Goal: Task Accomplishment & Management: Complete application form

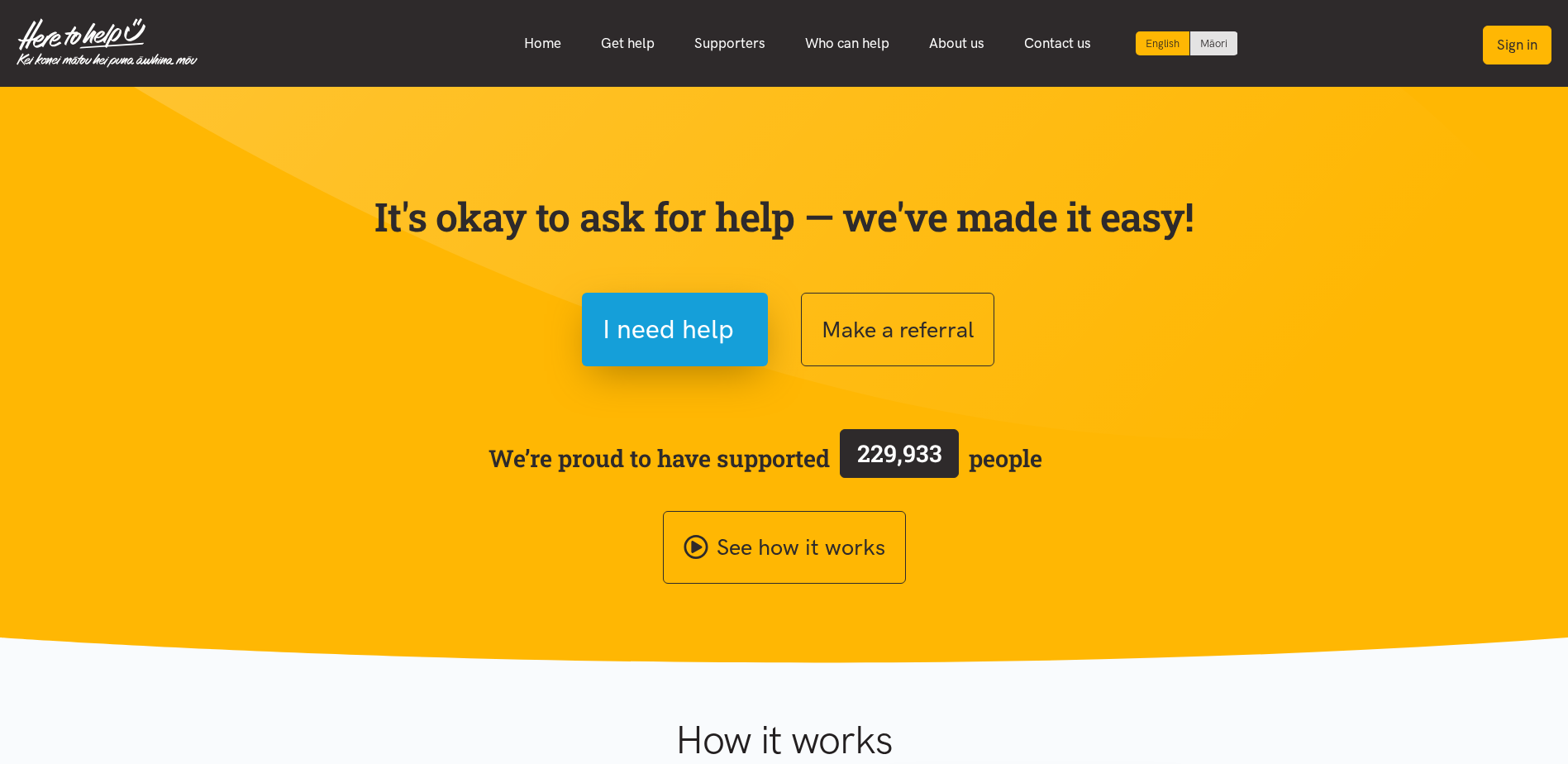
click at [1516, 60] on button "Sign in" at bounding box center [1517, 44] width 69 height 39
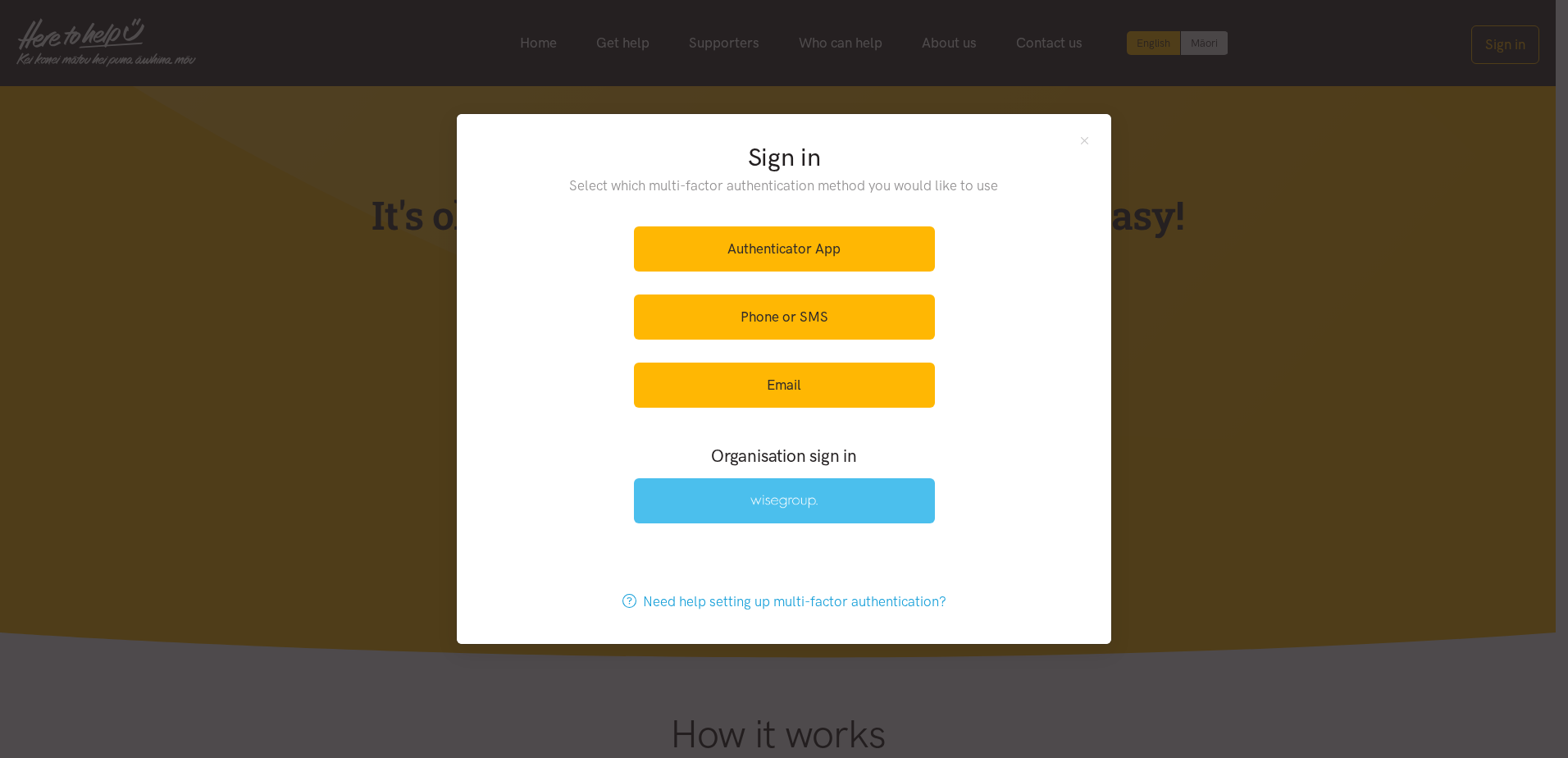
click at [850, 509] on link at bounding box center [784, 501] width 301 height 45
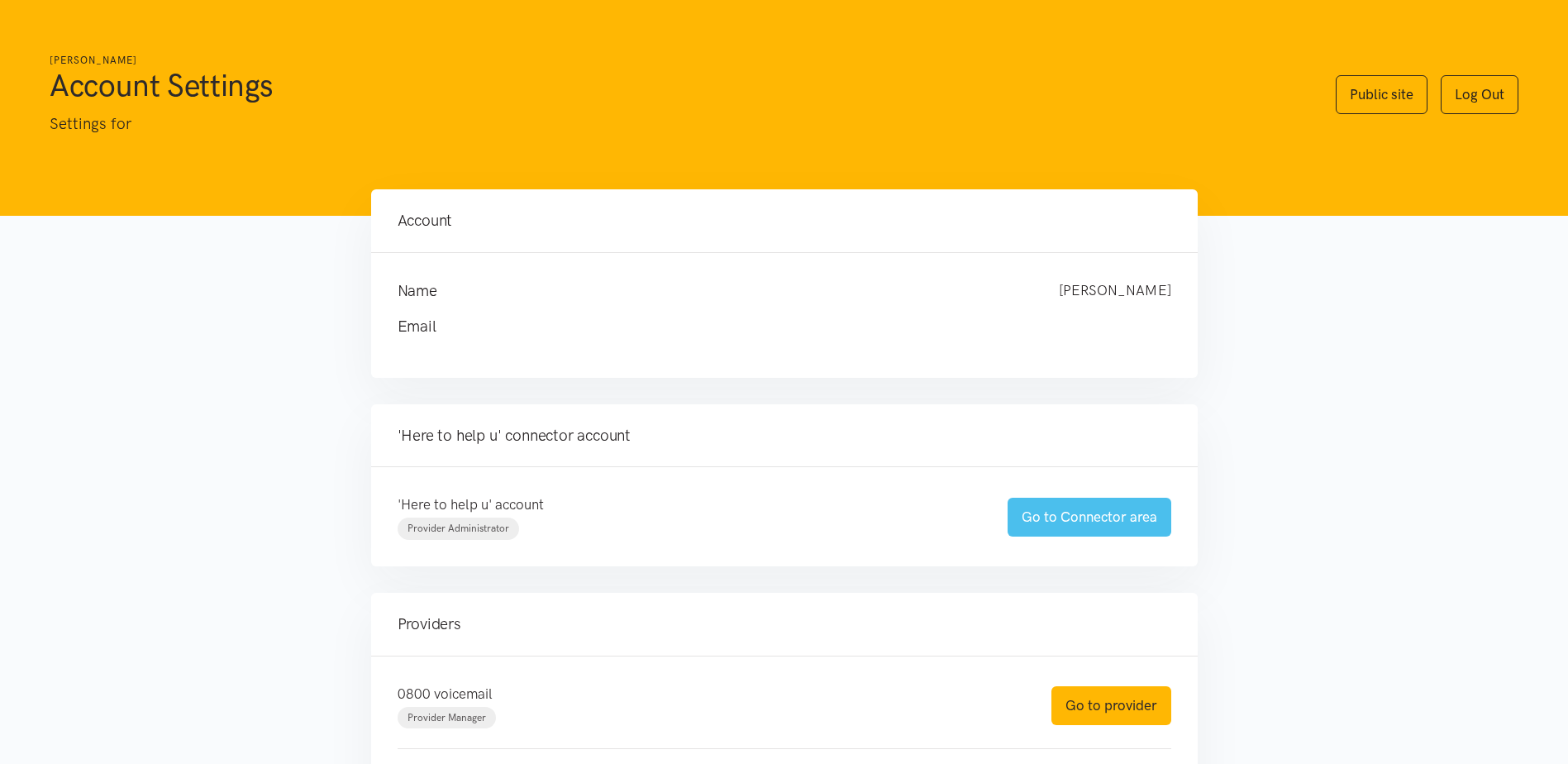
click at [1061, 523] on link "Go to Connector area" at bounding box center [1089, 517] width 163 height 39
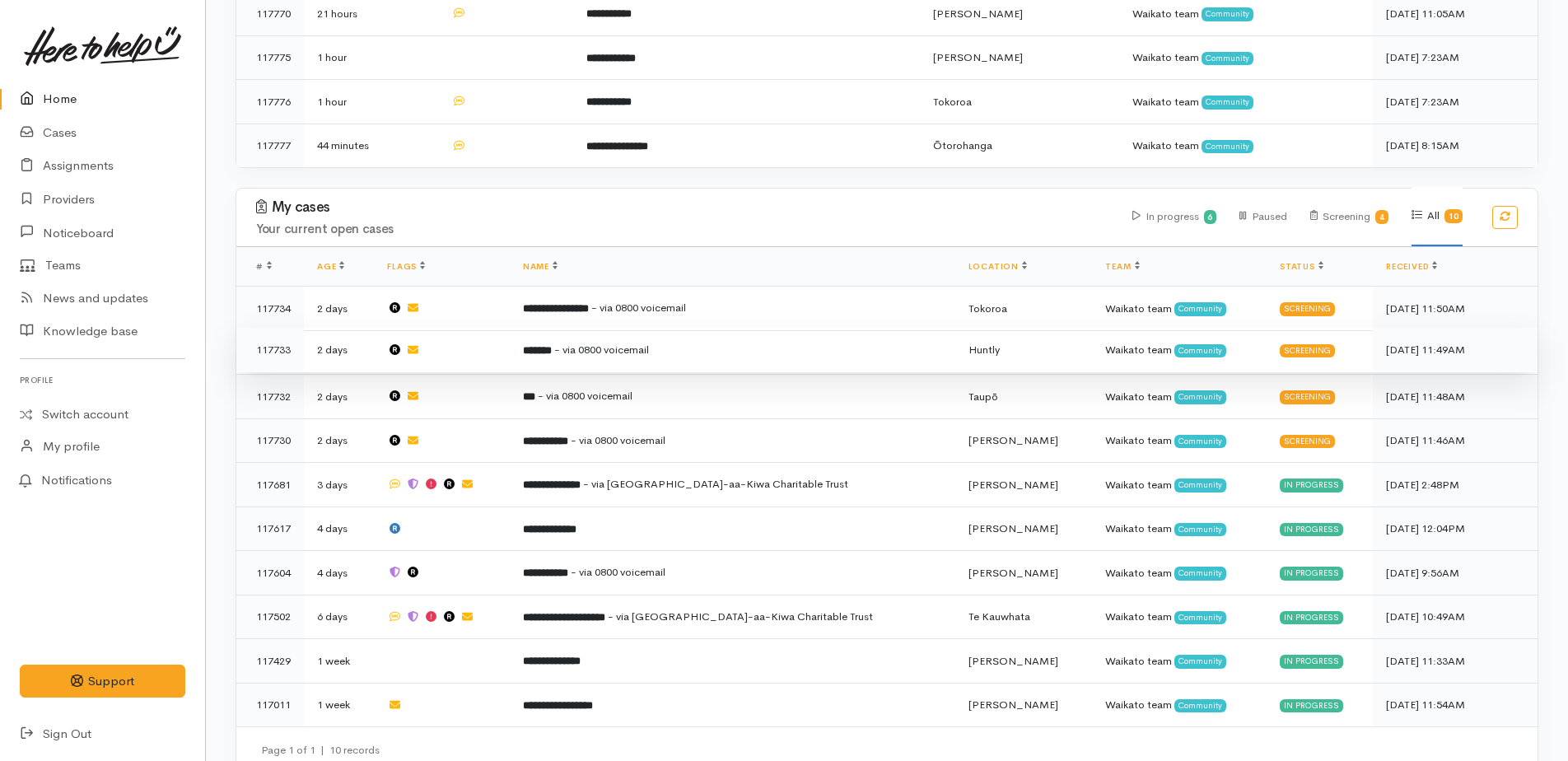
scroll to position [1166, 0]
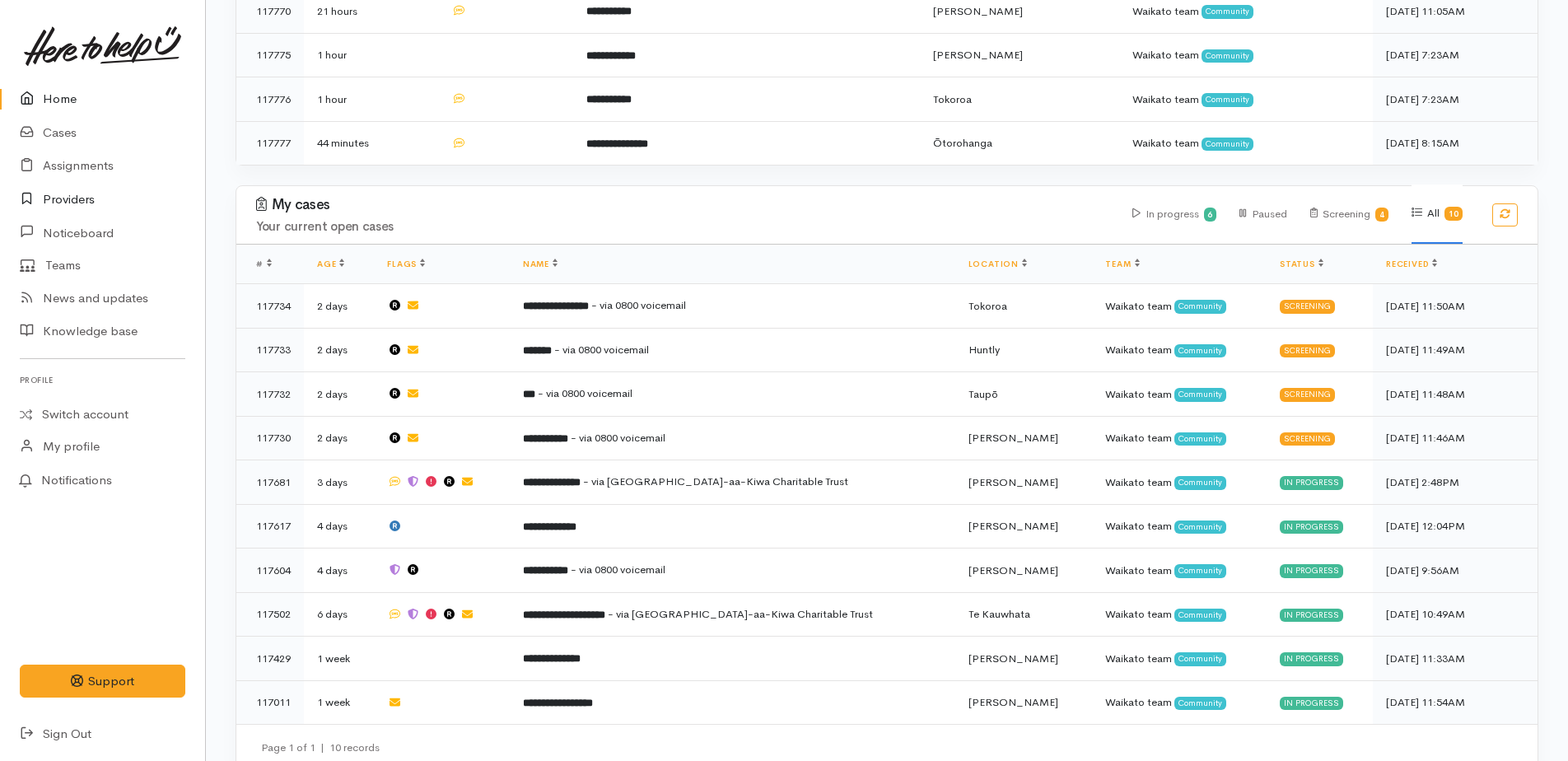
click at [58, 192] on link "Providers" at bounding box center [102, 200] width 205 height 34
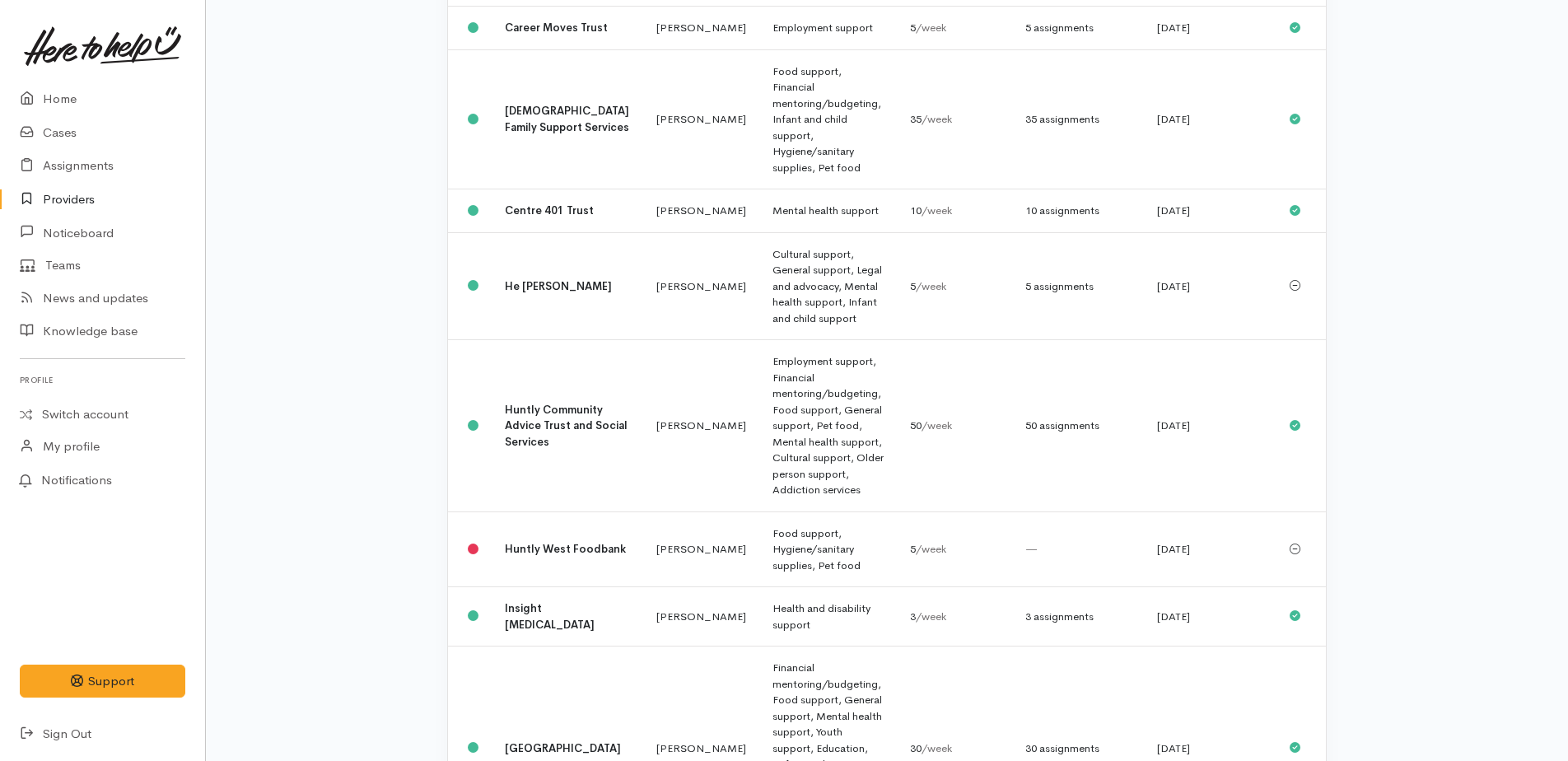
scroll to position [495, 0]
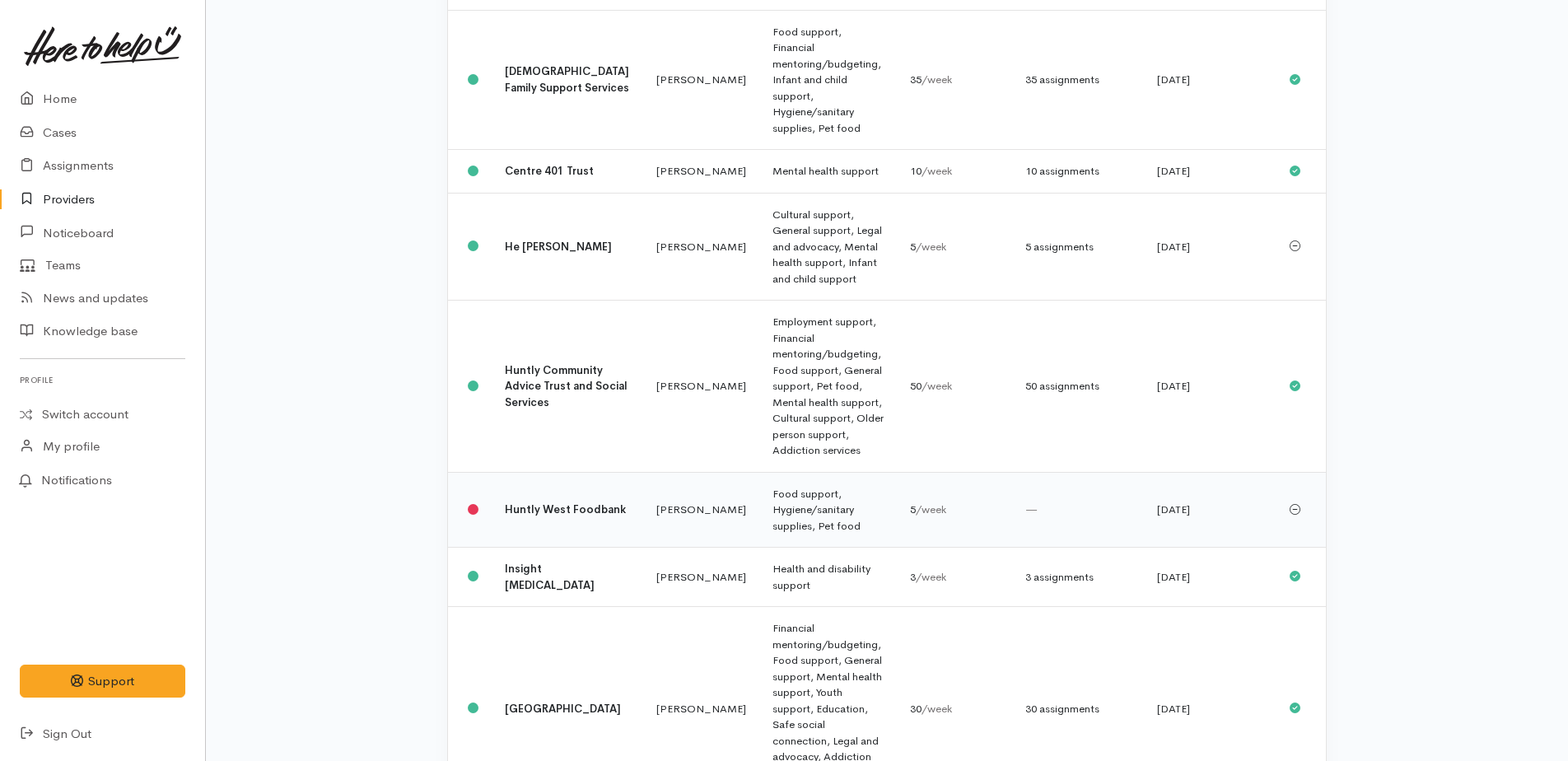
click at [763, 472] on td "Food support, Hygiene/sanitary supplies, Pet food" at bounding box center [827, 510] width 138 height 76
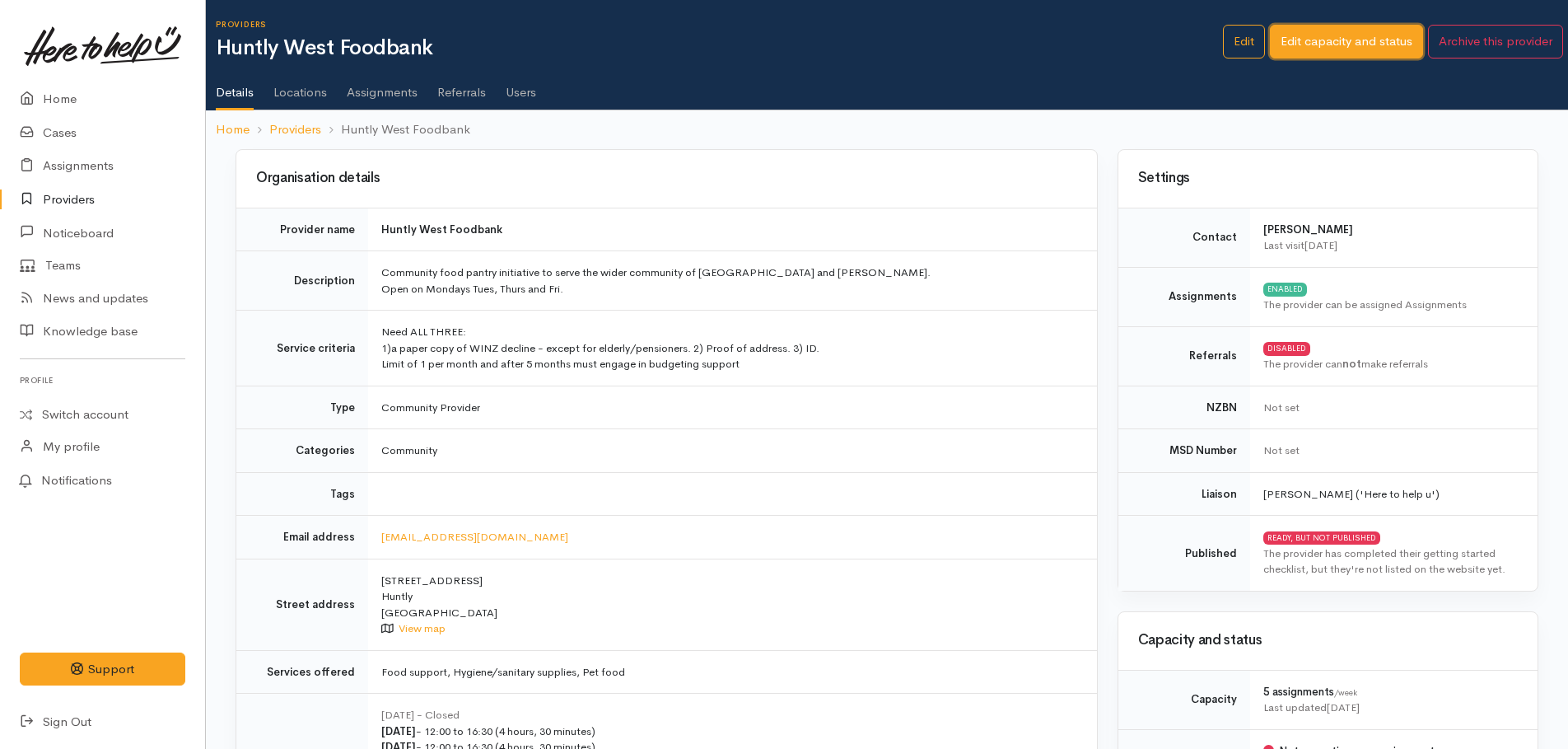
click at [1321, 40] on link "Edit capacity and status" at bounding box center [1346, 41] width 153 height 34
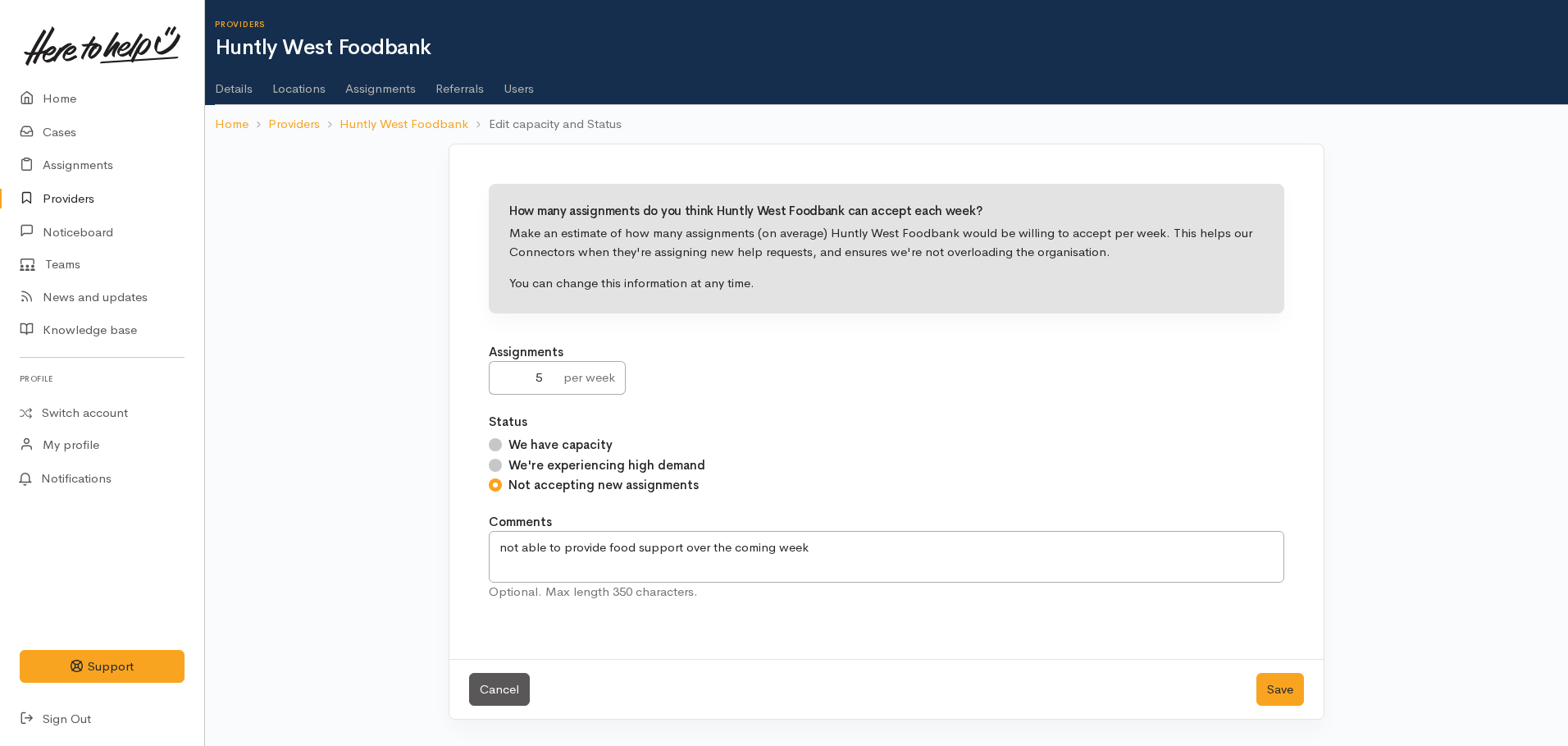
click at [507, 443] on div "We have capacity" at bounding box center [887, 444] width 795 height 19
click at [496, 443] on input "We have capacity" at bounding box center [495, 444] width 13 height 13
radio input "true"
drag, startPoint x: 827, startPoint y: 553, endPoint x: 493, endPoint y: 544, distance: 334.1
click at [493, 544] on textarea "not able to provide food support over the coming week" at bounding box center [887, 557] width 795 height 52
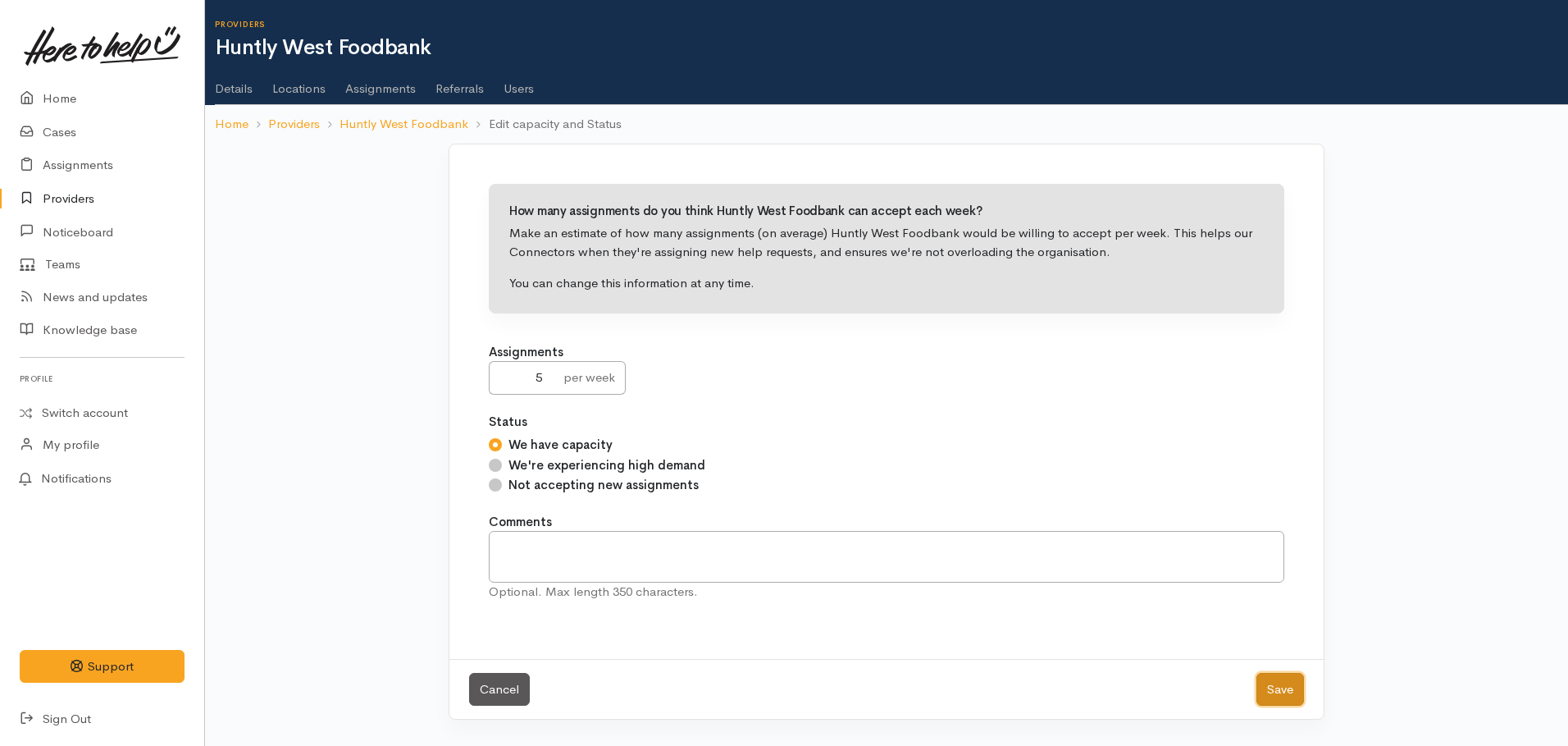
click at [1273, 694] on button "Save" at bounding box center [1280, 690] width 47 height 34
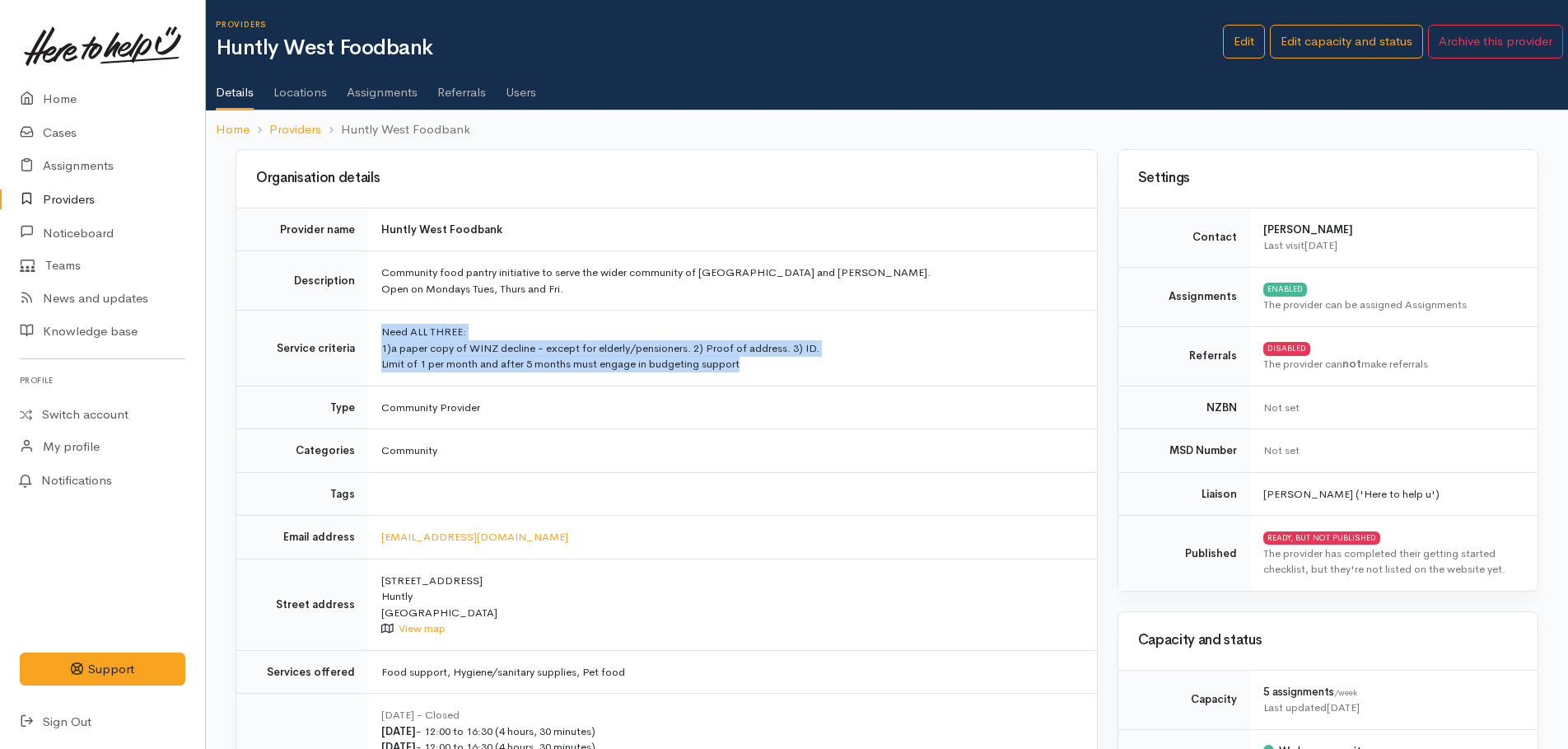
drag, startPoint x: 371, startPoint y: 326, endPoint x: 762, endPoint y: 374, distance: 393.9
click at [762, 374] on td "Need ALL THREE: 1)a paper copy of WINZ decline - except for elderly/pensioners.…" at bounding box center [732, 348] width 729 height 76
drag, startPoint x: 762, startPoint y: 374, endPoint x: 673, endPoint y: 352, distance: 91.7
copy td "Need ALL THREE: 1)a paper copy of WINZ decline - except for elderly/pensioners.…"
click at [46, 100] on link "Home" at bounding box center [102, 100] width 205 height 34
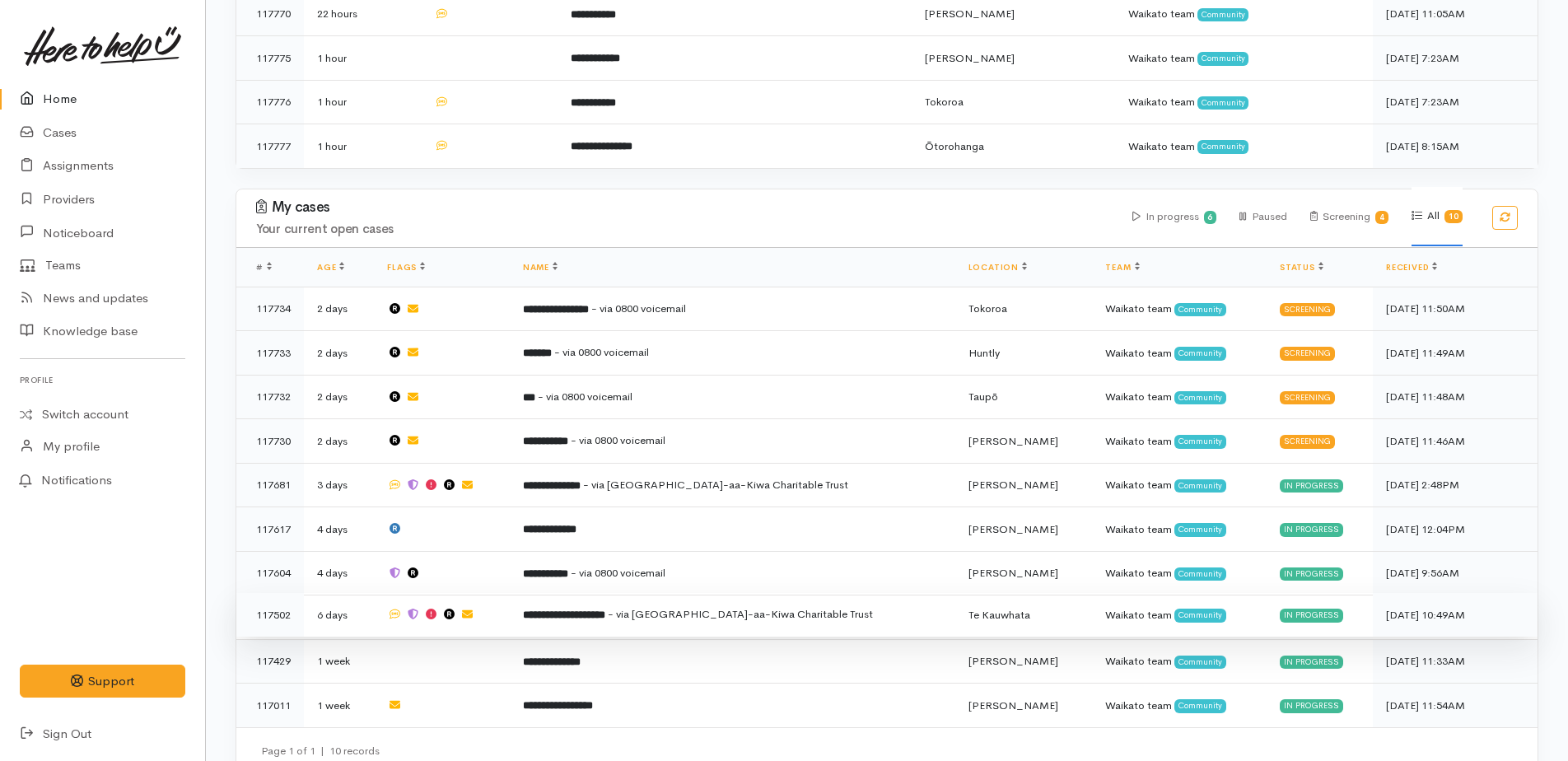
scroll to position [1122, 0]
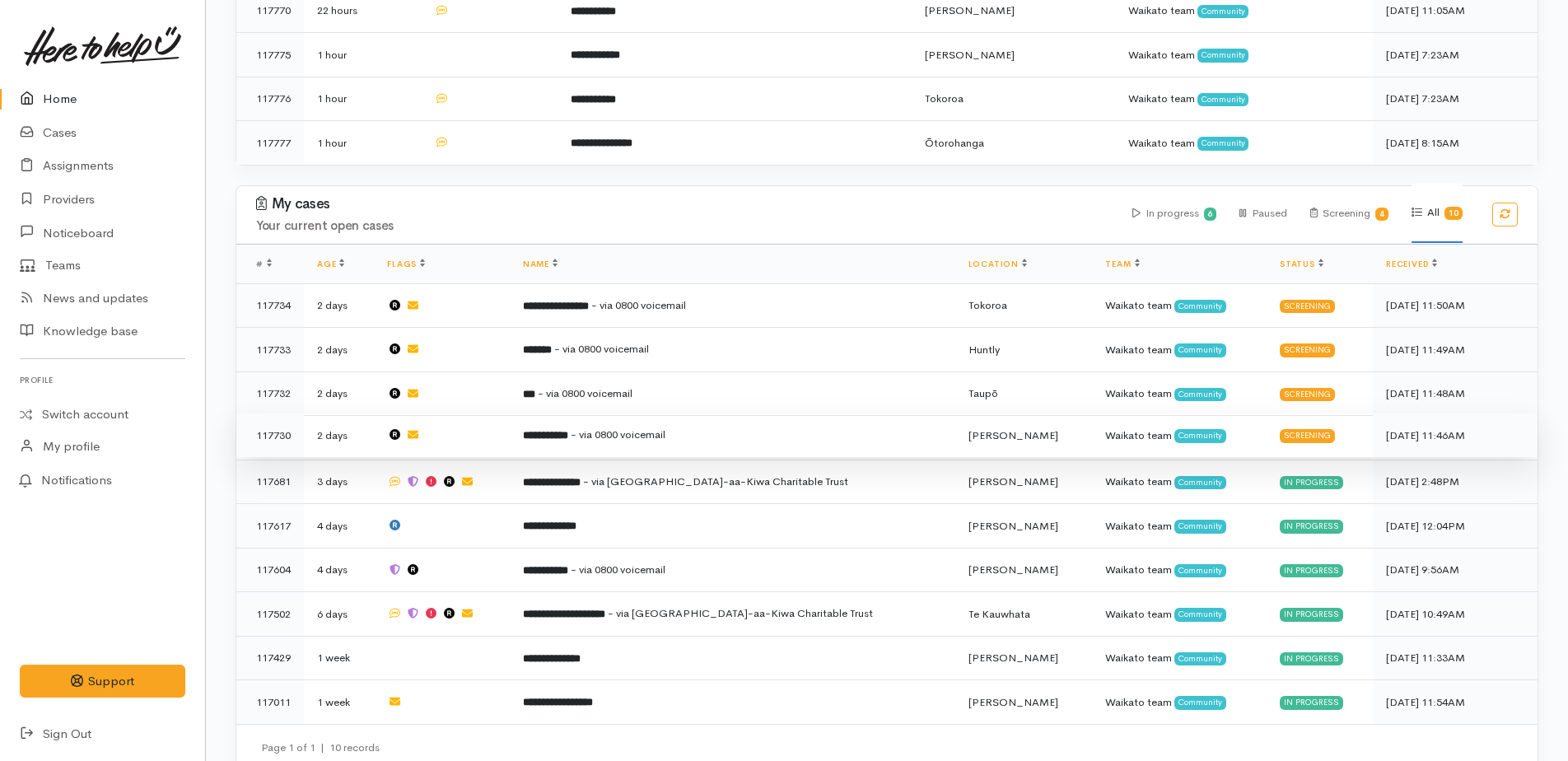
click at [656, 427] on span "- via 0800 voicemail" at bounding box center [618, 434] width 94 height 14
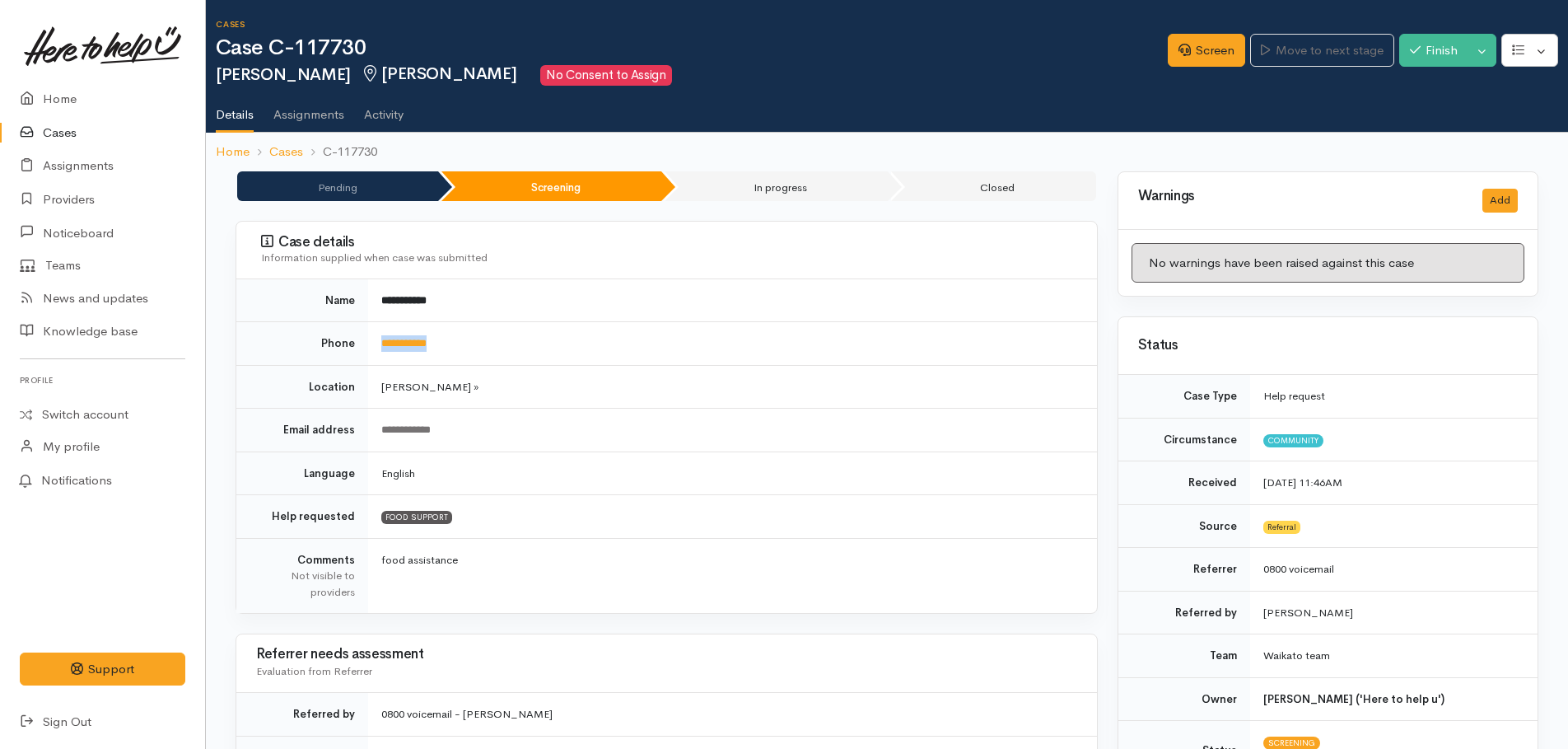
drag, startPoint x: 458, startPoint y: 339, endPoint x: 377, endPoint y: 338, distance: 81.0
click at [377, 338] on td "**********" at bounding box center [732, 343] width 729 height 44
copy link "**********"
click at [1192, 50] on link "Screen" at bounding box center [1207, 51] width 77 height 34
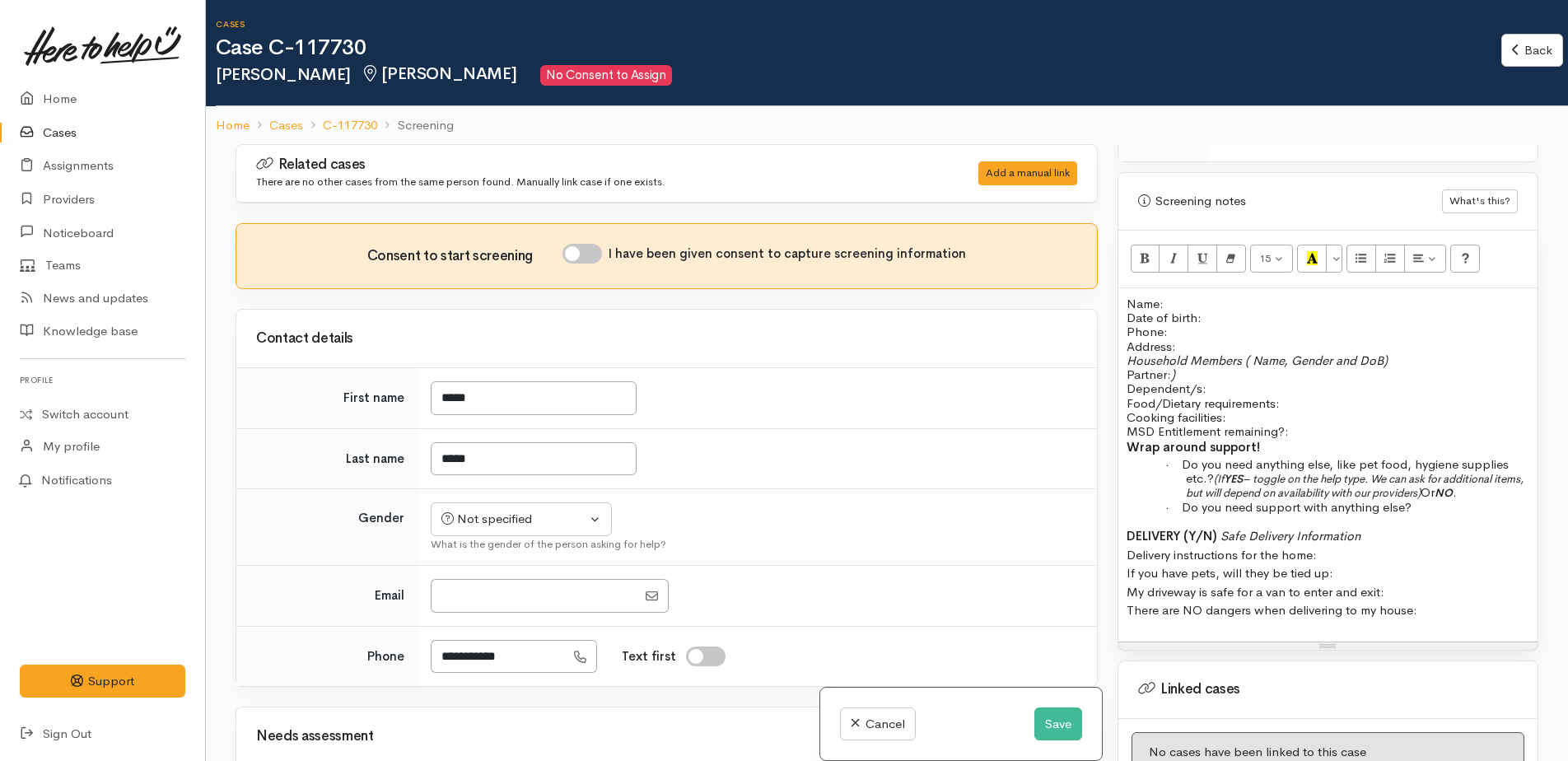
scroll to position [1178, 0]
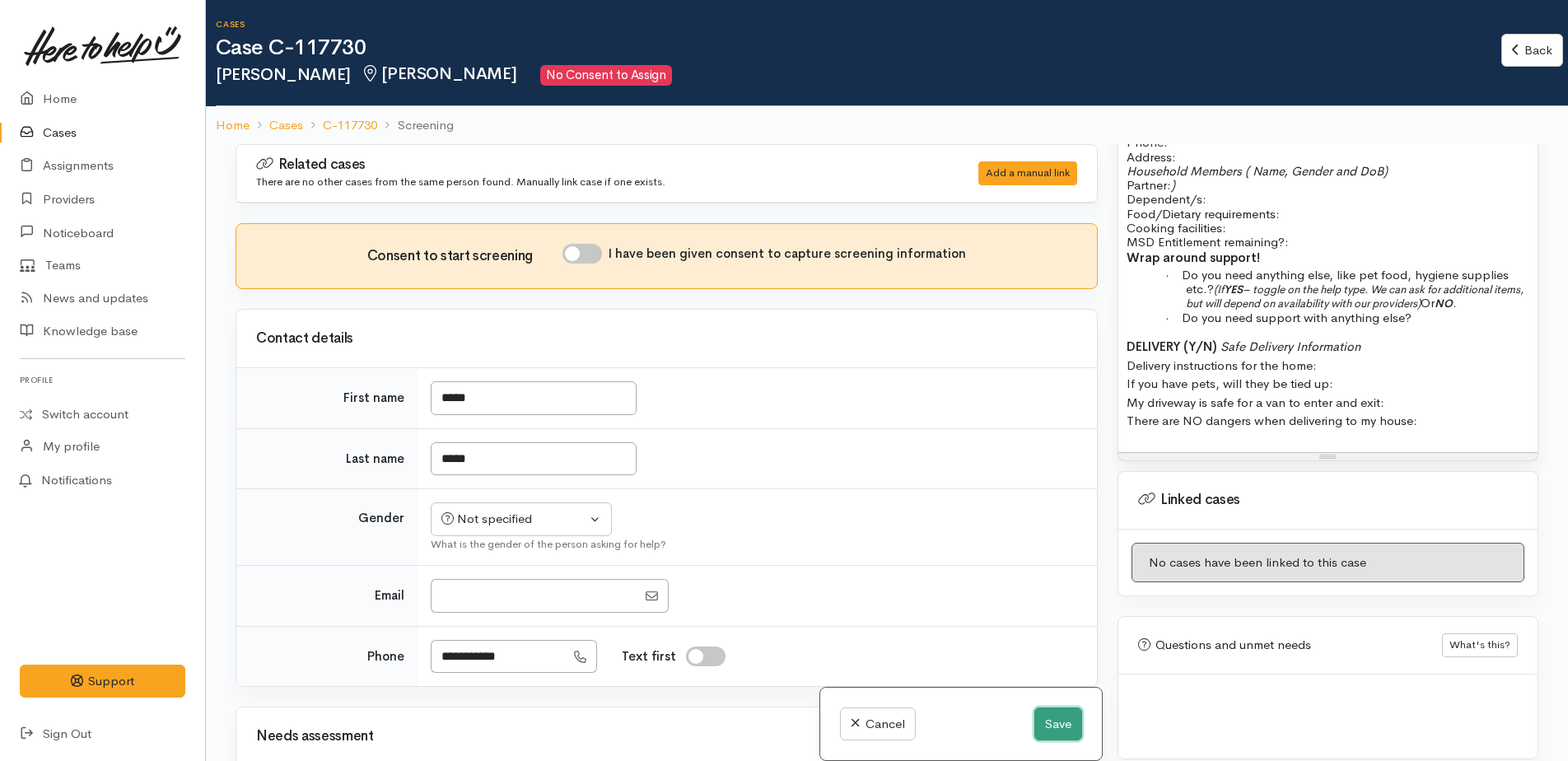
click at [1053, 726] on button "Save" at bounding box center [1057, 725] width 48 height 34
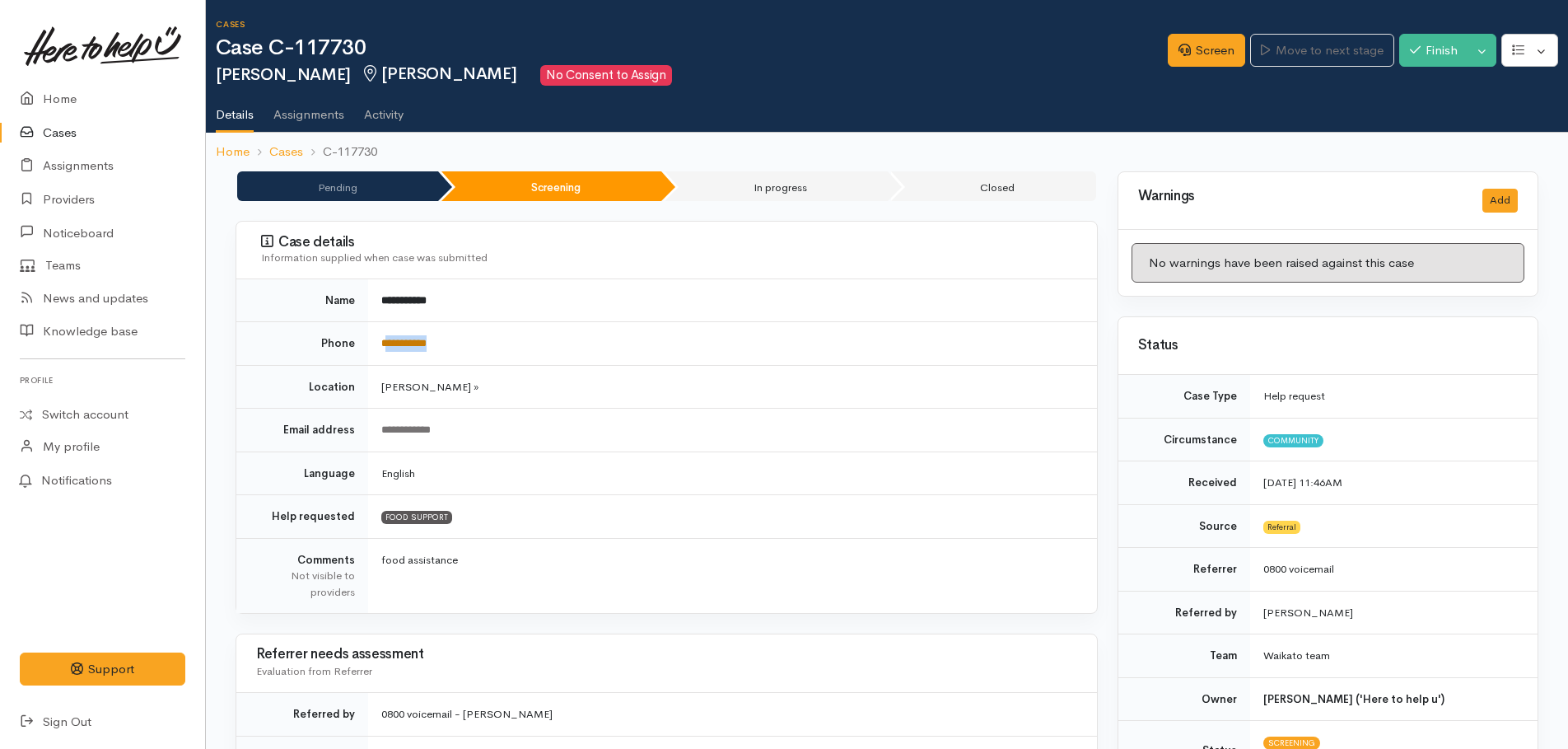
drag, startPoint x: 477, startPoint y: 342, endPoint x: 387, endPoint y: 344, distance: 90.0
click at [387, 344] on td "**********" at bounding box center [732, 343] width 729 height 44
copy link "**********"
click at [1198, 64] on link "Screen" at bounding box center [1207, 51] width 77 height 34
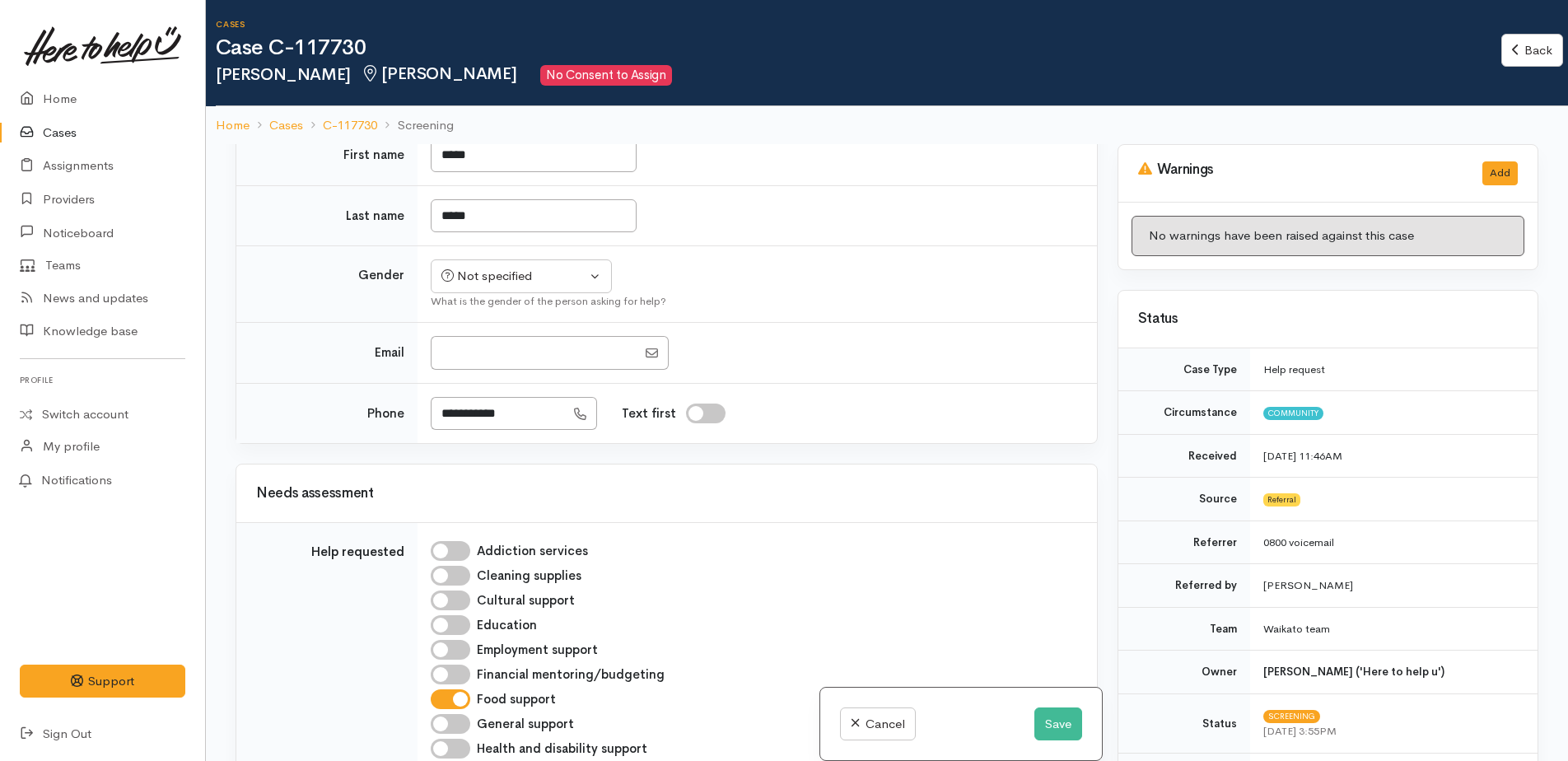
scroll to position [495, 0]
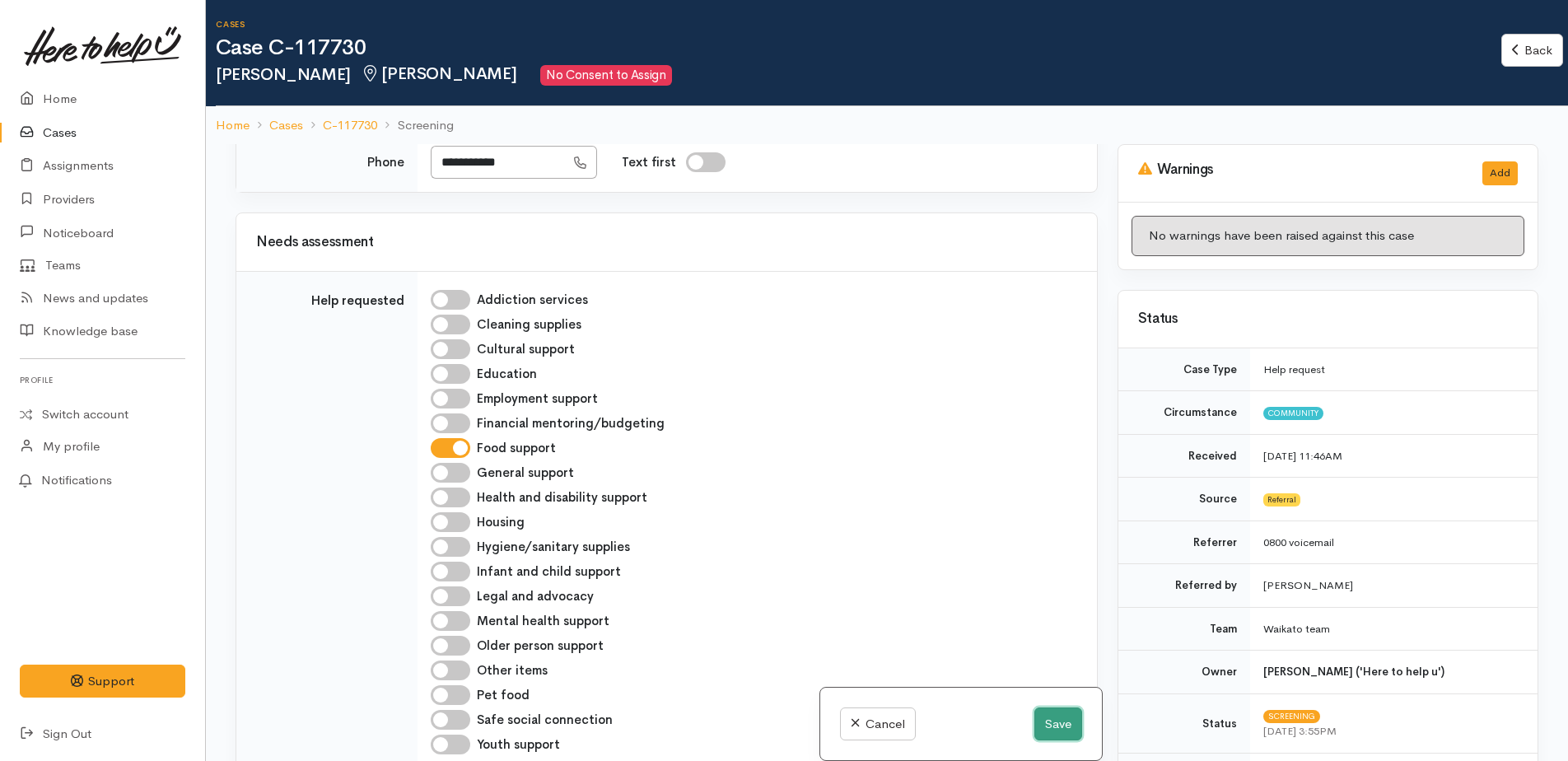
click at [1055, 712] on button "Save" at bounding box center [1057, 725] width 48 height 34
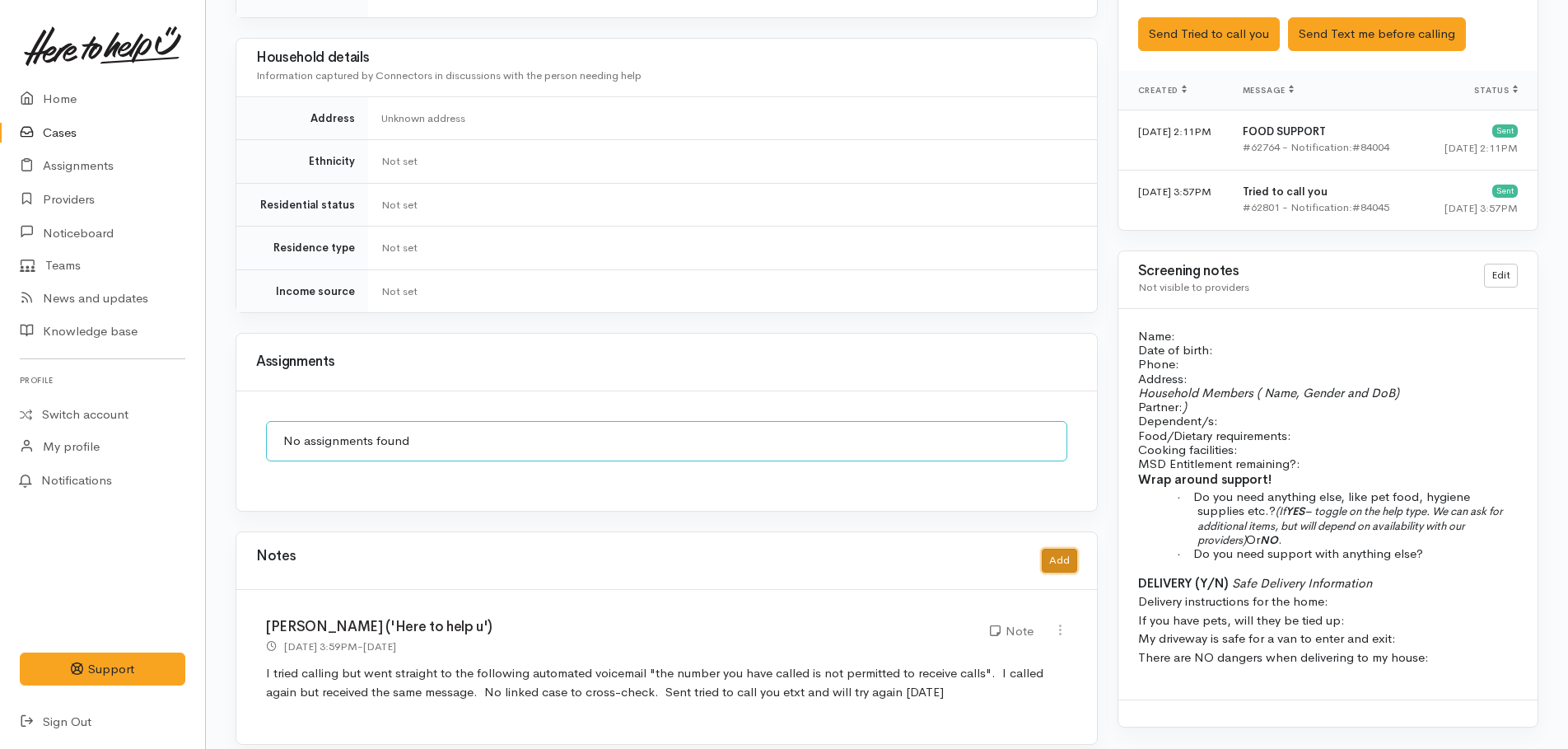
click at [1055, 548] on button "Add" at bounding box center [1059, 560] width 35 height 24
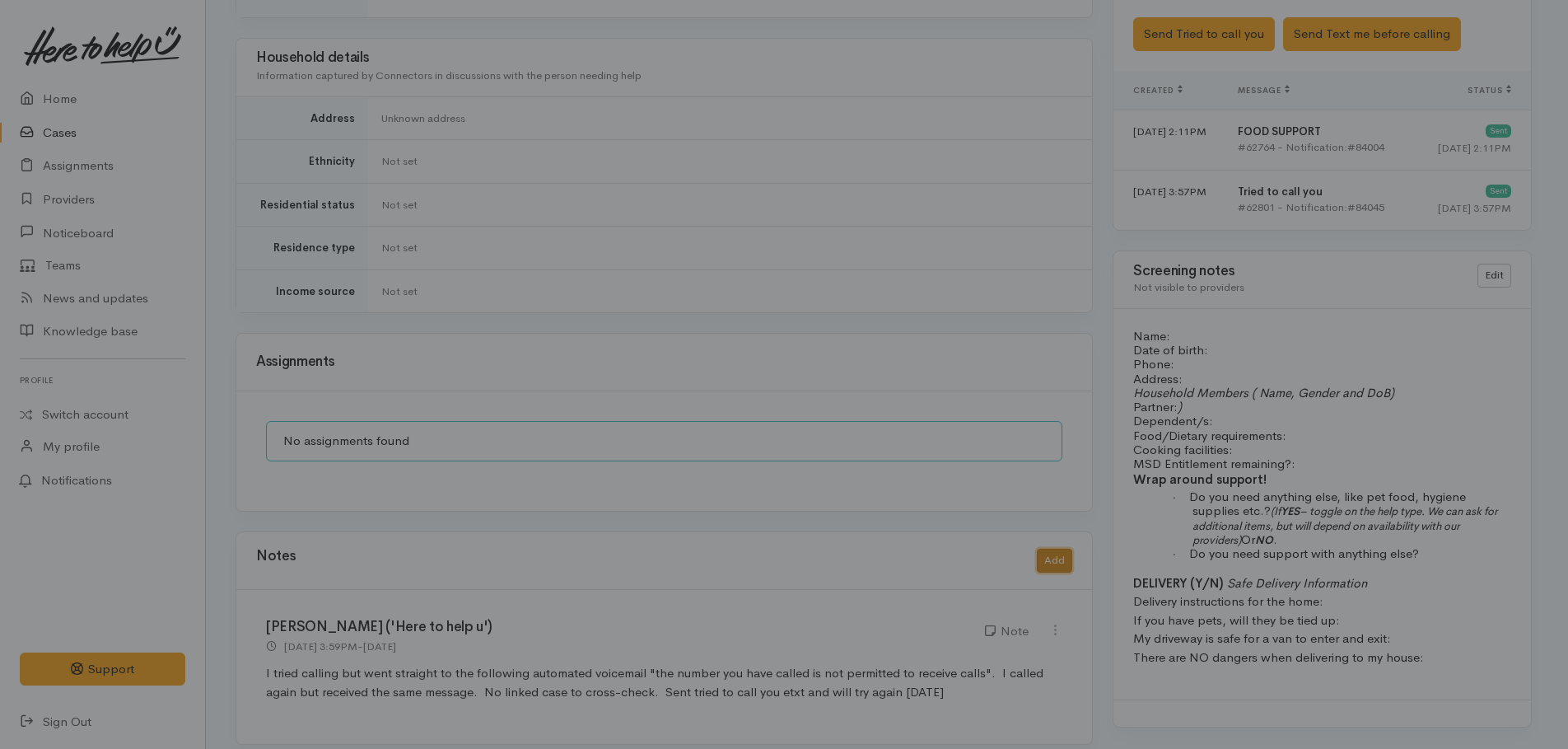
scroll to position [1096, 0]
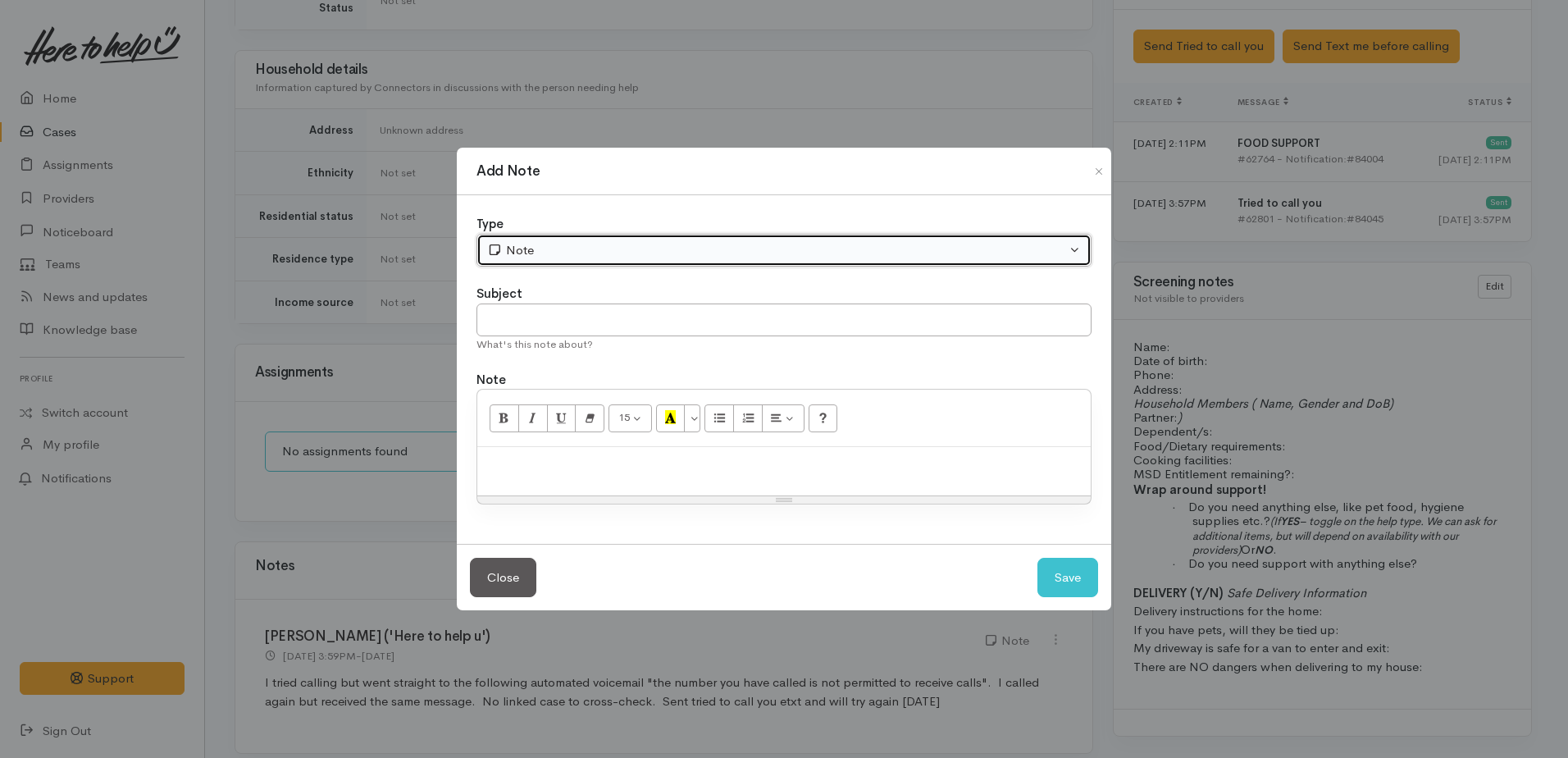
click at [578, 257] on div "Note" at bounding box center [776, 250] width 579 height 19
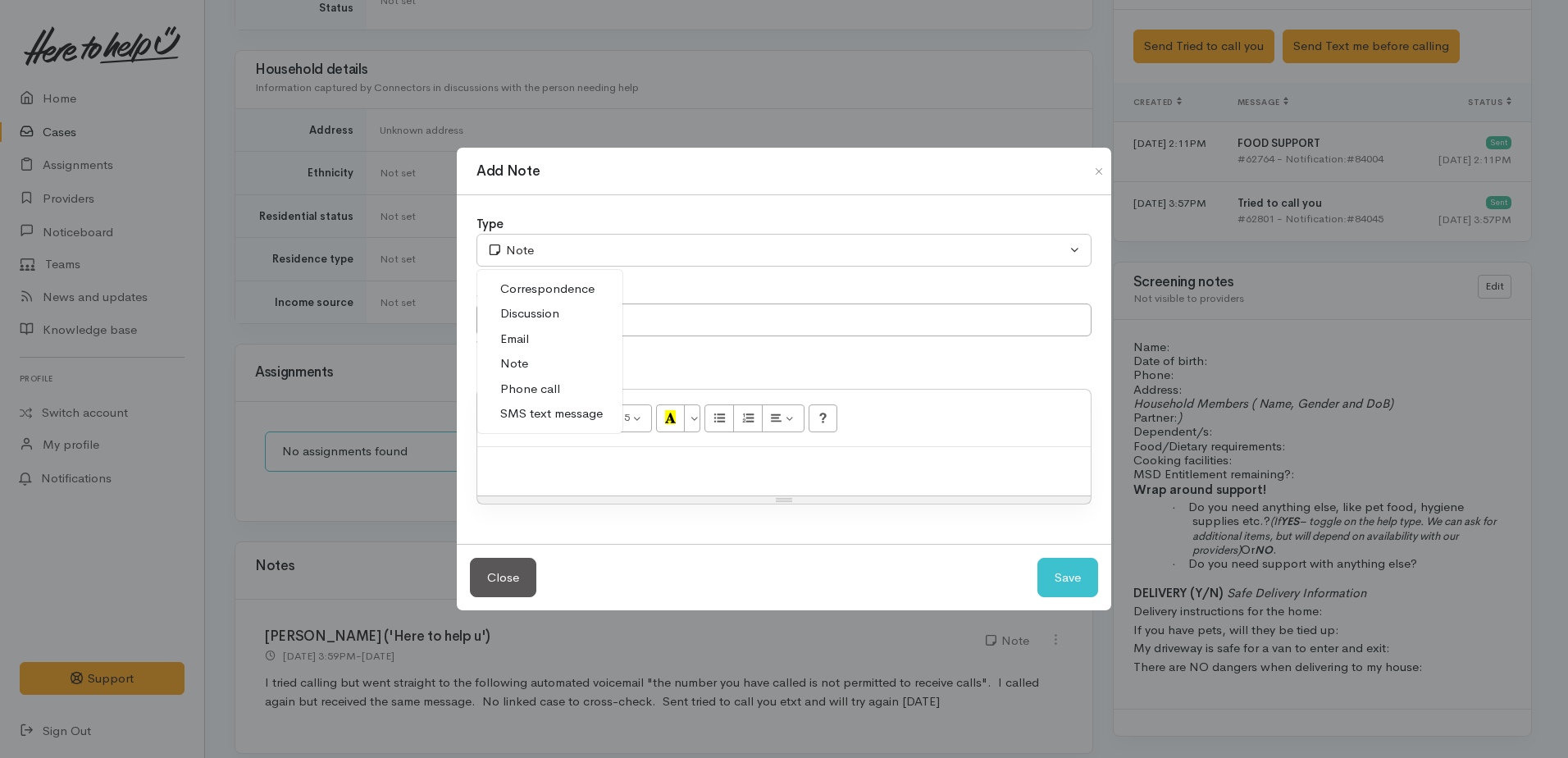
click at [531, 384] on span "Phone call" at bounding box center [530, 389] width 60 height 19
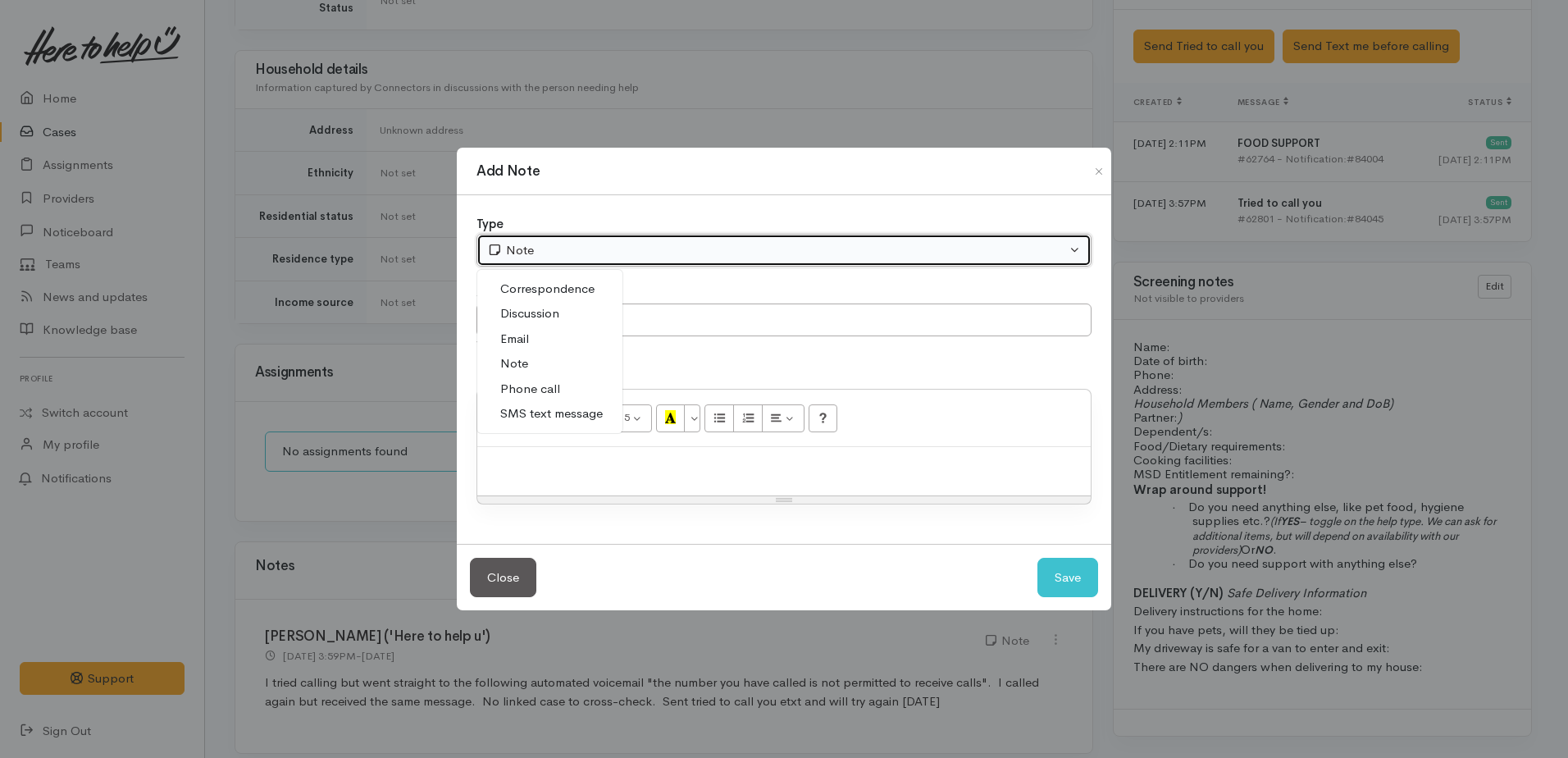
select select "3"
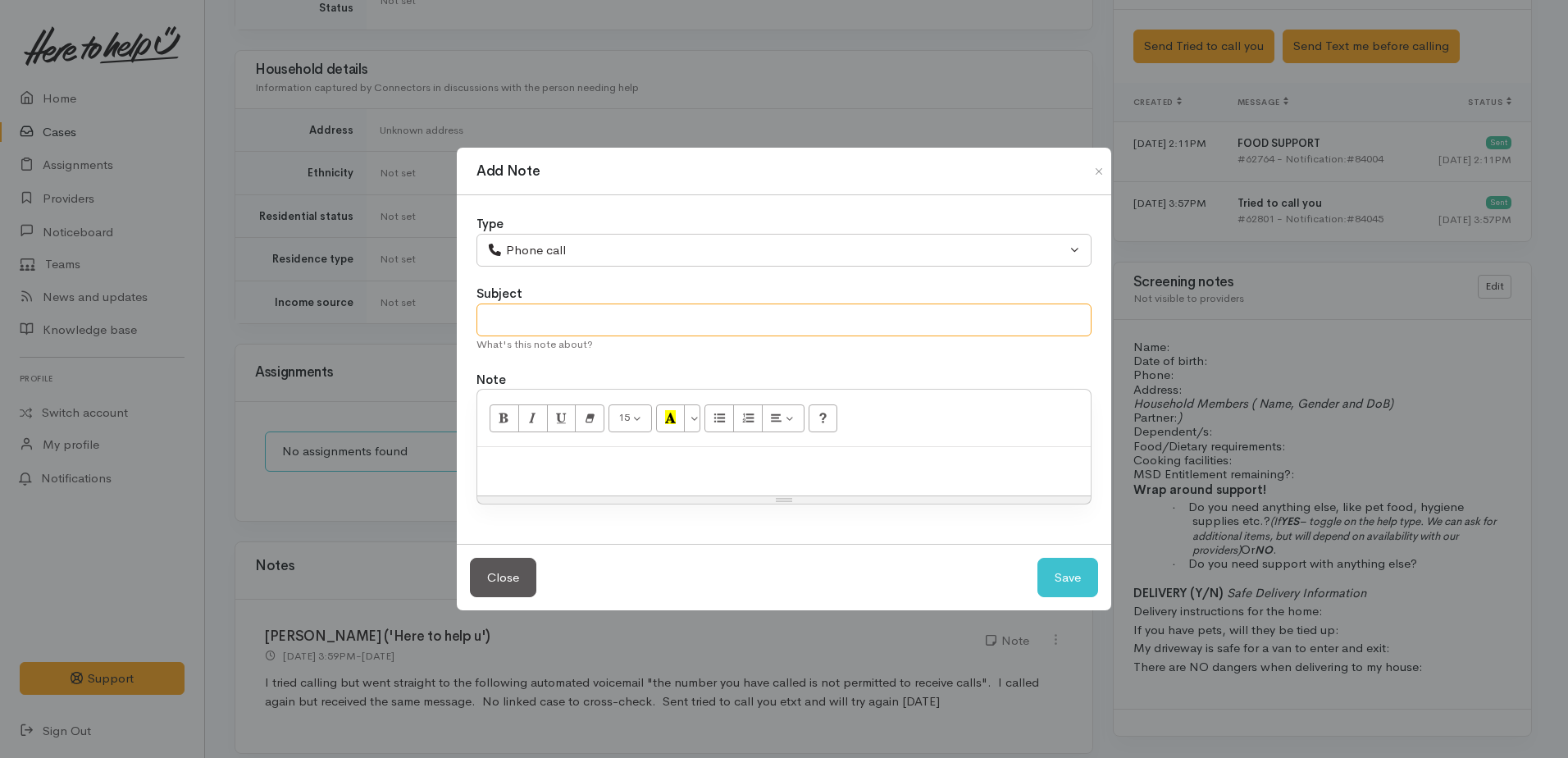
click at [517, 324] on input "text" at bounding box center [784, 321] width 615 height 34
type input "Tried calling Shana again bit recived the same"
drag, startPoint x: 486, startPoint y: 314, endPoint x: 787, endPoint y: 316, distance: 301.0
click at [787, 316] on input "Tried calling Shana again bit recived the same" at bounding box center [784, 321] width 615 height 34
paste div
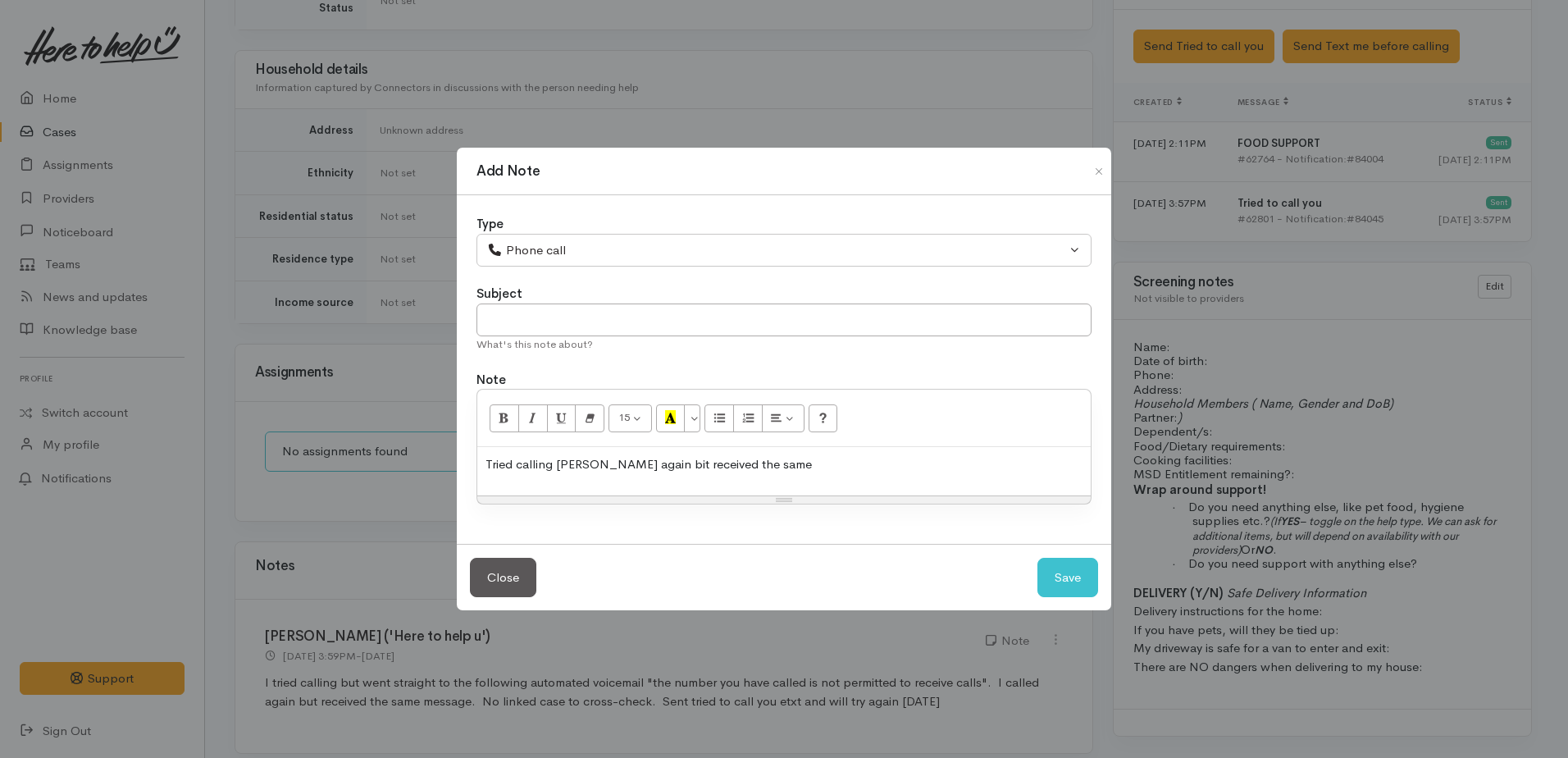
click at [752, 468] on p "Tried calling Shana again bit received the same" at bounding box center [784, 464] width 597 height 19
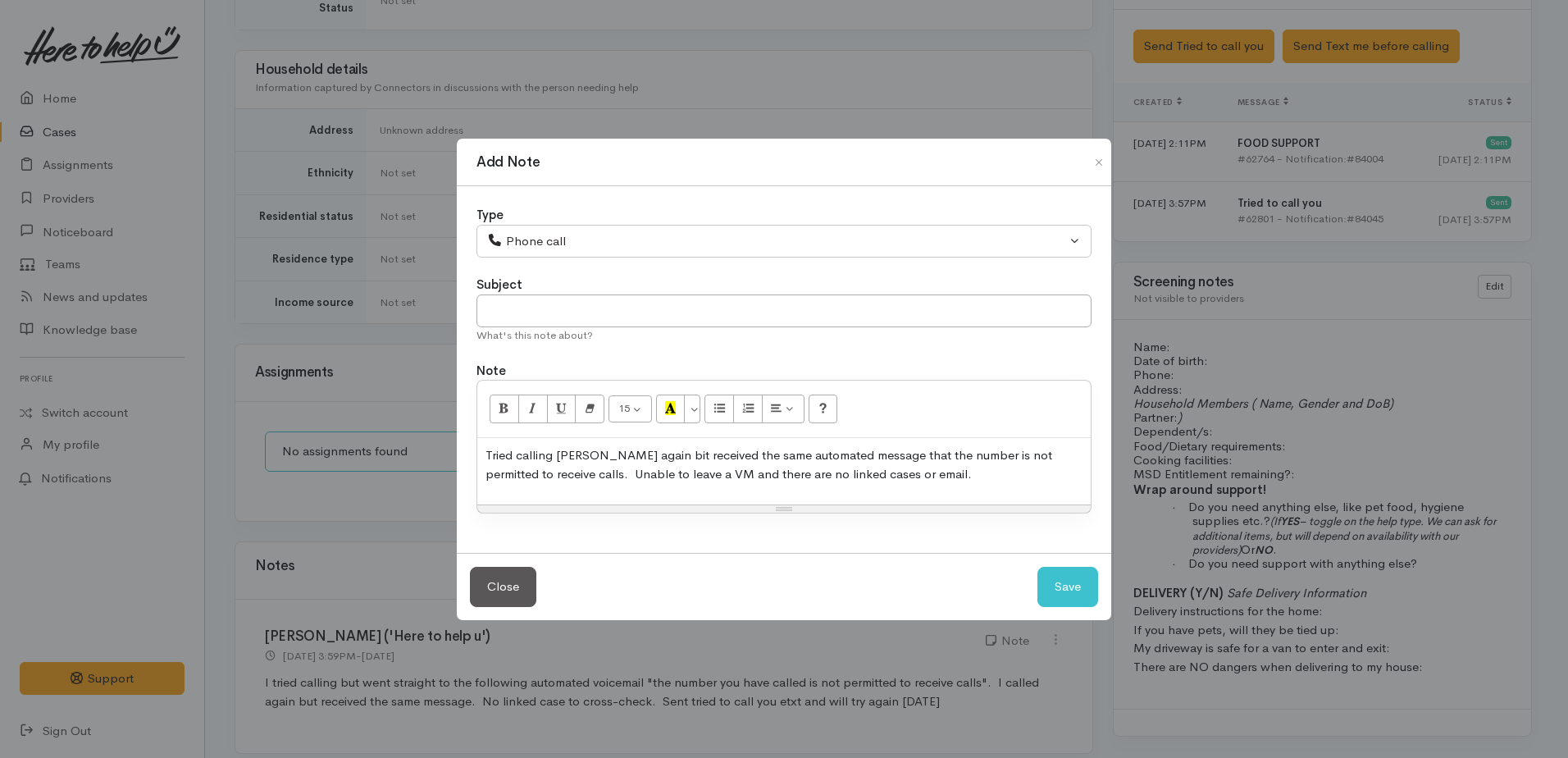
click at [933, 480] on p "Tried calling Shana again bit received the same automated message that the numb…" at bounding box center [784, 464] width 597 height 37
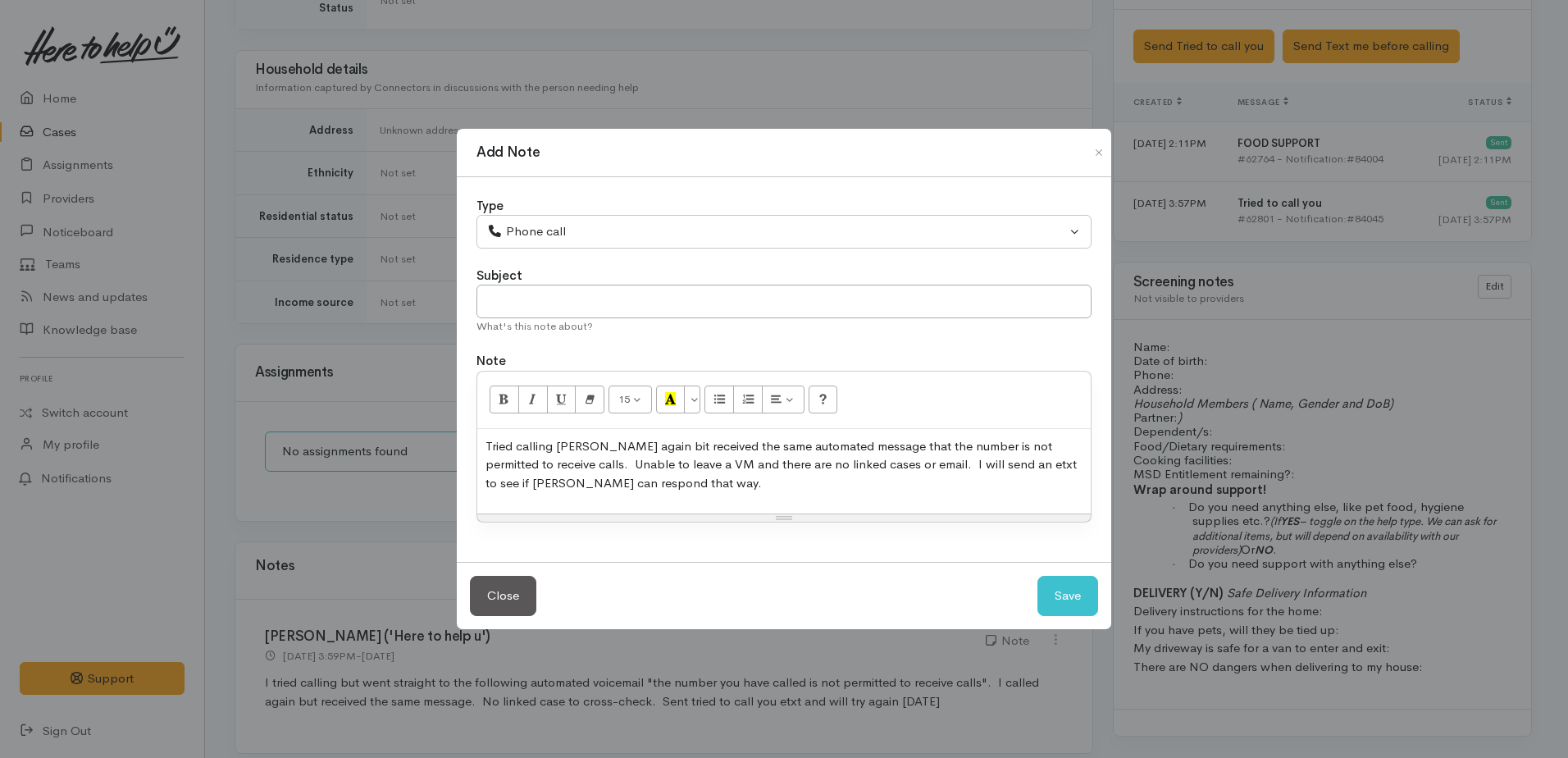
click at [650, 484] on p "Tried calling Shana again bit received the same automated message that the numb…" at bounding box center [784, 465] width 597 height 56
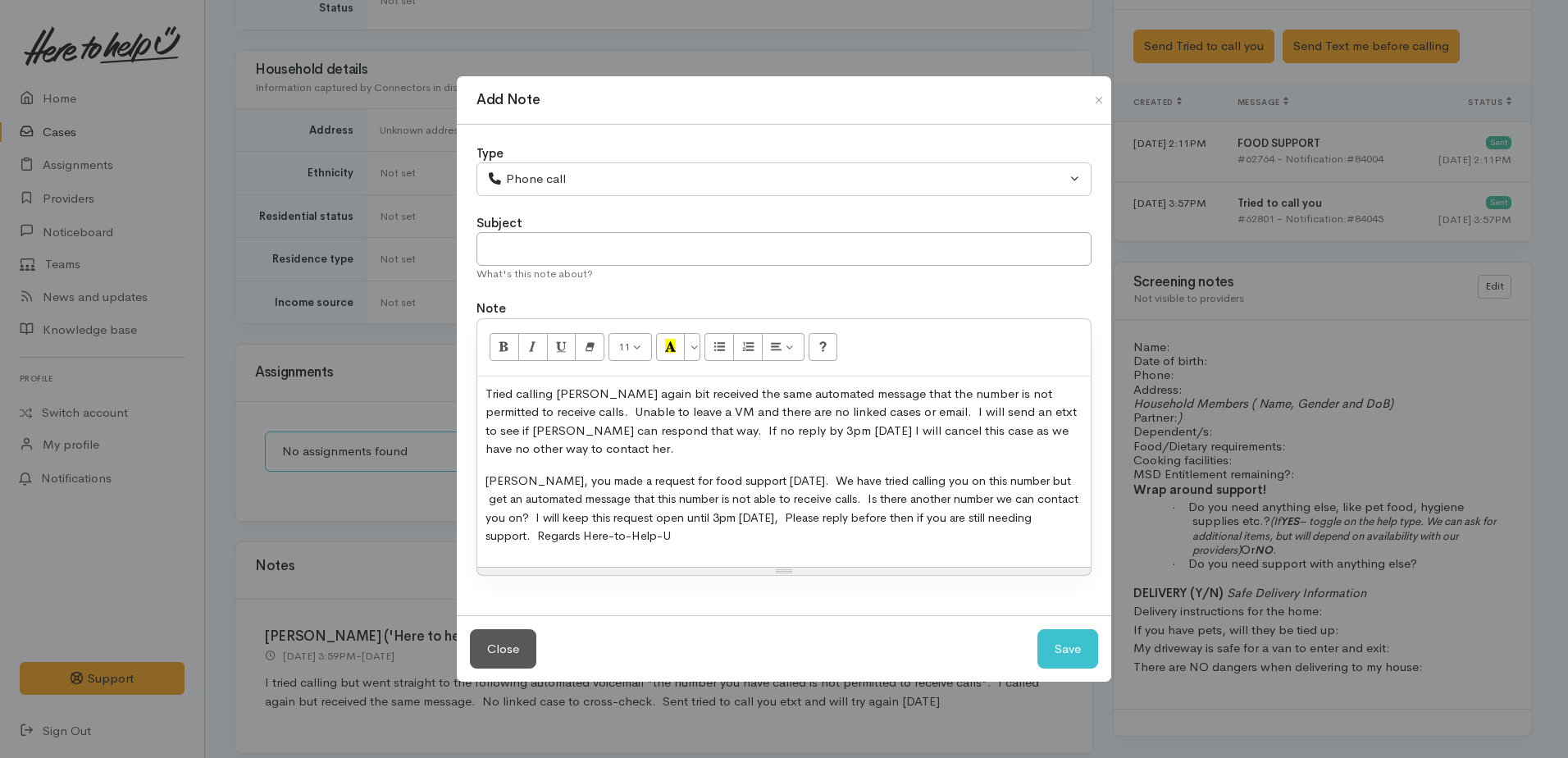
click at [484, 479] on div "Tried calling Shana again bit received the same automated message that the numb…" at bounding box center [784, 471] width 613 height 190
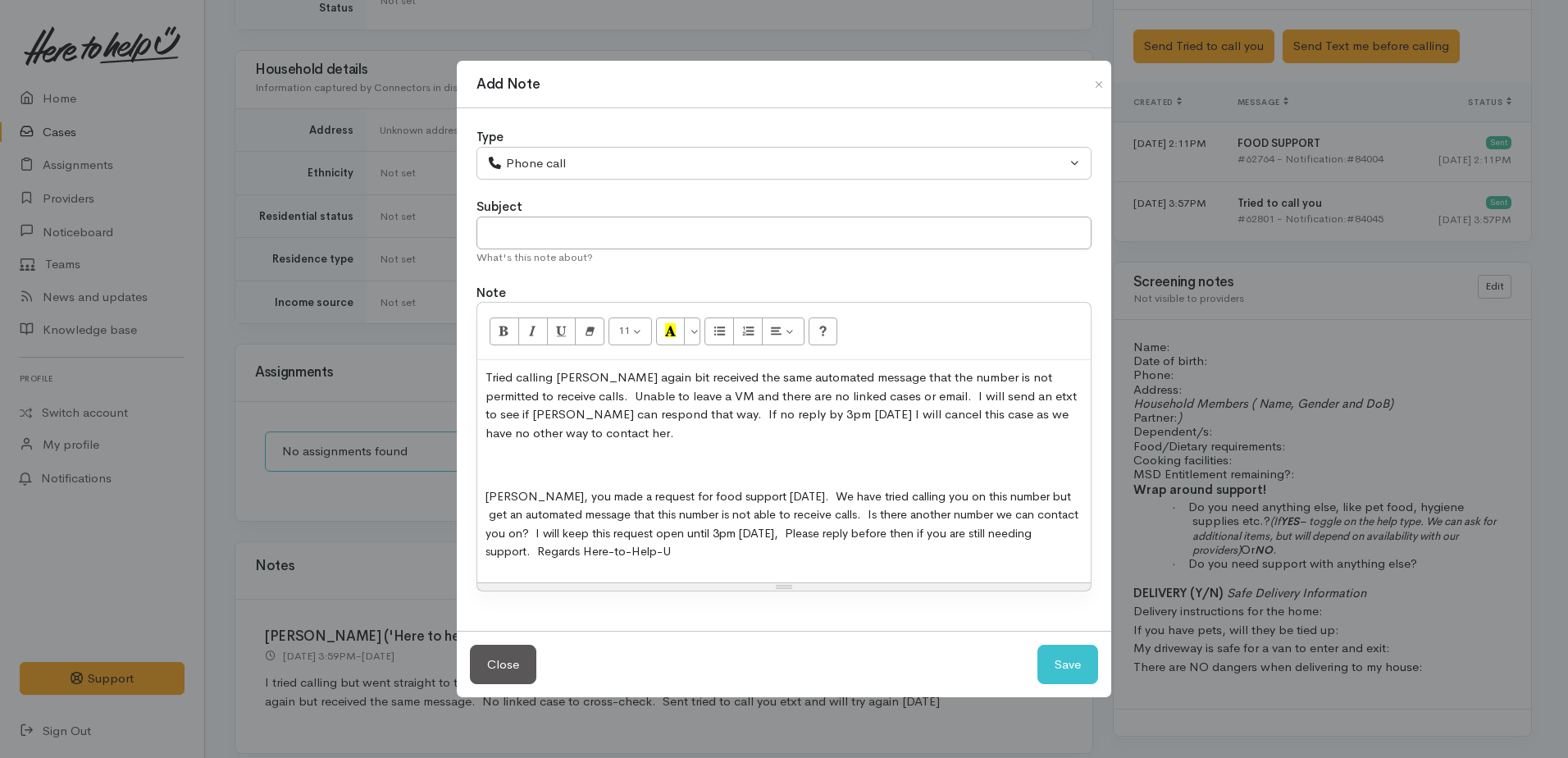
click at [483, 476] on div "Tried calling Shana again bit received the same automated message that the numb…" at bounding box center [784, 471] width 613 height 222
click at [486, 464] on p at bounding box center [784, 464] width 597 height 19
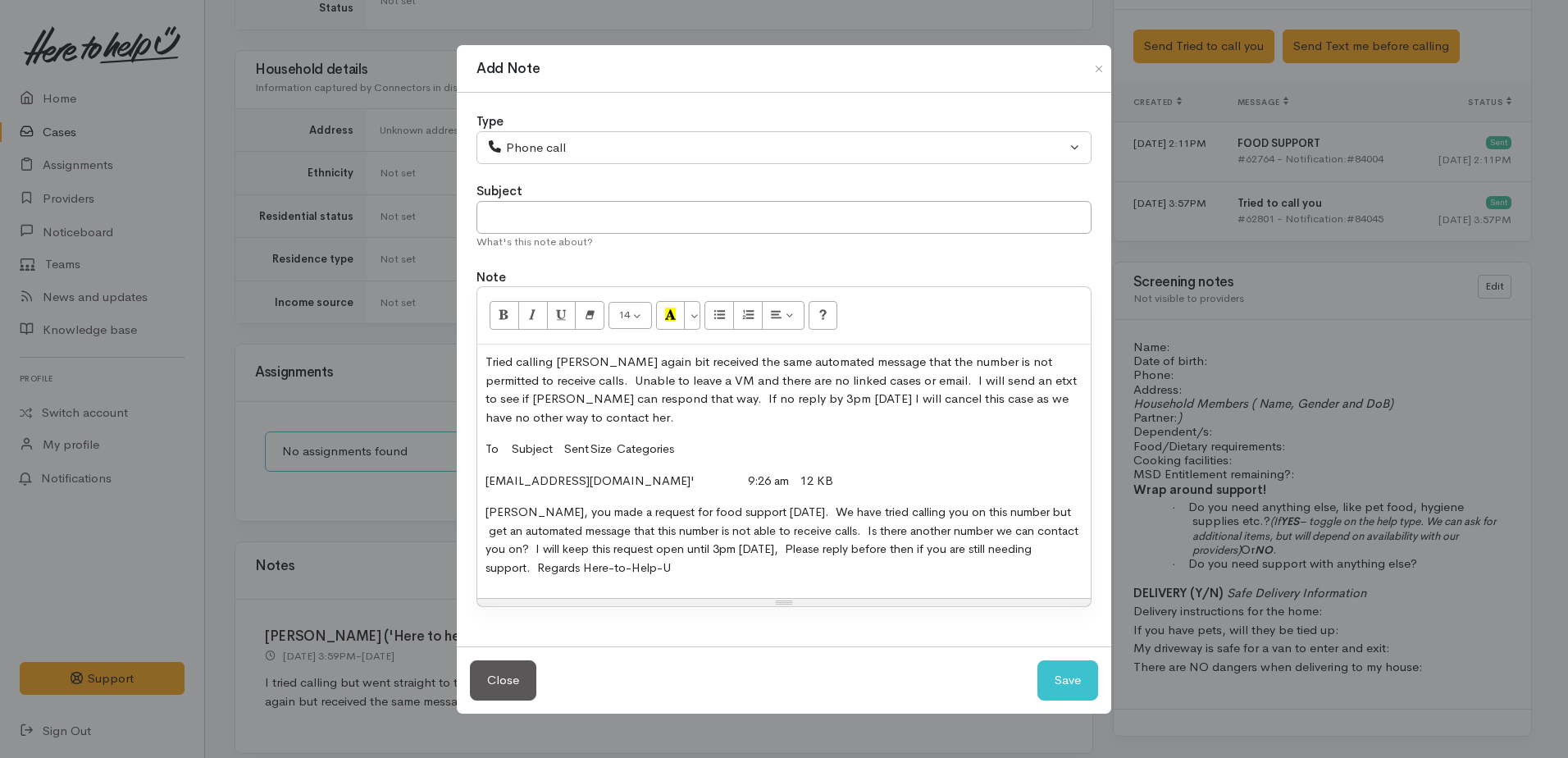
drag, startPoint x: 512, startPoint y: 443, endPoint x: 748, endPoint y: 440, distance: 236.0
click at [748, 440] on div "14 8 9 10 11 12 14 18 24 36 Background Color Transparent Select #ffff00 Text Co…" at bounding box center [784, 447] width 615 height 321
drag, startPoint x: 728, startPoint y: 441, endPoint x: 480, endPoint y: 431, distance: 248.2
click at [480, 431] on div "Tried calling Shana again bit received the same automated message that the numb…" at bounding box center [784, 471] width 613 height 254
click at [1048, 682] on button "Save" at bounding box center [1068, 680] width 61 height 40
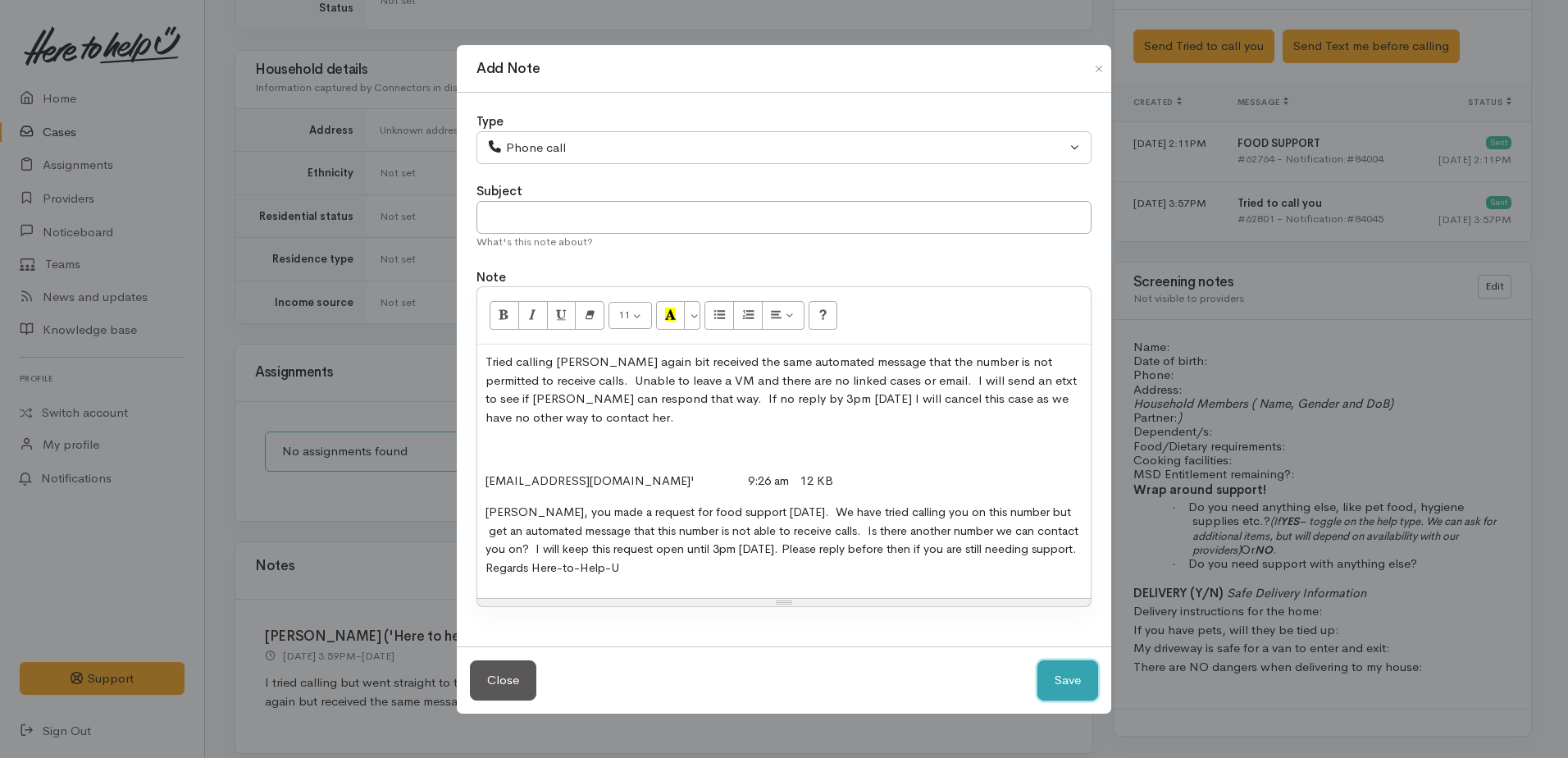
select select "1"
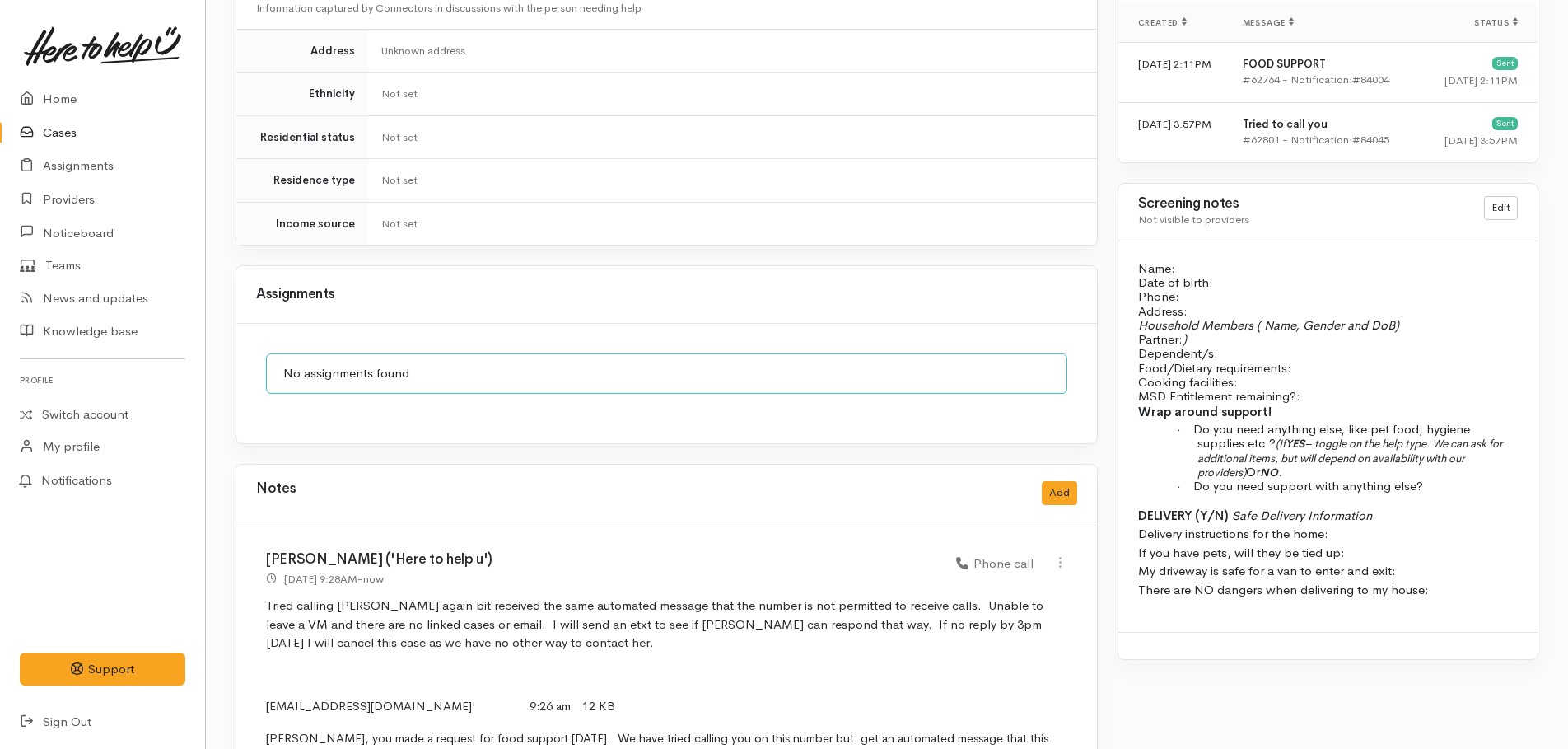
scroll to position [1249, 0]
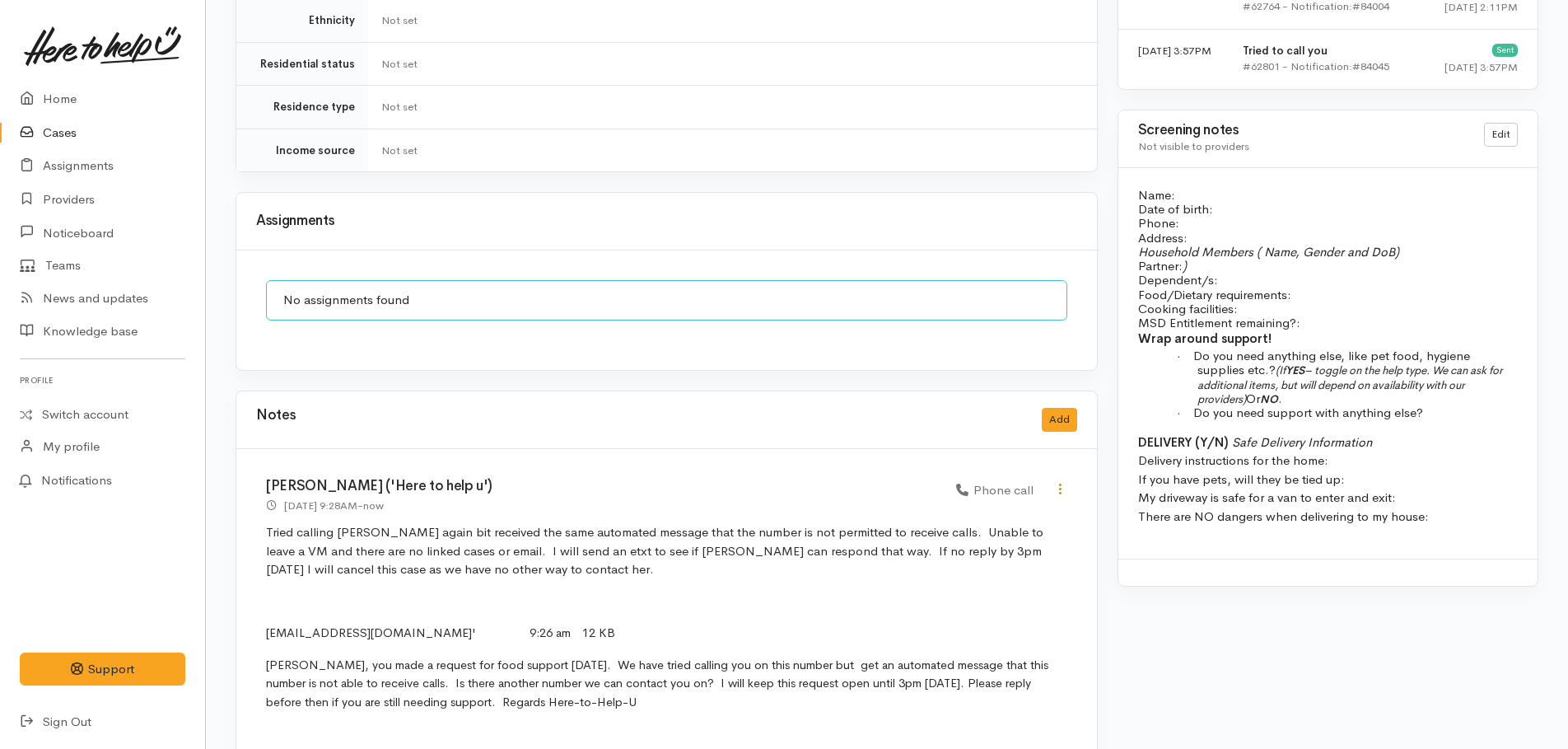
click at [1061, 482] on icon at bounding box center [1060, 489] width 14 height 14
click at [981, 508] on link "Edit" at bounding box center [1001, 521] width 130 height 25
select select "3"
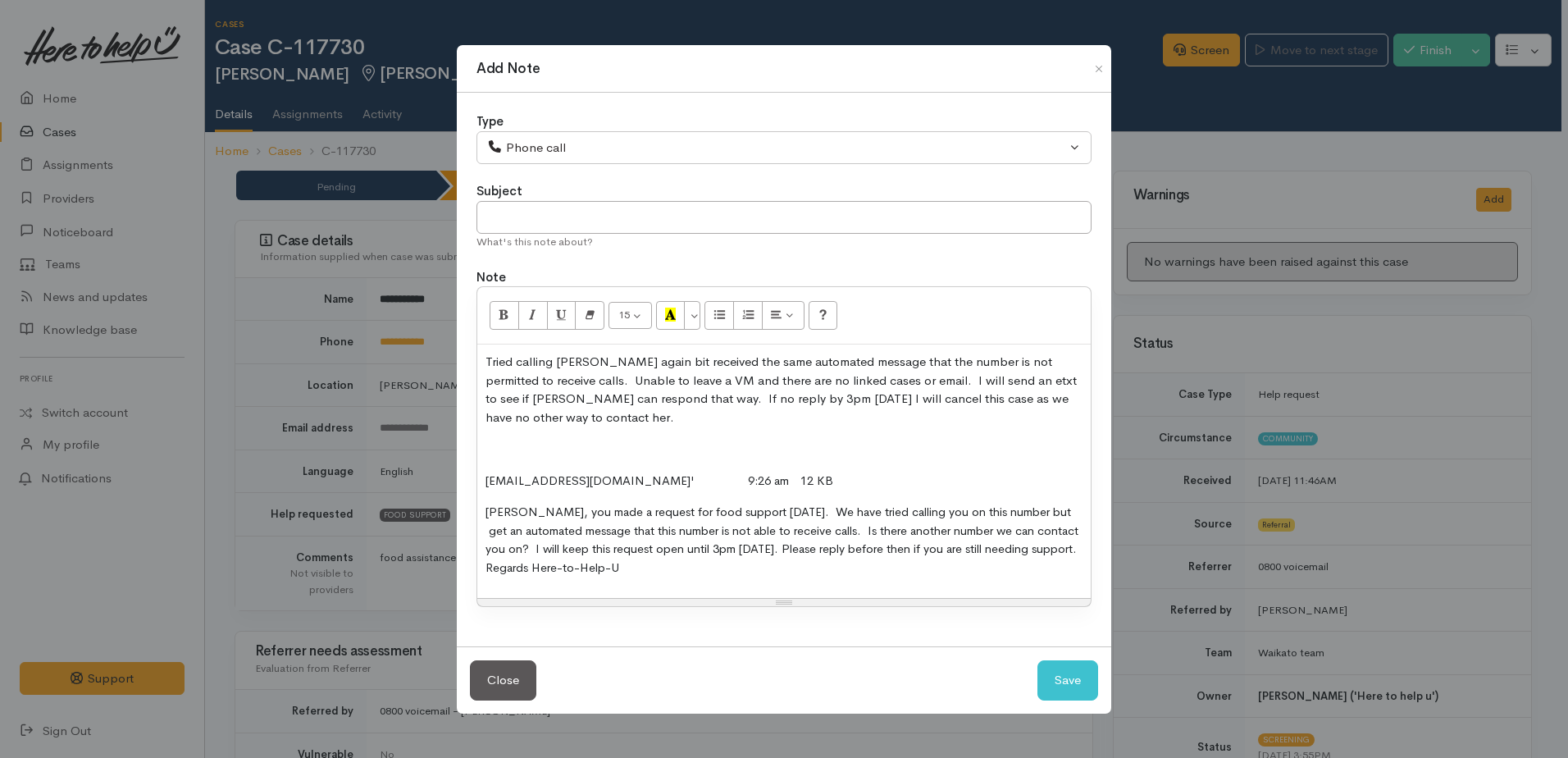
click at [637, 358] on p "Tried calling Shana again bit received the same automated message that the numb…" at bounding box center [784, 390] width 597 height 73
click at [623, 357] on p "Tried calling Shana again but received the same automated message that the numb…" at bounding box center [784, 390] width 597 height 73
click at [1060, 670] on button "Save" at bounding box center [1068, 680] width 61 height 40
select select "1"
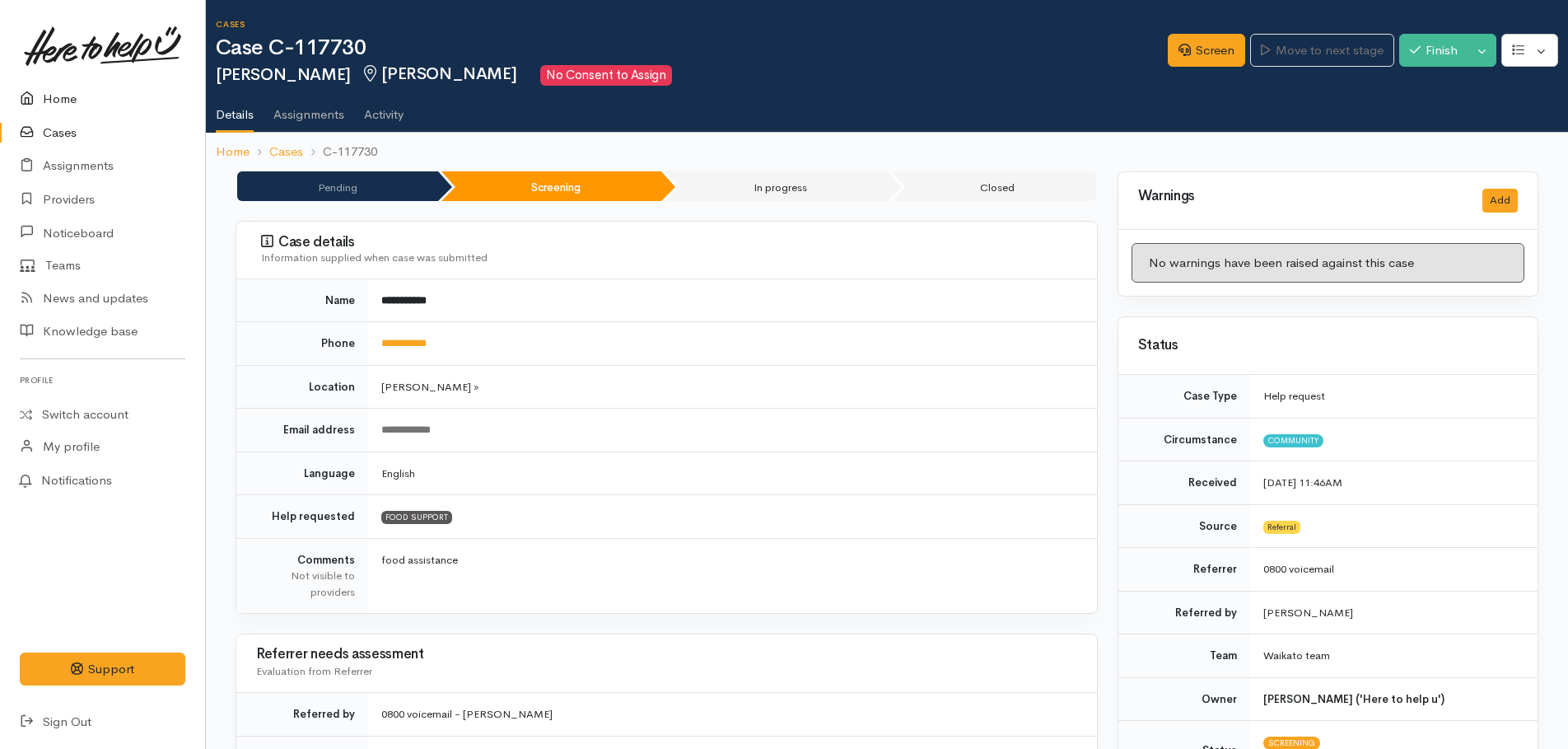
click at [66, 97] on link "Home" at bounding box center [102, 100] width 205 height 34
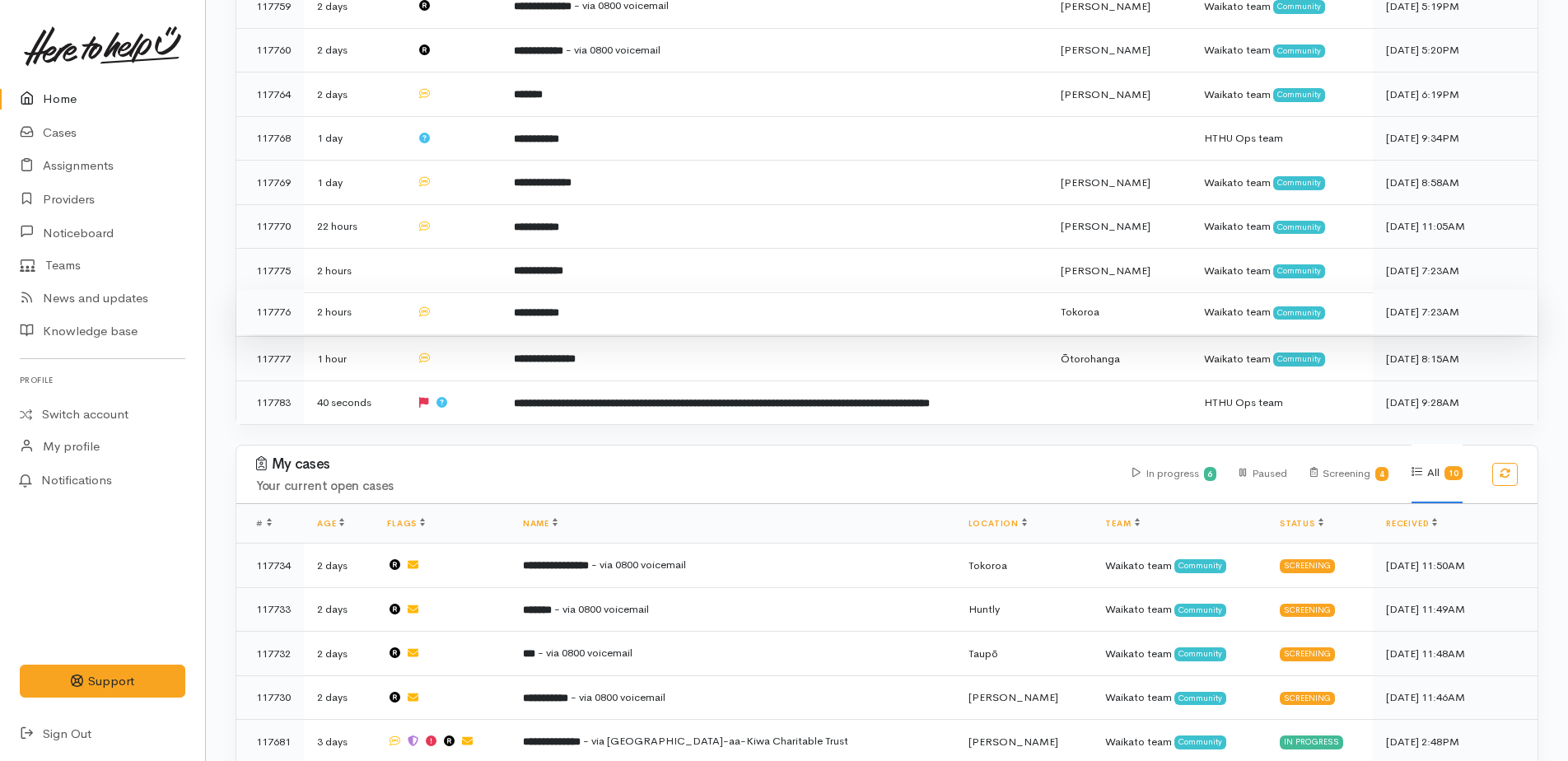
scroll to position [1166, 0]
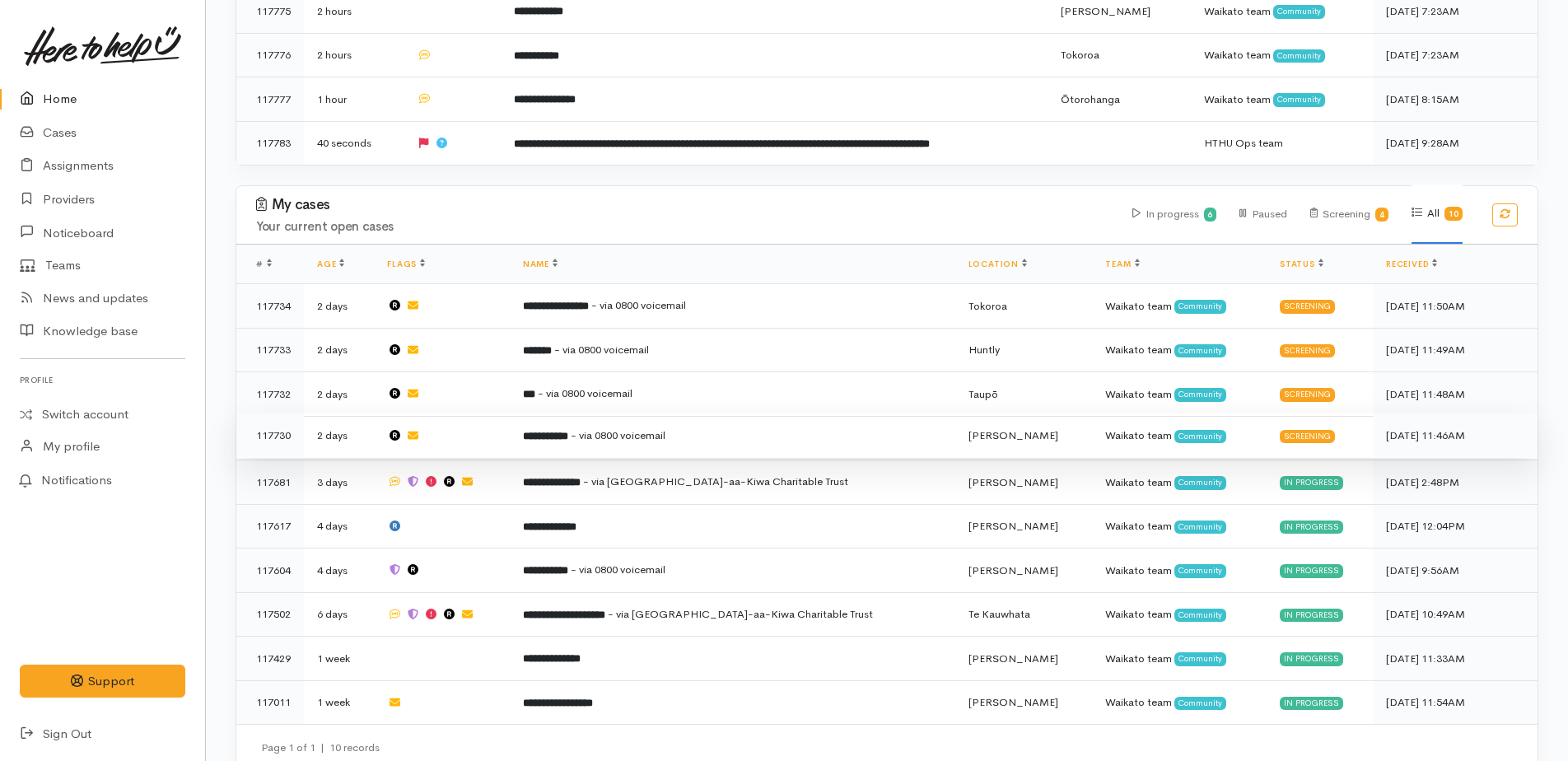
click at [568, 431] on b "**********" at bounding box center [546, 436] width 45 height 11
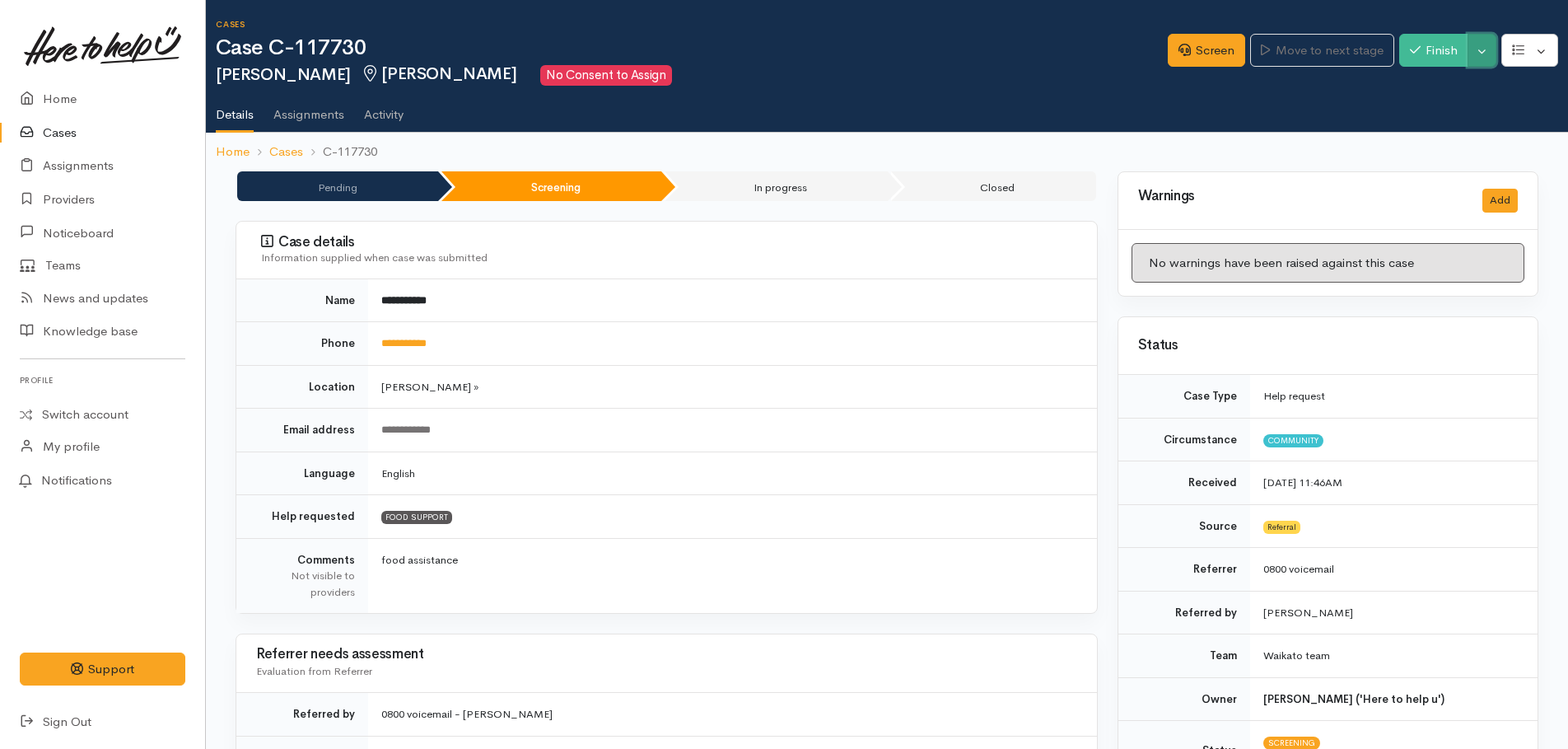
click at [1479, 62] on button "Toggle Dropdown" at bounding box center [1482, 51] width 29 height 34
click at [1432, 88] on link "Pause" at bounding box center [1430, 89] width 130 height 25
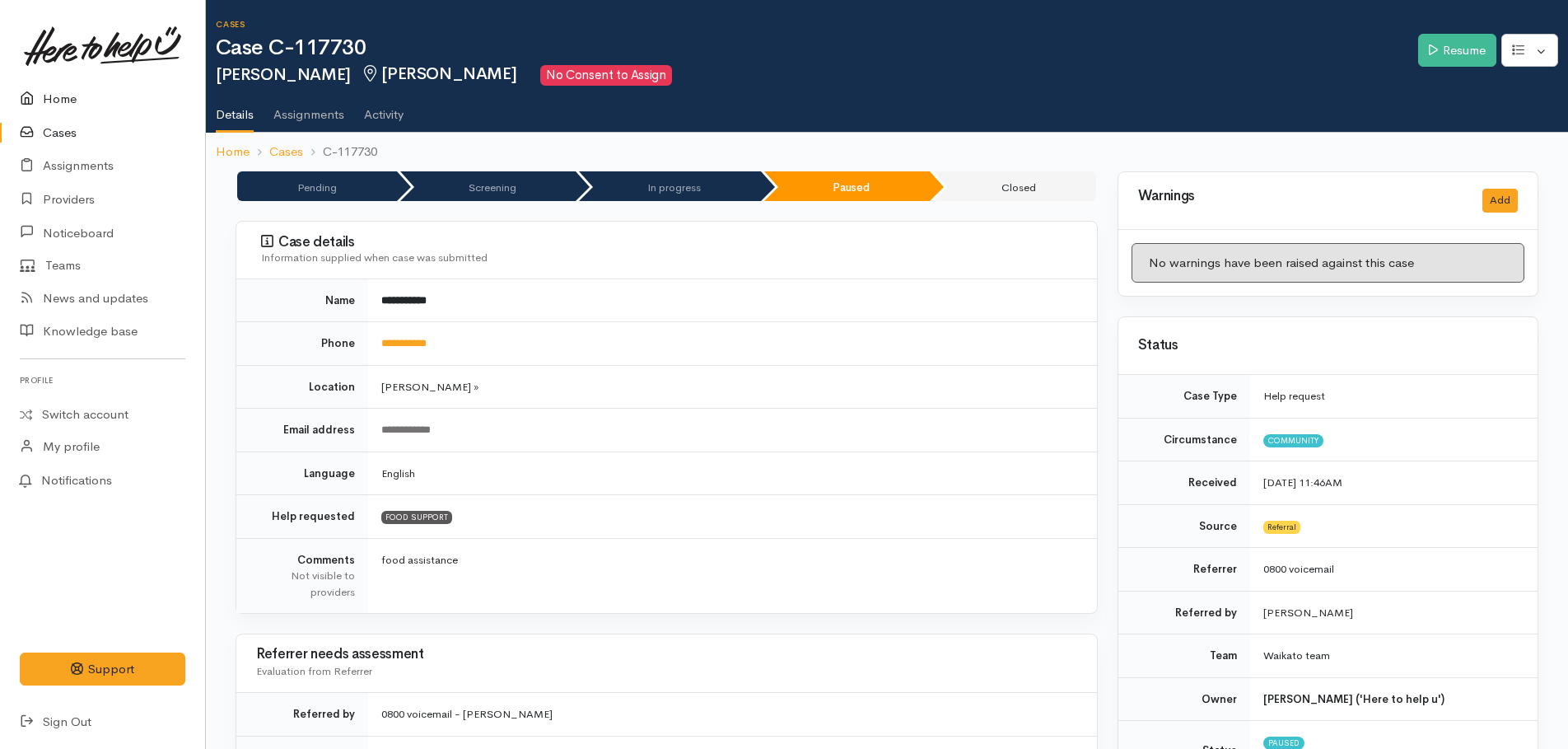
click at [56, 93] on link "Home" at bounding box center [102, 100] width 205 height 34
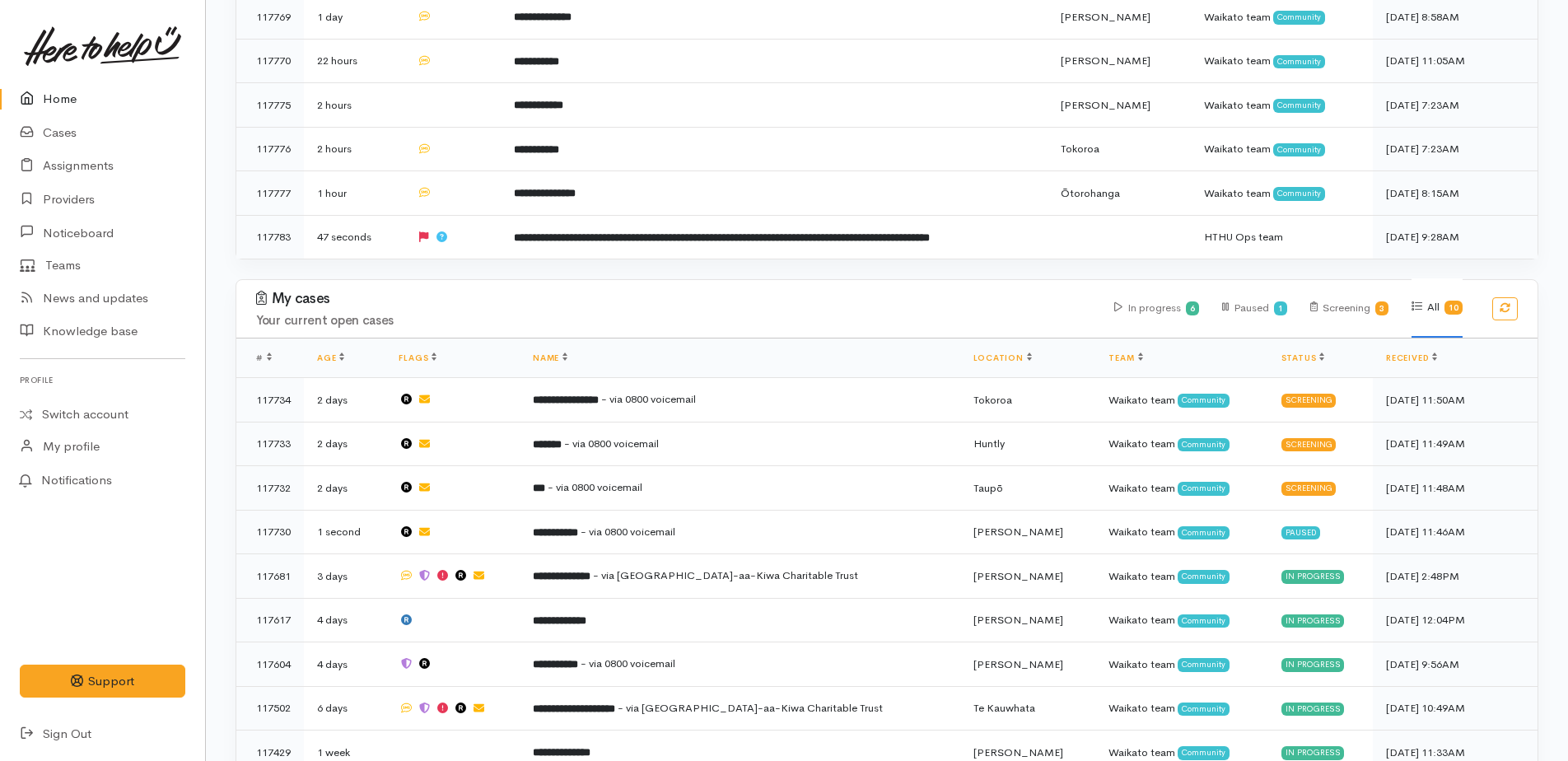
scroll to position [1166, 0]
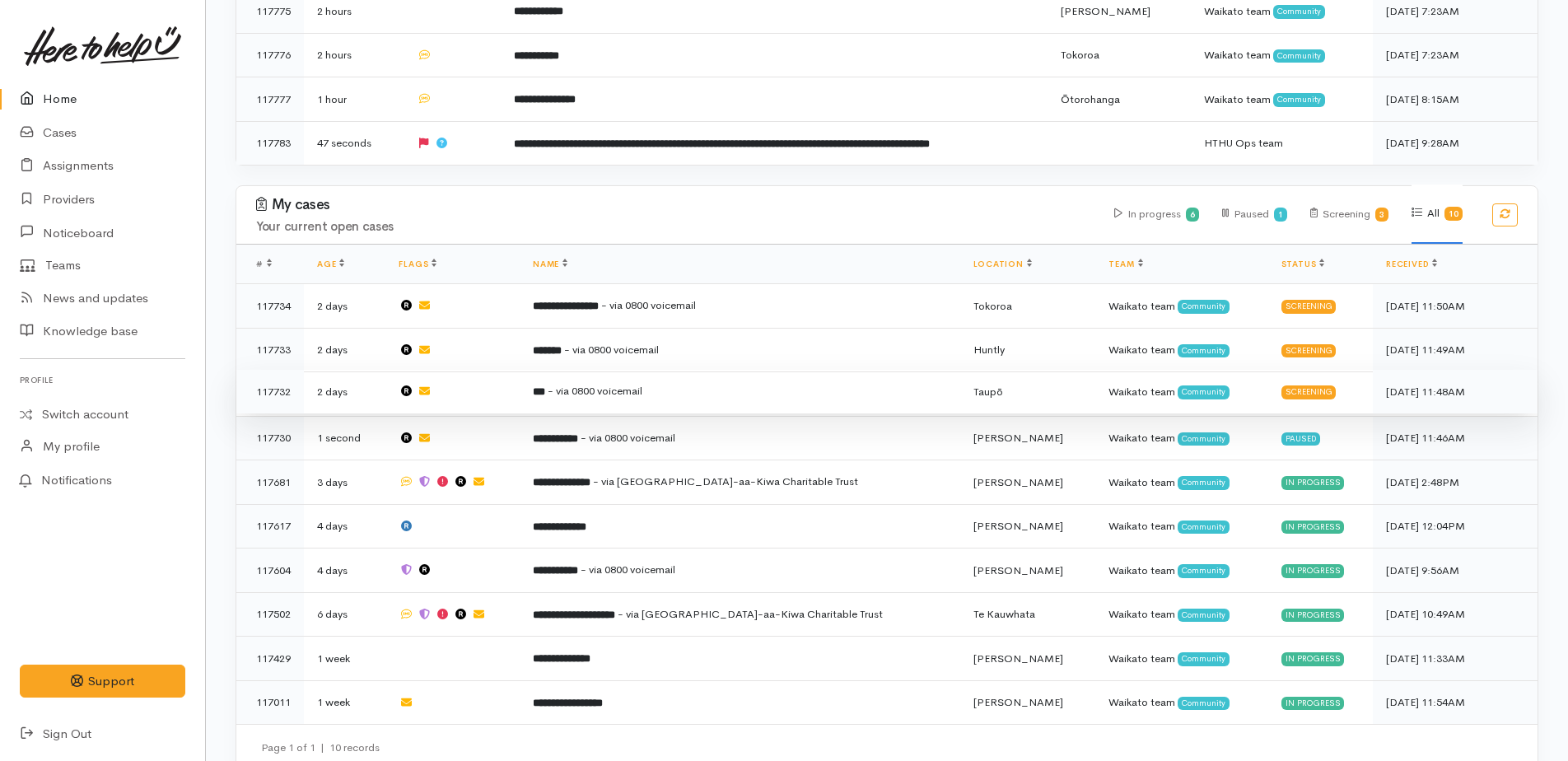
click at [611, 384] on span "- via 0800 voicemail" at bounding box center [594, 391] width 94 height 14
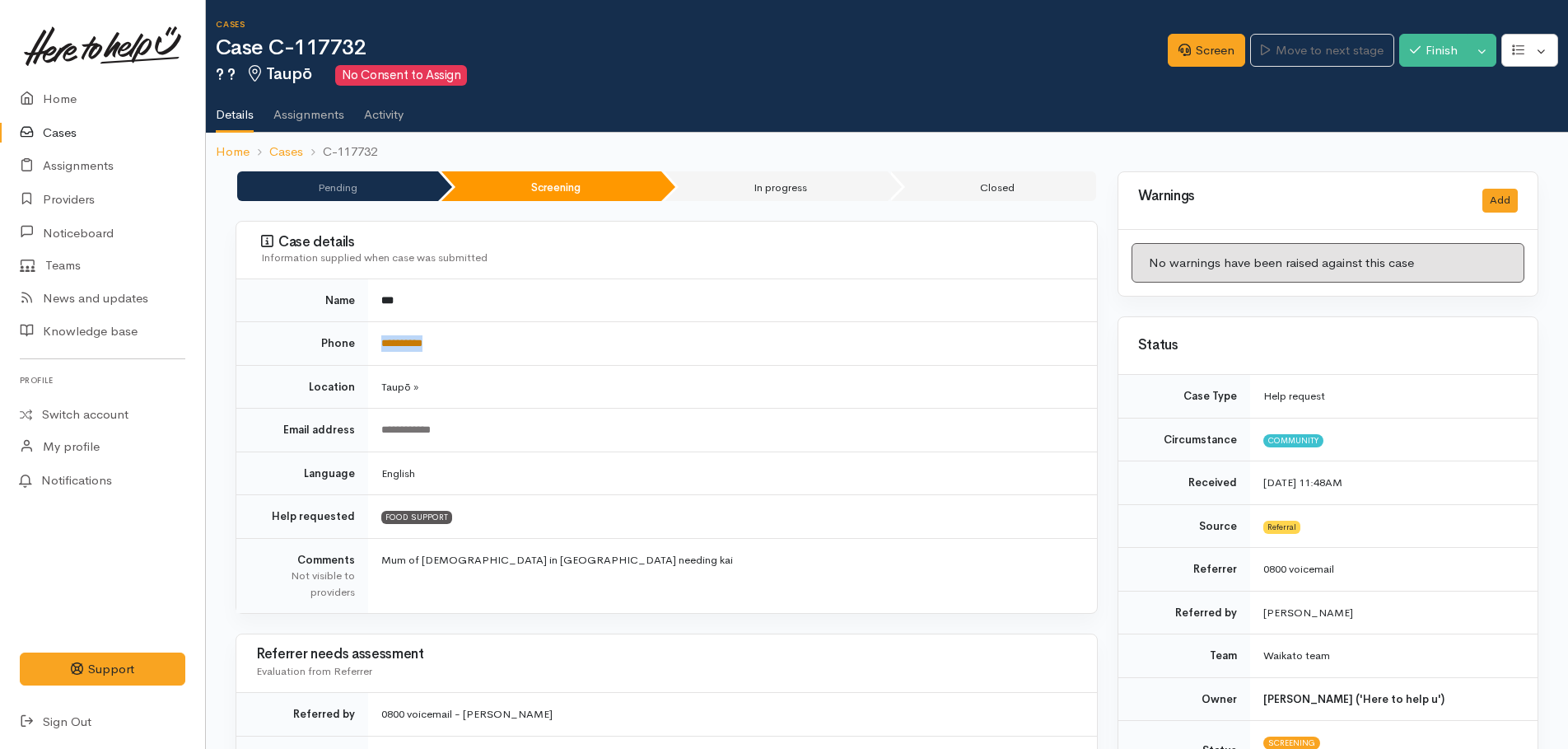
drag, startPoint x: 472, startPoint y: 341, endPoint x: 382, endPoint y: 344, distance: 90.0
click at [382, 344] on td "**********" at bounding box center [732, 343] width 729 height 44
copy link "**********"
click at [1206, 58] on link "Screen" at bounding box center [1207, 51] width 77 height 34
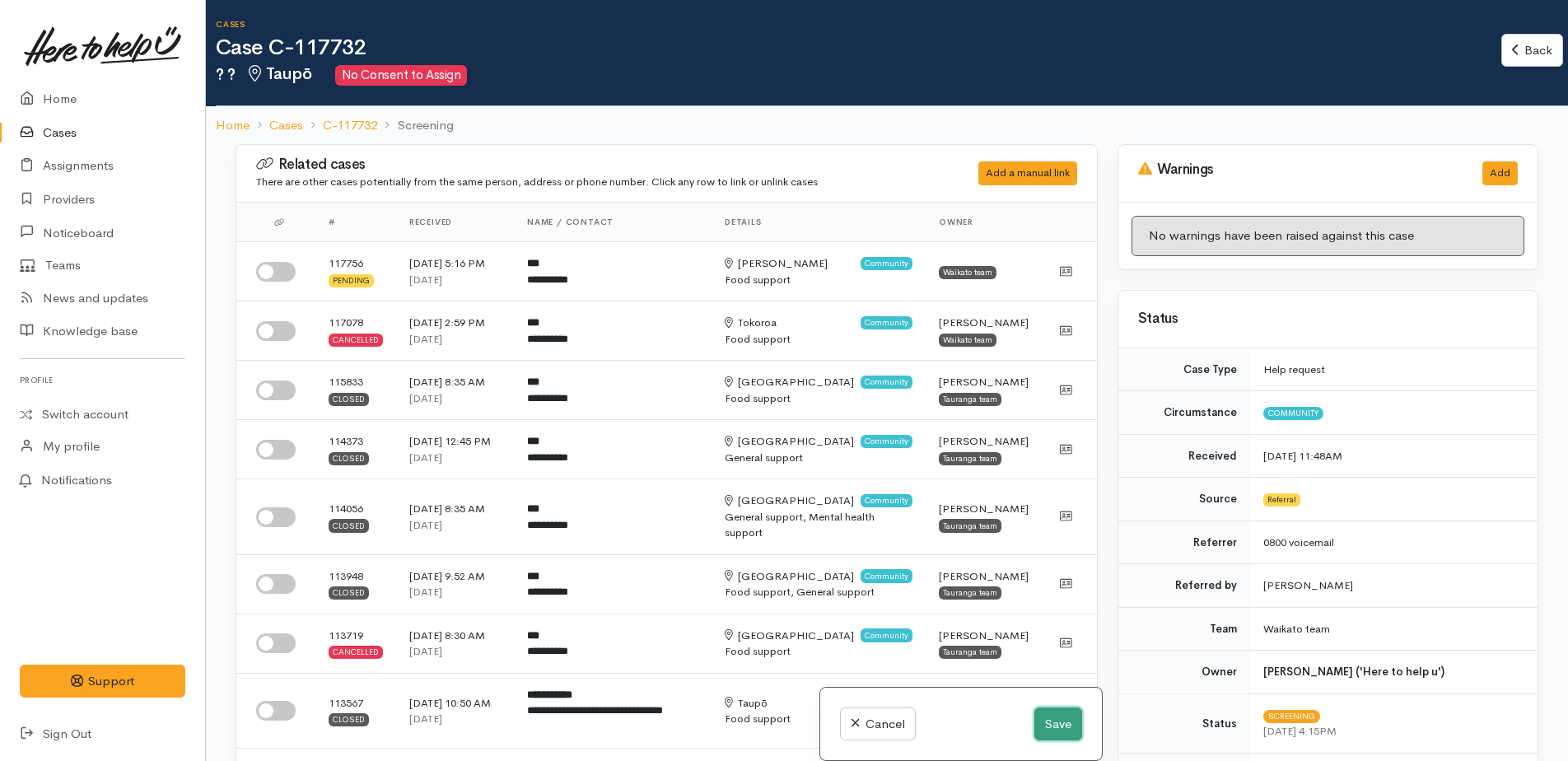
click at [1047, 718] on button "Save" at bounding box center [1057, 725] width 48 height 34
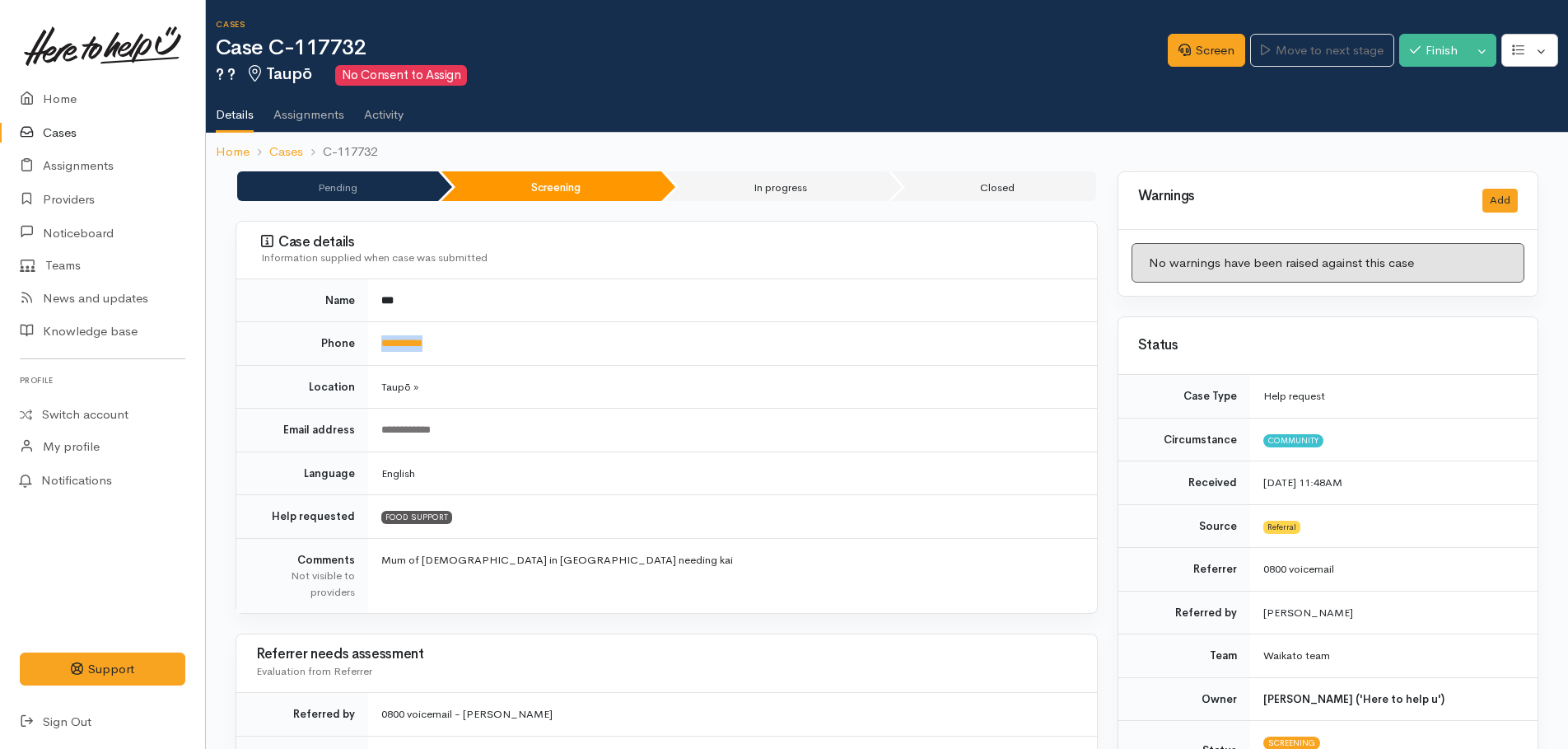
drag, startPoint x: 468, startPoint y: 337, endPoint x: 380, endPoint y: 346, distance: 88.5
click at [380, 346] on td "**********" at bounding box center [732, 343] width 729 height 44
copy link "**********"
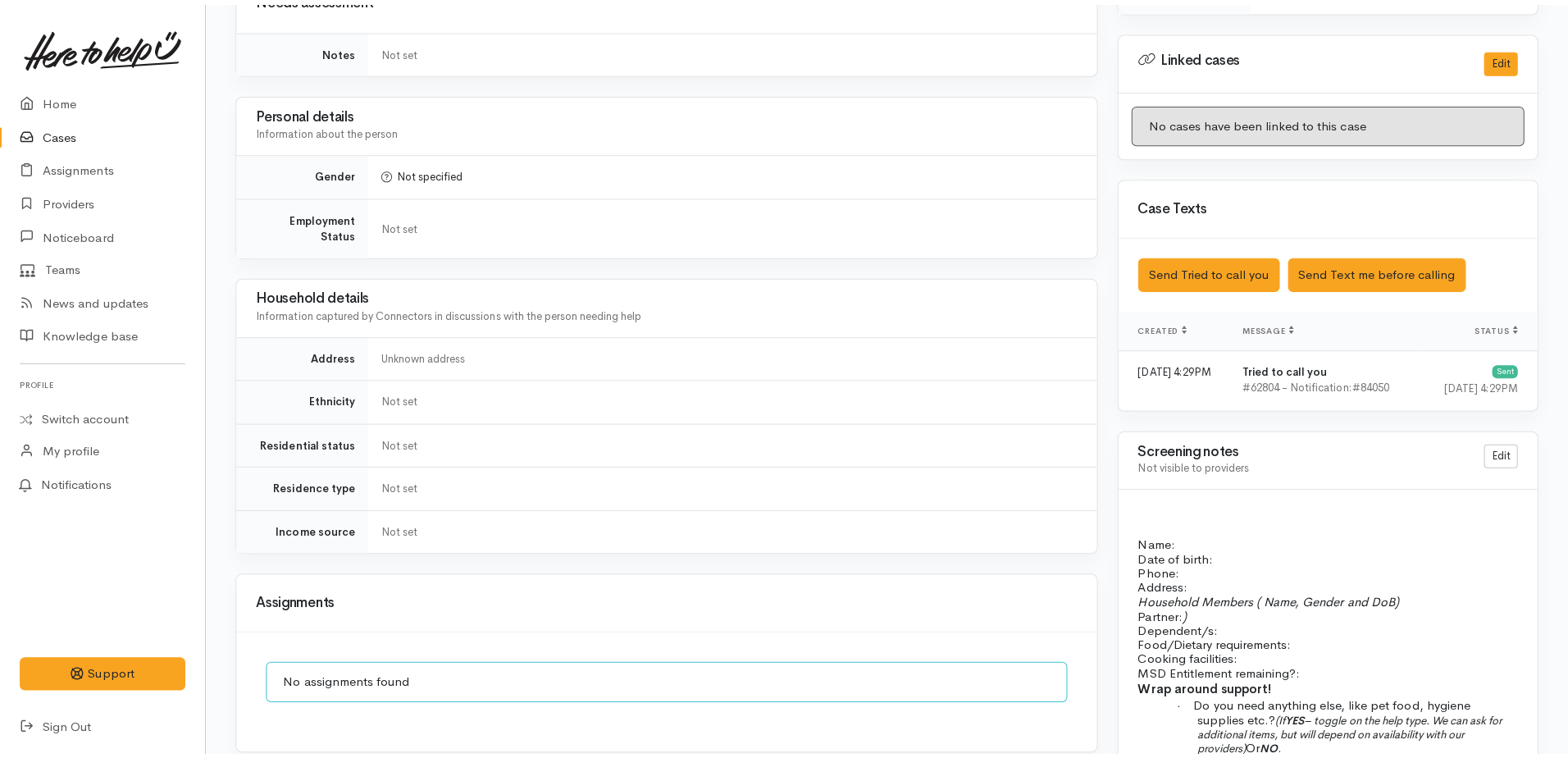
scroll to position [985, 0]
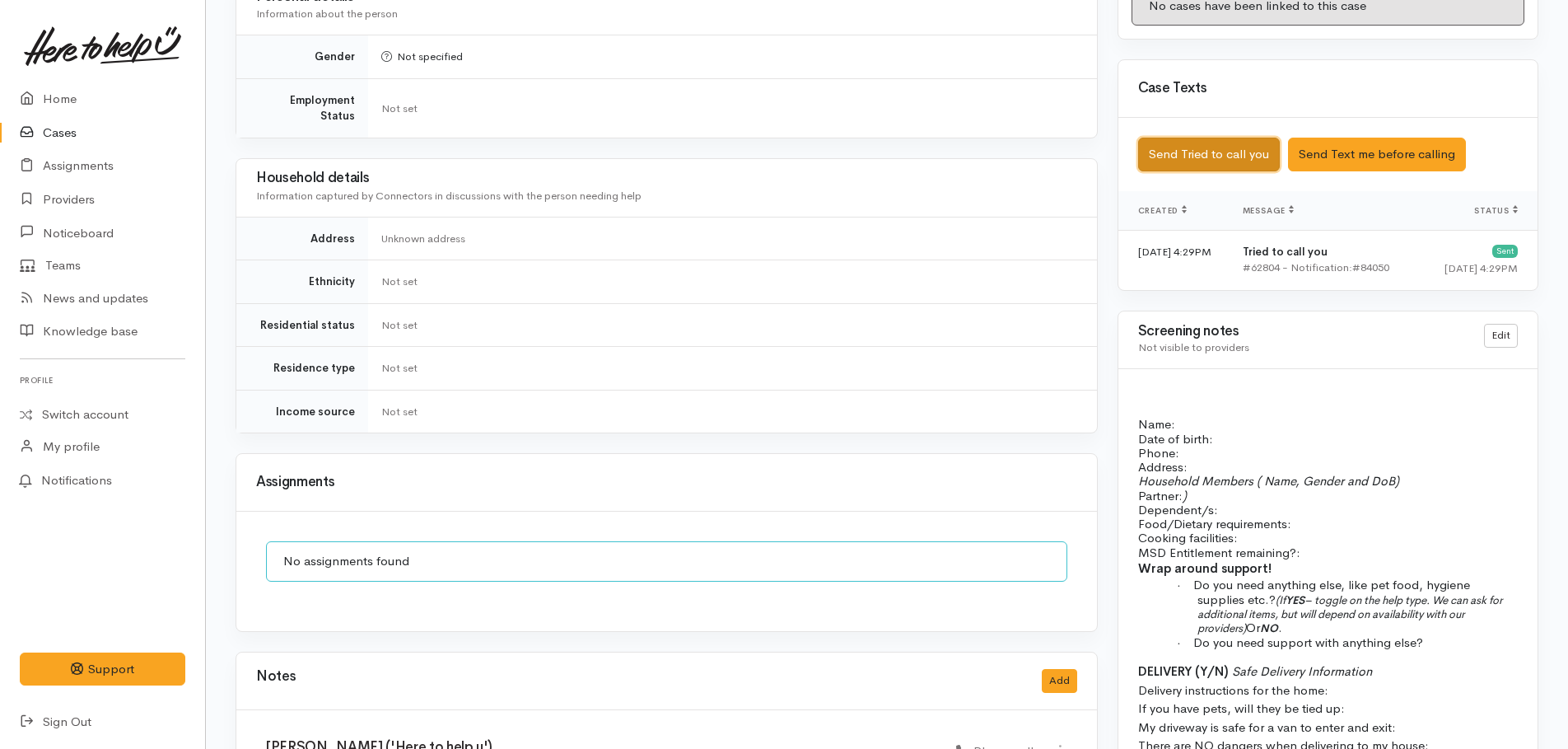
click at [1220, 138] on button "Send Tried to call you" at bounding box center [1209, 155] width 142 height 34
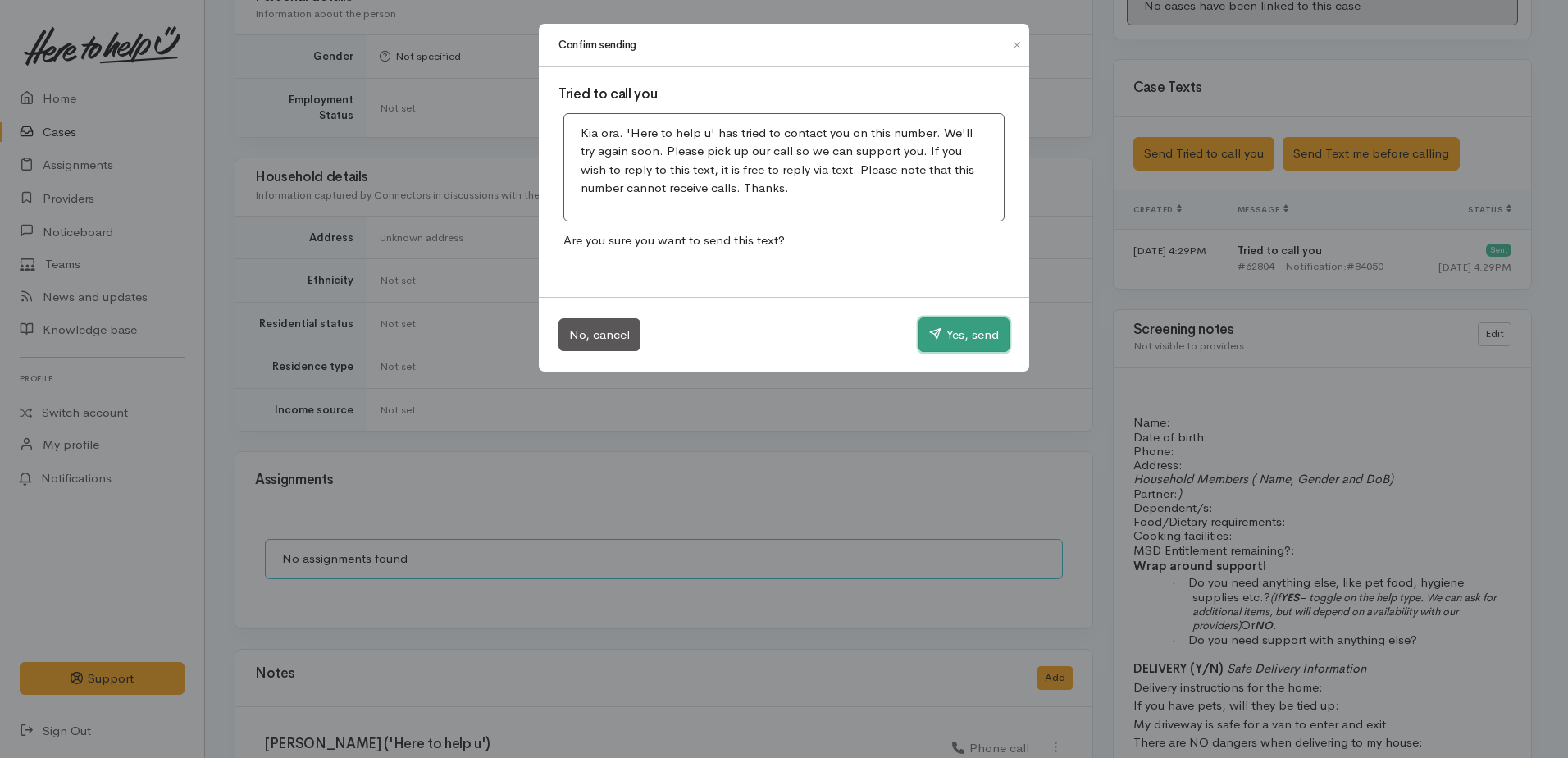
click at [964, 342] on button "Yes, send" at bounding box center [964, 334] width 91 height 34
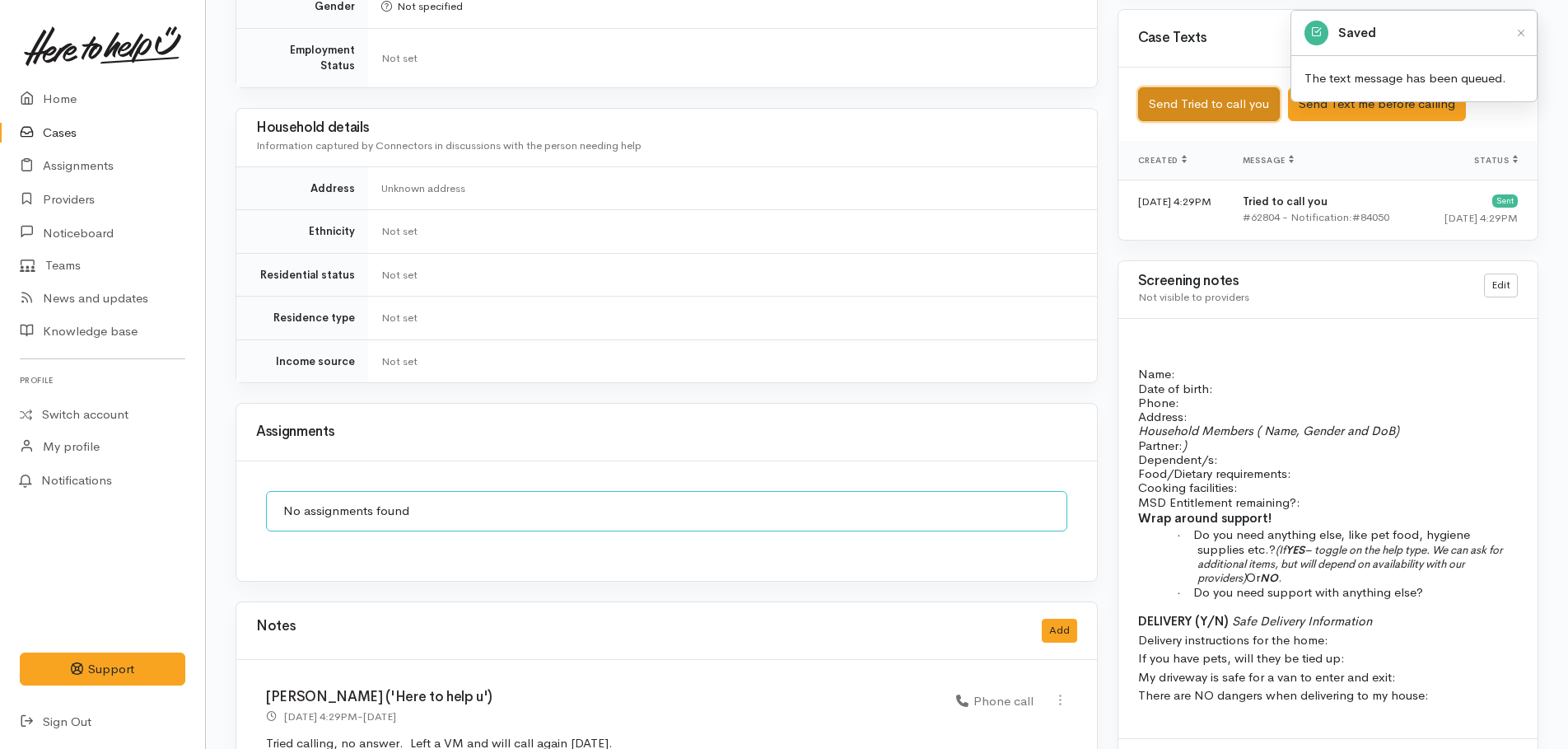
scroll to position [1090, 0]
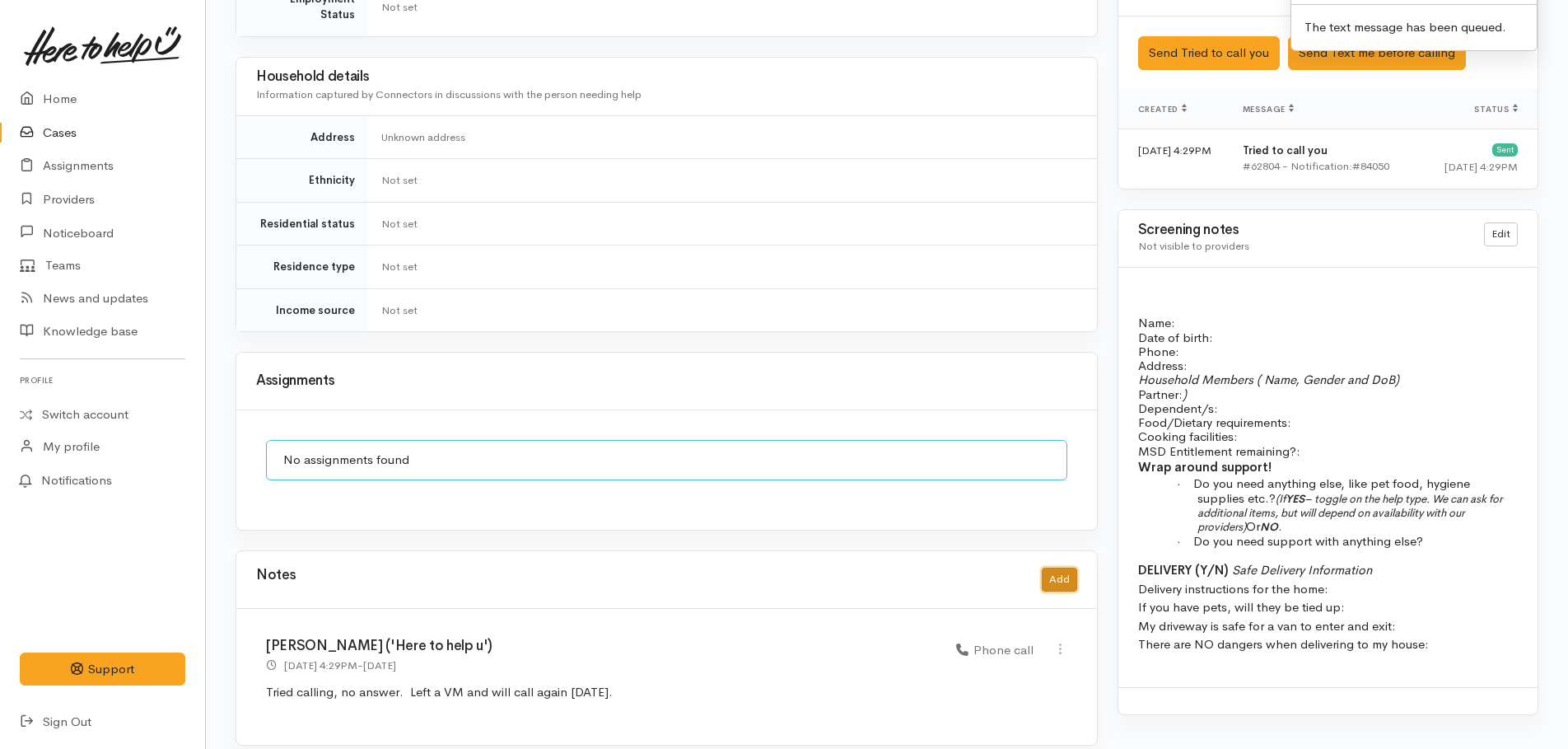
click at [1052, 567] on button "Add" at bounding box center [1059, 579] width 35 height 24
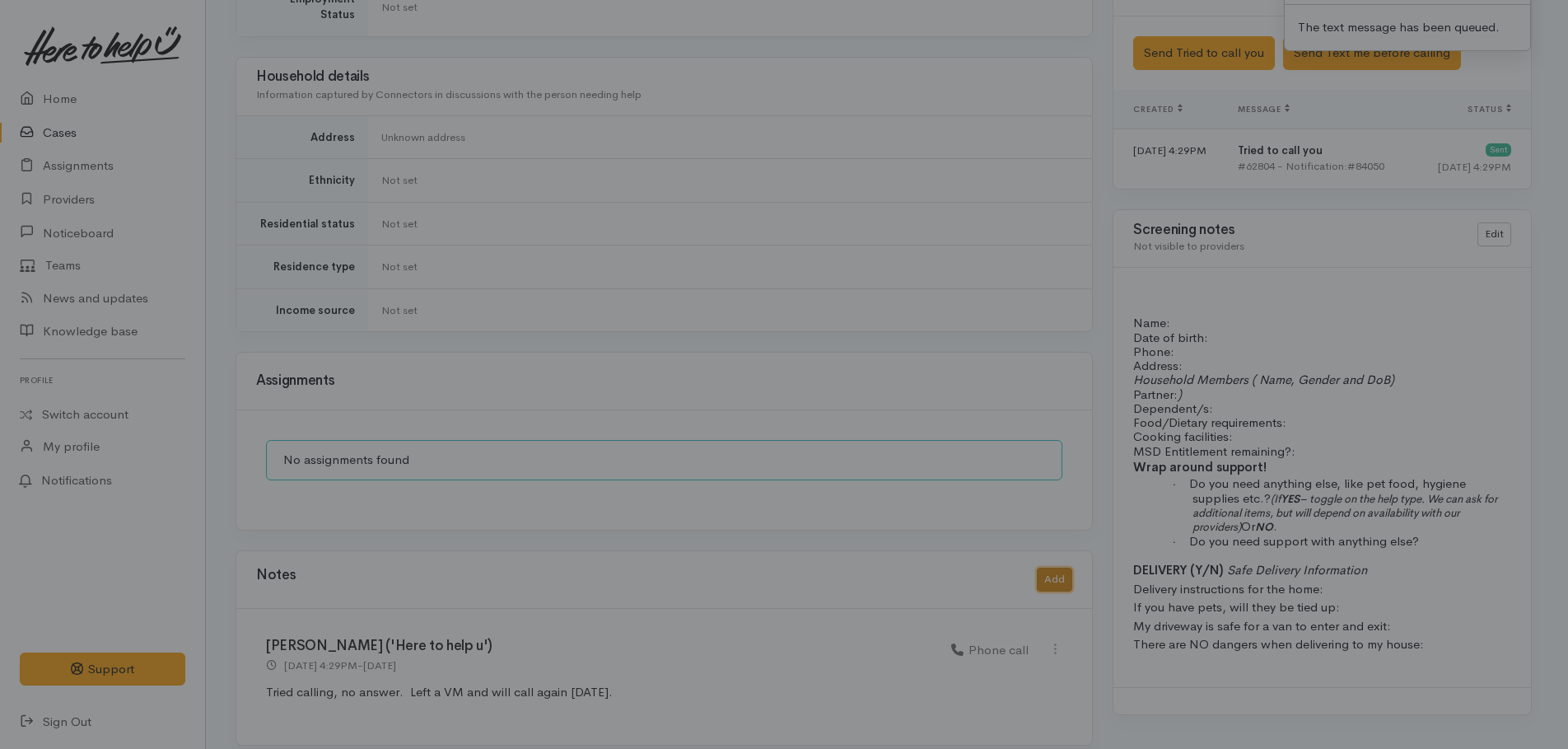
scroll to position [1077, 0]
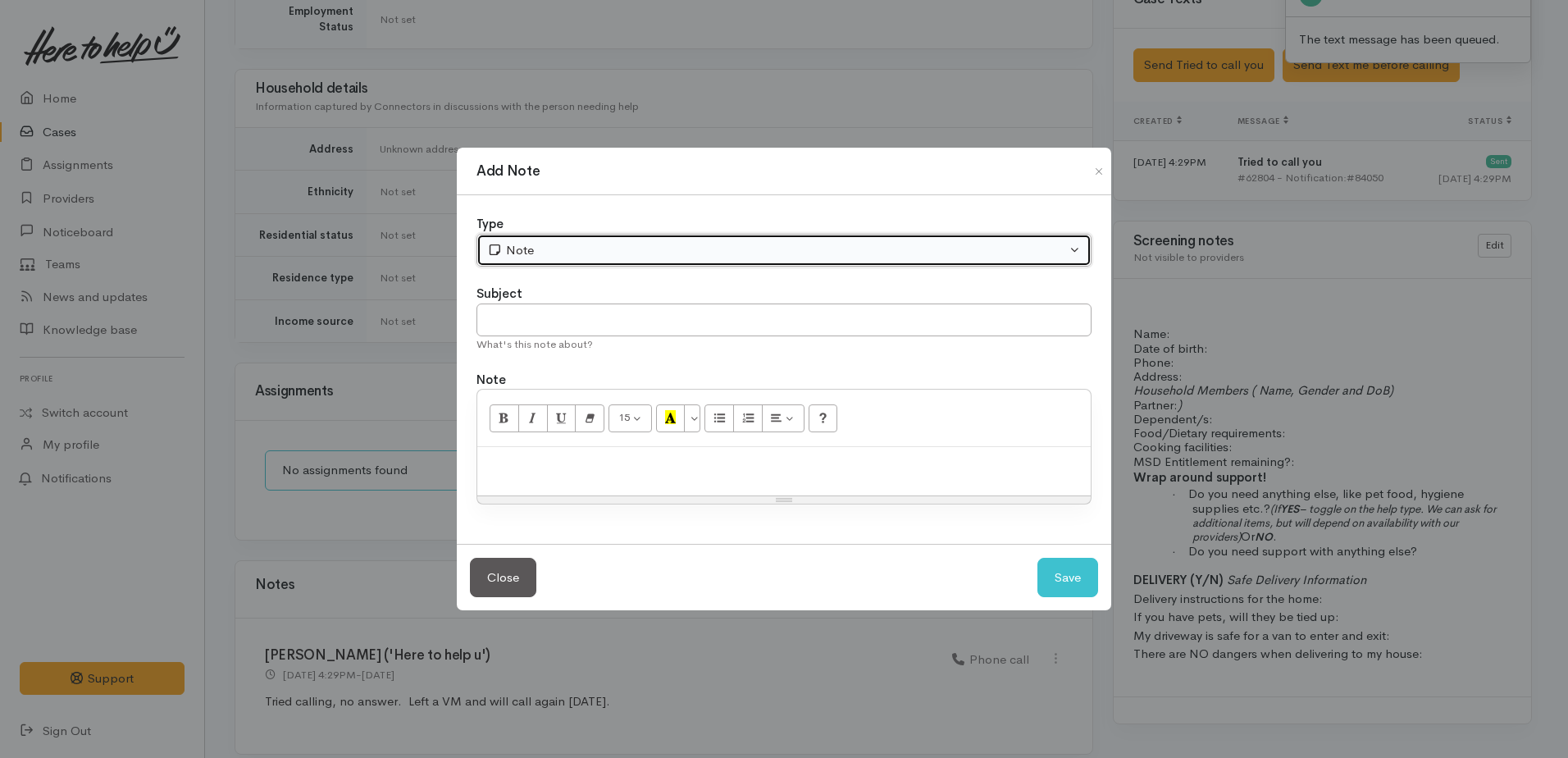
drag, startPoint x: 566, startPoint y: 255, endPoint x: 561, endPoint y: 274, distance: 19.6
click at [565, 254] on div "Note" at bounding box center [776, 250] width 579 height 19
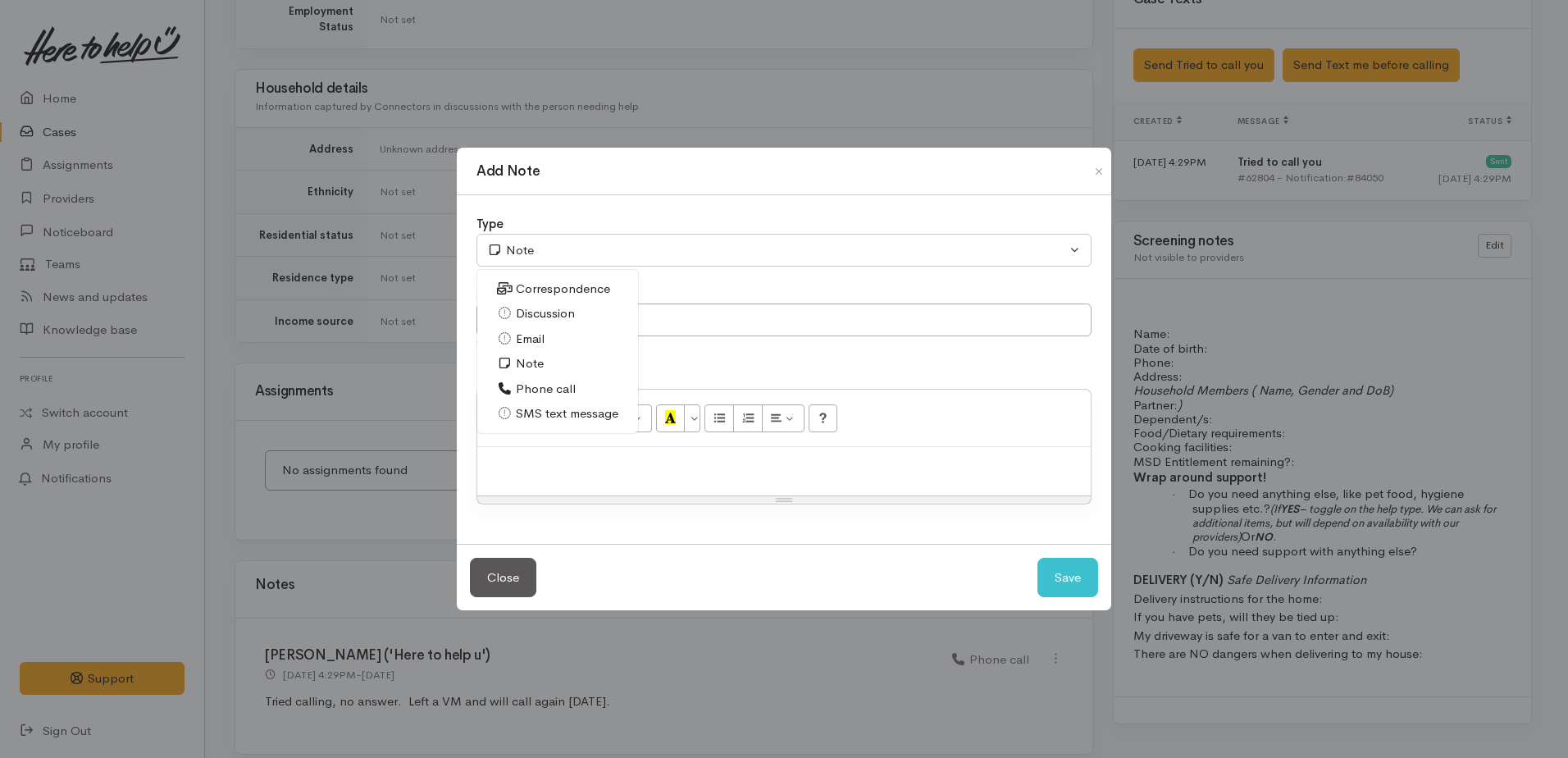
drag, startPoint x: 522, startPoint y: 394, endPoint x: 527, endPoint y: 364, distance: 30.4
click at [522, 393] on span "Phone call" at bounding box center [545, 389] width 60 height 19
select select "3"
click at [523, 321] on input "text" at bounding box center [784, 321] width 615 height 34
type input "2n attempt"
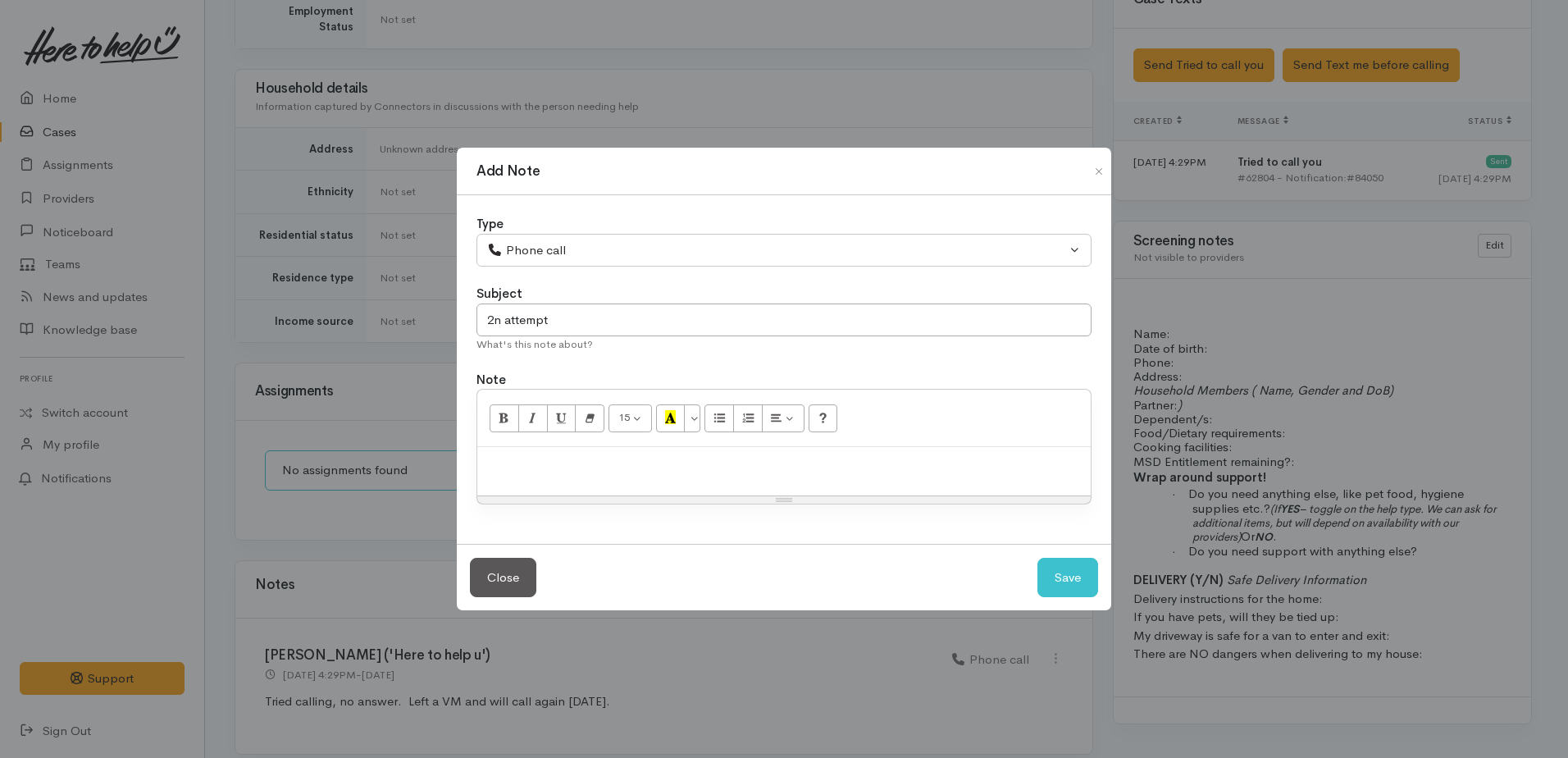
click at [550, 466] on p at bounding box center [784, 464] width 597 height 19
click at [1081, 582] on button "Save" at bounding box center [1068, 578] width 61 height 40
select select "1"
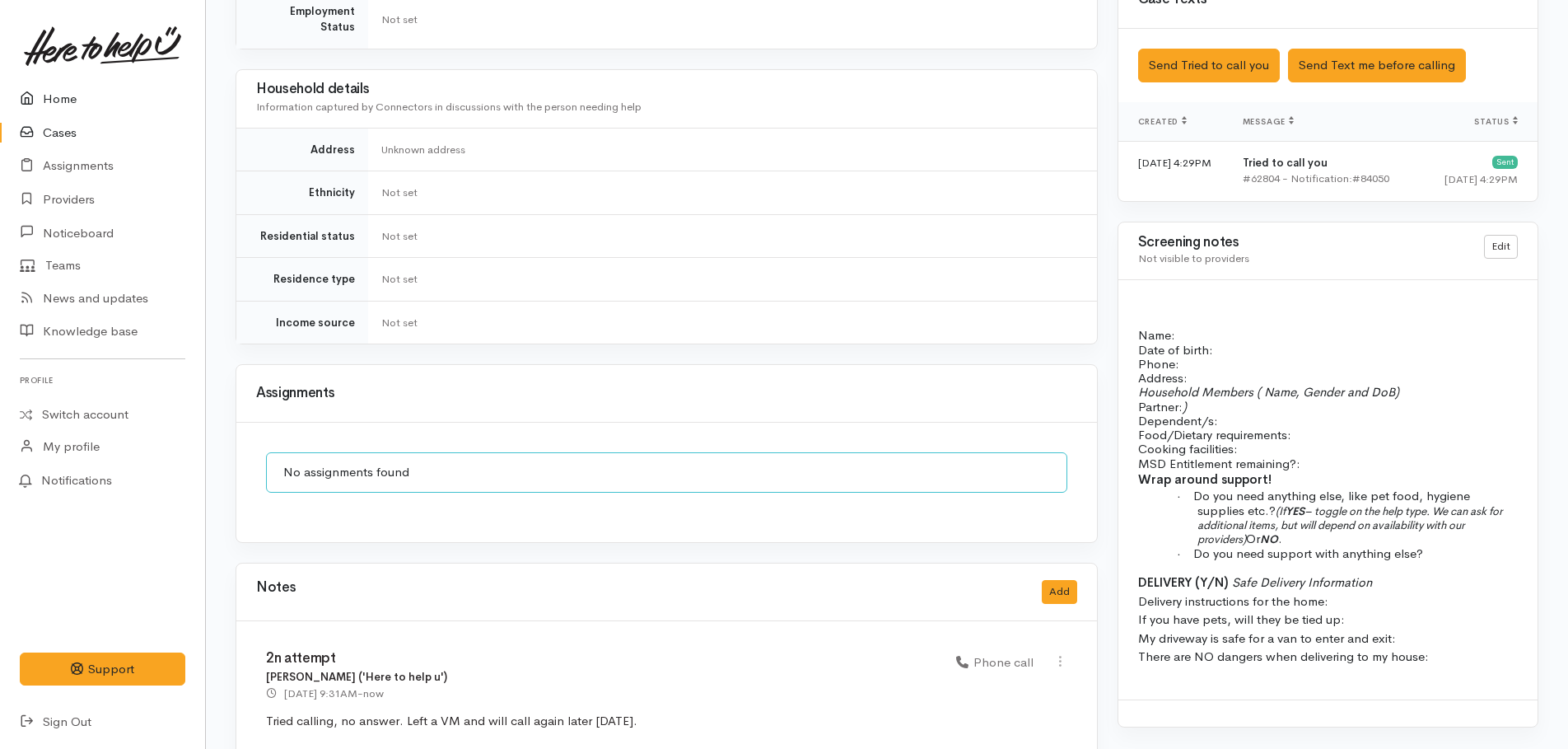
click at [57, 94] on link "Home" at bounding box center [102, 100] width 205 height 34
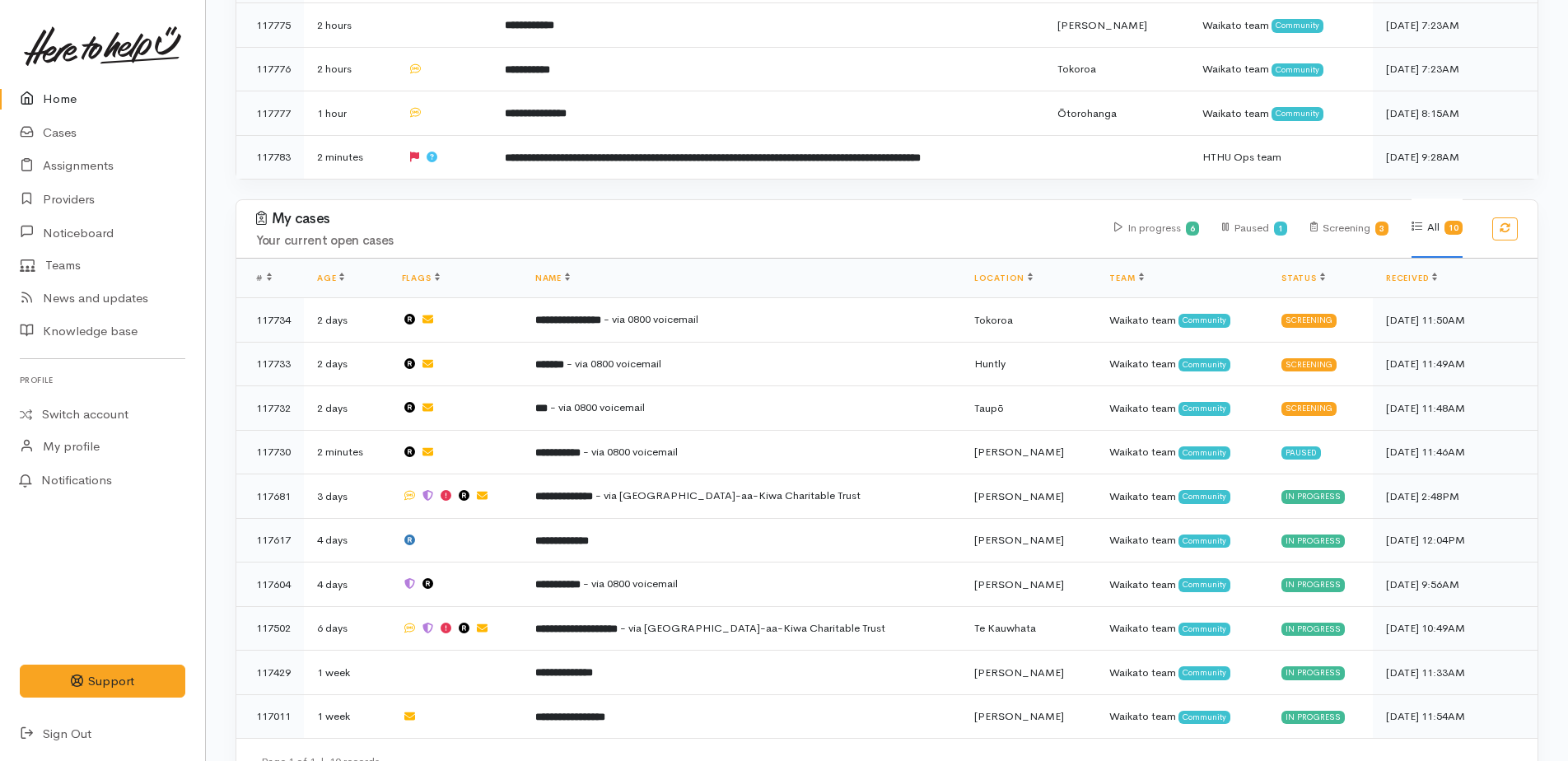
scroll to position [1166, 0]
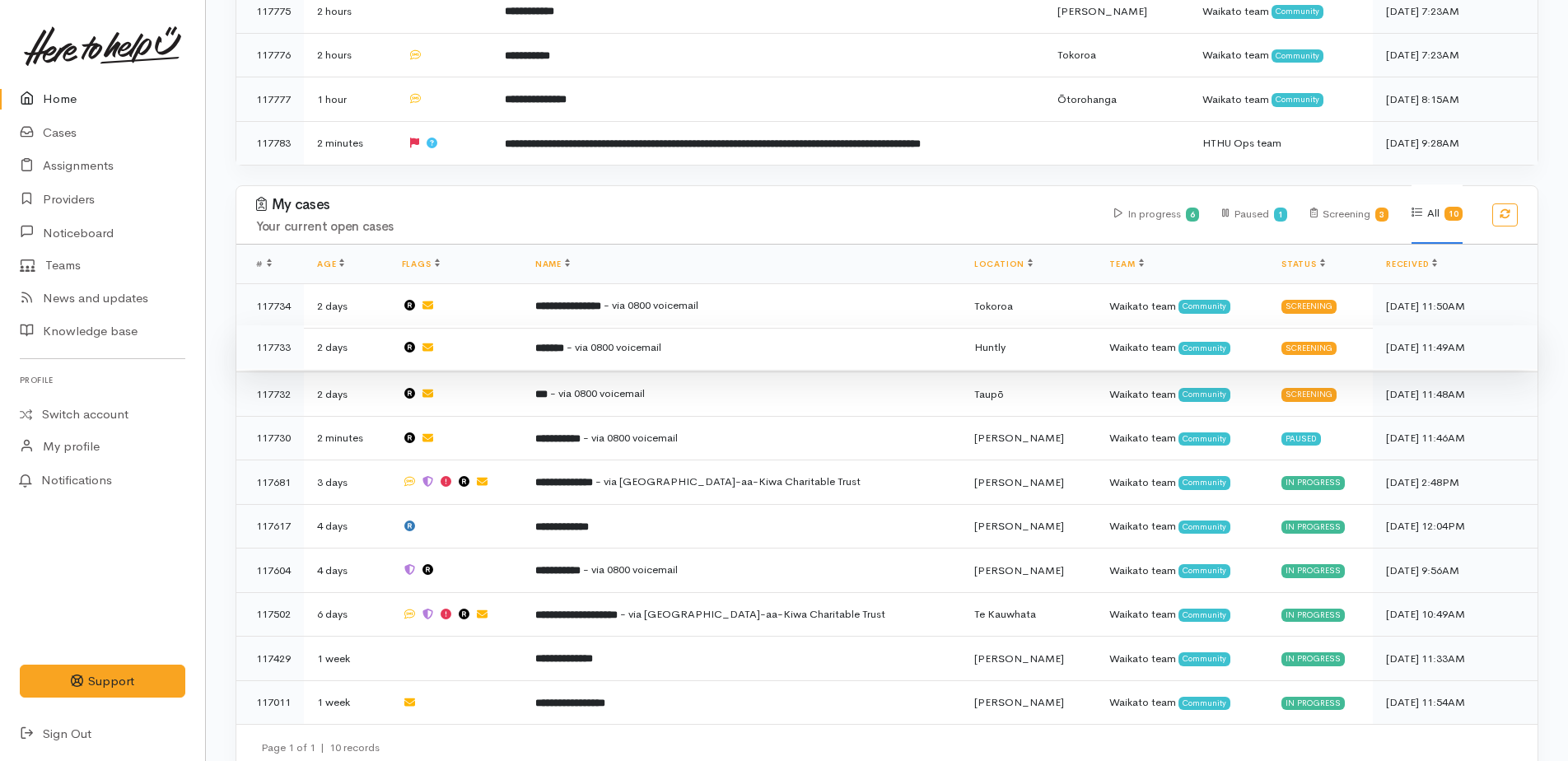
click at [602, 340] on span "- via 0800 voicemail" at bounding box center [613, 347] width 94 height 14
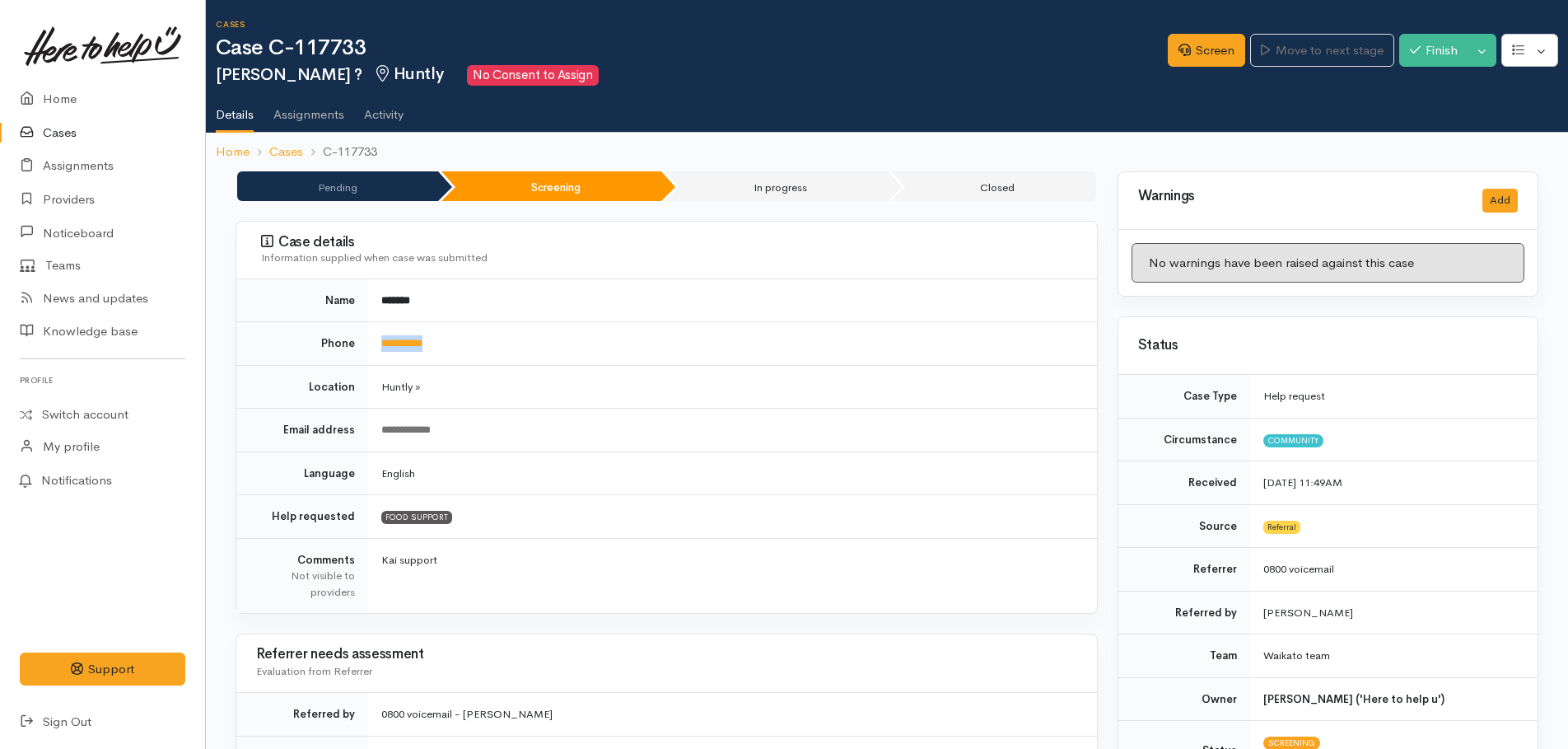
drag, startPoint x: 465, startPoint y: 342, endPoint x: 368, endPoint y: 342, distance: 97.0
click at [368, 342] on td "**********" at bounding box center [732, 343] width 729 height 44
drag, startPoint x: 368, startPoint y: 342, endPoint x: 377, endPoint y: 341, distance: 9.1
copy link "**********"
click at [1197, 63] on link "Screen" at bounding box center [1207, 51] width 77 height 34
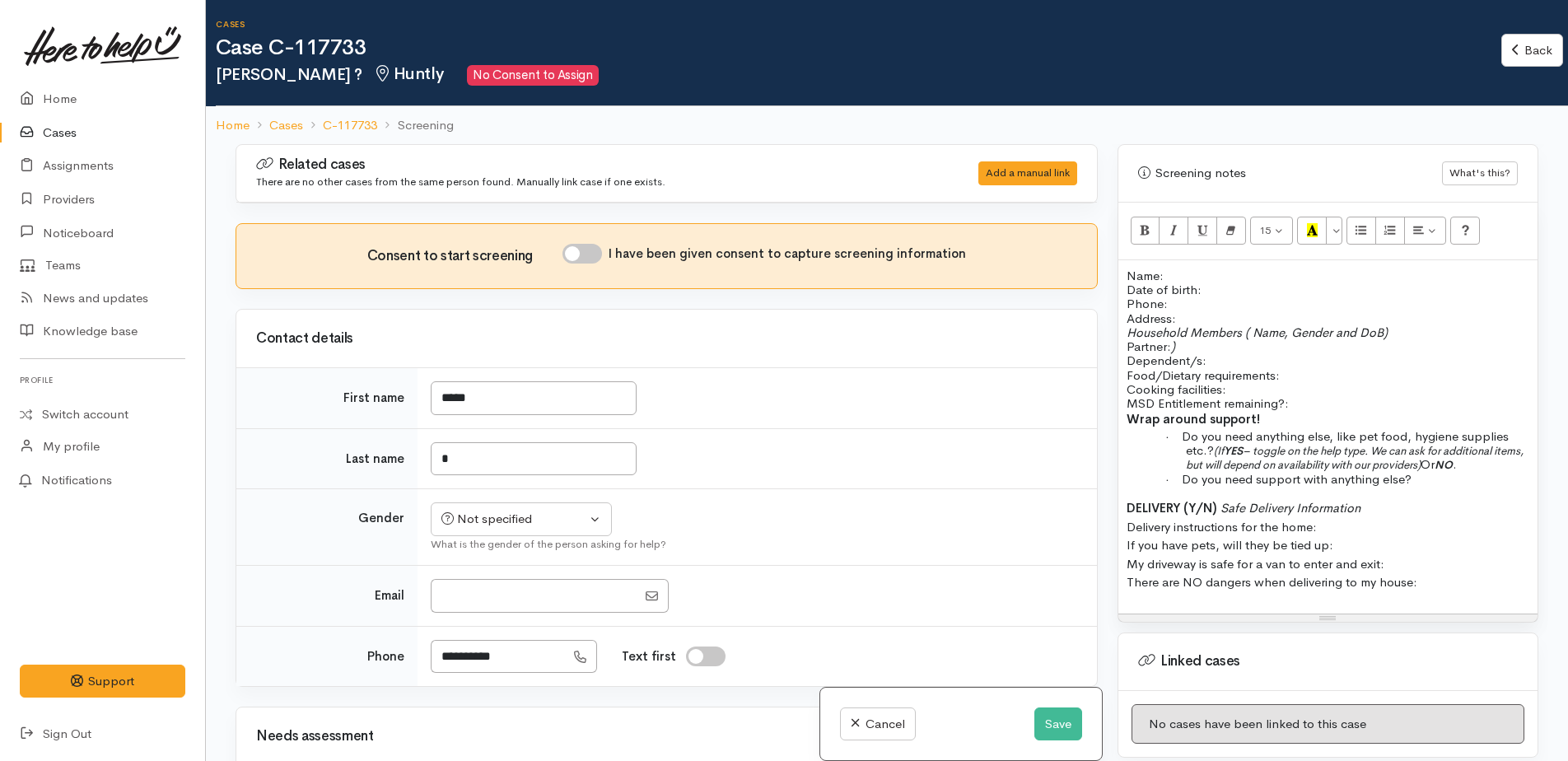
scroll to position [1071, 0]
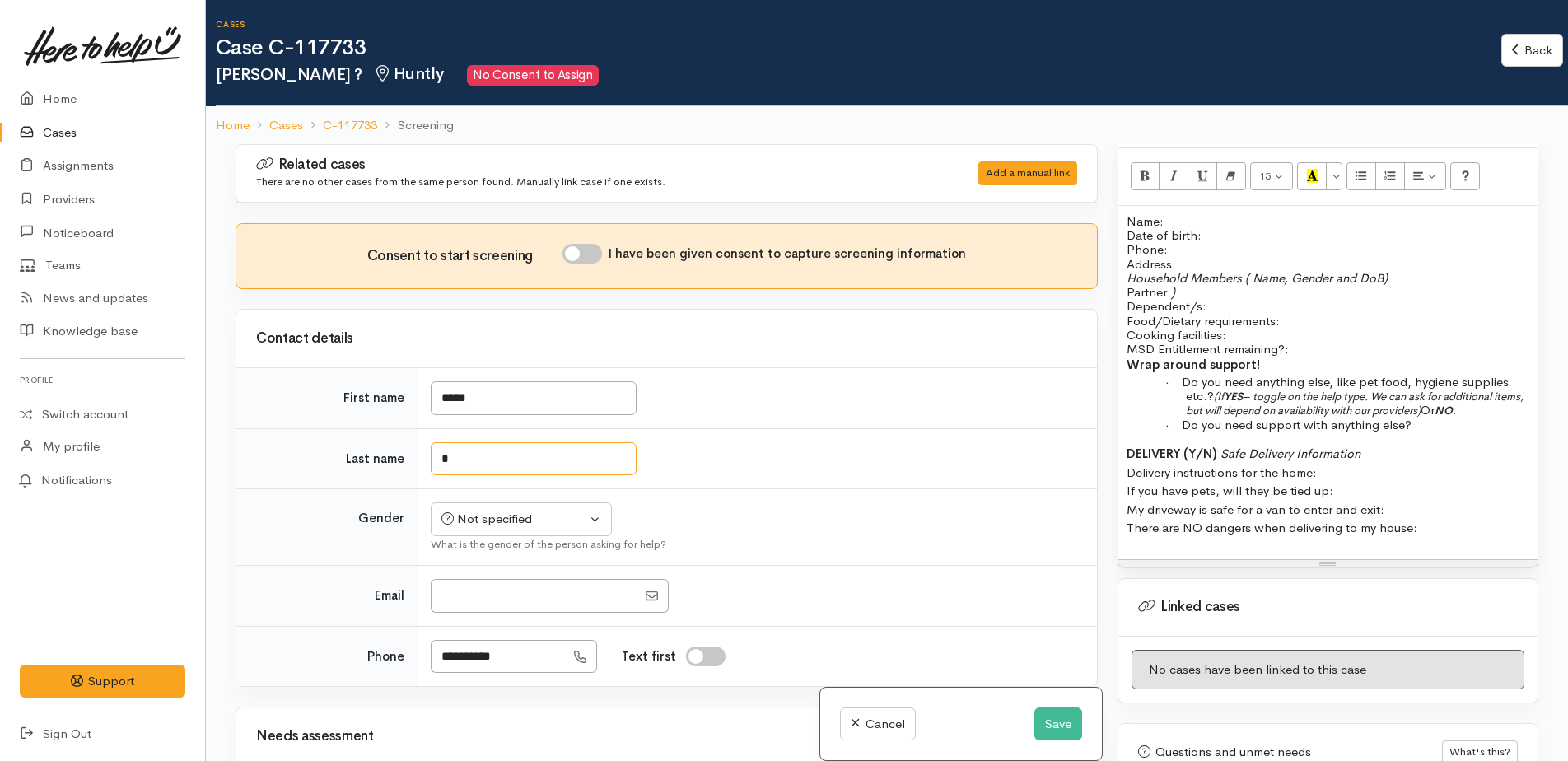
click at [500, 447] on input "*" at bounding box center [533, 460] width 206 height 34
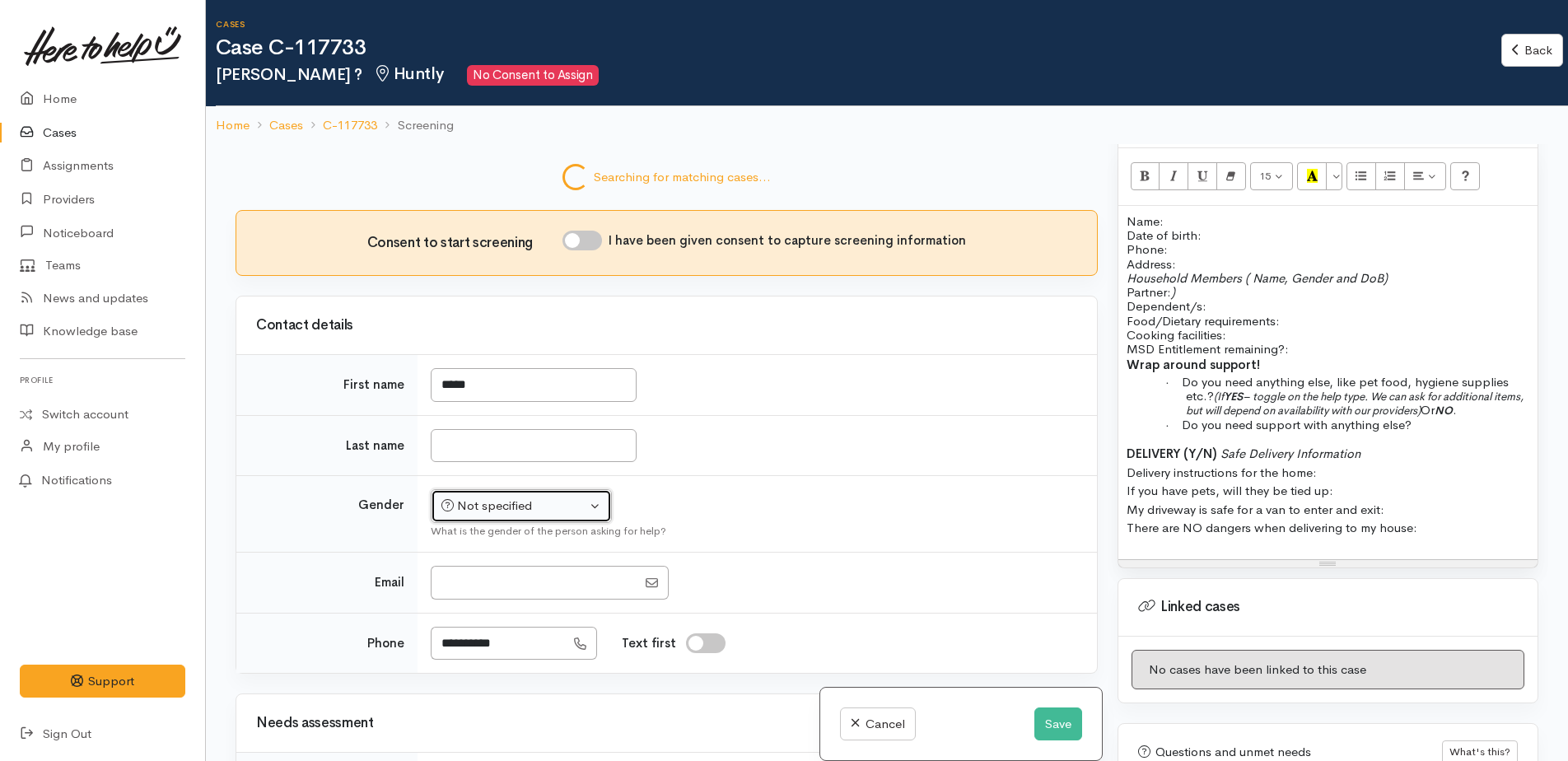
click at [507, 524] on td "Not specified Male Female Diverse Not specified What is the gender of the perso…" at bounding box center [757, 514] width 680 height 76
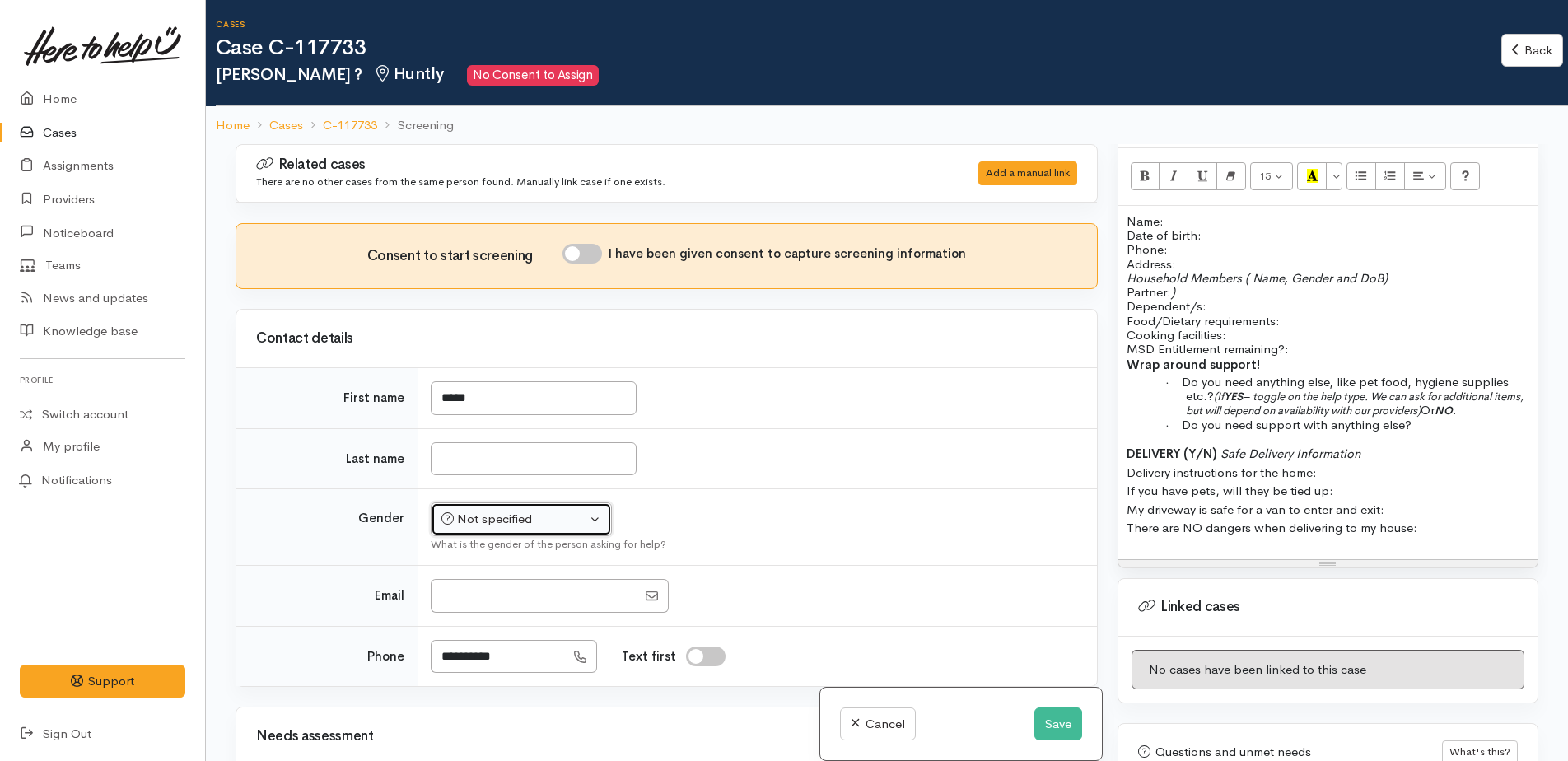
click at [495, 519] on div "Not specified" at bounding box center [513, 519] width 145 height 19
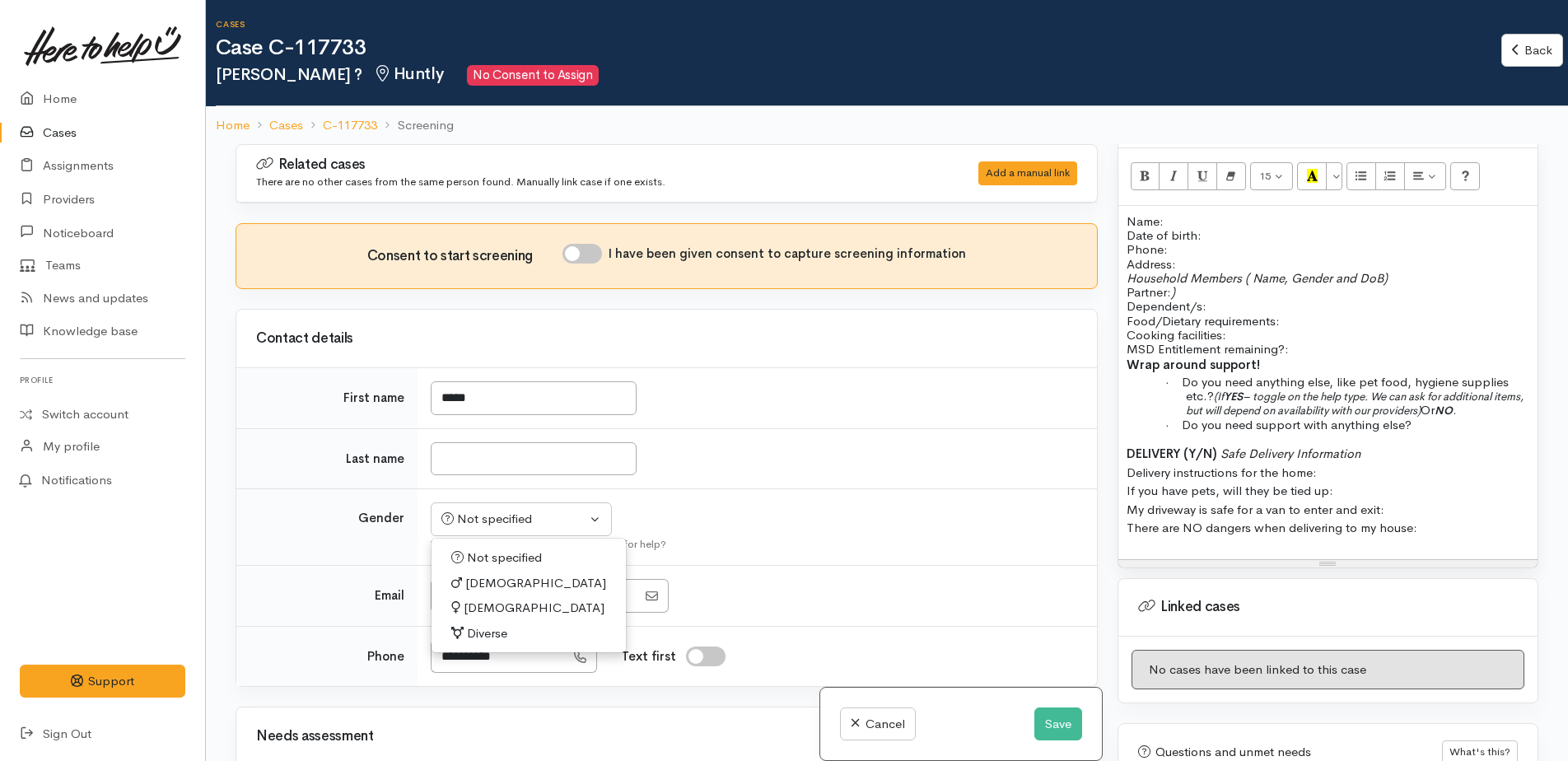
click at [473, 588] on span "Male" at bounding box center [535, 583] width 141 height 19
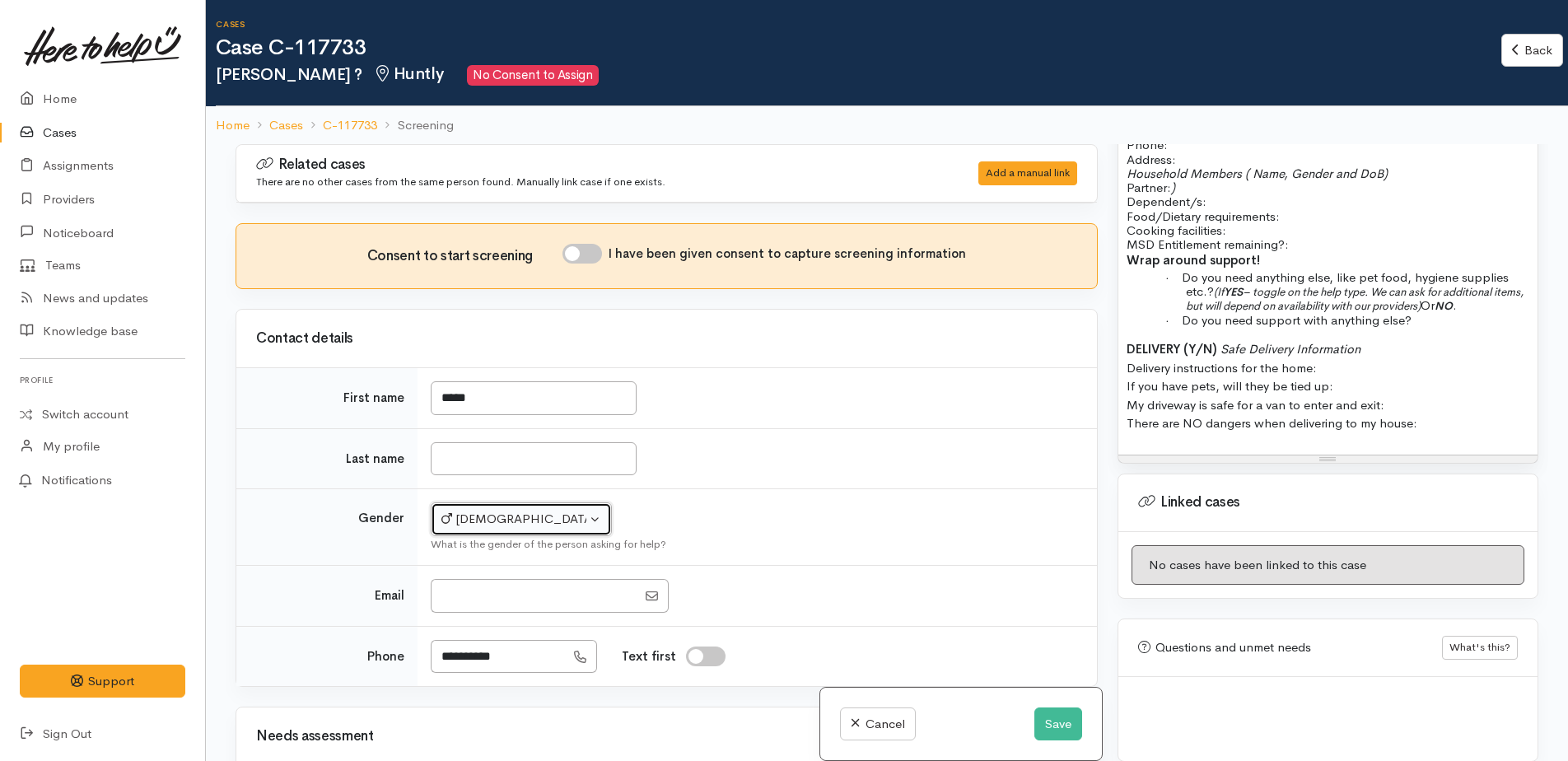
scroll to position [1178, 0]
click at [540, 530] on button "[DEMOGRAPHIC_DATA]" at bounding box center [521, 520] width 181 height 34
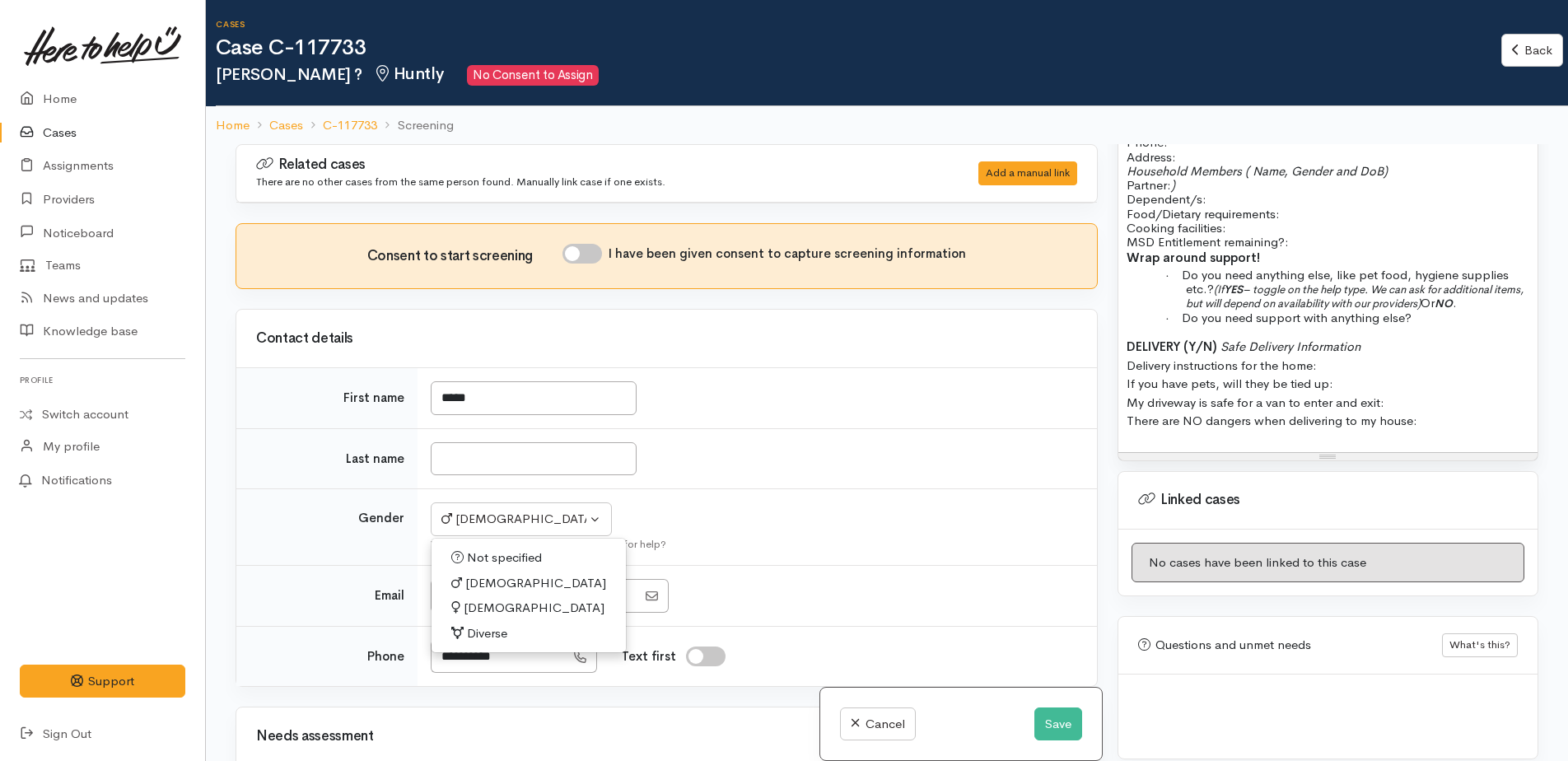
click at [477, 603] on span "[DEMOGRAPHIC_DATA]" at bounding box center [534, 608] width 141 height 19
select select "[DEMOGRAPHIC_DATA]"
click at [571, 250] on input "I have been given consent to capture screening information" at bounding box center [583, 254] width 40 height 20
checkbox input "true"
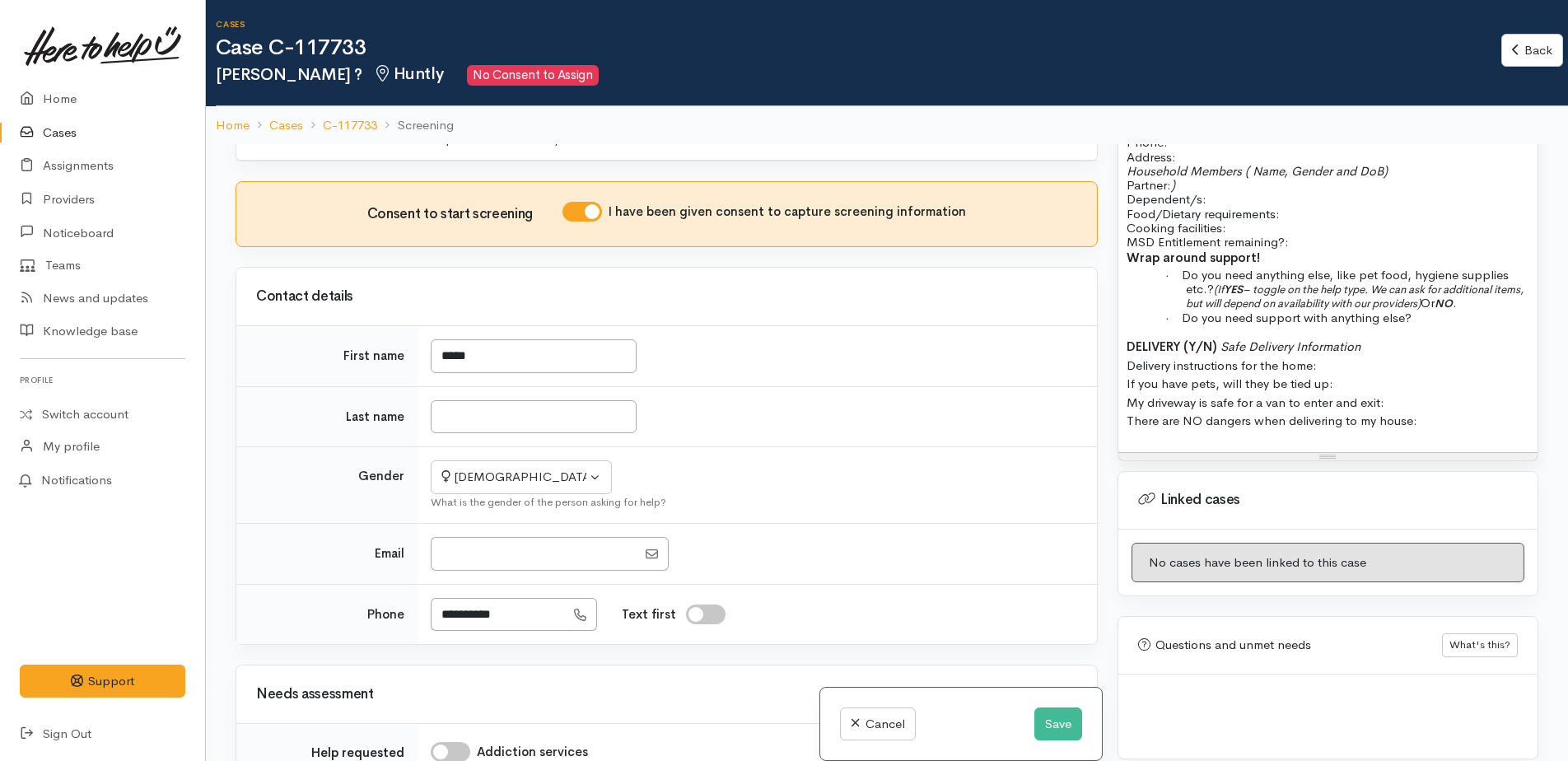
scroll to position [83, 0]
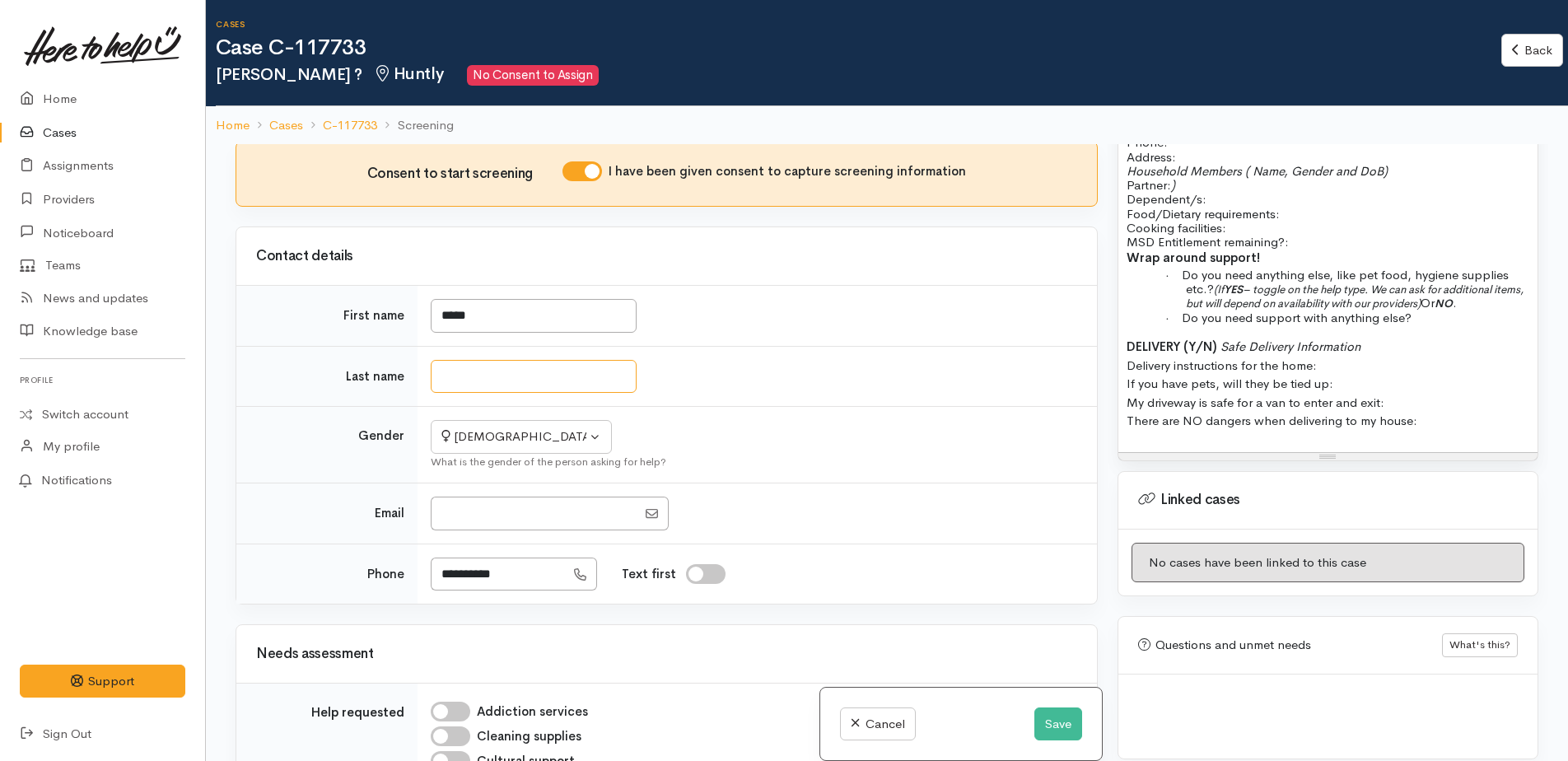
click at [503, 377] on input "Last name" at bounding box center [533, 377] width 206 height 34
click at [505, 322] on input "*****" at bounding box center [533, 316] width 206 height 34
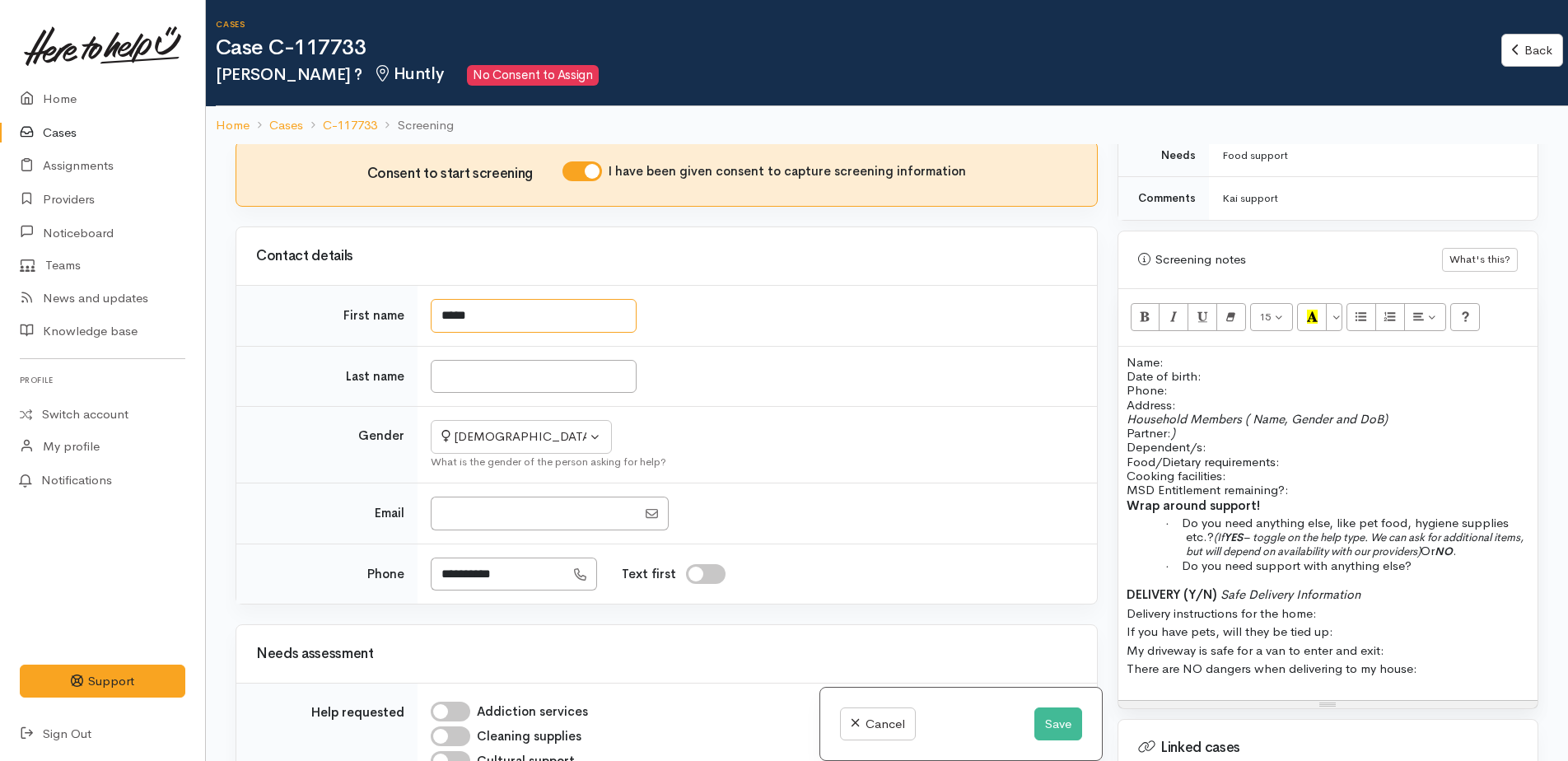
scroll to position [931, 0]
click at [1201, 354] on p "Name: Date of birth: Phone:" at bounding box center [1328, 376] width 403 height 43
click at [447, 385] on input "Last name" at bounding box center [533, 377] width 206 height 34
type input "****"
click at [1219, 354] on p "Name: Polly Date of birth: Phone:" at bounding box center [1328, 376] width 403 height 43
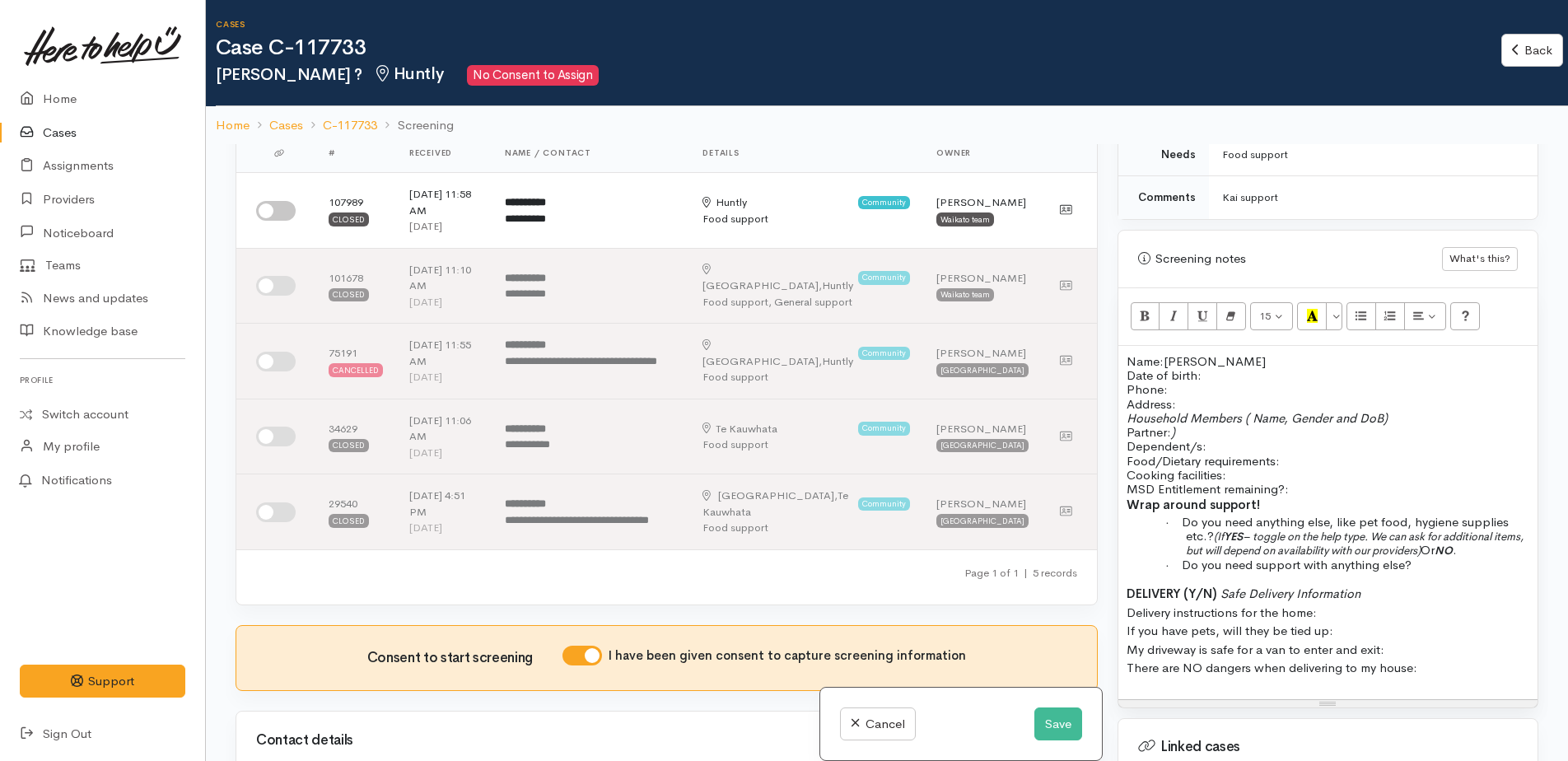
scroll to position [506, 0]
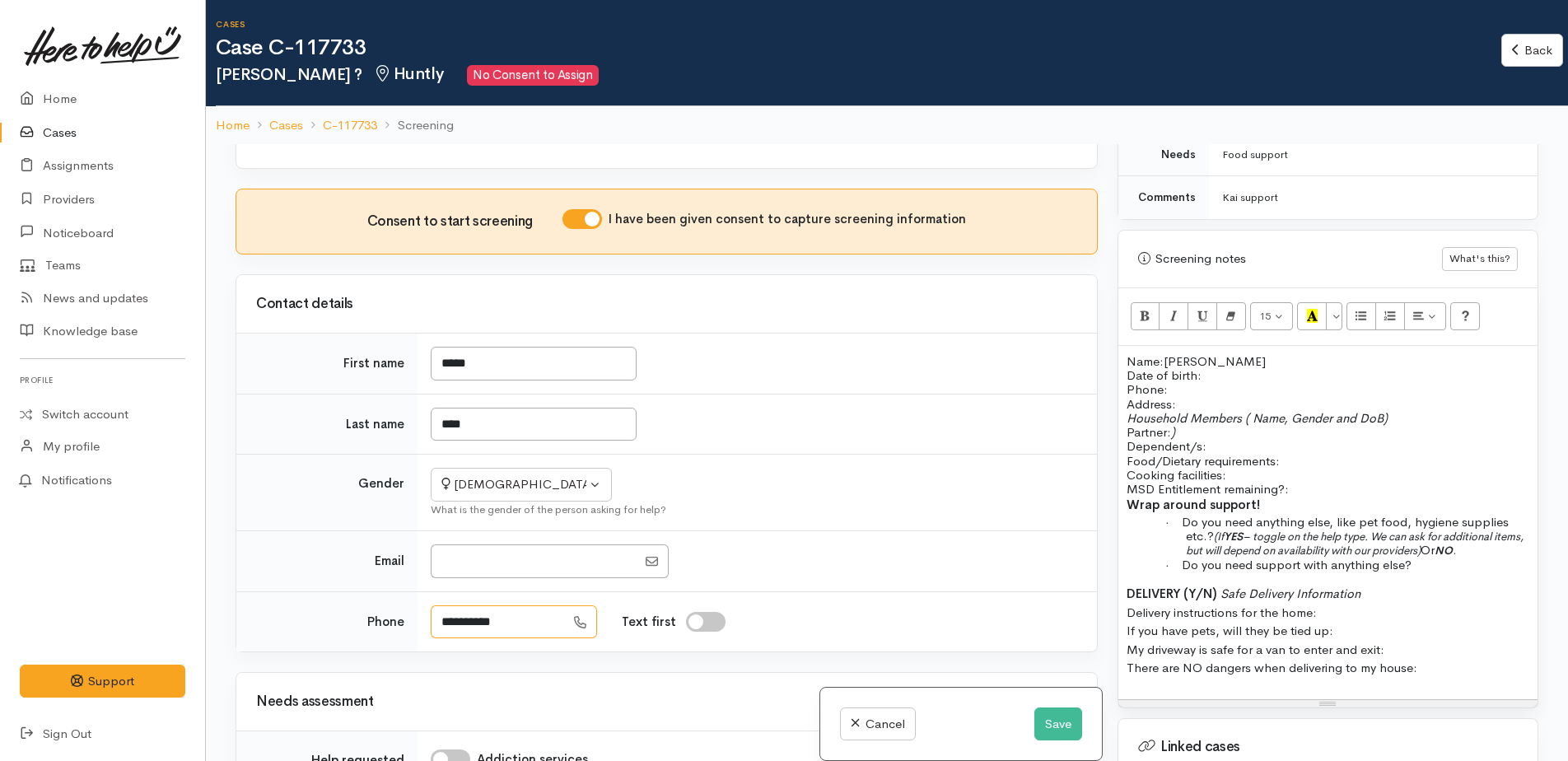
drag, startPoint x: 519, startPoint y: 578, endPoint x: 441, endPoint y: 574, distance: 78.1
click at [441, 605] on input "**********" at bounding box center [497, 622] width 134 height 34
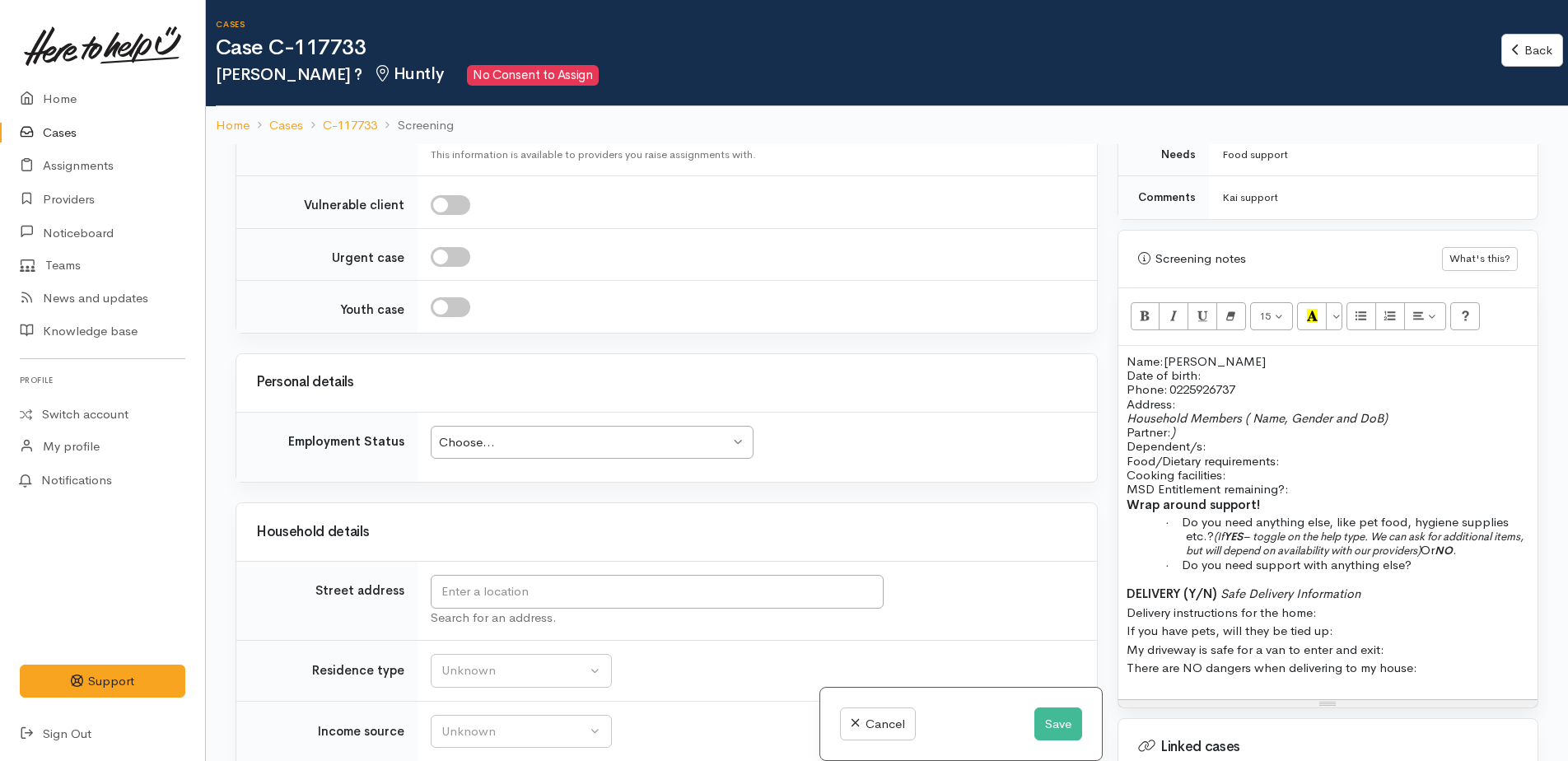
scroll to position [1989, 0]
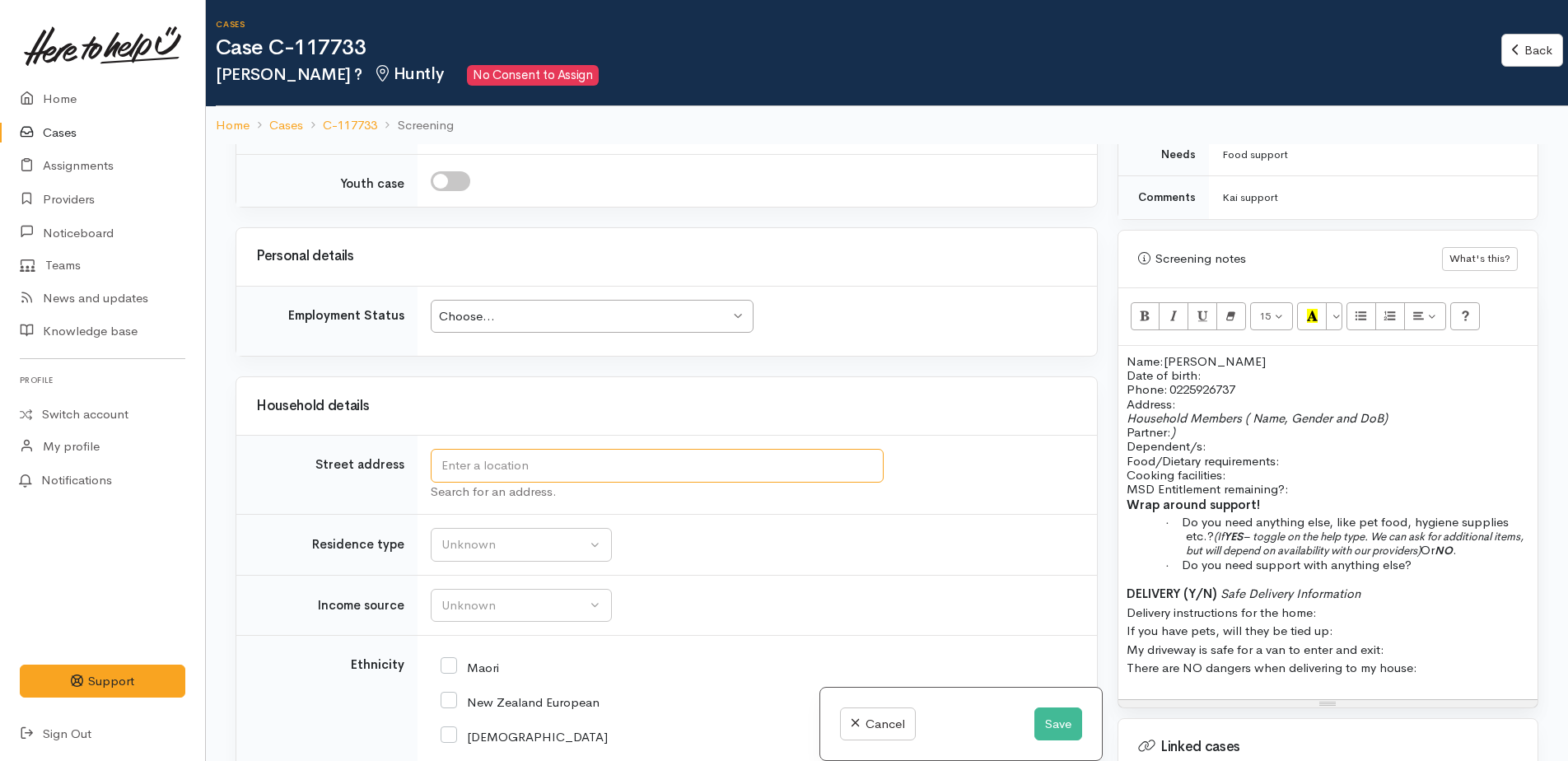
click at [509, 449] on input "text" at bounding box center [657, 466] width 453 height 34
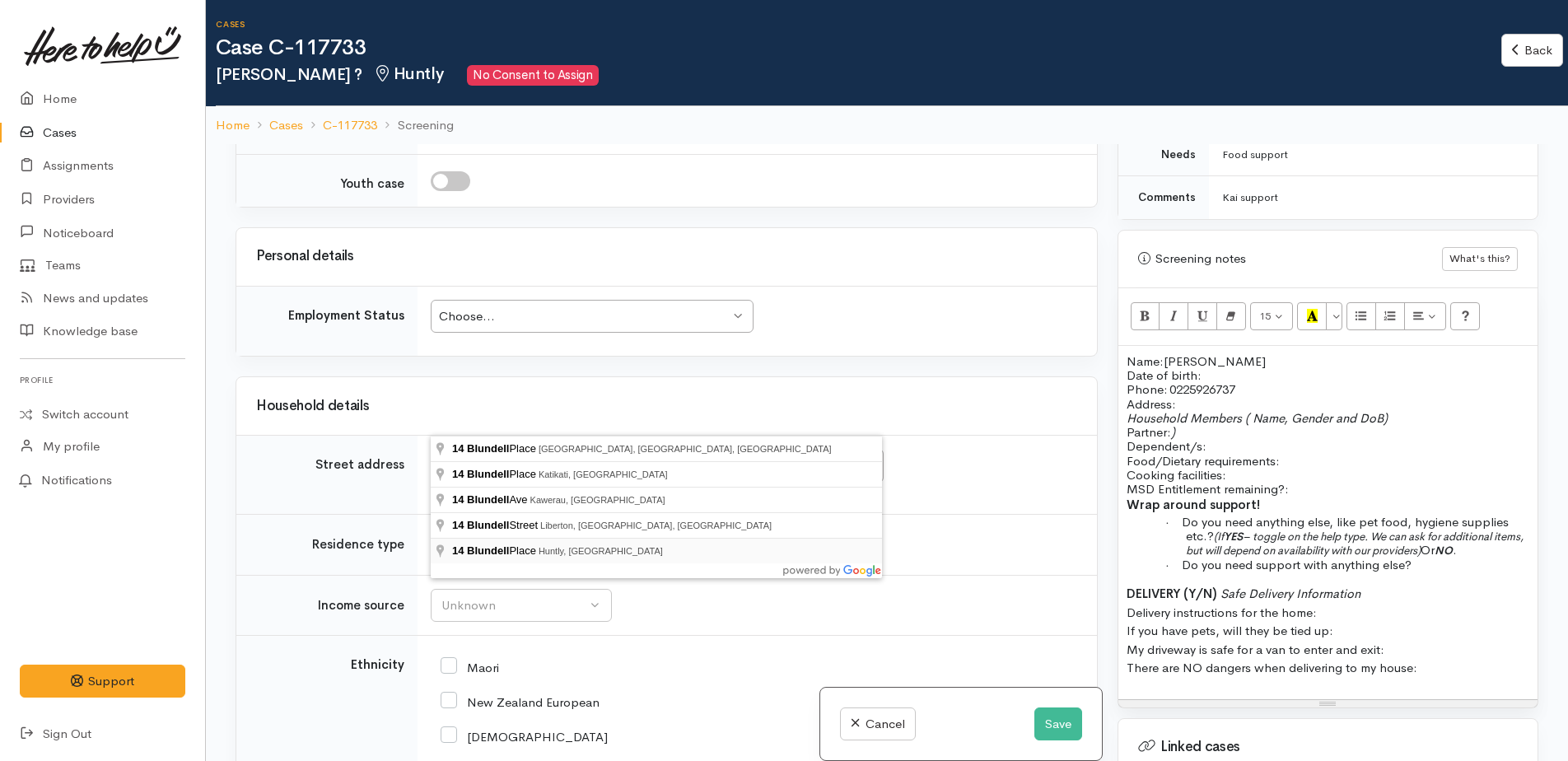
type input "14 Blundell Place, Huntly, New Zealand"
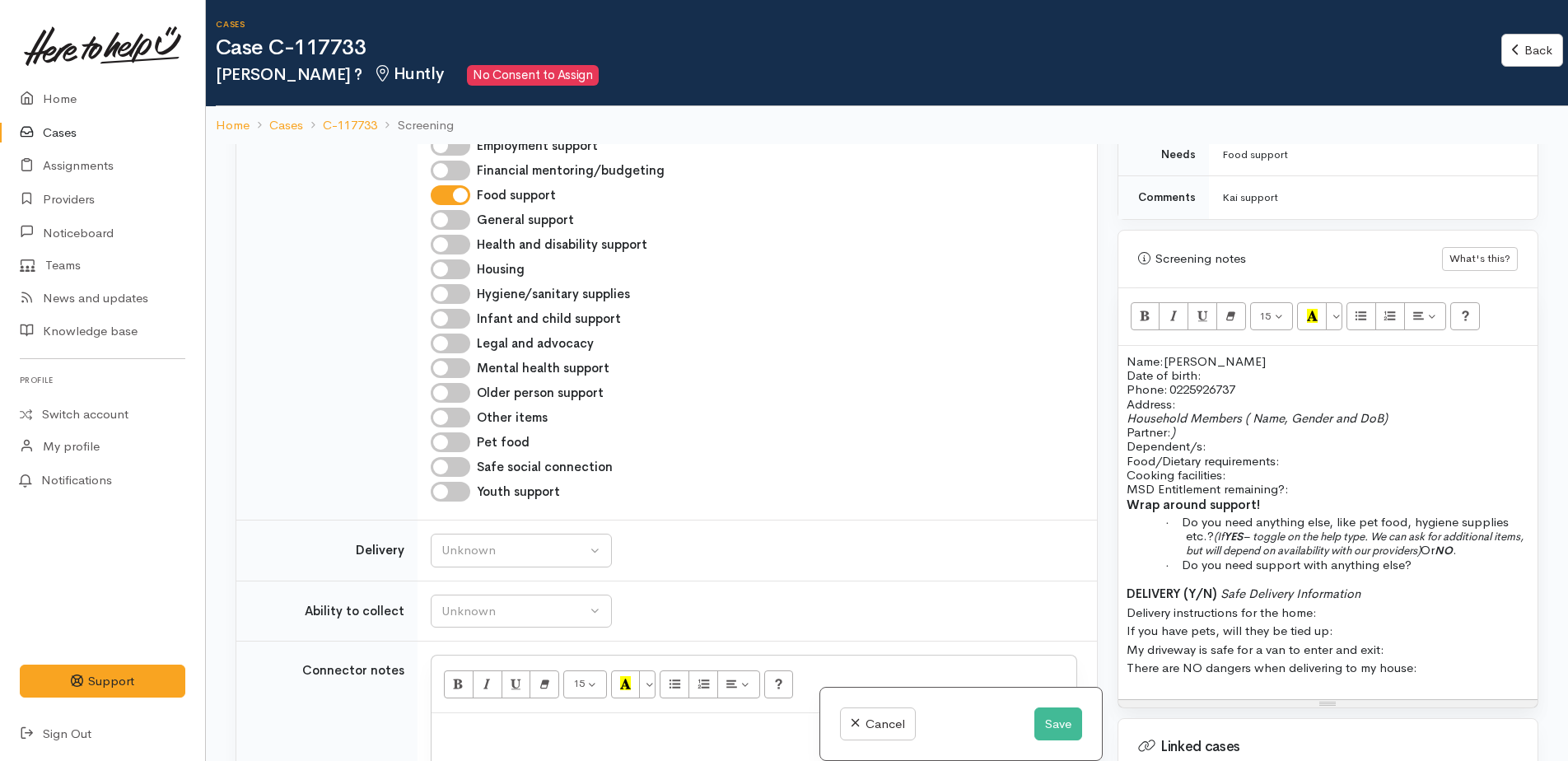
scroll to position [2370, 0]
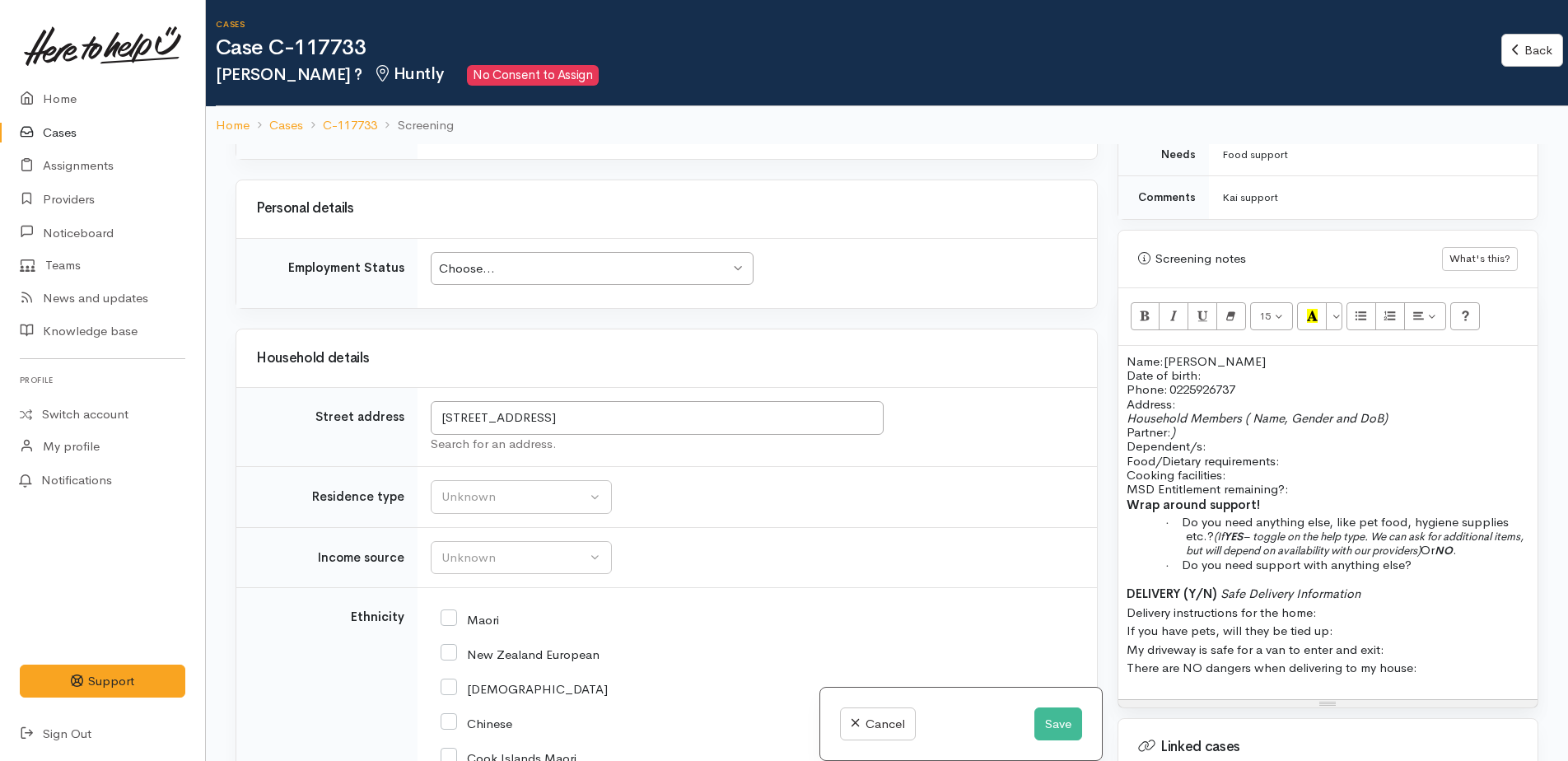
click at [1225, 354] on p "Name: Polly Cook Date of birth: Phone:   0225926737" at bounding box center [1328, 376] width 403 height 43
drag, startPoint x: 1126, startPoint y: 399, endPoint x: 1201, endPoint y: 412, distance: 76.1
click at [1201, 412] on p "Household Members ( Name, Gender and DoB) Partner: ) Dependent/s:" at bounding box center [1328, 433] width 403 height 43
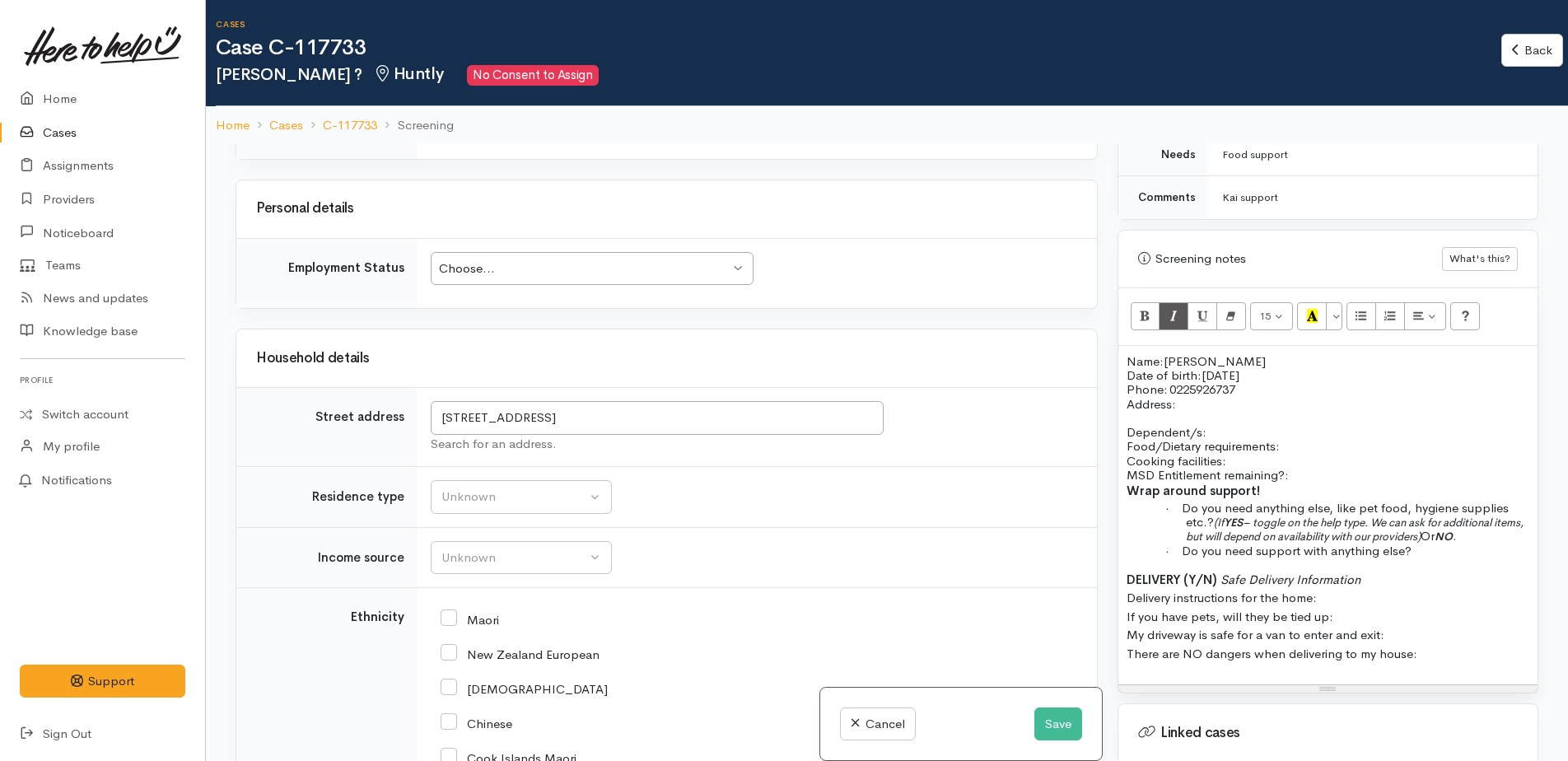
click at [1209, 415] on p "Dependent/s:" at bounding box center [1328, 425] width 403 height 29
click at [1329, 425] on span "Dependent/s: Jayjay Cook DOB: 26/10/201" at bounding box center [1268, 432] width 282 height 15
click at [1399, 411] on p "Dependent/s: Jayjay Cook DOB: 19/10/201" at bounding box center [1328, 425] width 403 height 29
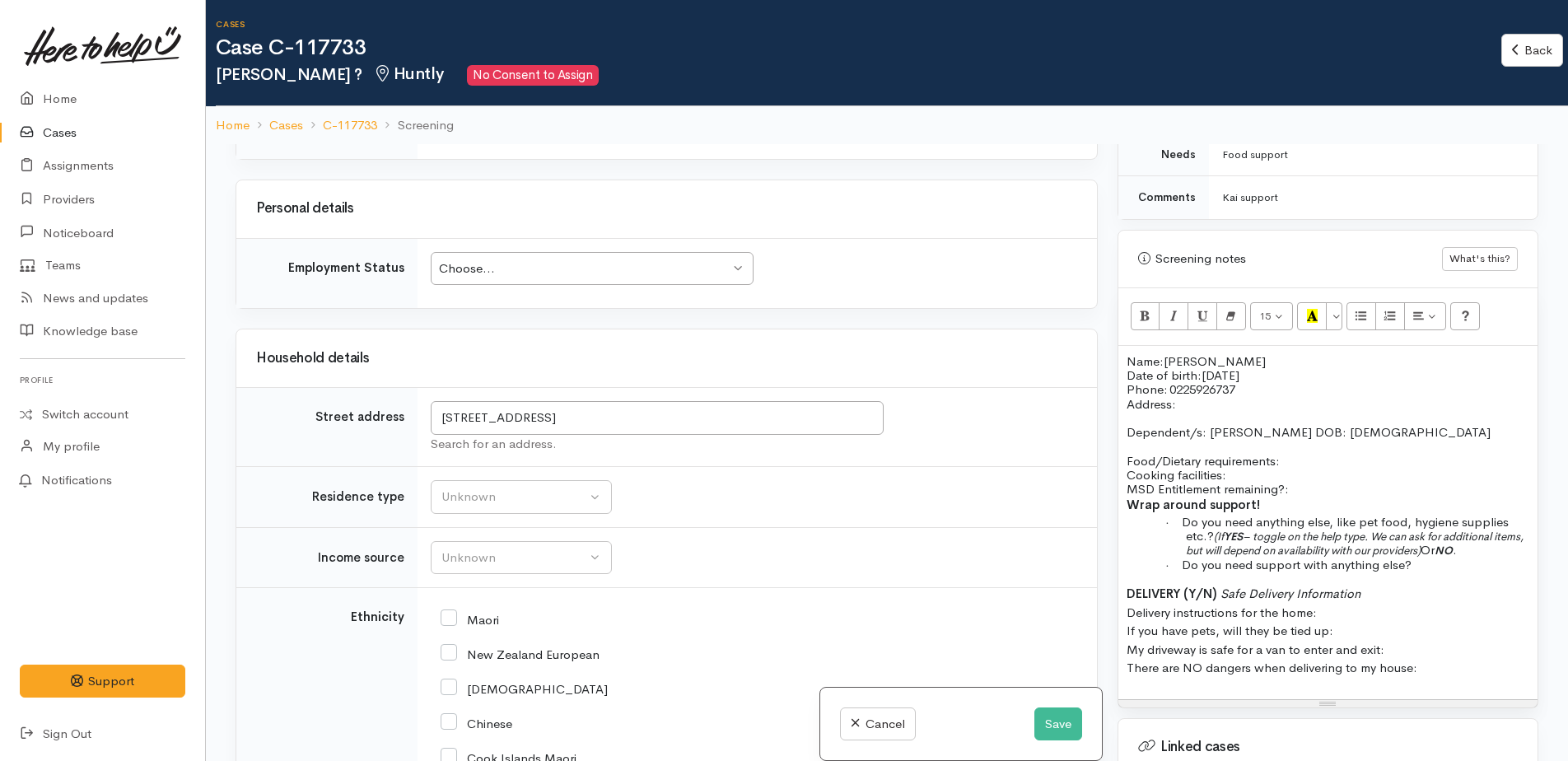
click at [1394, 414] on p "Dependent/s: Jayjay Cook DOB: 19/10/2010" at bounding box center [1328, 425] width 403 height 29
click at [1313, 454] on p "Food/Dietary requirements: Cooking facilities: MSD Entitlement remaining?:" at bounding box center [1328, 476] width 403 height 43
click at [1249, 461] on p "Food/Dietary requirements: no Cooking facilities: MSD Entitlement remaining?:" at bounding box center [1328, 476] width 403 height 43
click at [1300, 475] on p "Food/Dietary requirements: no Cooking facilities: no MSD Entitlement remaining?:" at bounding box center [1328, 476] width 403 height 43
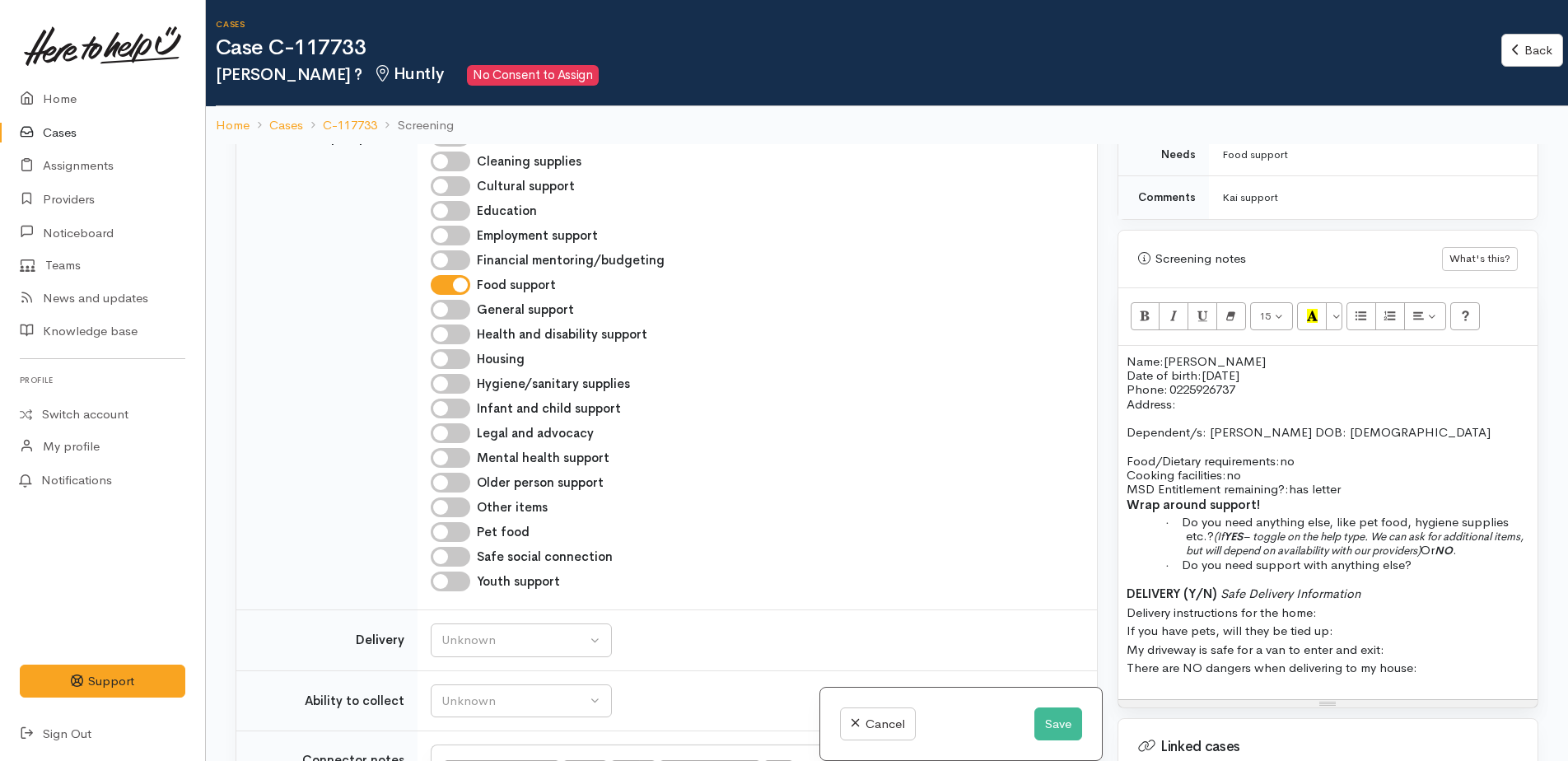
scroll to position [1464, 0]
click at [434, 525] on input "Pet food" at bounding box center [450, 531] width 40 height 20
checkbox input "true"
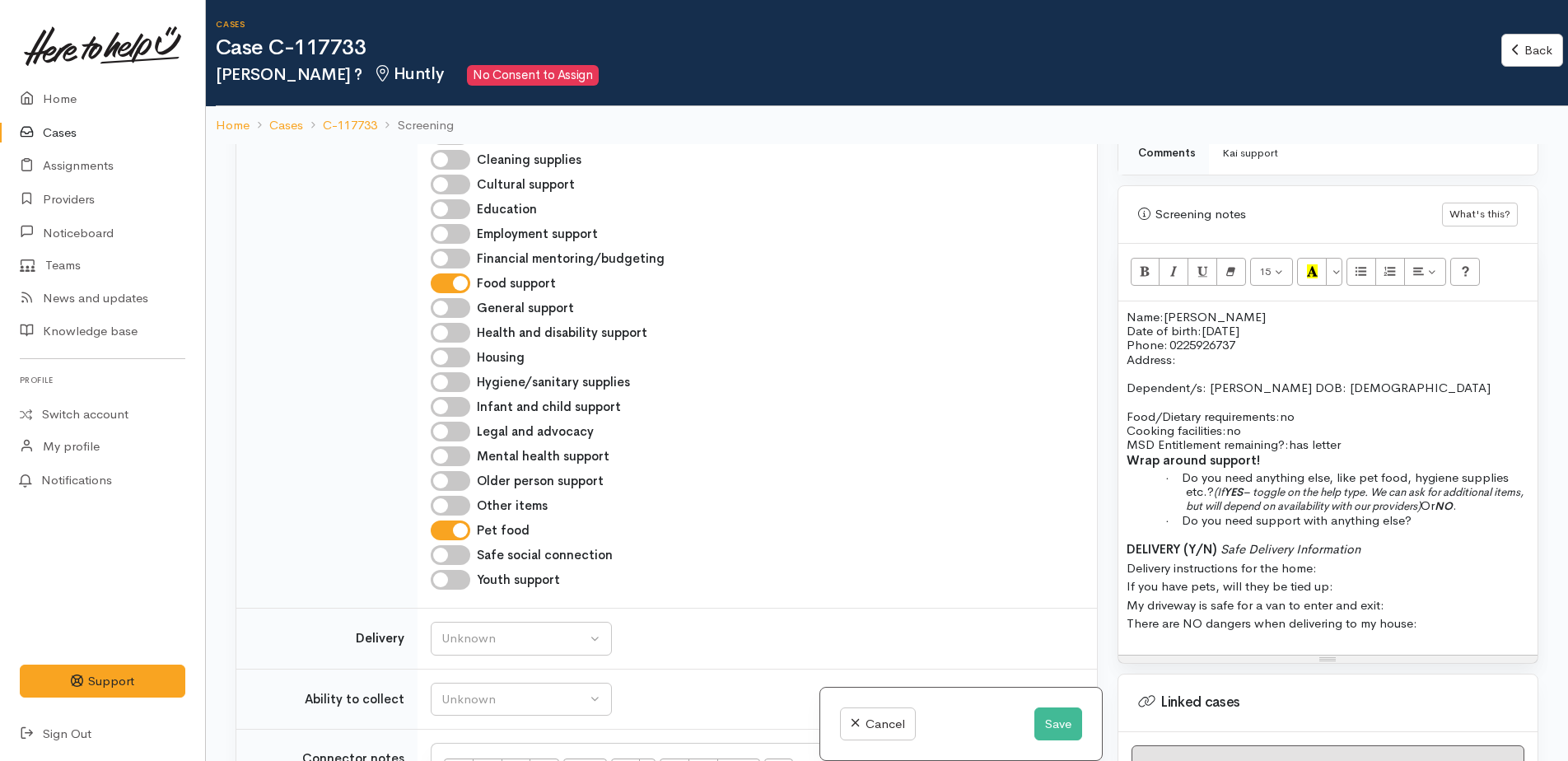
scroll to position [1014, 0]
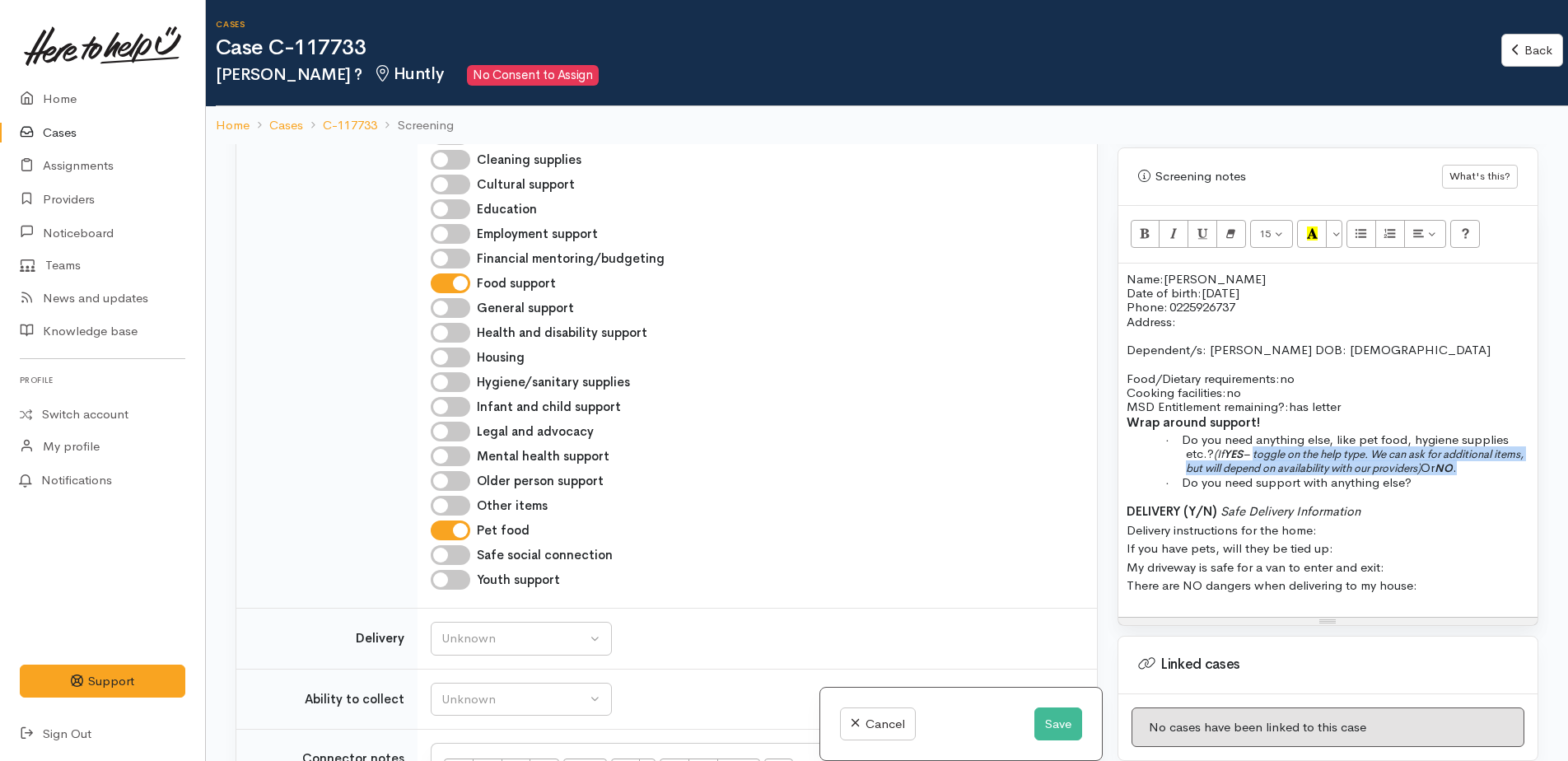
drag, startPoint x: 1257, startPoint y: 436, endPoint x: 1517, endPoint y: 446, distance: 260.2
click at [1517, 451] on p "· Do you need anything else, like pet food, hygiene supplies etc.? (If YES – to…" at bounding box center [1358, 454] width 343 height 43
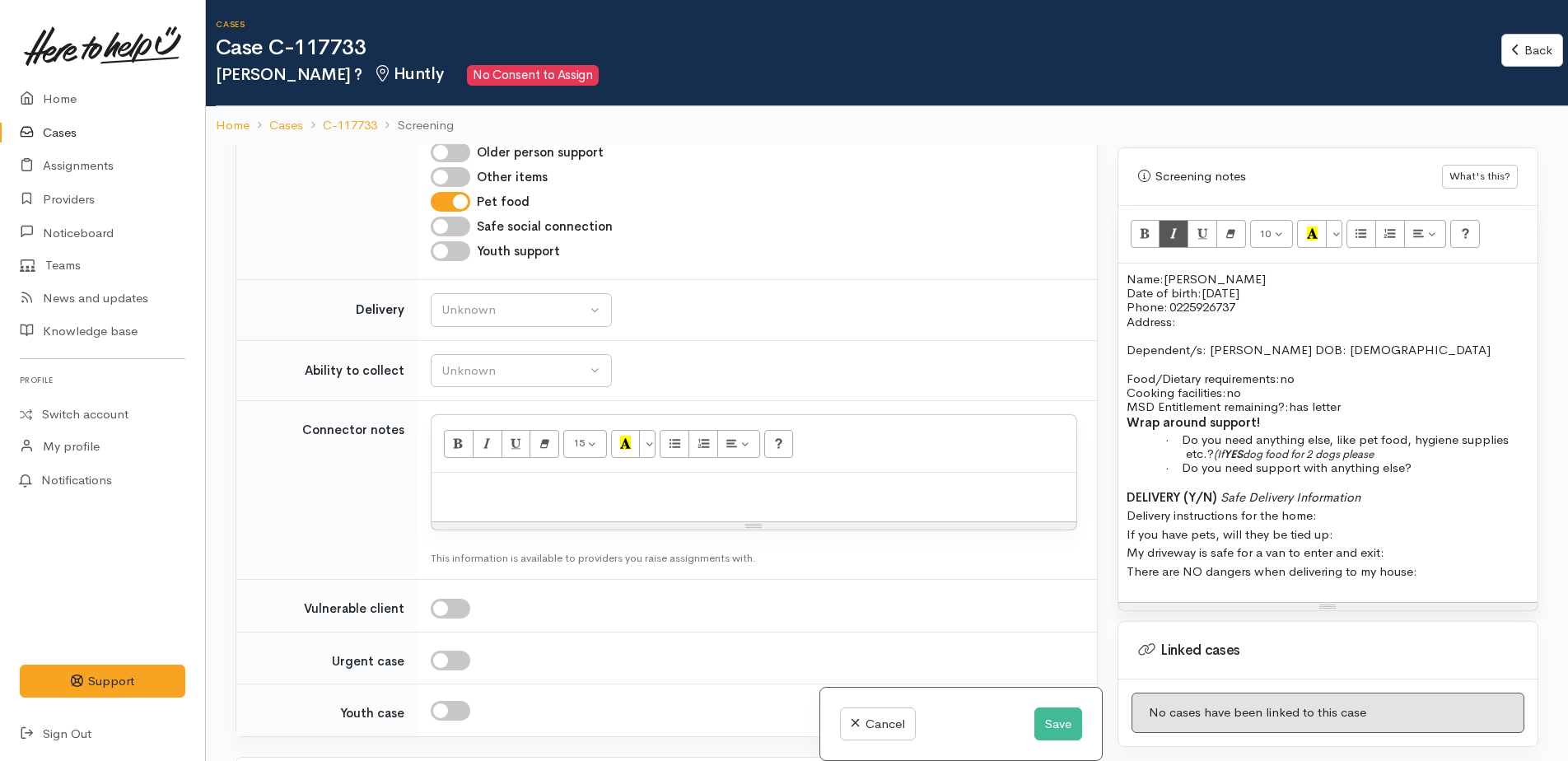
scroll to position [1794, 0]
click at [510, 308] on div "Unknown" at bounding box center [513, 309] width 145 height 19
click at [456, 462] on span "No" at bounding box center [459, 463] width 17 height 19
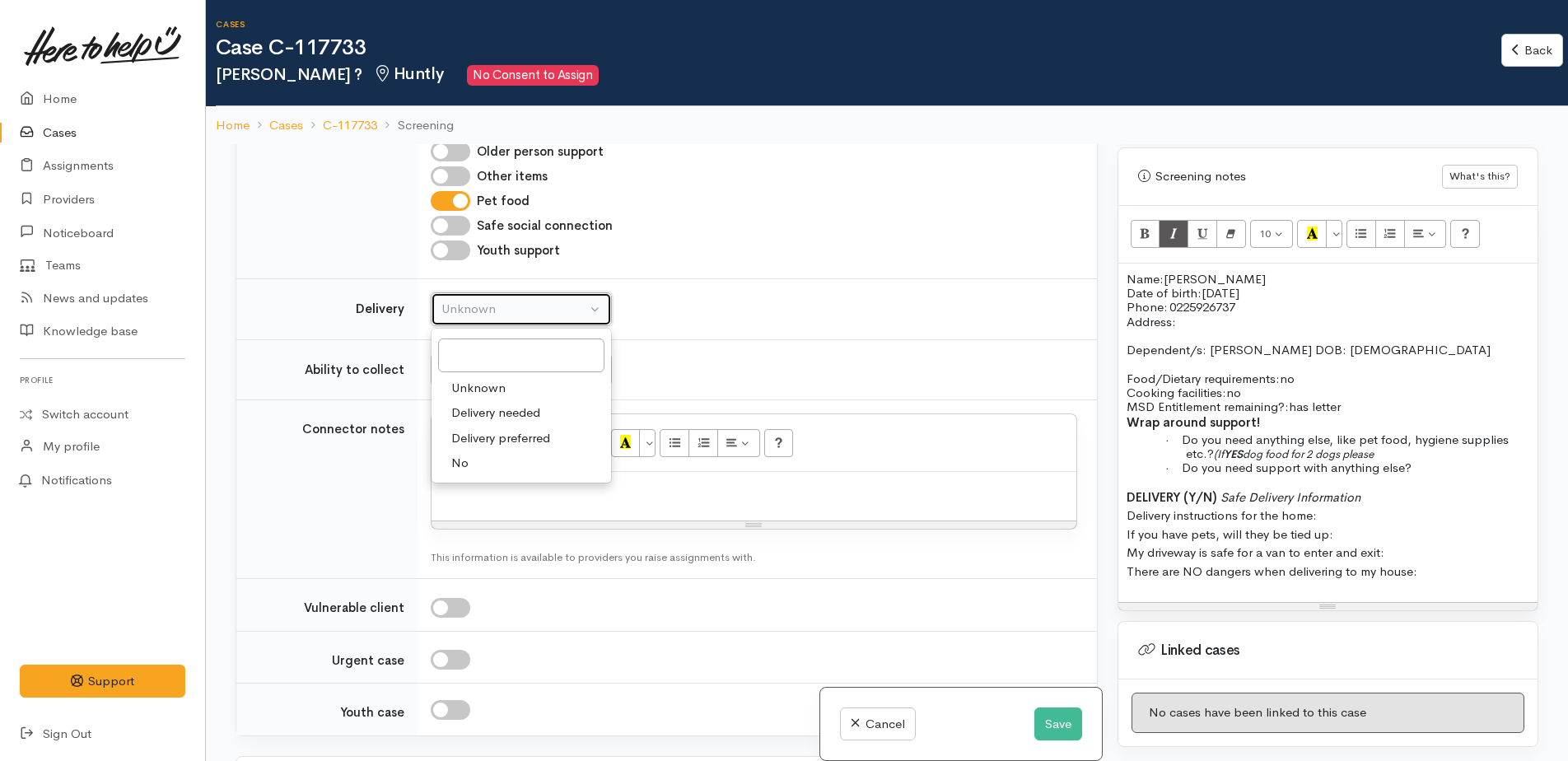
select select "1"
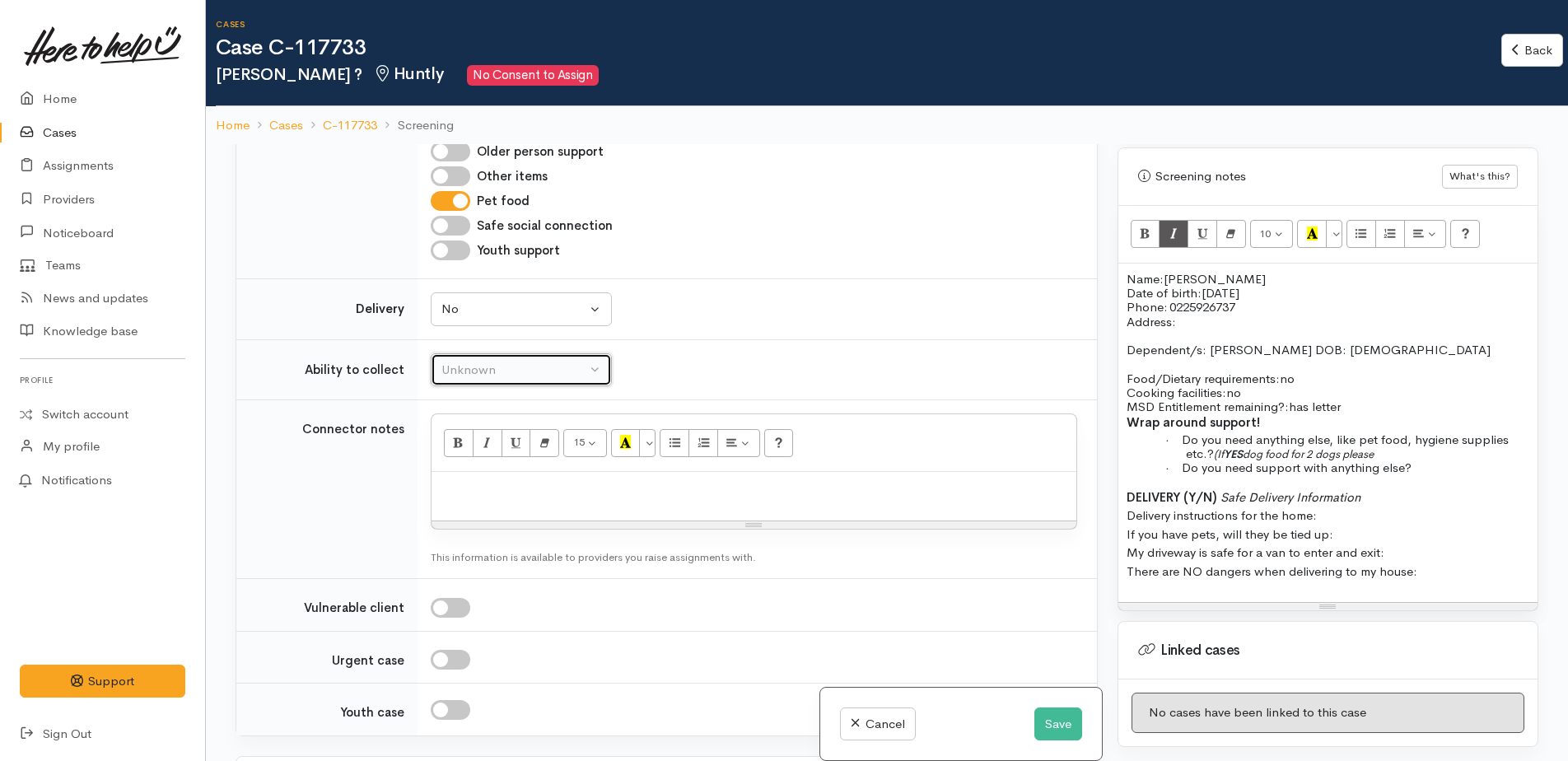
click at [452, 372] on div "Unknown" at bounding box center [513, 370] width 145 height 19
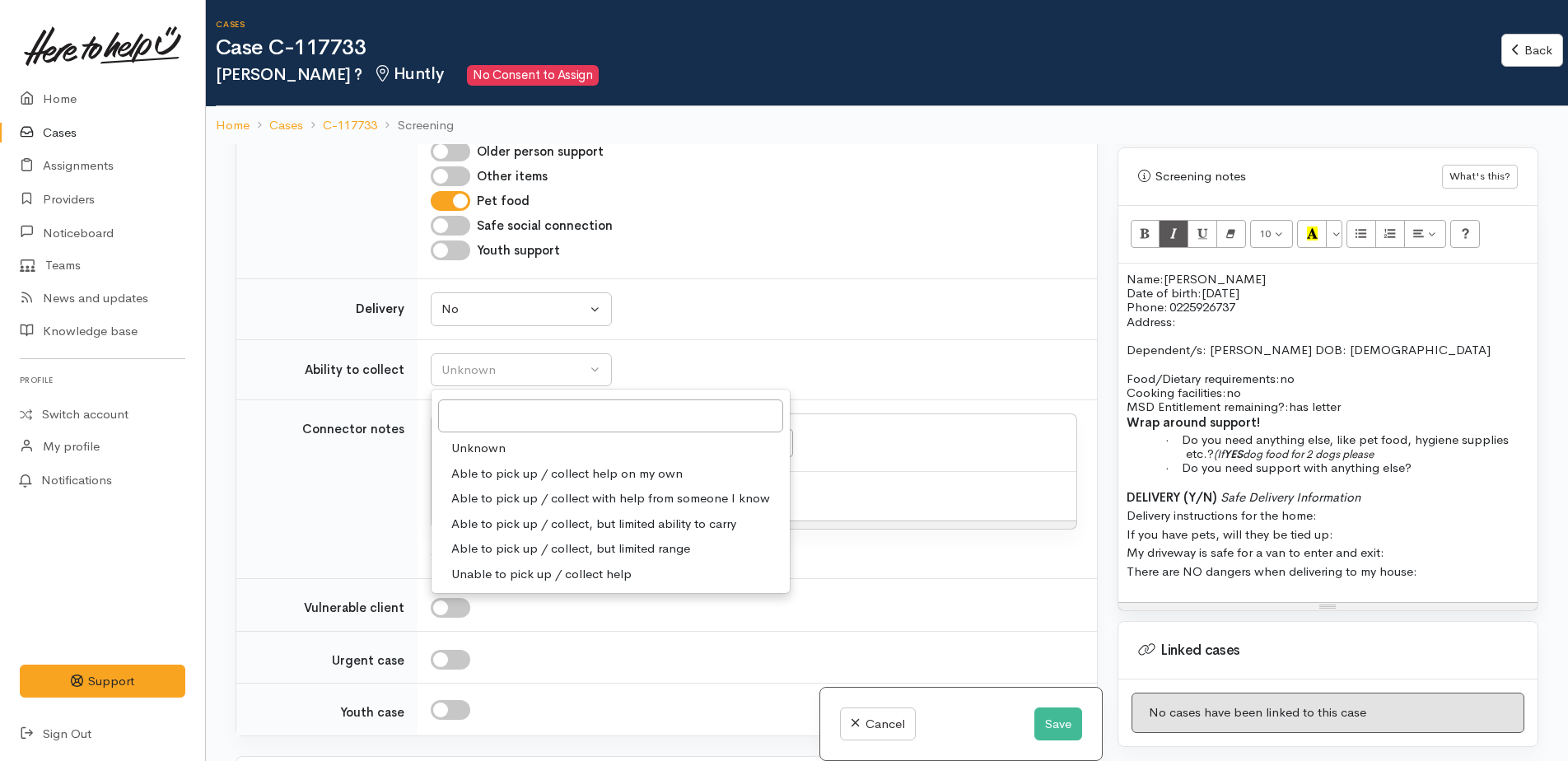
click at [486, 475] on span "Able to pick up / collect help on my own" at bounding box center [566, 474] width 231 height 19
select select "2"
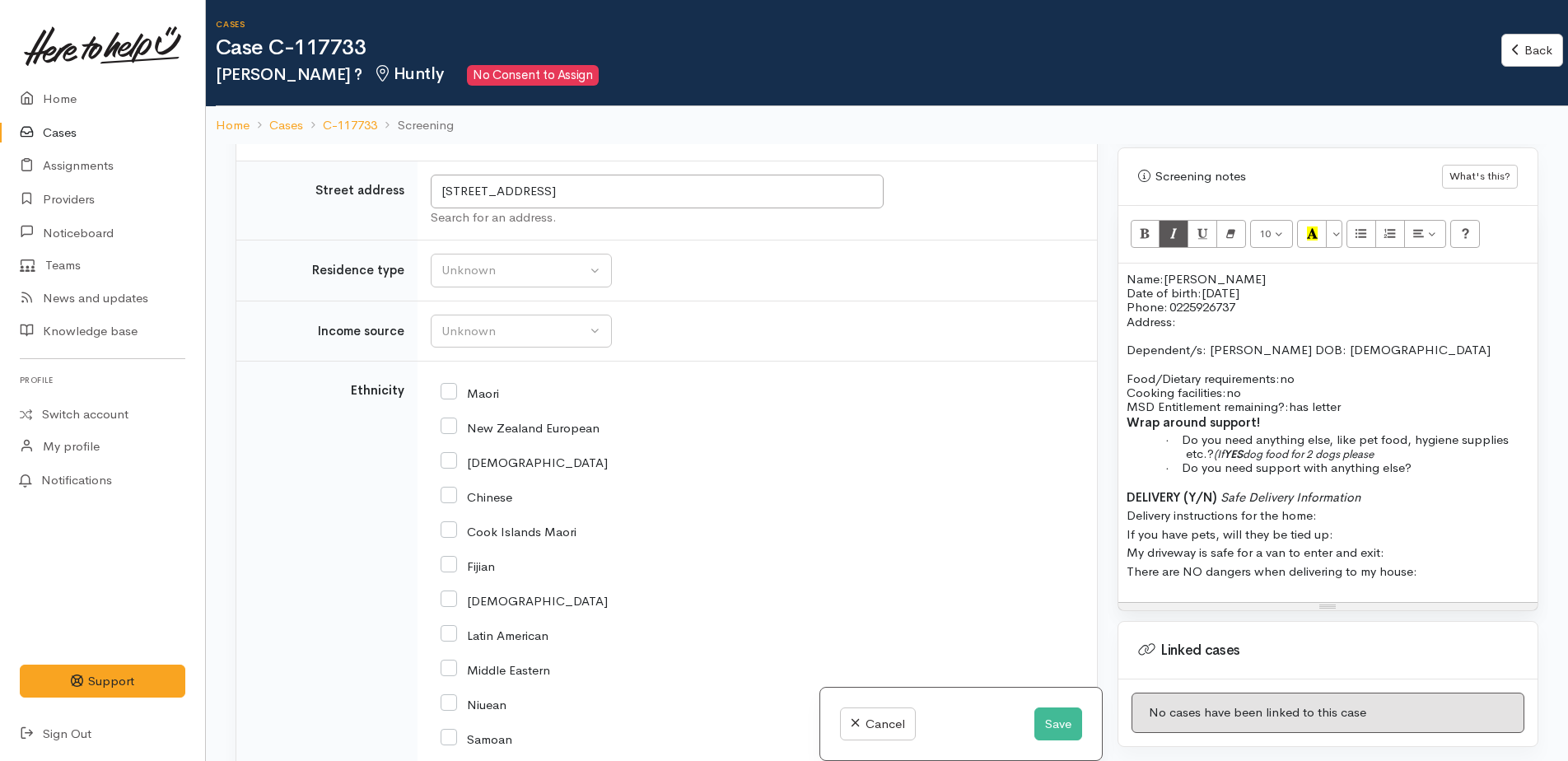
scroll to position [2618, 0]
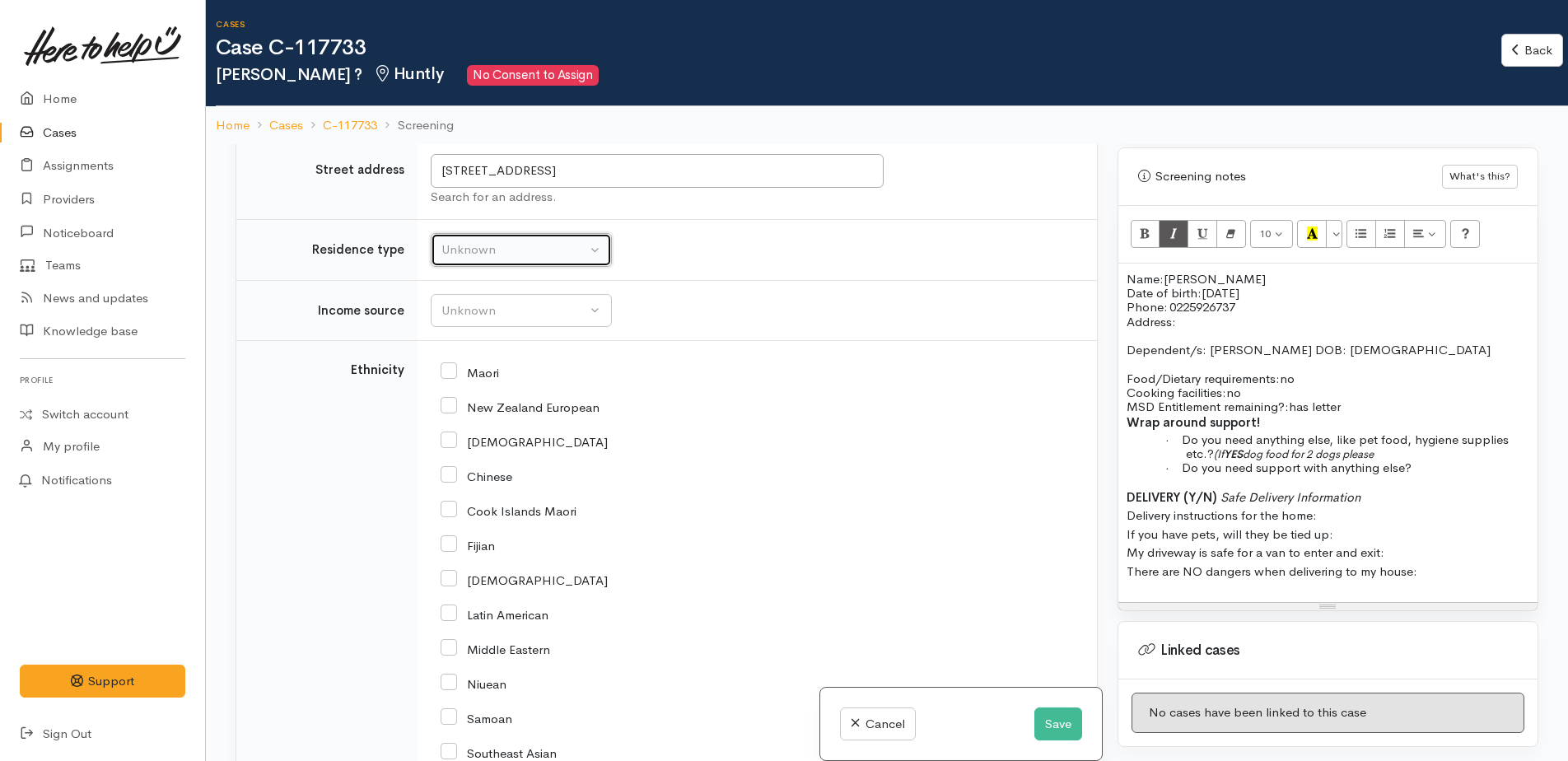
click at [473, 255] on div "Unknown" at bounding box center [513, 249] width 145 height 19
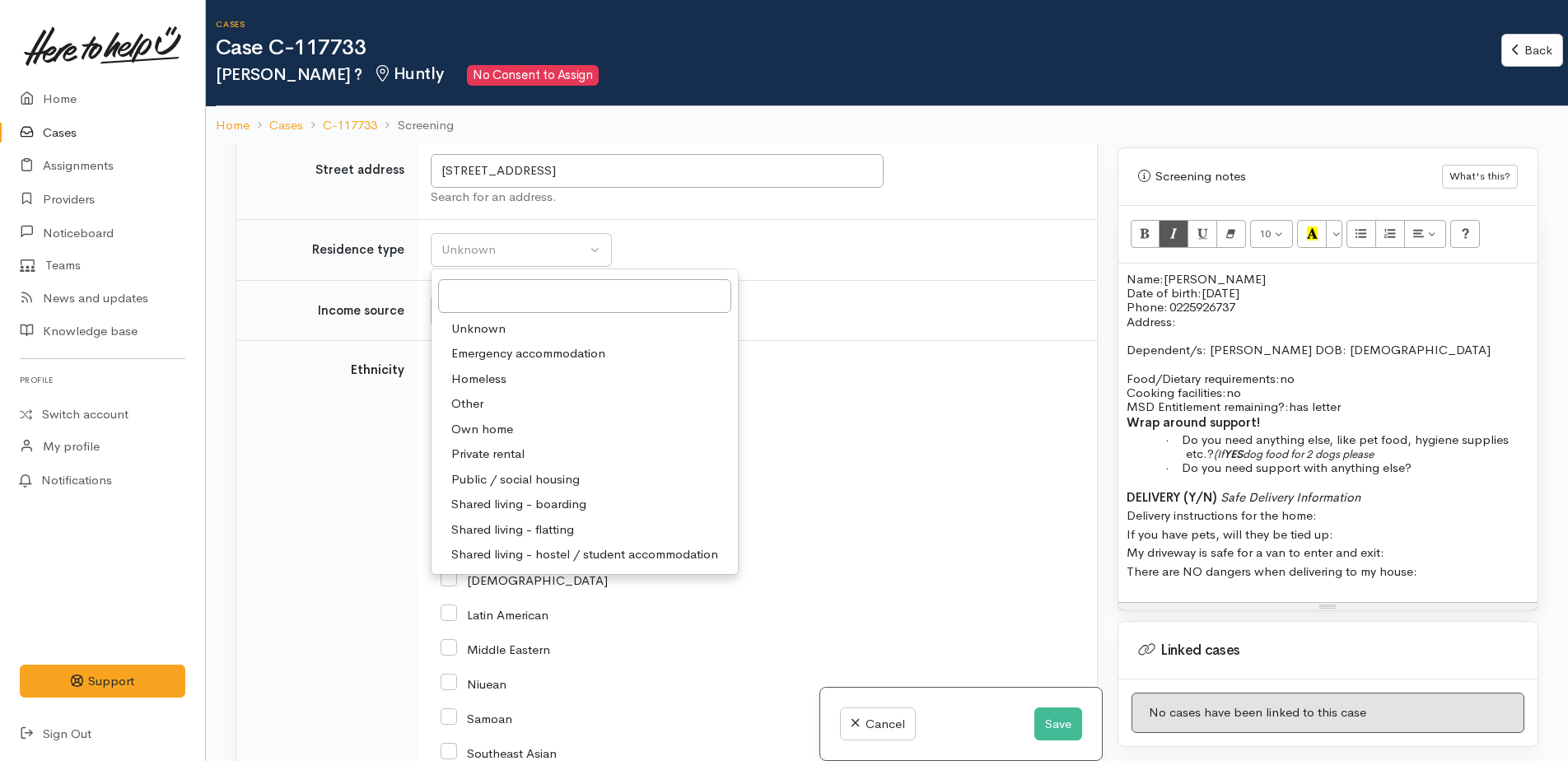
click at [528, 487] on span "Public / social housing" at bounding box center [515, 479] width 129 height 19
select select "3"
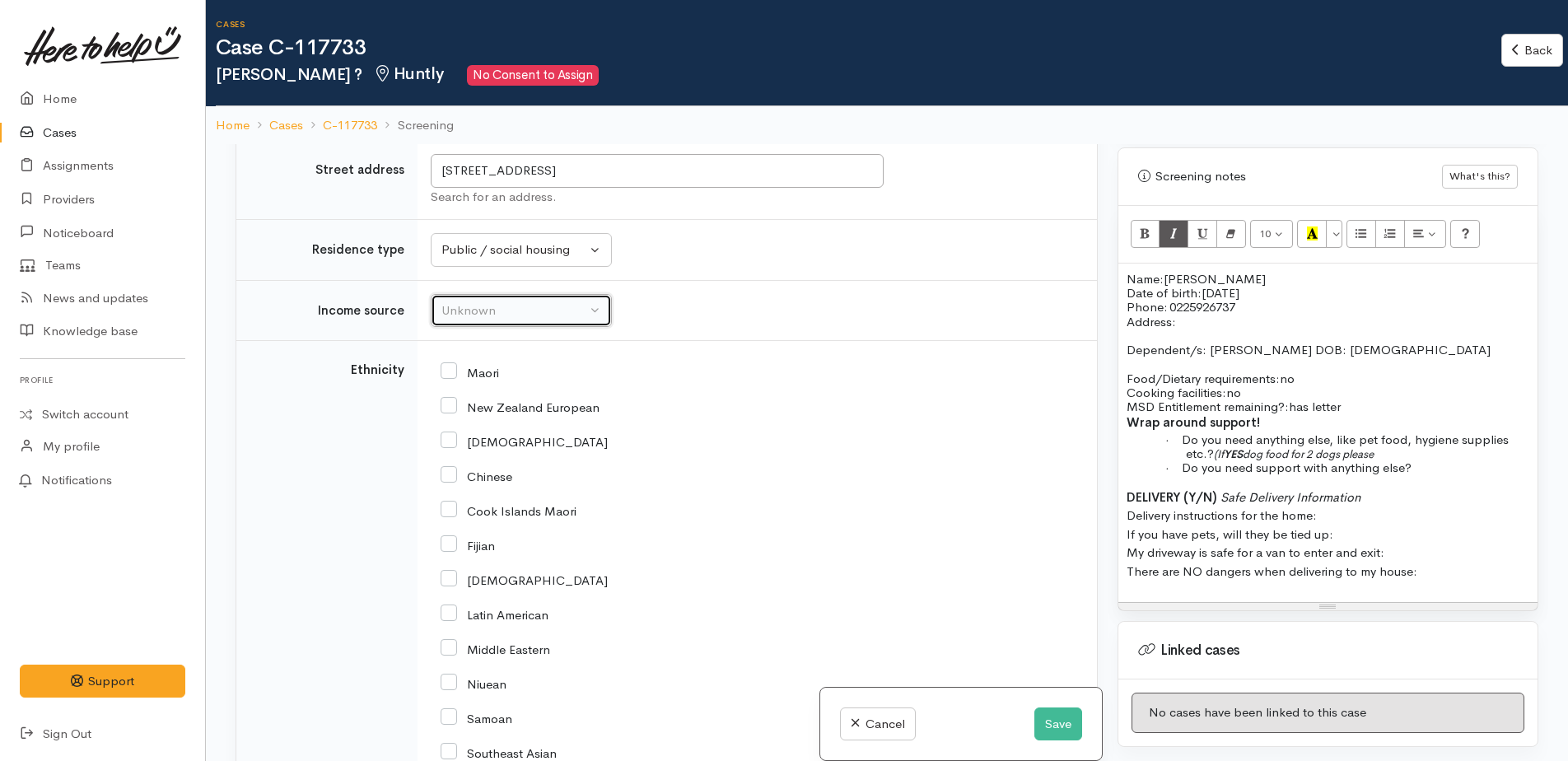
click at [490, 309] on div "Unknown" at bounding box center [513, 310] width 145 height 19
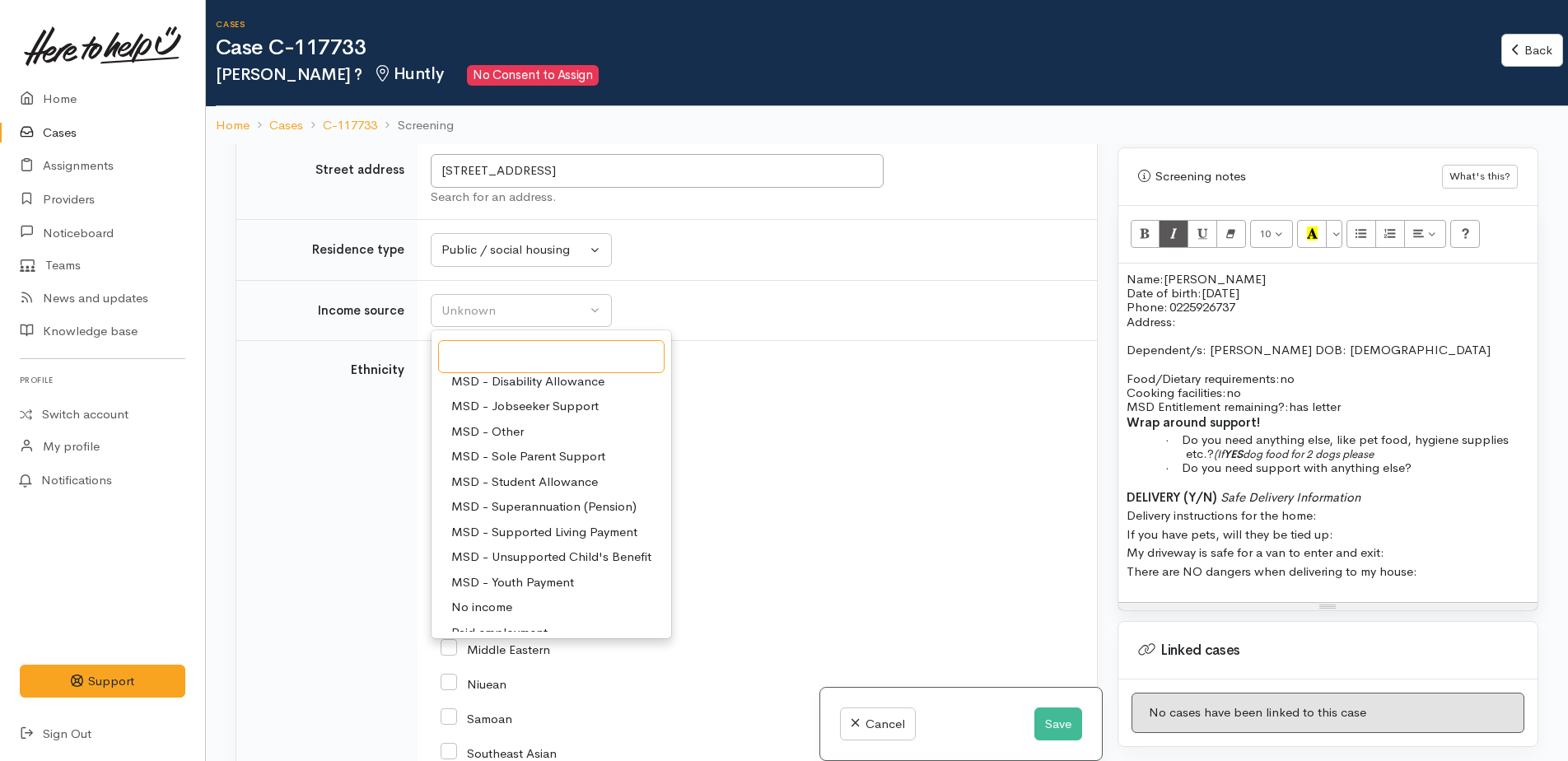
scroll to position [83, 0]
click at [521, 459] on span "MSD - Jobseeker Support" at bounding box center [525, 457] width 147 height 19
select select "4"
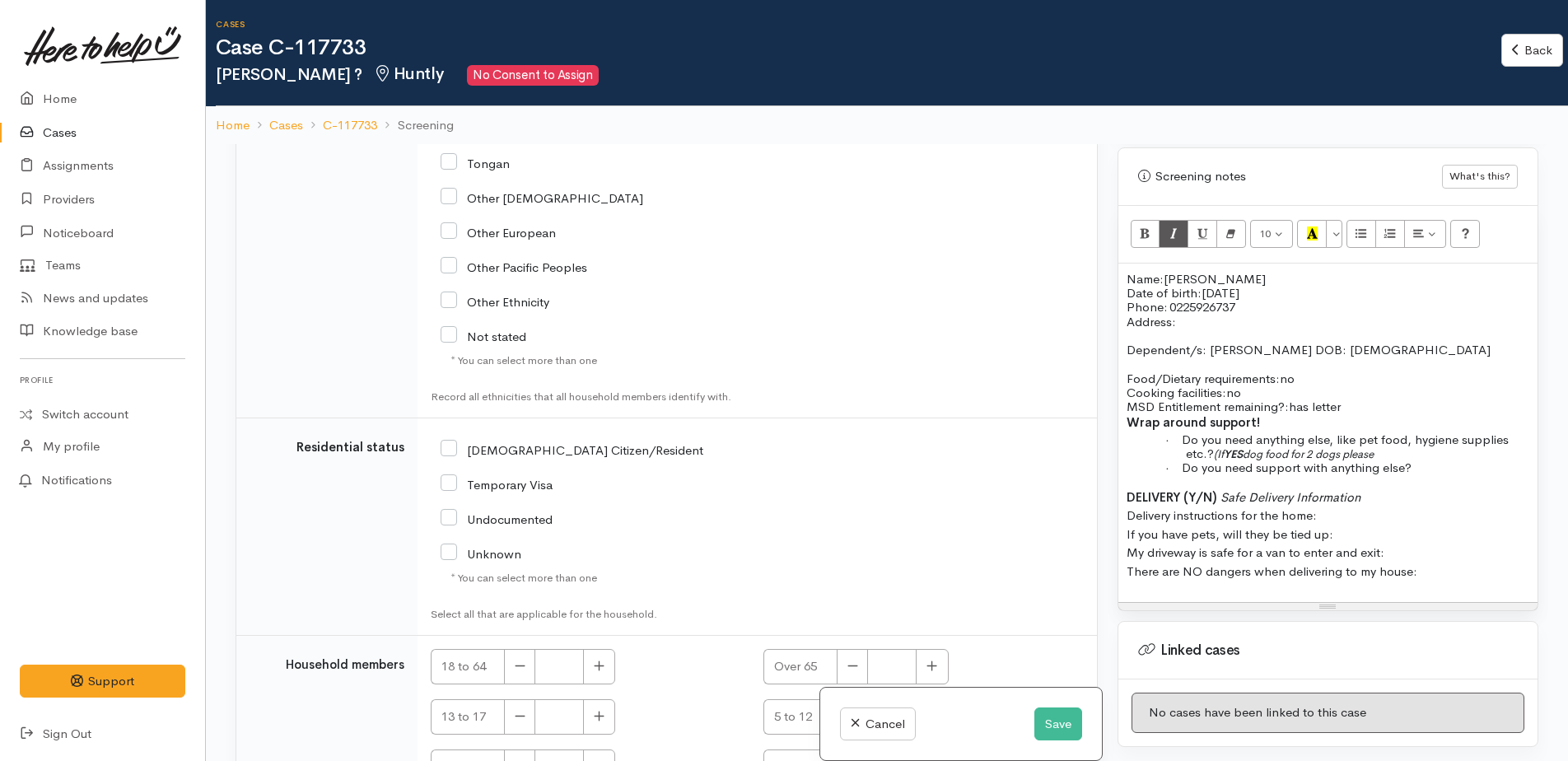
scroll to position [3372, 0]
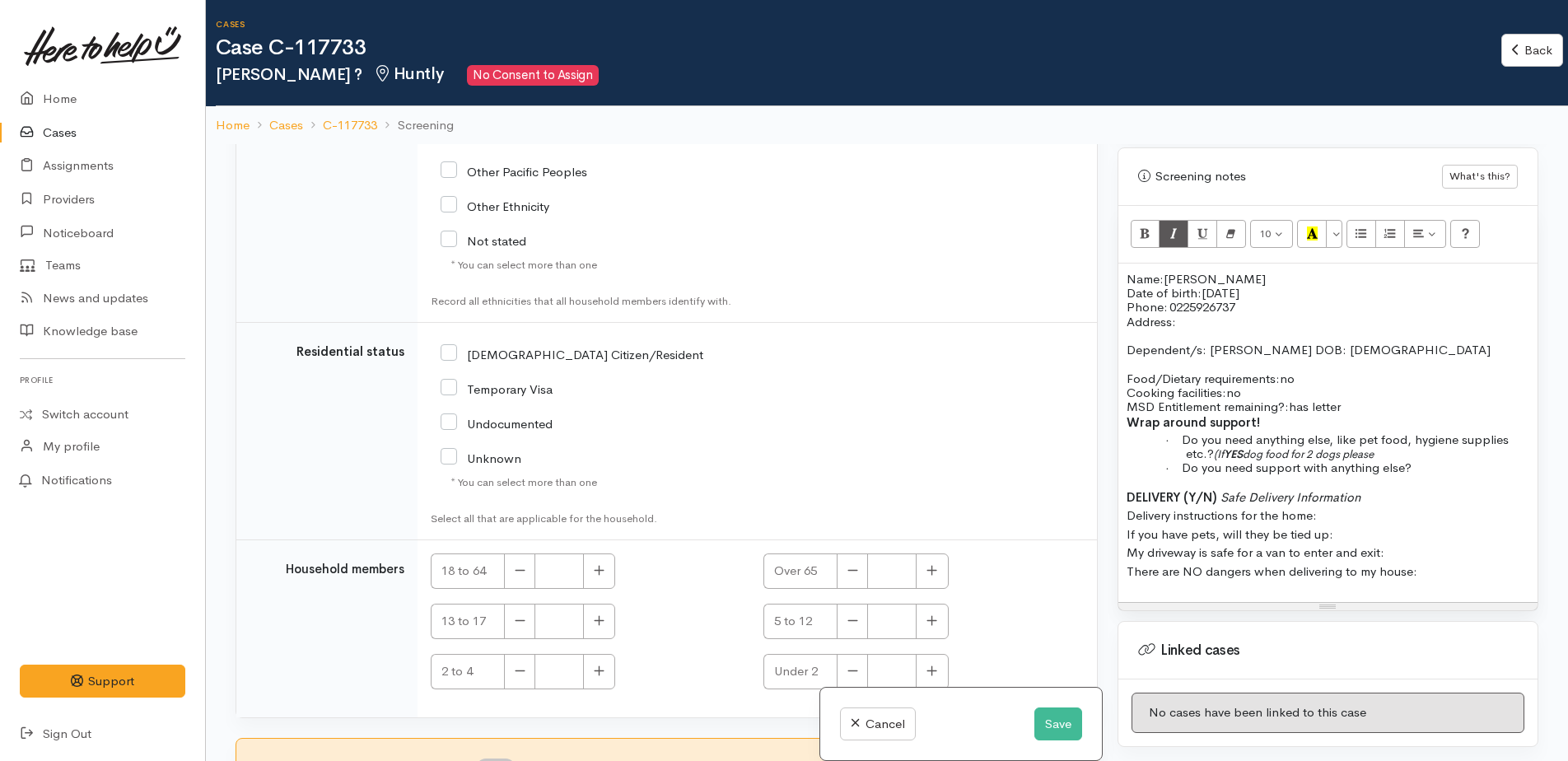
click at [449, 352] on input "[DEMOGRAPHIC_DATA] Citizen/Resident" at bounding box center [572, 354] width 263 height 14
checkbox input "true"
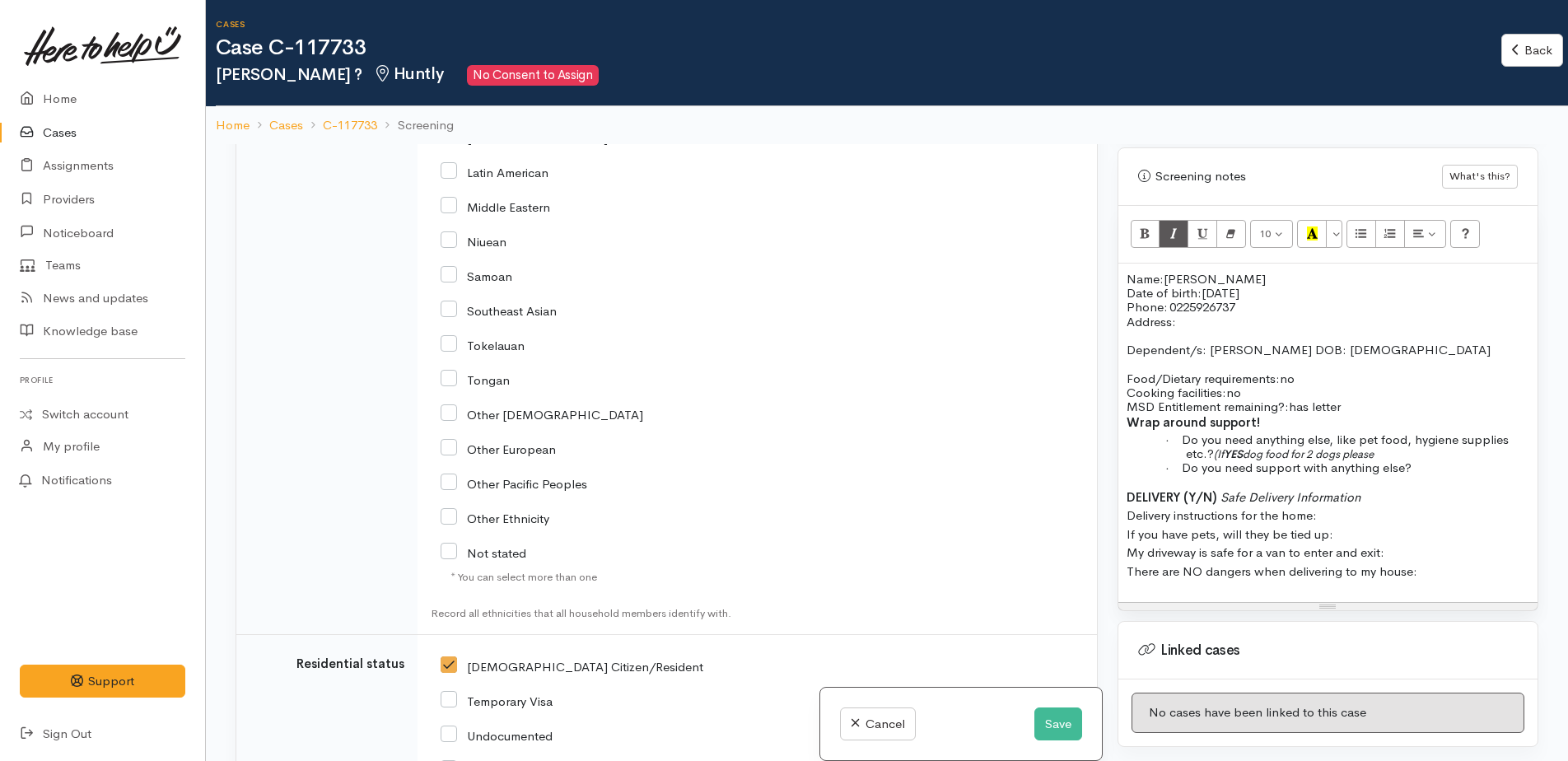
scroll to position [2796, 0]
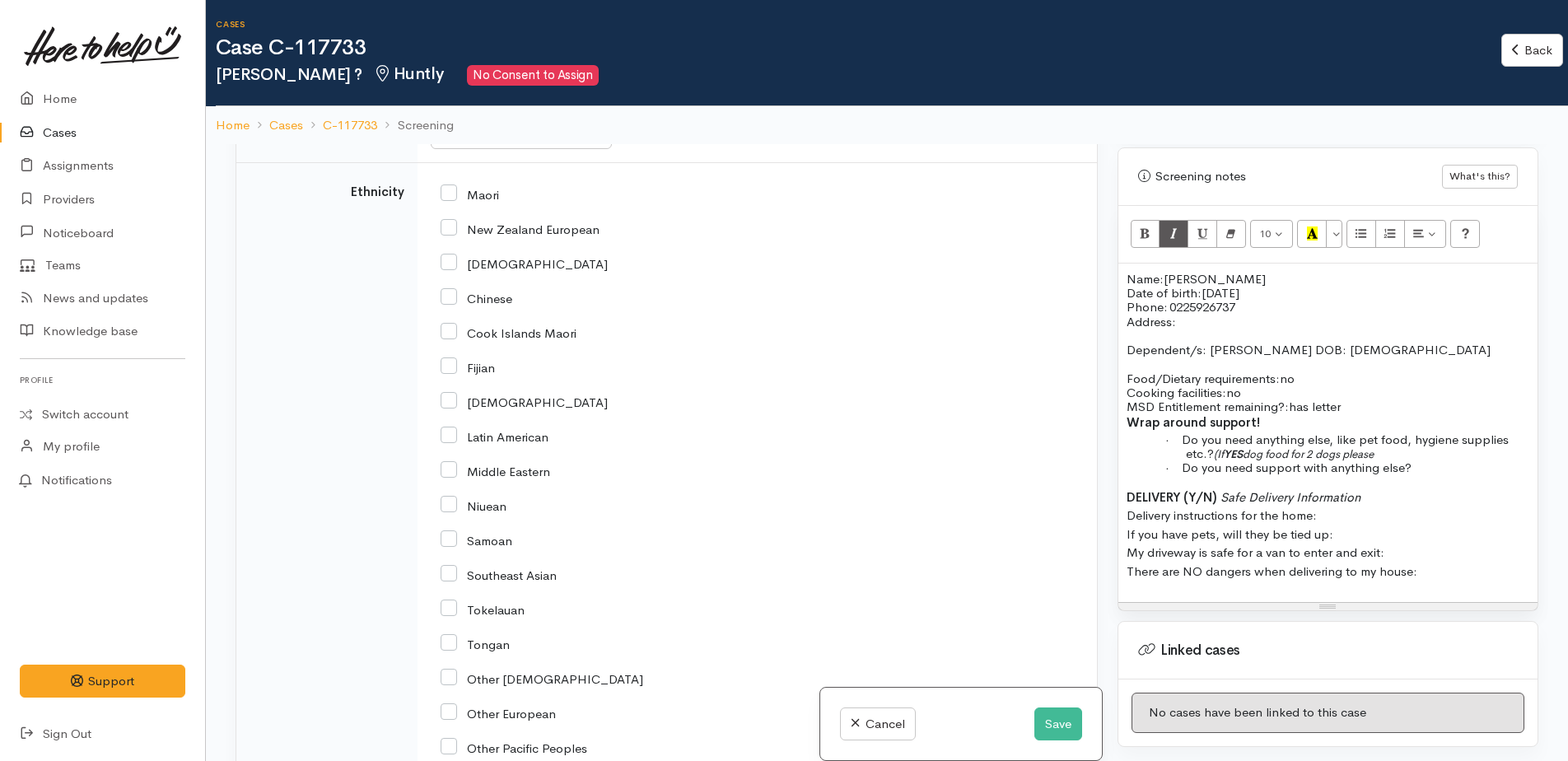
click at [454, 192] on input "Maori" at bounding box center [469, 193] width 58 height 14
checkbox input "true"
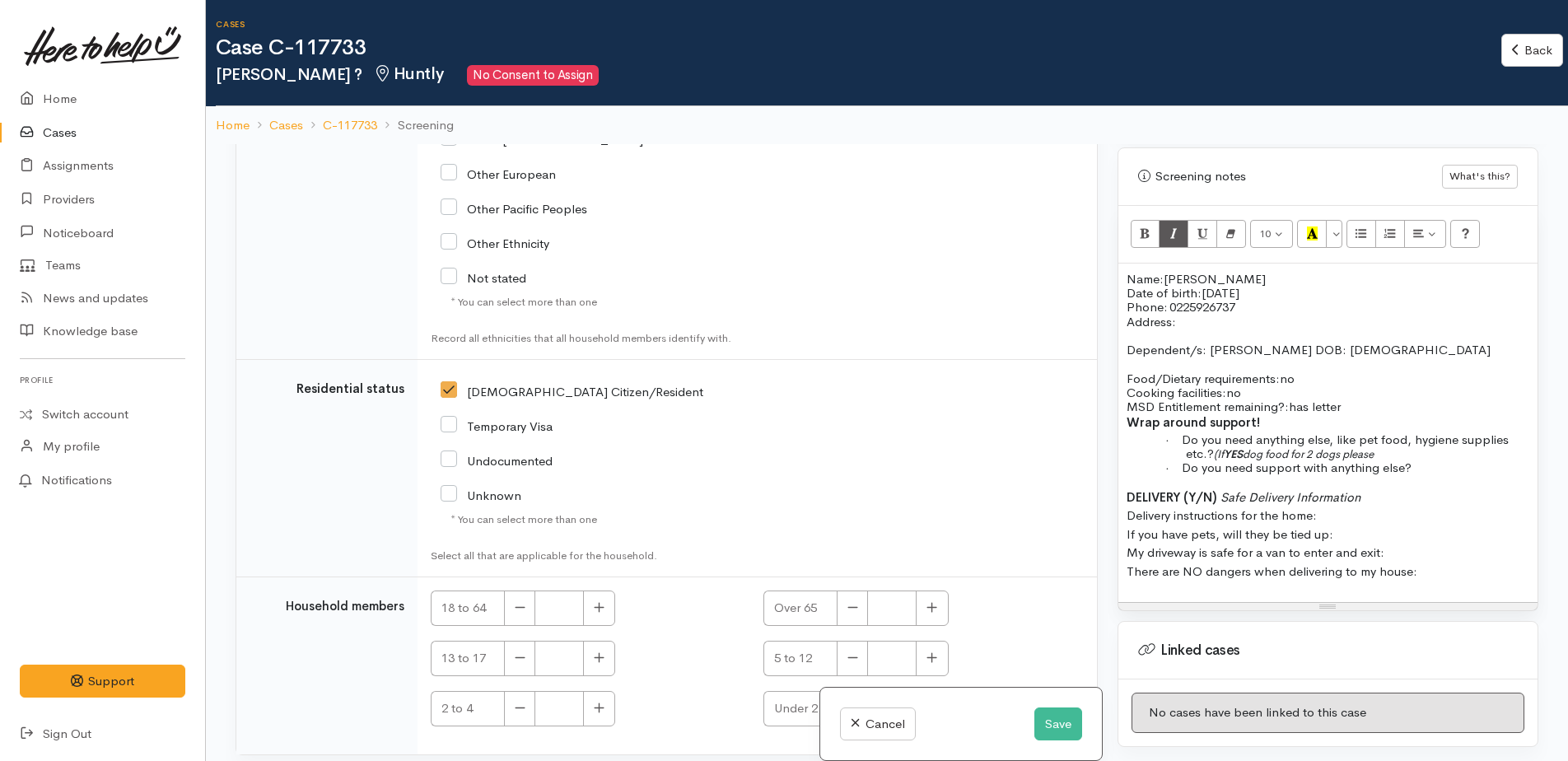
scroll to position [3372, 0]
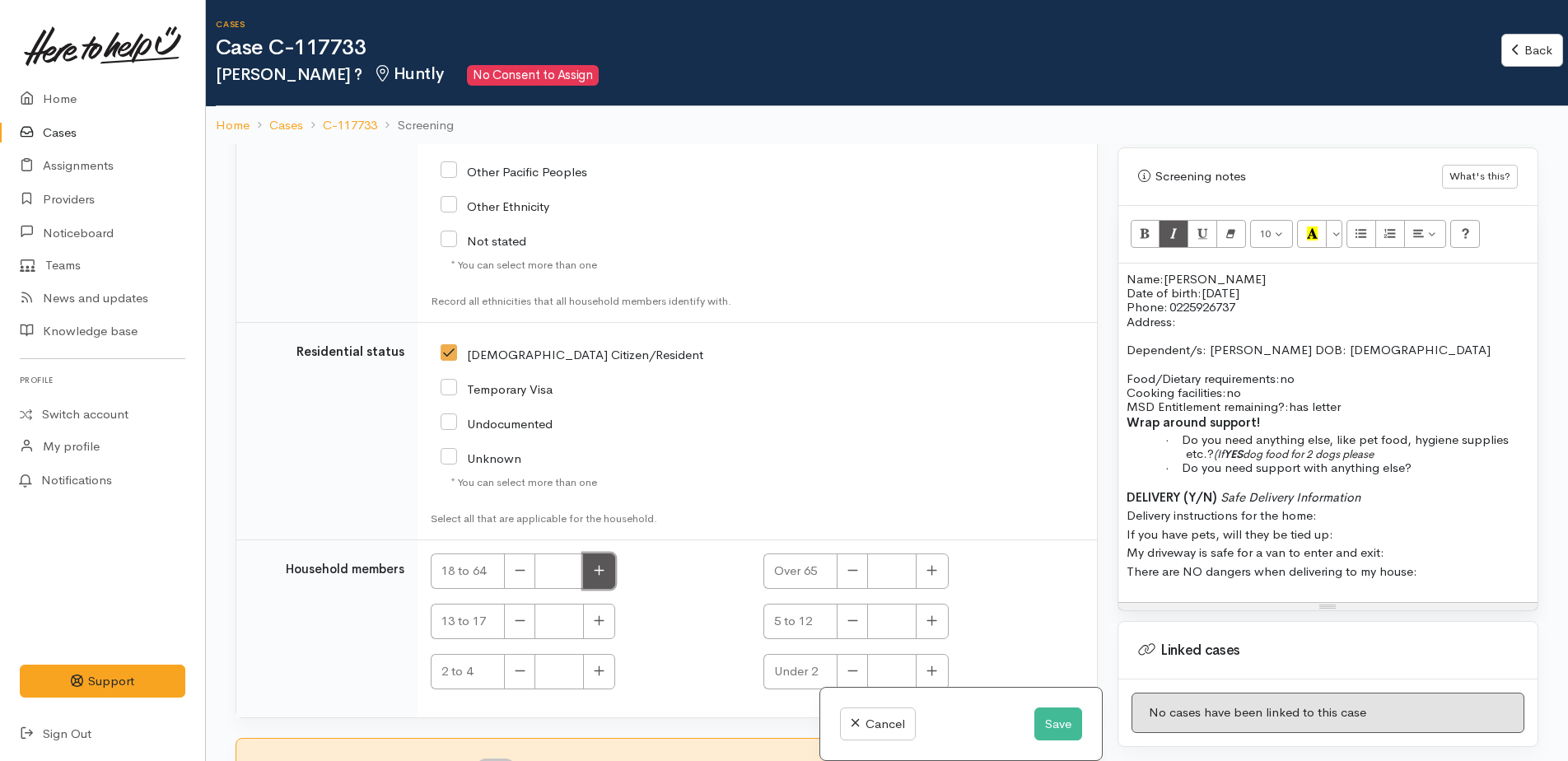
click at [602, 566] on icon "button" at bounding box center [599, 570] width 11 height 13
type input "1"
click at [604, 622] on icon "button" at bounding box center [599, 621] width 11 height 13
type input "1"
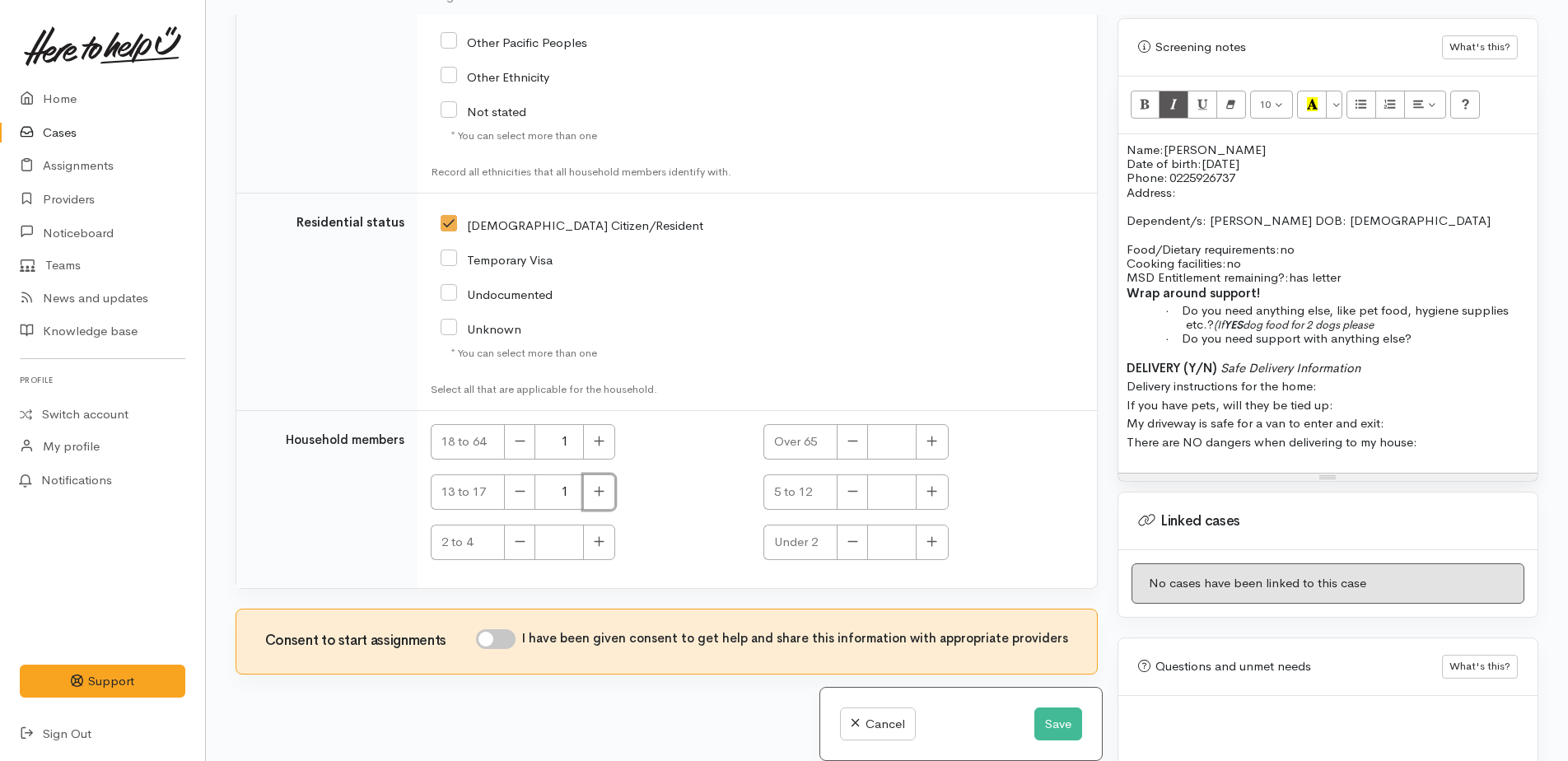
scroll to position [144, 0]
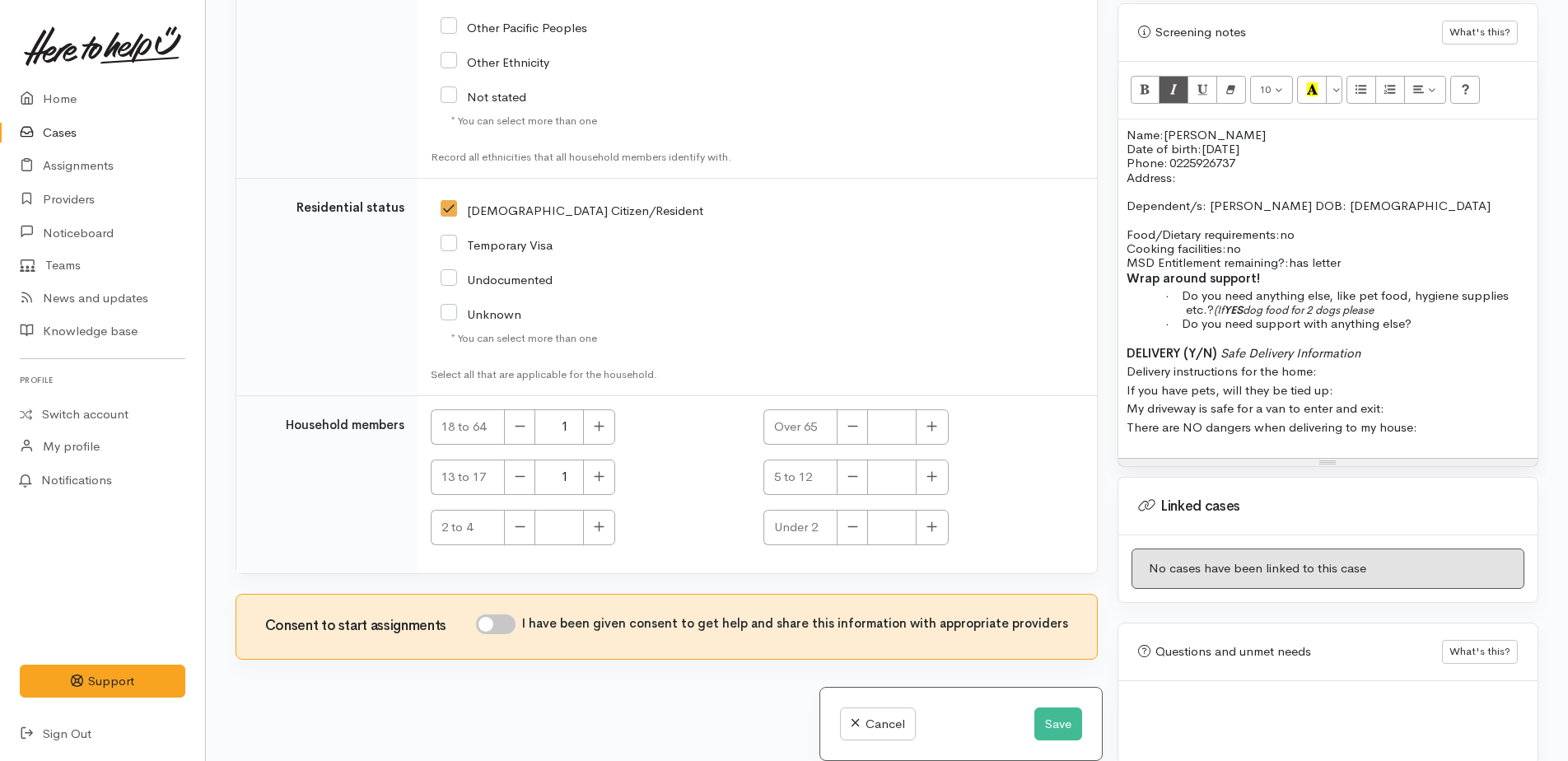
click at [490, 620] on input "I have been given consent to get help and share this information with appropria…" at bounding box center [495, 624] width 40 height 20
checkbox input "true"
drag, startPoint x: 1121, startPoint y: 336, endPoint x: 1465, endPoint y: 411, distance: 352.1
click at [1465, 411] on div "Name: Polly Cook Date of birth: 14/01/1980 Phone:   0225926737 Address: Depende…" at bounding box center [1328, 289] width 419 height 338
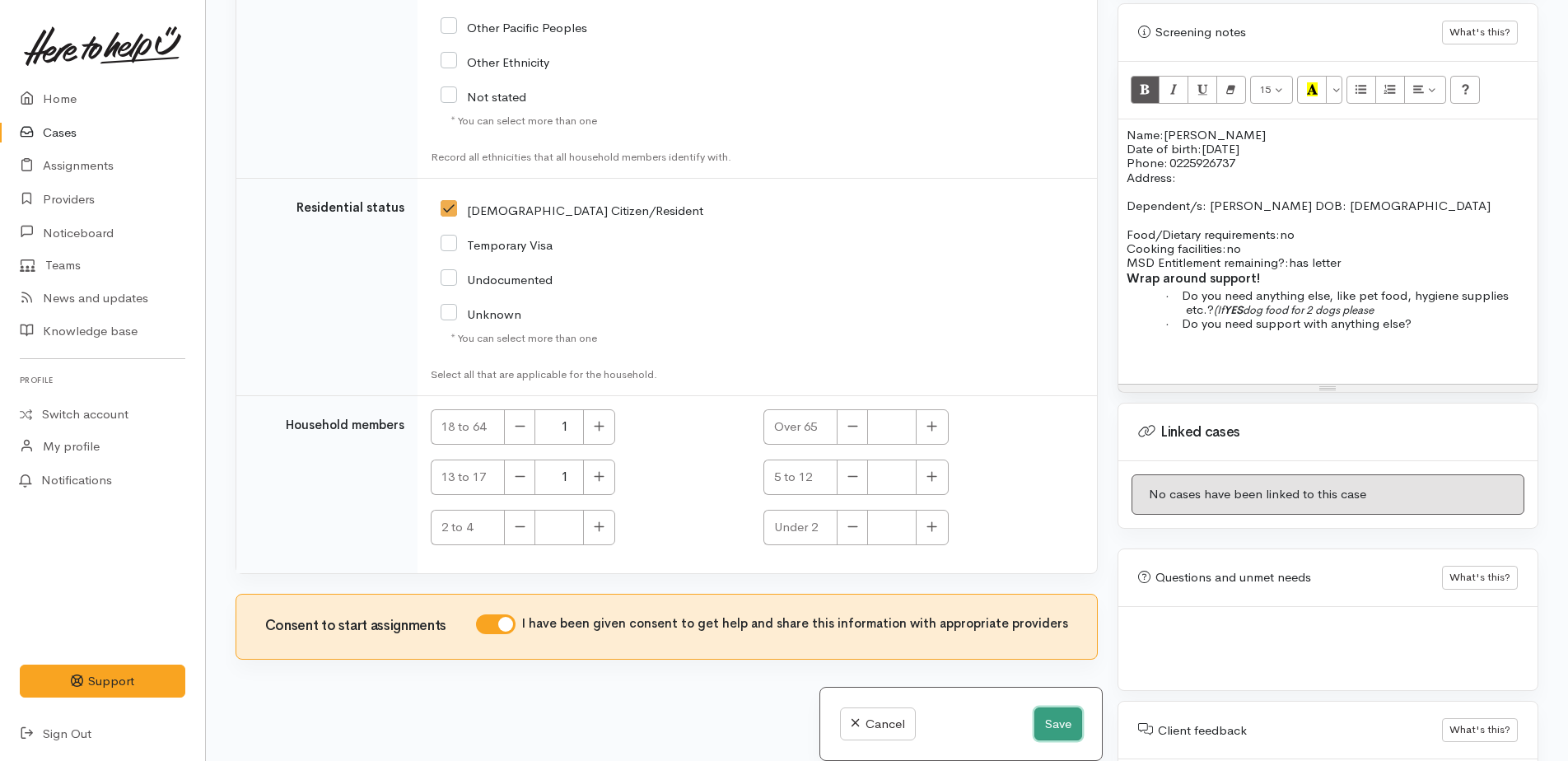
click at [1054, 732] on button "Save" at bounding box center [1057, 725] width 48 height 34
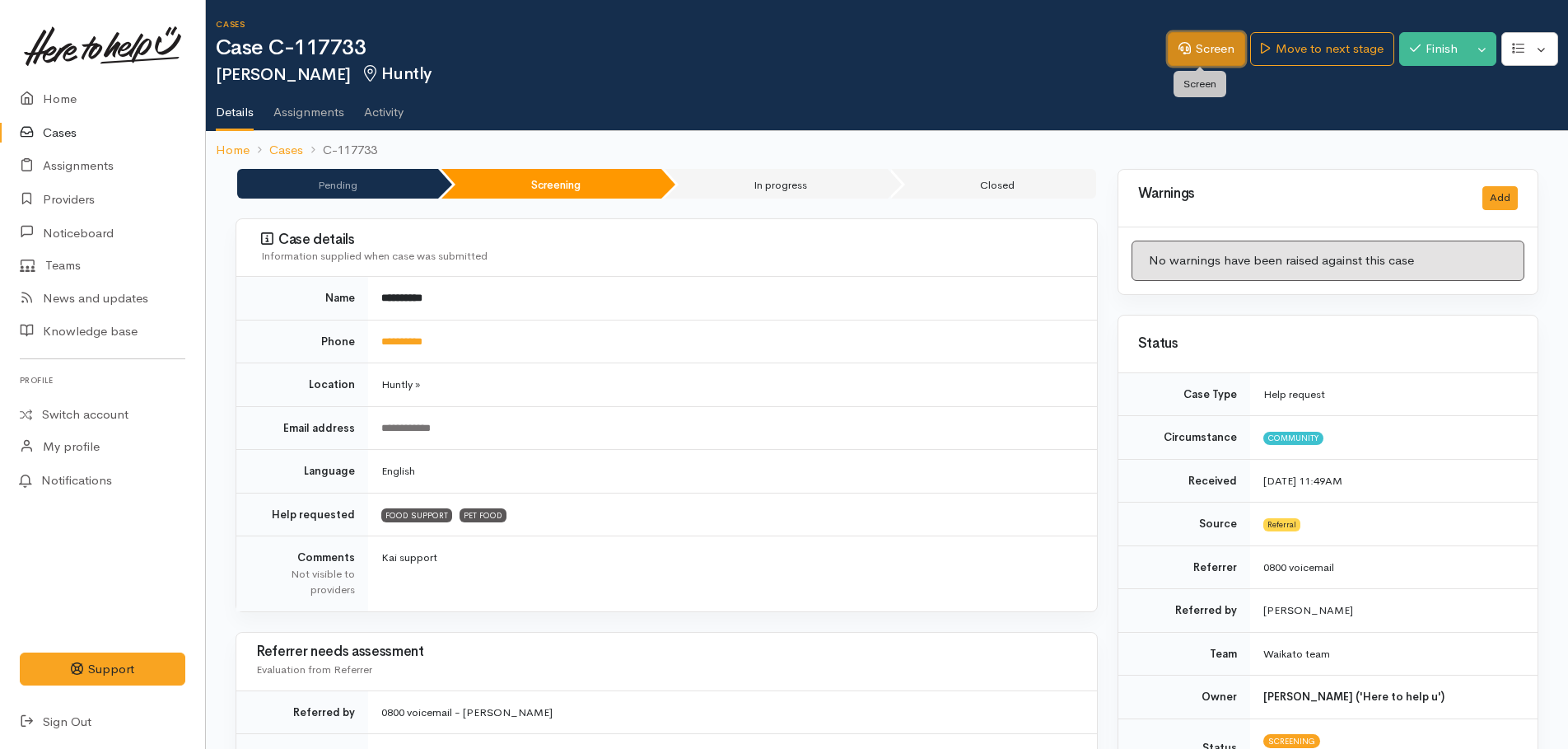
click at [1207, 53] on link "Screen" at bounding box center [1207, 49] width 77 height 34
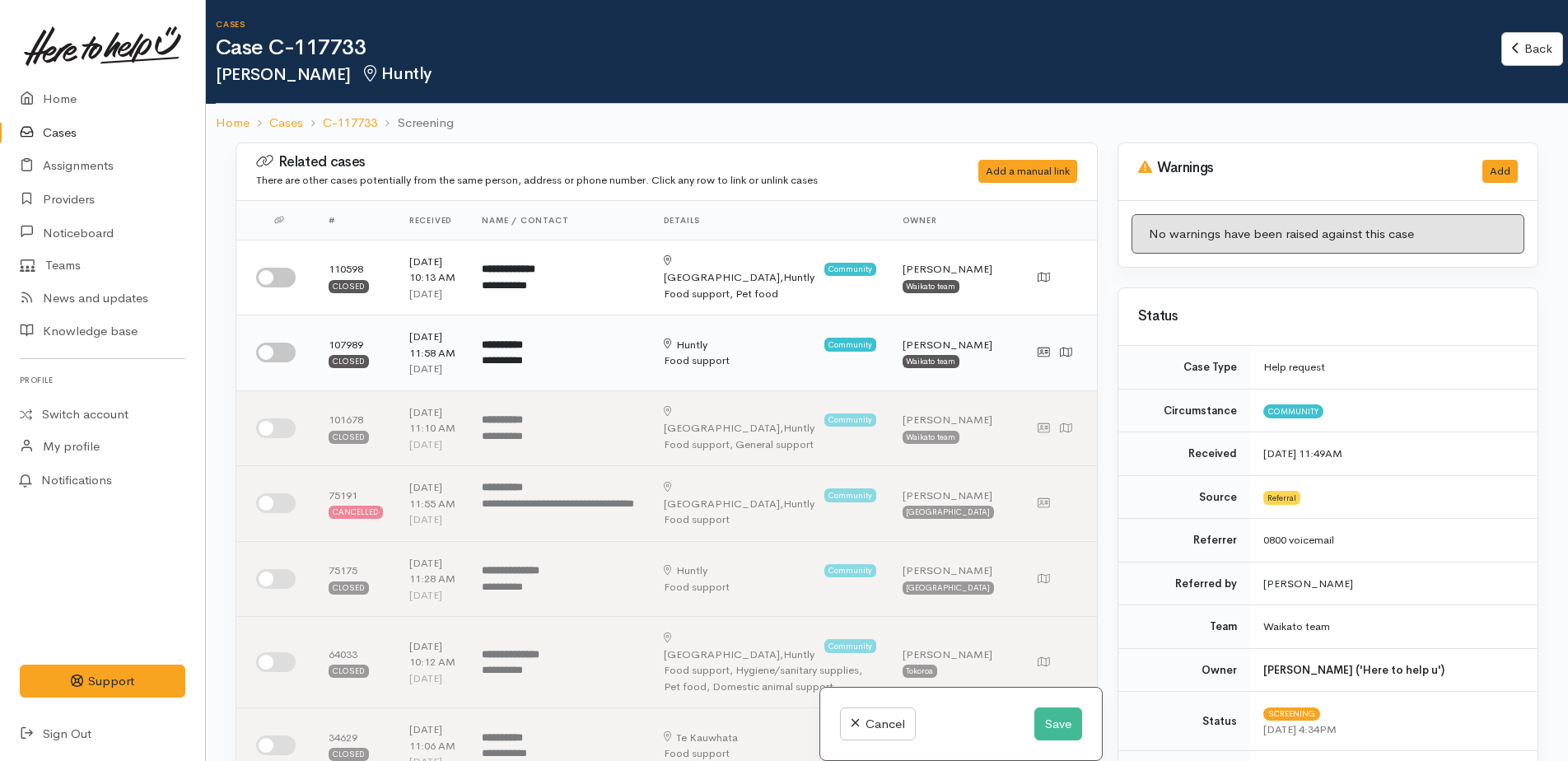
click at [264, 354] on input "checkbox" at bounding box center [276, 353] width 40 height 20
checkbox input "true"
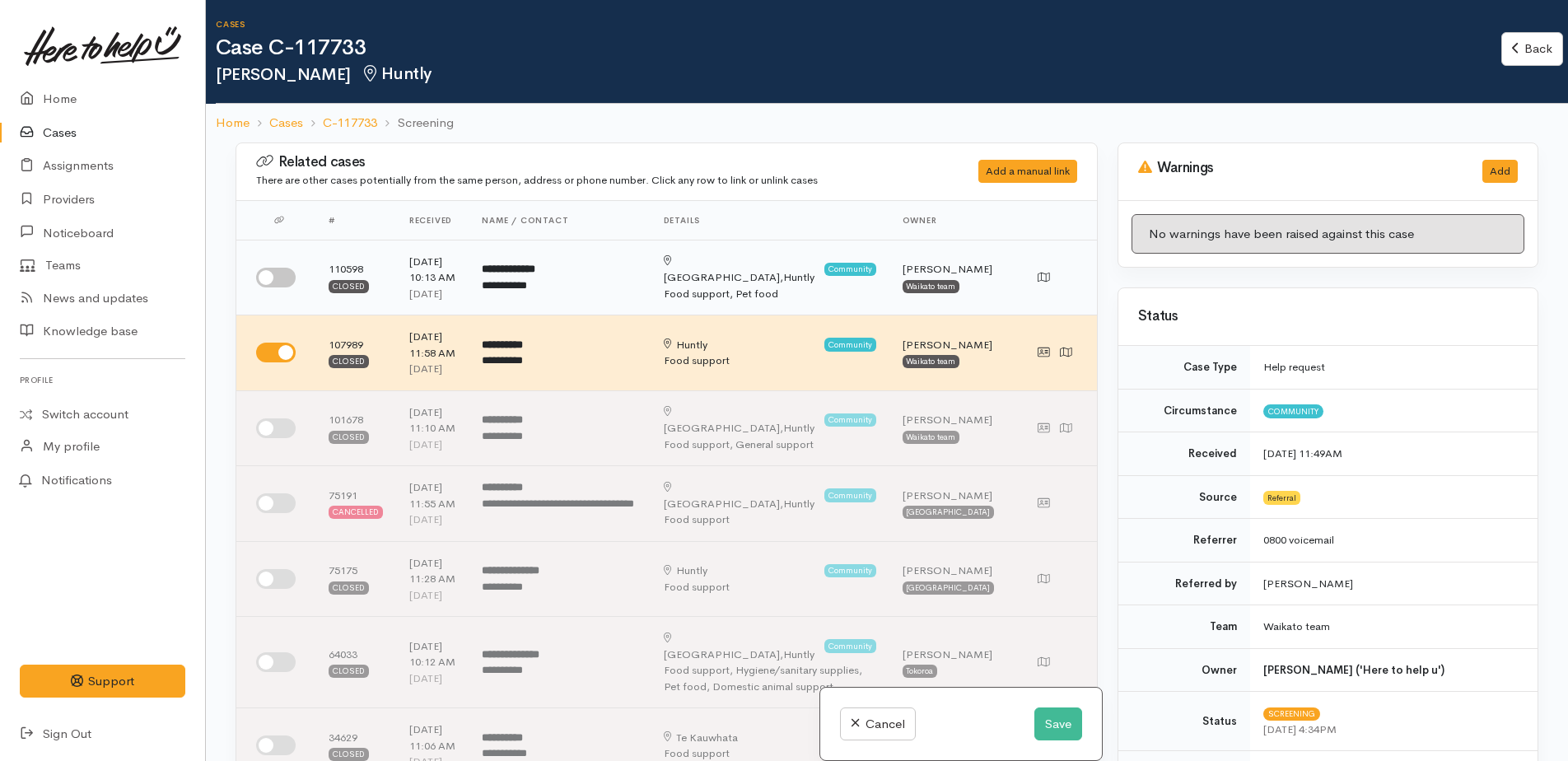
click at [256, 273] on input "checkbox" at bounding box center [276, 278] width 40 height 20
checkbox input "true"
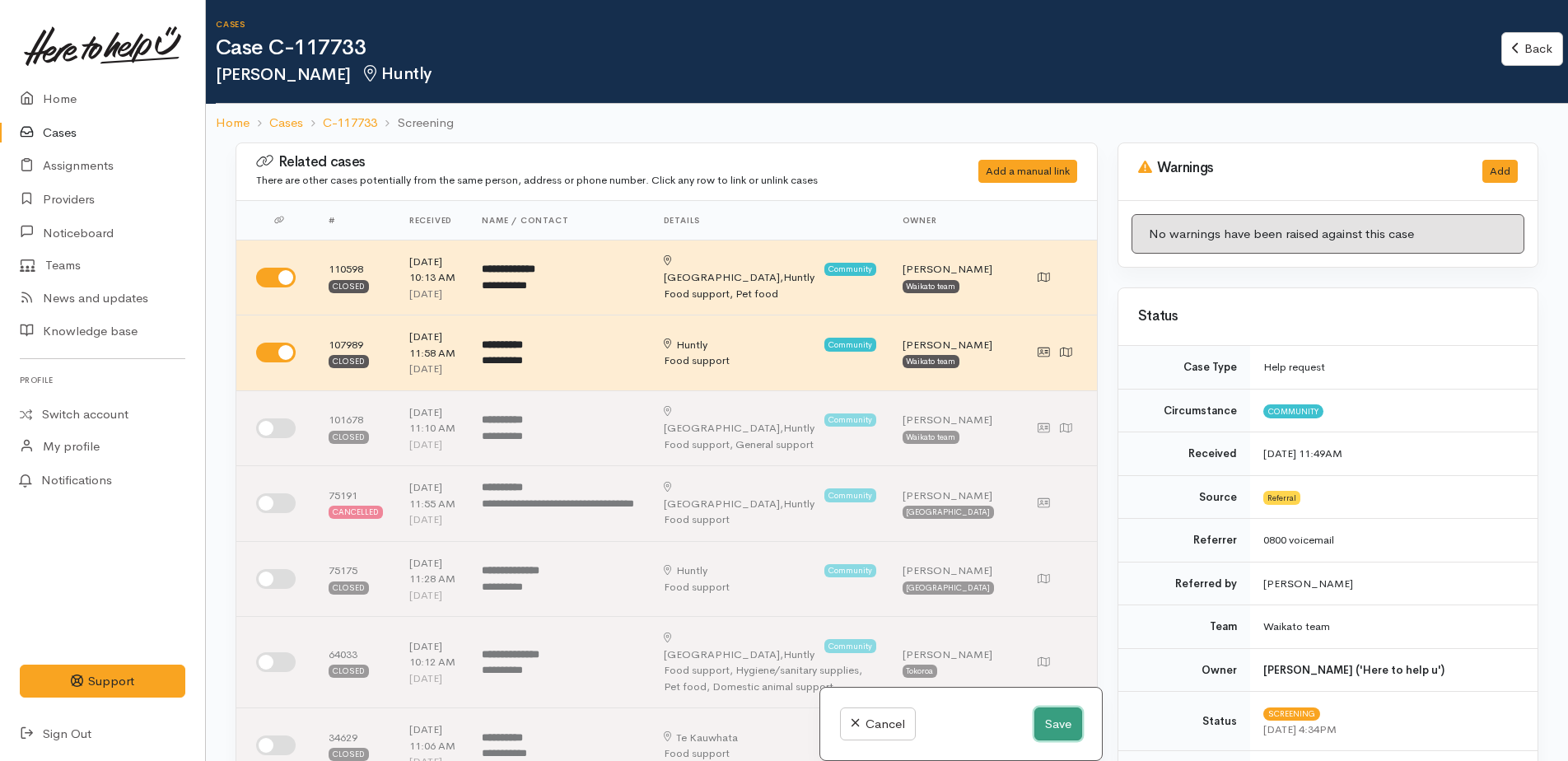
click at [1062, 724] on button "Save" at bounding box center [1057, 725] width 48 height 34
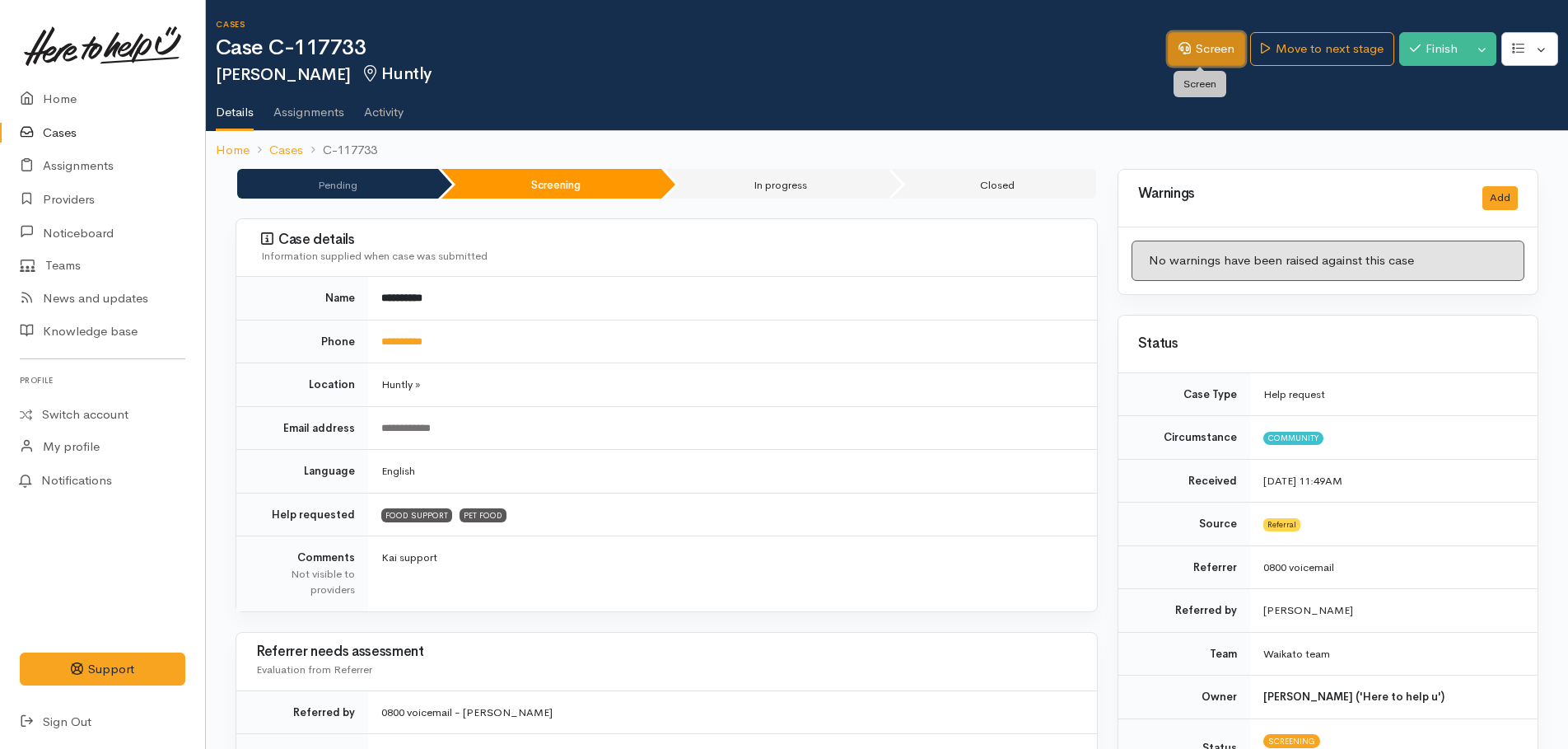
click at [1209, 57] on link "Screen" at bounding box center [1207, 49] width 77 height 34
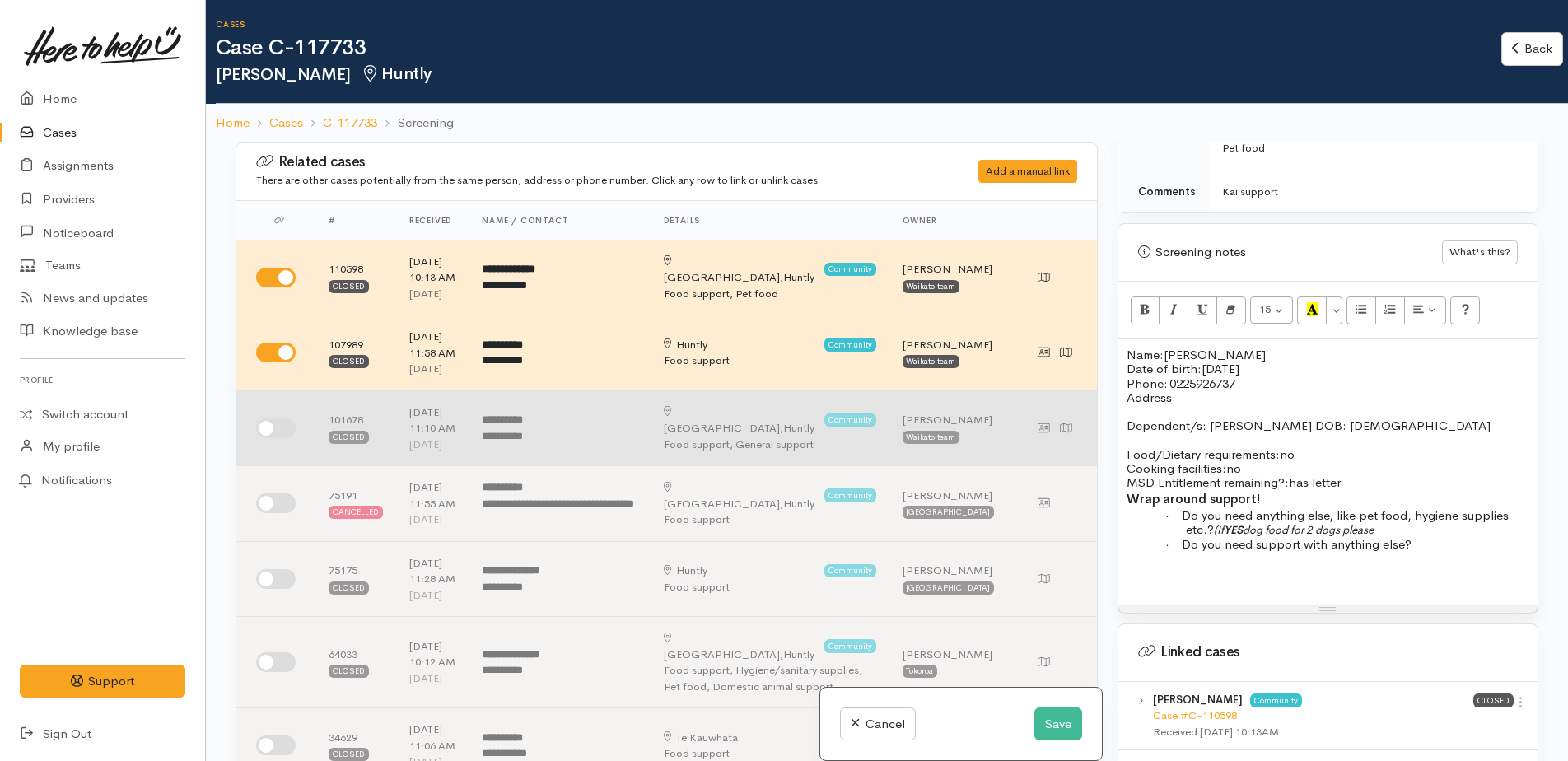
scroll to position [687, 0]
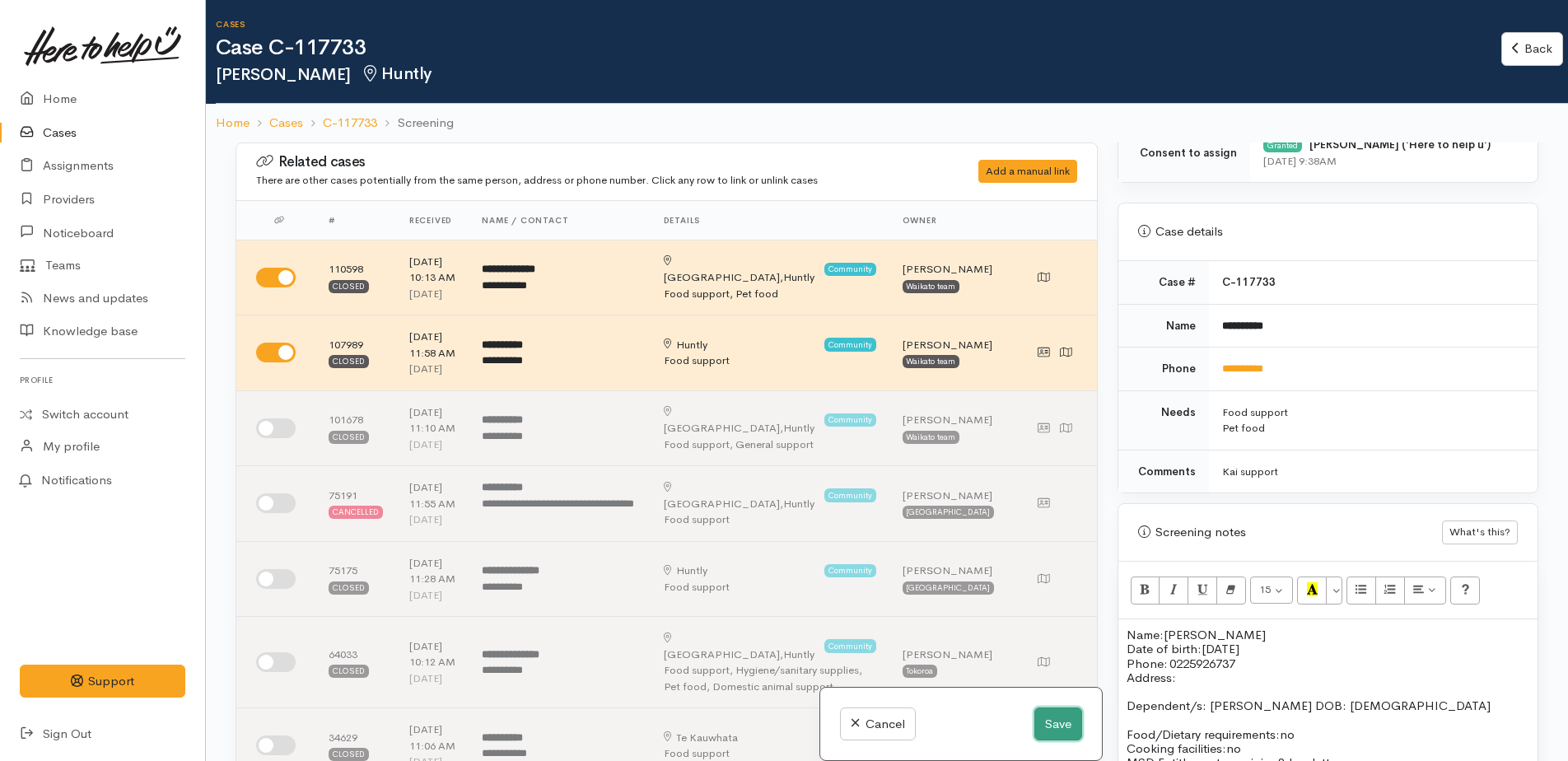
click at [1056, 721] on button "Save" at bounding box center [1057, 725] width 48 height 34
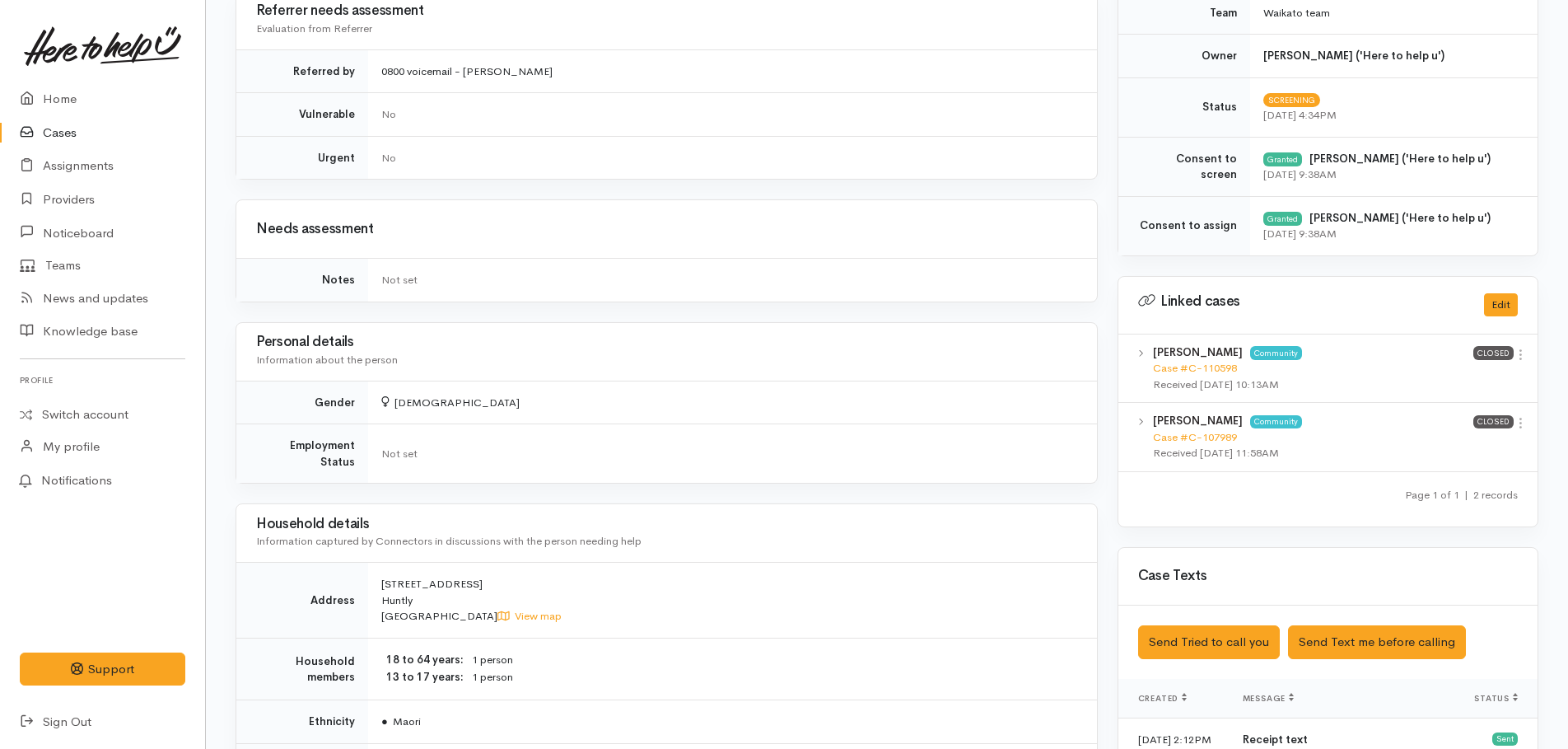
scroll to position [741, 0]
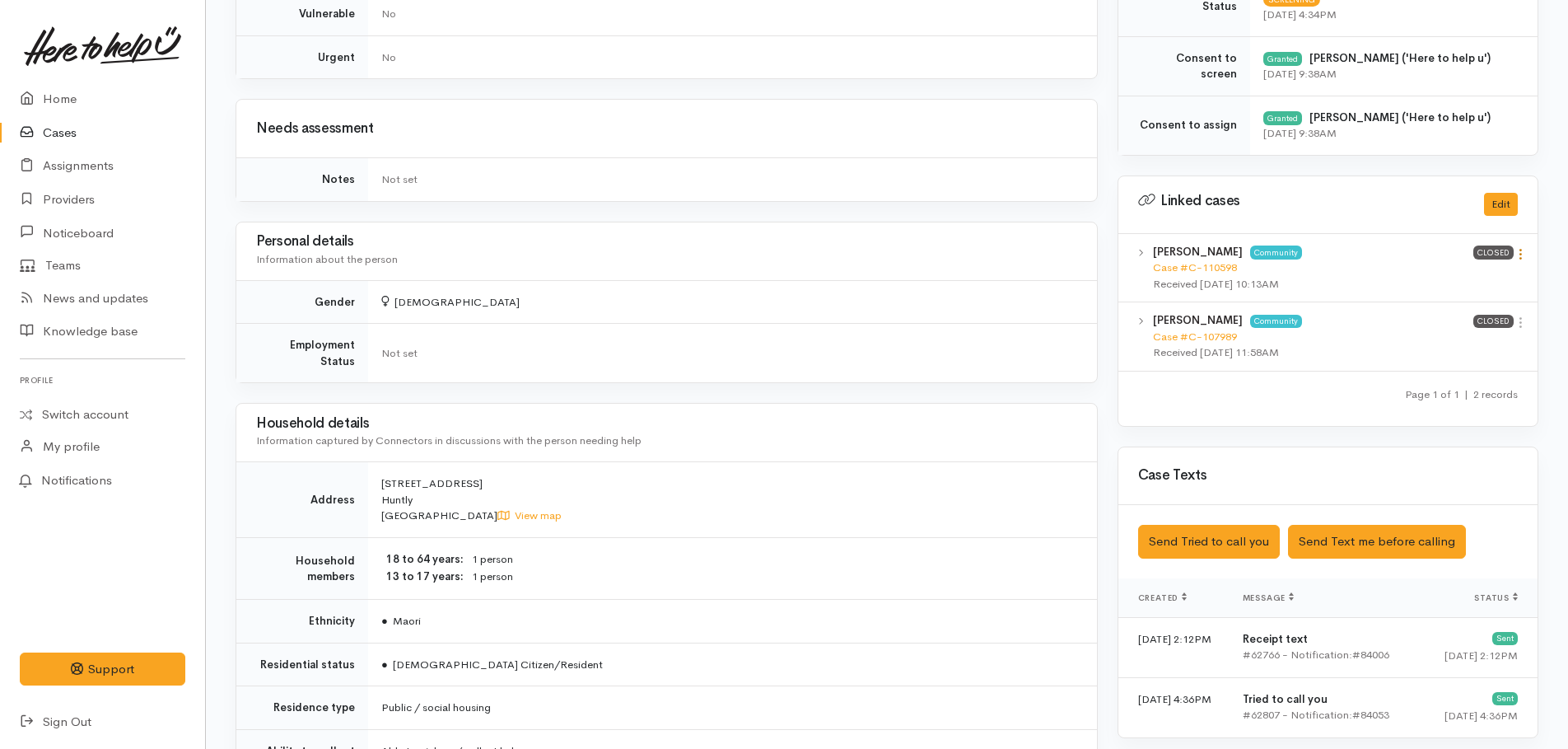
click at [1519, 254] on icon at bounding box center [1520, 254] width 14 height 14
click at [1426, 290] on link "View case" at bounding box center [1461, 286] width 130 height 25
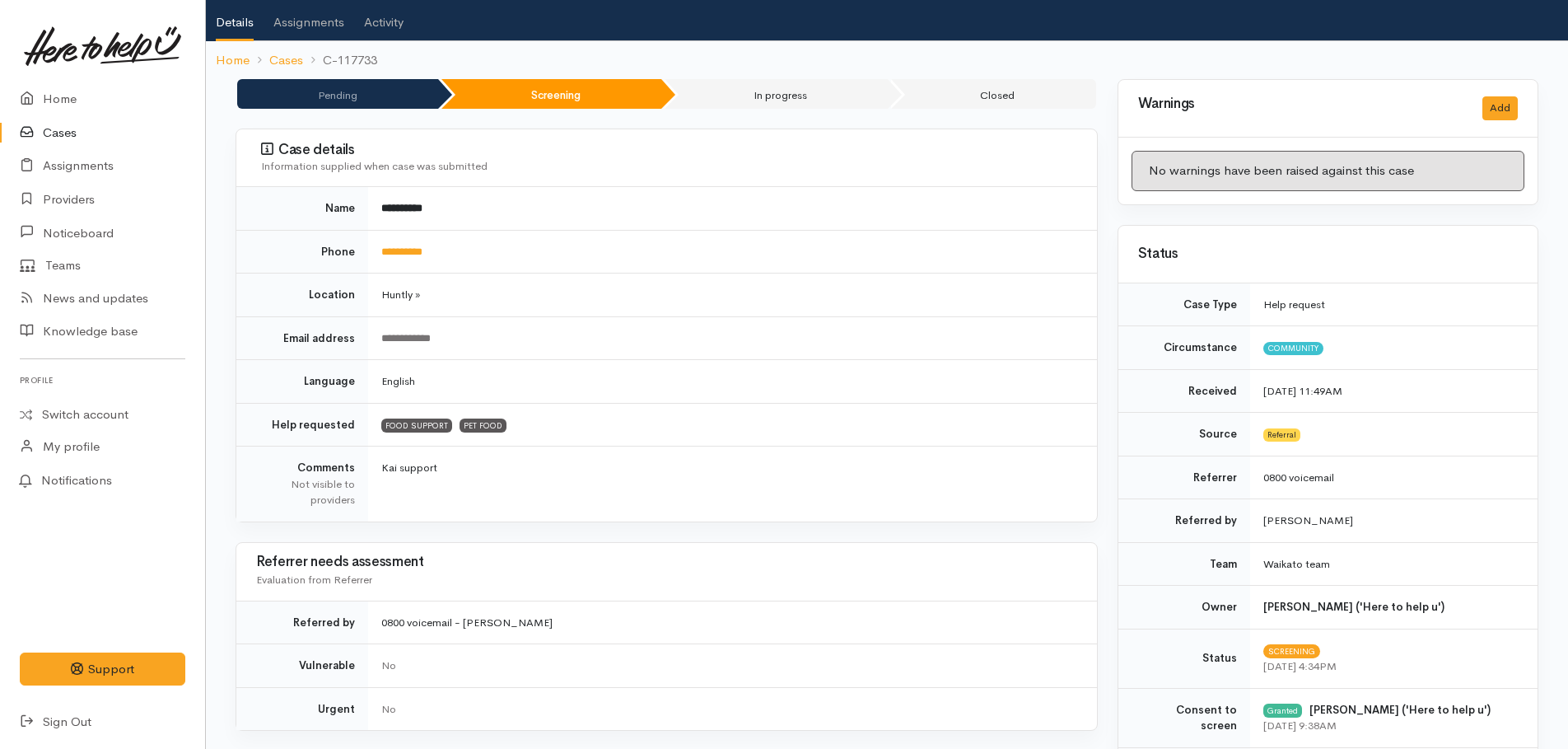
scroll to position [0, 0]
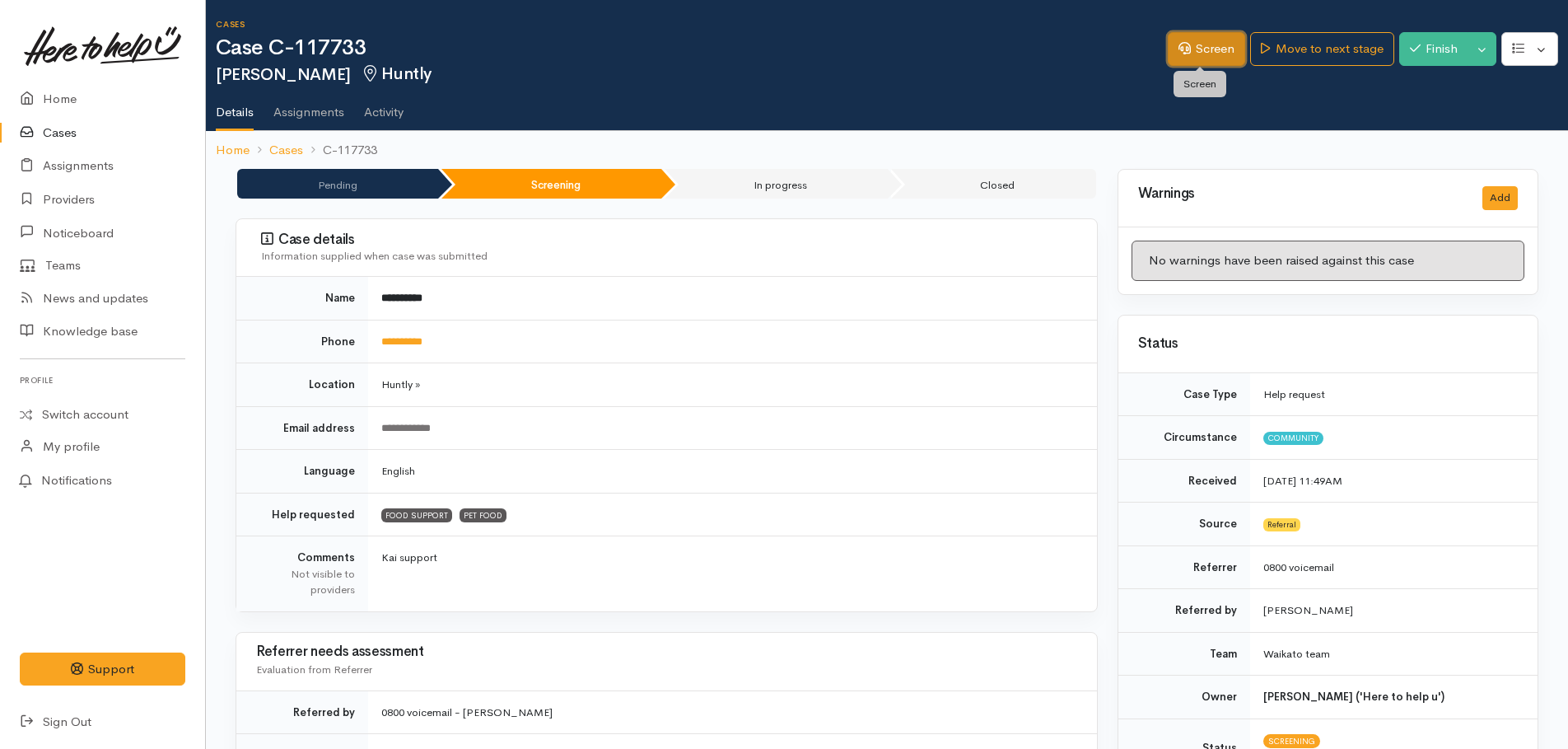
click at [1191, 54] on link "Screen" at bounding box center [1207, 49] width 77 height 34
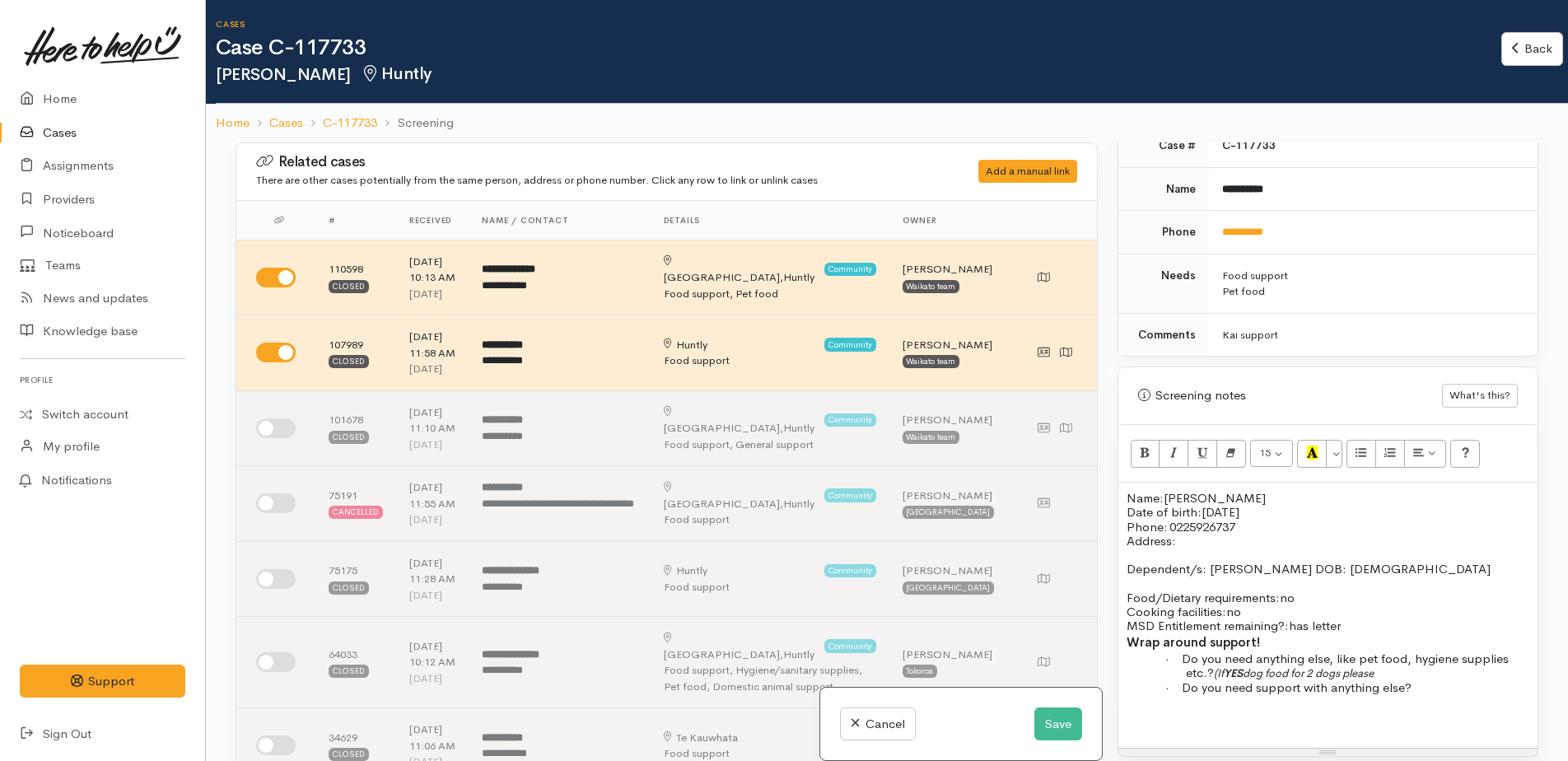
scroll to position [906, 0]
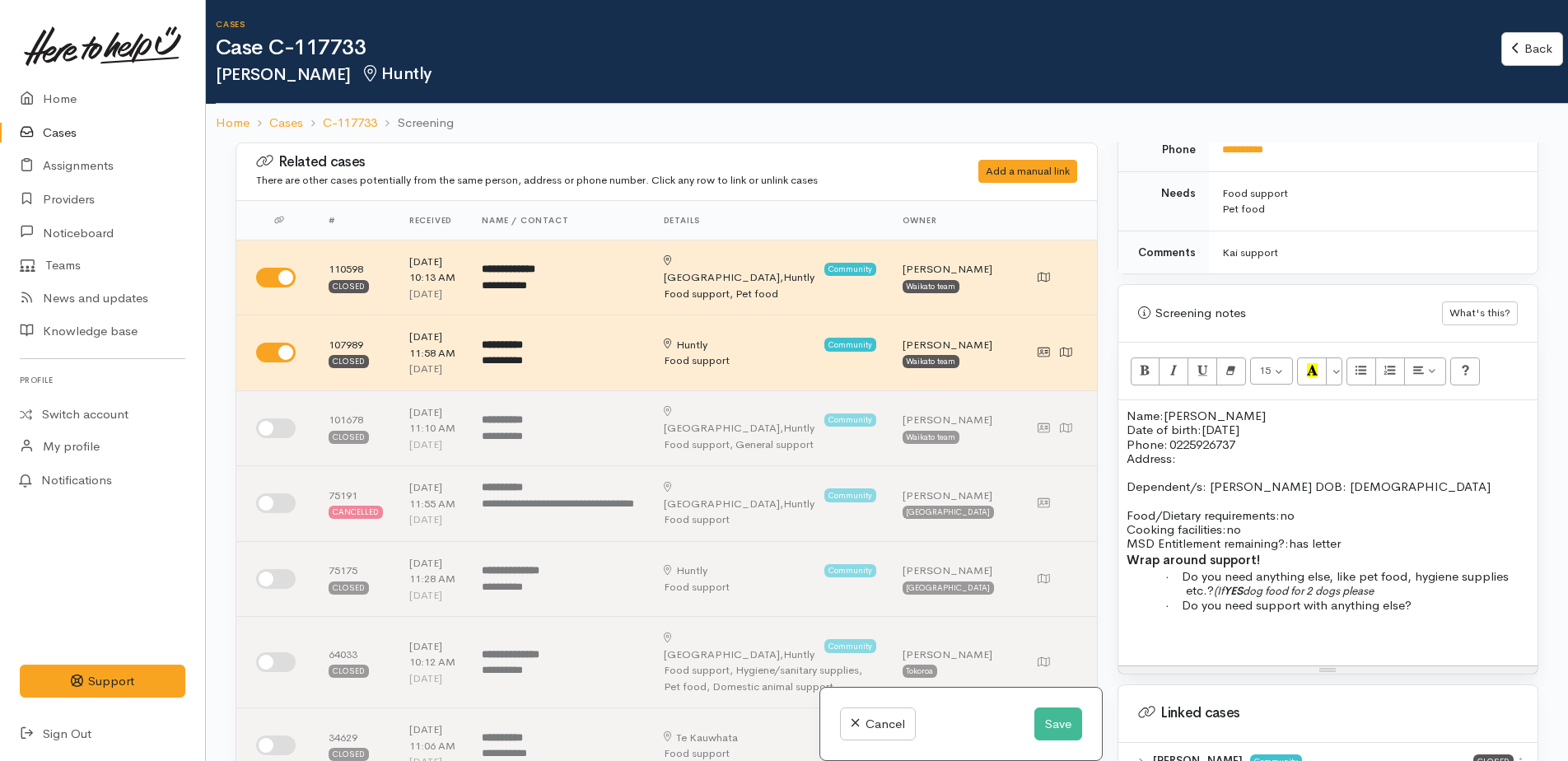
click at [1198, 463] on p "Address:" at bounding box center [1328, 459] width 403 height 14
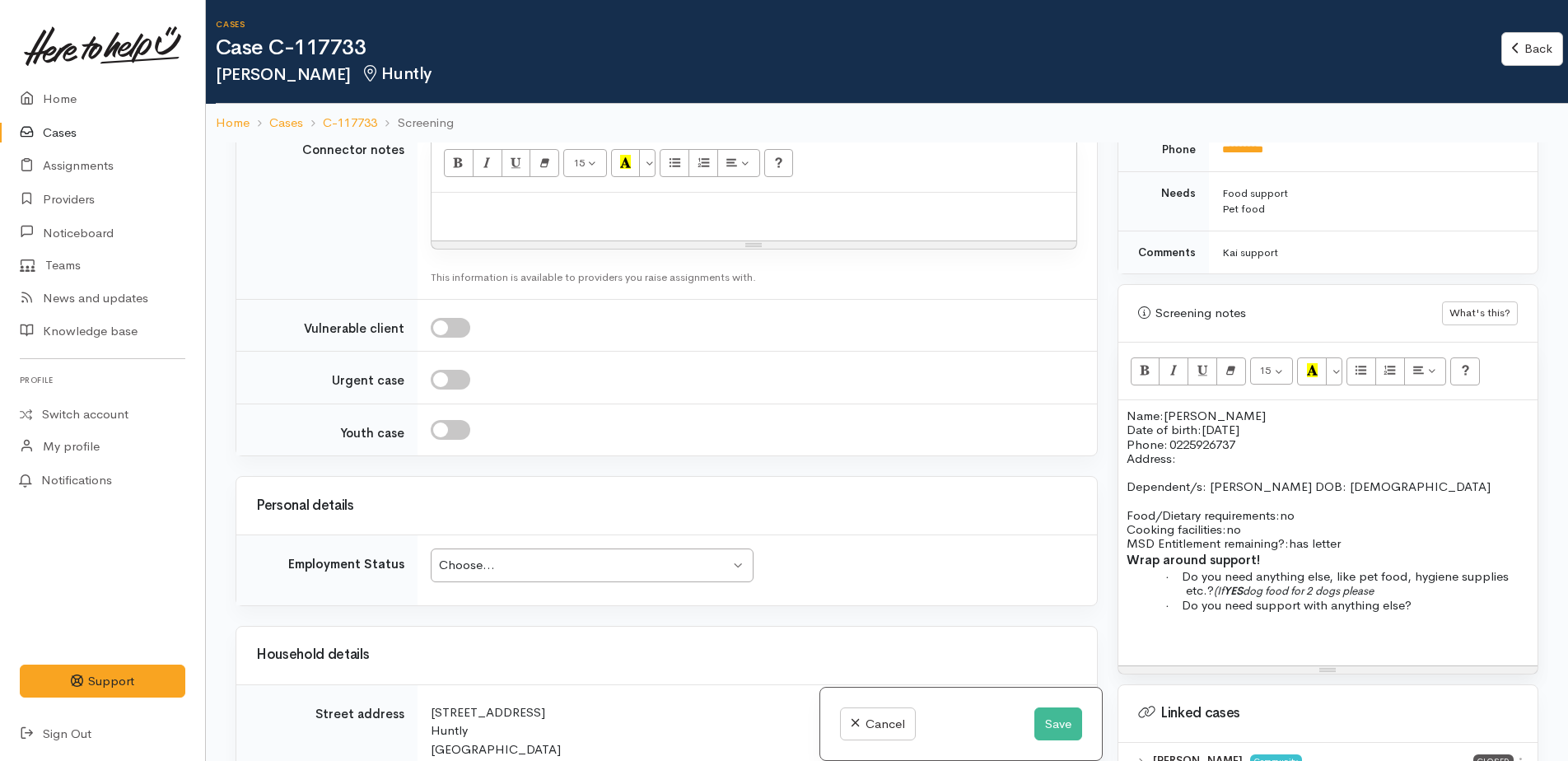
scroll to position [2225, 0]
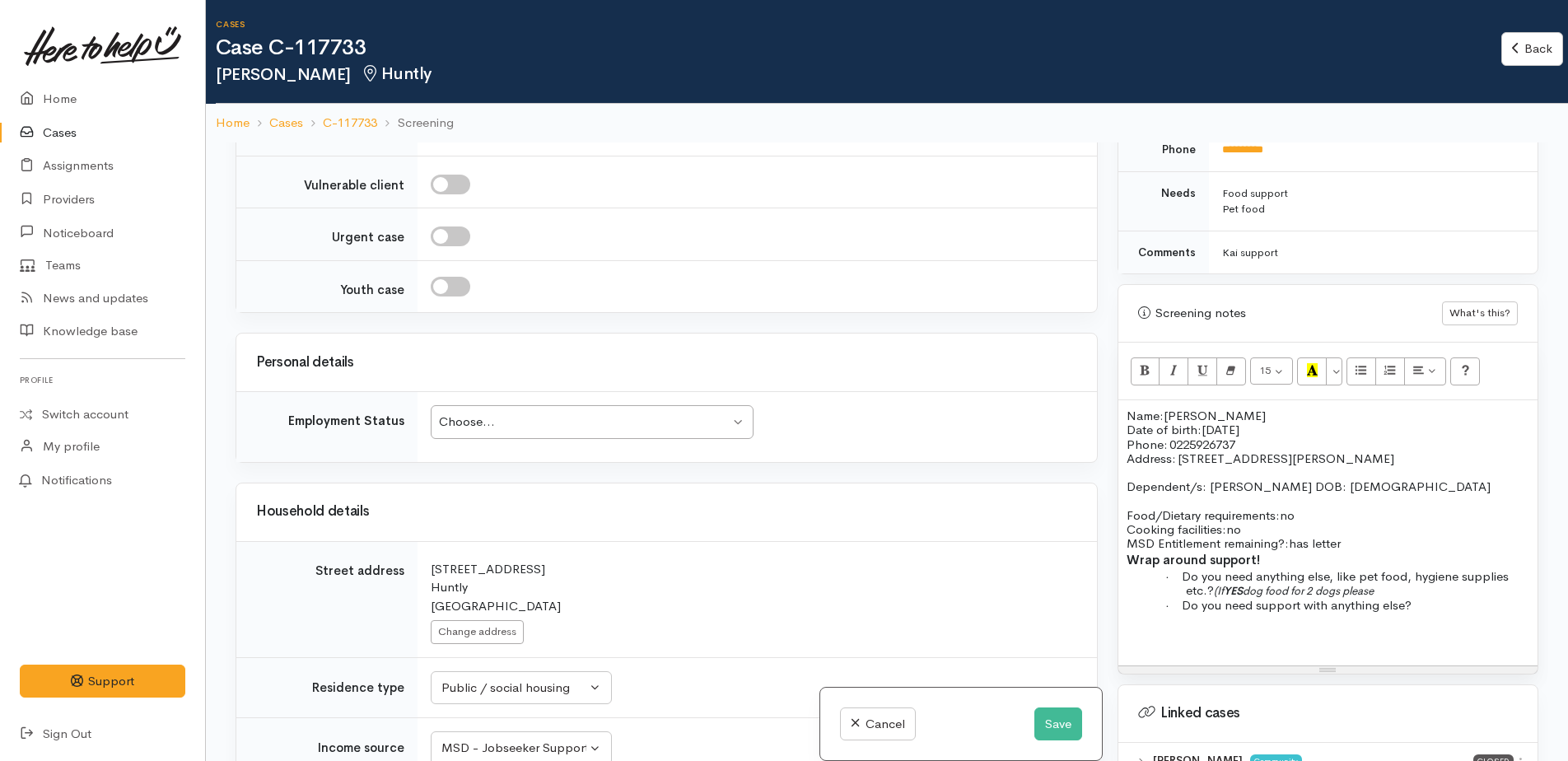
click at [1296, 539] on span "has letter" at bounding box center [1314, 542] width 52 height 15
drag, startPoint x: 1332, startPoint y: 577, endPoint x: 1230, endPoint y: 590, distance: 102.8
click at [1230, 590] on p "· Do you need anything else, like pet food, hygiene supplies etc.? (If YES dog …" at bounding box center [1358, 584] width 343 height 29
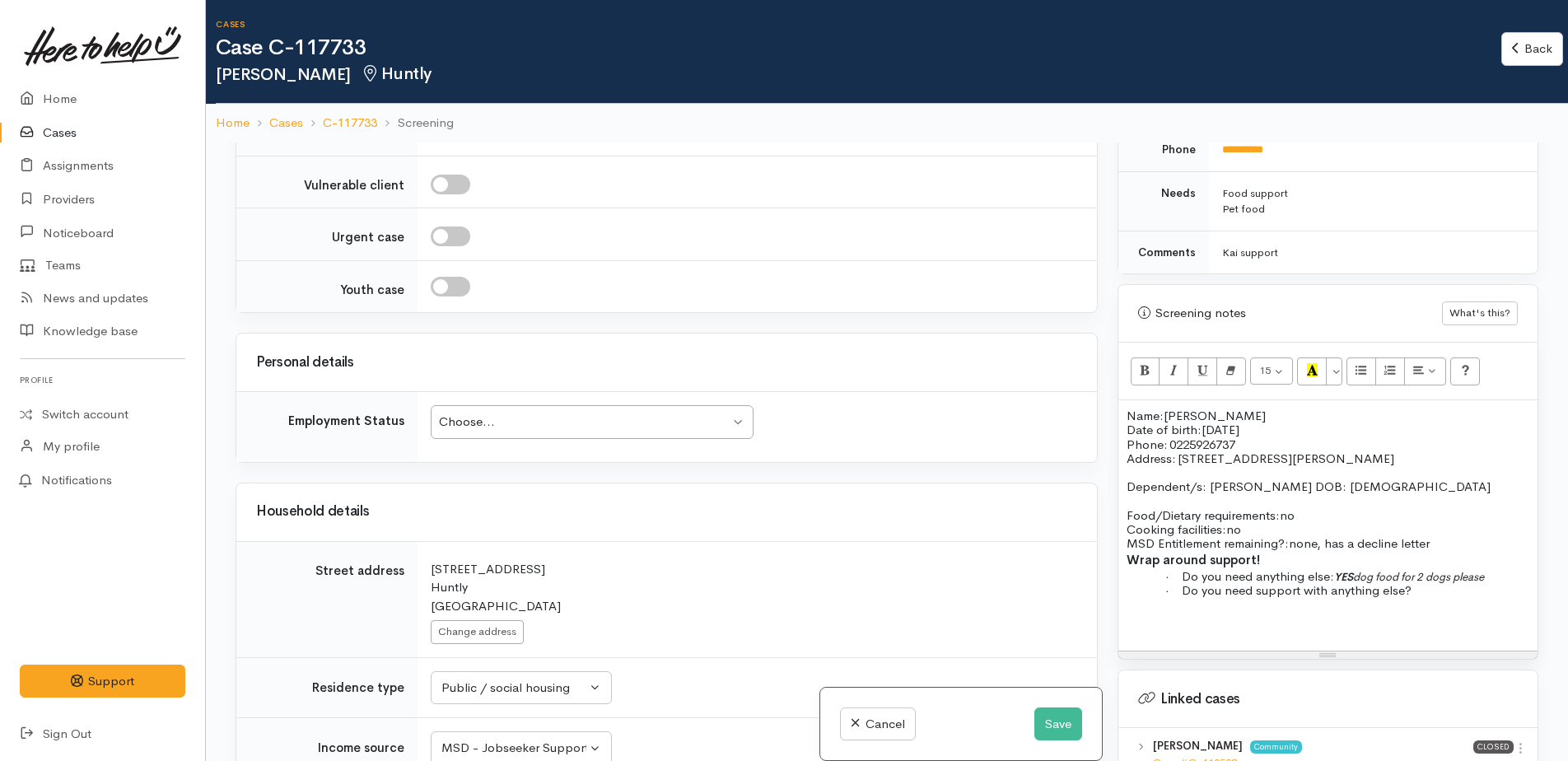
click at [1364, 573] on span "YES dog food for 2 dogs please" at bounding box center [1409, 577] width 150 height 14
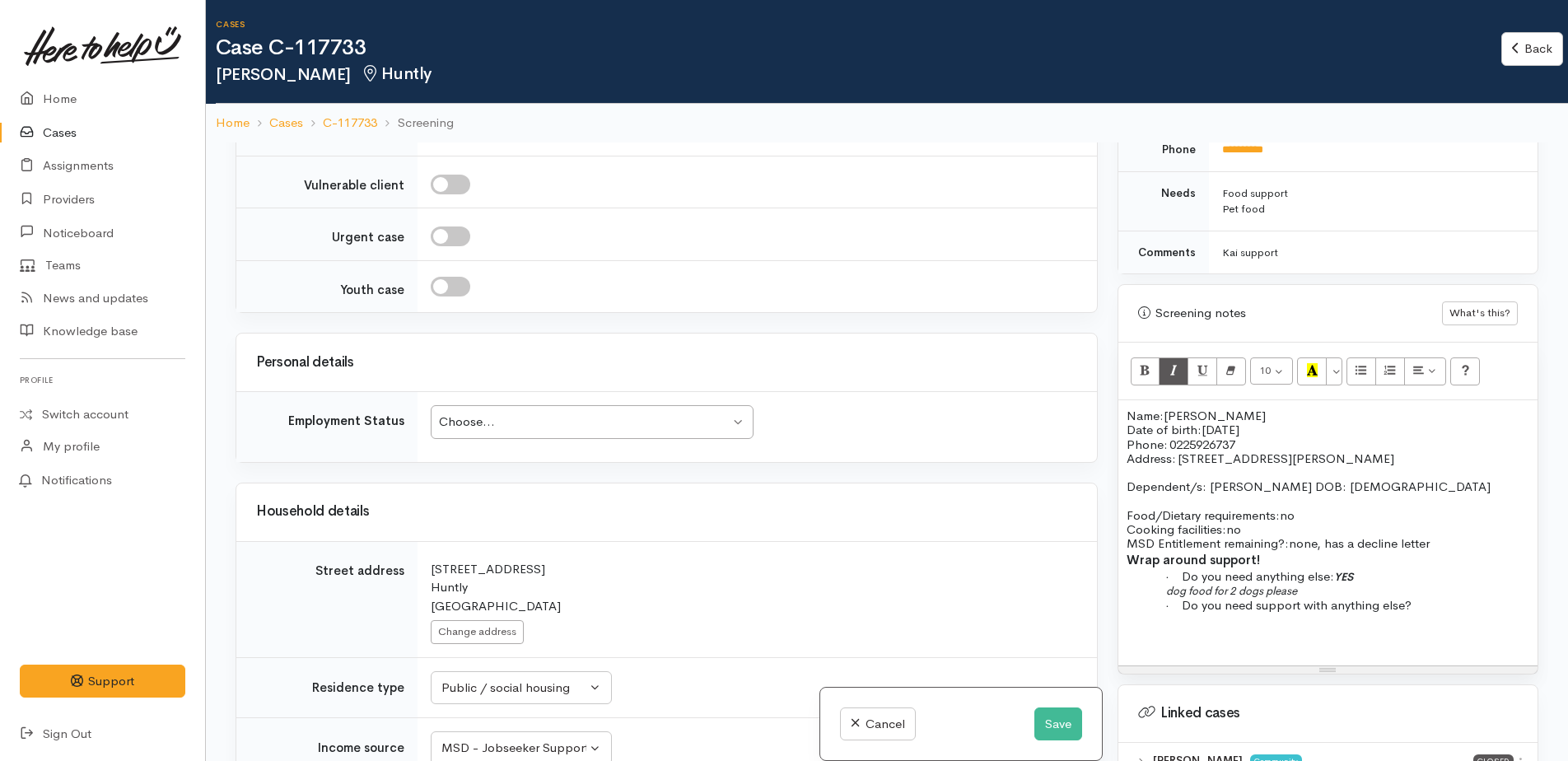
click at [1424, 607] on p "· Do you need support with anything else?" at bounding box center [1358, 605] width 343 height 14
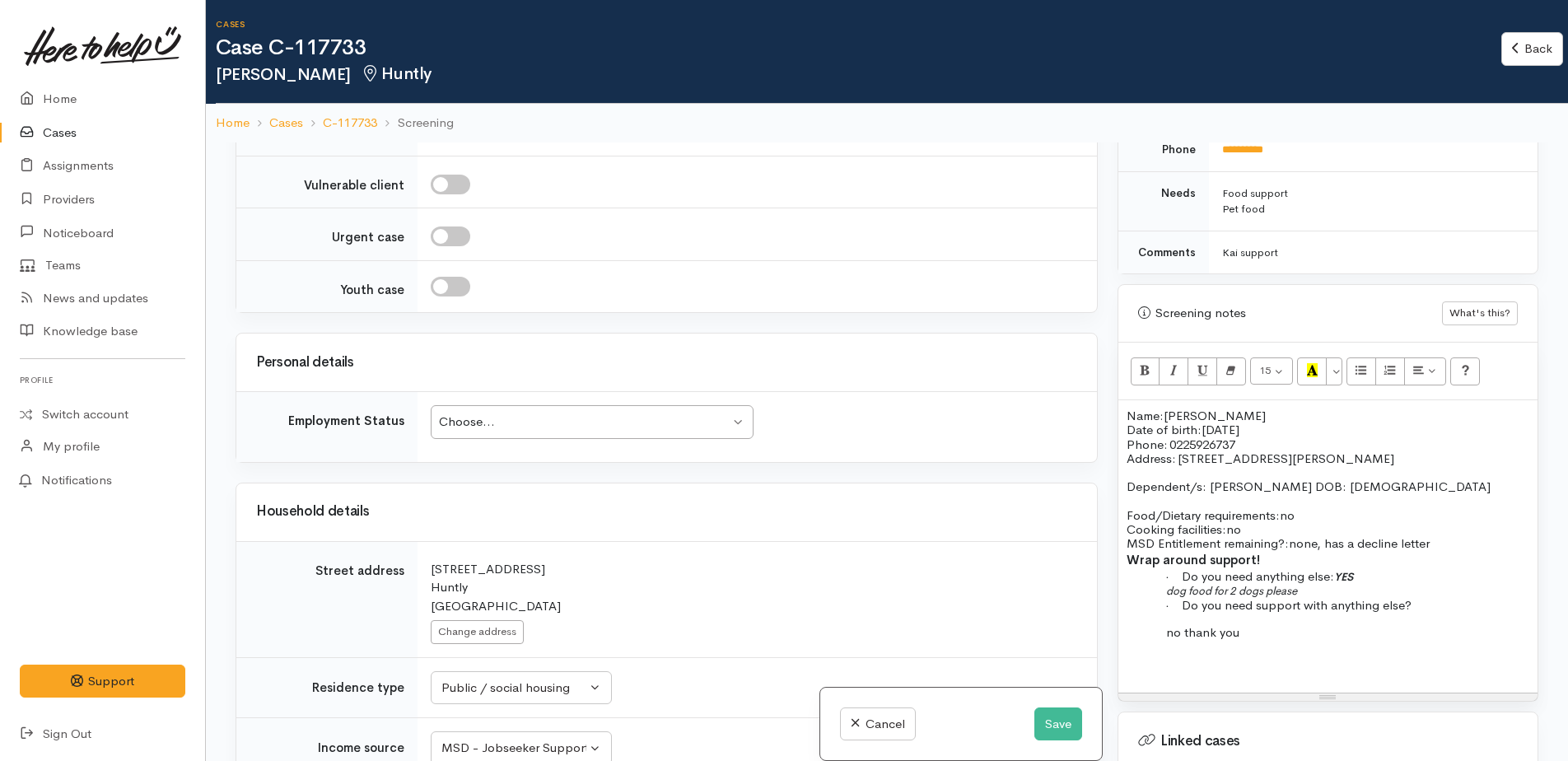
click at [1160, 631] on div "Name: Polly Cook Date of birth: 14/01/1980 Phone:   0225926737 Address:   14 Bl…" at bounding box center [1328, 546] width 419 height 292
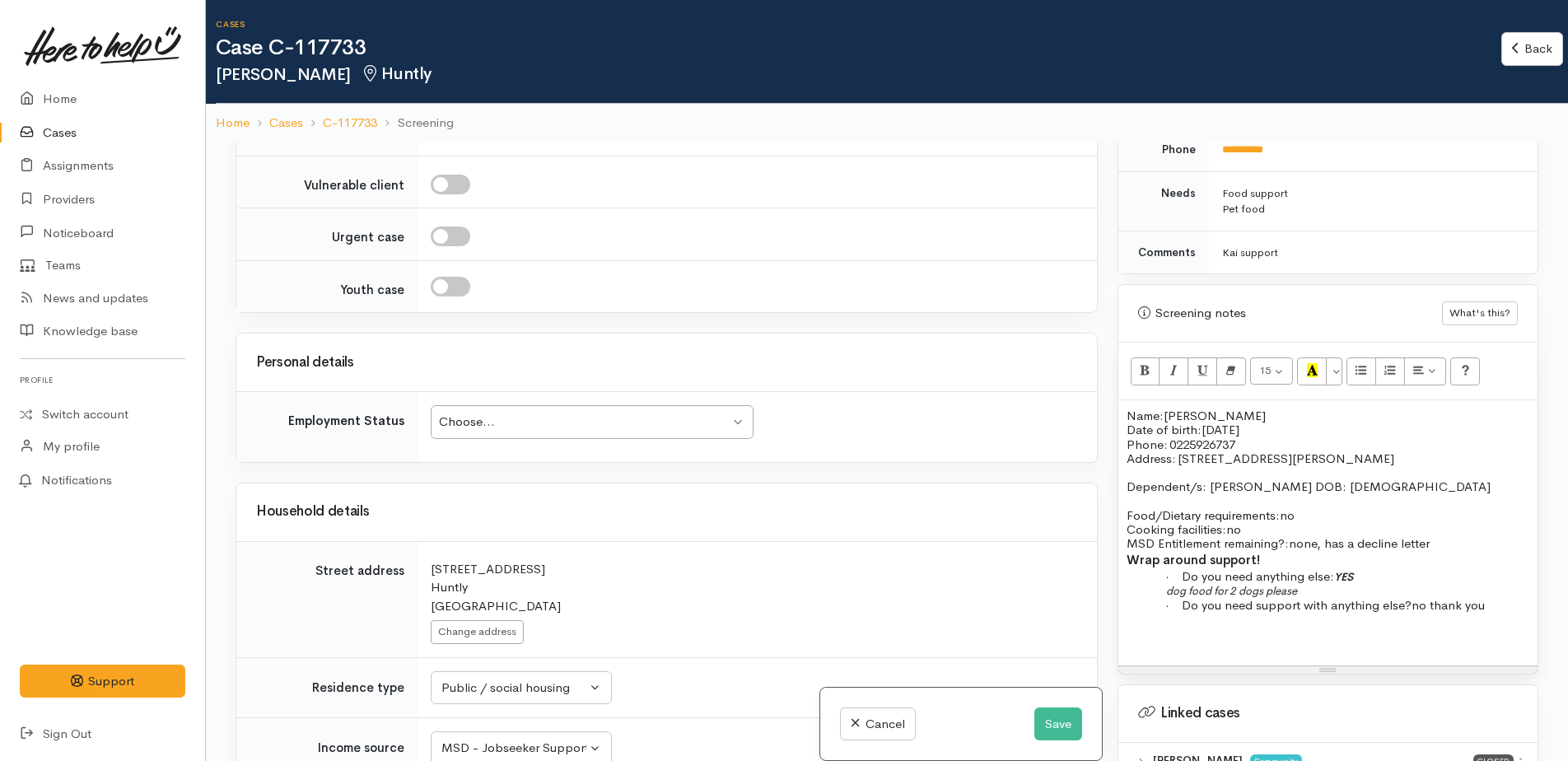
click at [1318, 589] on p "dog food for 2 dogs please" at bounding box center [1358, 590] width 343 height 14
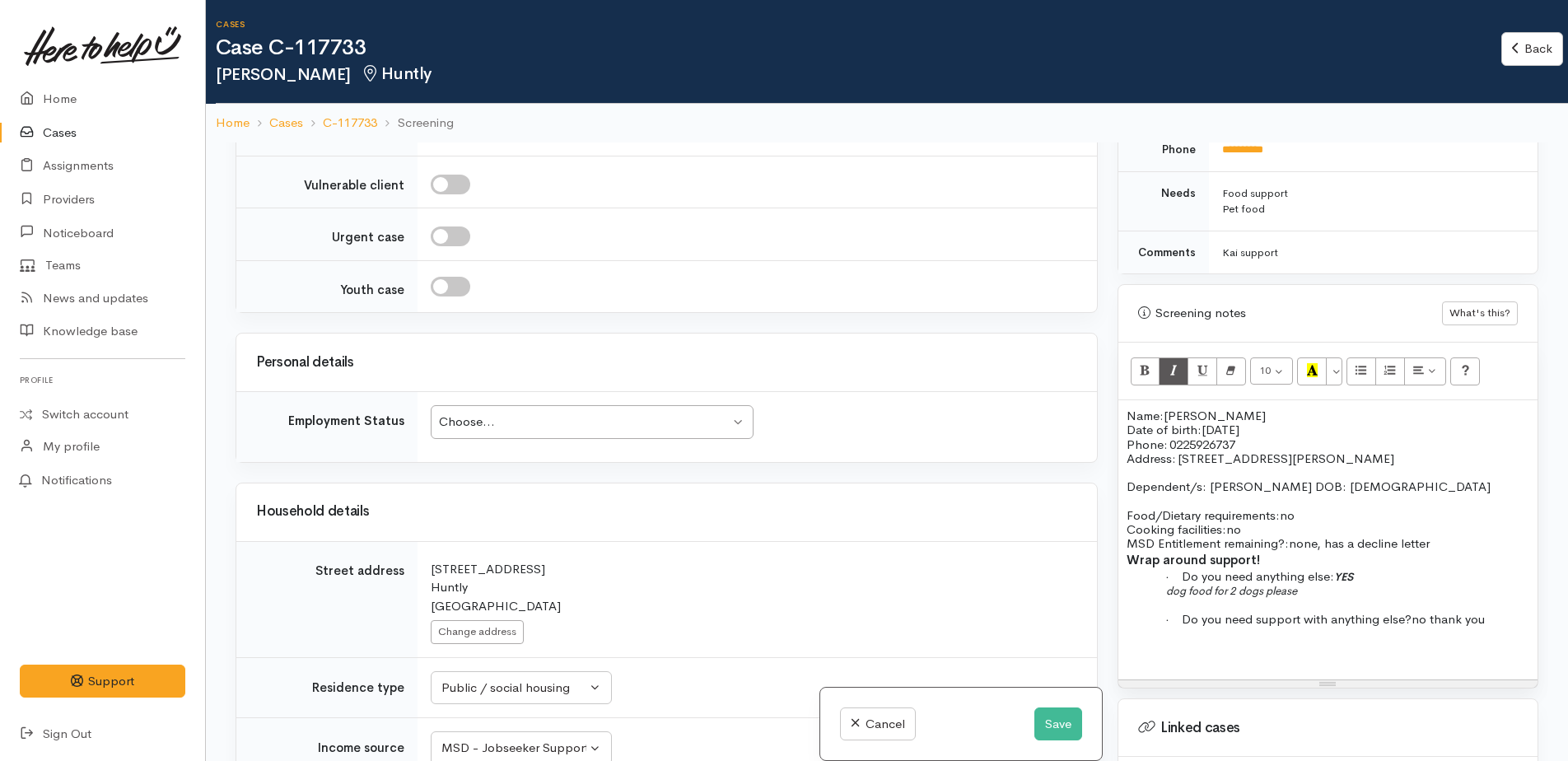
drag, startPoint x: 1342, startPoint y: 589, endPoint x: 1128, endPoint y: 419, distance: 273.3
click at [1128, 419] on div "Name: Polly Cook Date of birth: 14/01/1980 Phone:   0225926737 Address:   14 Bl…" at bounding box center [1328, 540] width 419 height 279
copy div "Name: Polly Cook Date of birth: 14/01/1980 Phone:   0225926737 Address:   14 Bl…"
click at [535, 416] on div "Choose..." at bounding box center [584, 422] width 290 height 19
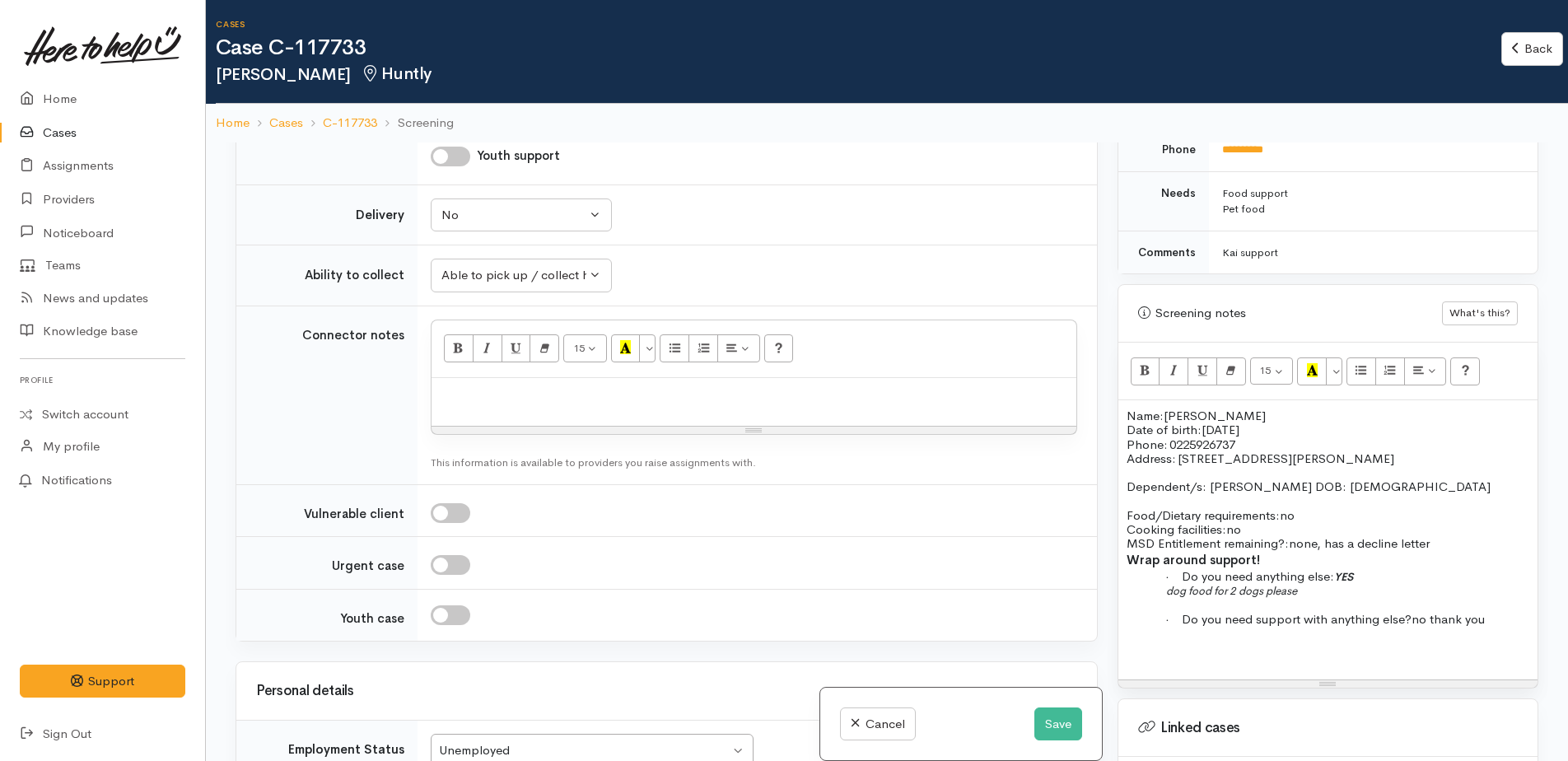
scroll to position [1895, 0]
paste div
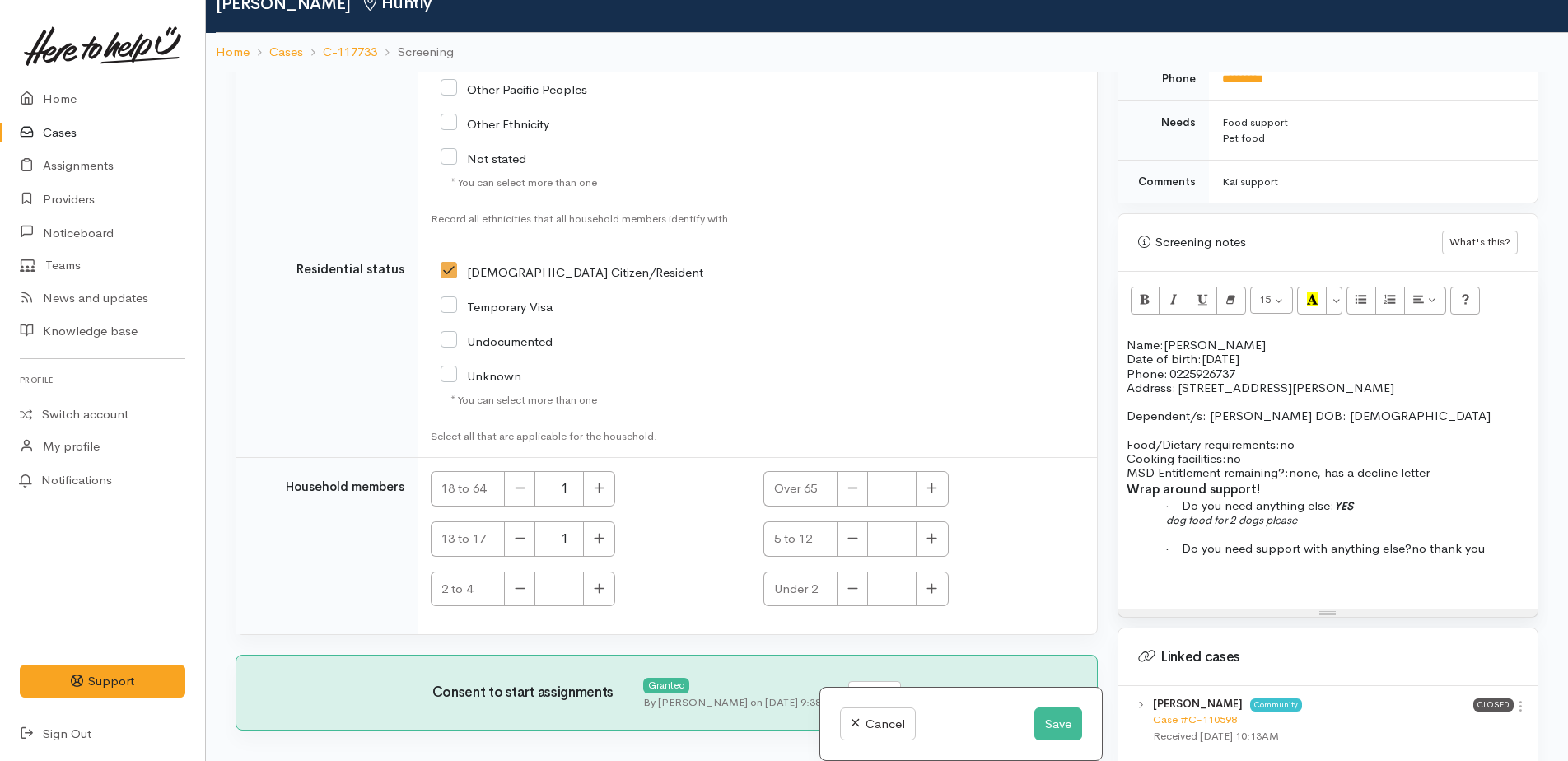
scroll to position [142, 0]
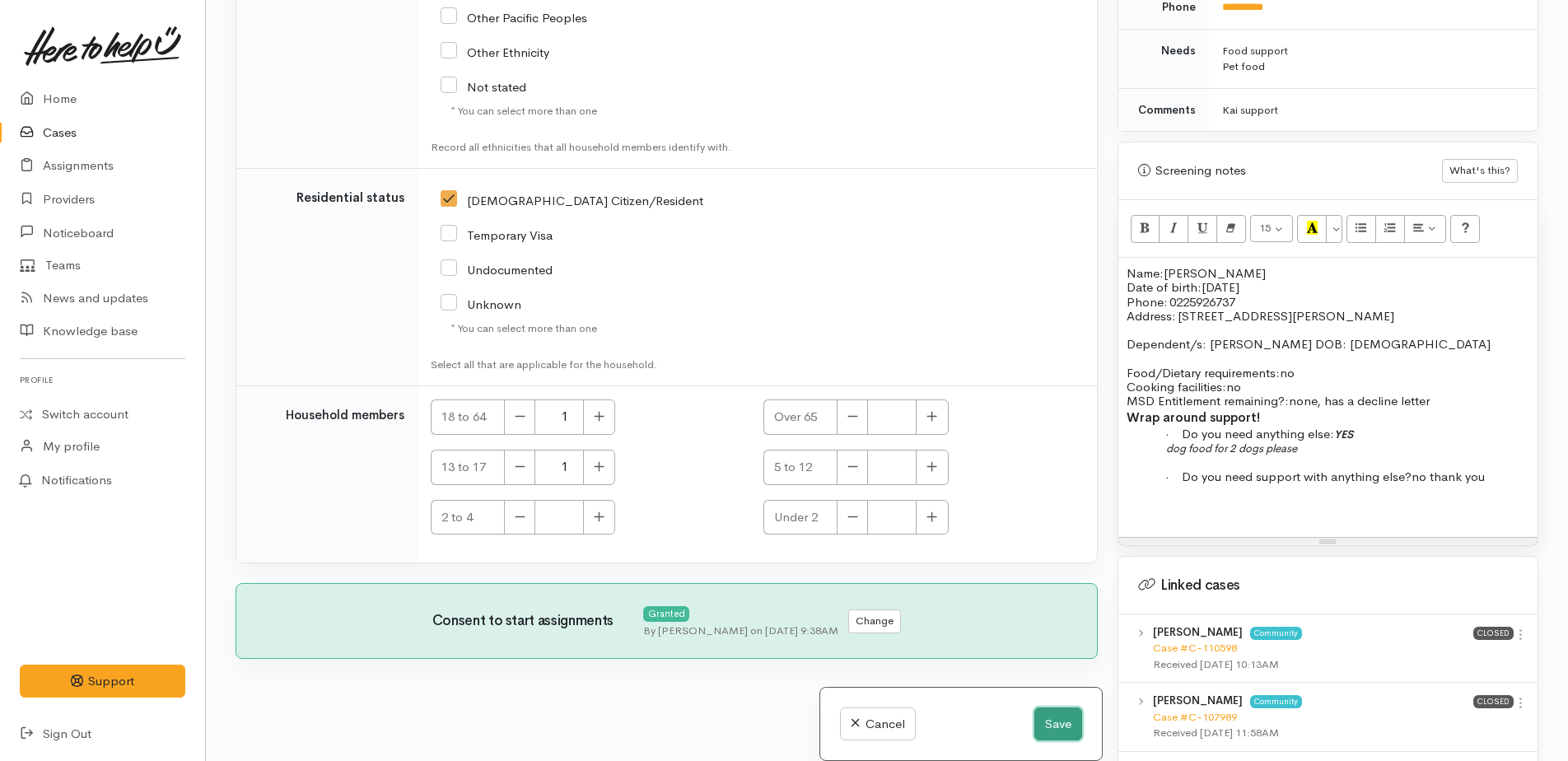
click at [1049, 728] on button "Save" at bounding box center [1057, 725] width 48 height 34
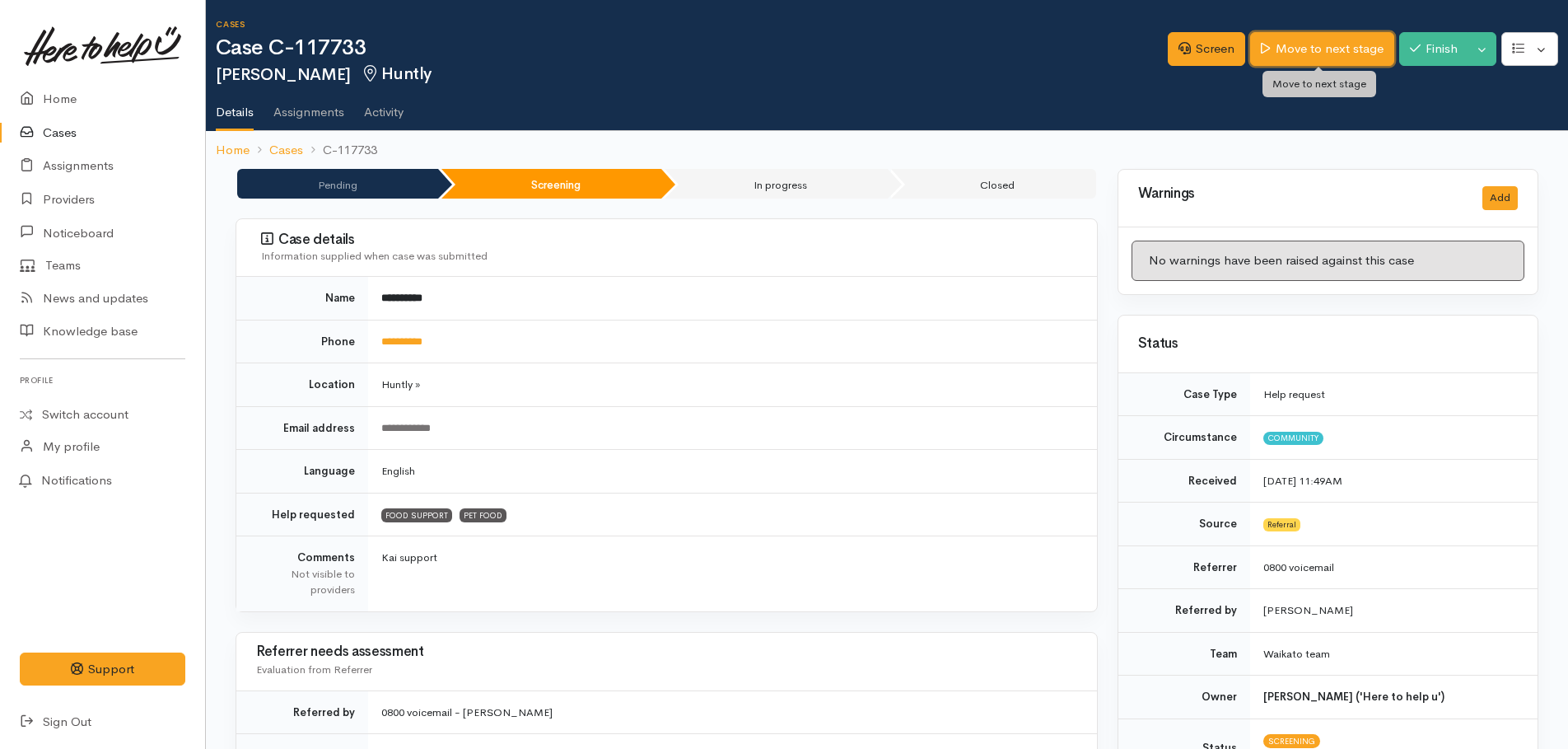
click at [1305, 43] on link "Move to next stage" at bounding box center [1321, 49] width 143 height 34
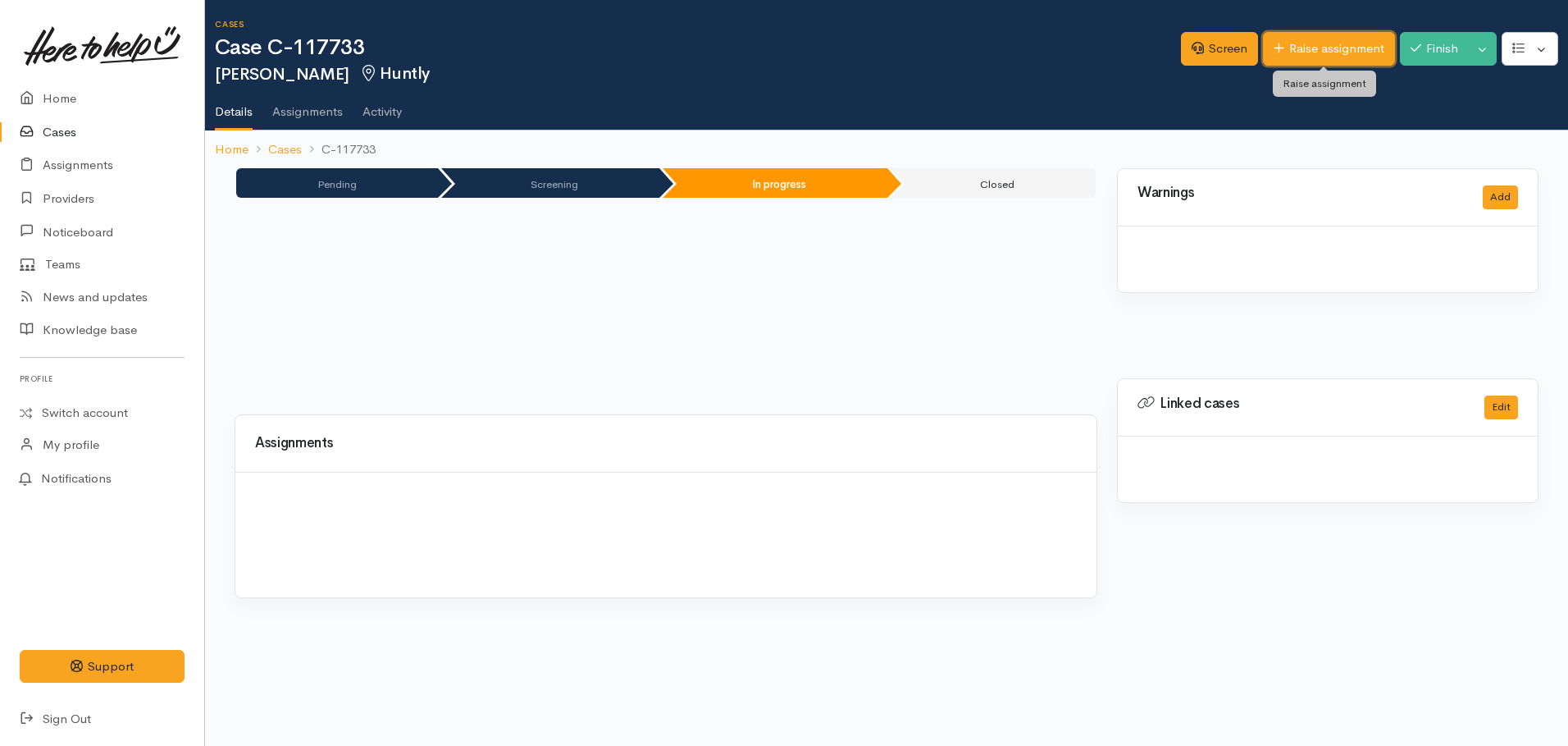
click at [1307, 56] on link "Raise assignment" at bounding box center [1328, 49] width 132 height 34
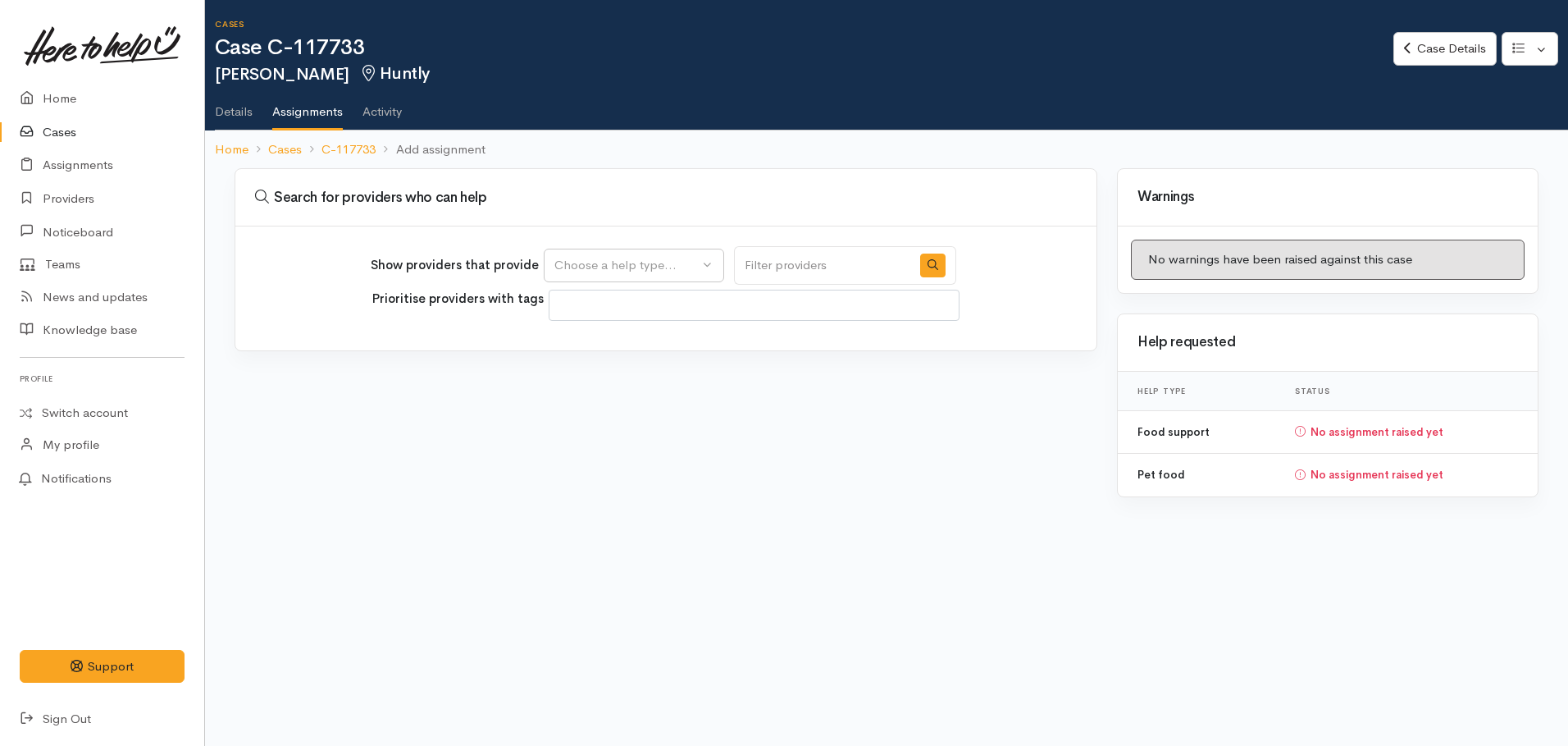
select select
drag, startPoint x: 708, startPoint y: 254, endPoint x: 670, endPoint y: 276, distance: 43.9
click at [707, 254] on button "Choose a help type..." at bounding box center [633, 266] width 180 height 34
click at [604, 349] on span "Food support" at bounding box center [602, 344] width 76 height 19
select select "3"
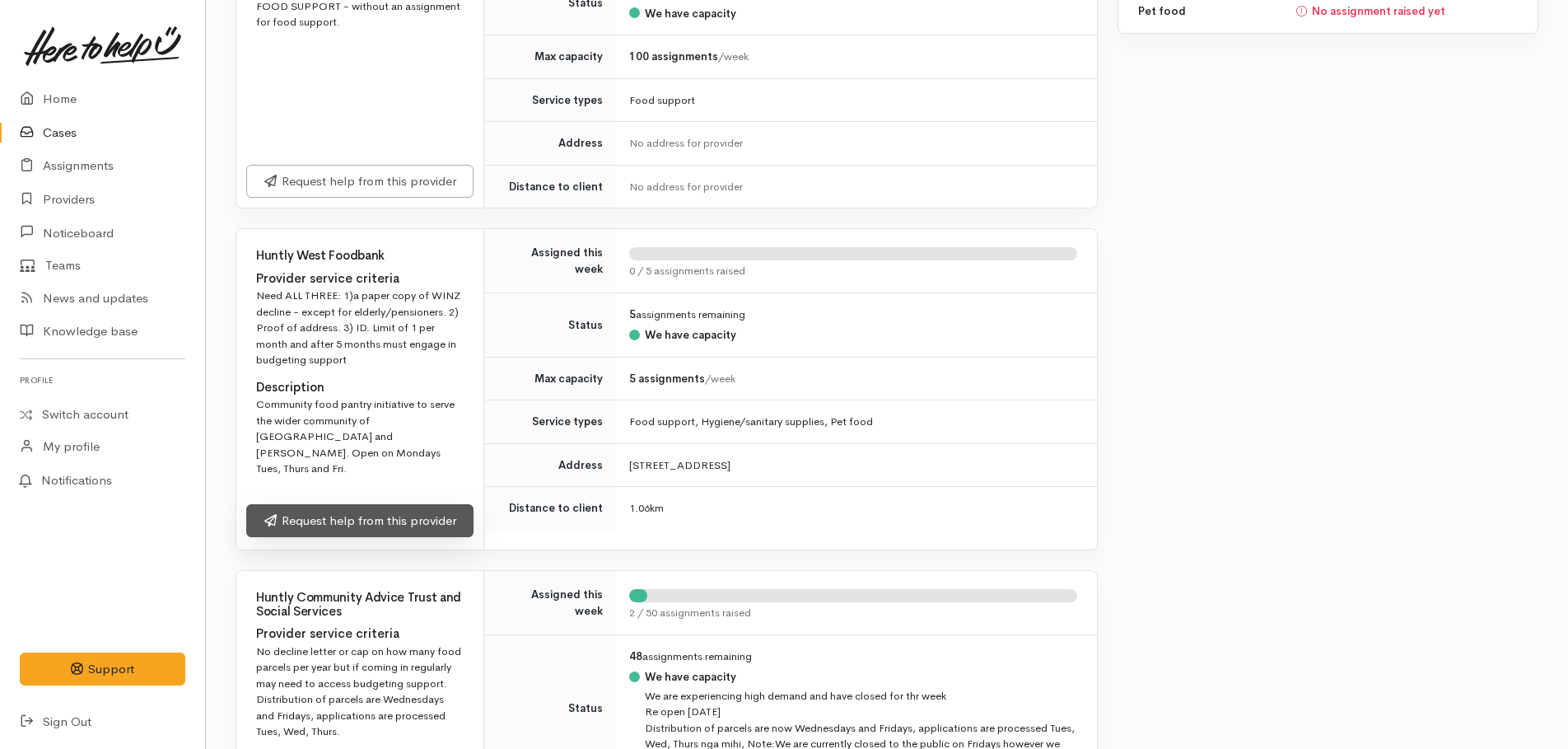
scroll to position [495, 0]
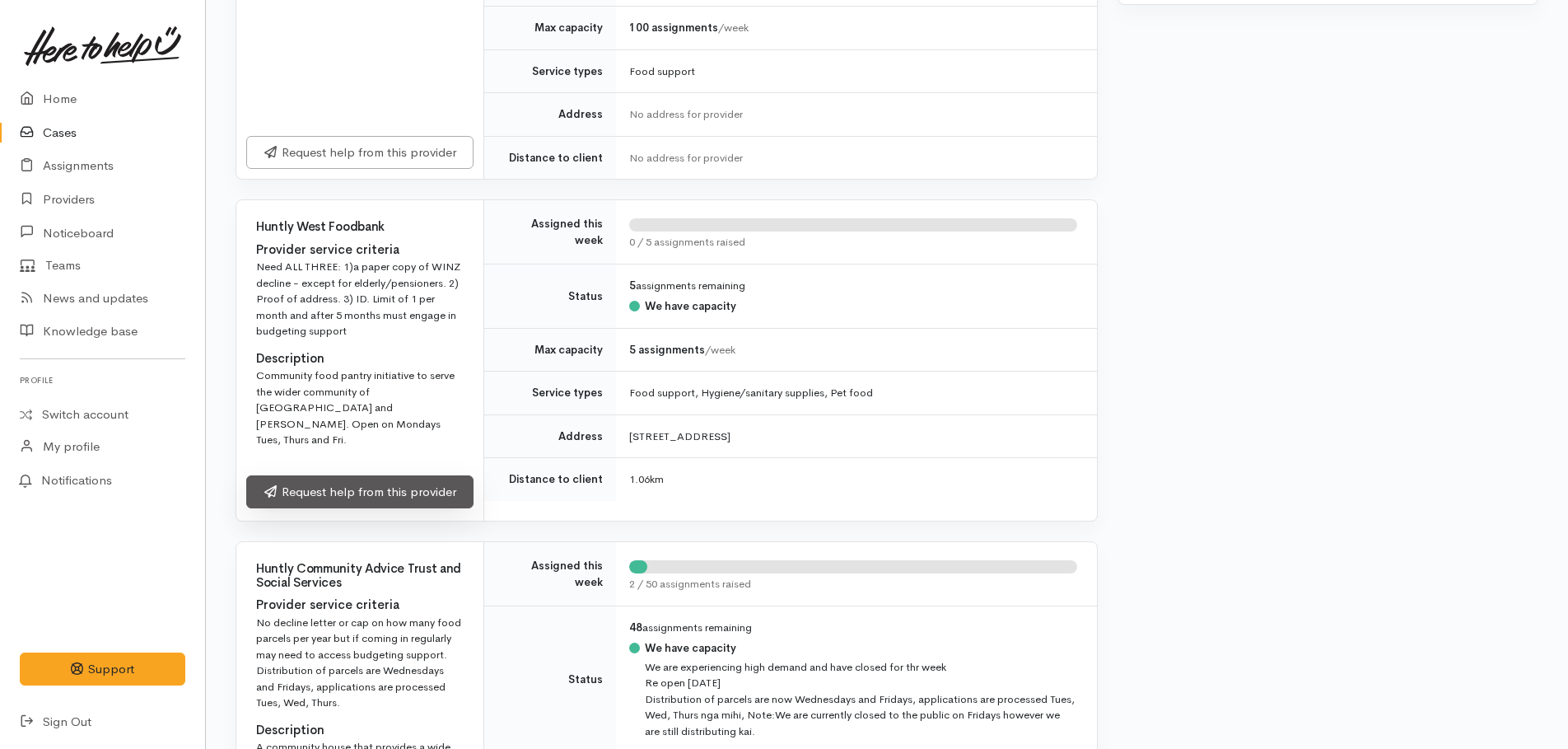
click at [372, 482] on link "Request help from this provider" at bounding box center [360, 492] width 227 height 34
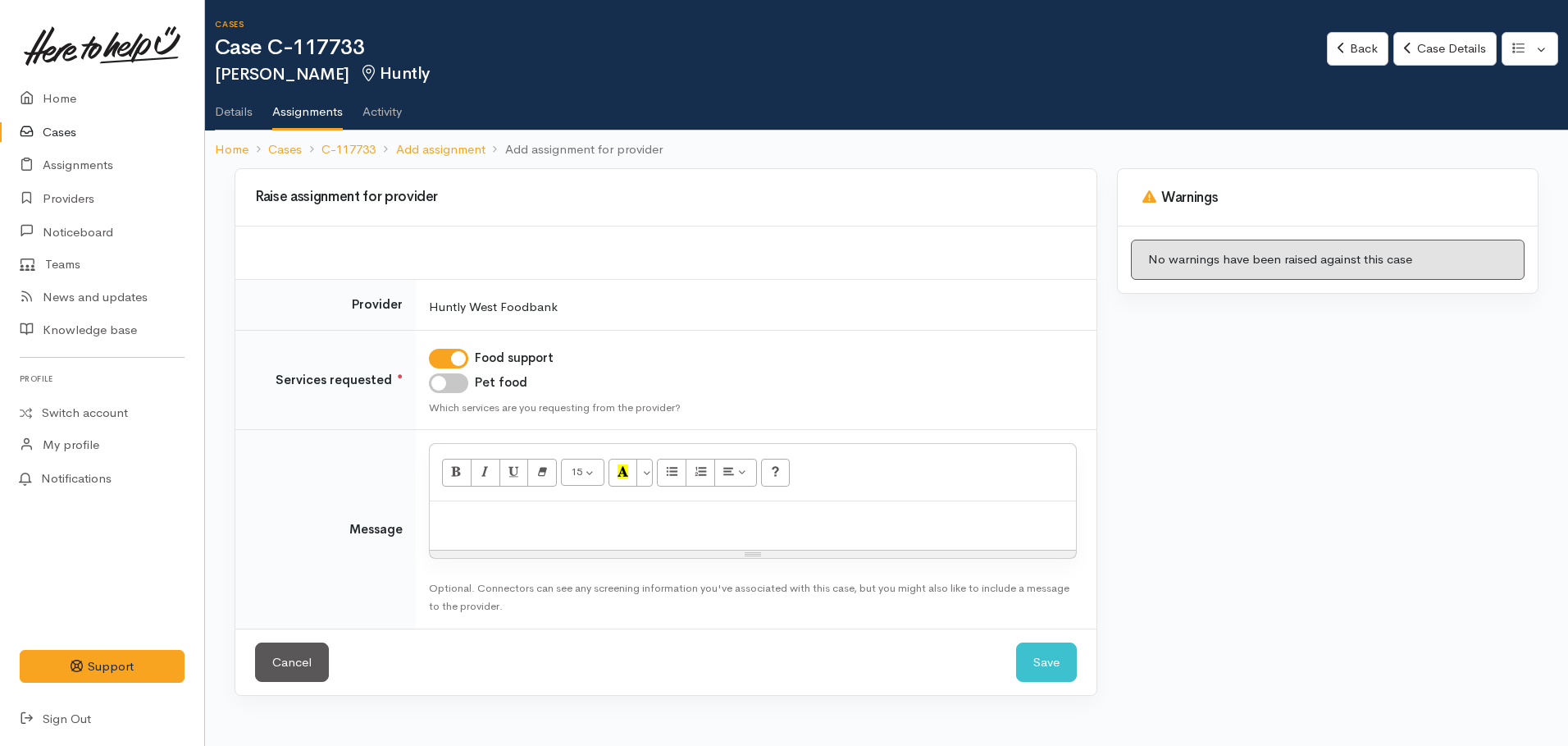
click at [437, 385] on input "Pet food" at bounding box center [449, 383] width 39 height 20
checkbox input "true"
click at [470, 506] on div at bounding box center [753, 526] width 647 height 48
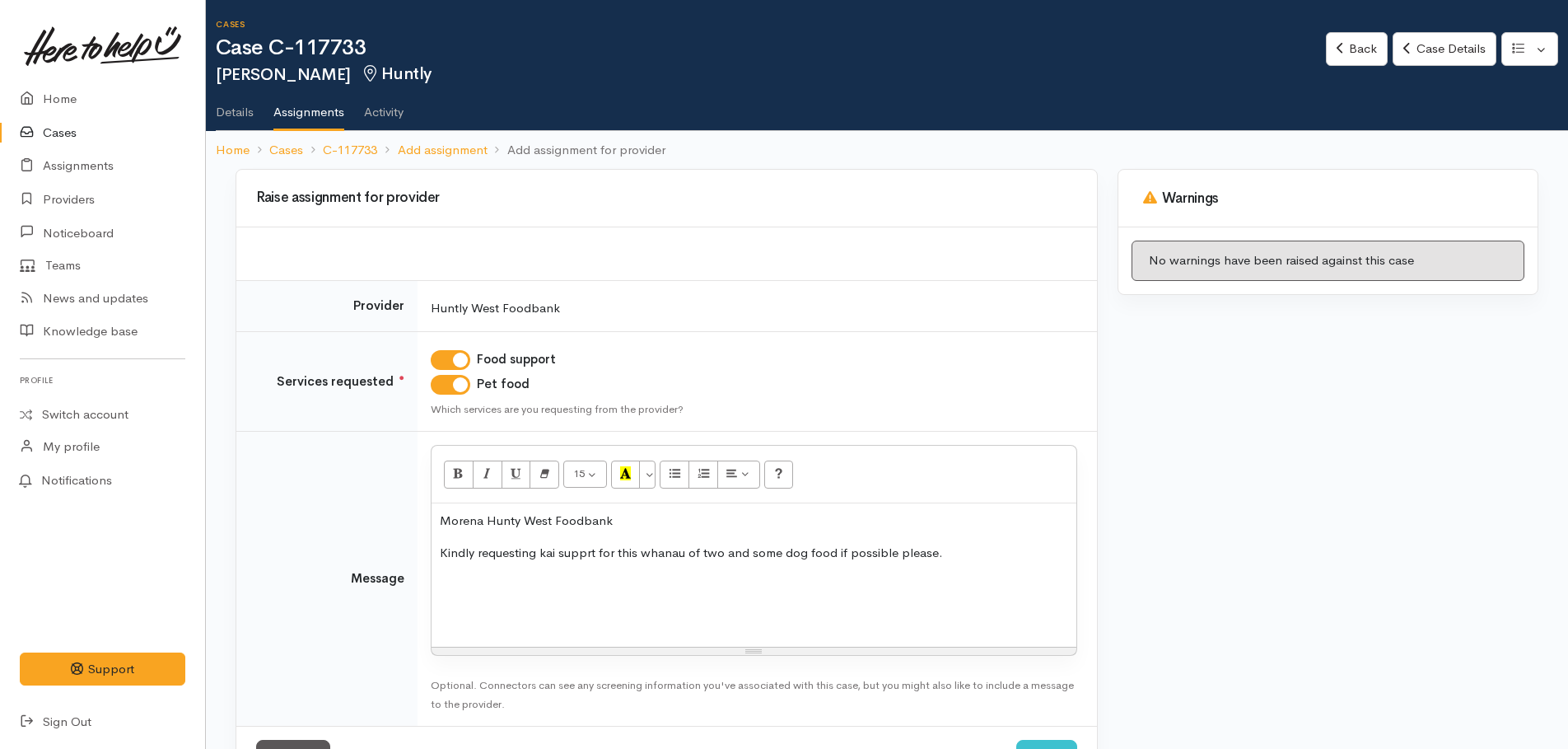
click at [465, 575] on p at bounding box center [753, 584] width 628 height 19
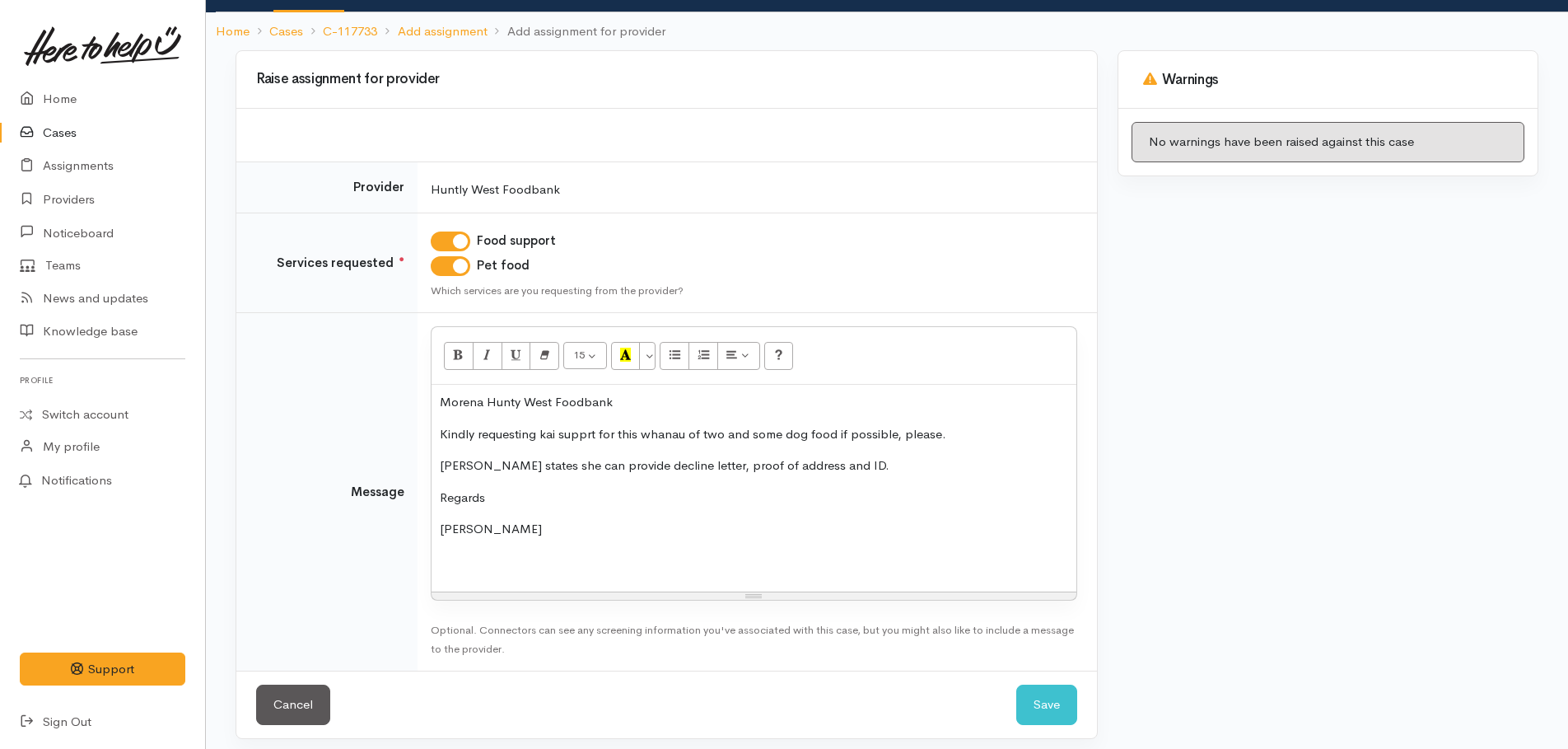
scroll to position [129, 0]
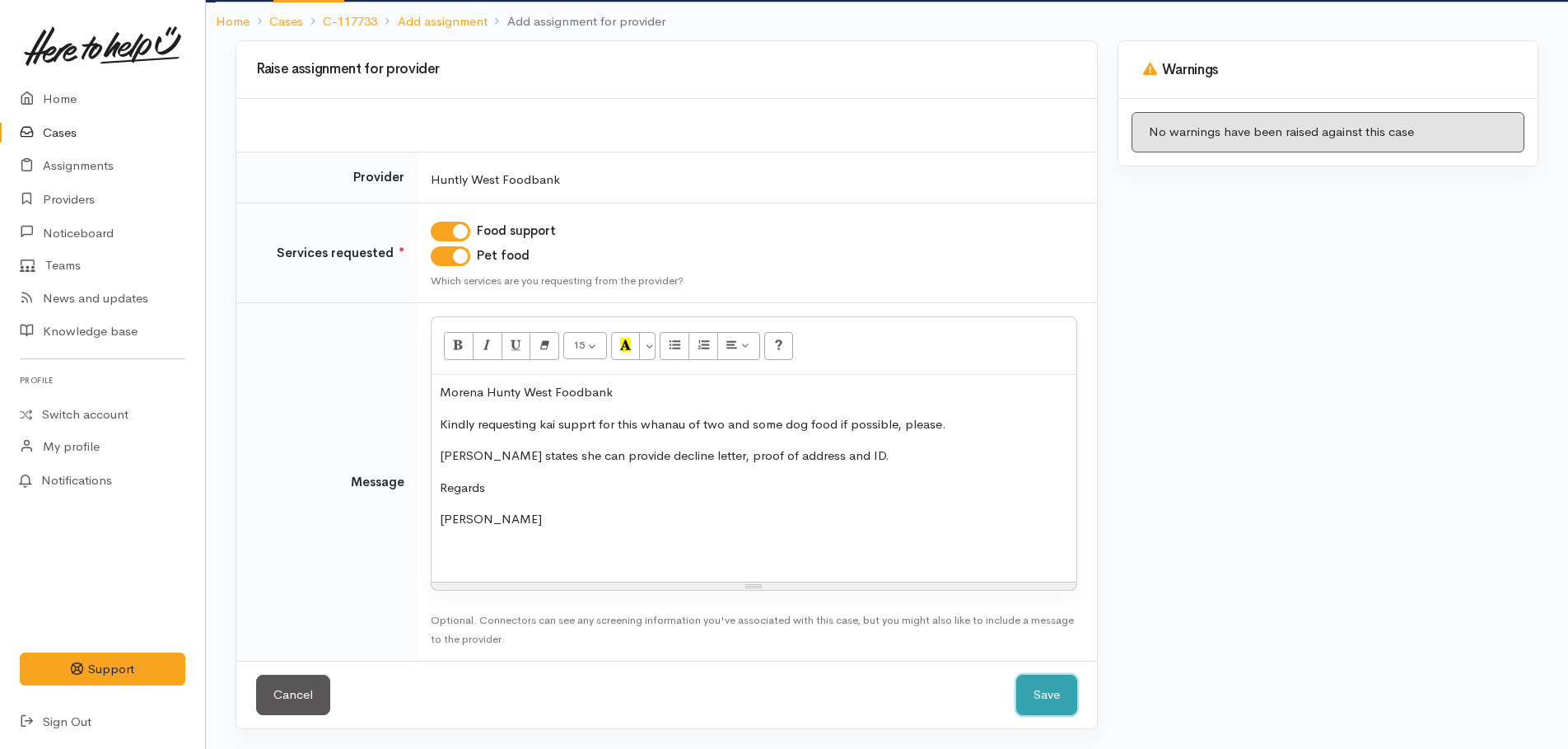
click at [1033, 703] on button "Save" at bounding box center [1047, 694] width 61 height 40
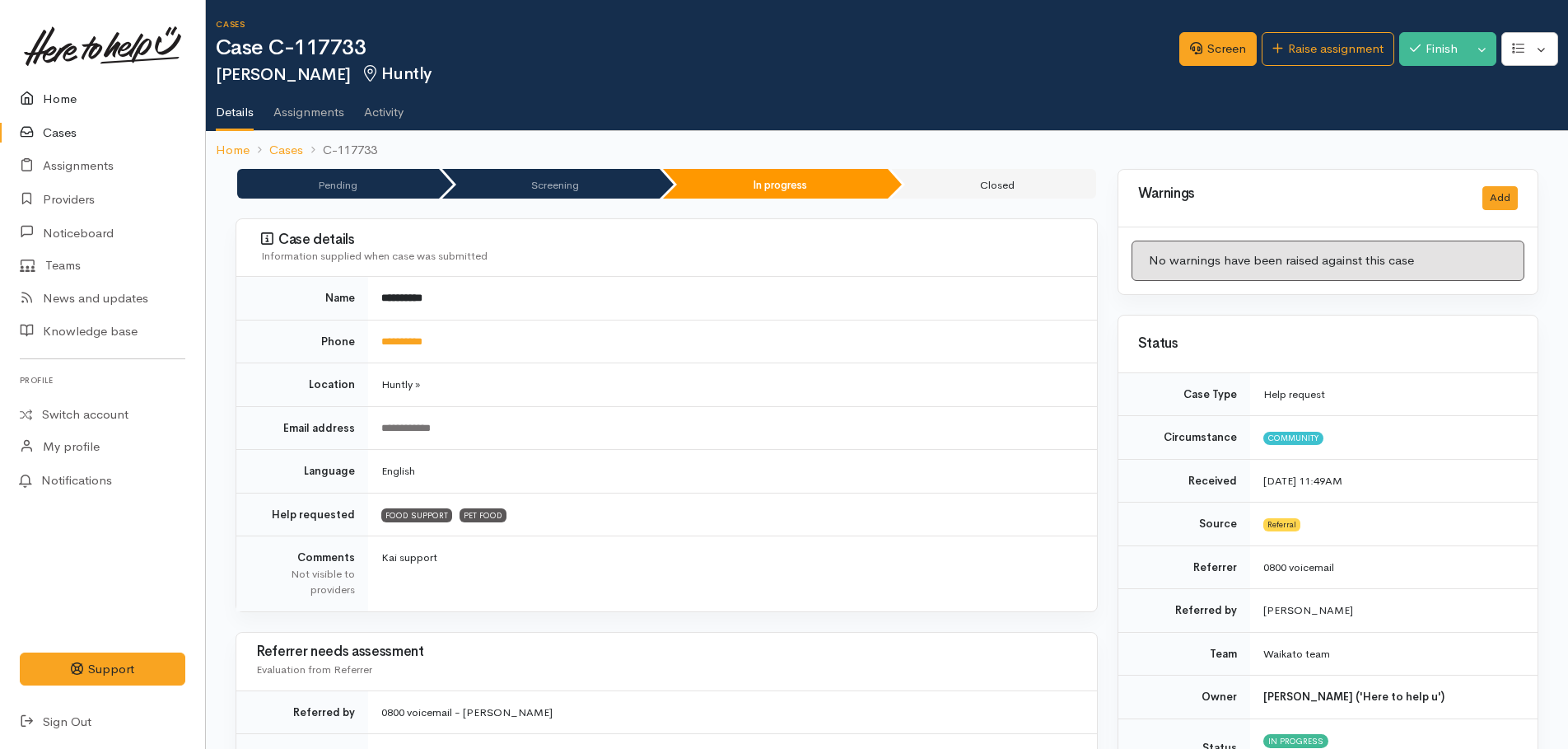
click at [61, 94] on link "Home" at bounding box center [102, 100] width 205 height 34
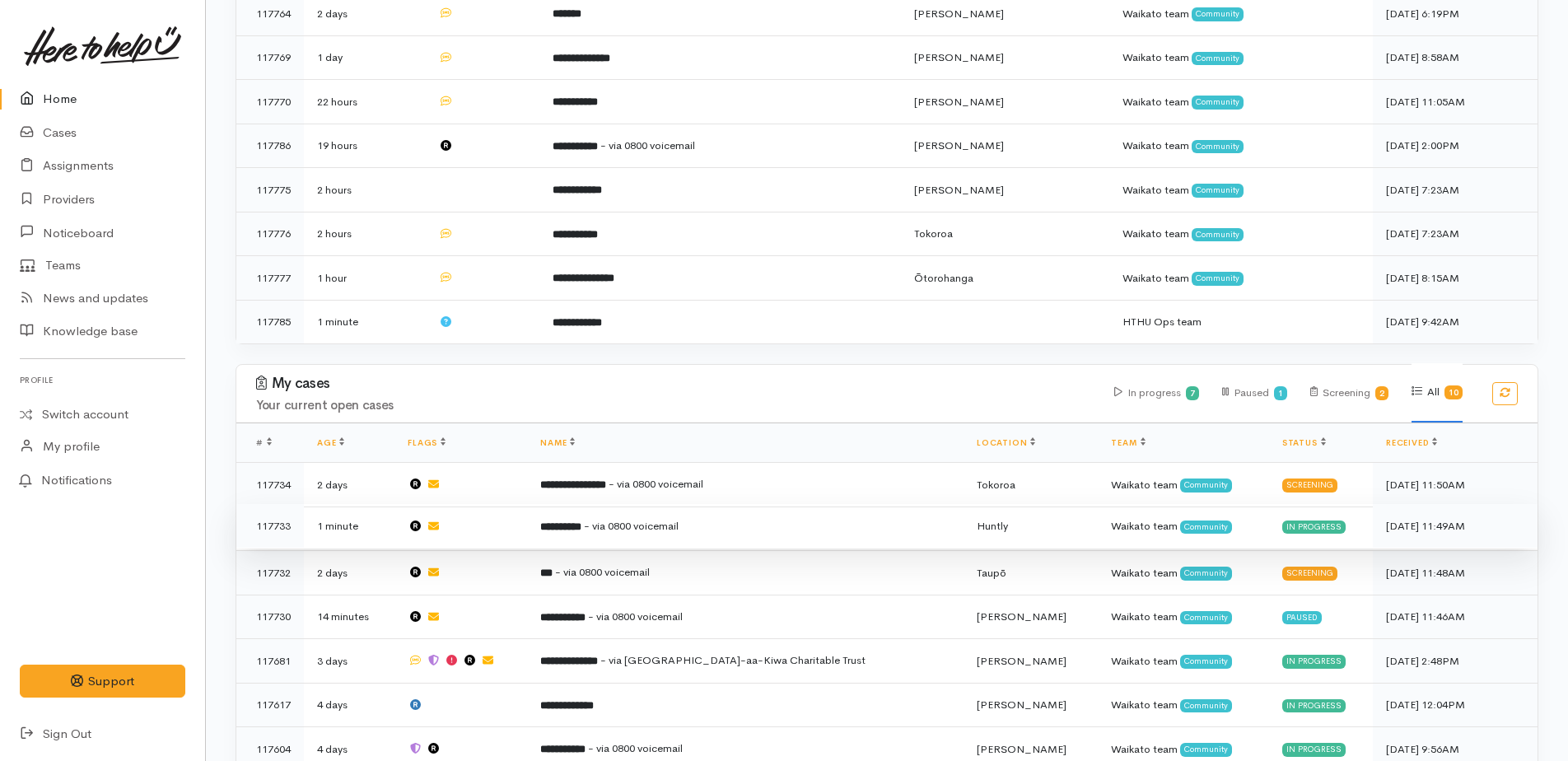
scroll to position [993, 0]
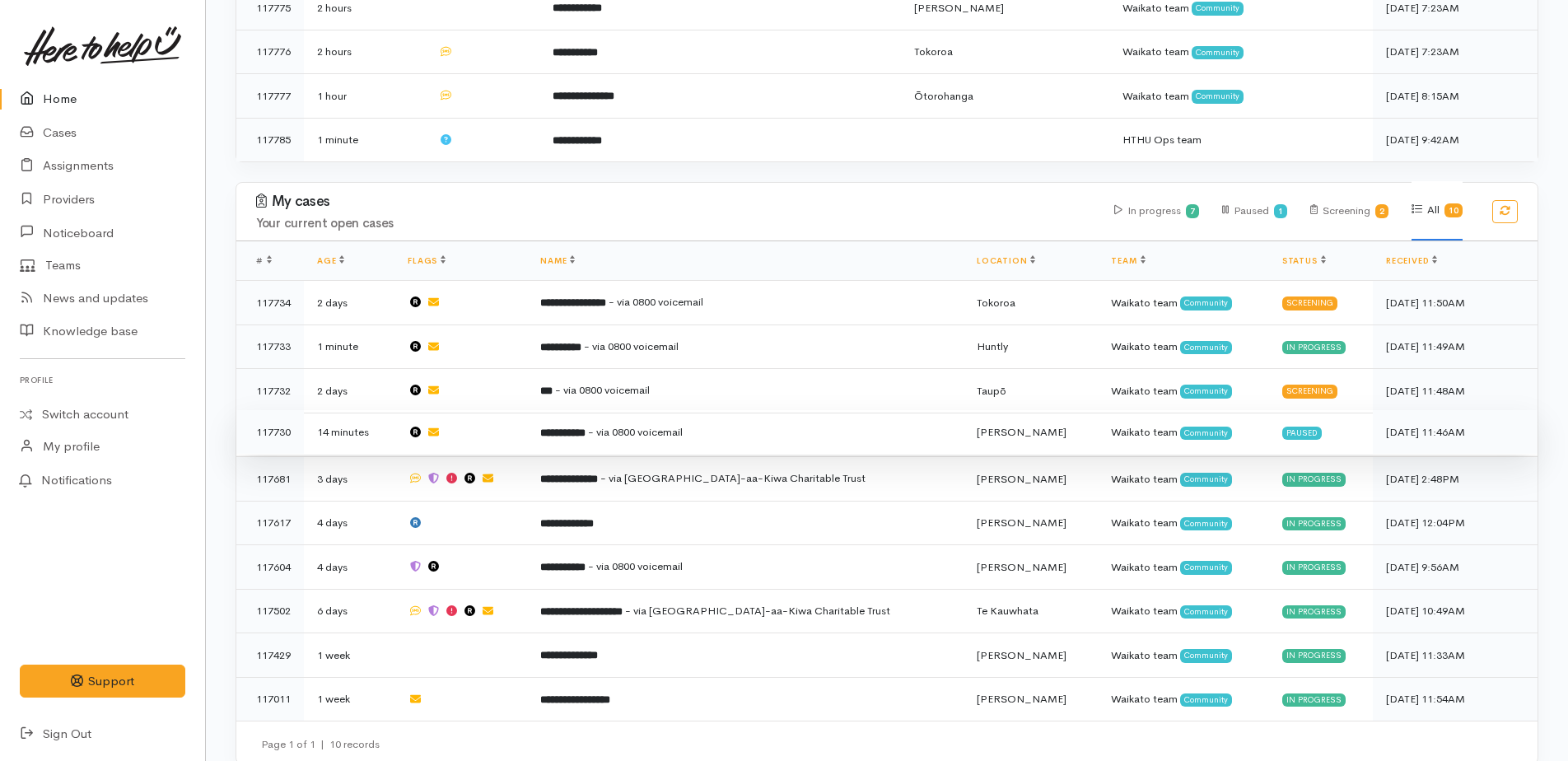
click at [645, 425] on span "- via 0800 voicemail" at bounding box center [635, 433] width 94 height 14
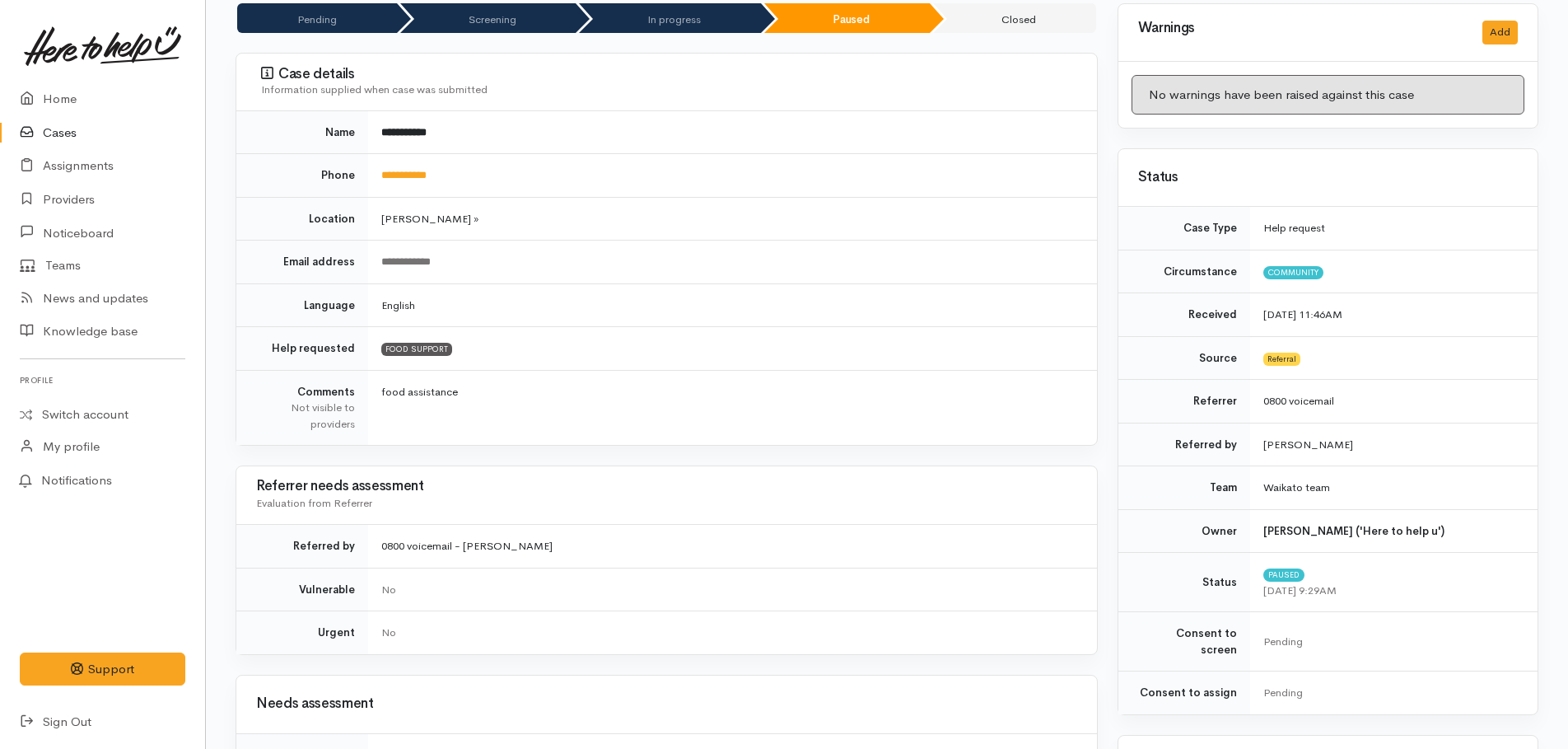
scroll to position [495, 0]
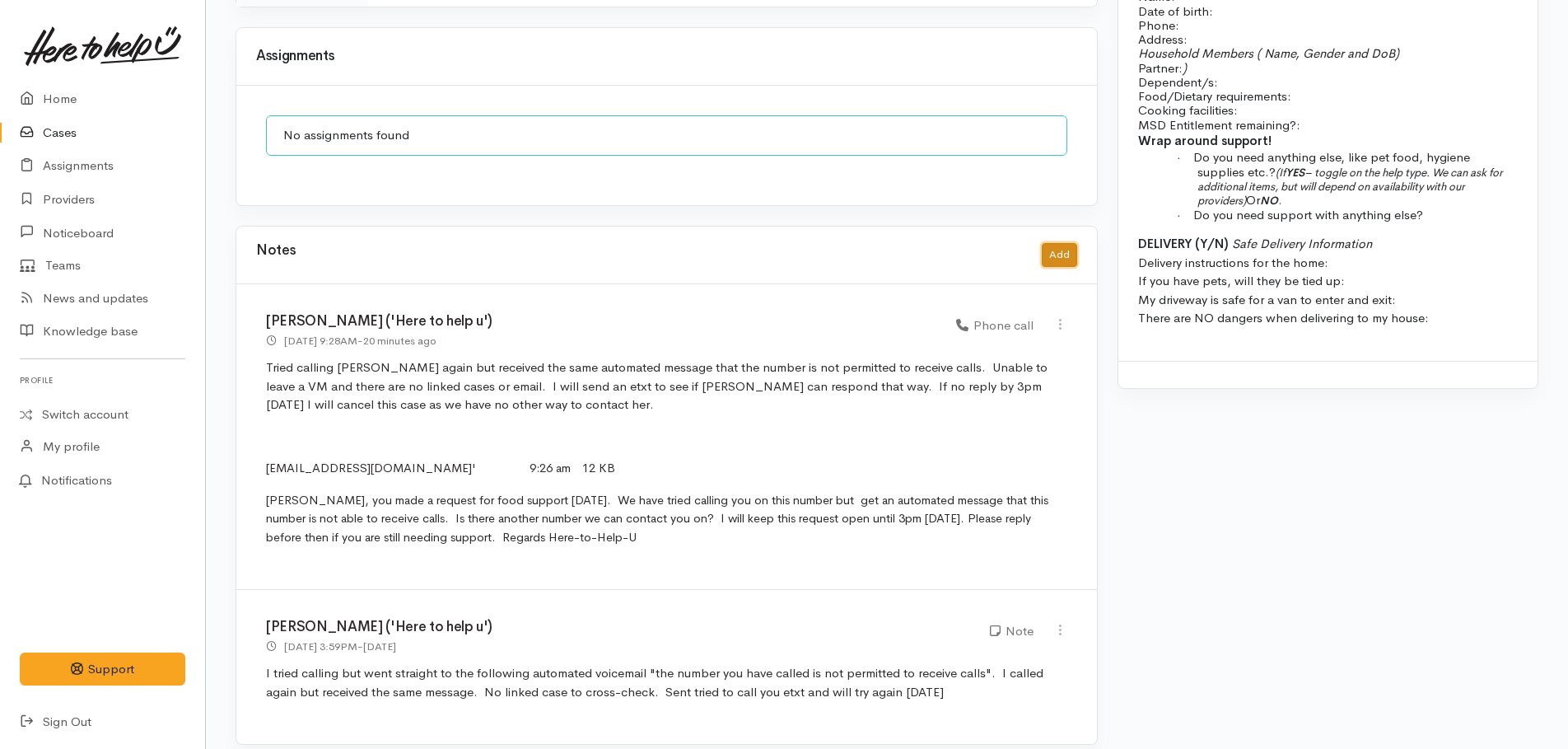
click at [1057, 243] on button "Add" at bounding box center [1059, 254] width 35 height 24
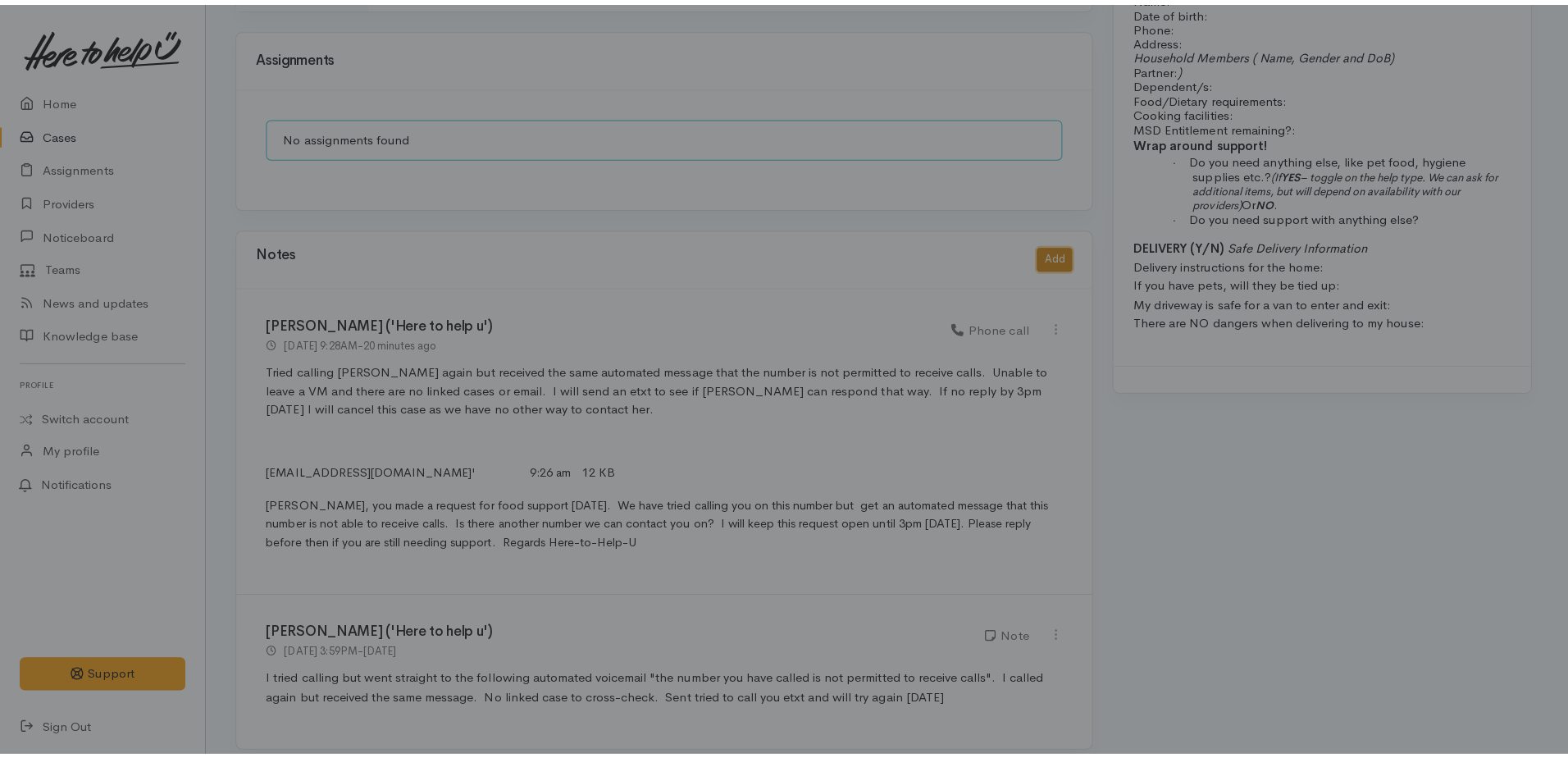
scroll to position [1397, 0]
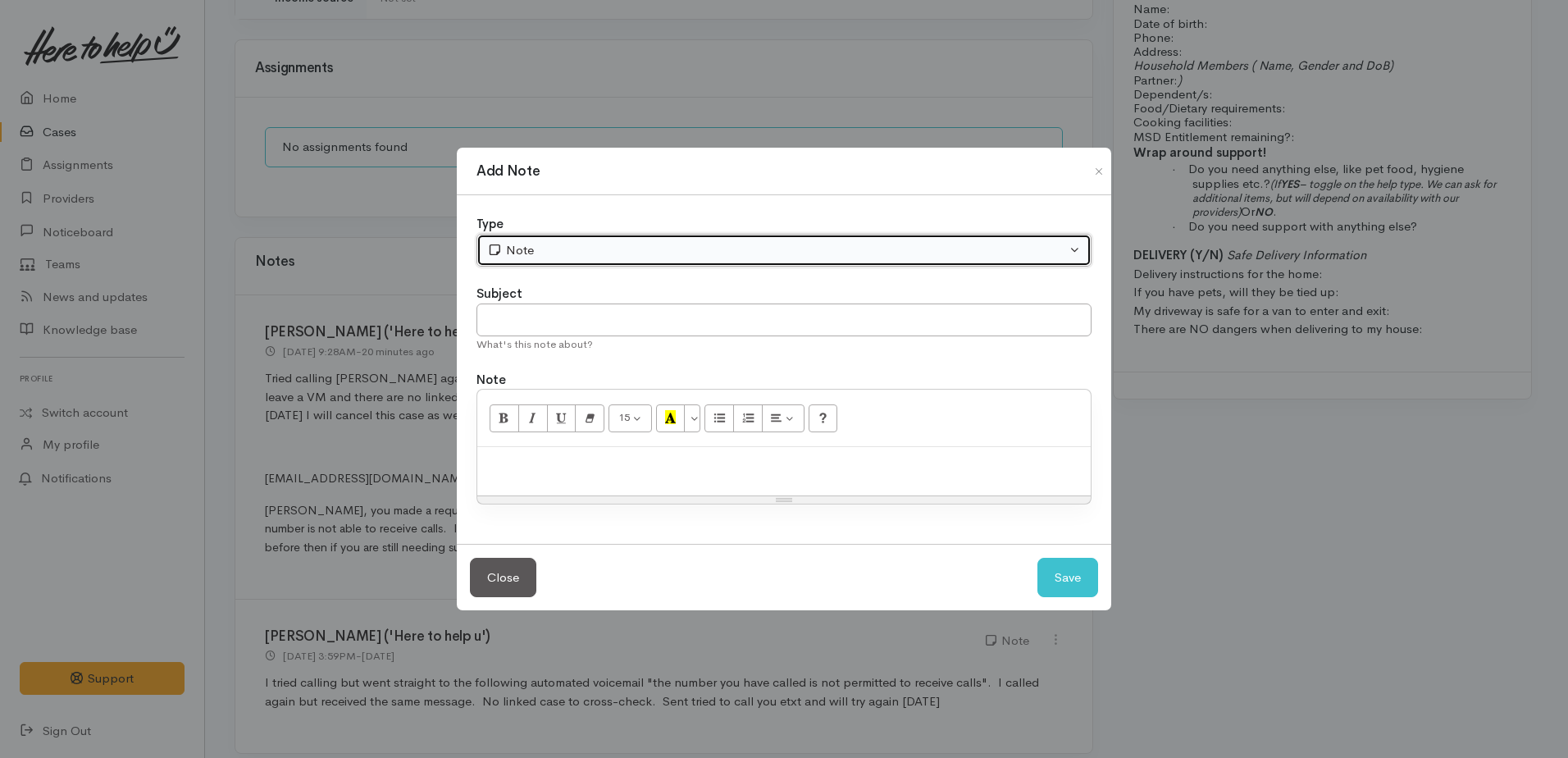
click at [524, 247] on div "Note" at bounding box center [776, 250] width 579 height 19
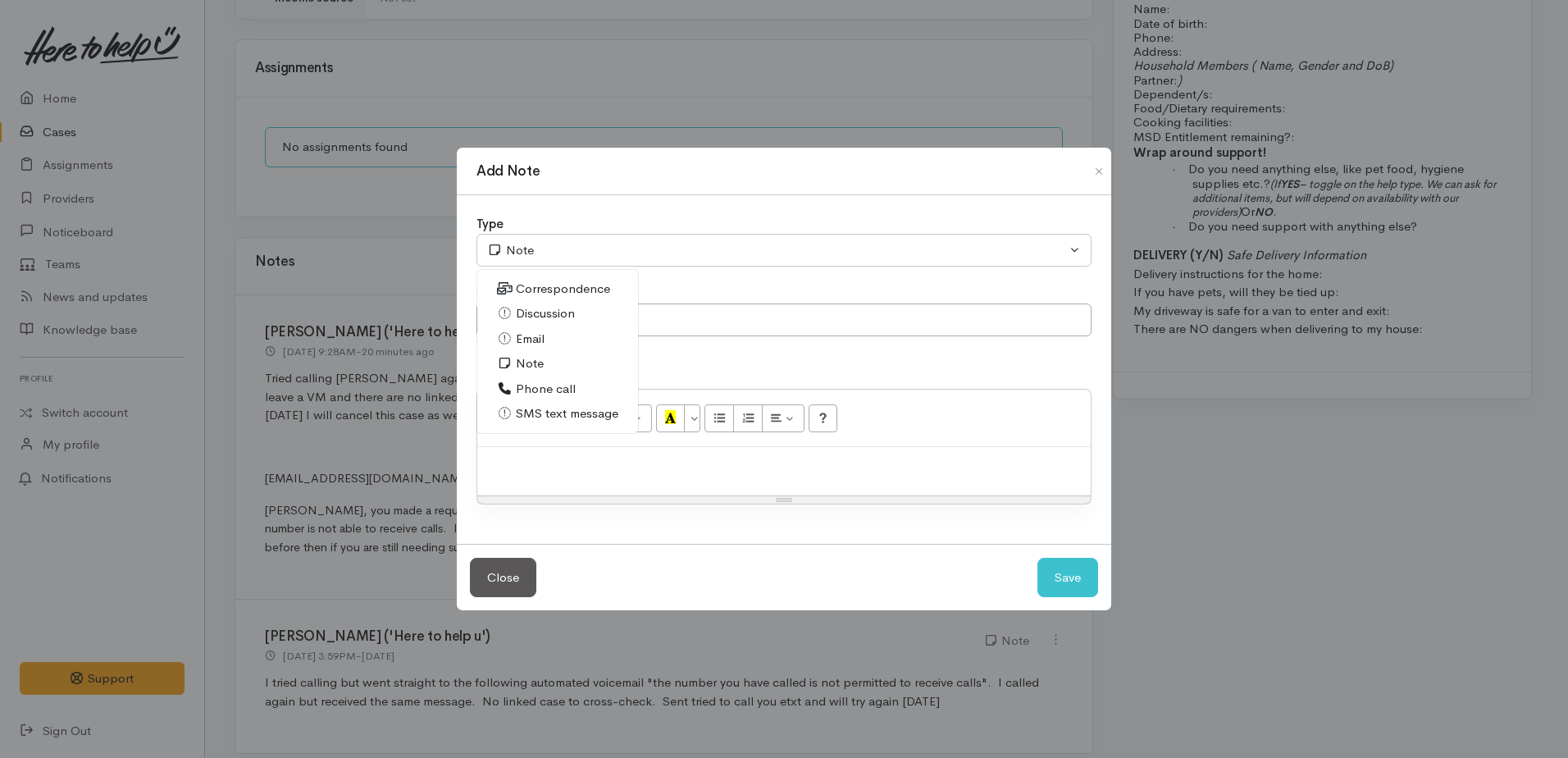
click at [519, 388] on span "Phone call" at bounding box center [545, 389] width 60 height 19
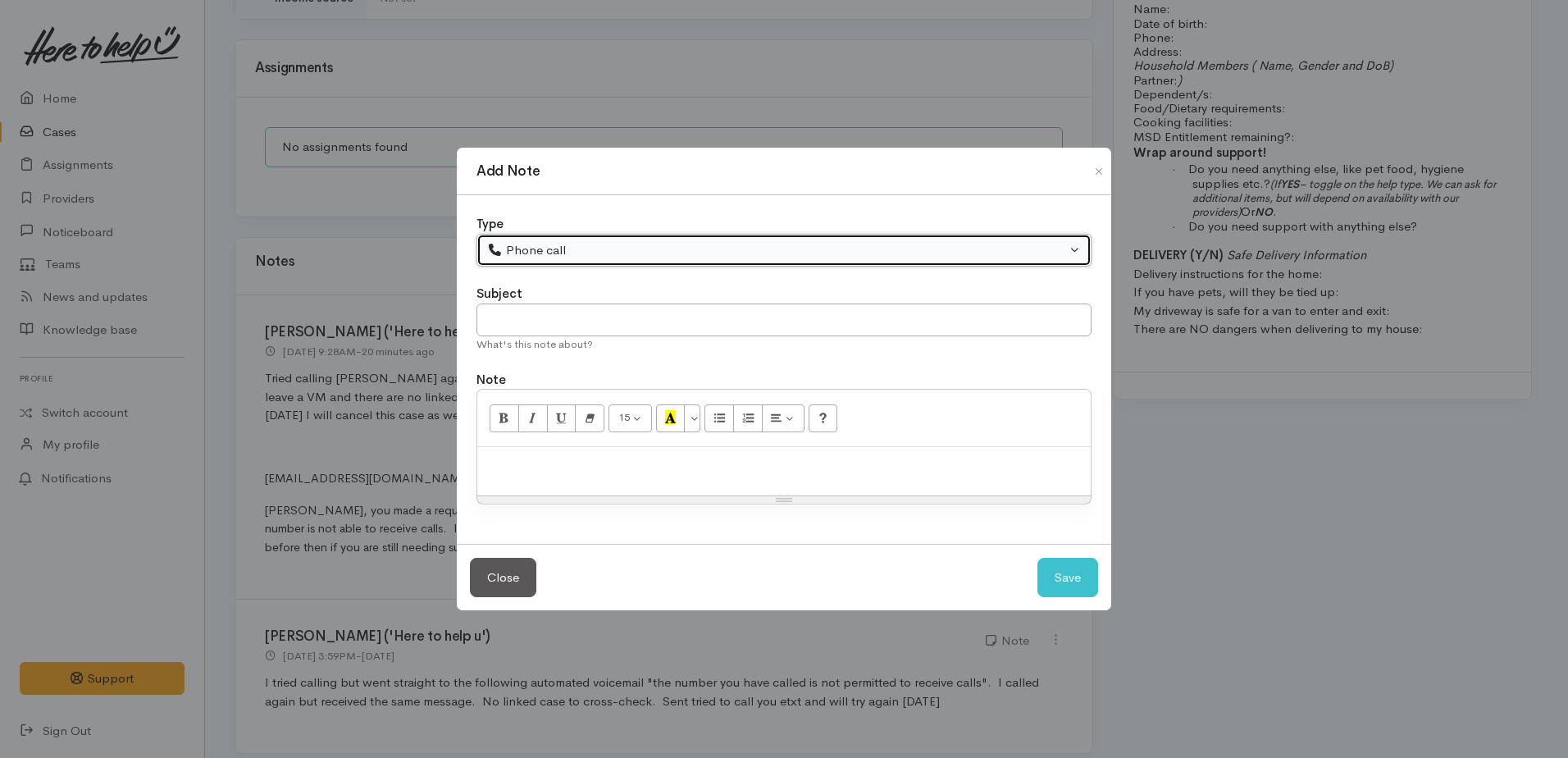
drag, startPoint x: 522, startPoint y: 244, endPoint x: 526, endPoint y: 297, distance: 53.2
click at [522, 248] on div "Phone call" at bounding box center [776, 250] width 579 height 19
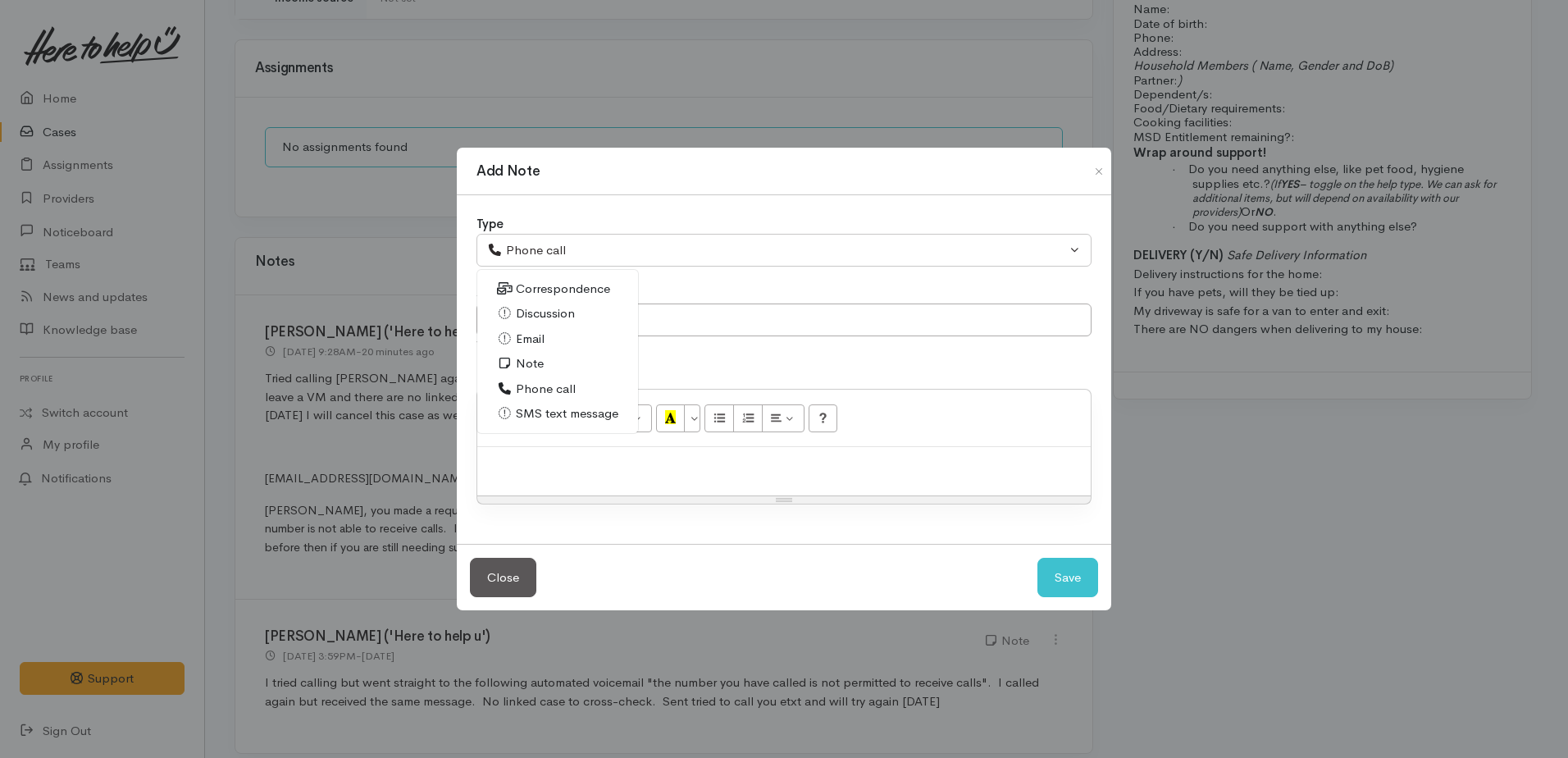
click at [543, 403] on link "SMS text message" at bounding box center [558, 414] width 161 height 25
select select "5"
paste div
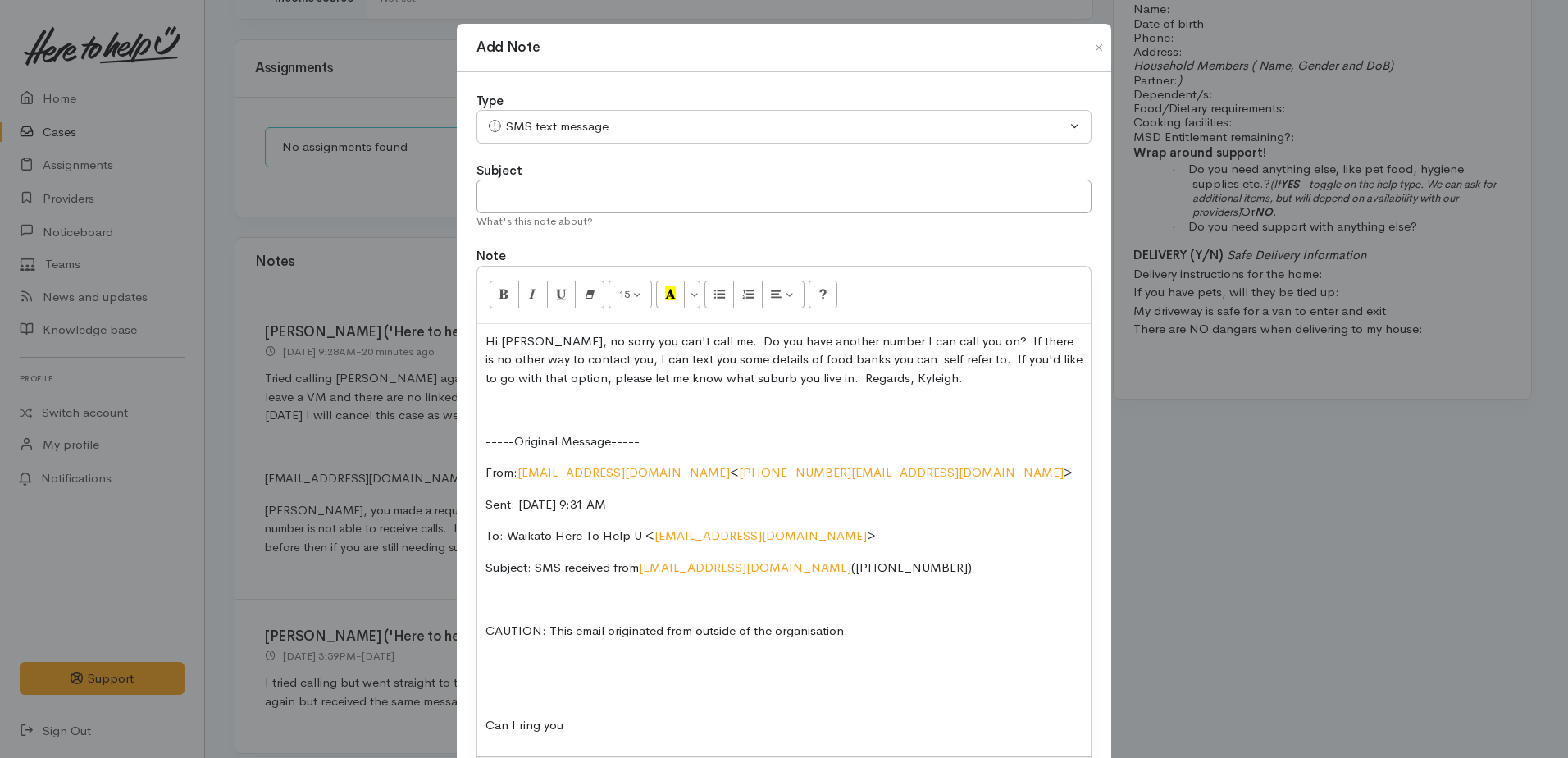
click at [485, 339] on p "Hi Shana, no sorry you can't call me. Do you have another number I can call you…" at bounding box center [784, 360] width 597 height 56
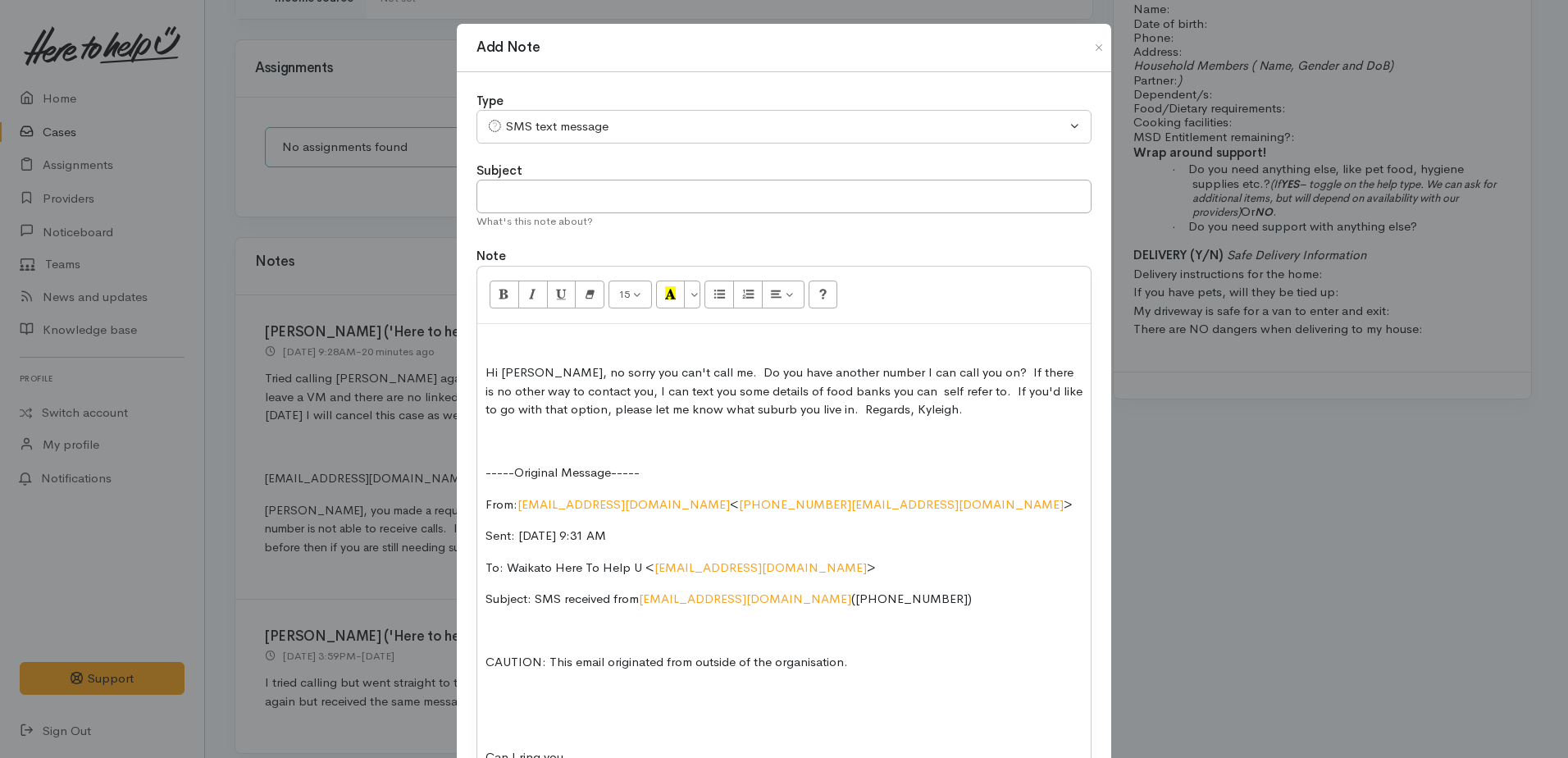
click at [485, 337] on p at bounding box center [784, 341] width 597 height 19
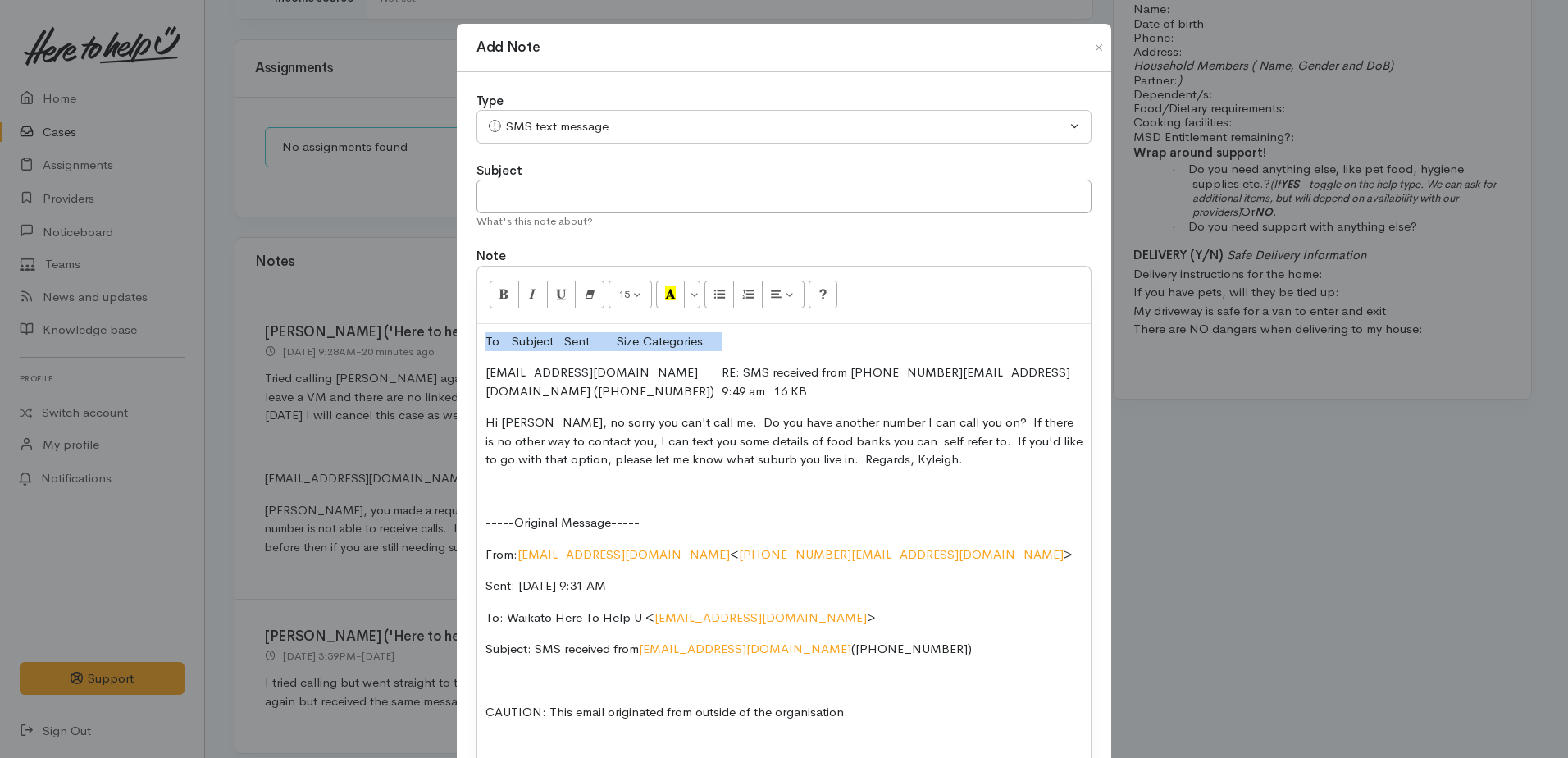
drag, startPoint x: 475, startPoint y: 333, endPoint x: 727, endPoint y: 339, distance: 252.1
click at [727, 339] on div "To Subject Sent Size Categories 2102210505@etxt.co.nz RE: SMS received from 210…" at bounding box center [784, 581] width 613 height 514
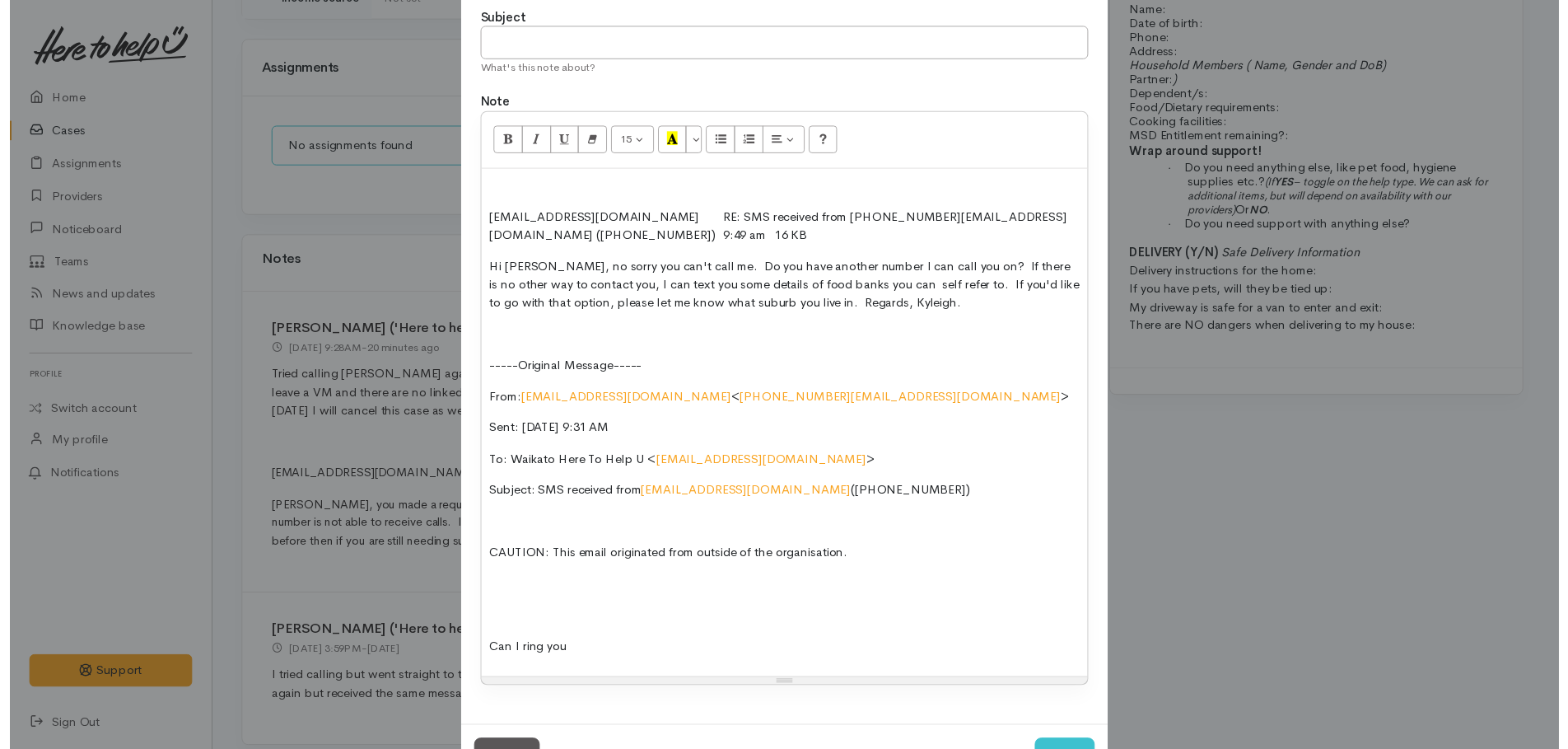
scroll to position [220, 0]
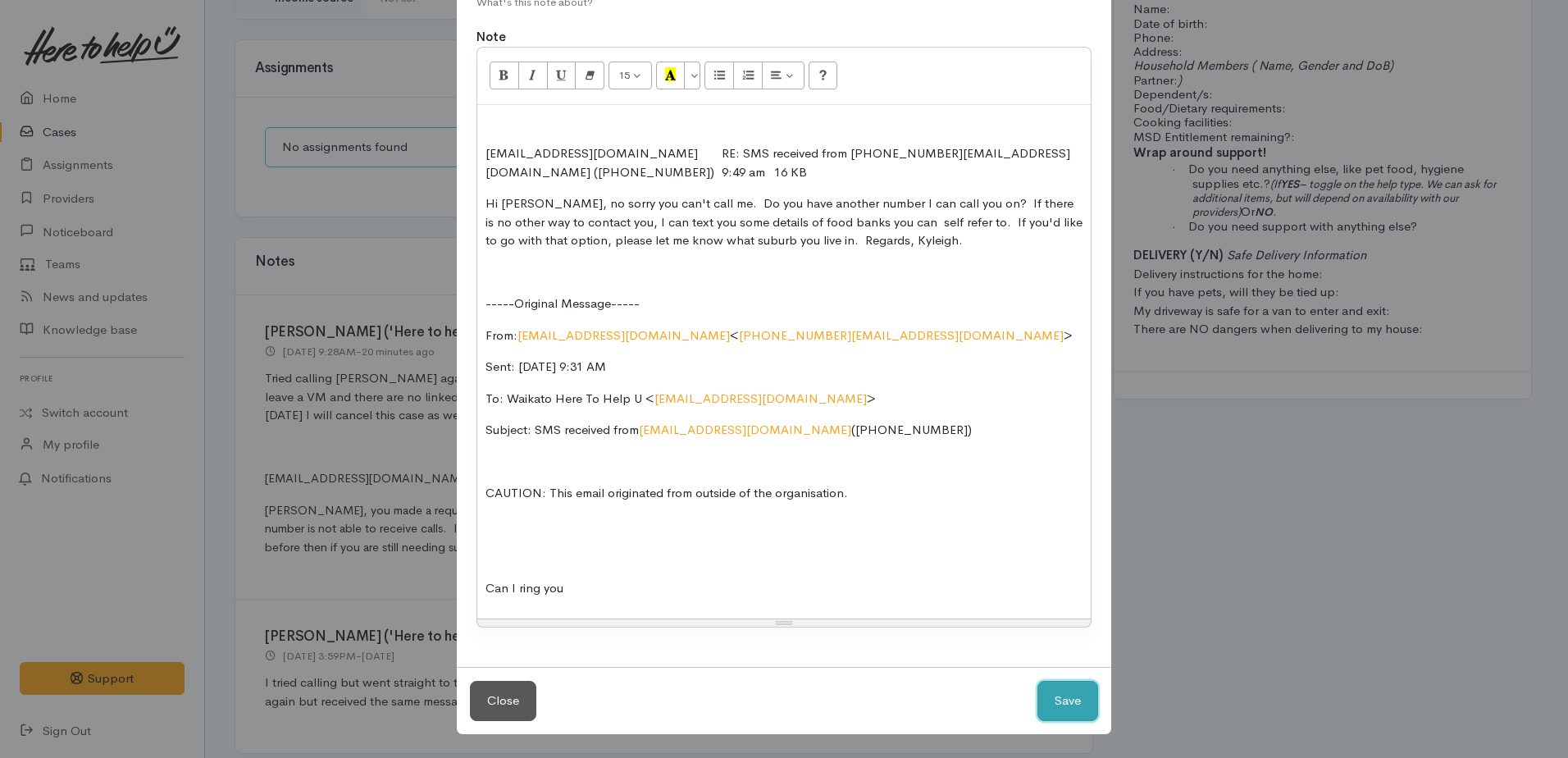
click at [1058, 702] on button "Save" at bounding box center [1068, 701] width 61 height 40
select select "1"
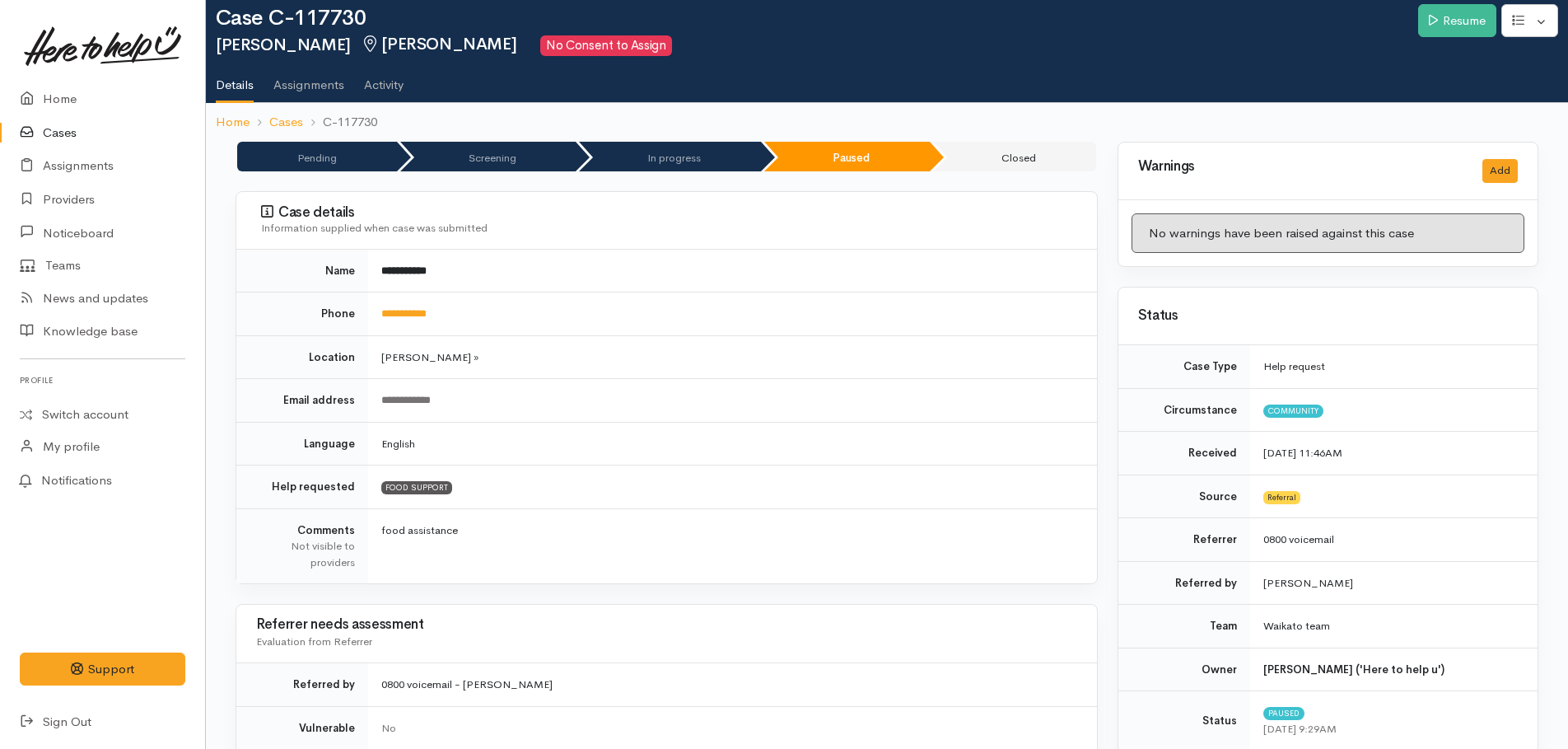
scroll to position [0, 0]
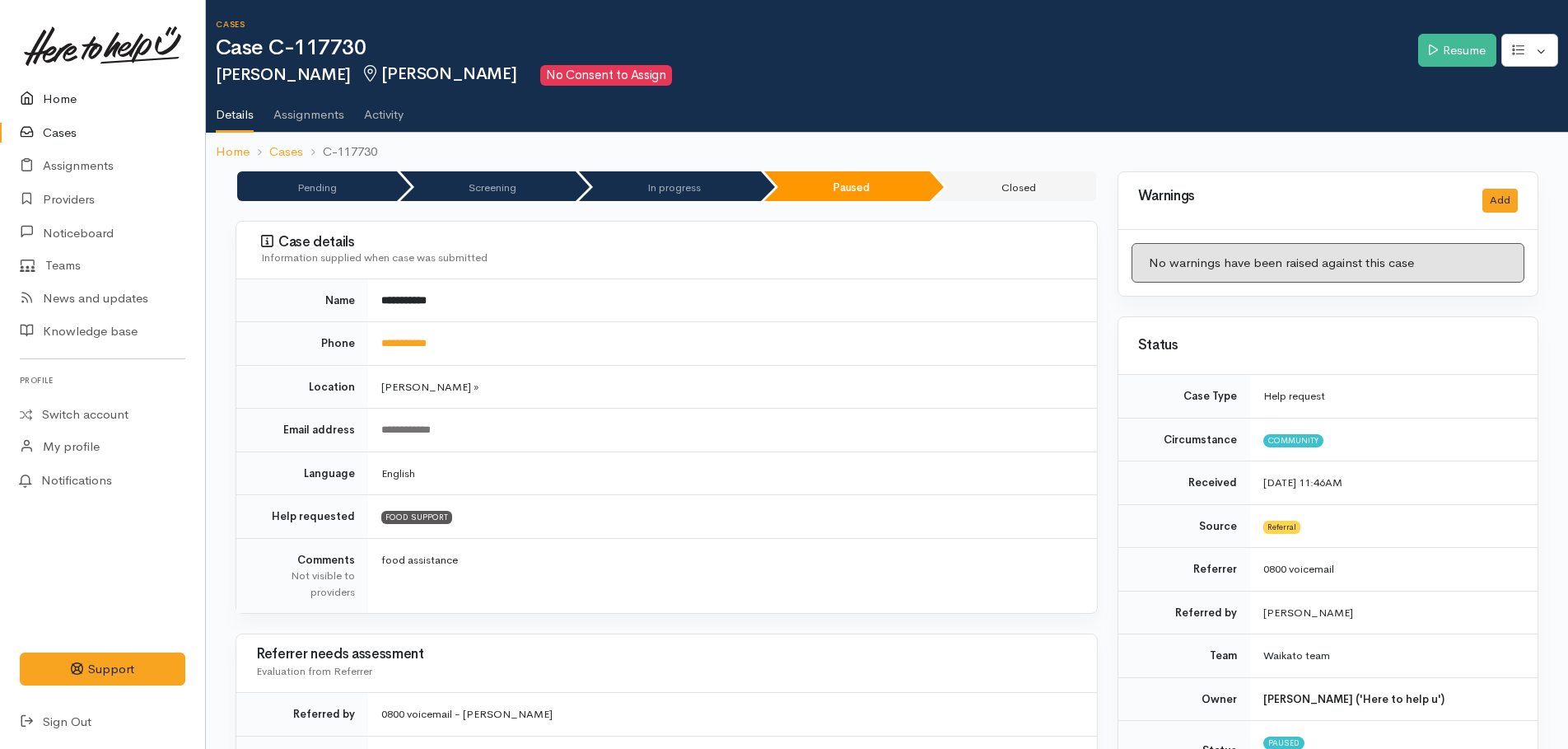
click at [42, 99] on icon at bounding box center [31, 99] width 23 height 21
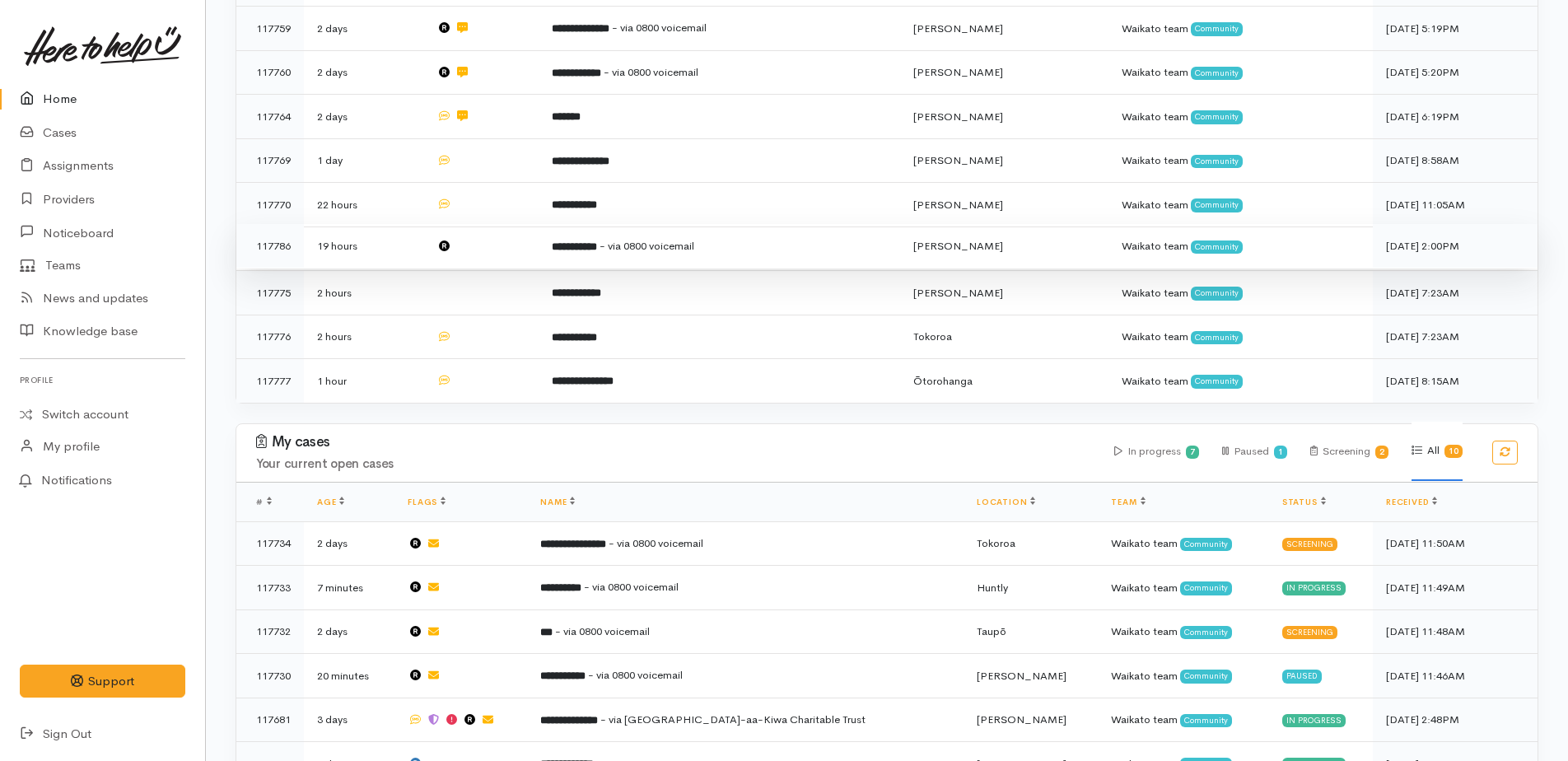
scroll to position [863, 0]
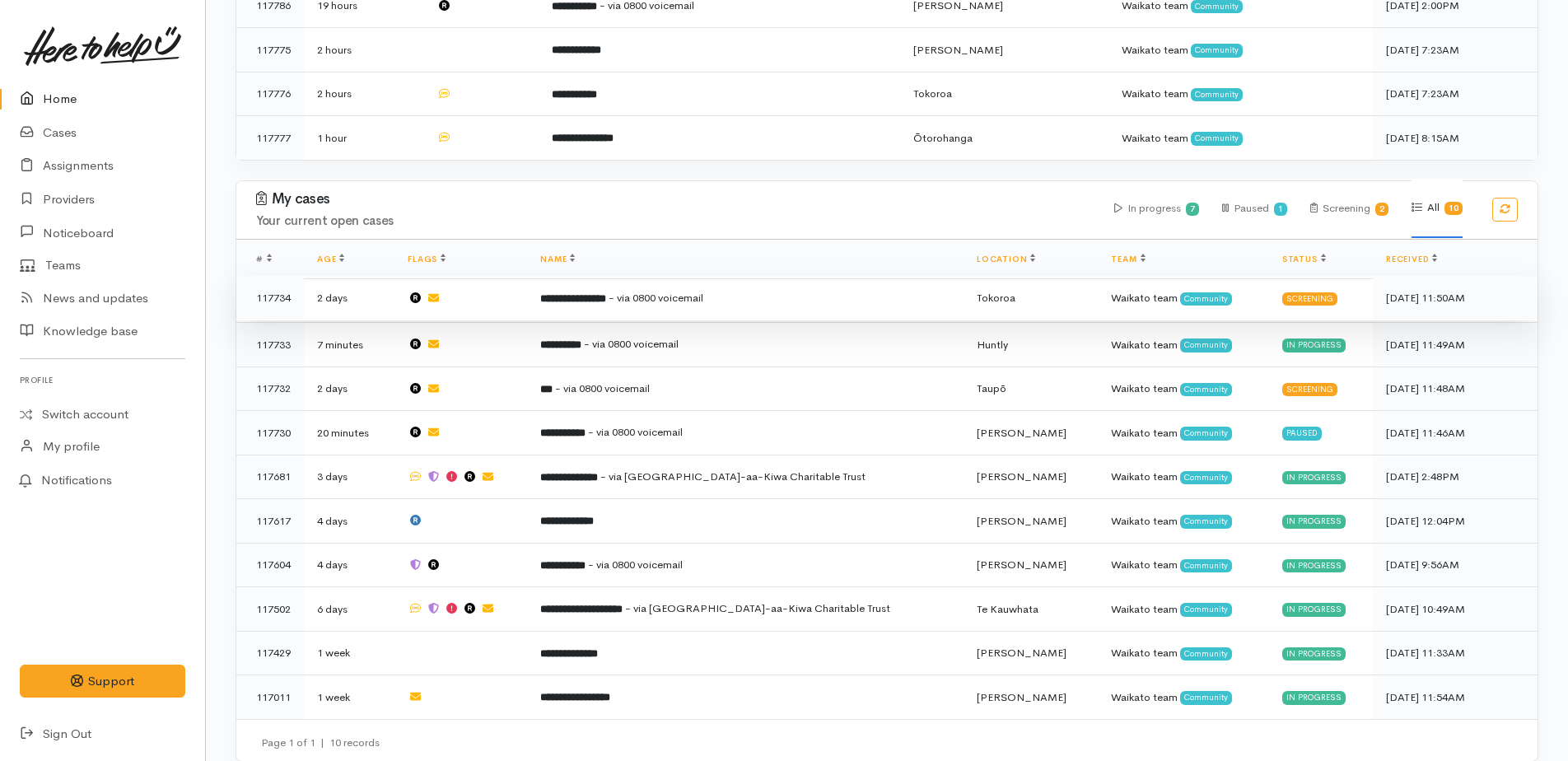
click at [606, 293] on b "**********" at bounding box center [573, 299] width 66 height 11
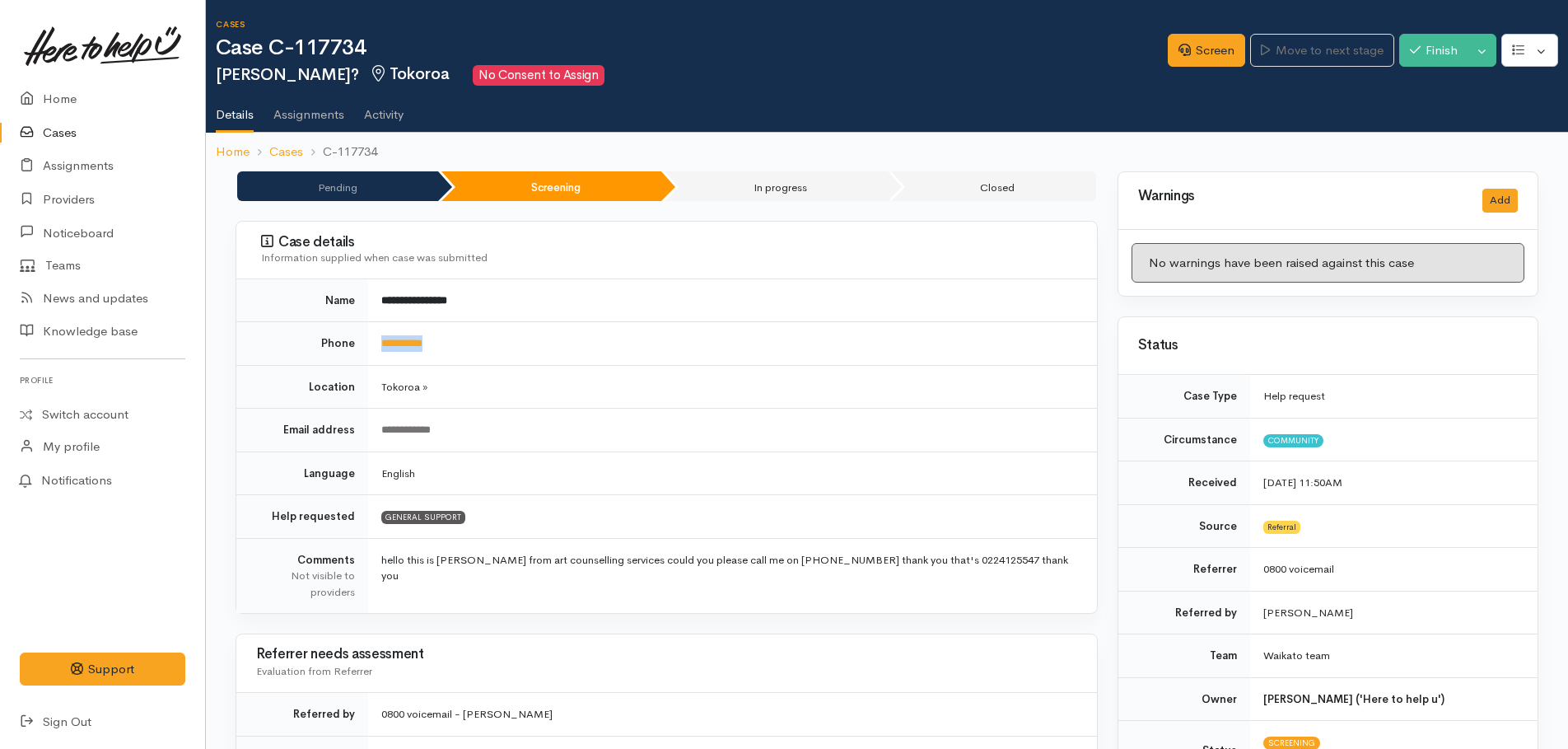
drag, startPoint x: 447, startPoint y: 337, endPoint x: 377, endPoint y: 333, distance: 70.1
click at [377, 333] on td "**********" at bounding box center [732, 343] width 729 height 44
drag, startPoint x: 377, startPoint y: 333, endPoint x: 406, endPoint y: 349, distance: 33.1
copy link "**********"
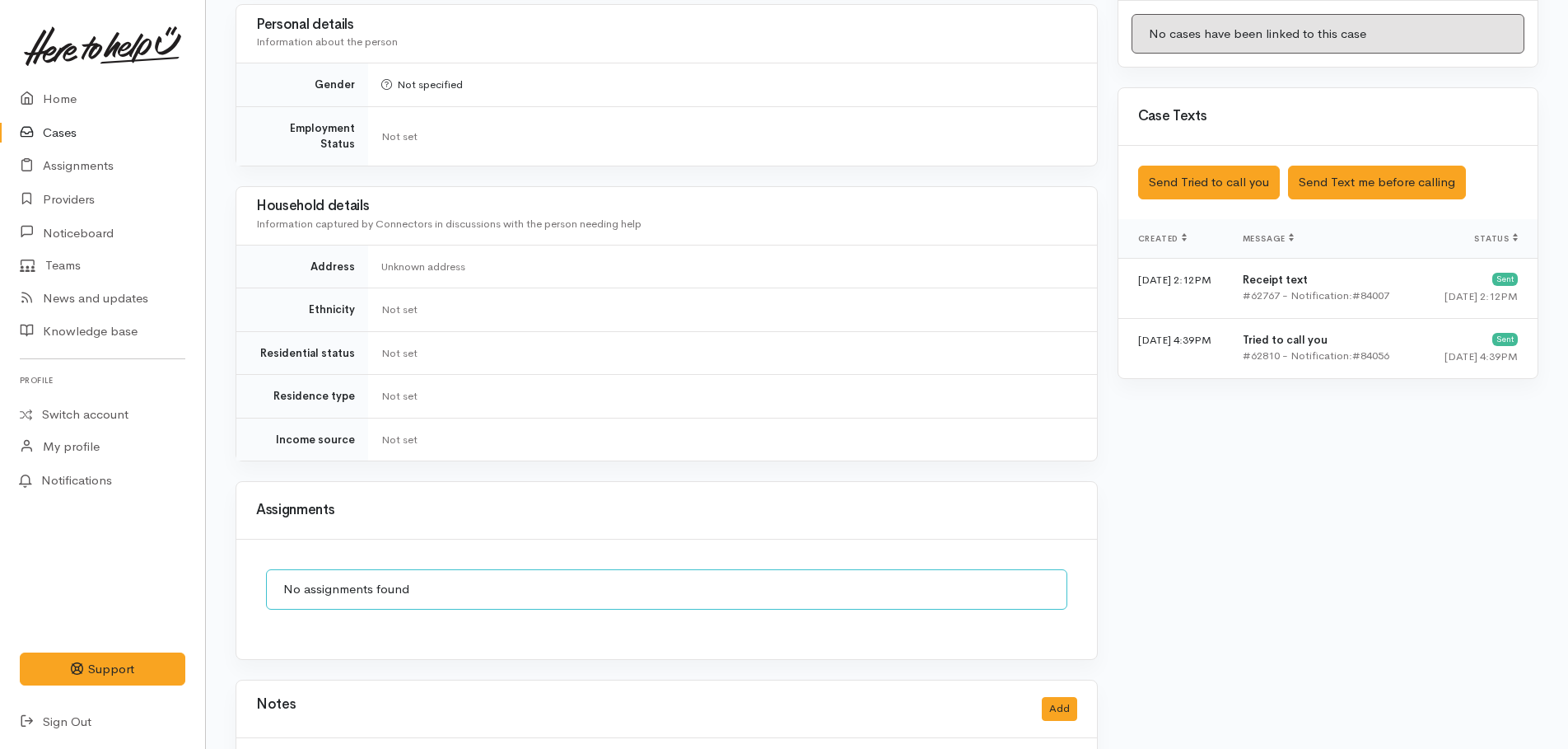
scroll to position [1090, 0]
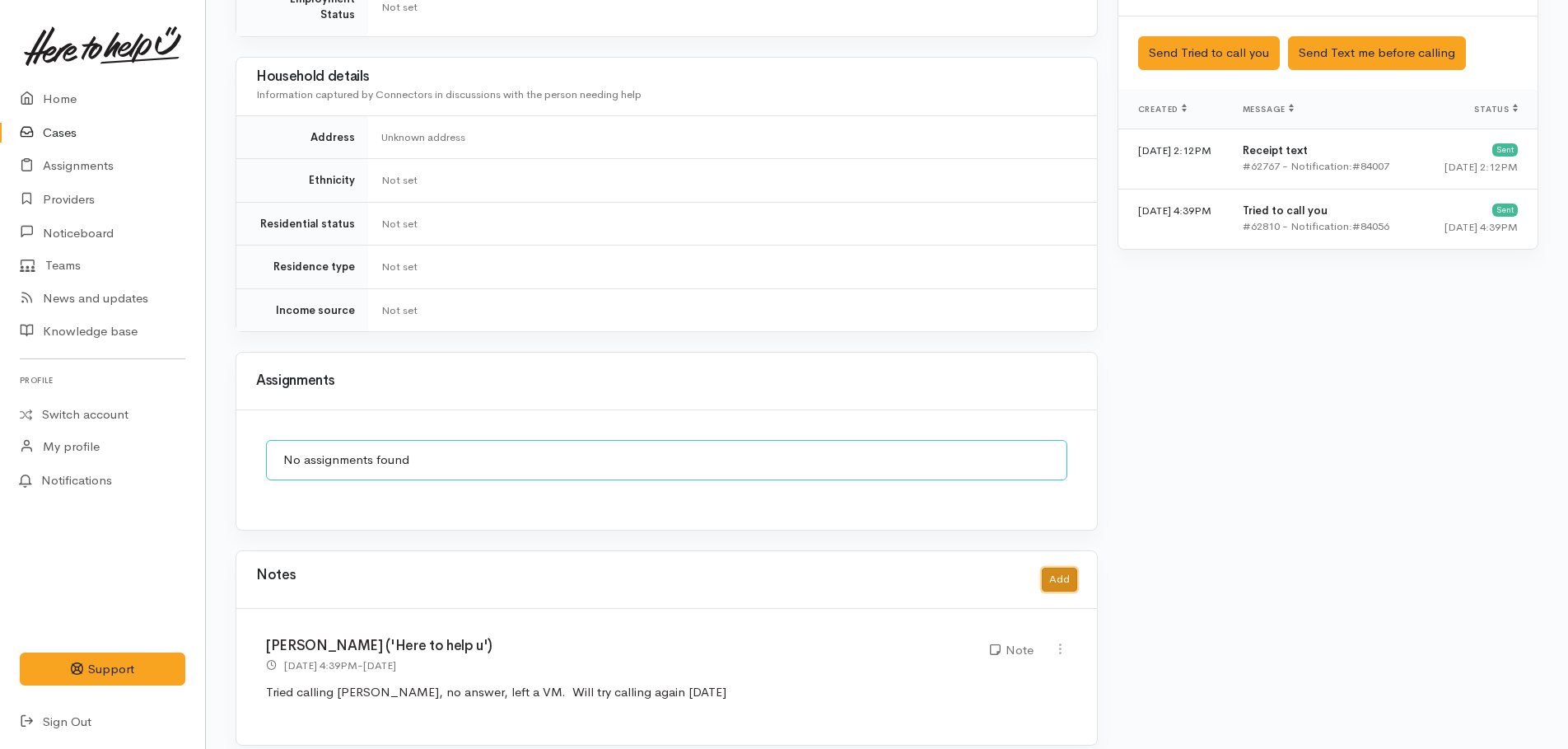
click at [1054, 567] on button "Add" at bounding box center [1059, 579] width 35 height 24
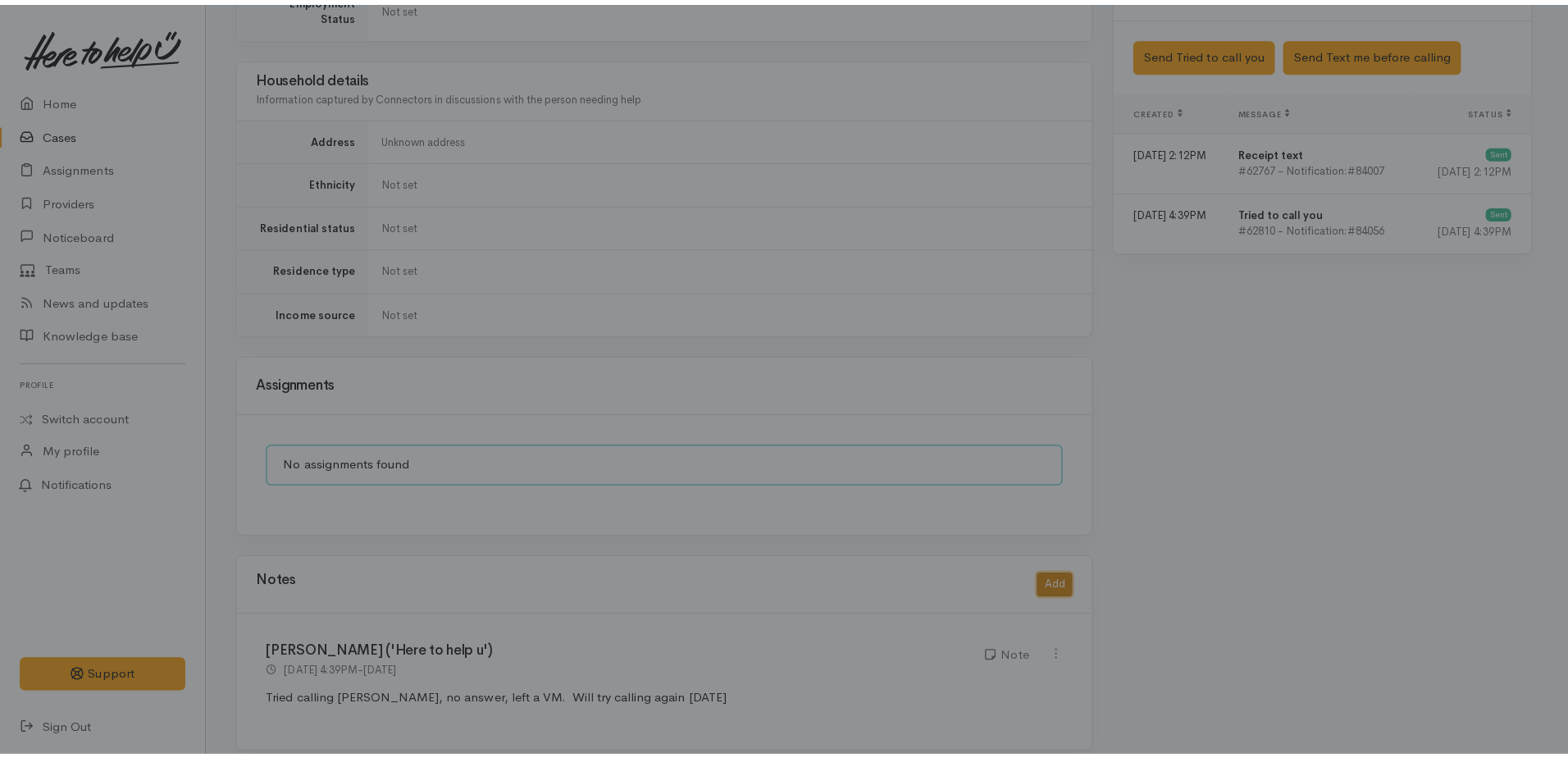
scroll to position [1073, 0]
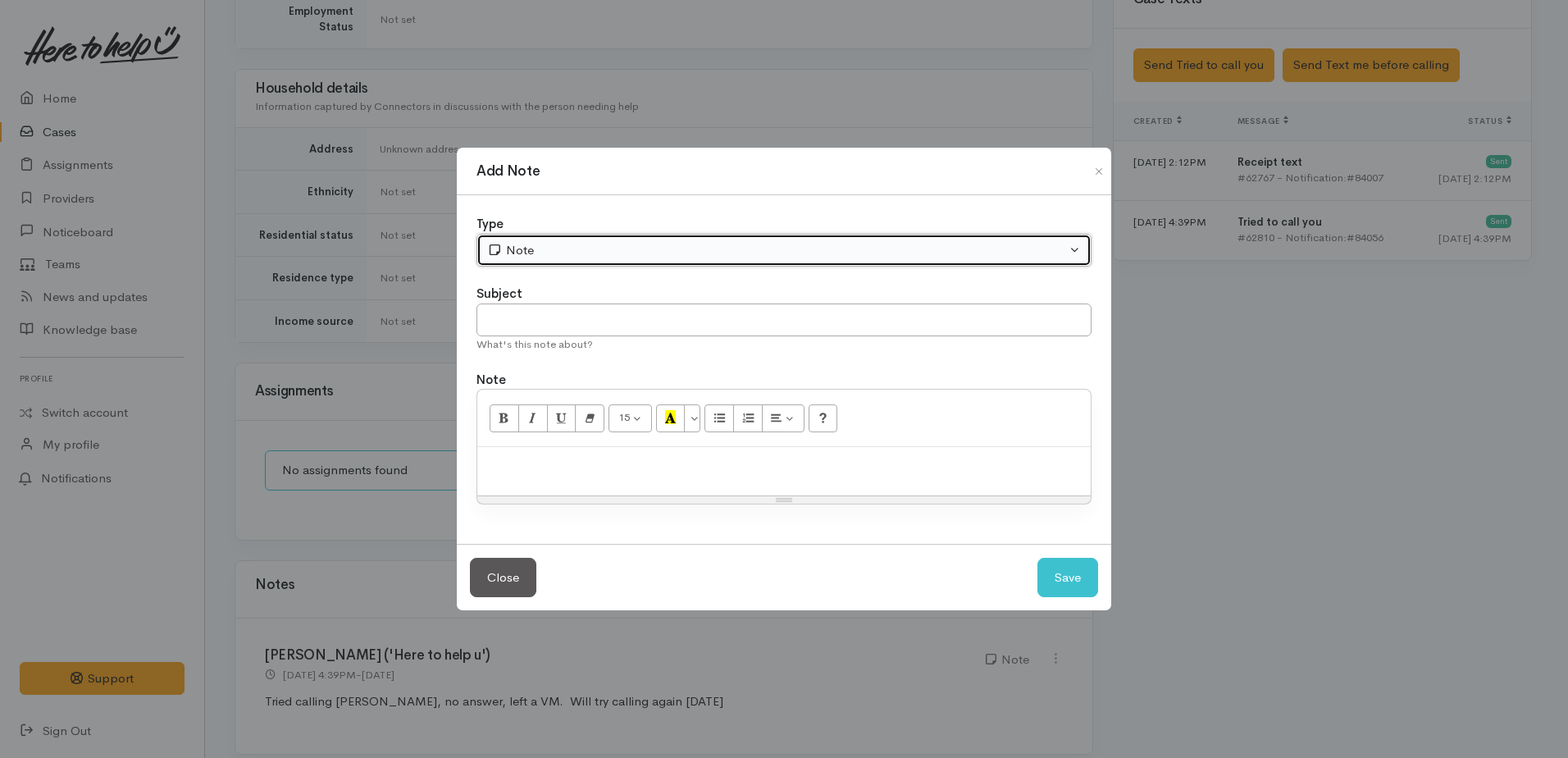
click at [603, 242] on div "Note" at bounding box center [776, 250] width 579 height 19
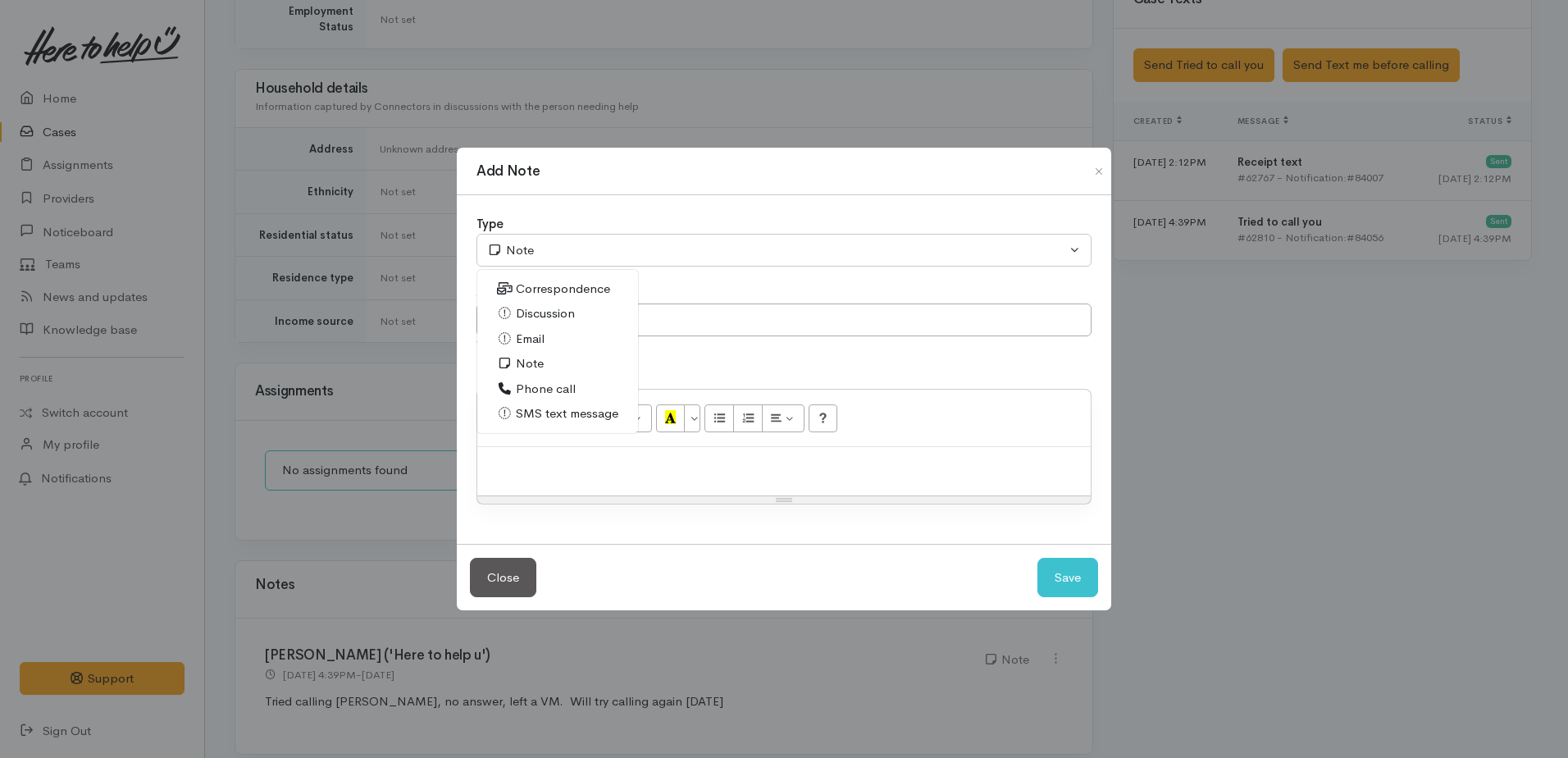
click at [549, 388] on span "Phone call" at bounding box center [545, 389] width 60 height 19
select select "3"
click at [560, 453] on div at bounding box center [784, 471] width 613 height 48
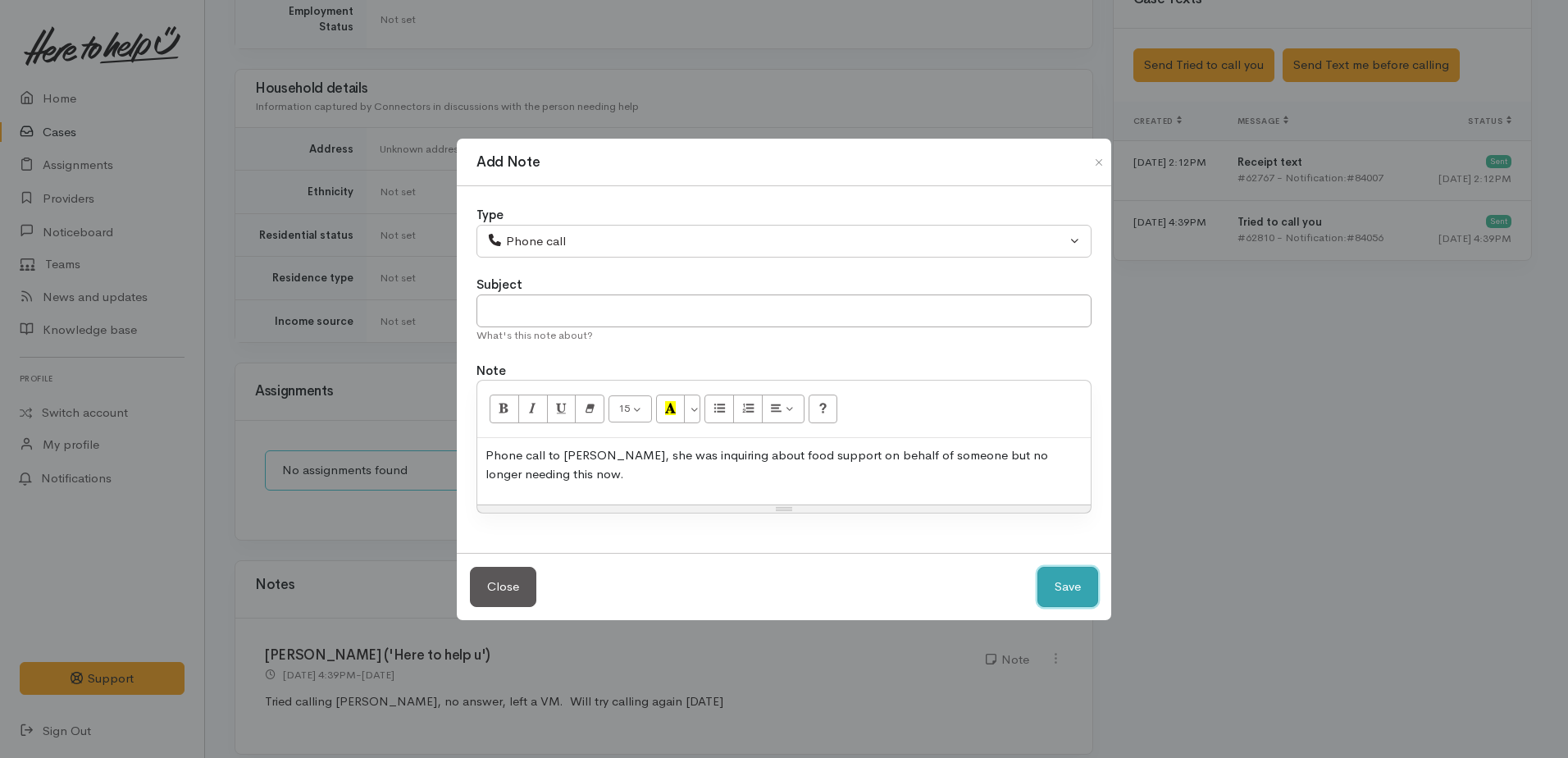
click at [1068, 590] on button "Save" at bounding box center [1068, 587] width 61 height 40
select select "1"
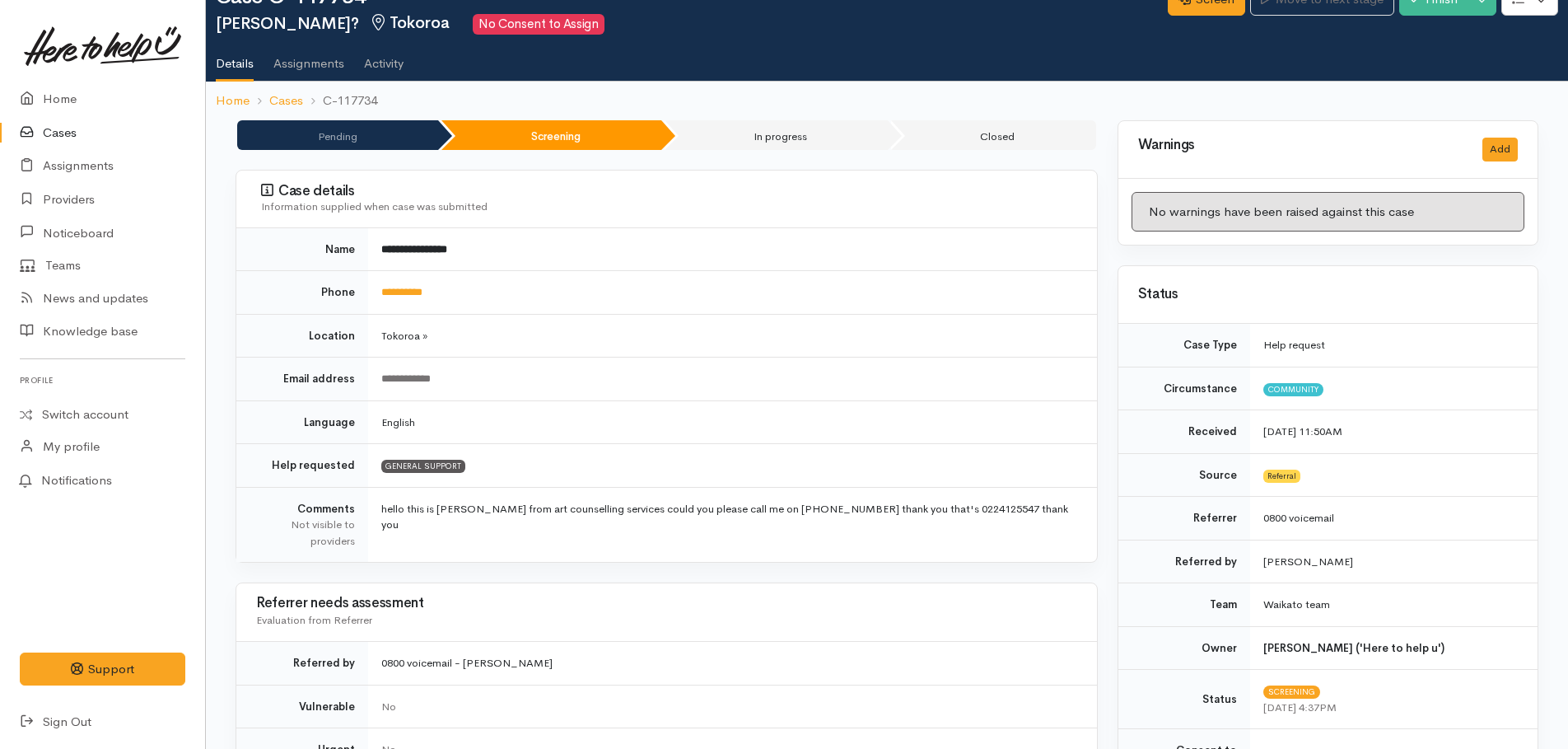
scroll to position [0, 0]
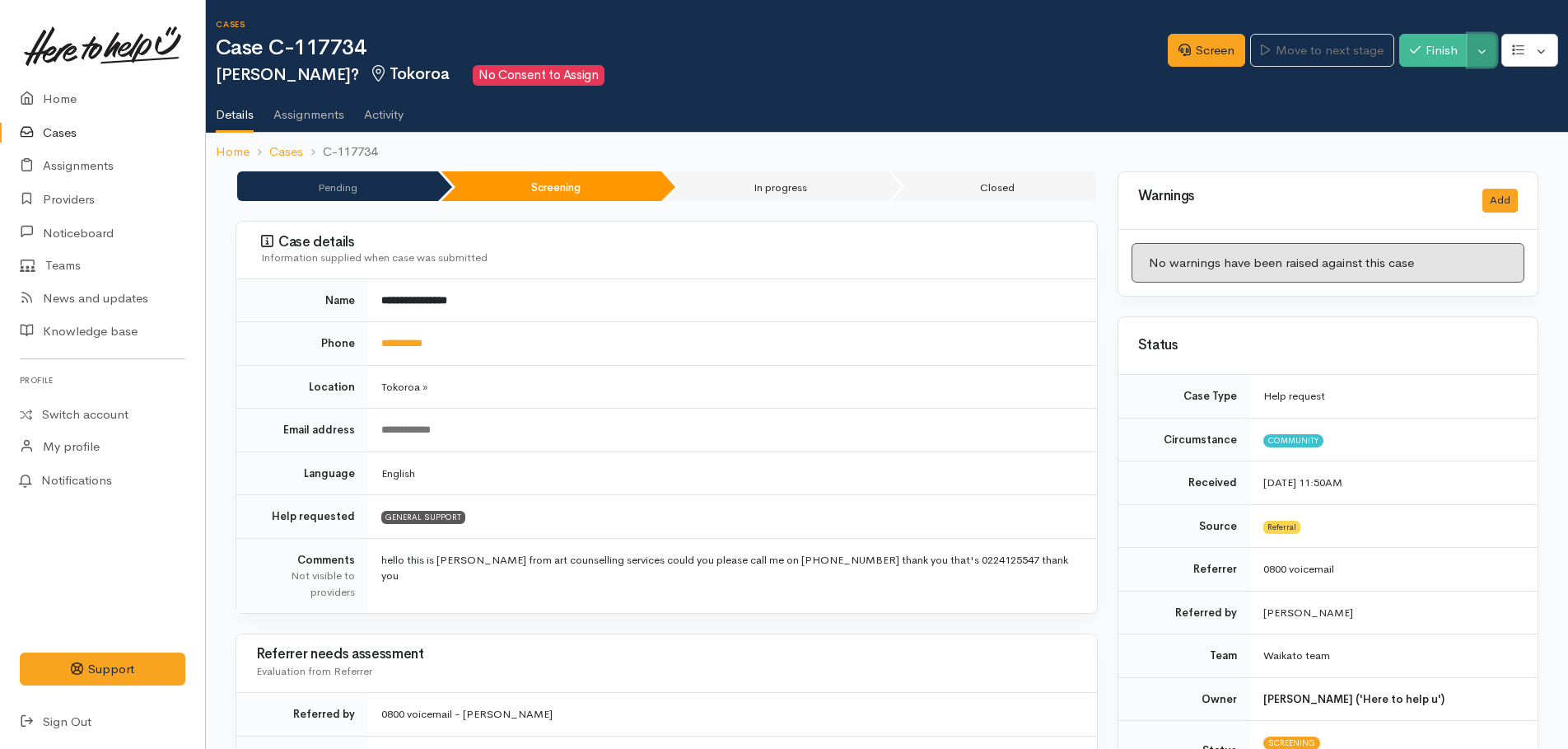
click at [1482, 55] on button "Toggle Dropdown" at bounding box center [1482, 51] width 29 height 34
click at [1412, 120] on link "Cancel" at bounding box center [1430, 114] width 130 height 25
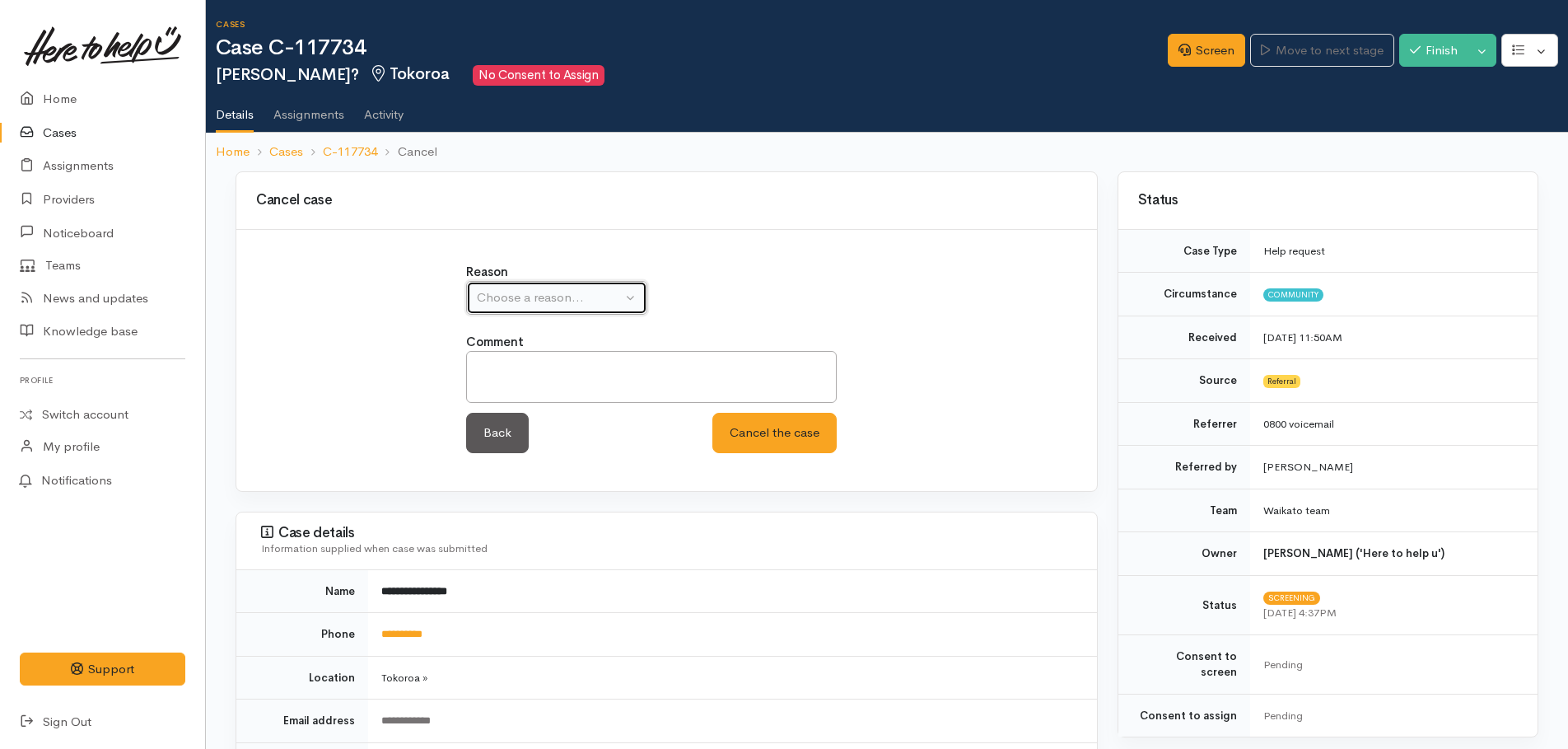
click at [566, 308] on button "Choose a reason..." at bounding box center [556, 298] width 181 height 34
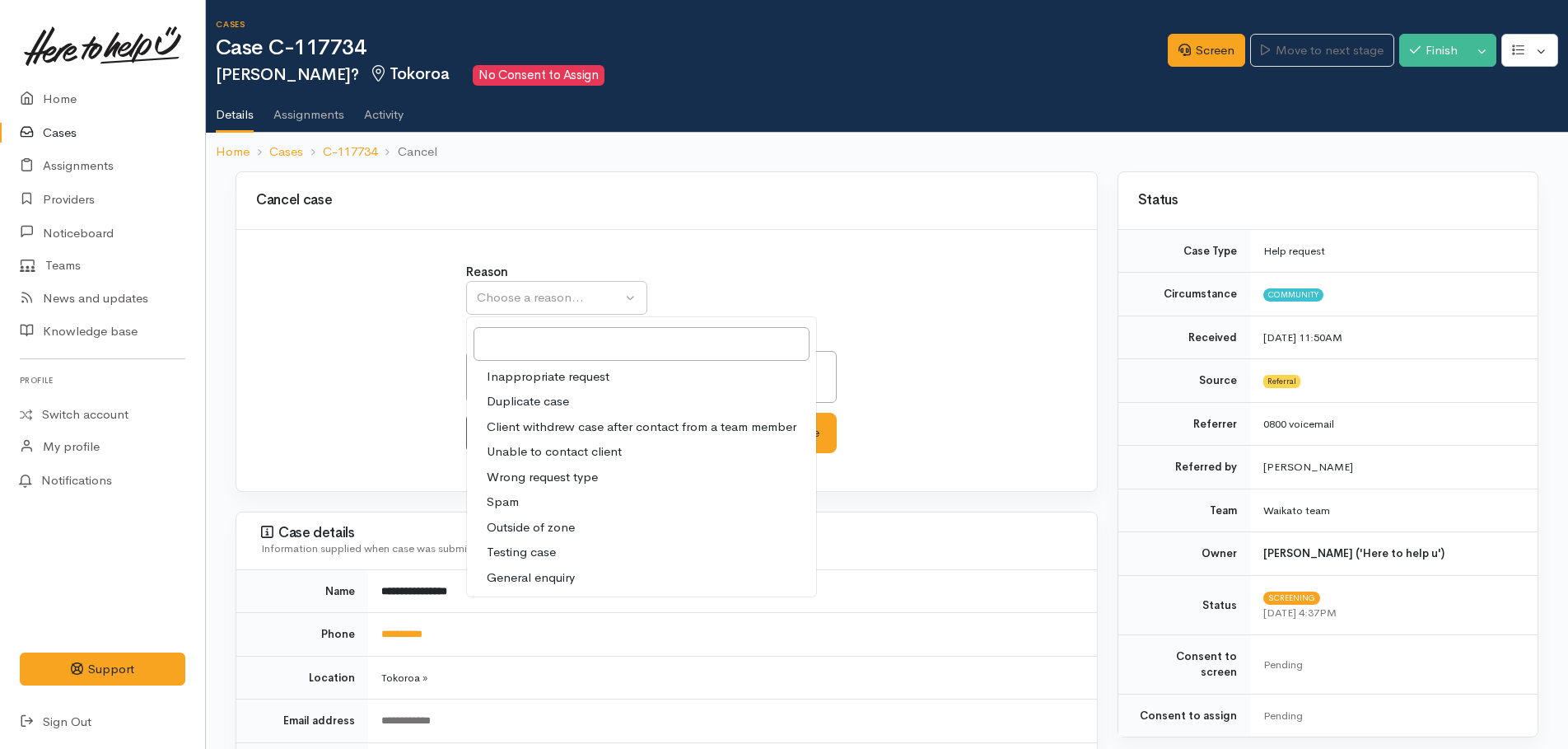
drag, startPoint x: 541, startPoint y: 430, endPoint x: 671, endPoint y: 422, distance: 130.2
click at [541, 428] on span "Client withdrew case after contact from a team member" at bounding box center [641, 426] width 309 height 19
select select "3"
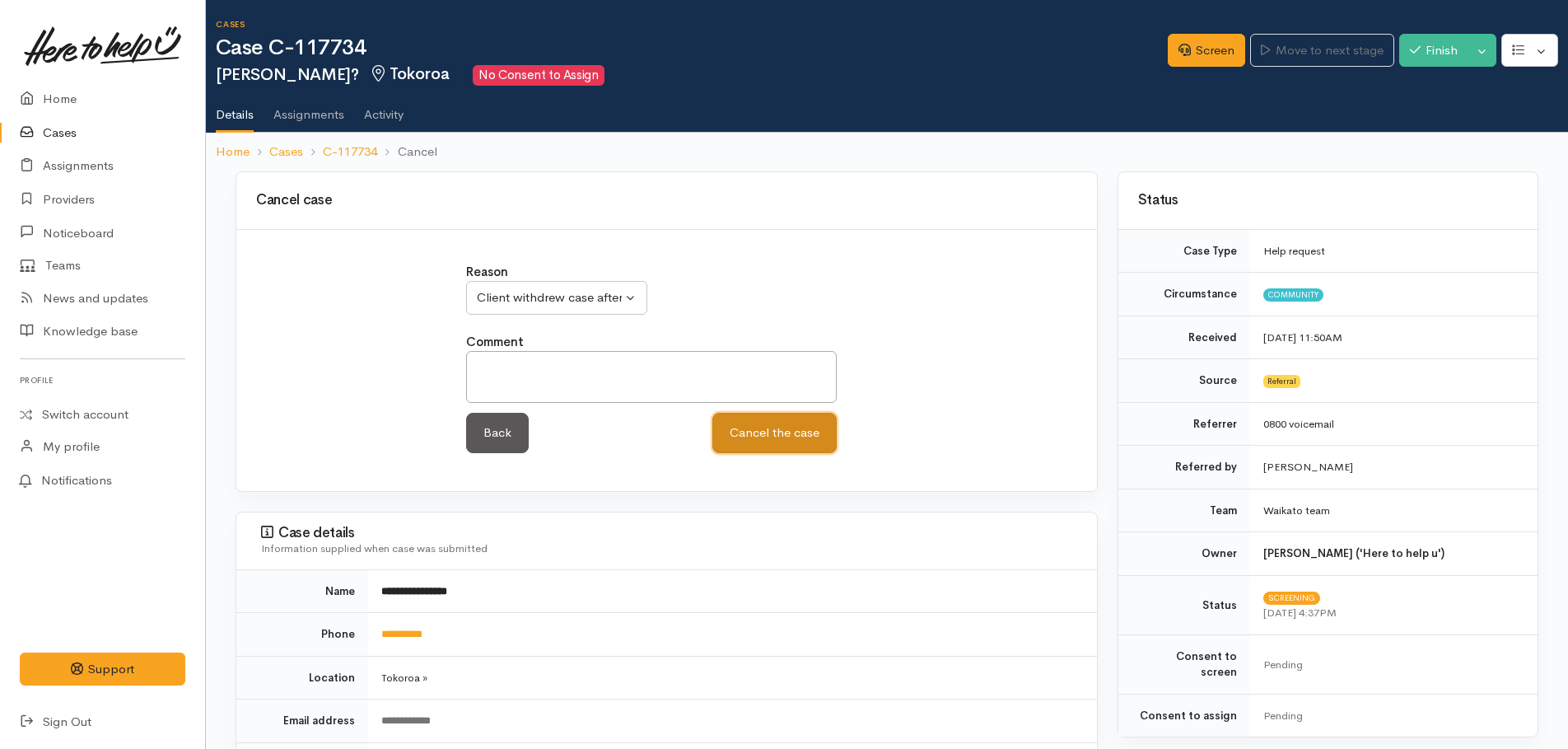
click at [760, 432] on button "Cancel the case" at bounding box center [774, 432] width 124 height 40
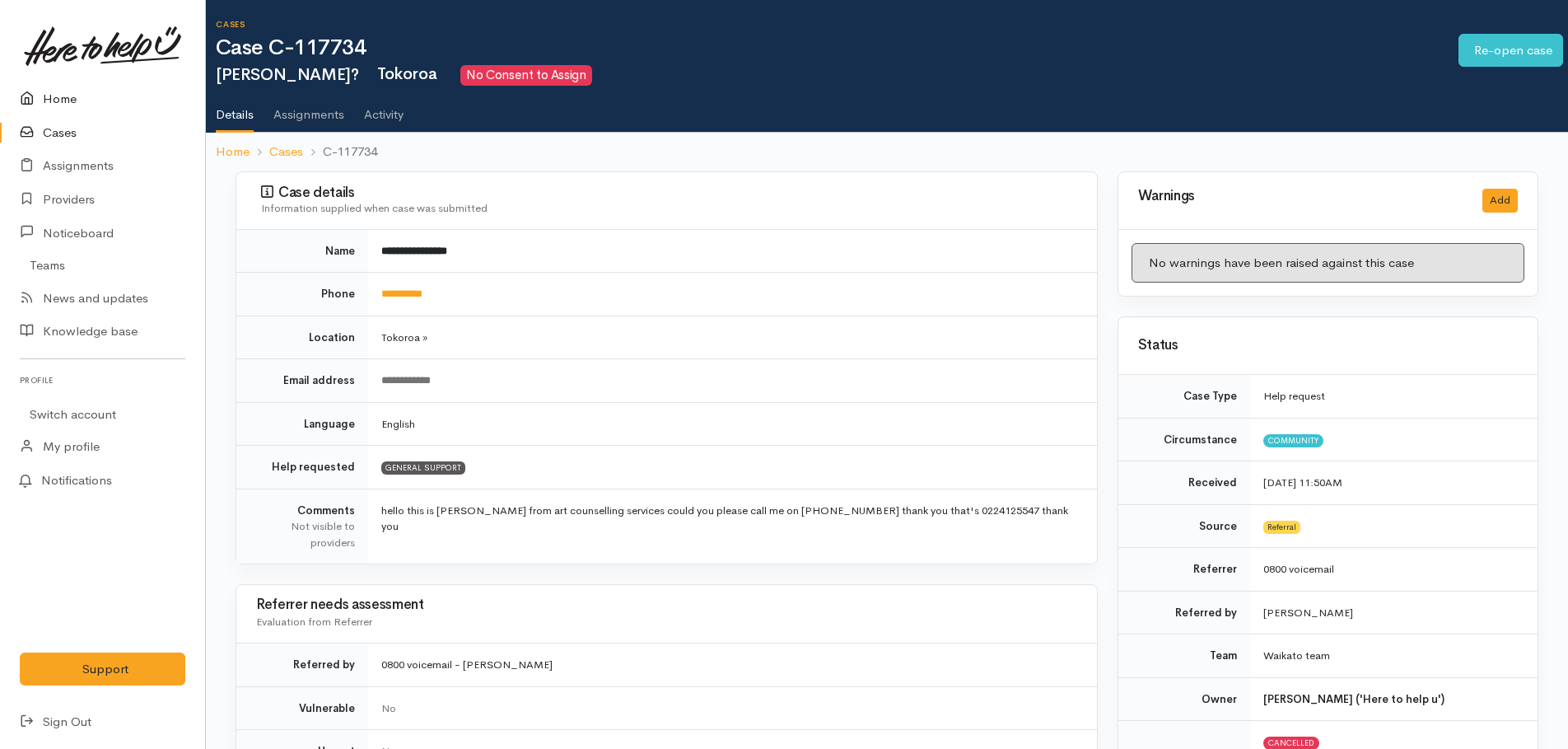
click at [50, 99] on link "Home" at bounding box center [102, 100] width 205 height 34
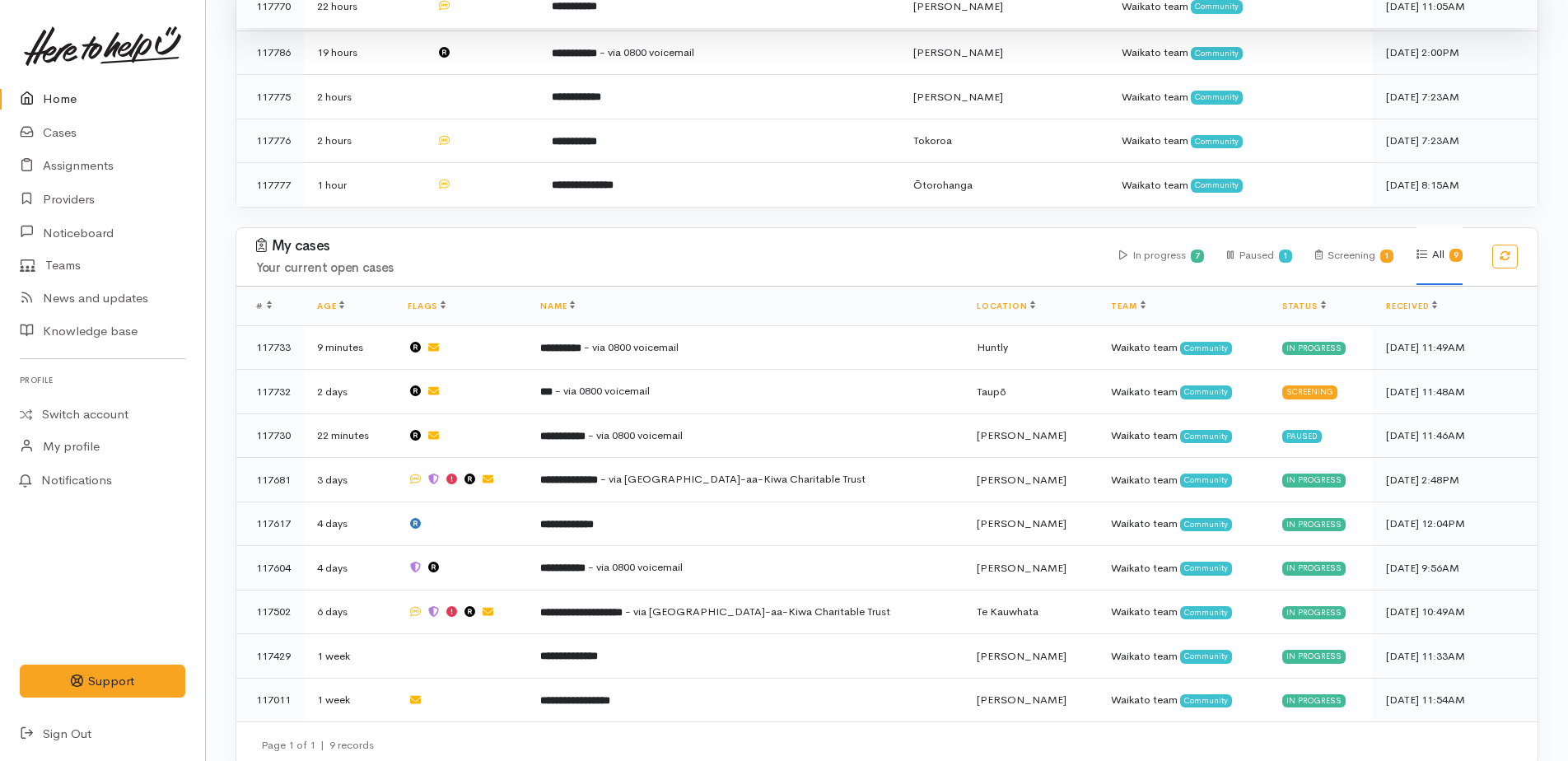
scroll to position [819, 0]
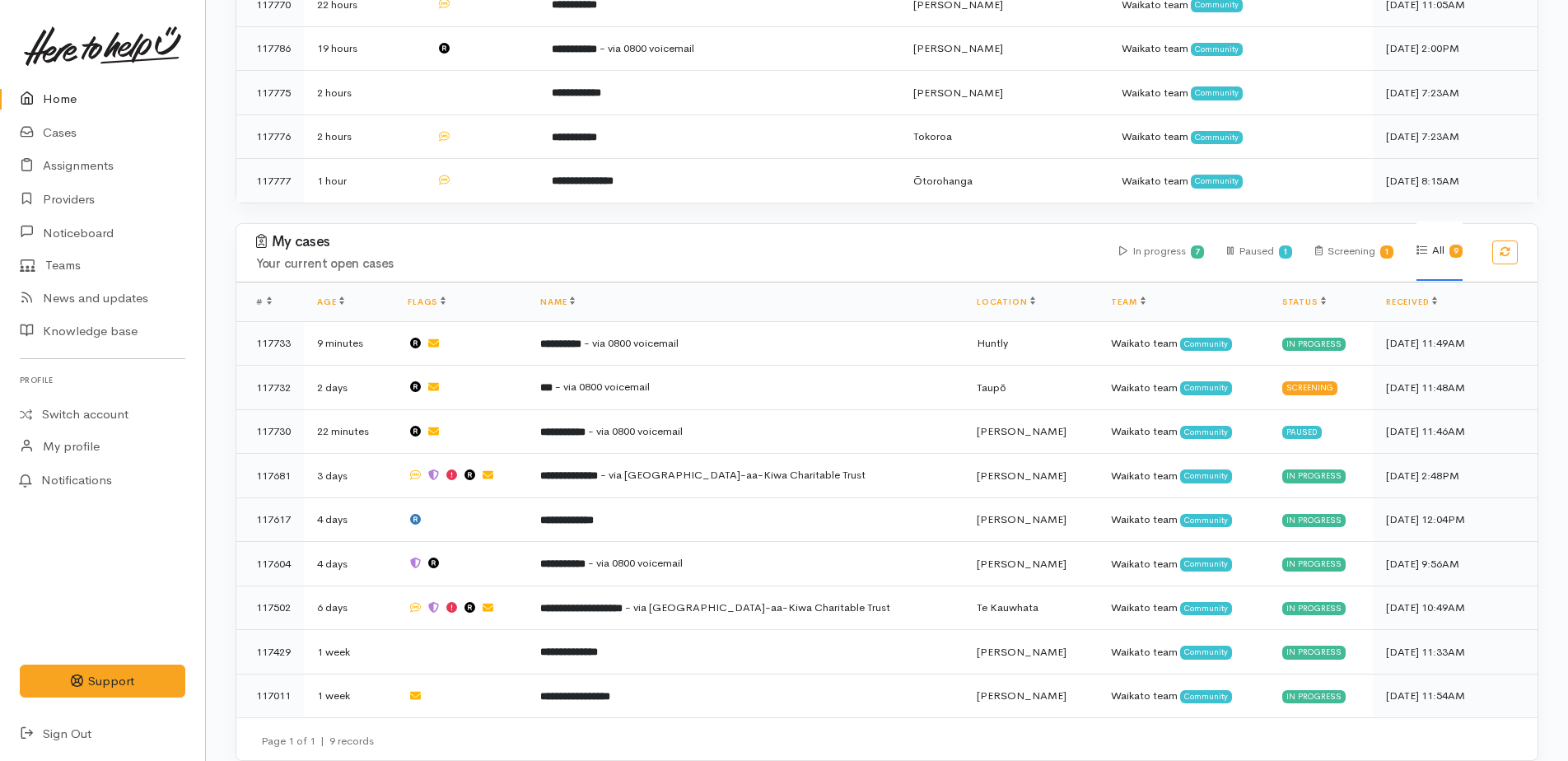
click at [55, 96] on link "Home" at bounding box center [102, 100] width 205 height 34
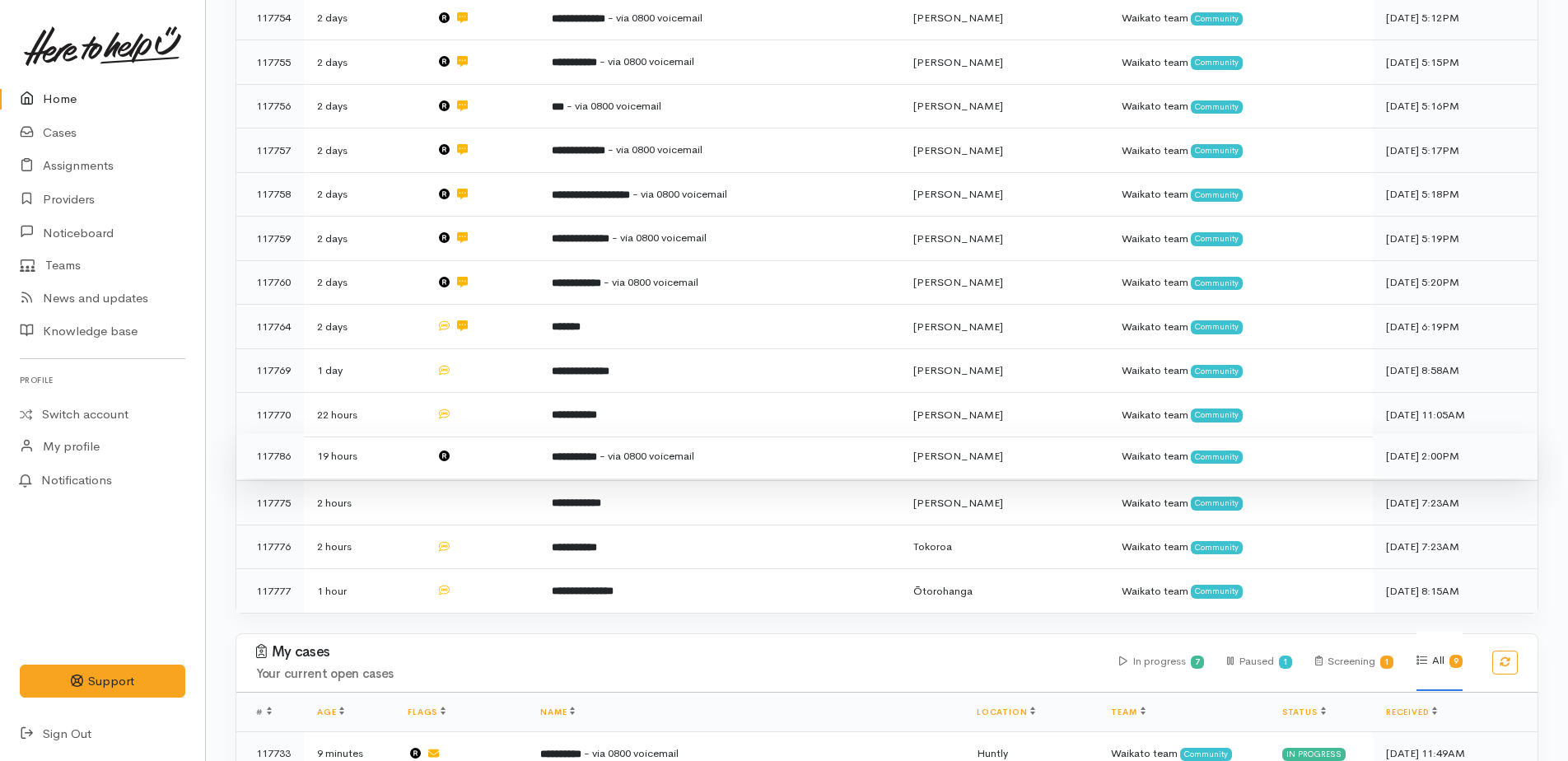
scroll to position [412, 0]
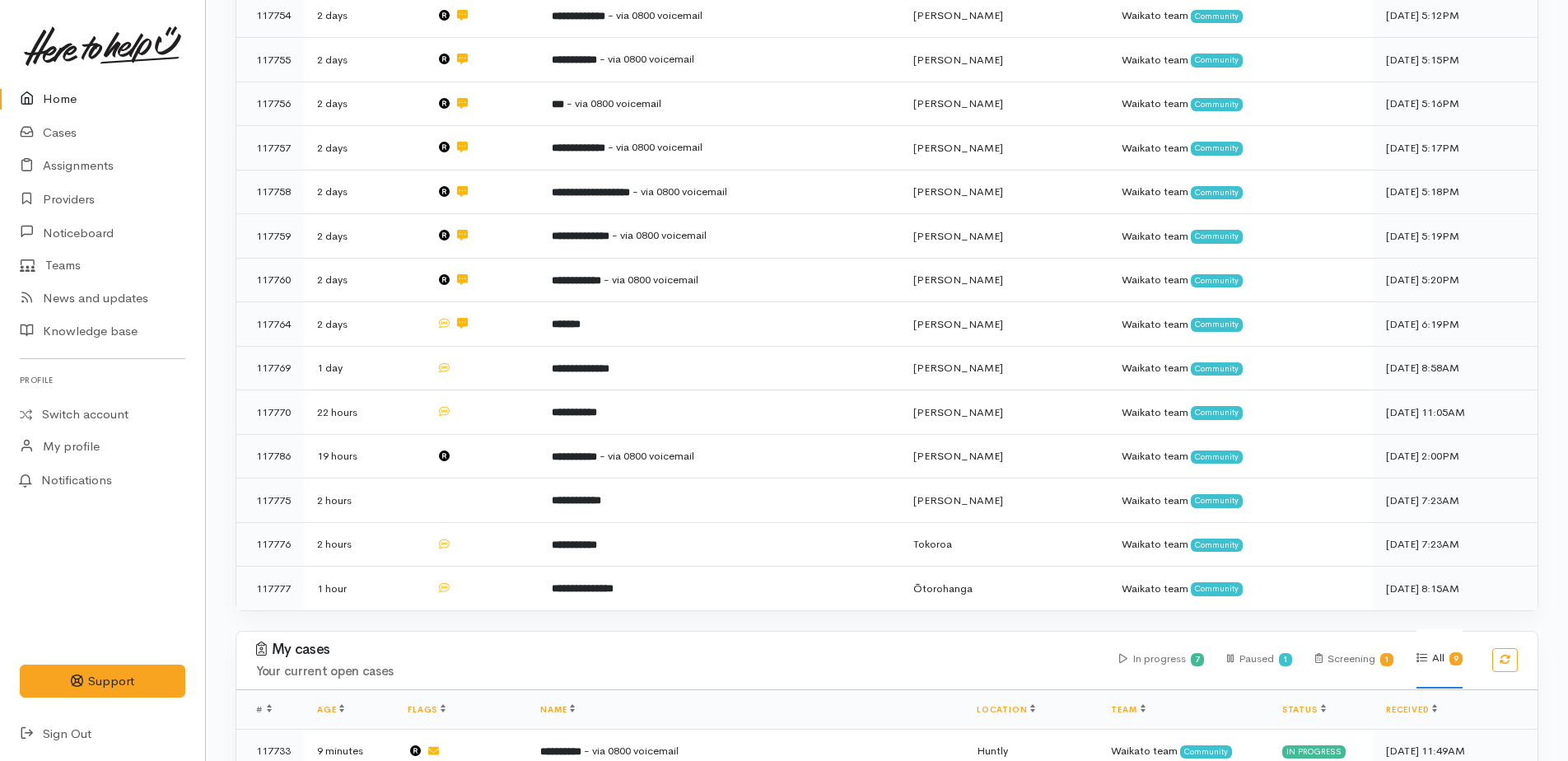
click at [62, 100] on link "Home" at bounding box center [102, 100] width 205 height 34
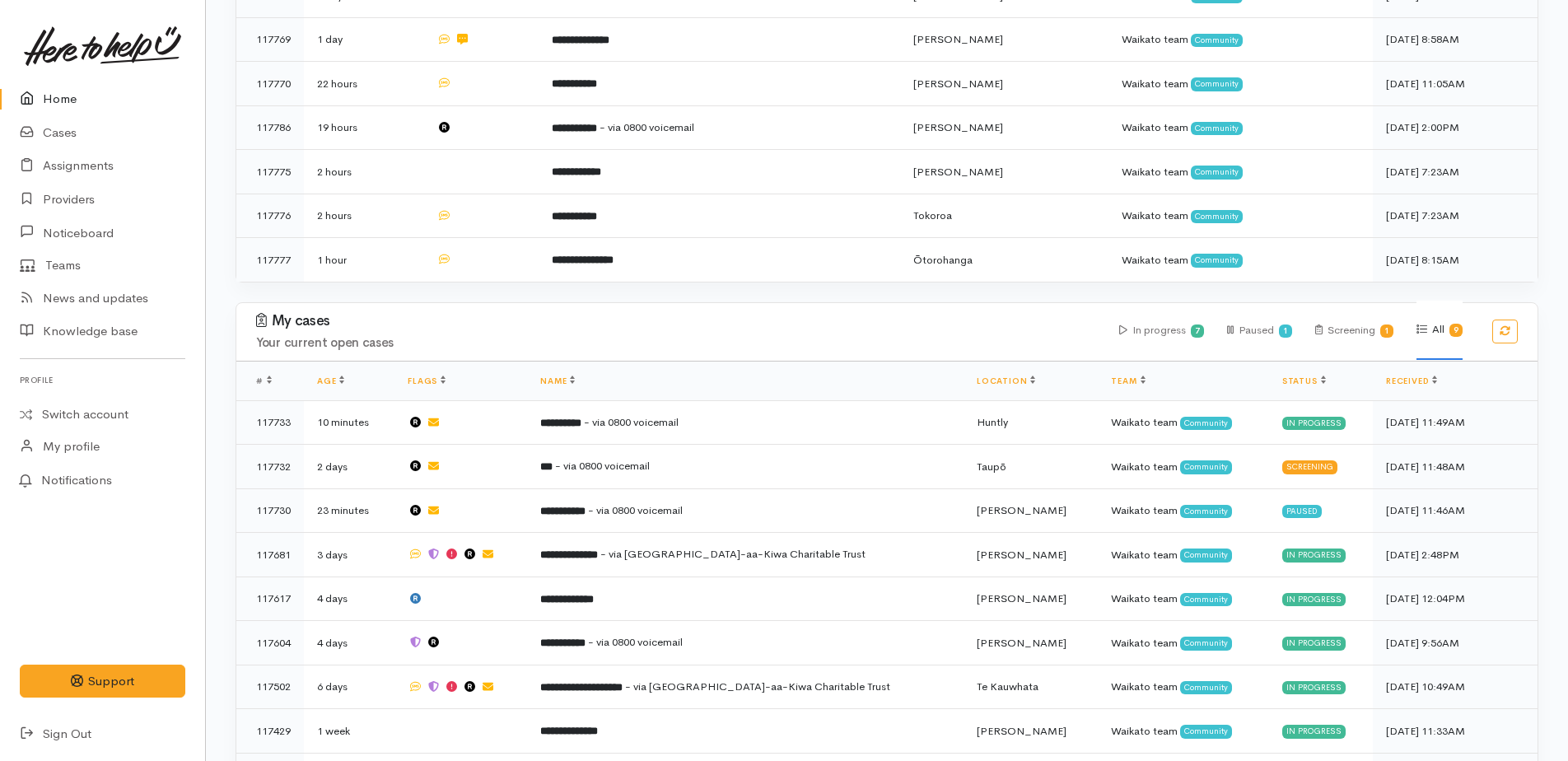
scroll to position [741, 0]
click at [42, 99] on icon at bounding box center [31, 99] width 23 height 21
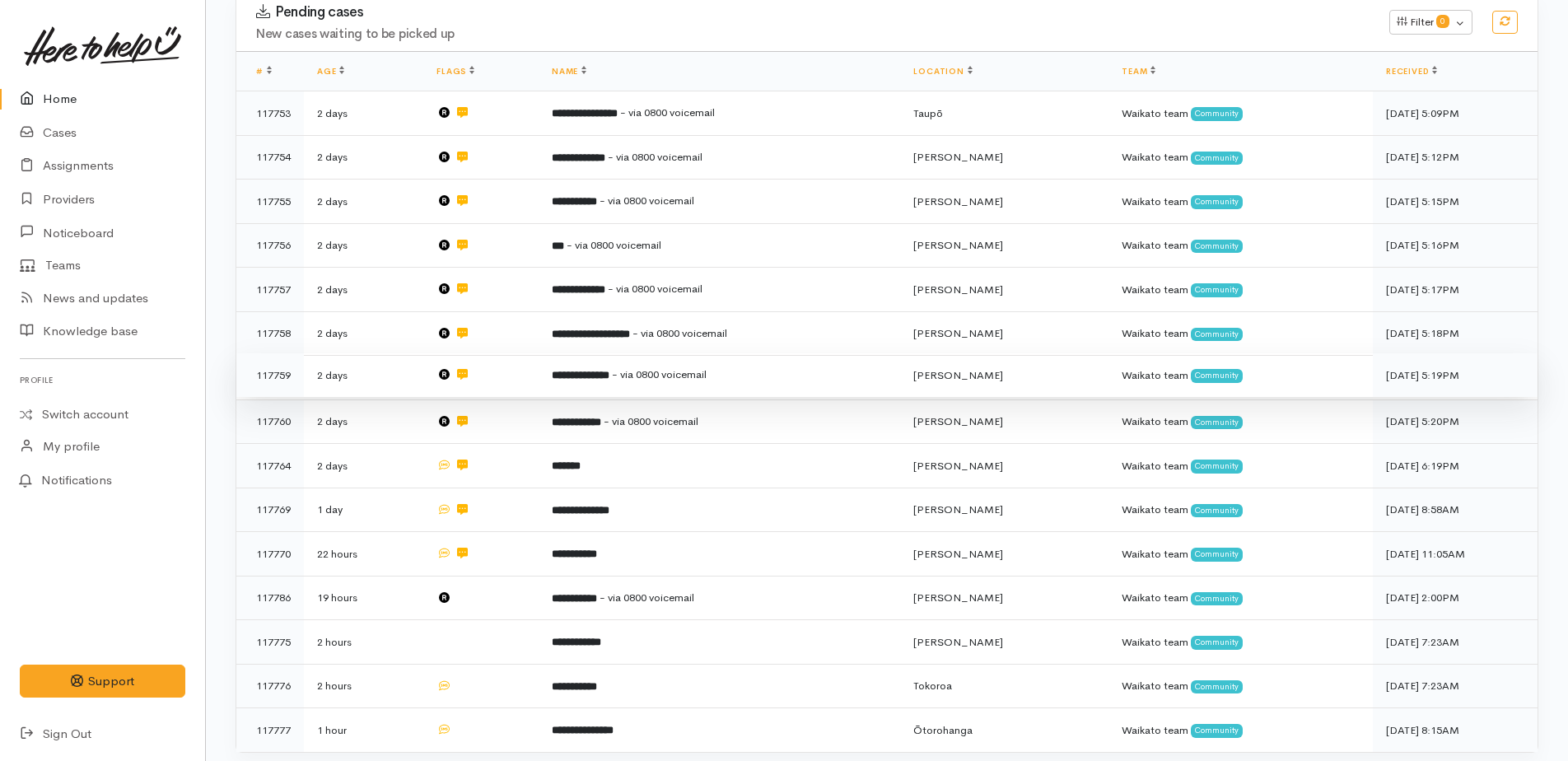
scroll to position [78, 0]
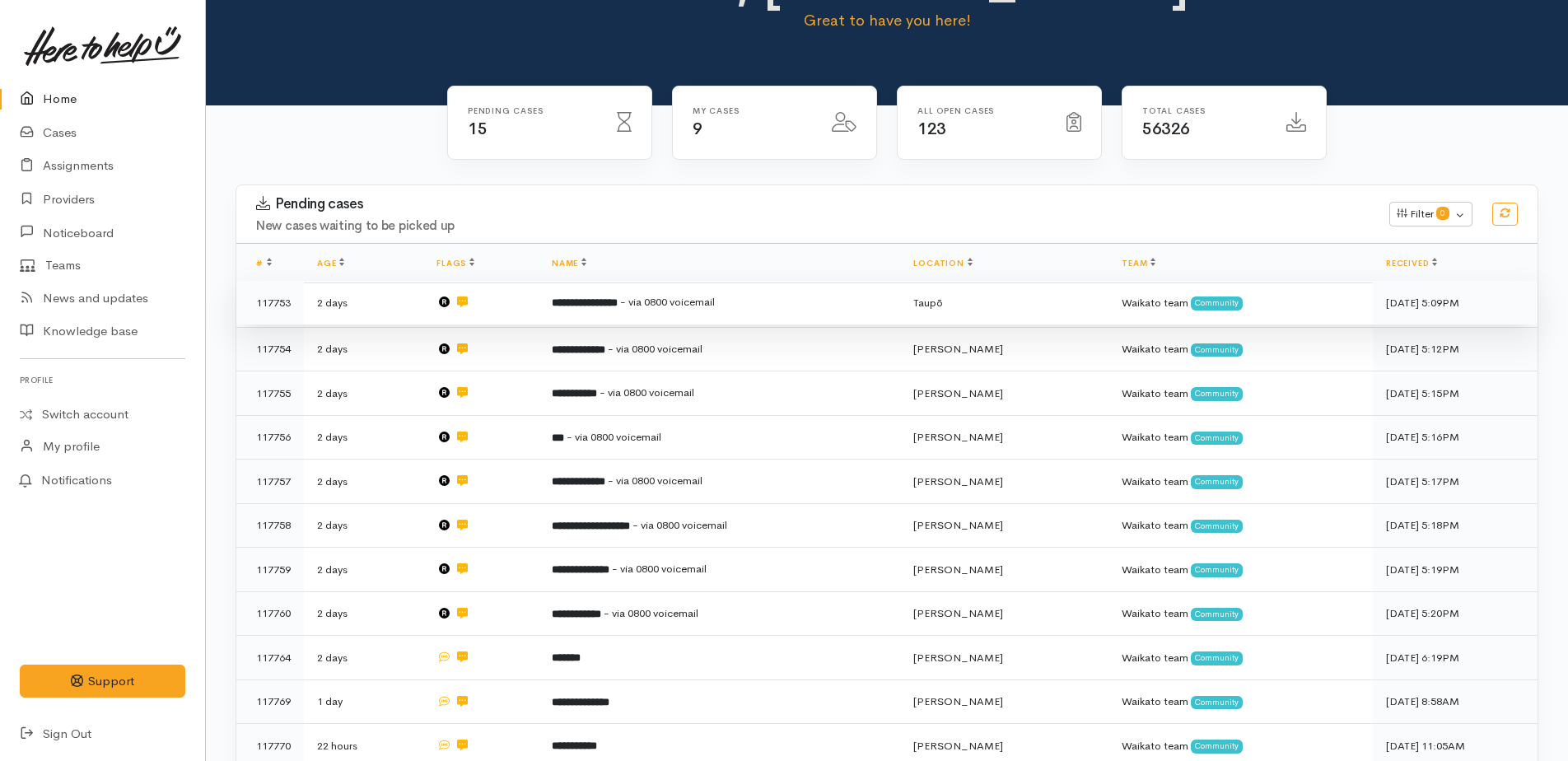
click at [612, 306] on b "**********" at bounding box center [584, 303] width 66 height 11
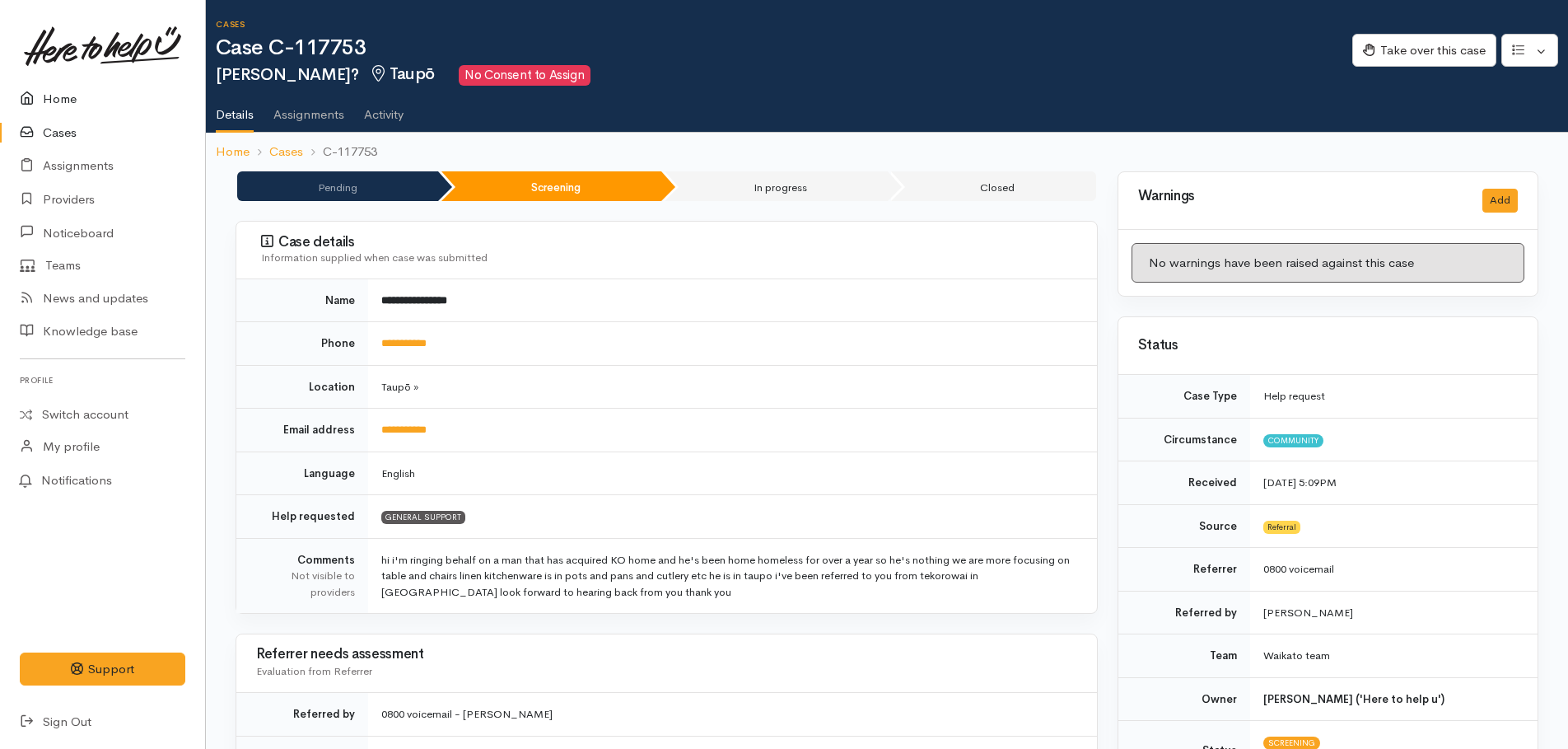
click at [58, 95] on link "Home" at bounding box center [102, 100] width 205 height 34
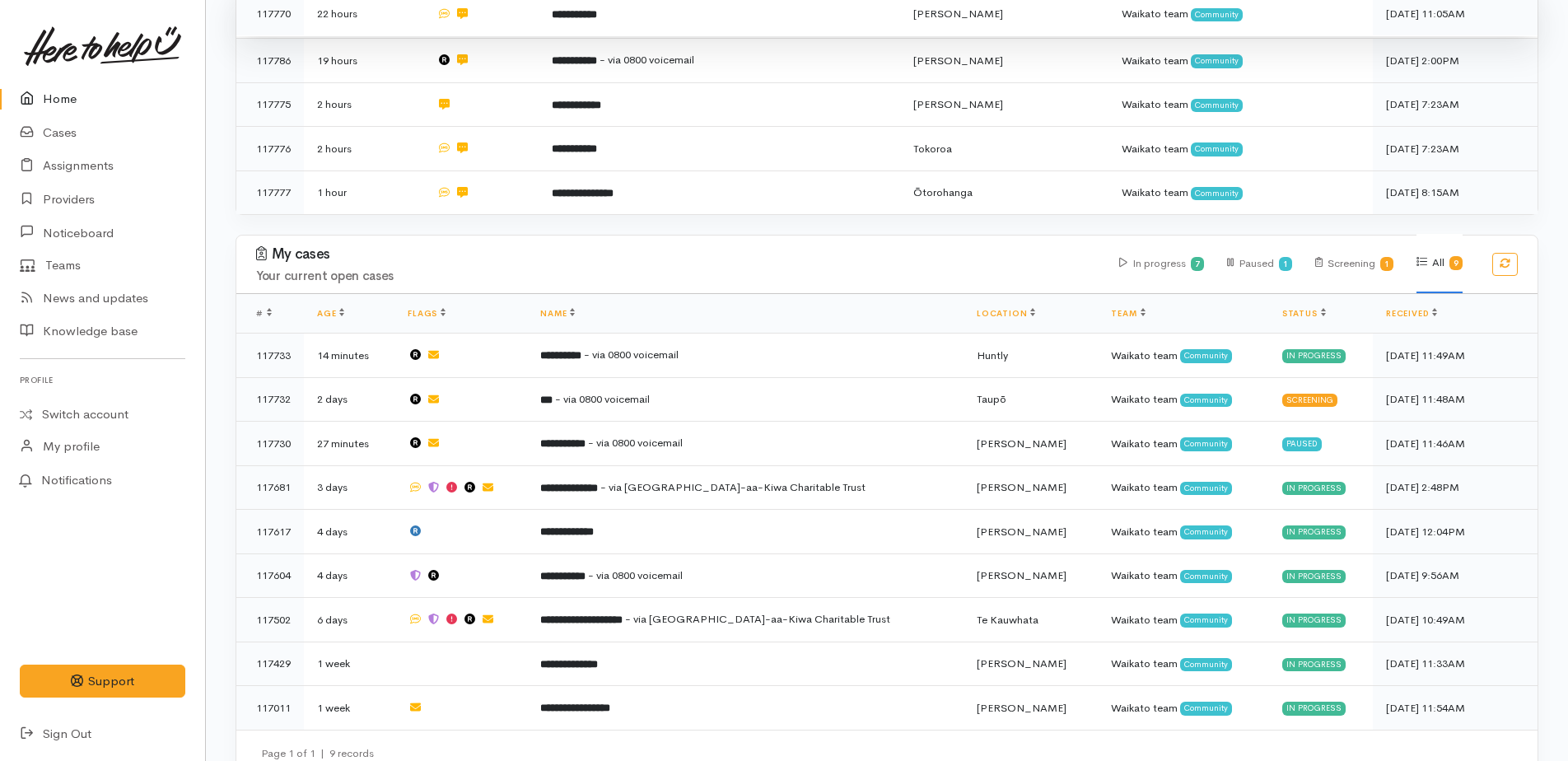
scroll to position [776, 0]
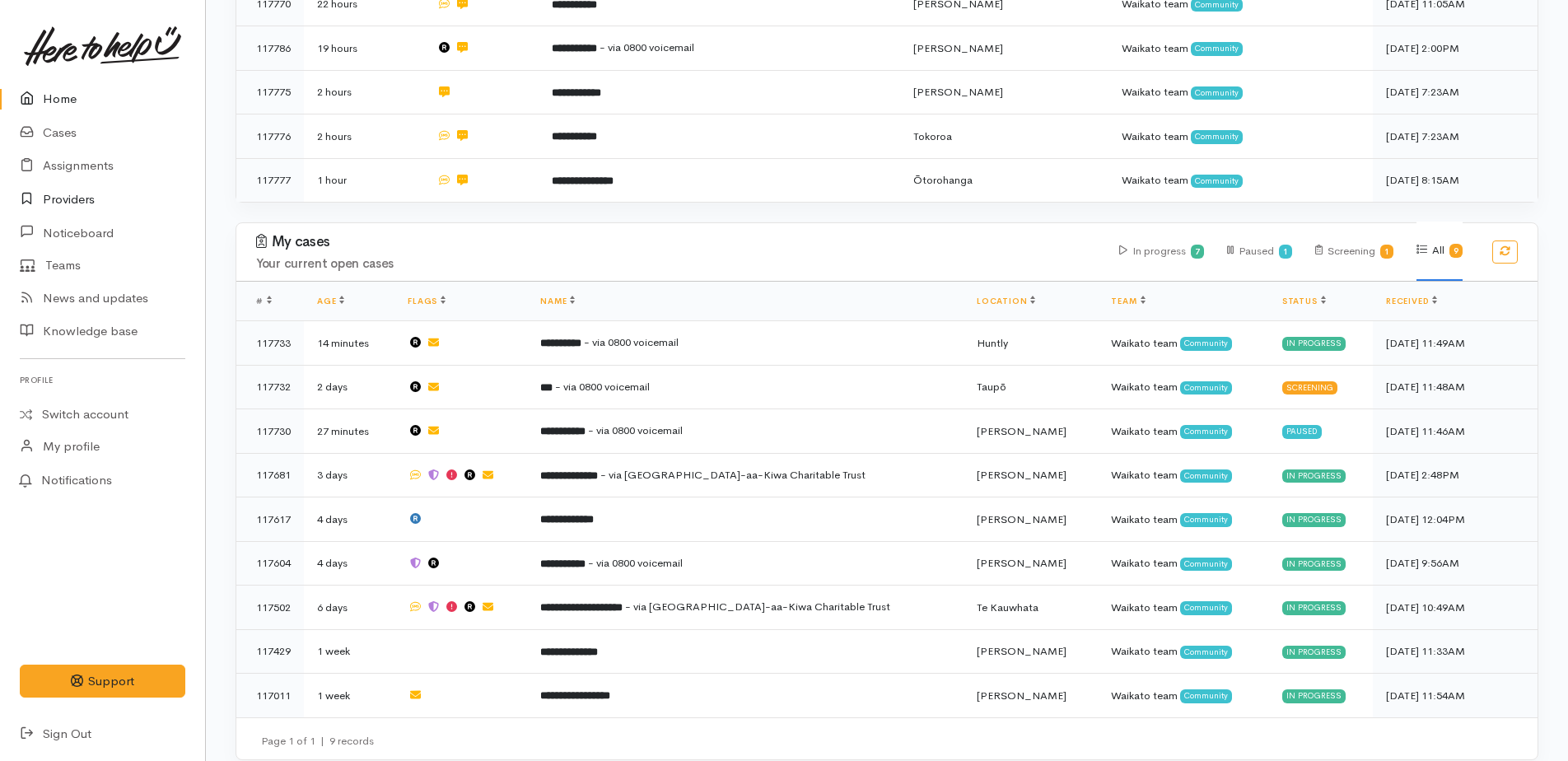
click at [64, 199] on link "Providers" at bounding box center [102, 200] width 205 height 34
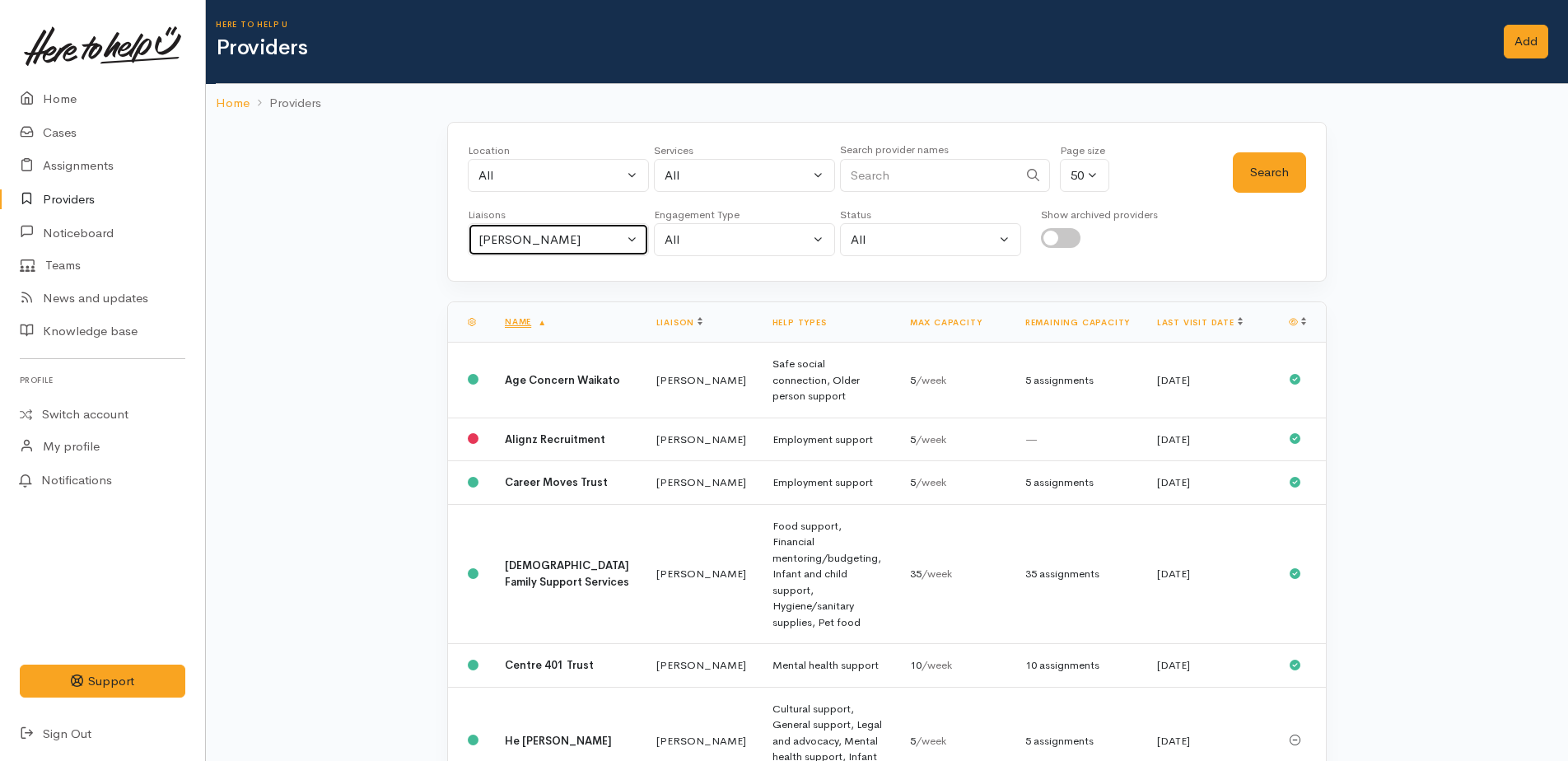
click at [499, 241] on div "Kyleigh Pike" at bounding box center [550, 239] width 145 height 19
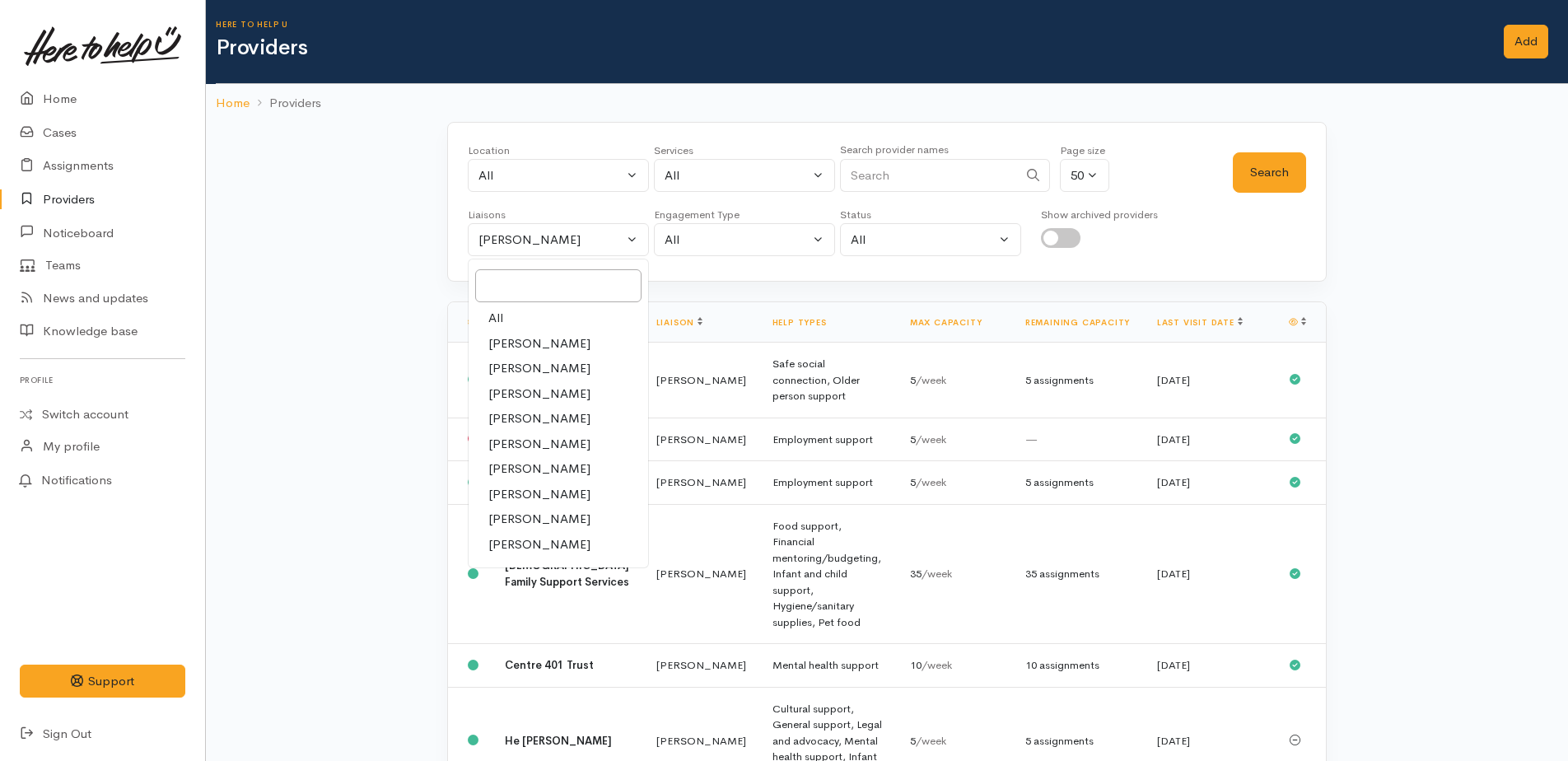
click at [503, 323] on link "All" at bounding box center [558, 318] width 180 height 25
select select "null"
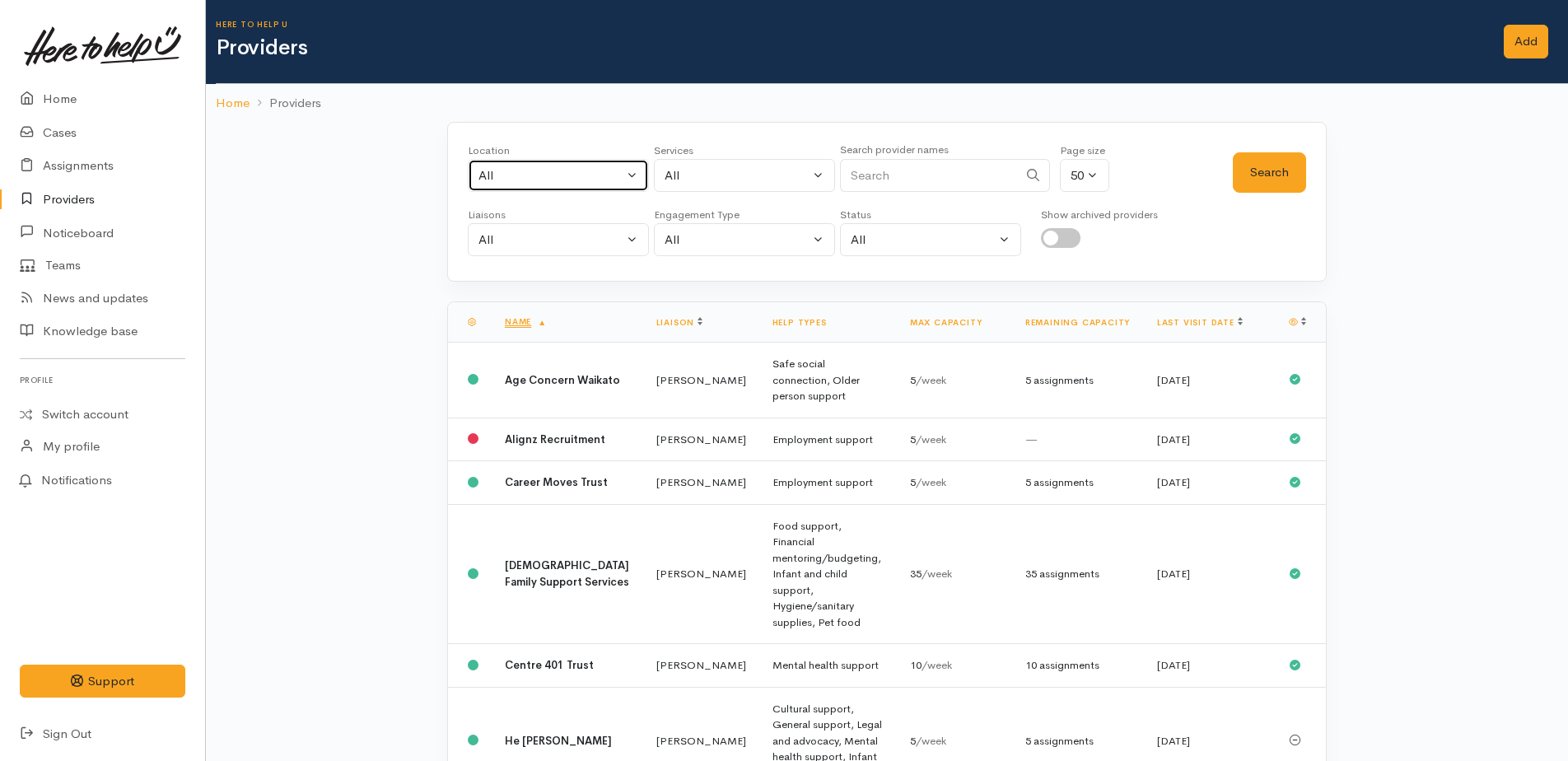
click at [494, 184] on div "All" at bounding box center [550, 175] width 145 height 19
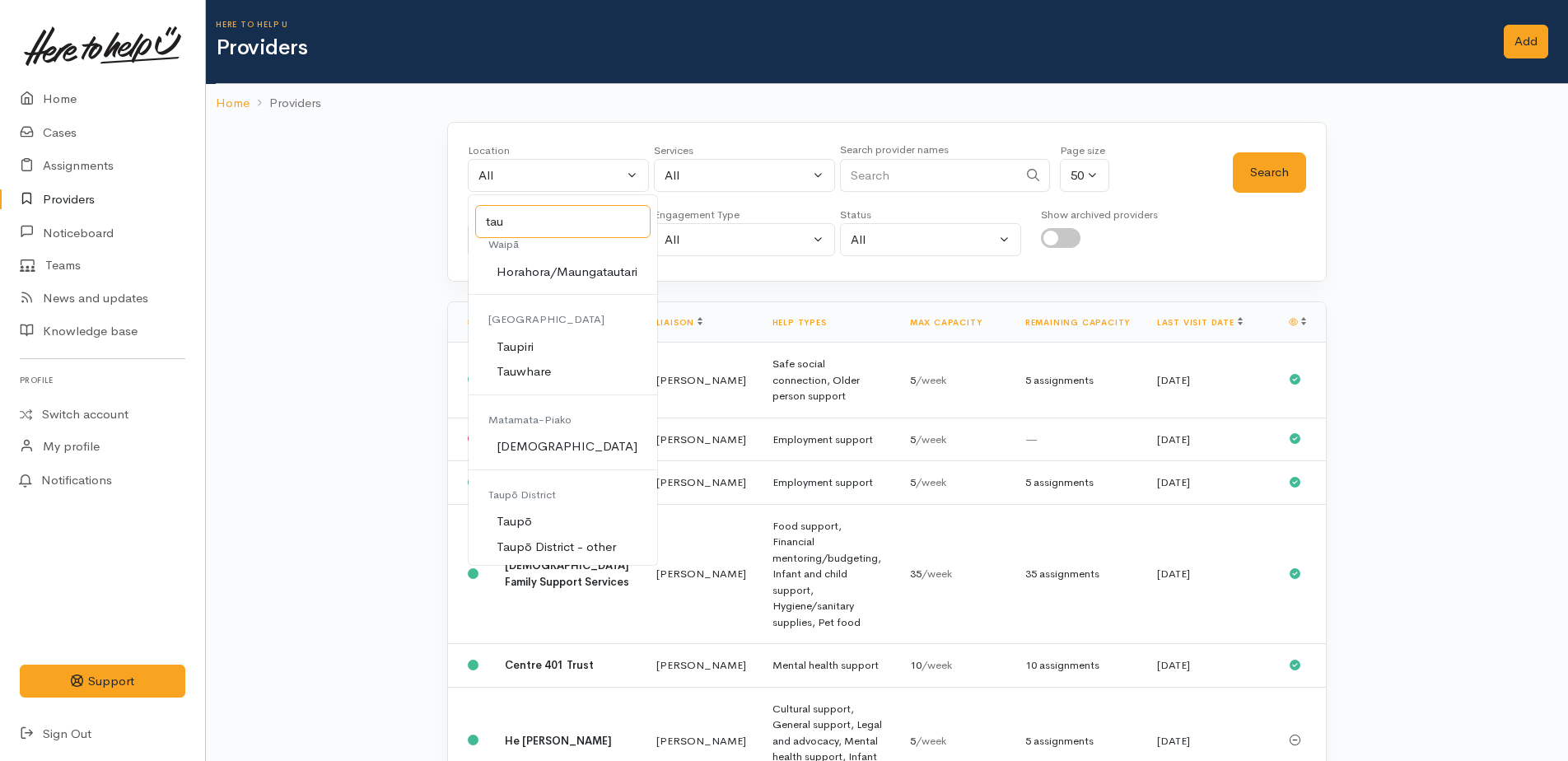
scroll to position [87, 0]
type input "tau"
click at [516, 515] on span "Taupō" at bounding box center [513, 521] width 35 height 19
select select "183"
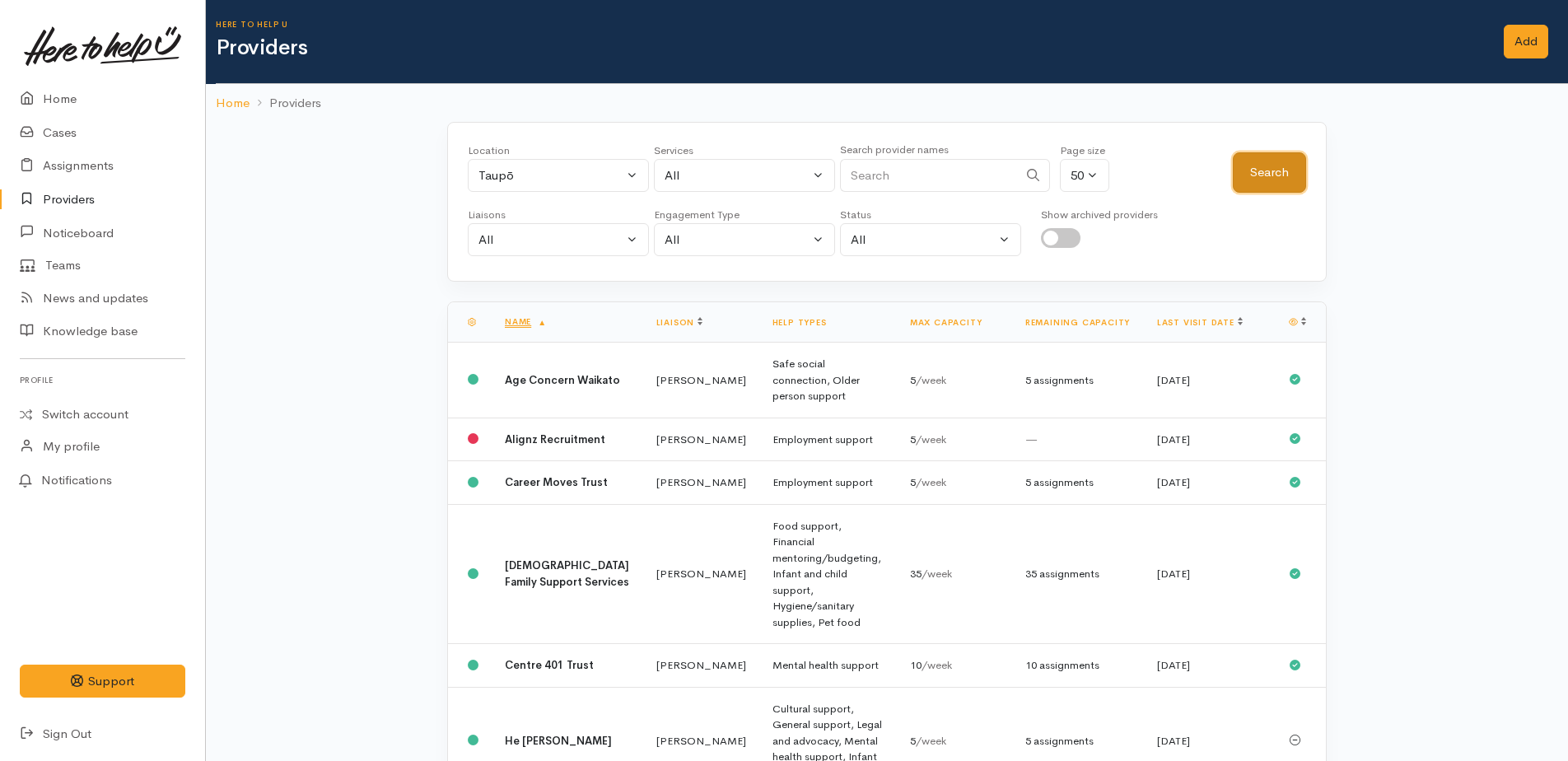
click at [1279, 173] on button "Search" at bounding box center [1270, 172] width 74 height 40
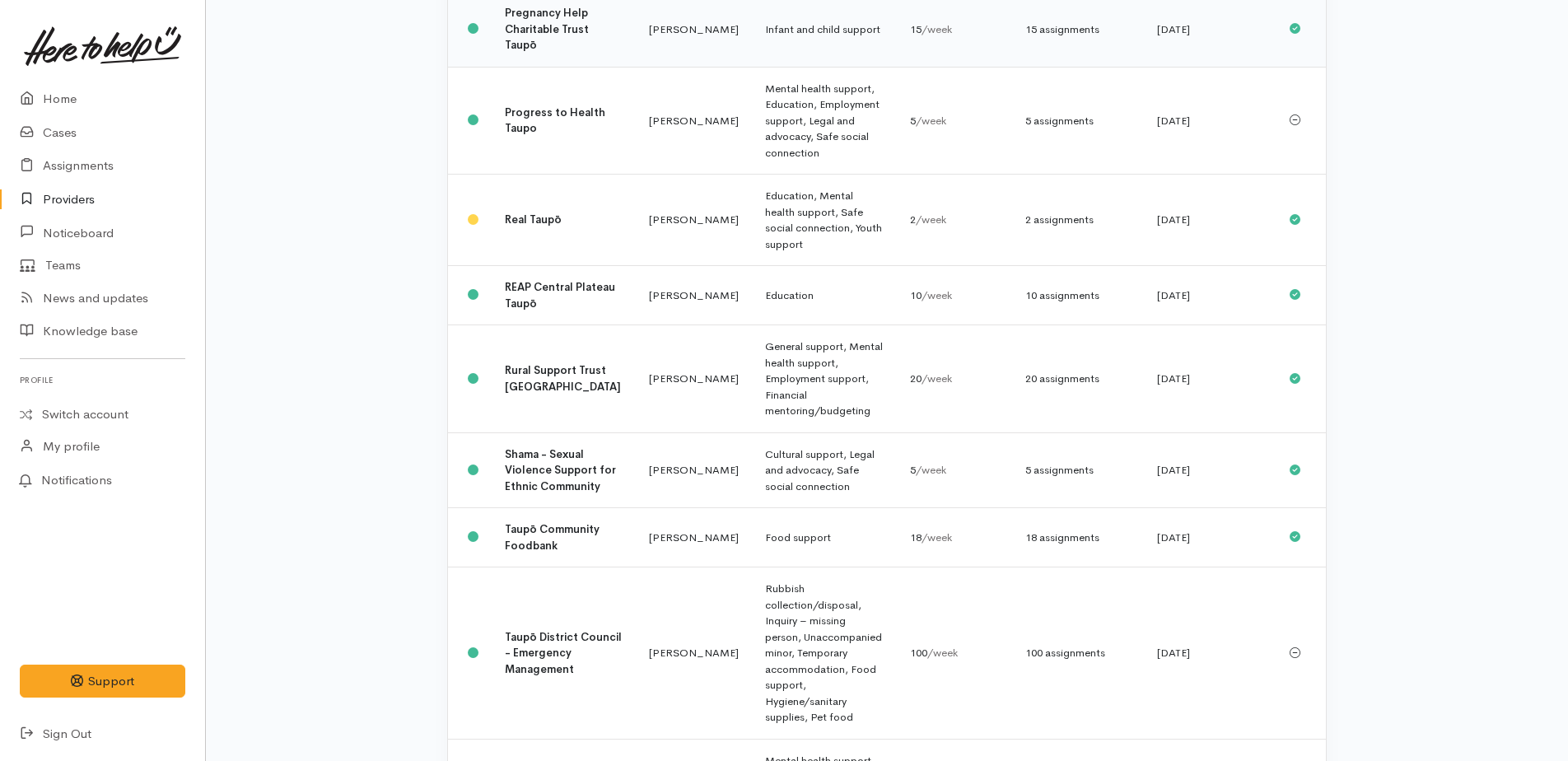
scroll to position [1959, 0]
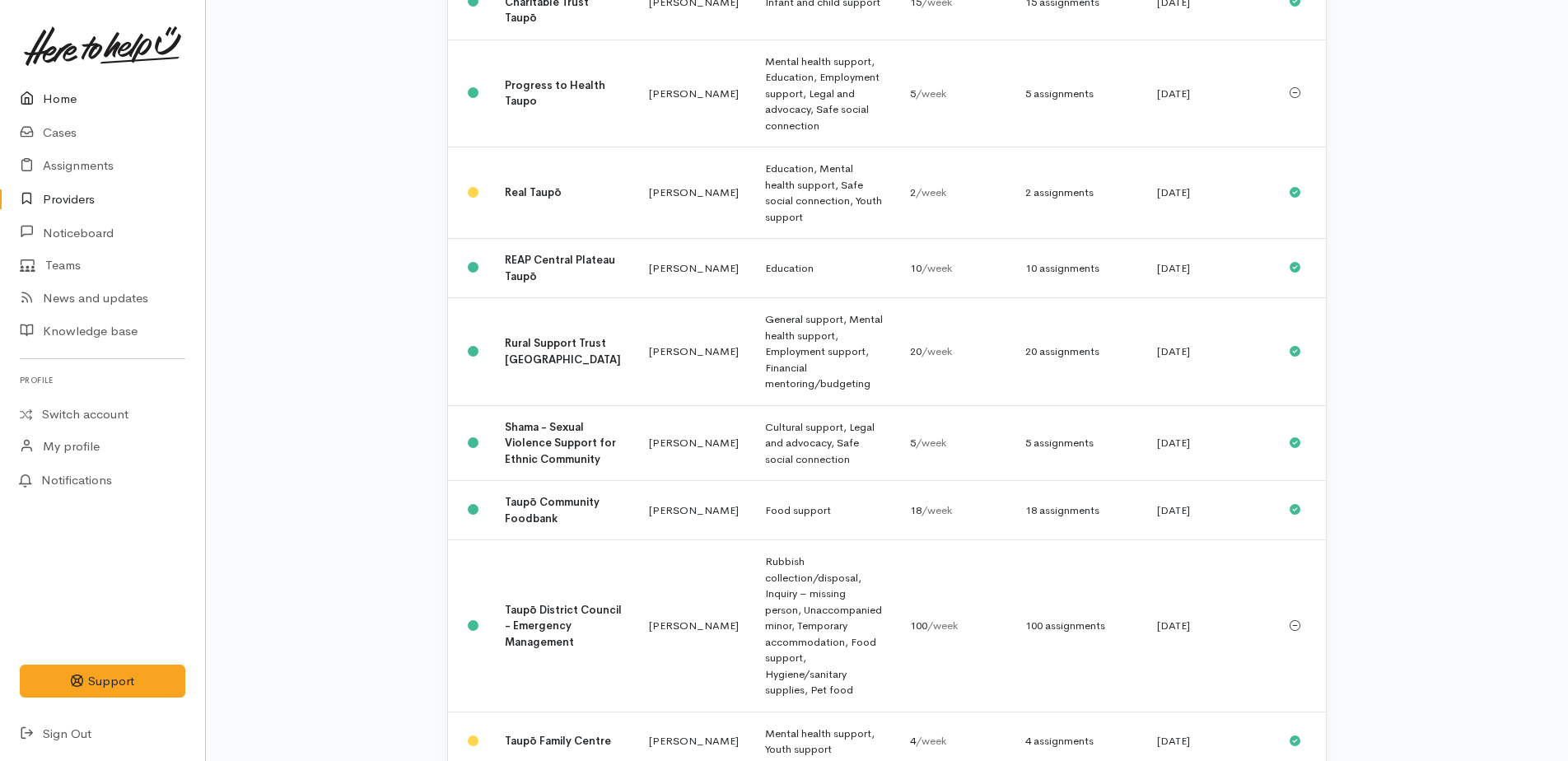
click at [64, 94] on link "Home" at bounding box center [102, 100] width 205 height 34
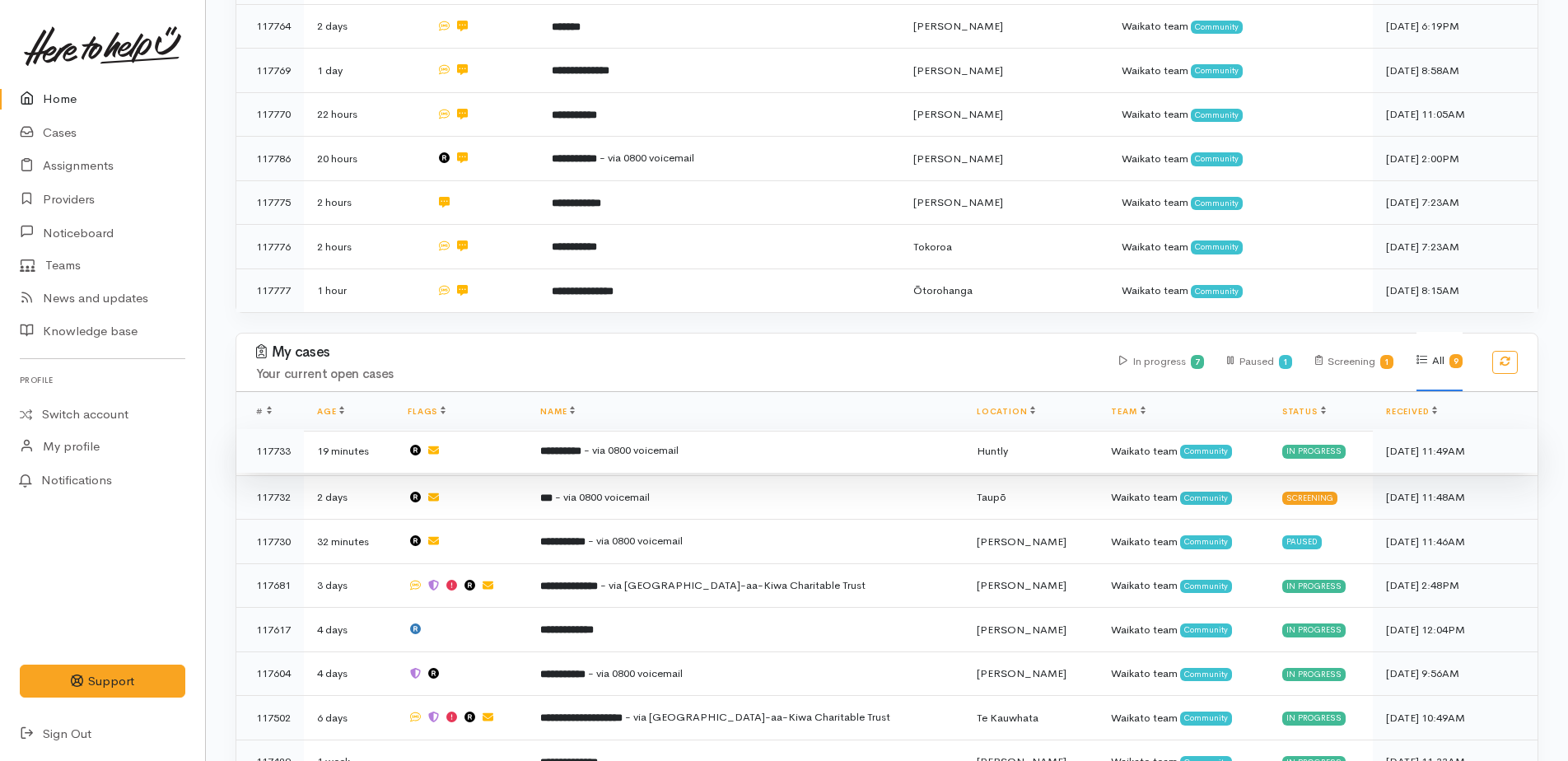
scroll to position [776, 0]
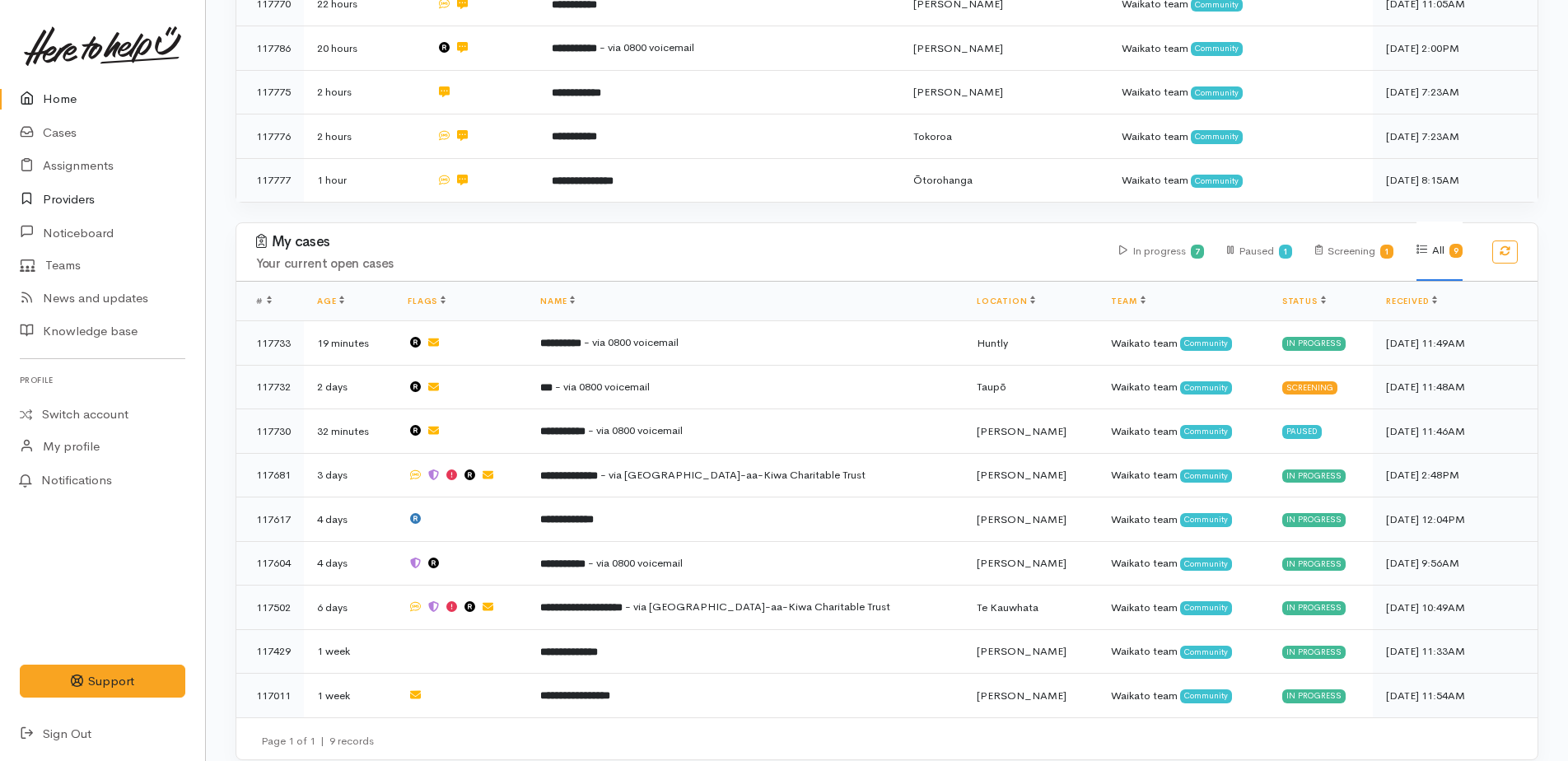
click at [69, 189] on link "Providers" at bounding box center [102, 200] width 205 height 34
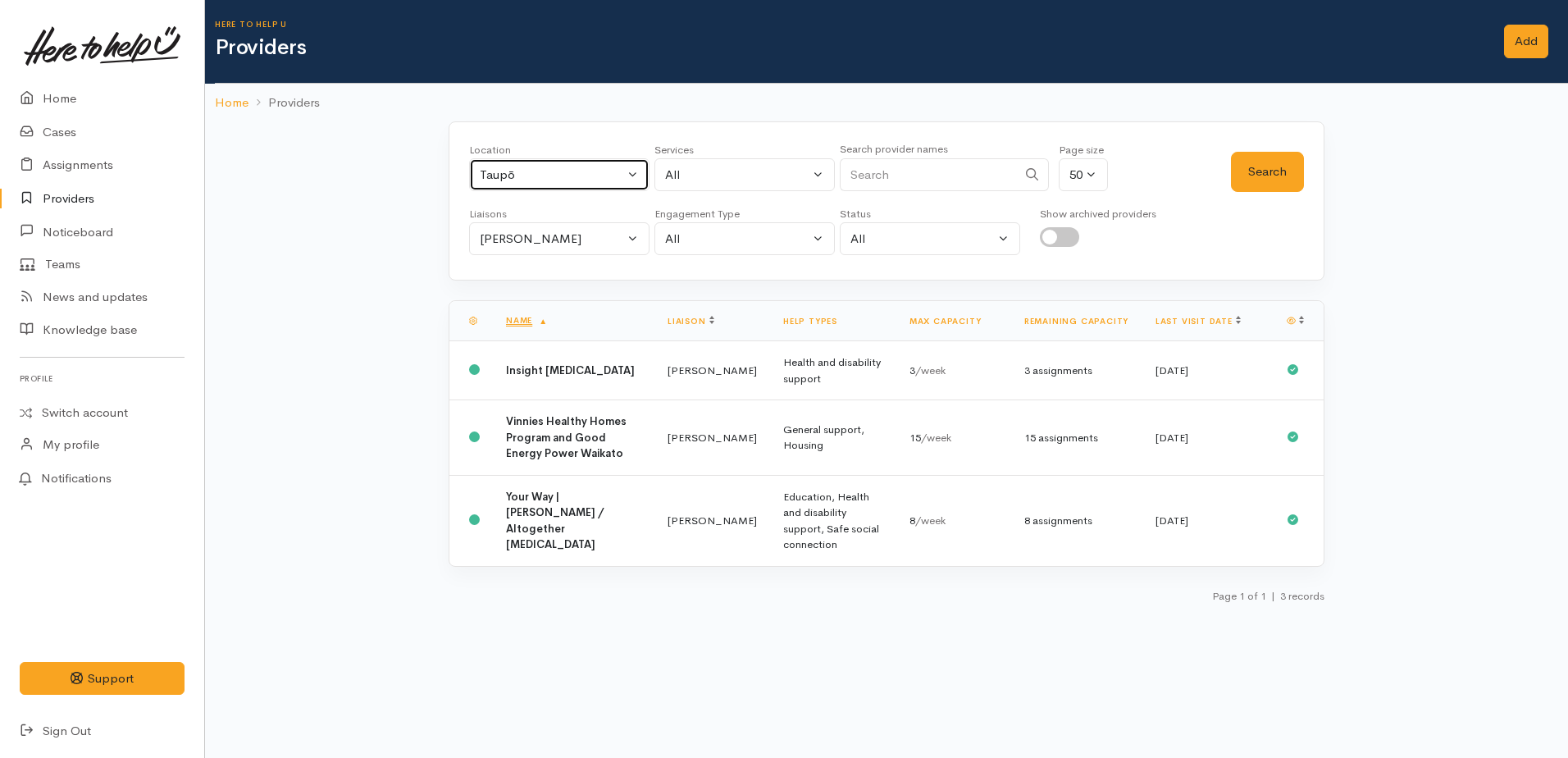
click at [574, 176] on div "Taupō" at bounding box center [552, 175] width 144 height 19
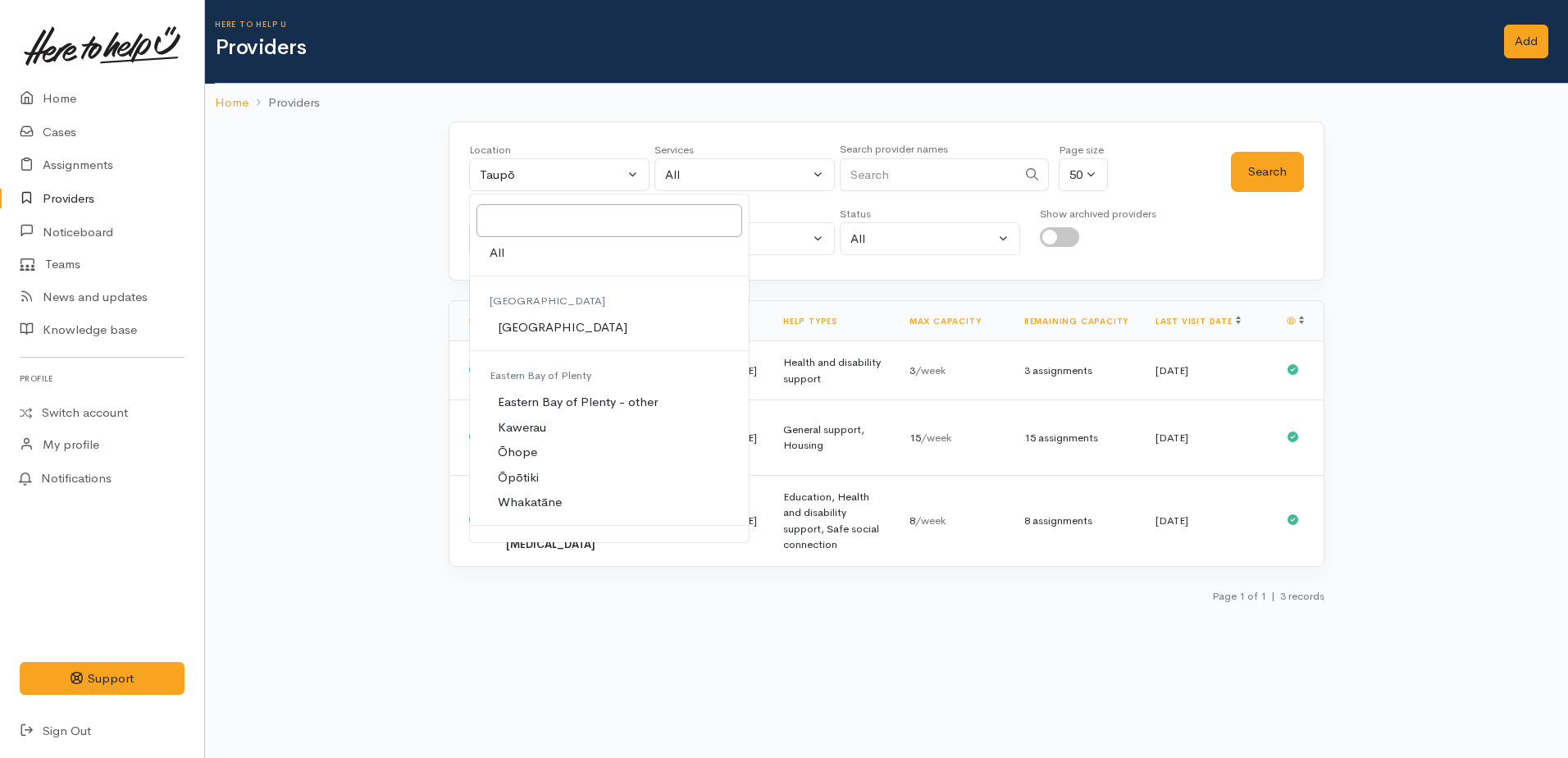
click at [501, 257] on span "All" at bounding box center [497, 253] width 14 height 19
select select "-1"
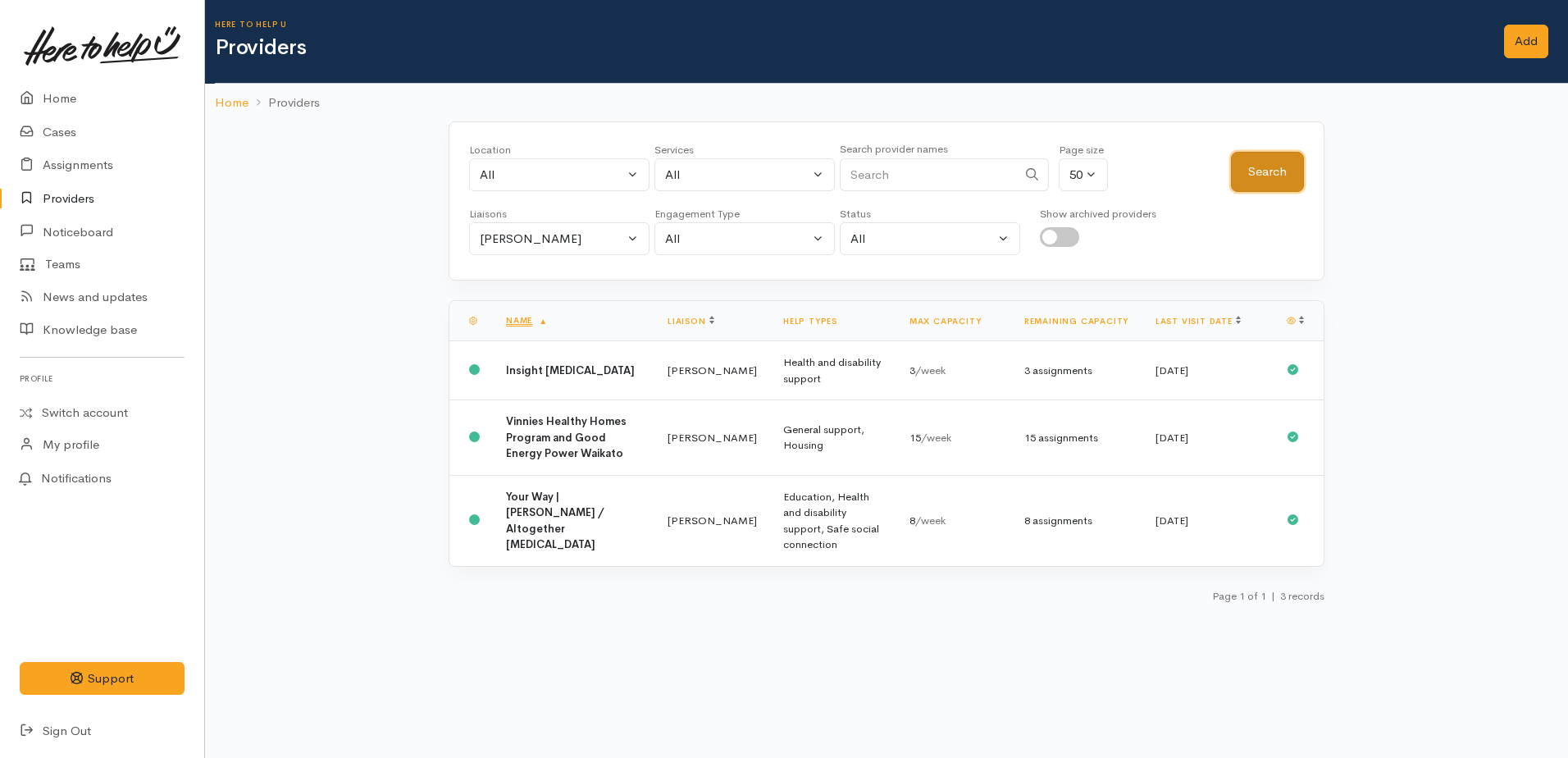
click at [1289, 179] on button "Search" at bounding box center [1268, 171] width 73 height 40
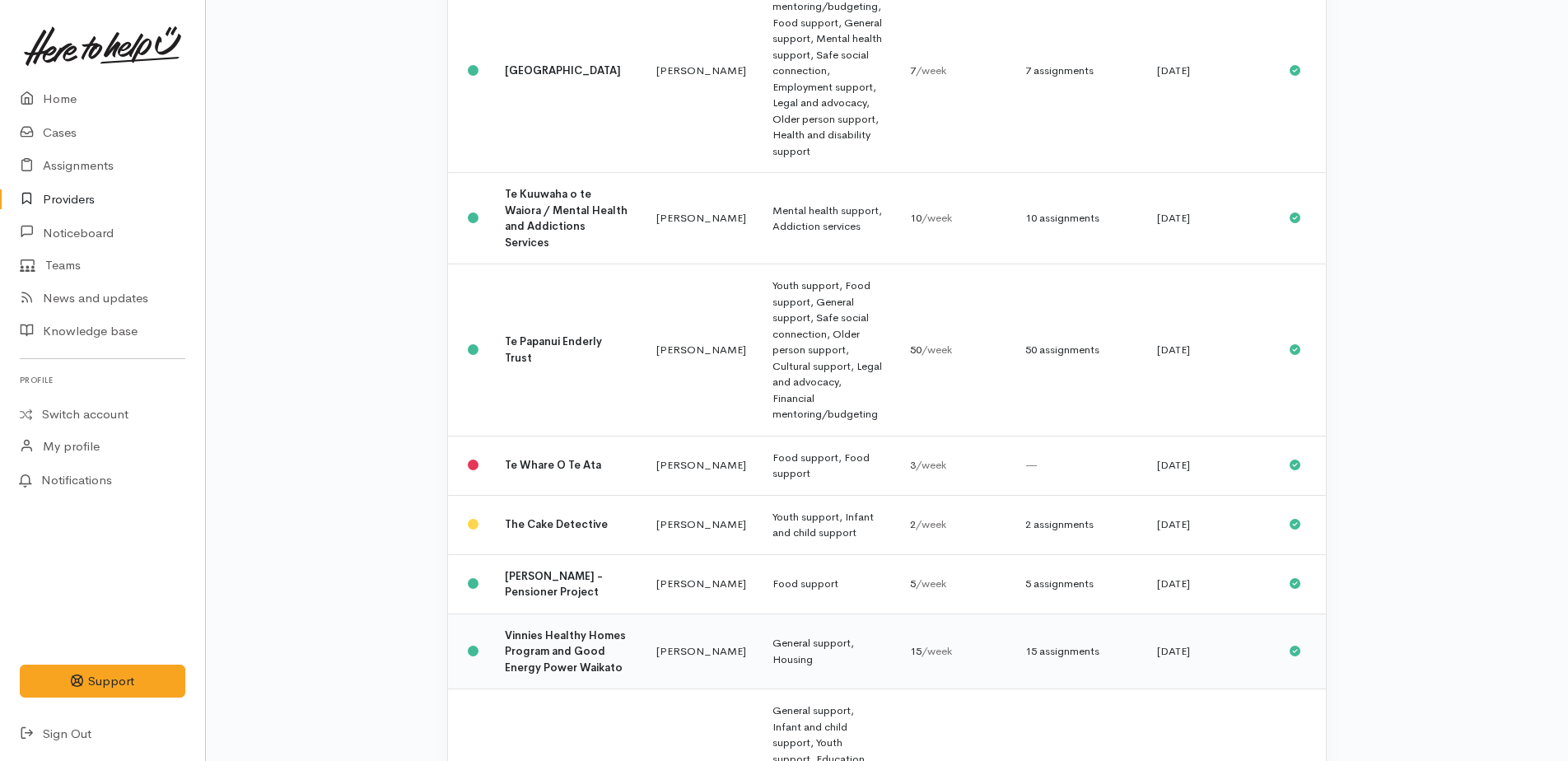
scroll to position [2193, 0]
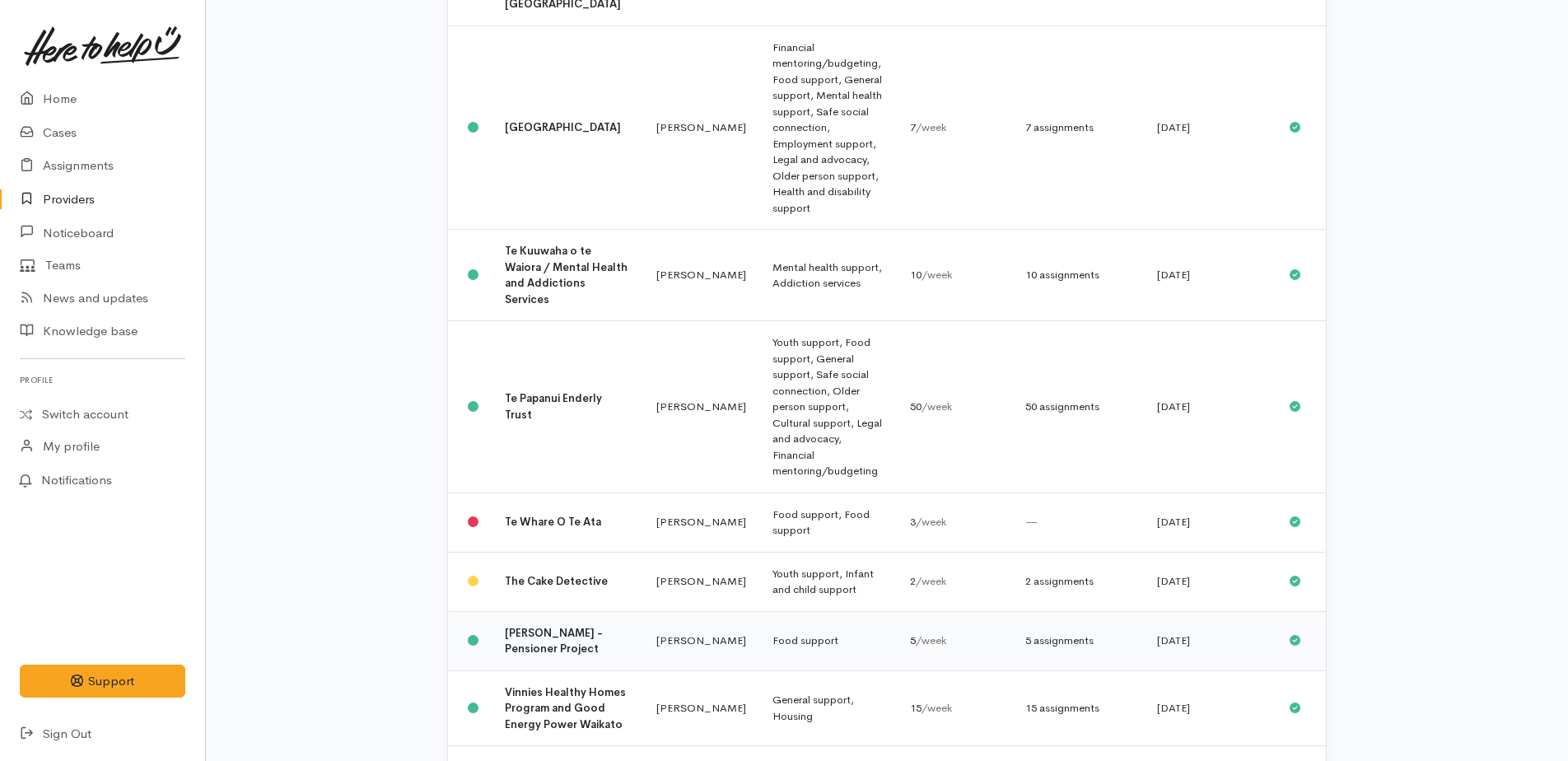
click at [533, 612] on td "[PERSON_NAME] - Pensioner Project" at bounding box center [567, 641] width 152 height 59
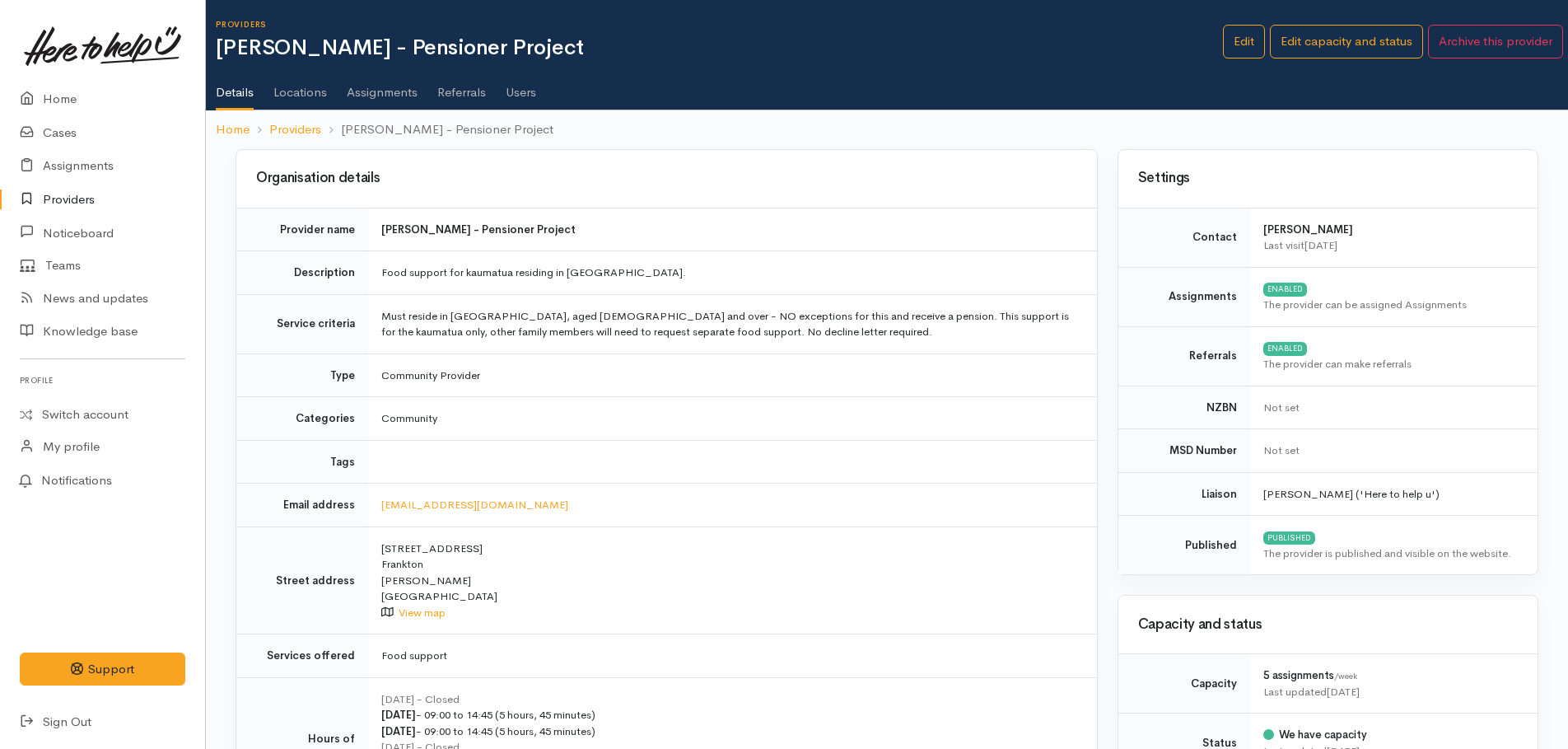
click at [389, 85] on link "Assignments" at bounding box center [382, 86] width 71 height 46
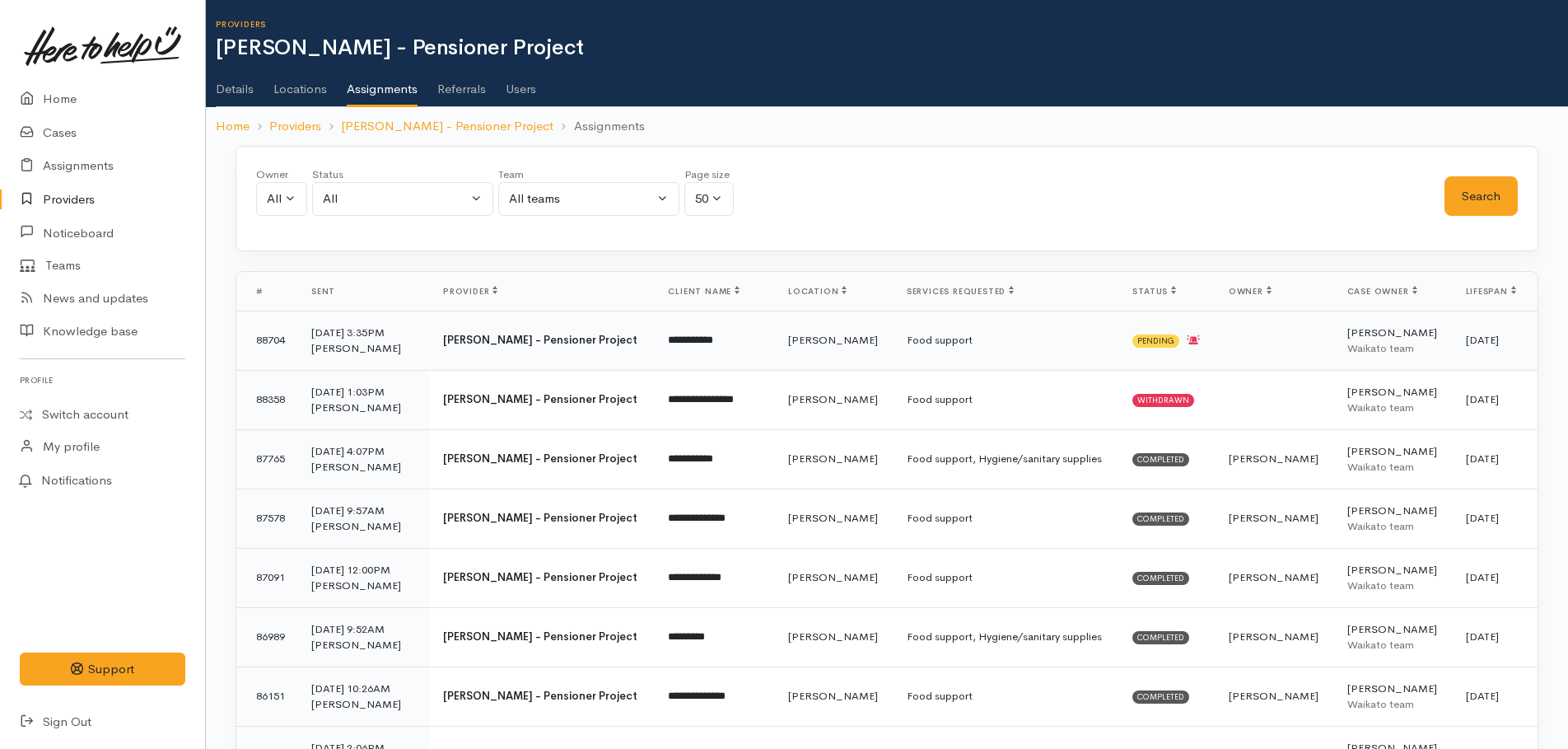
click at [543, 339] on b "Vinnies Hamilton - Pensioner Project" at bounding box center [540, 340] width 194 height 14
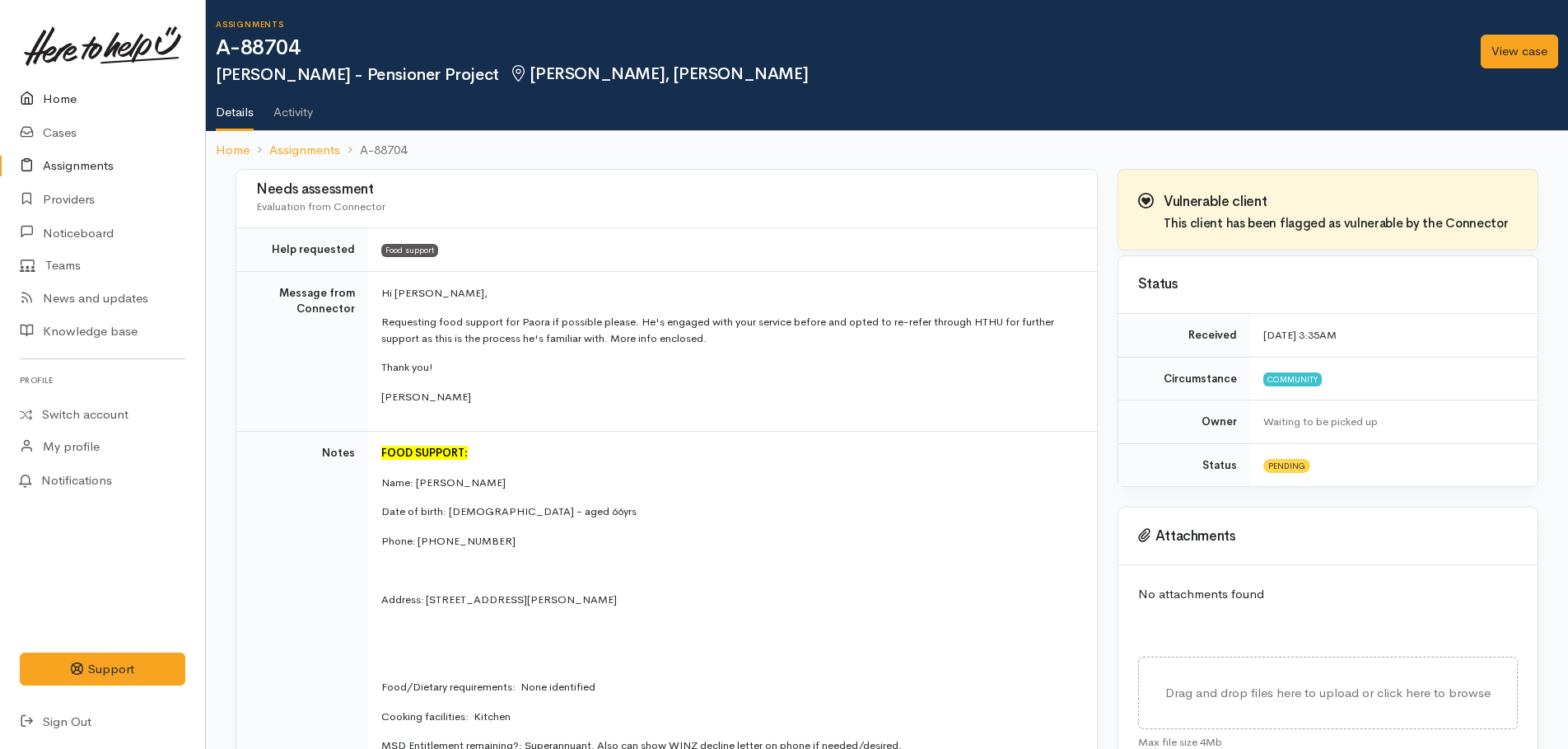
click at [43, 94] on link "Home" at bounding box center [102, 100] width 205 height 34
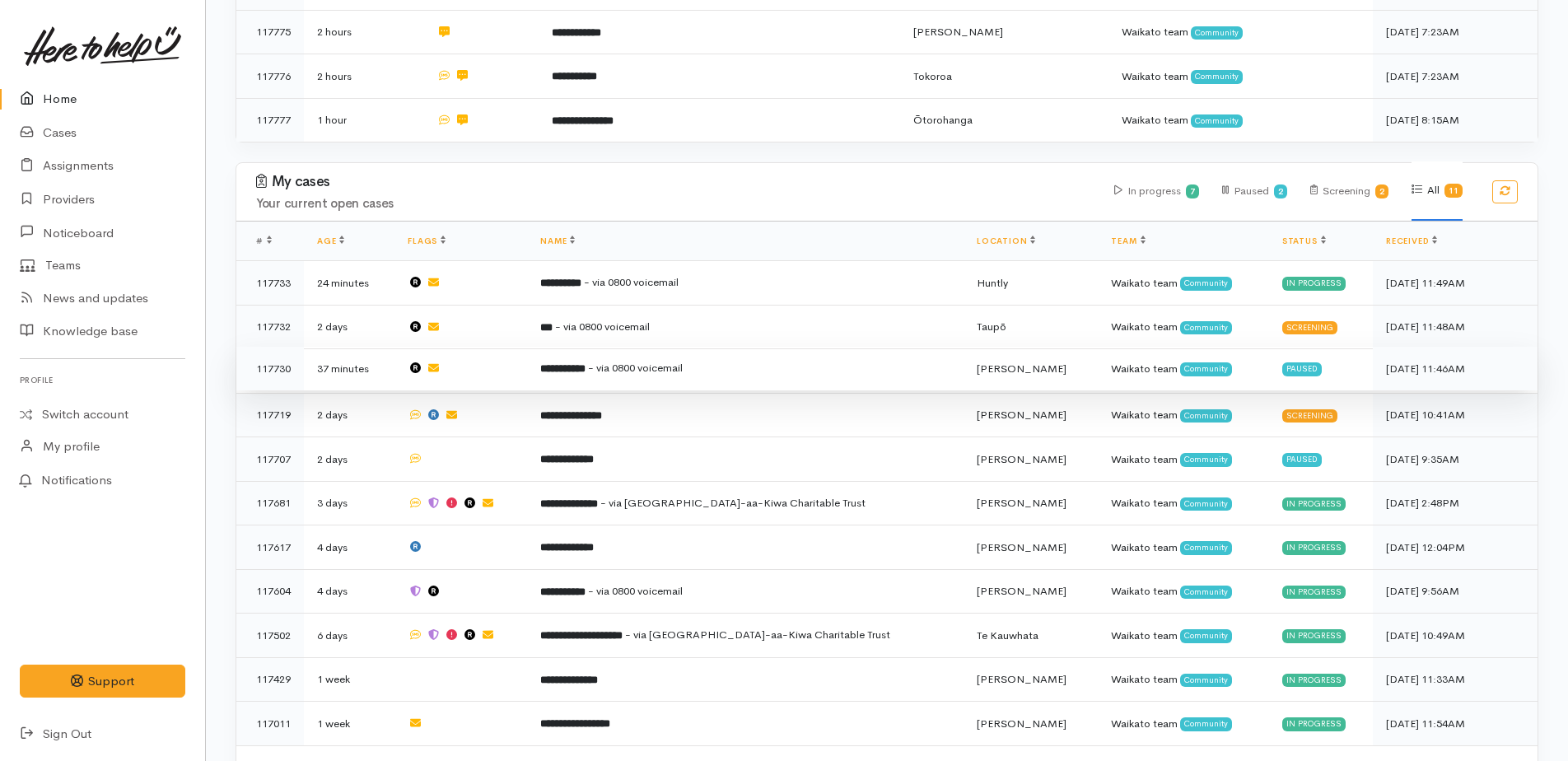
scroll to position [863, 0]
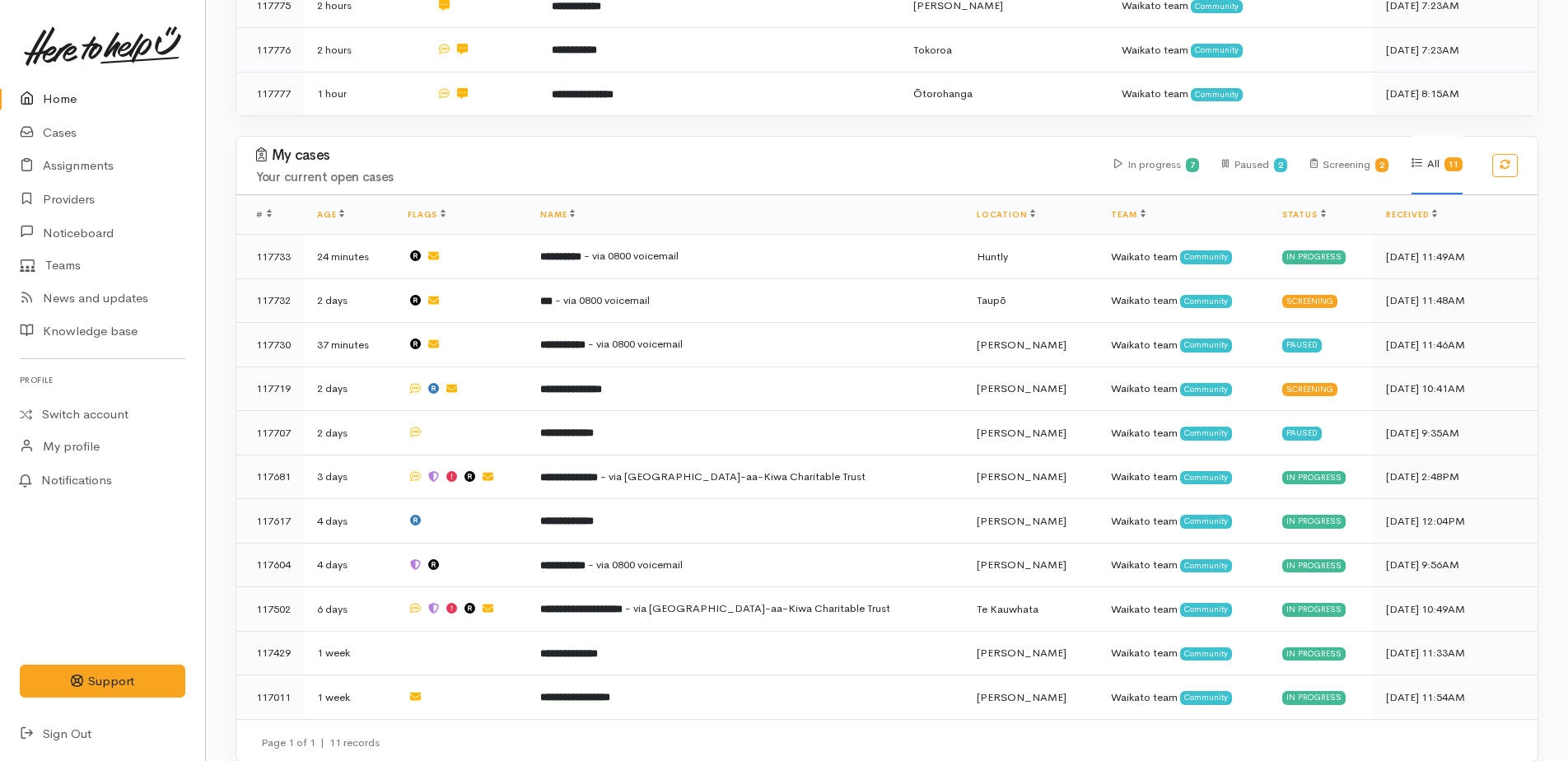
click at [40, 98] on icon at bounding box center [31, 99] width 23 height 21
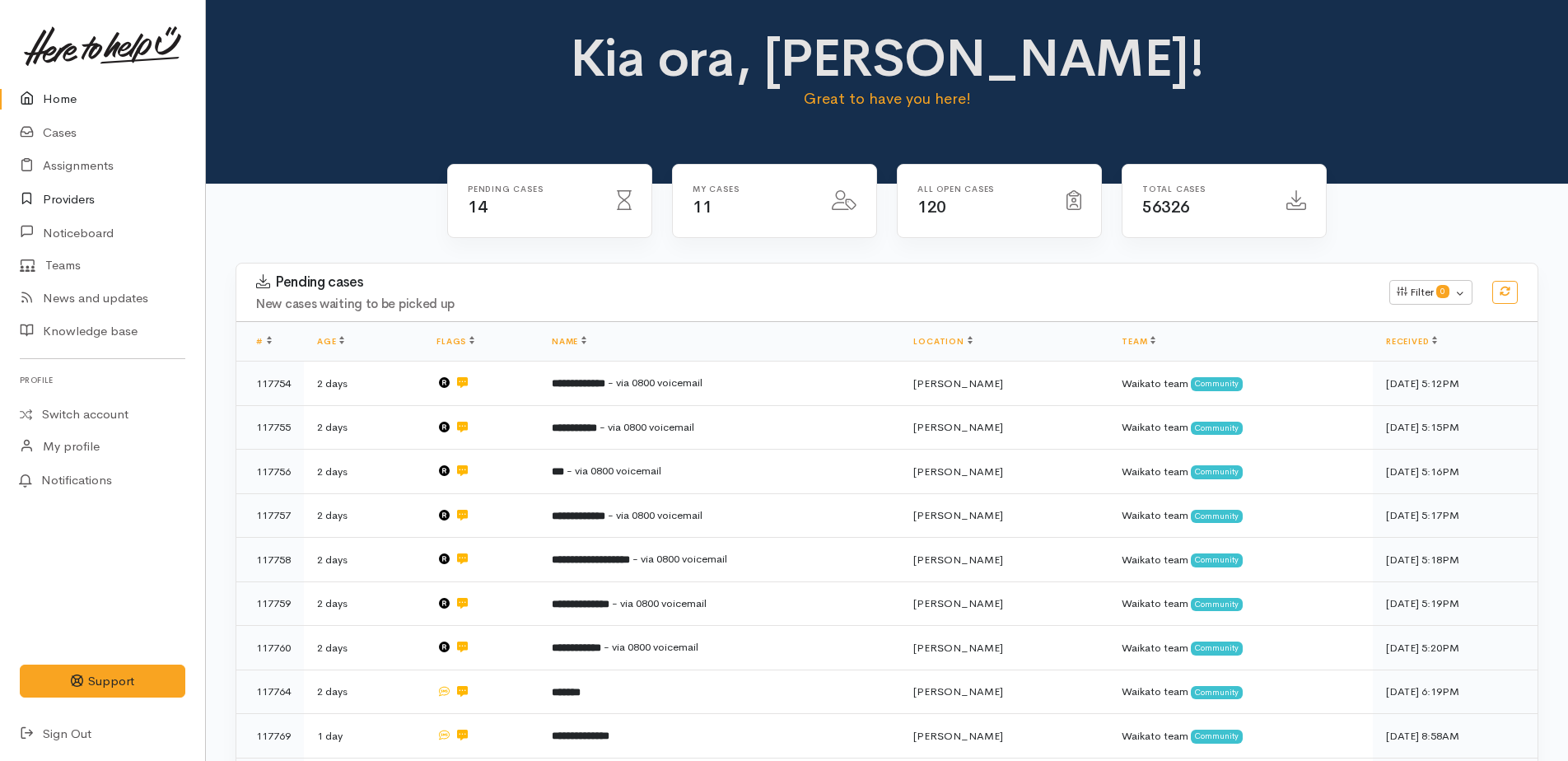
click at [74, 206] on link "Providers" at bounding box center [102, 200] width 205 height 34
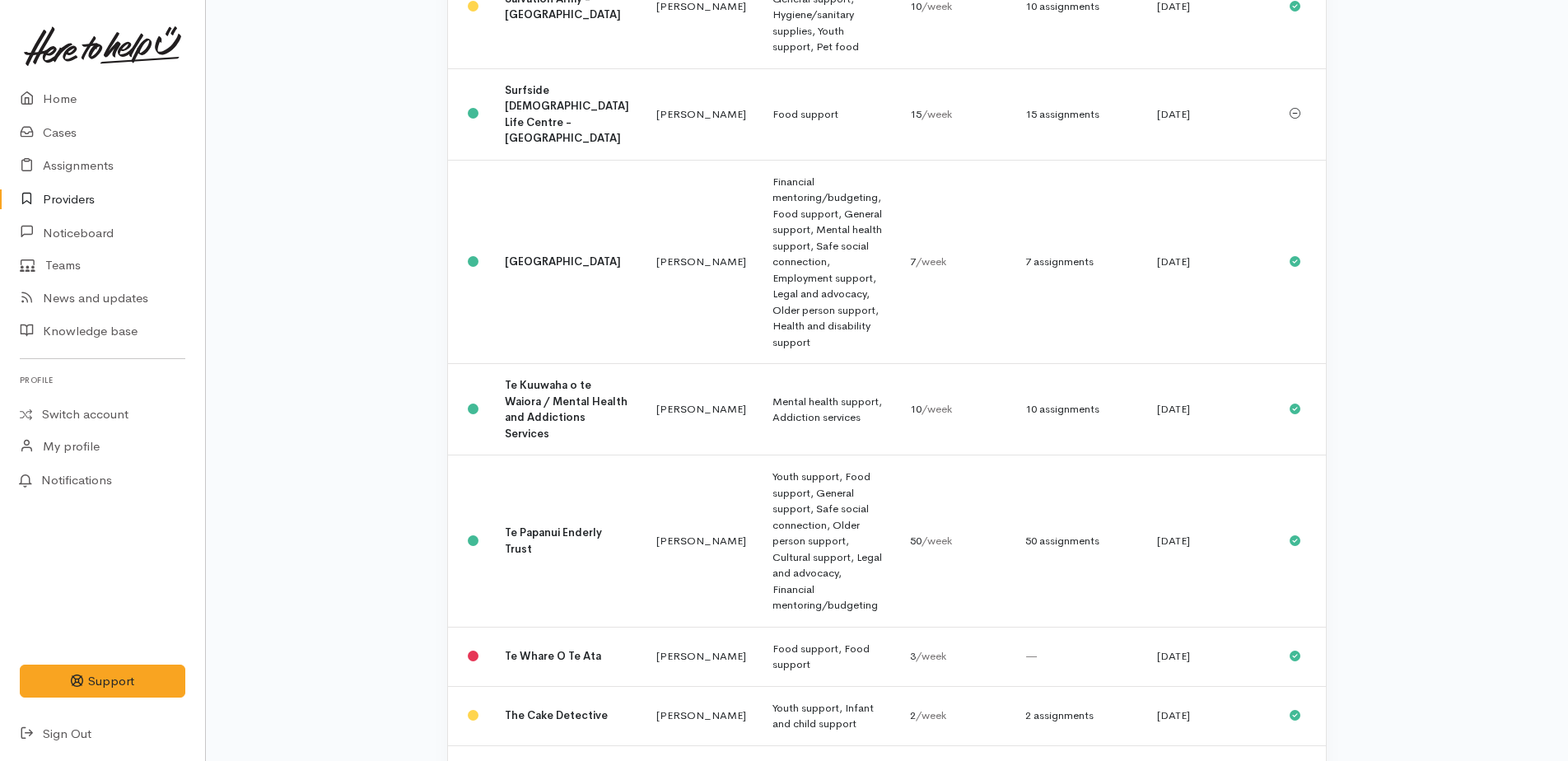
scroll to position [1565, 0]
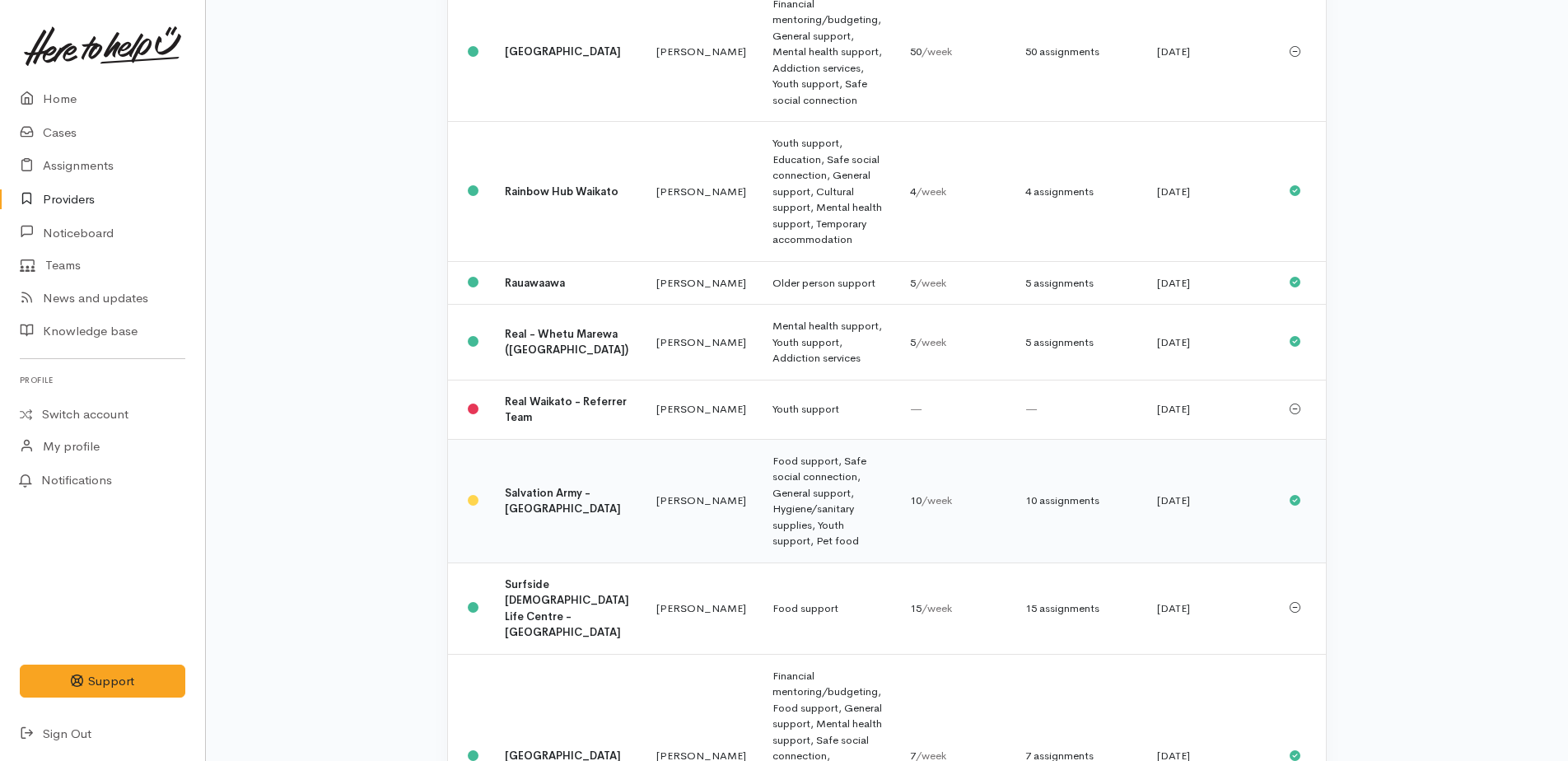
click at [530, 486] on b "Salvation Army - [GEOGRAPHIC_DATA]" at bounding box center [562, 501] width 116 height 31
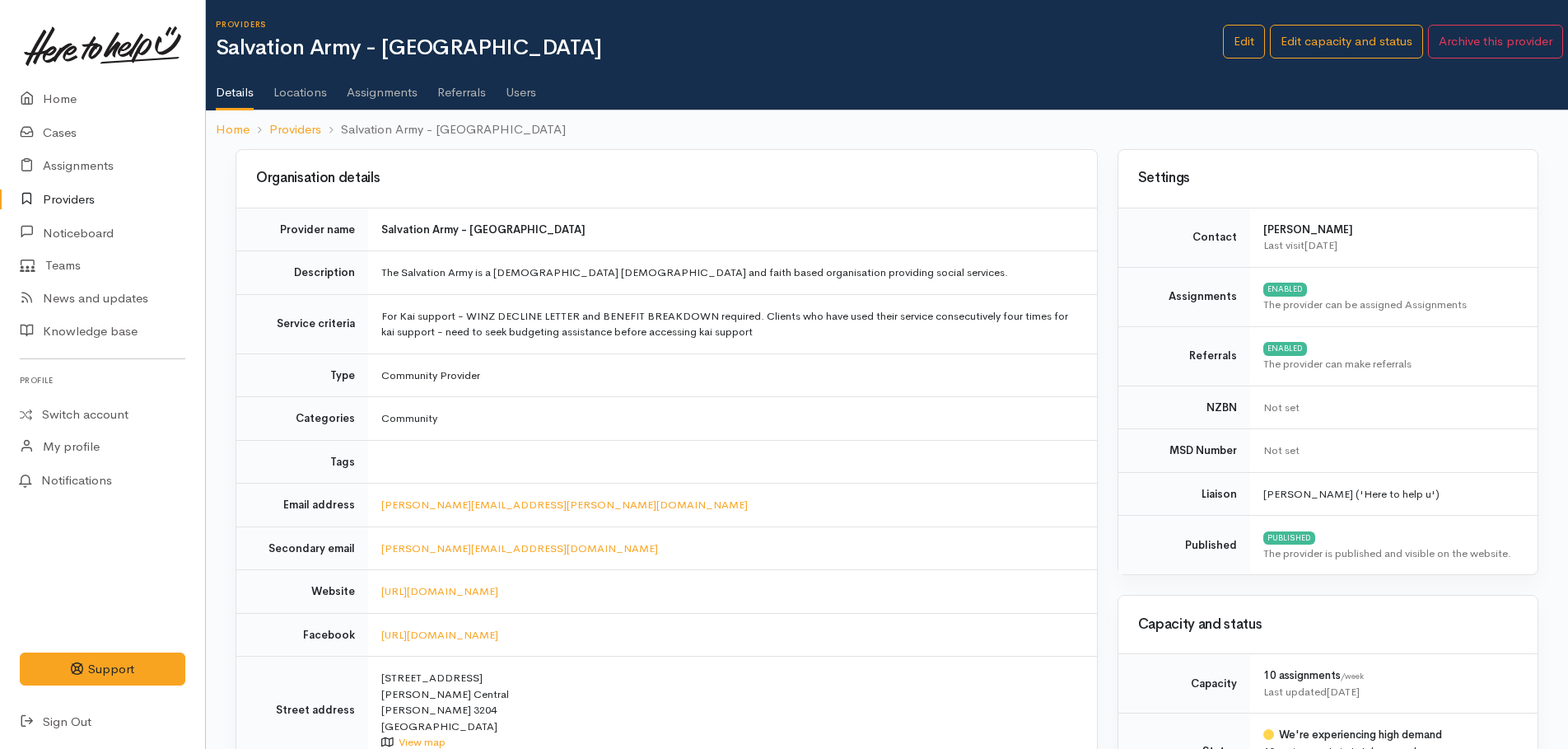
click at [387, 96] on link "Assignments" at bounding box center [382, 86] width 71 height 46
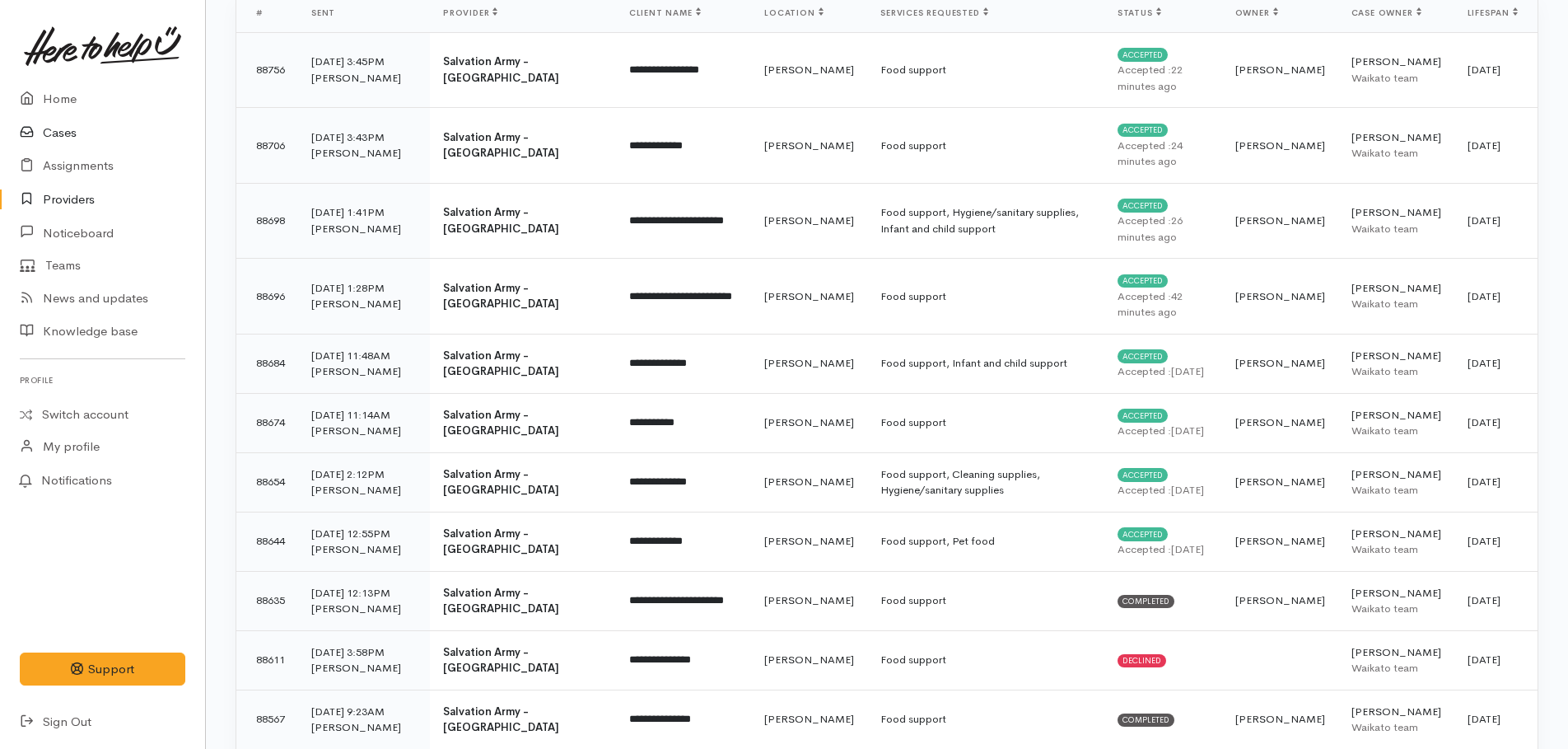
scroll to position [83, 0]
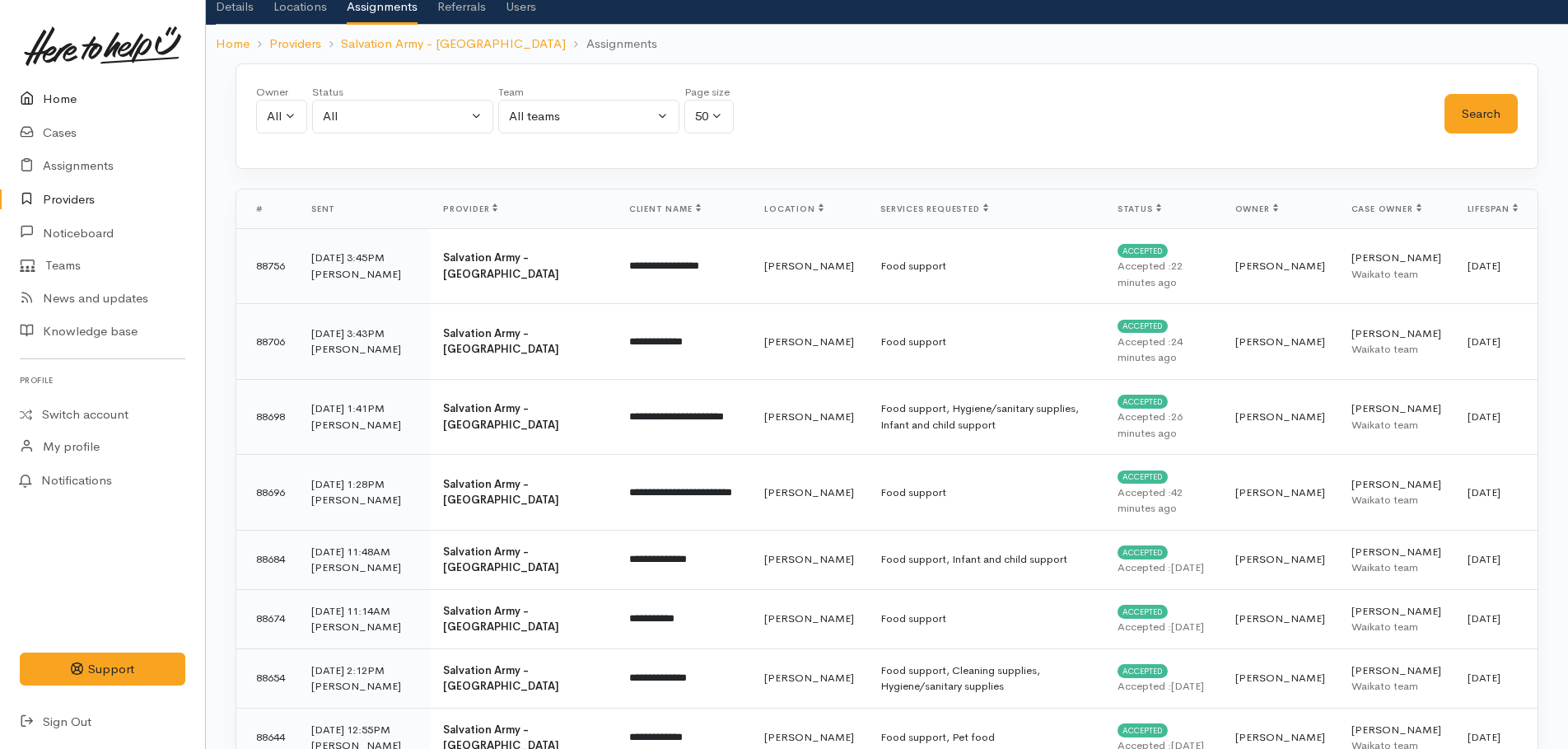
click at [58, 101] on link "Home" at bounding box center [102, 100] width 205 height 34
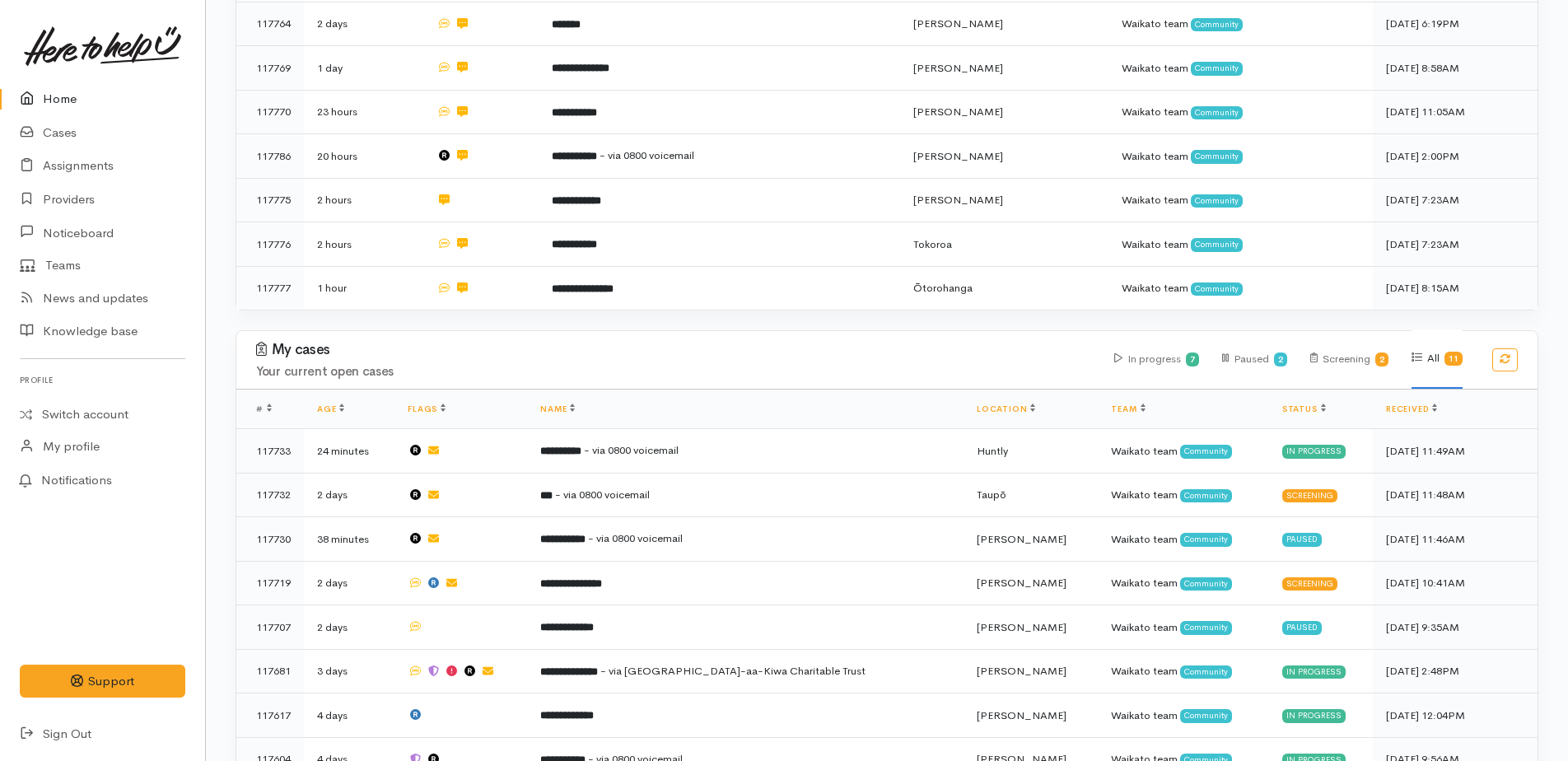
scroll to position [863, 0]
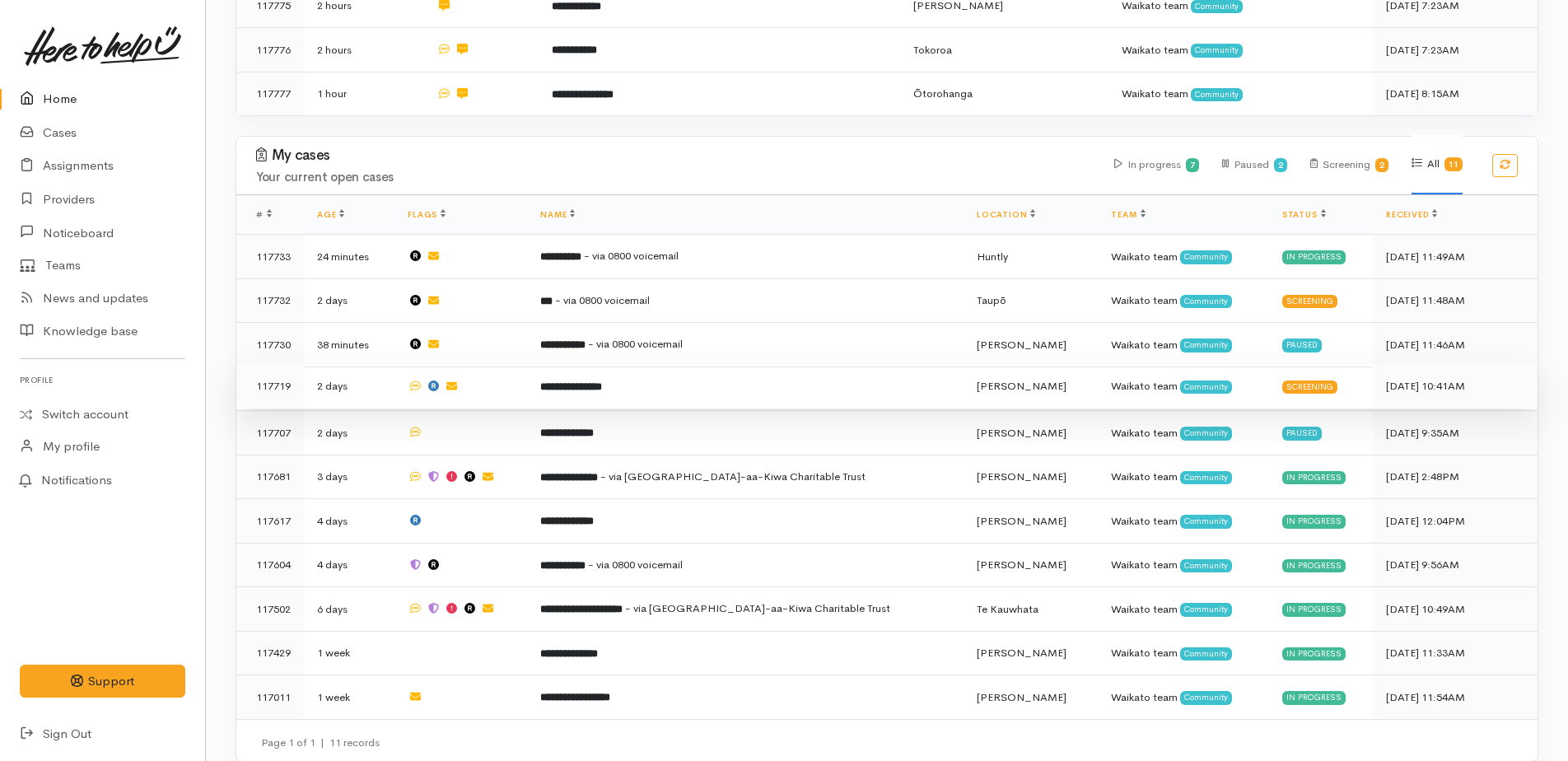
click at [602, 381] on b "**********" at bounding box center [571, 387] width 62 height 11
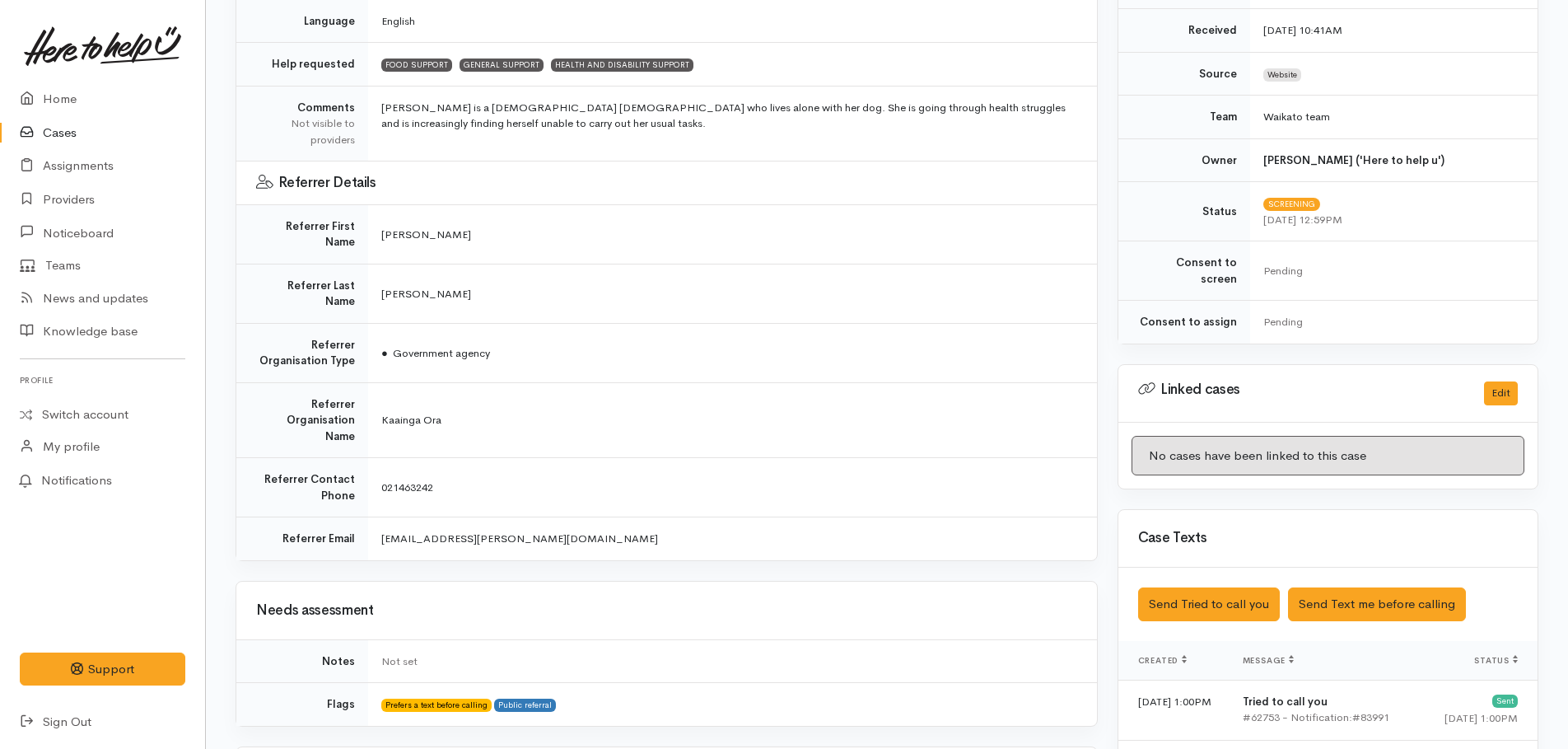
scroll to position [622, 0]
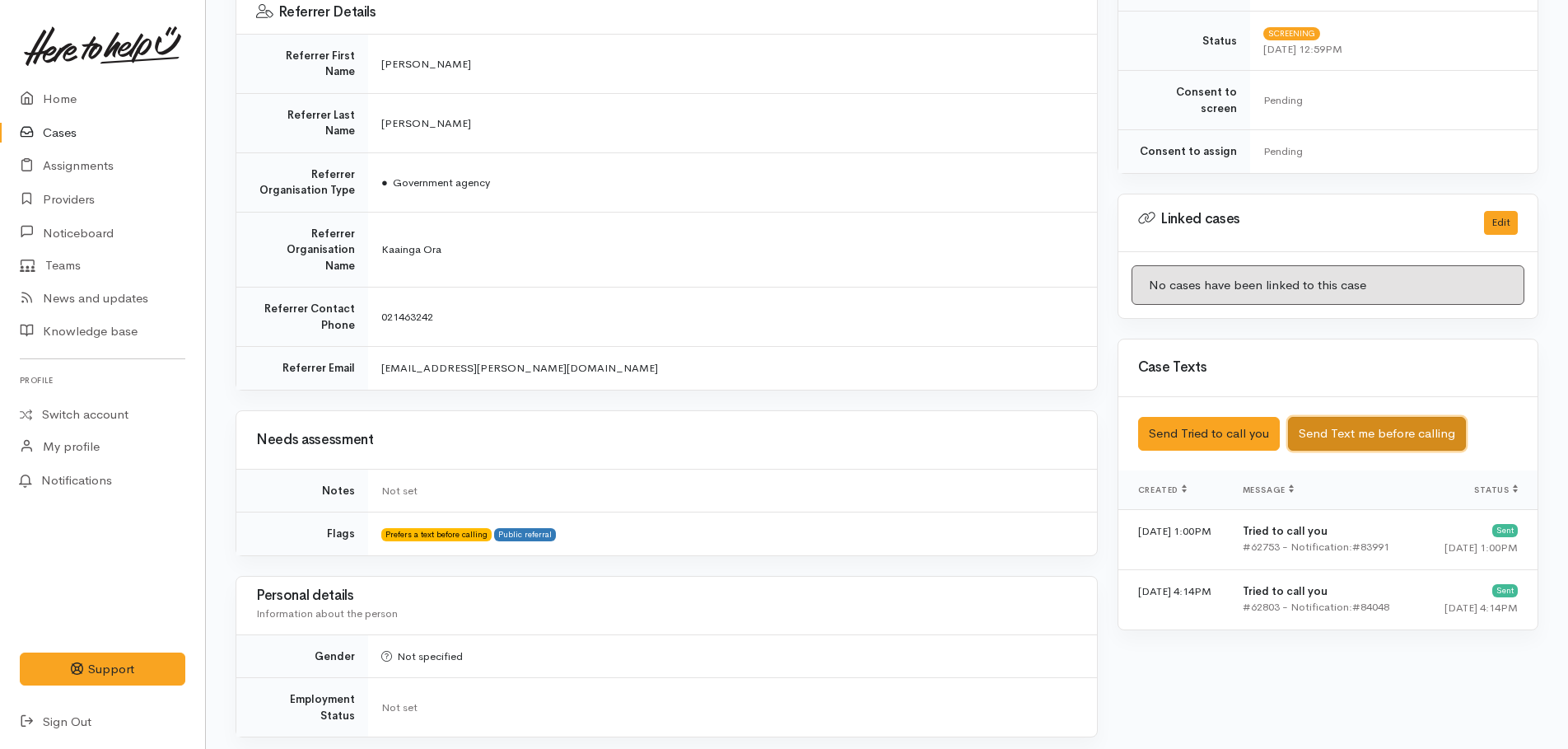
click at [1332, 420] on button "Send Text me before calling" at bounding box center [1376, 433] width 178 height 34
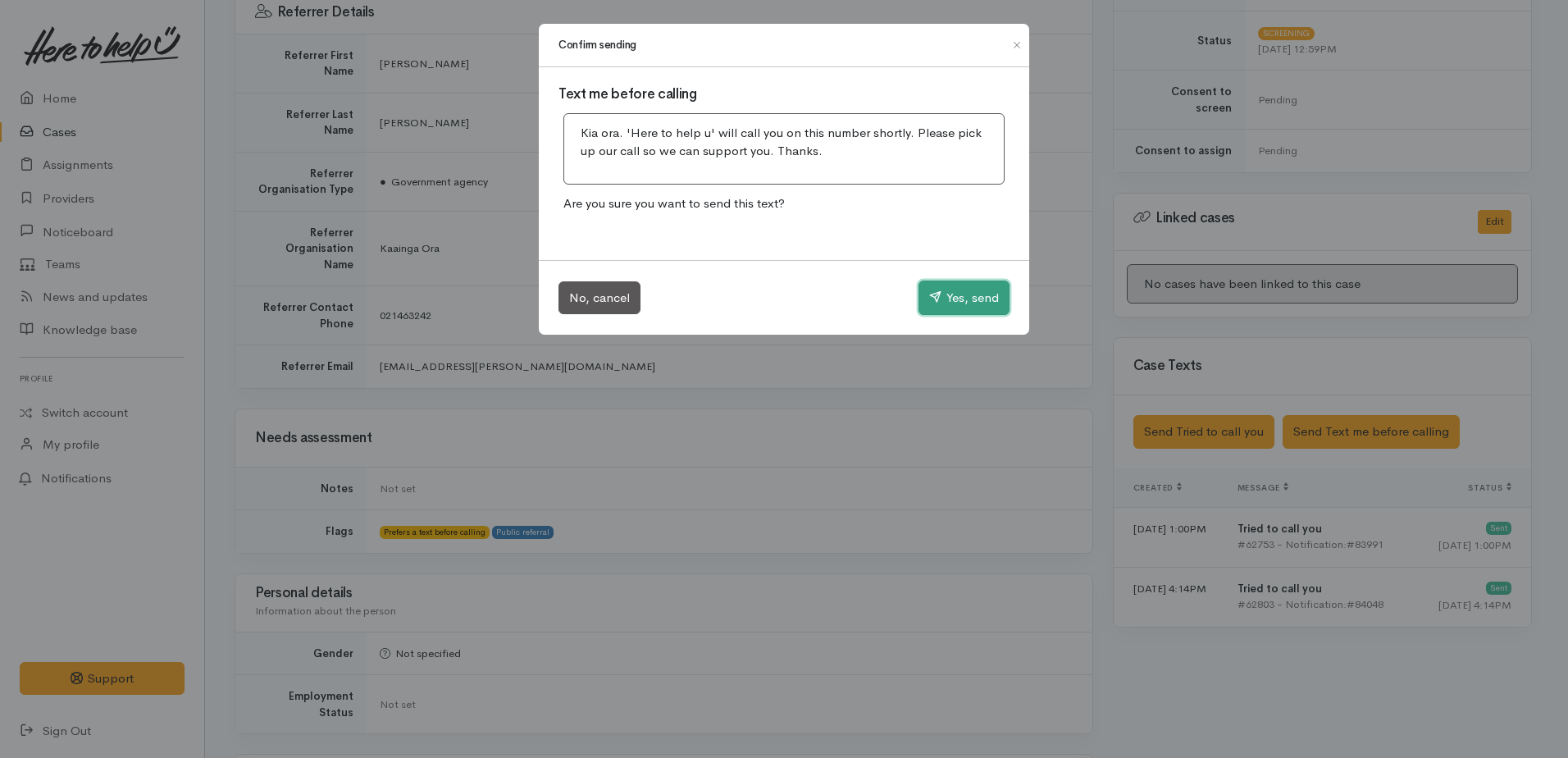
click at [955, 305] on button "Yes, send" at bounding box center [964, 297] width 91 height 34
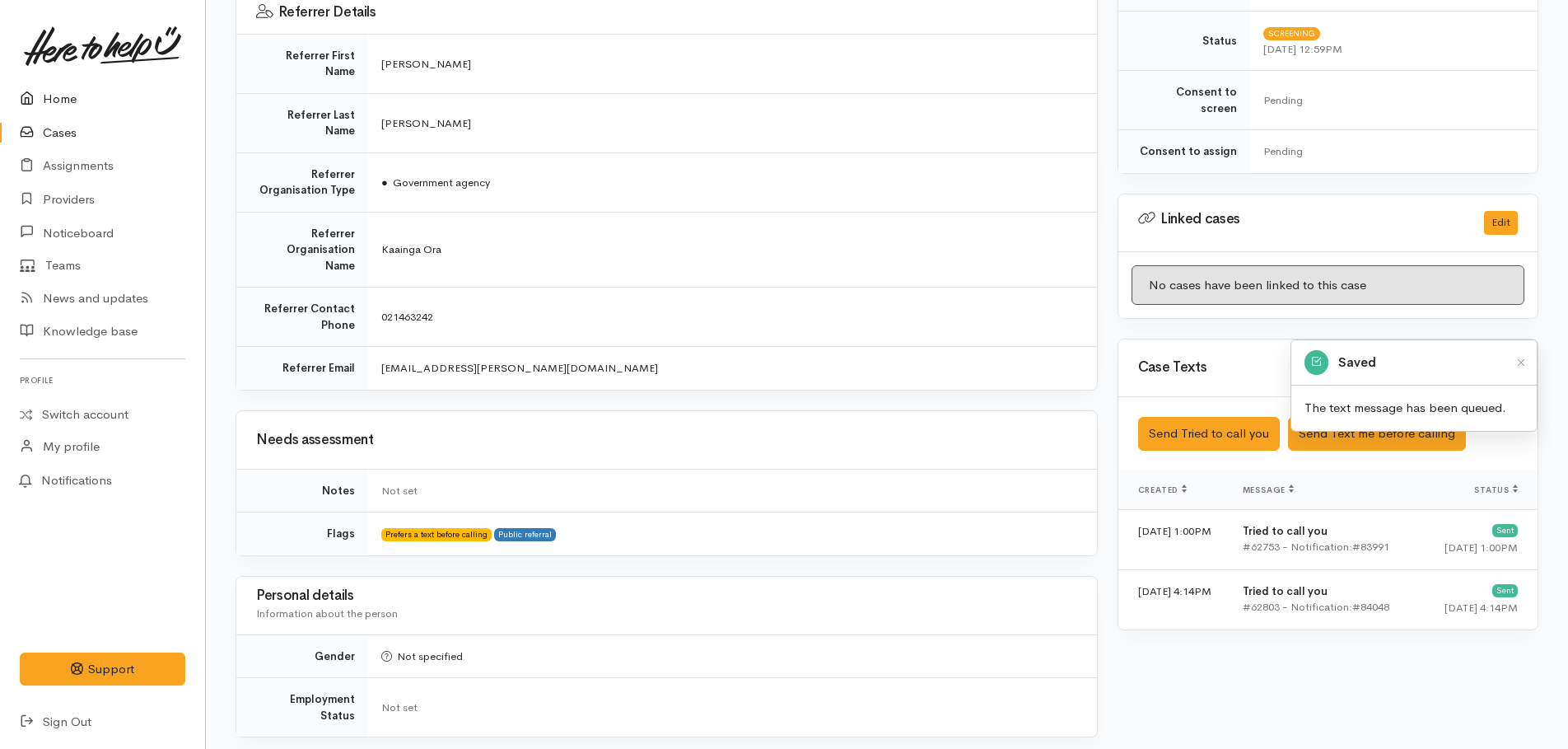
click at [61, 93] on link "Home" at bounding box center [102, 100] width 205 height 34
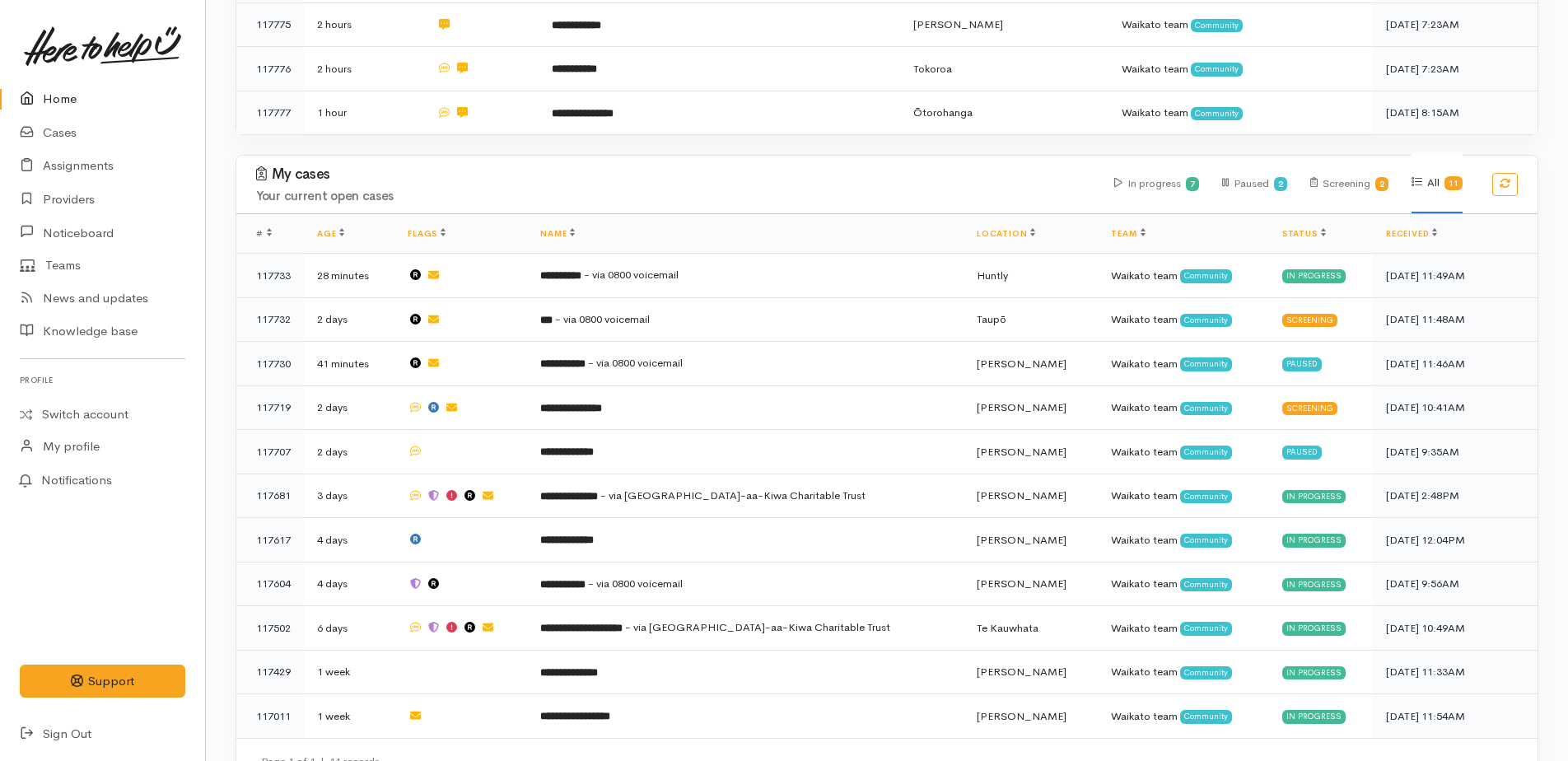
scroll to position [863, 0]
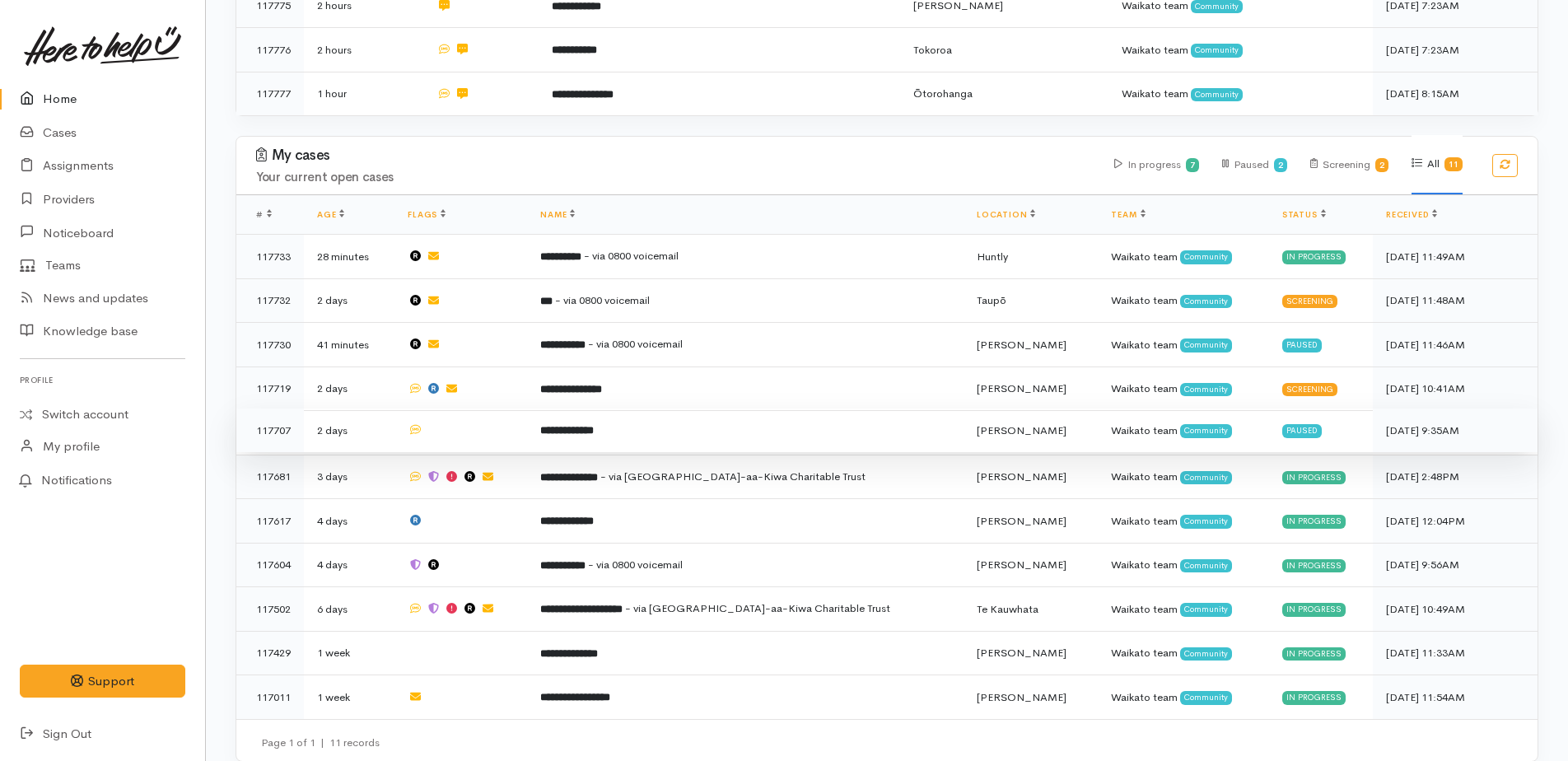
click at [593, 425] on b "**********" at bounding box center [567, 431] width 54 height 11
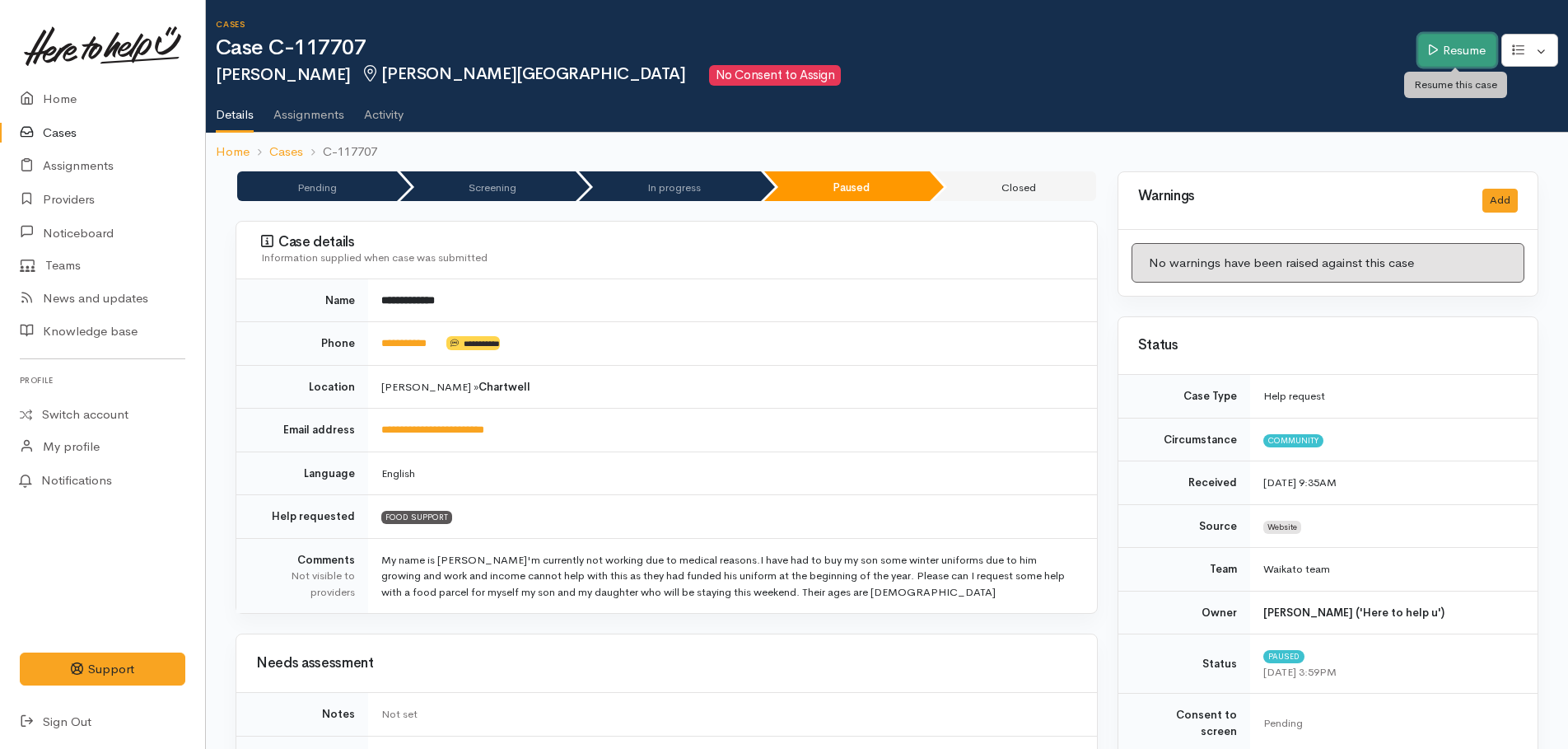
click at [1450, 51] on link "Resume" at bounding box center [1457, 51] width 78 height 34
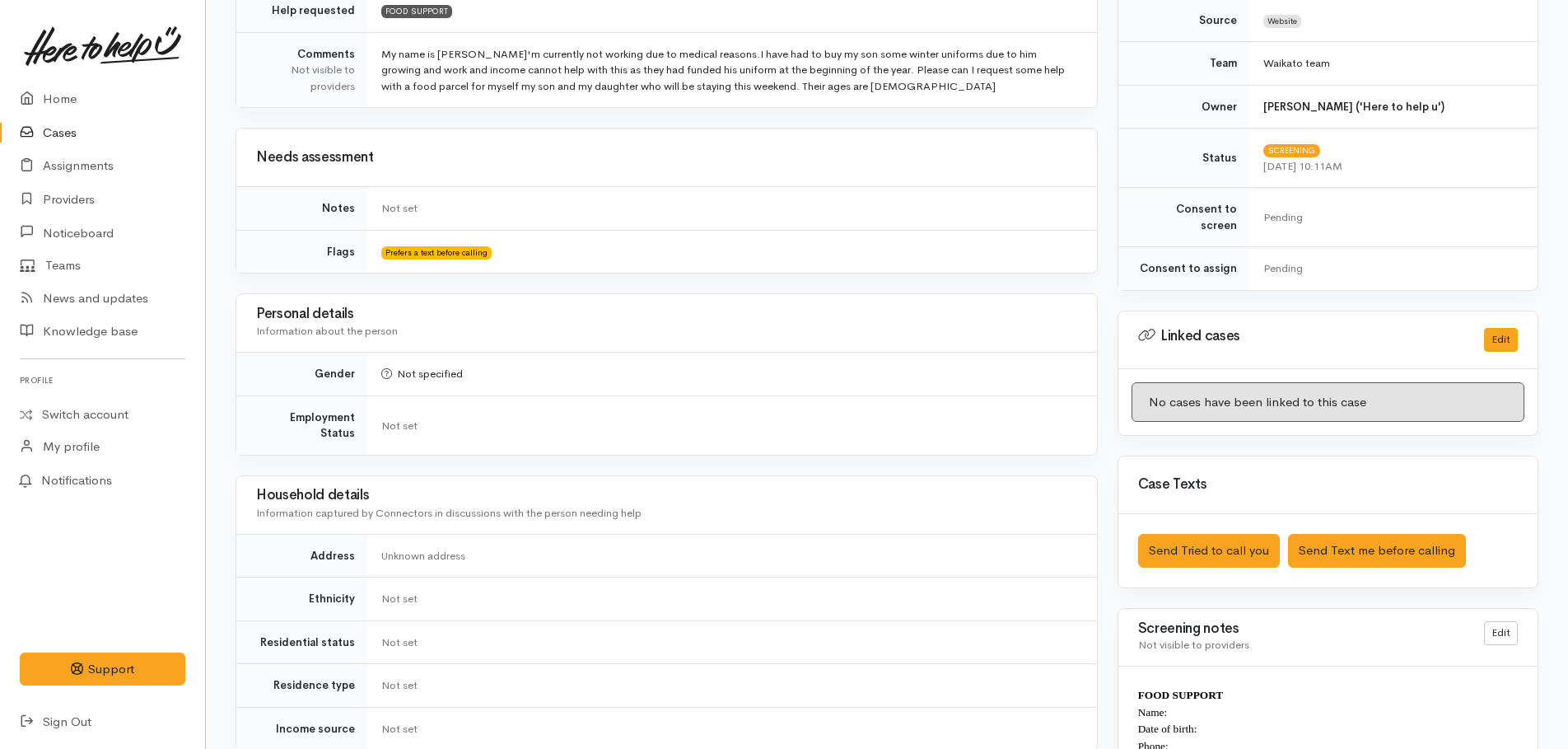
scroll to position [576, 0]
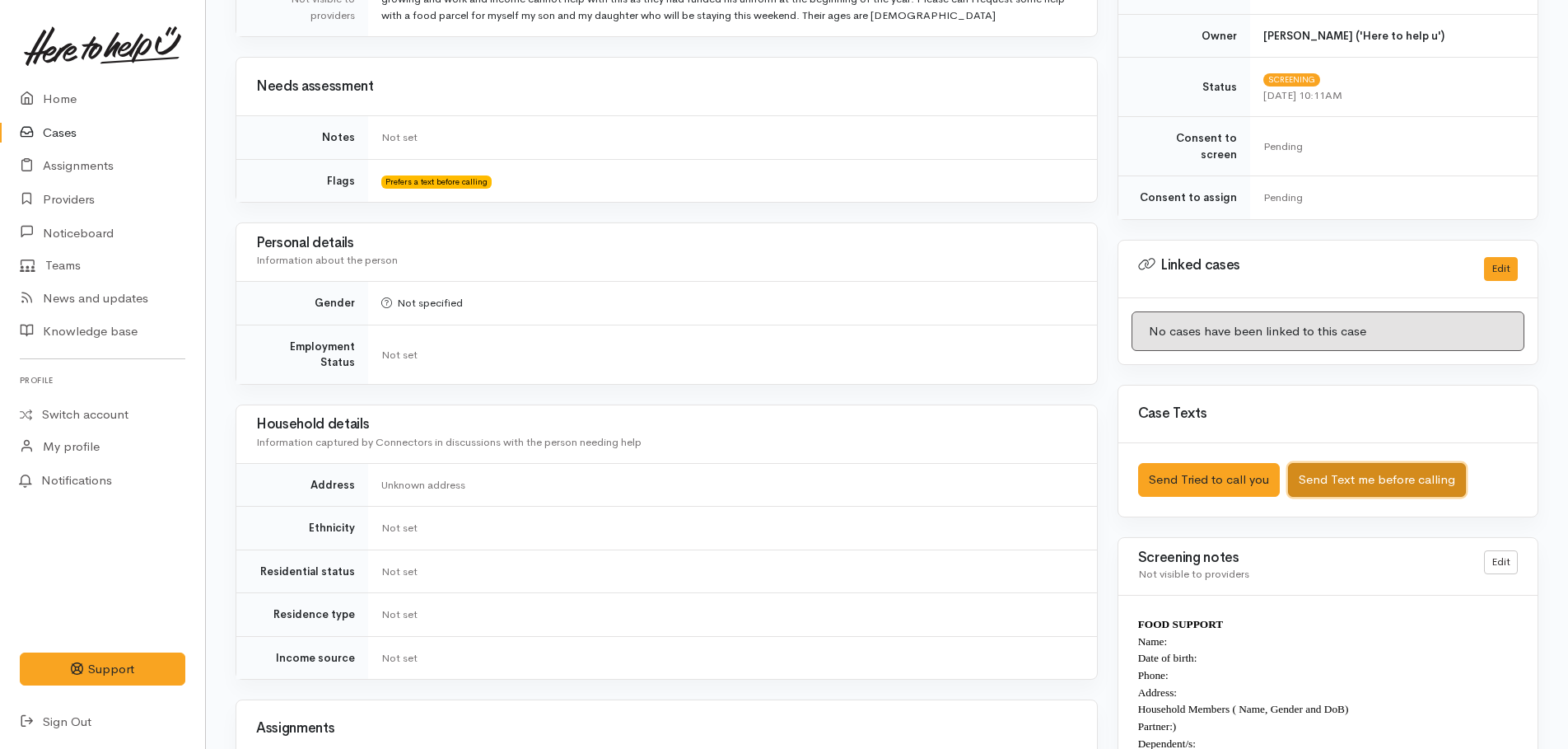
click at [1350, 468] on button "Send Text me before calling" at bounding box center [1376, 480] width 178 height 34
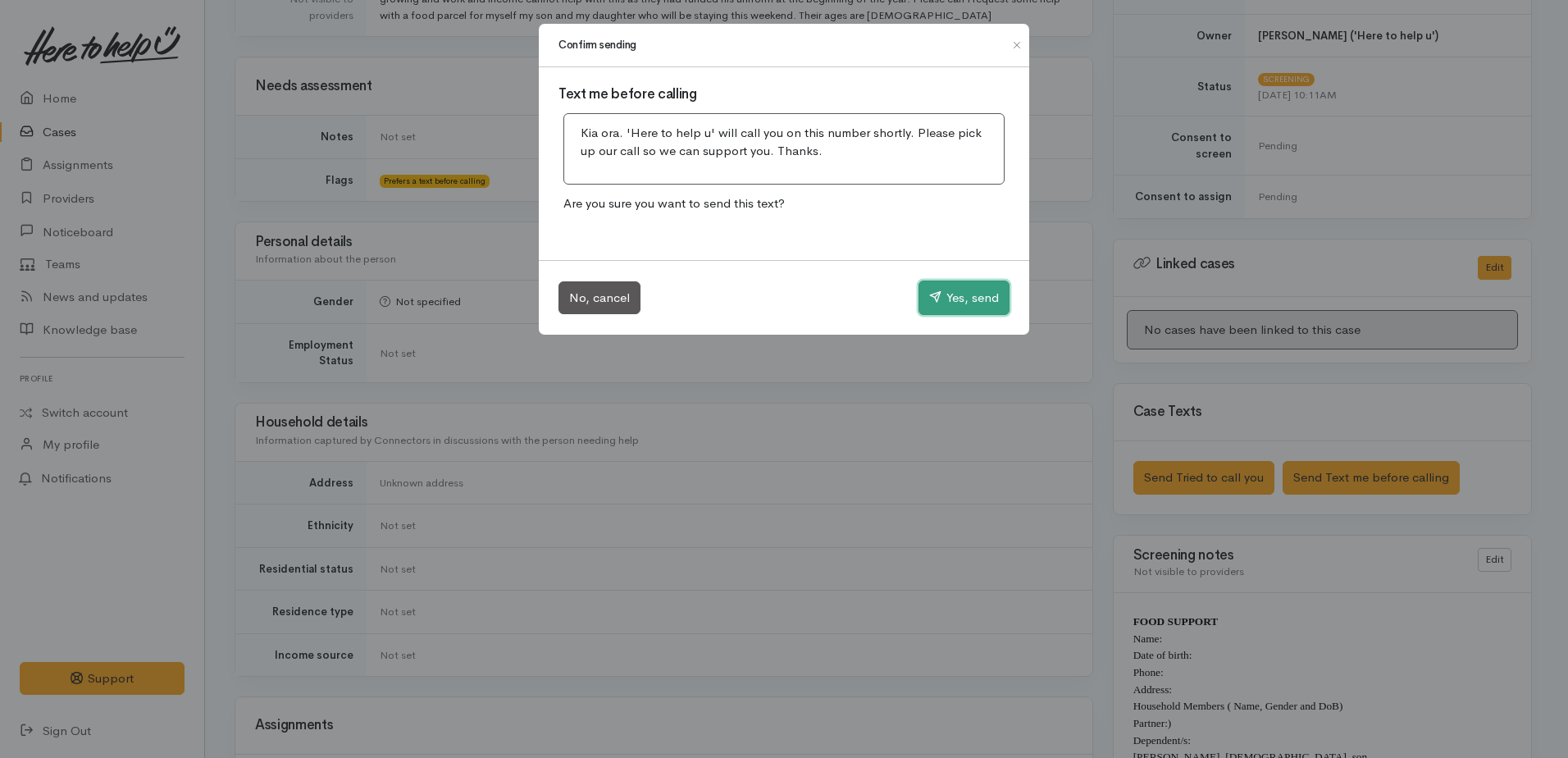
click at [941, 304] on button "Yes, send" at bounding box center [964, 297] width 91 height 34
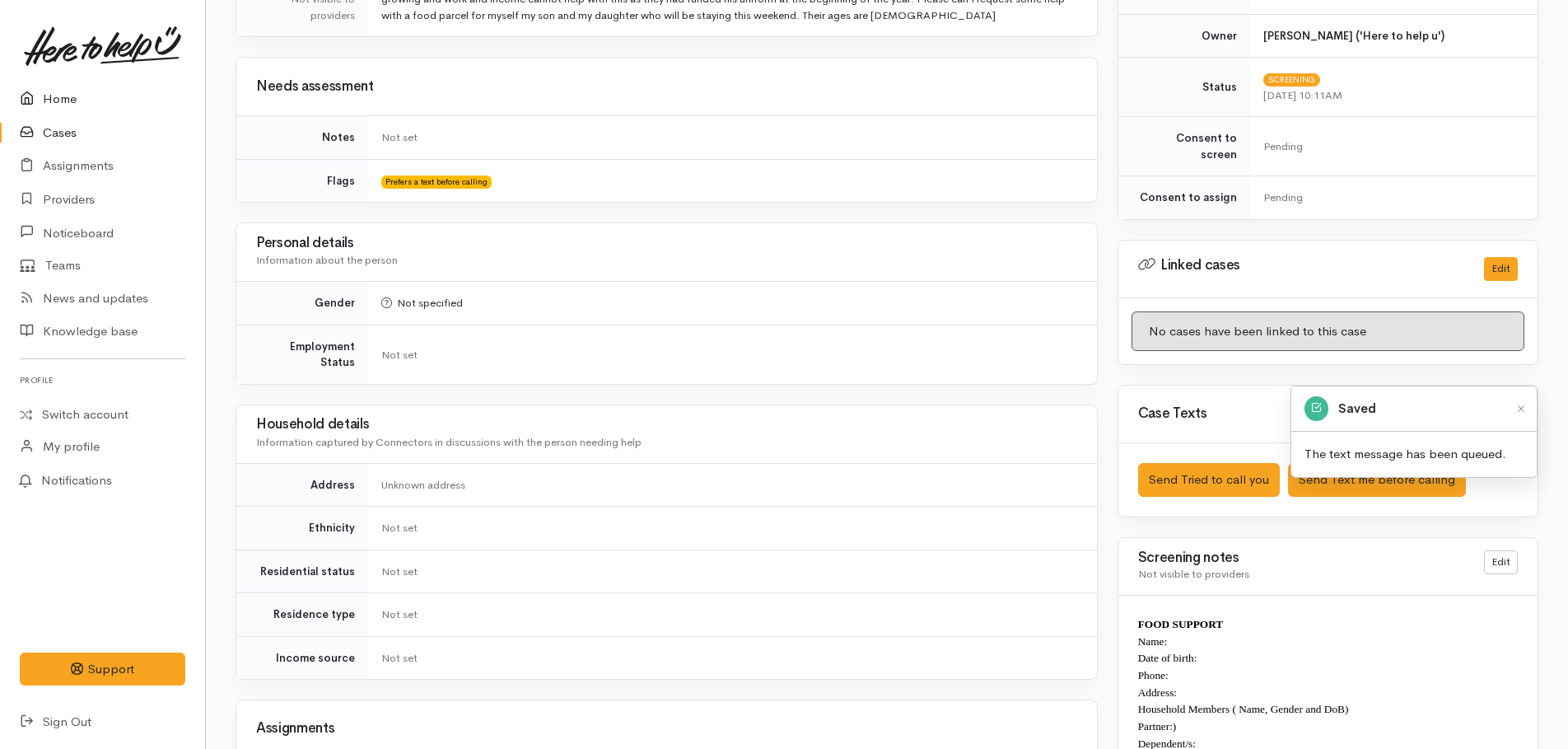
click at [44, 102] on link "Home" at bounding box center [102, 100] width 205 height 34
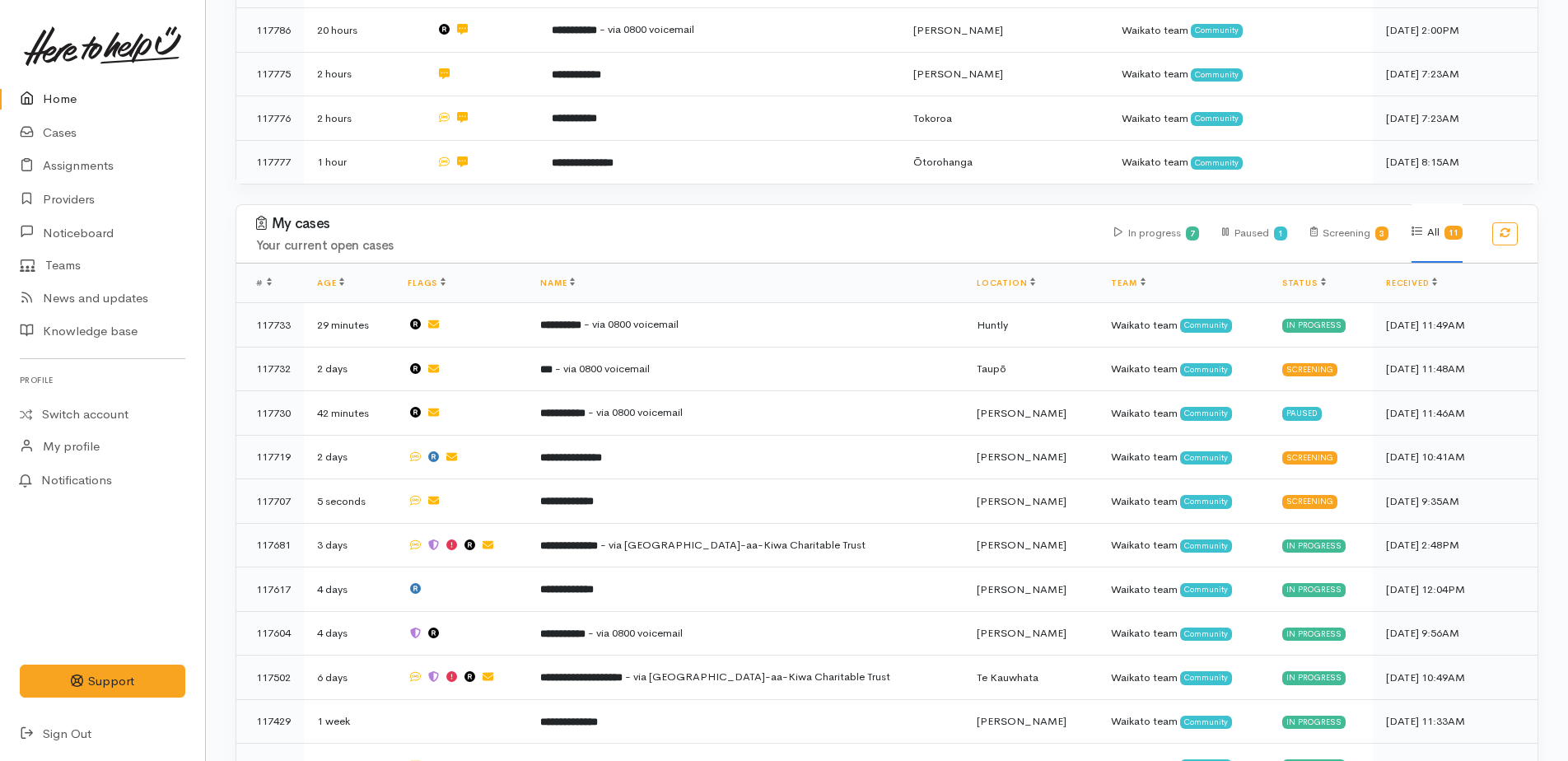
scroll to position [824, 0]
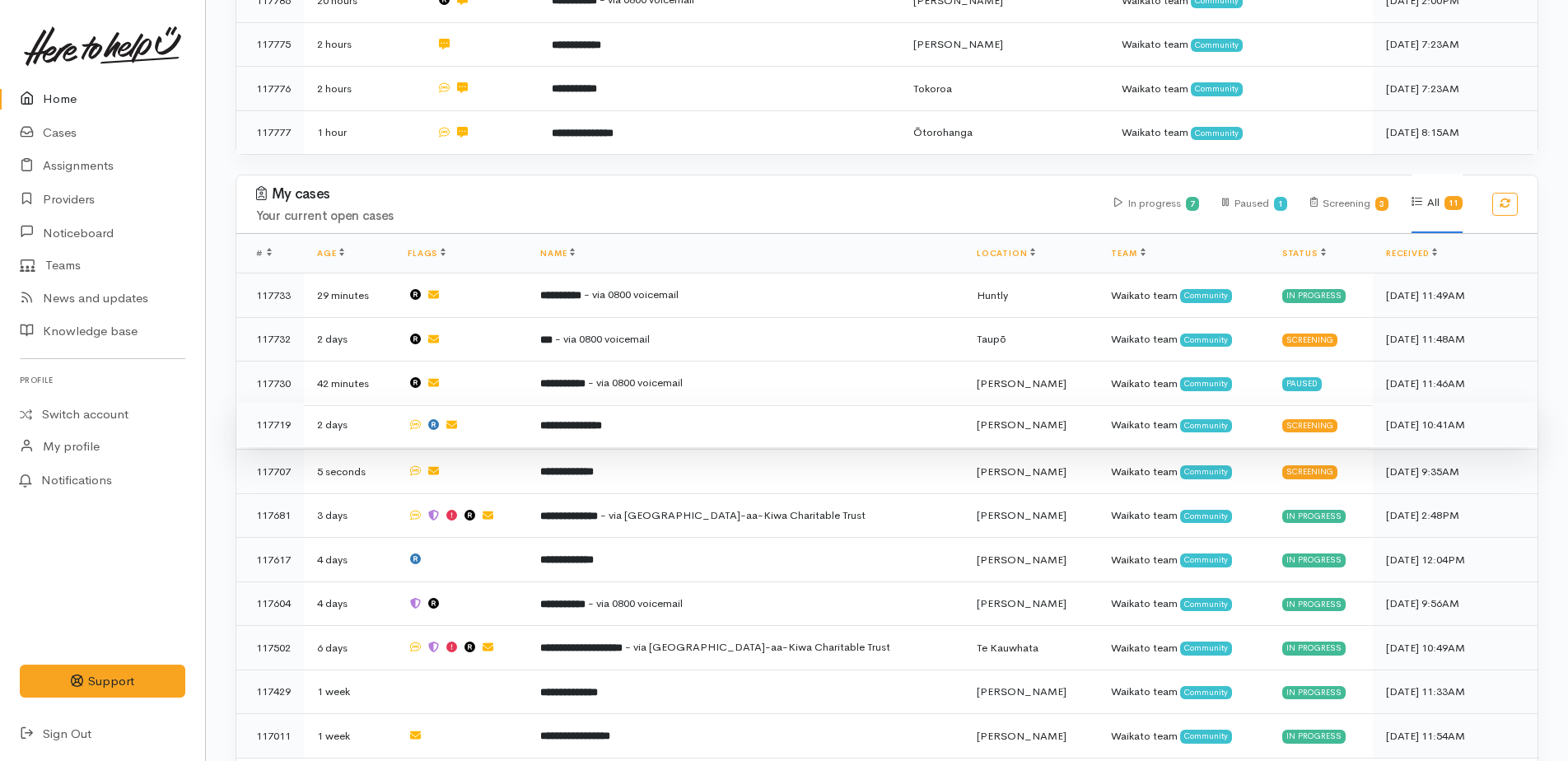
click at [602, 420] on b "**********" at bounding box center [571, 425] width 62 height 11
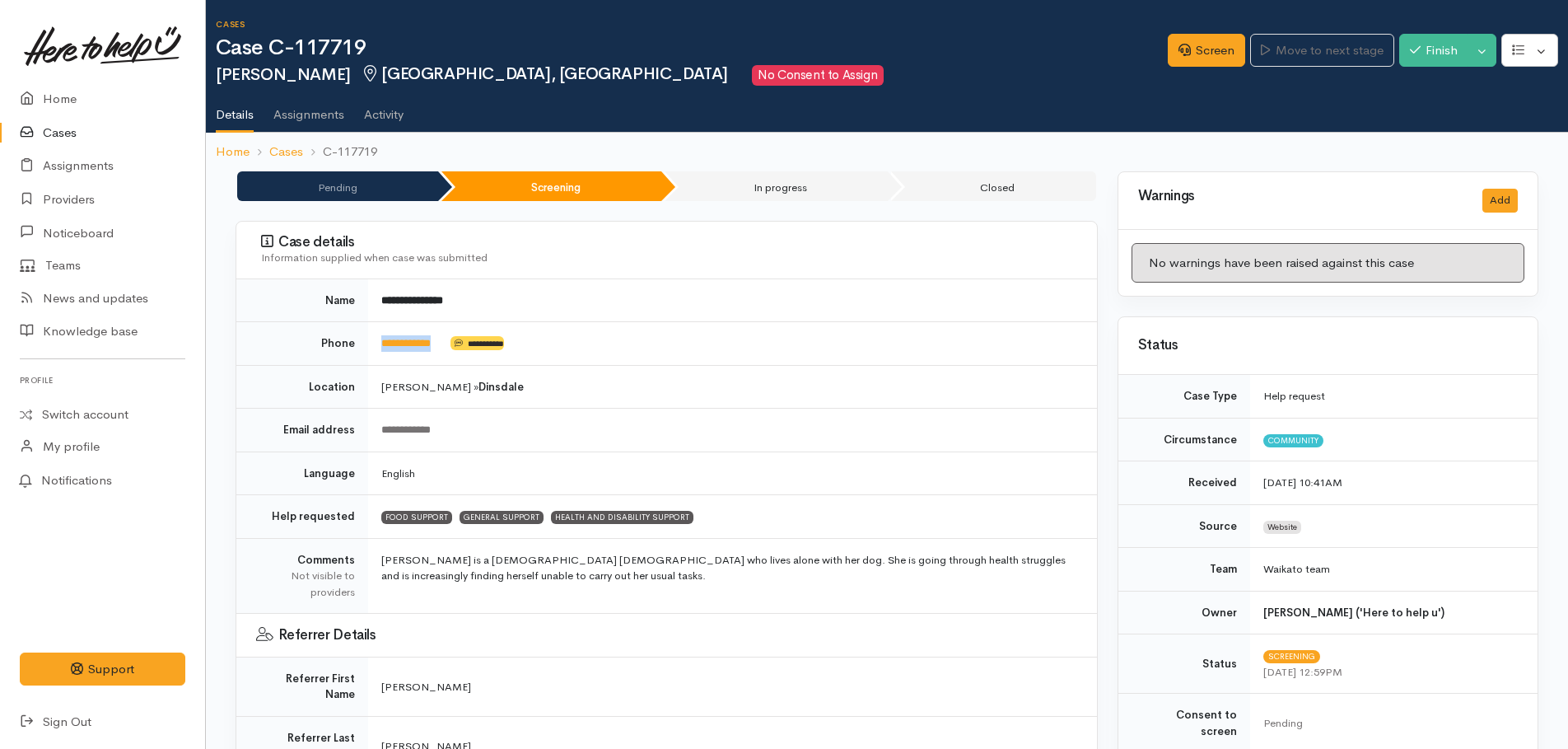
drag, startPoint x: 459, startPoint y: 340, endPoint x: 374, endPoint y: 342, distance: 85.0
click at [374, 342] on td "**********" at bounding box center [732, 343] width 729 height 44
drag, startPoint x: 374, startPoint y: 342, endPoint x: 393, endPoint y: 348, distance: 19.9
copy td "**********"
drag, startPoint x: 1216, startPoint y: 56, endPoint x: 1180, endPoint y: 66, distance: 37.4
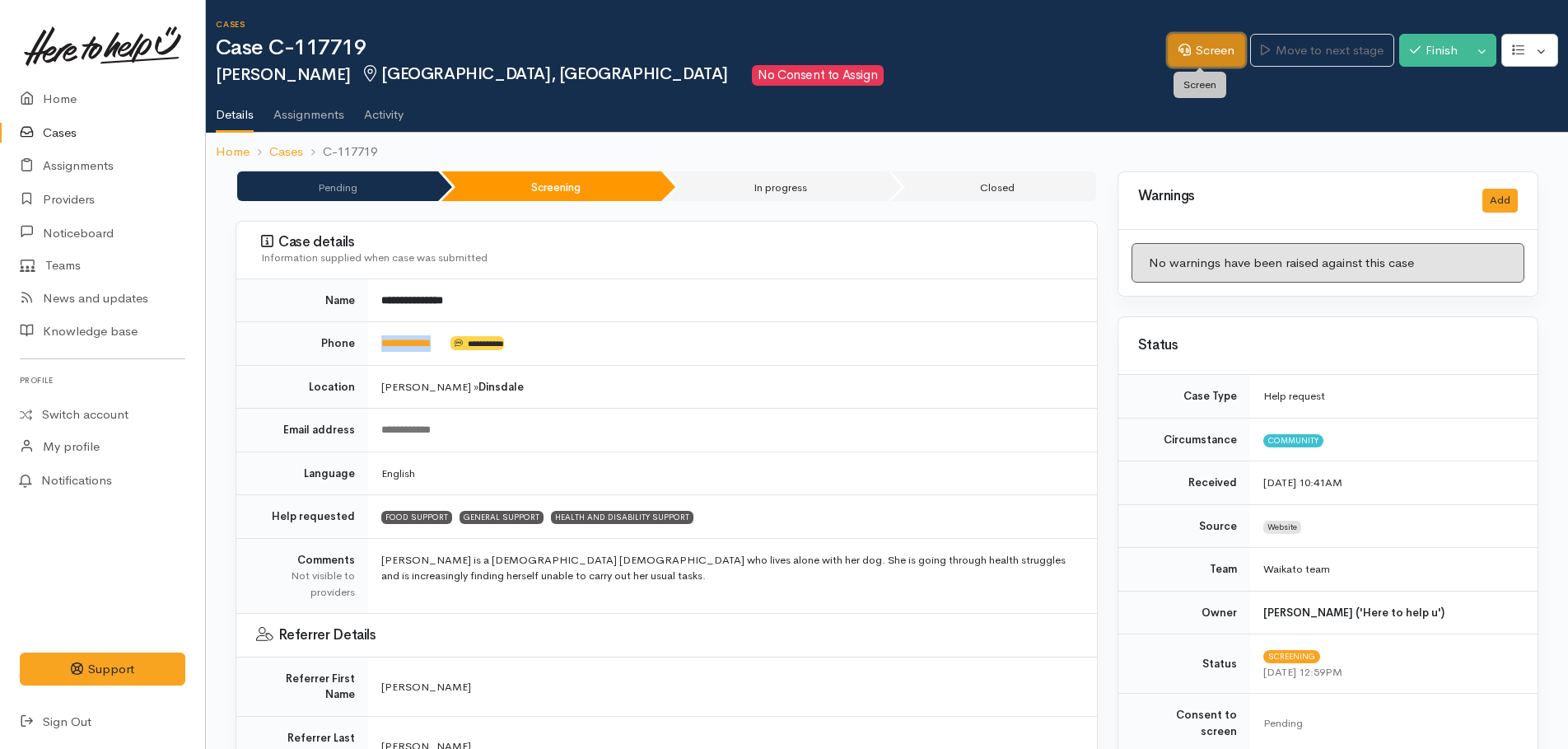
click at [1216, 56] on link "Screen" at bounding box center [1207, 51] width 77 height 34
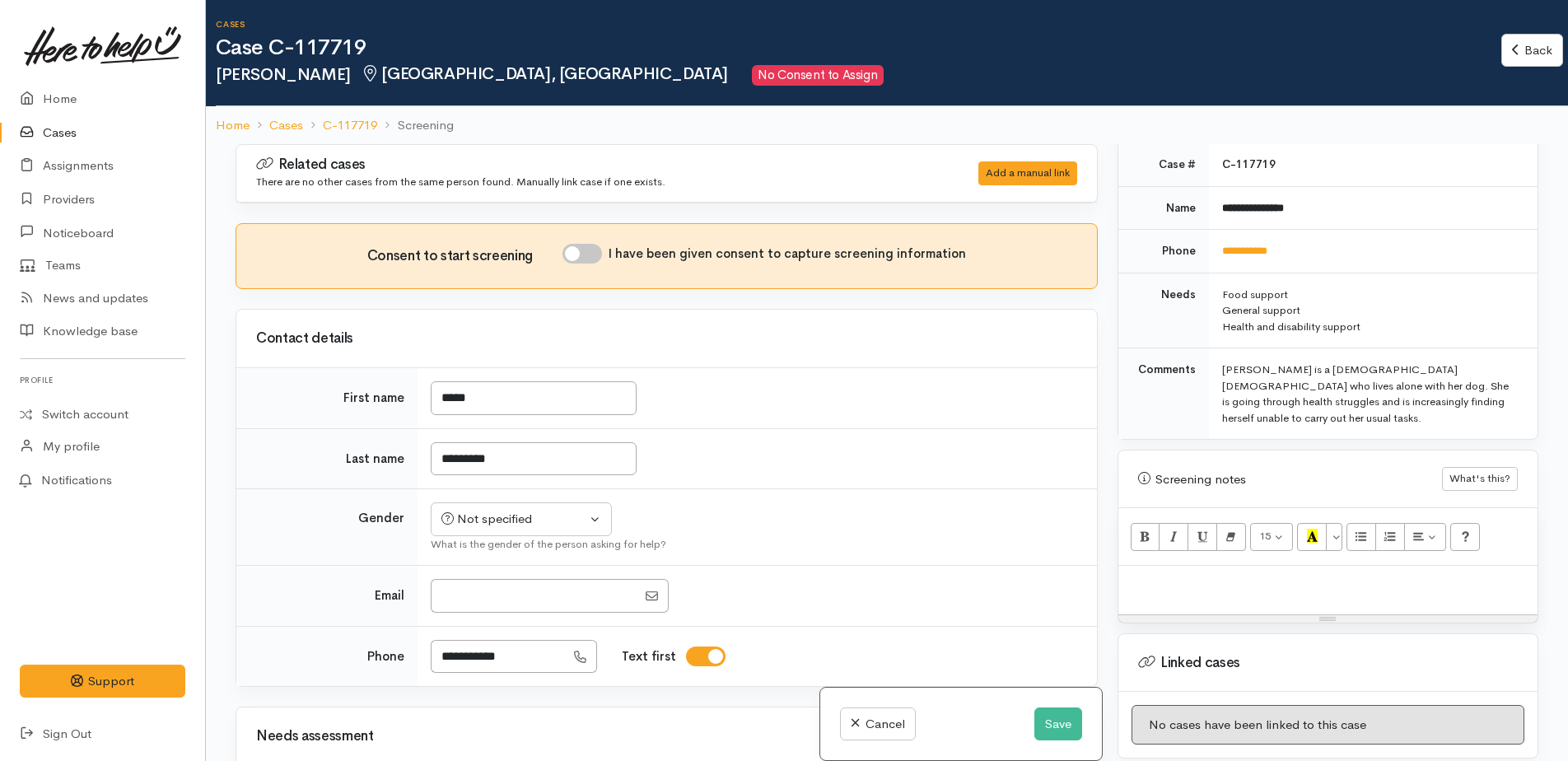
scroll to position [741, 0]
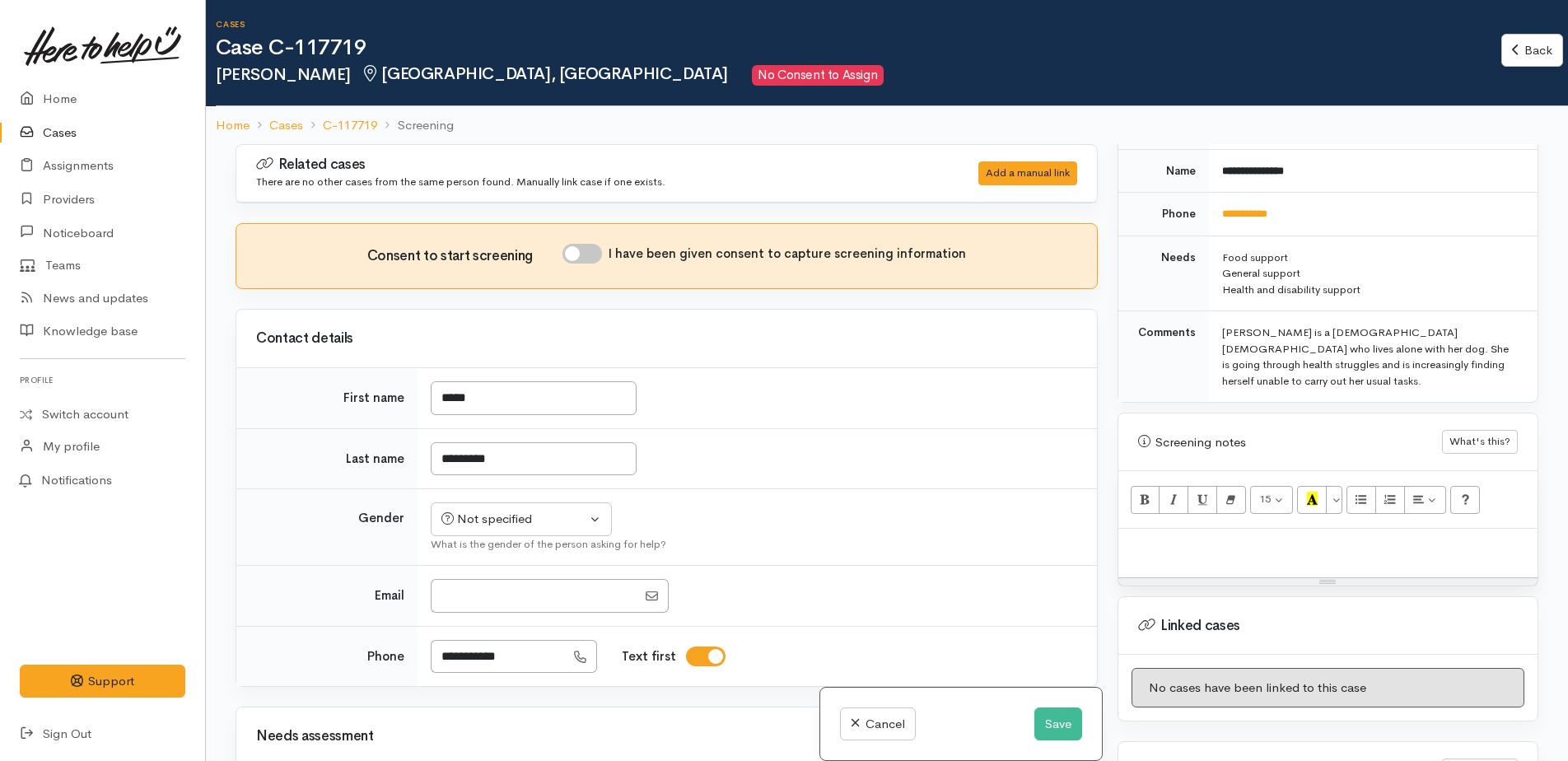
paste div
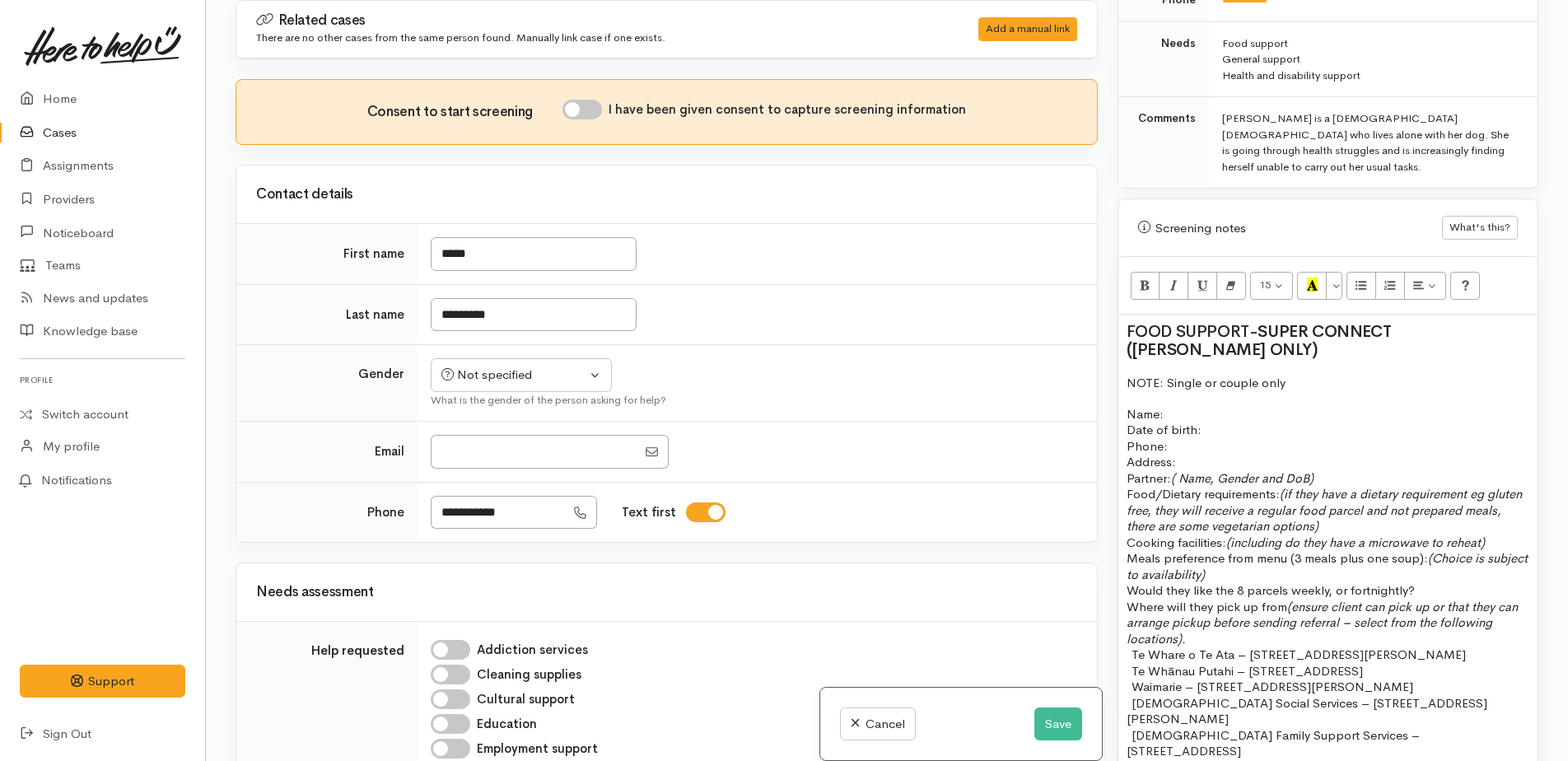
scroll to position [770, 0]
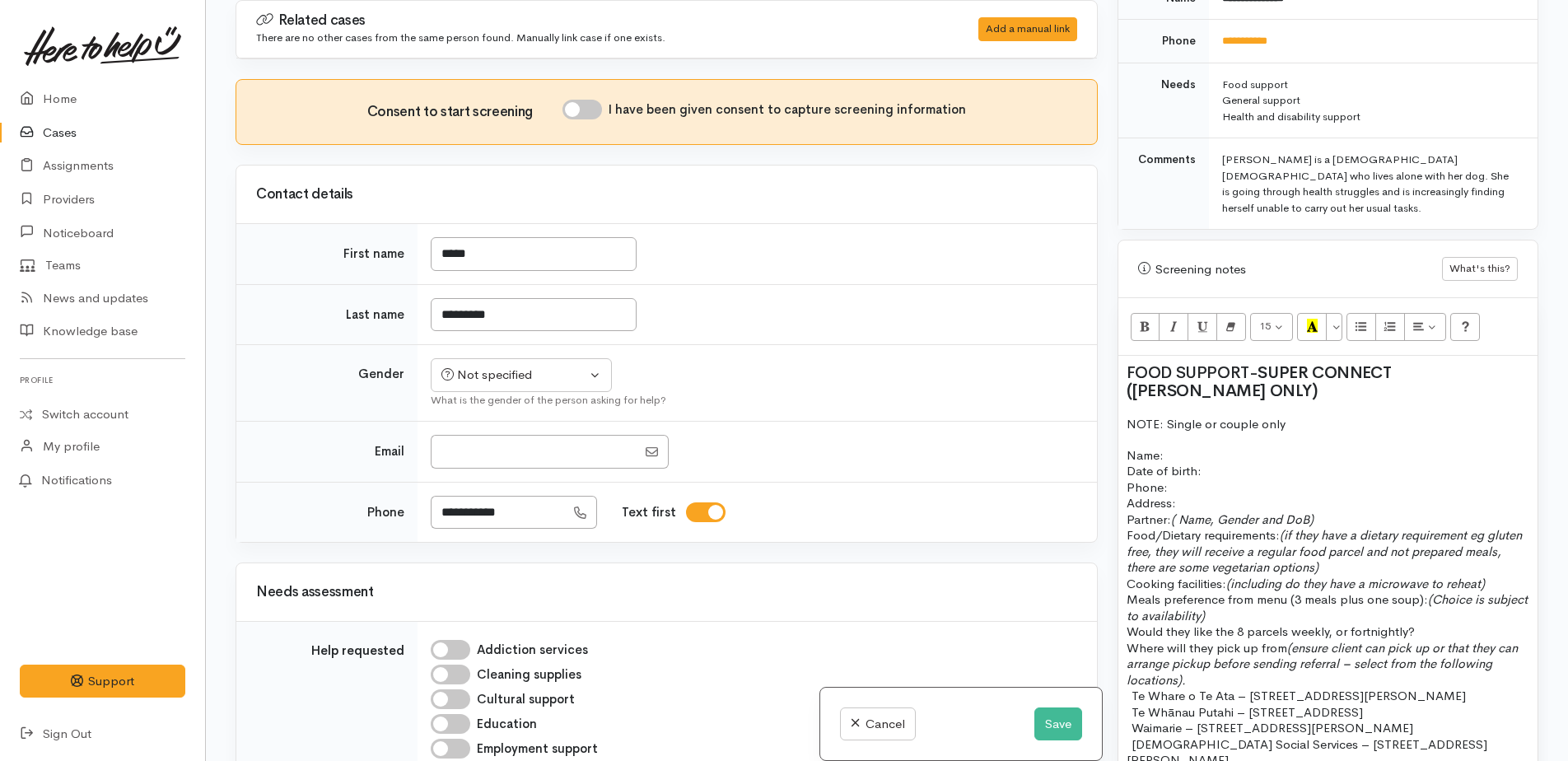
click at [1128, 363] on span "FOOD SUPPORT" at bounding box center [1188, 372] width 122 height 21
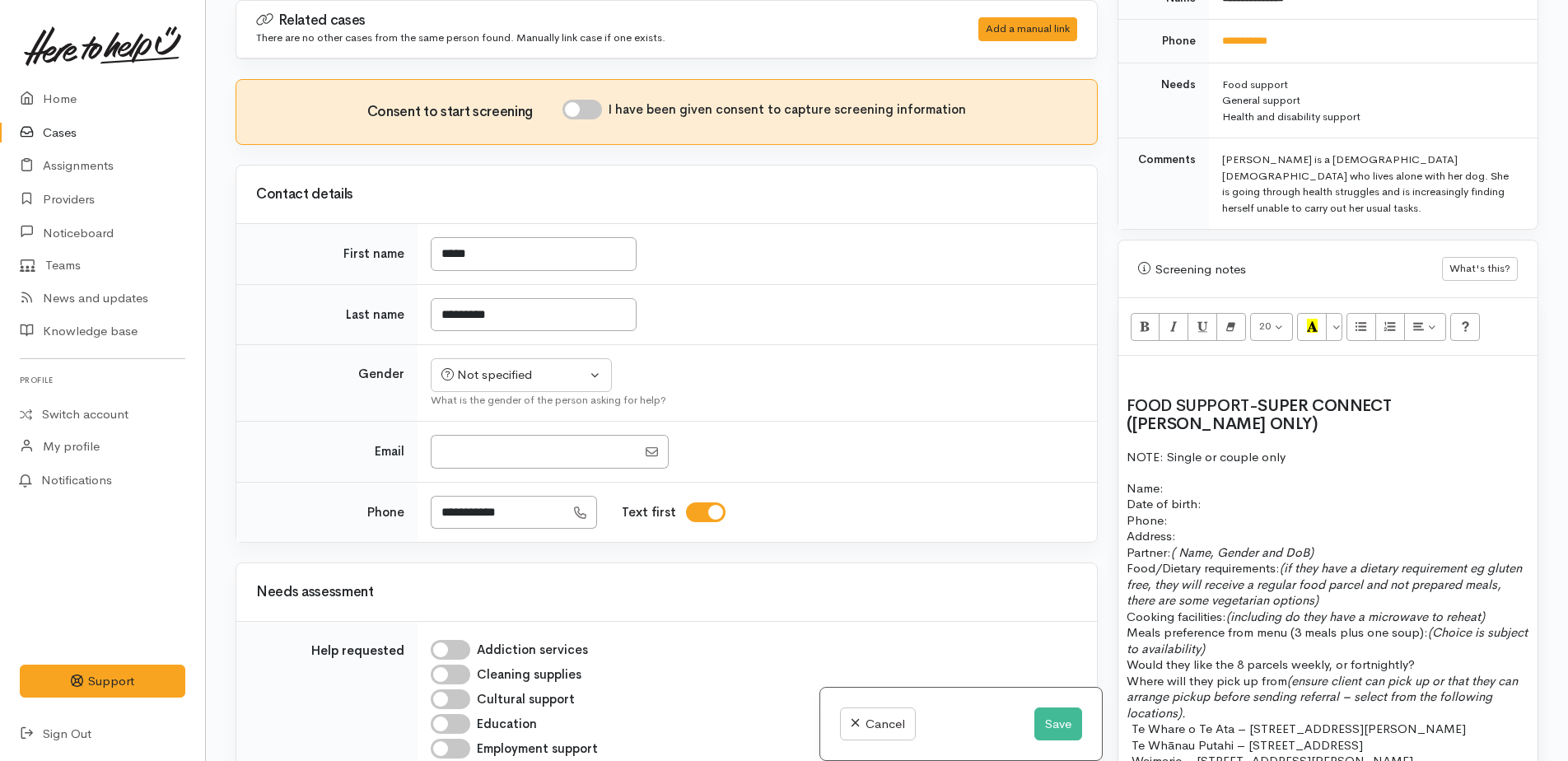
click at [1151, 361] on div "FOOD SUPPORT - SUPER CONNECT (HAMILTON ONLY) NOTE: Single or couple only Name: …" at bounding box center [1328, 709] width 419 height 705
click at [1133, 356] on div "FOOD SUPPORT - SUPER CONNECT (HAMILTON ONLY) NOTE: Single or couple only Name: …" at bounding box center [1328, 709] width 419 height 705
click at [1146, 364] on h2 at bounding box center [1328, 373] width 403 height 18
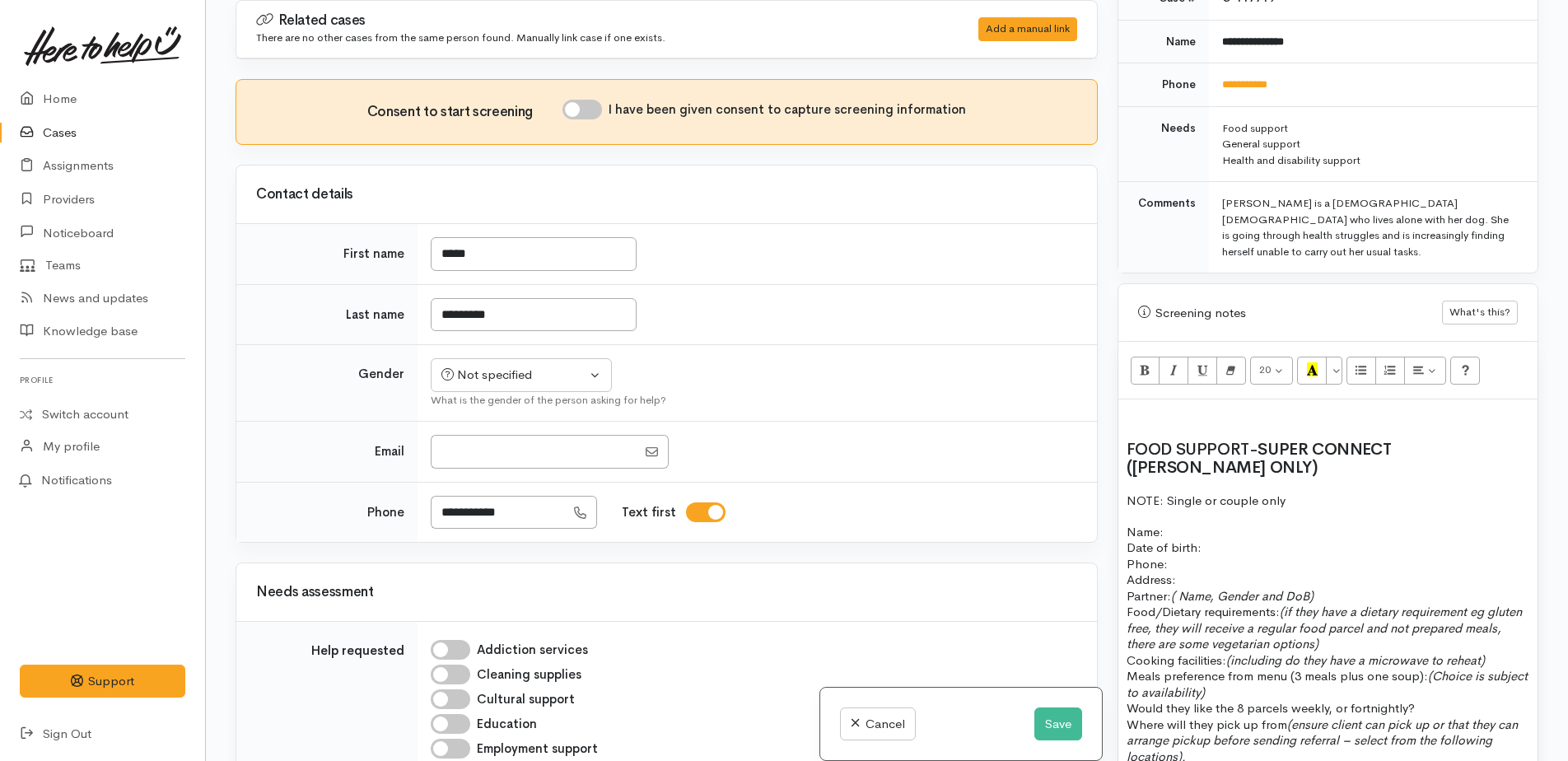
scroll to position [688, 0]
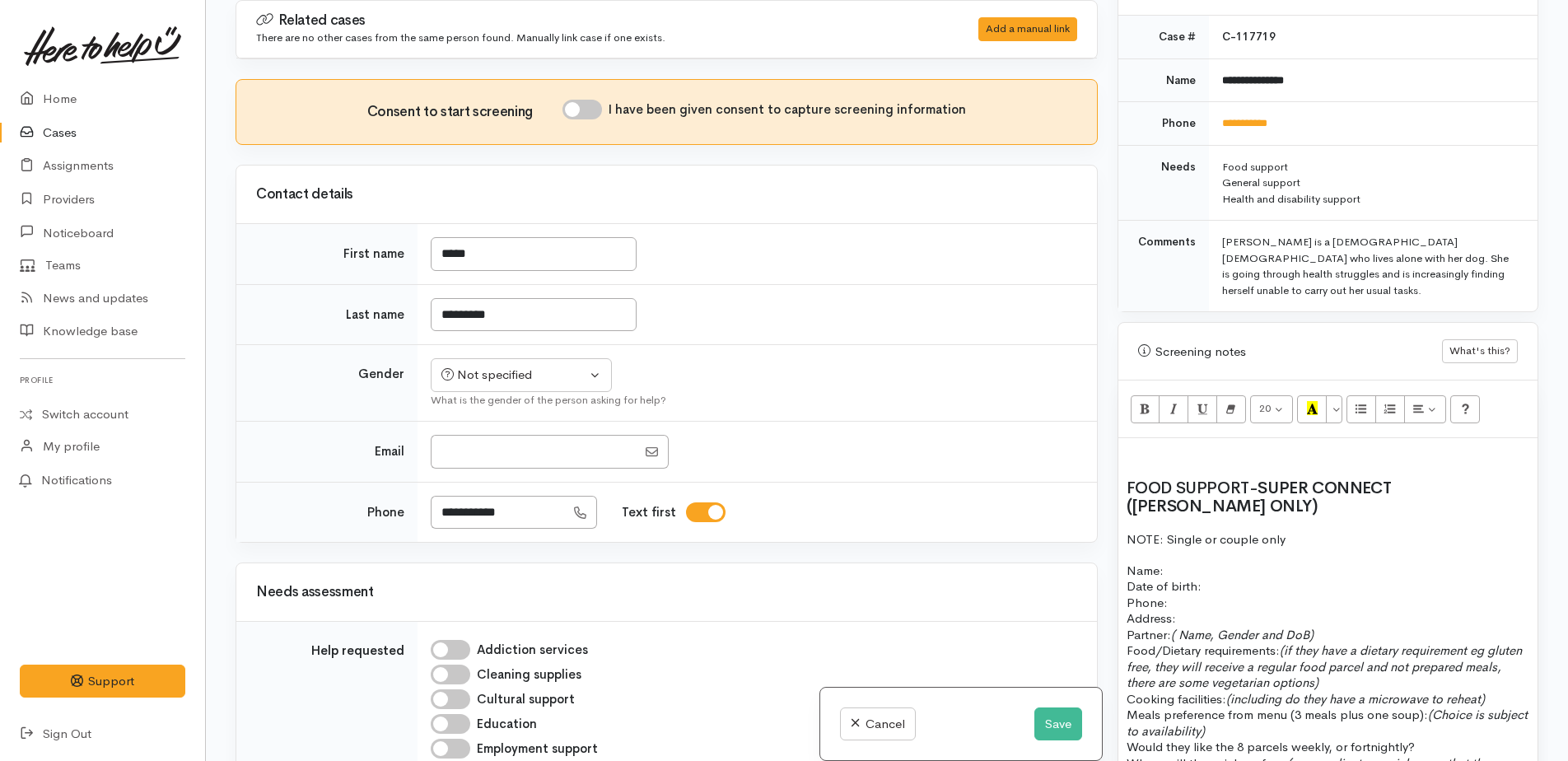
click at [1298, 531] on p "NOTE: Single or couple only" at bounding box center [1328, 540] width 403 height 19
click at [1204, 563] on p "Name: Date of birth: Phone:" at bounding box center [1328, 587] width 403 height 49
click at [1312, 531] on p "NOTE: Single or couple only" at bounding box center [1328, 540] width 403 height 19
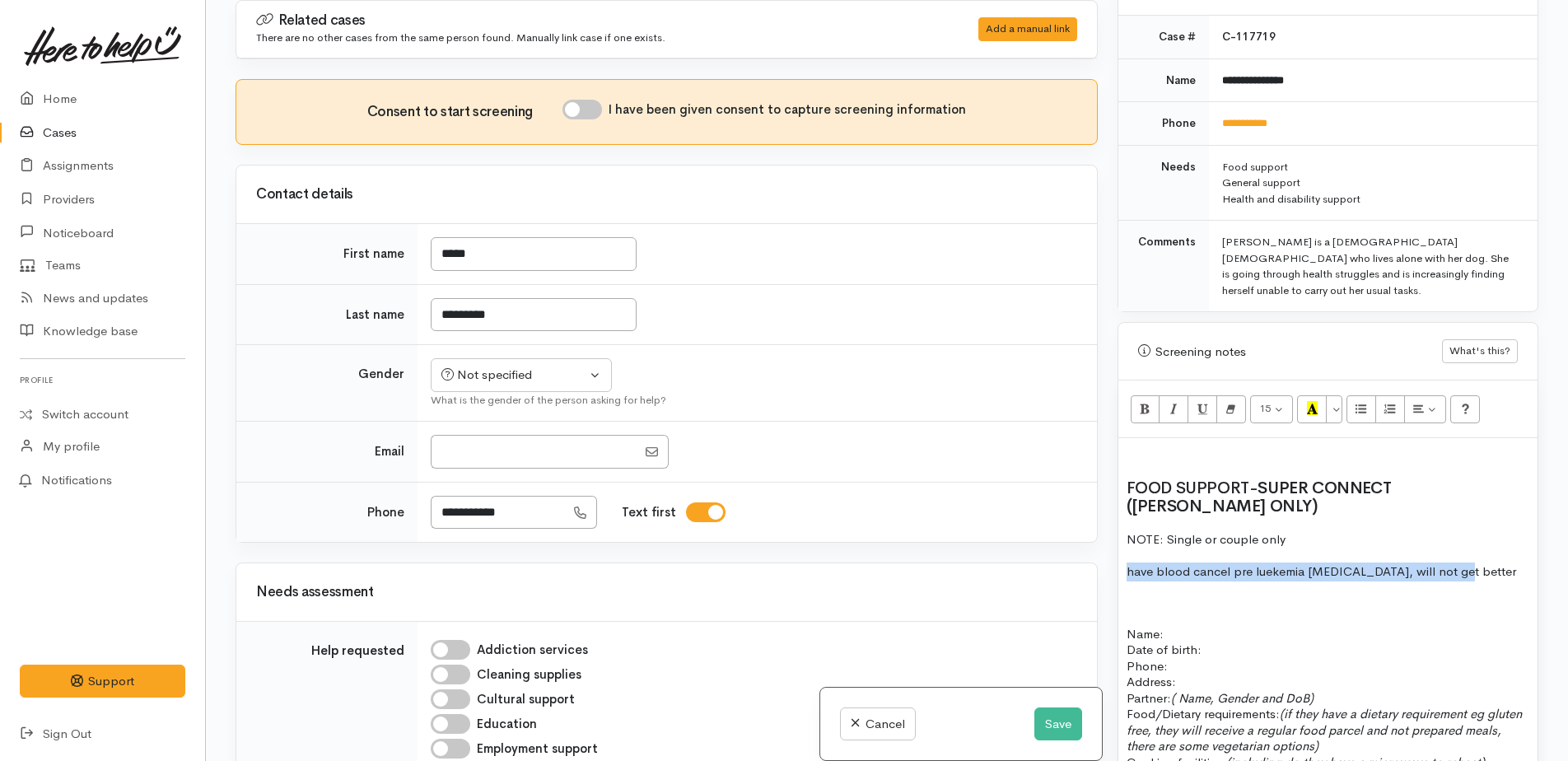
drag, startPoint x: 1126, startPoint y: 531, endPoint x: 1465, endPoint y: 526, distance: 339.0
click at [1131, 446] on h2 at bounding box center [1328, 455] width 403 height 18
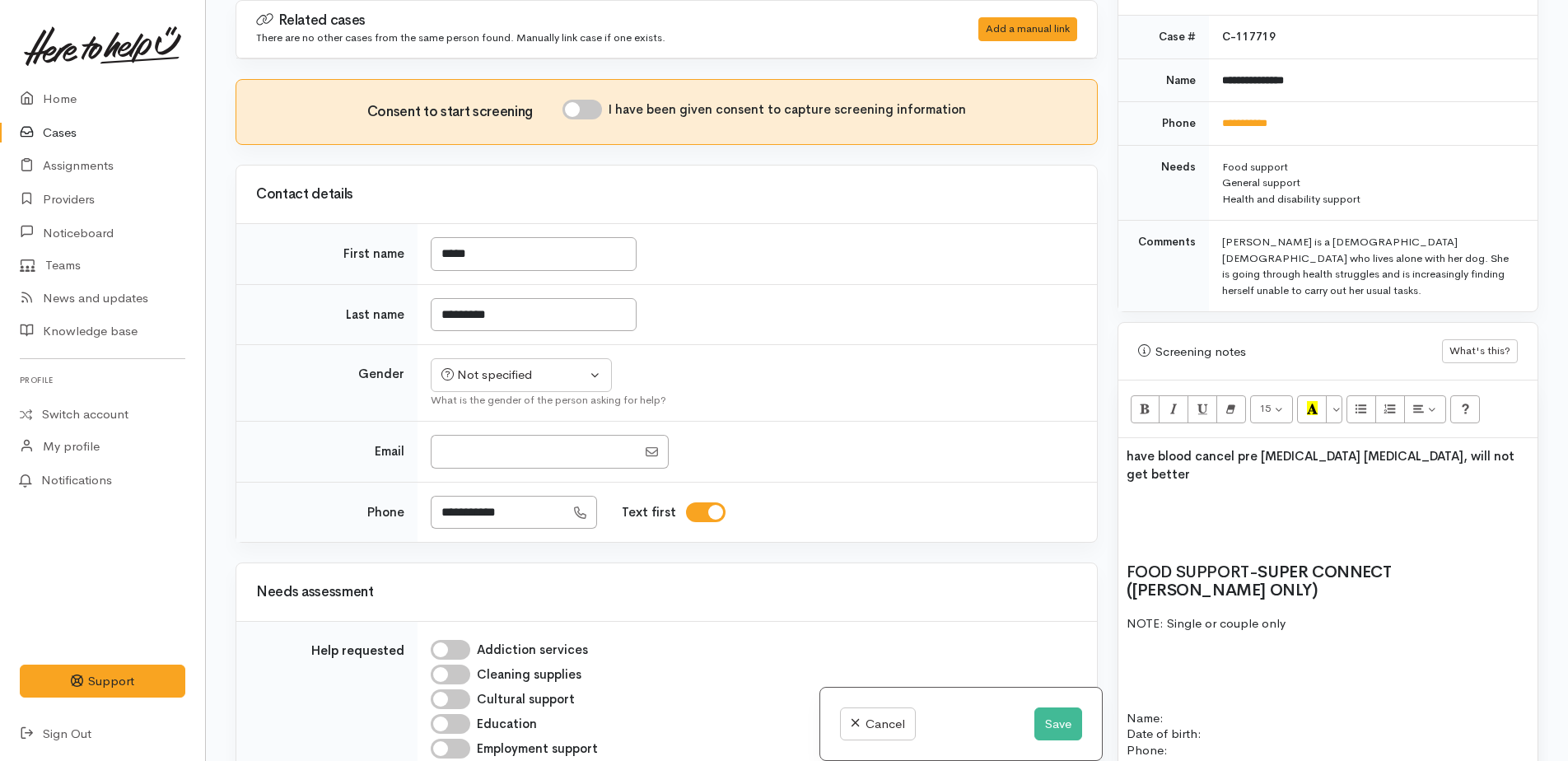
click at [1496, 446] on h2 "have blood cancel pre leukaemia cancer, will not get better" at bounding box center [1328, 464] width 403 height 36
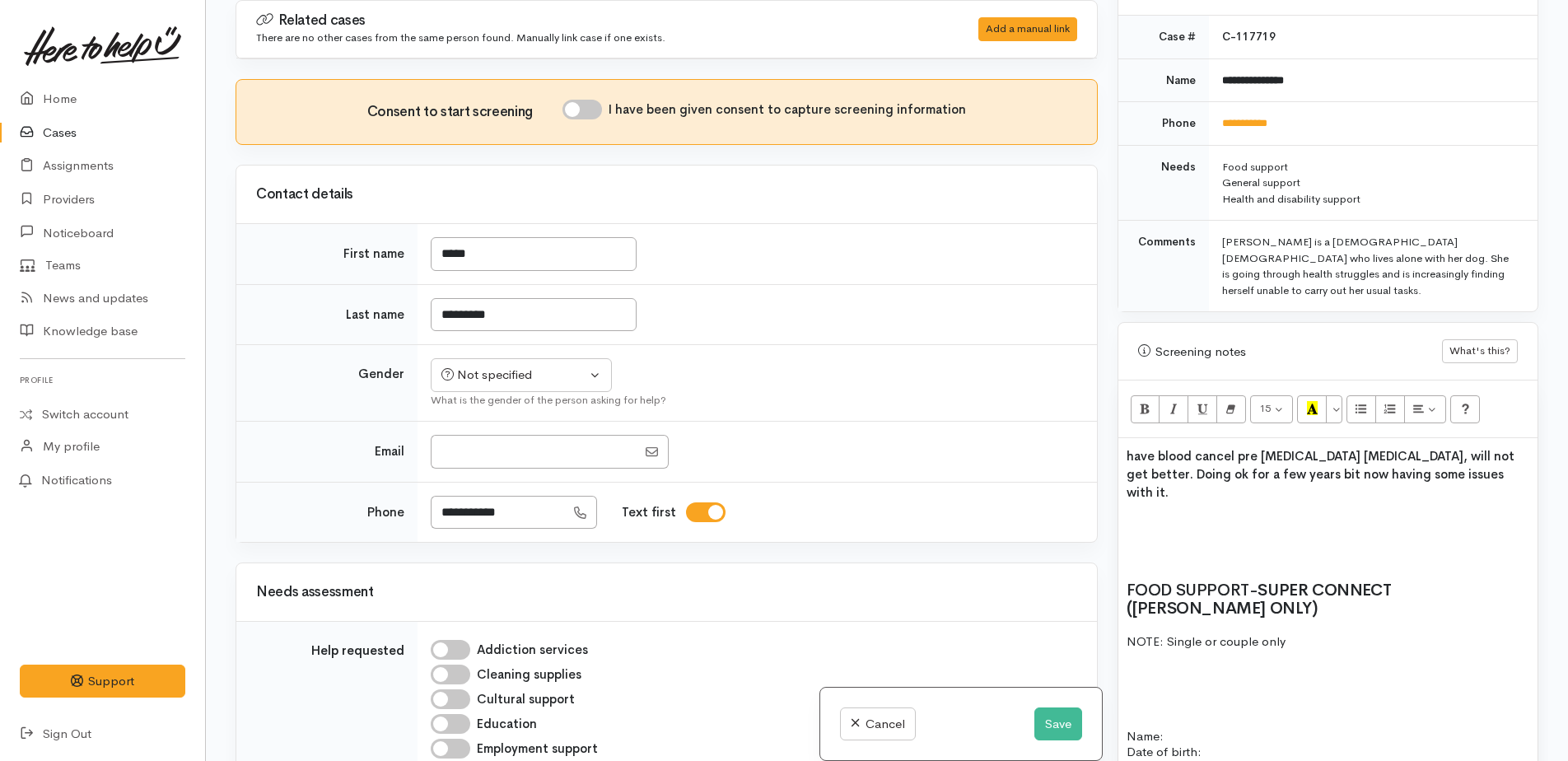
click at [1465, 447] on h2 "have blood cancel pre leukaemia cancer, will not get better. Doing ok for a few…" at bounding box center [1328, 473] width 403 height 54
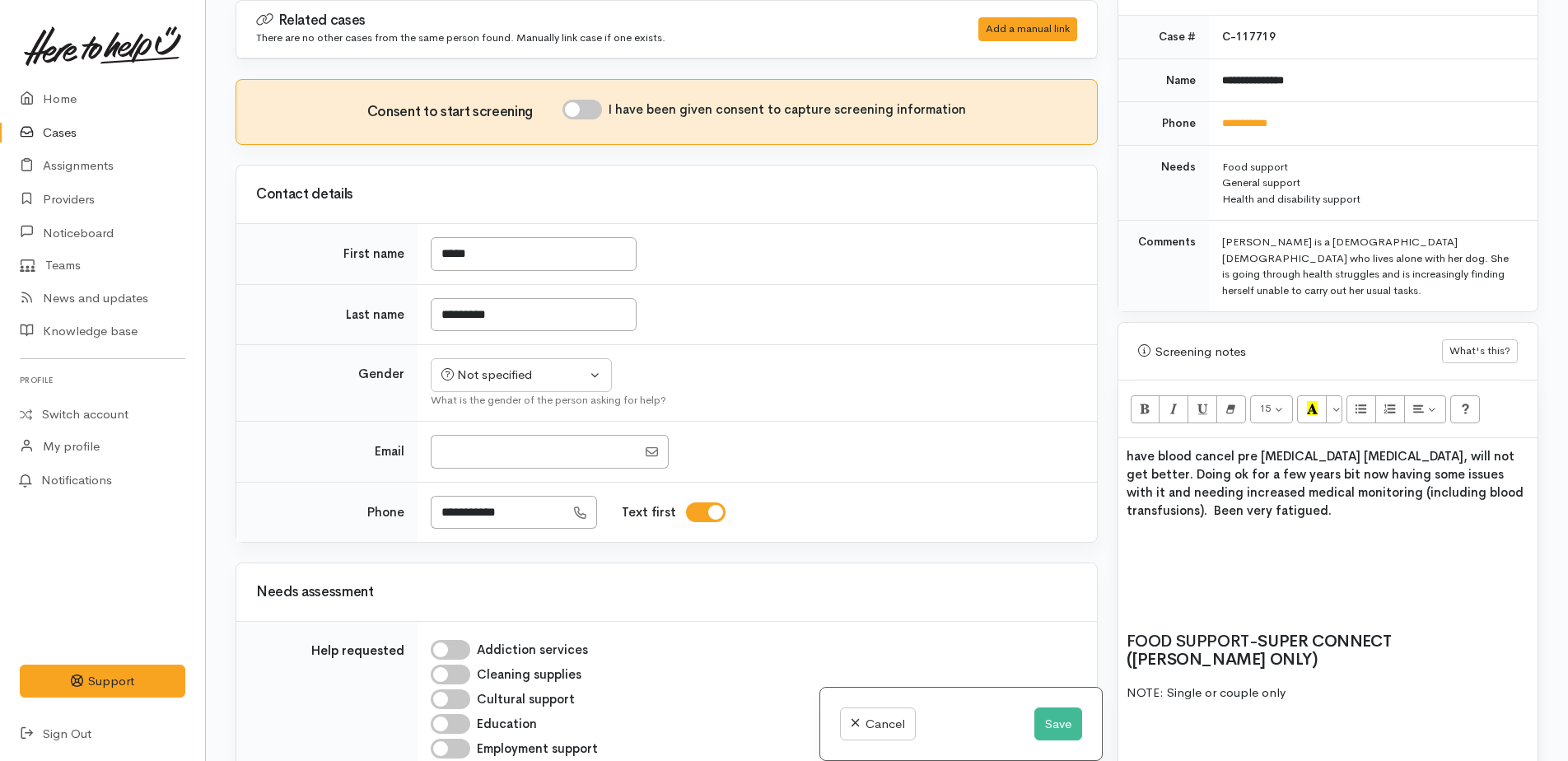
click at [1135, 448] on span "have blood cancel pre leukaemia cancer, will not get better. Doing ok for a few…" at bounding box center [1324, 483] width 396 height 70
click at [1220, 486] on h2 "Have blood cancel pre leukaemia cancer, will not get better. Doing ok for a few…" at bounding box center [1328, 482] width 403 height 73
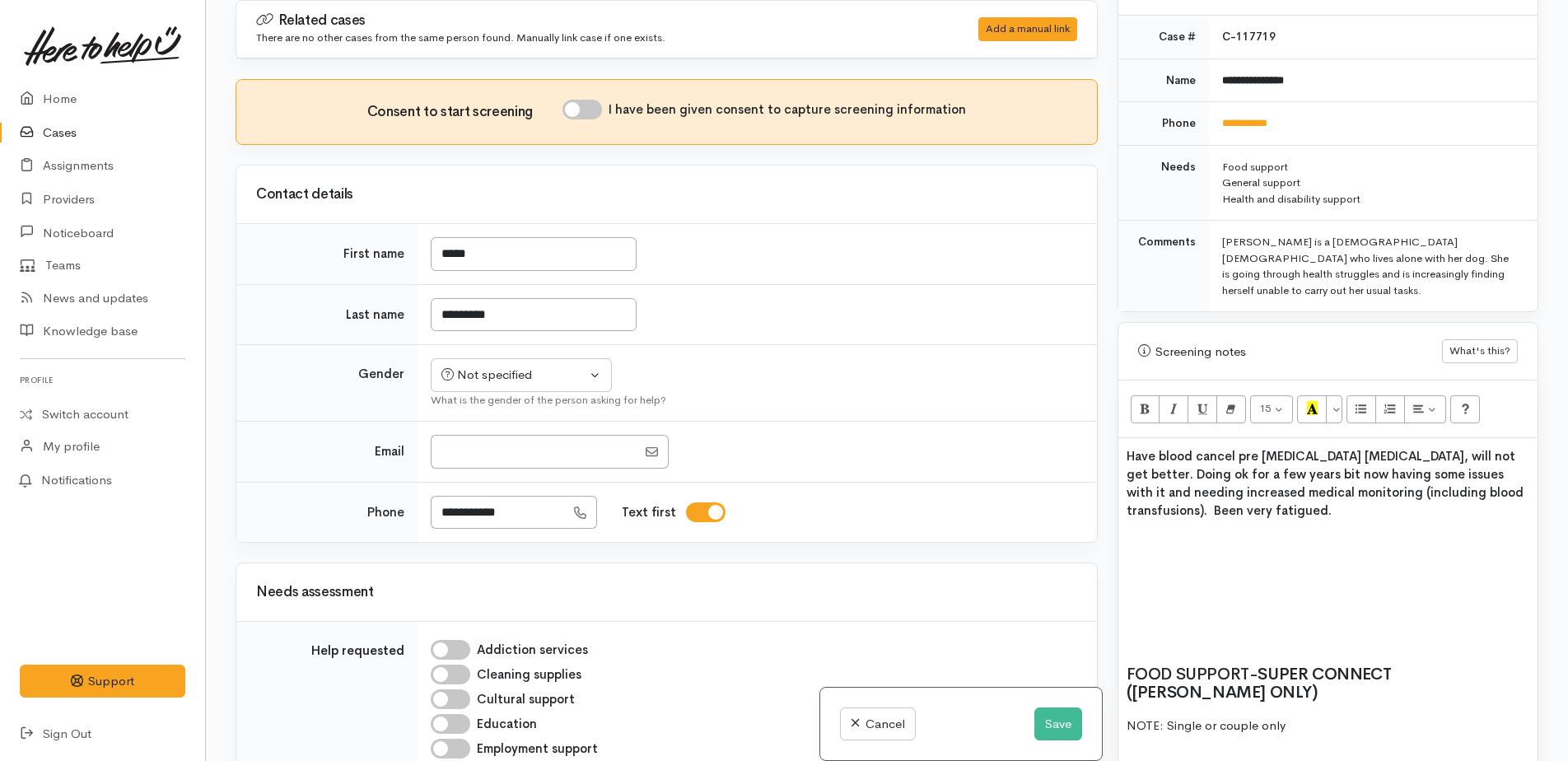
click at [1158, 448] on span "Have blood cancel pre leukaemia cancer, will not get better. Doing ok for a few…" at bounding box center [1324, 483] width 396 height 70
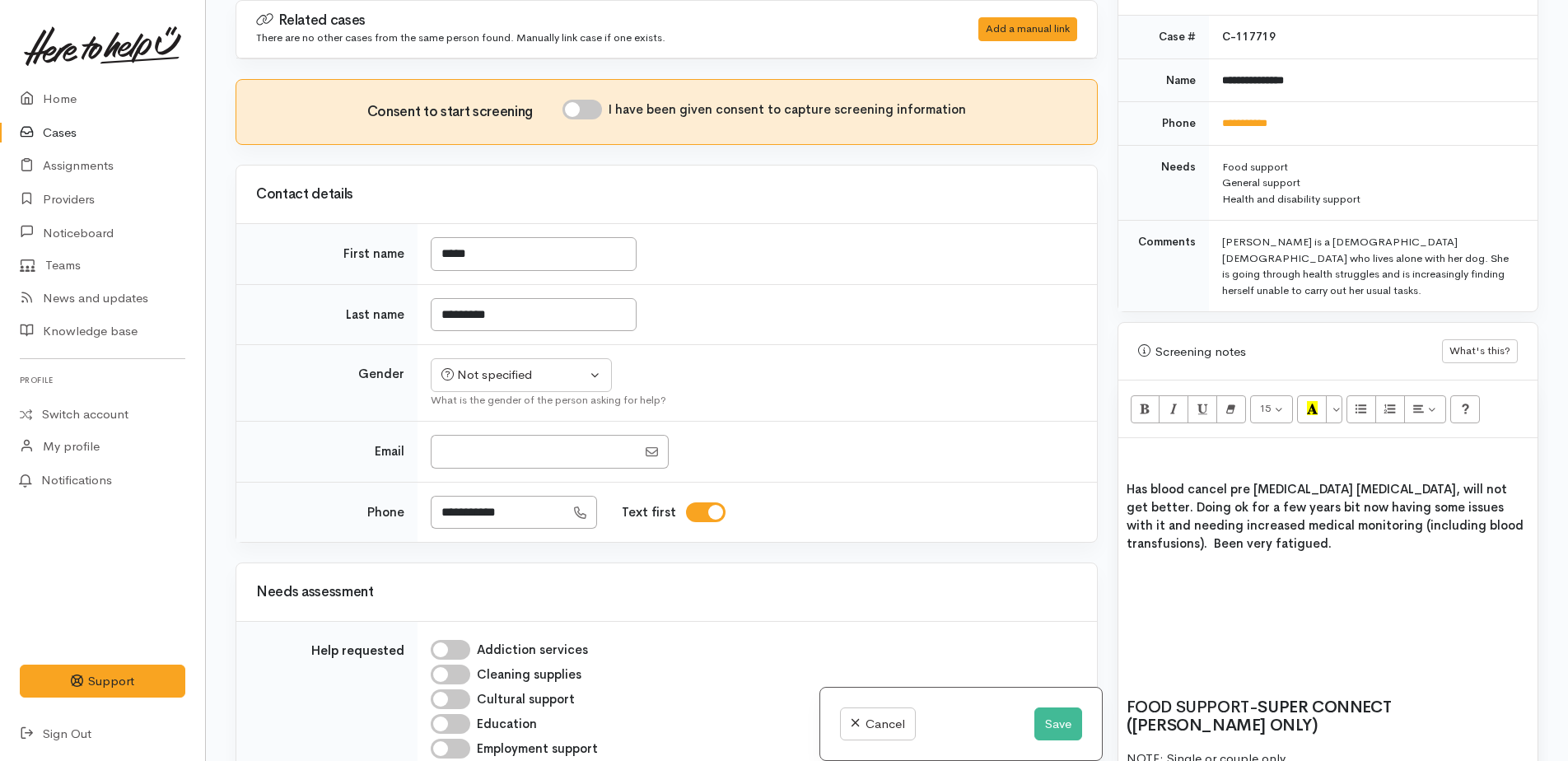
click at [1223, 517] on h2 "Has blood cancel pre [MEDICAL_DATA] [MEDICAL_DATA], will not get better. Doing …" at bounding box center [1328, 515] width 403 height 73
click at [1127, 567] on h2 at bounding box center [1328, 576] width 403 height 18
click at [1131, 569] on span "is under haematology" at bounding box center [1190, 576] width 128 height 15
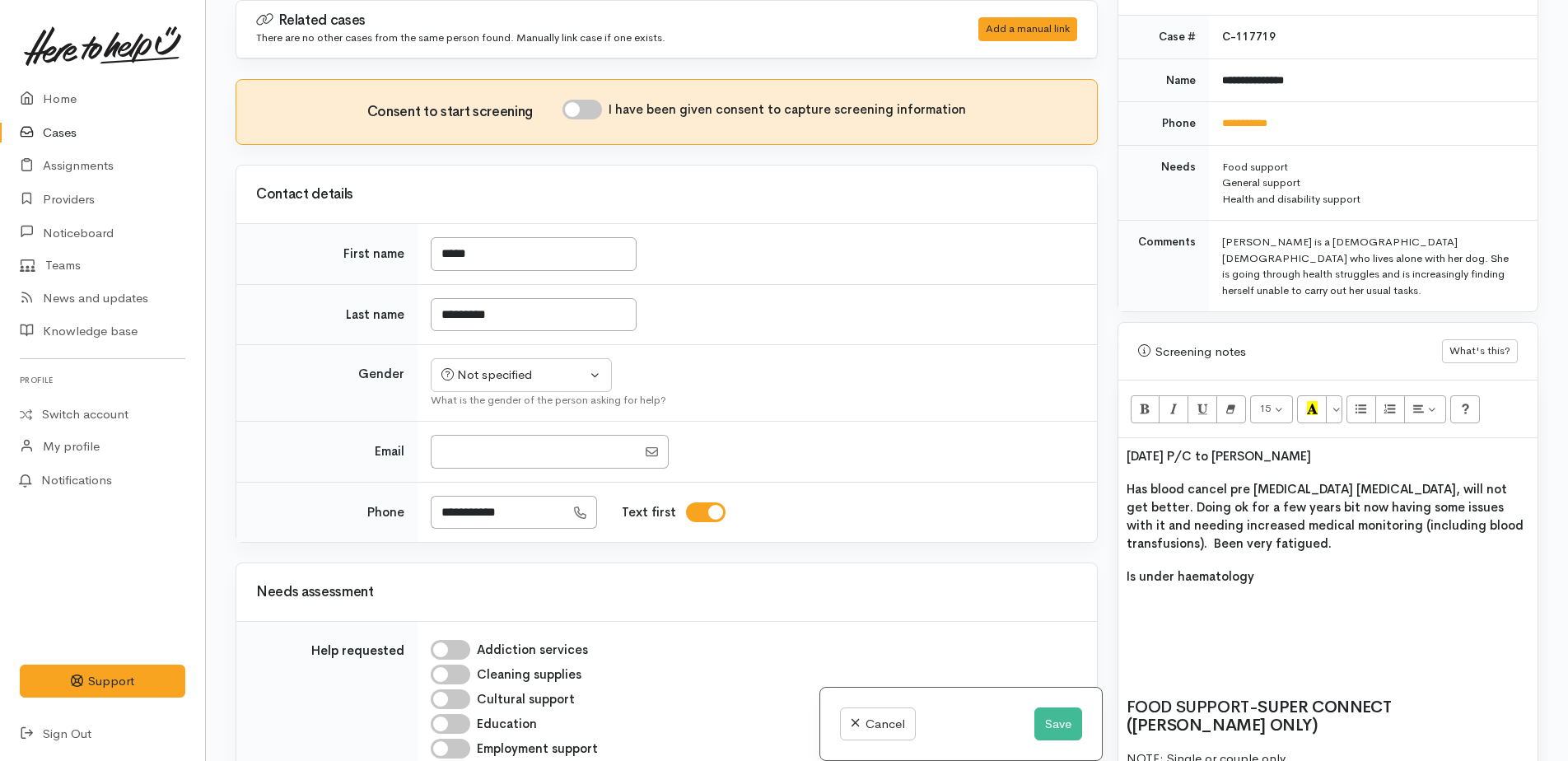
click at [1255, 567] on h2 "Is under haematology" at bounding box center [1328, 576] width 403 height 18
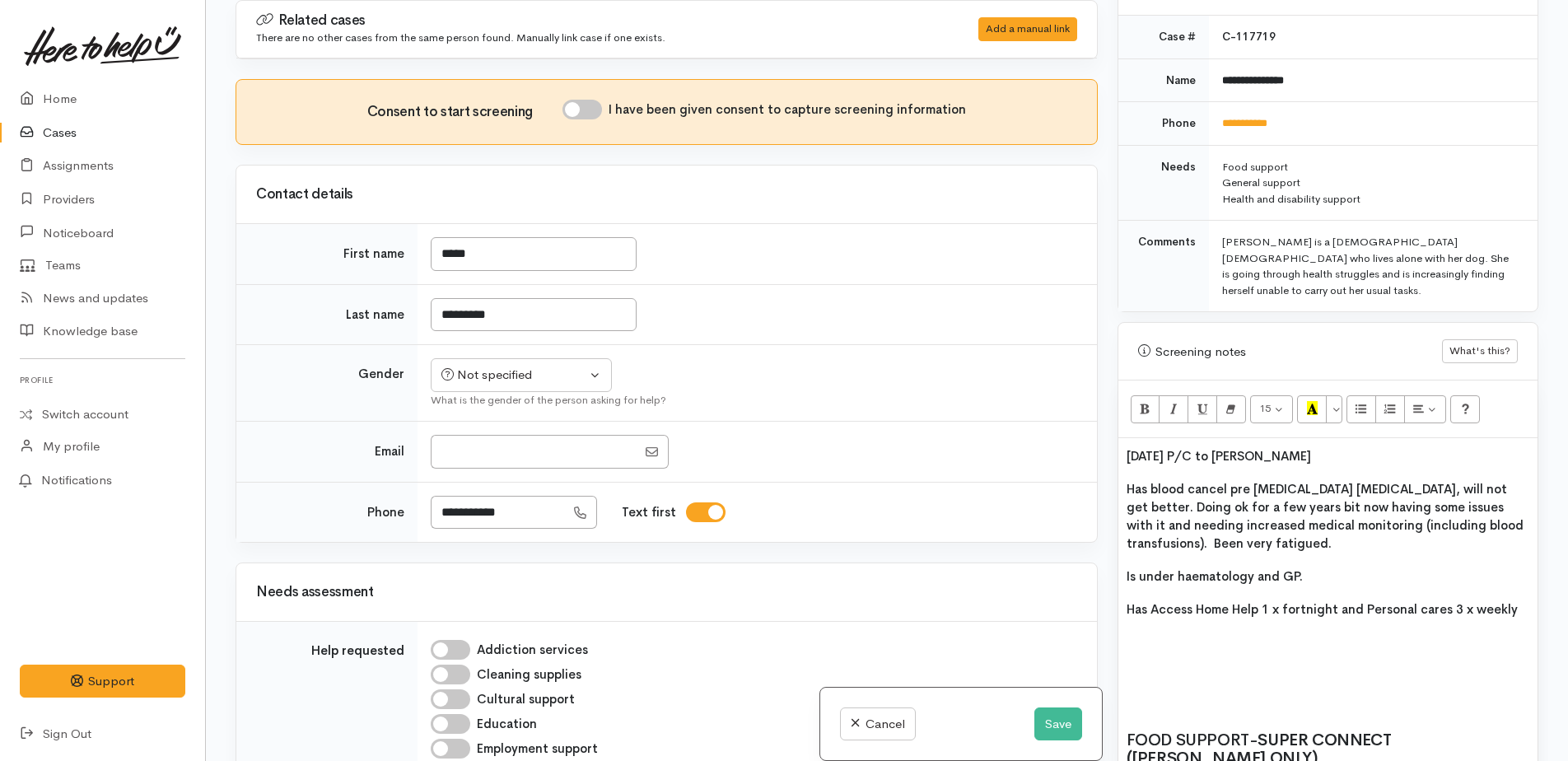
click at [1517, 600] on h2 "Has Access Home Help 1 x fortnight and Personal cares 3 x weekly" at bounding box center [1328, 609] width 403 height 18
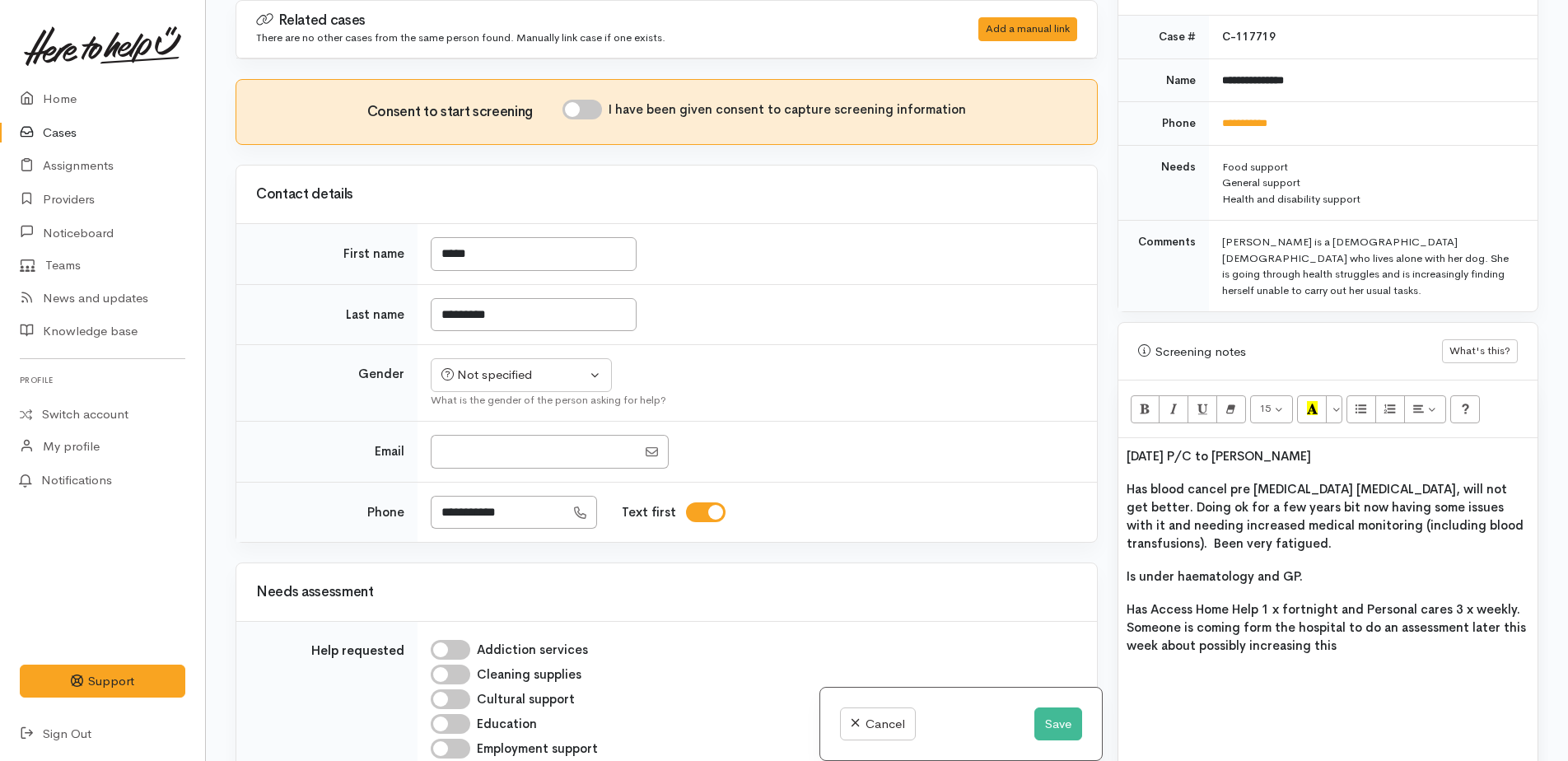
click at [1346, 614] on h2 "Has Access Home Help 1 x fortnight and Personal cares 3 x weekly. Someone is co…" at bounding box center [1328, 627] width 403 height 54
click at [1349, 611] on h2 "Has Access Home Help 1 x fortnight and Personal cares 3 x weekly. Someone is co…" at bounding box center [1328, 627] width 403 height 54
click at [1152, 669] on h2 at bounding box center [1328, 678] width 403 height 18
click at [1346, 619] on h2 "Has Access Home Help 1 x fortnight and Personal cares 3 x weekly. Someone is co…" at bounding box center [1328, 627] width 403 height 54
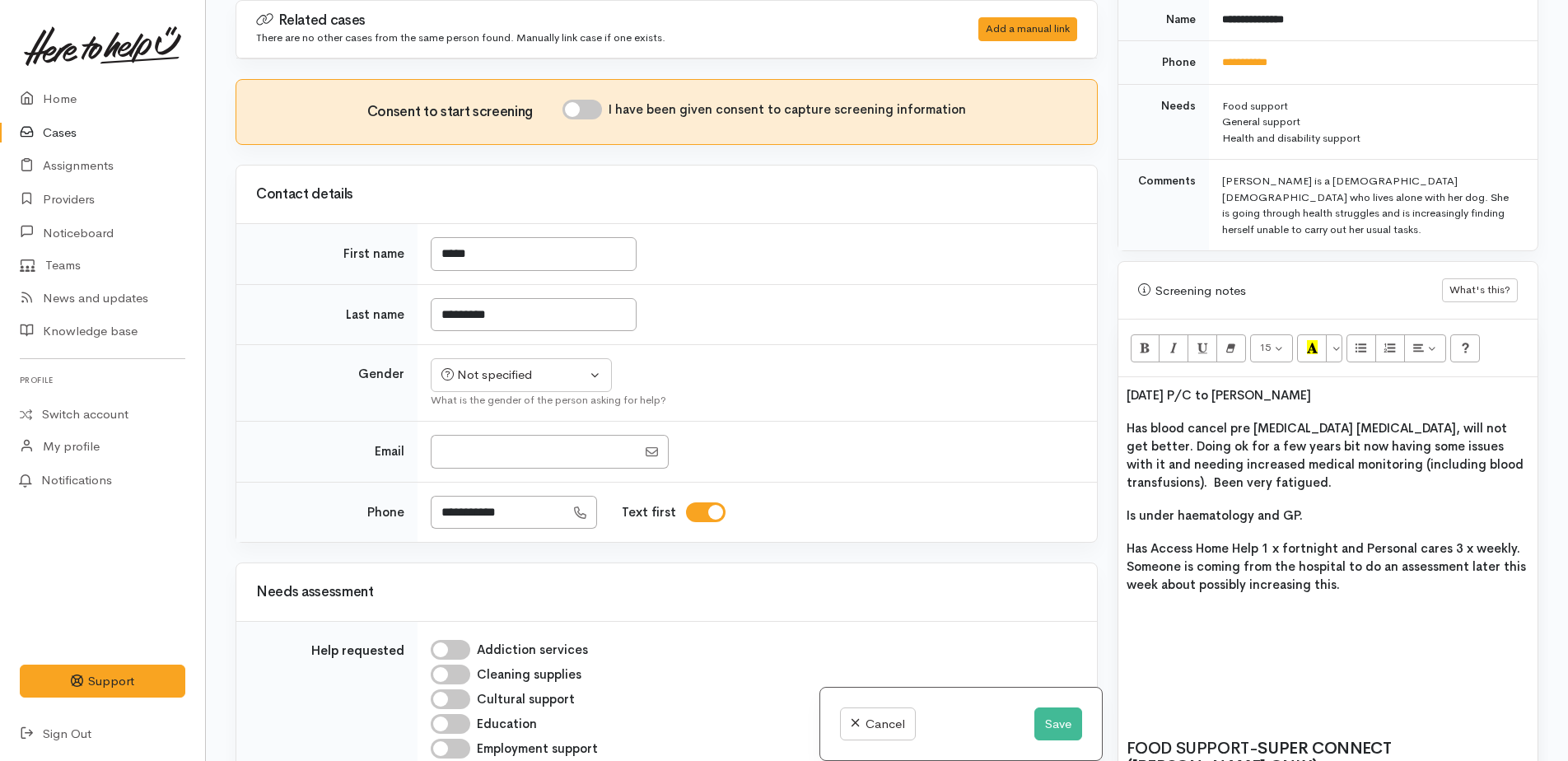
scroll to position [853, 0]
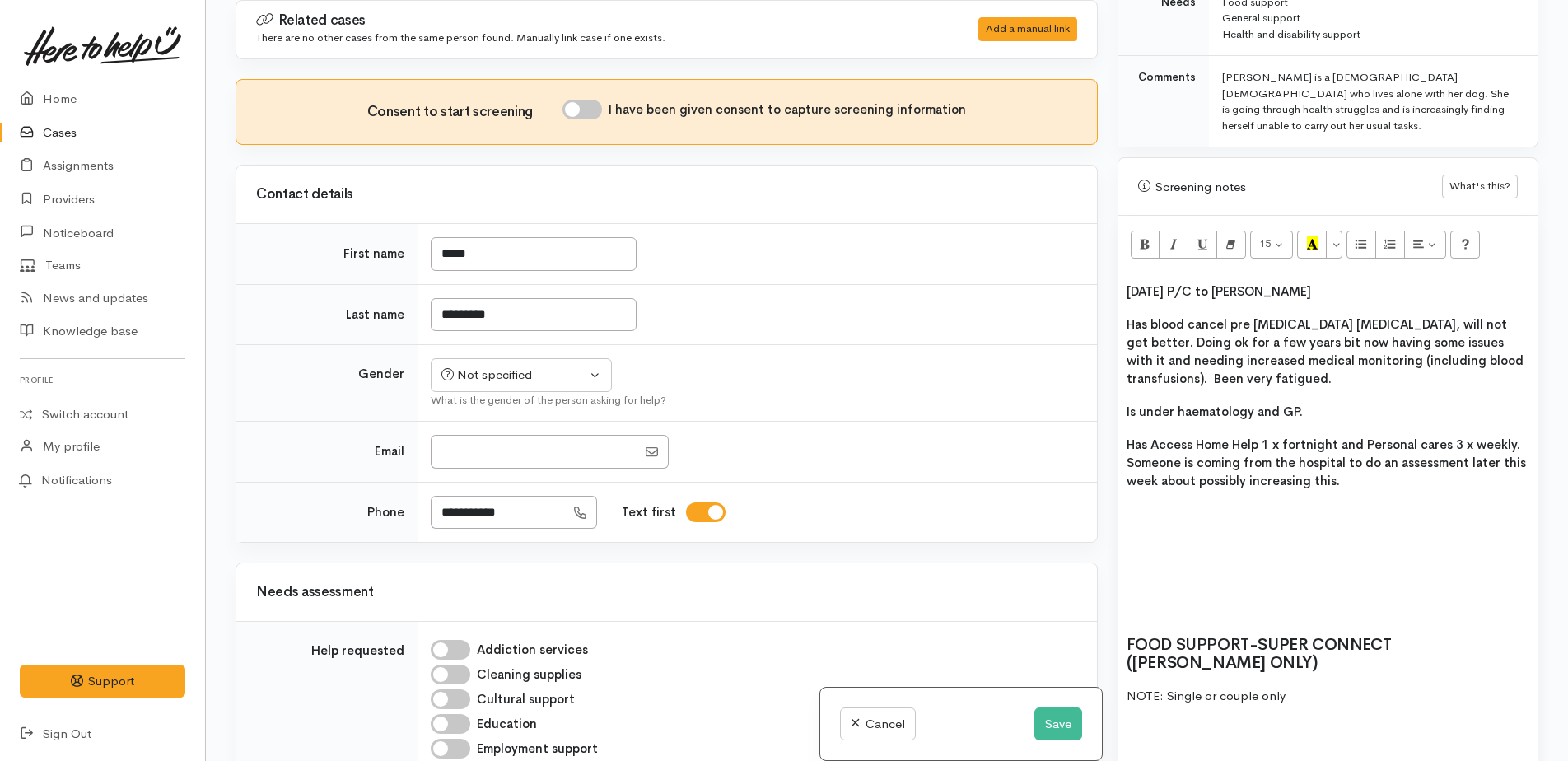
click at [1137, 537] on h2 at bounding box center [1328, 546] width 403 height 18
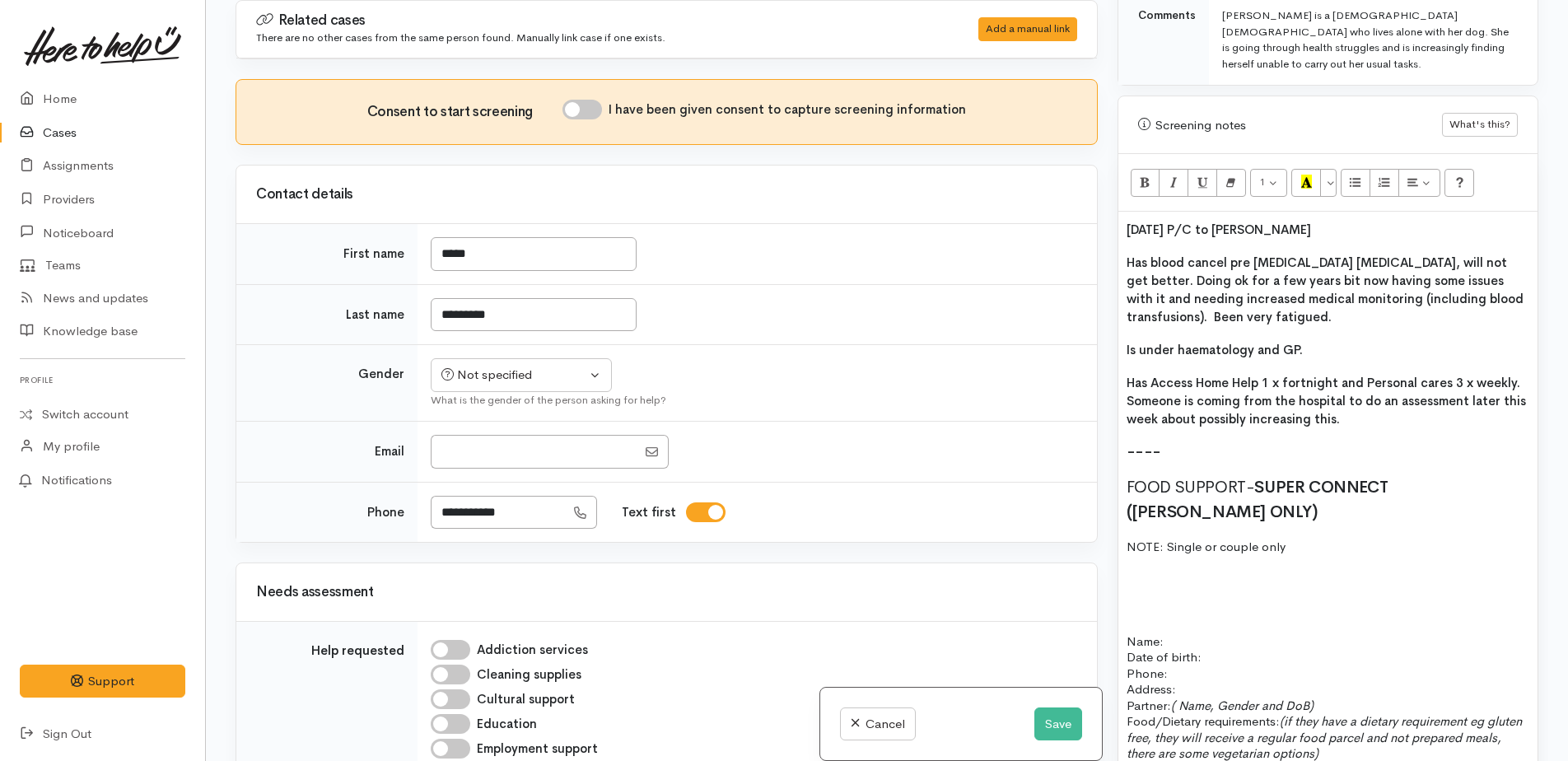
scroll to position [936, 0]
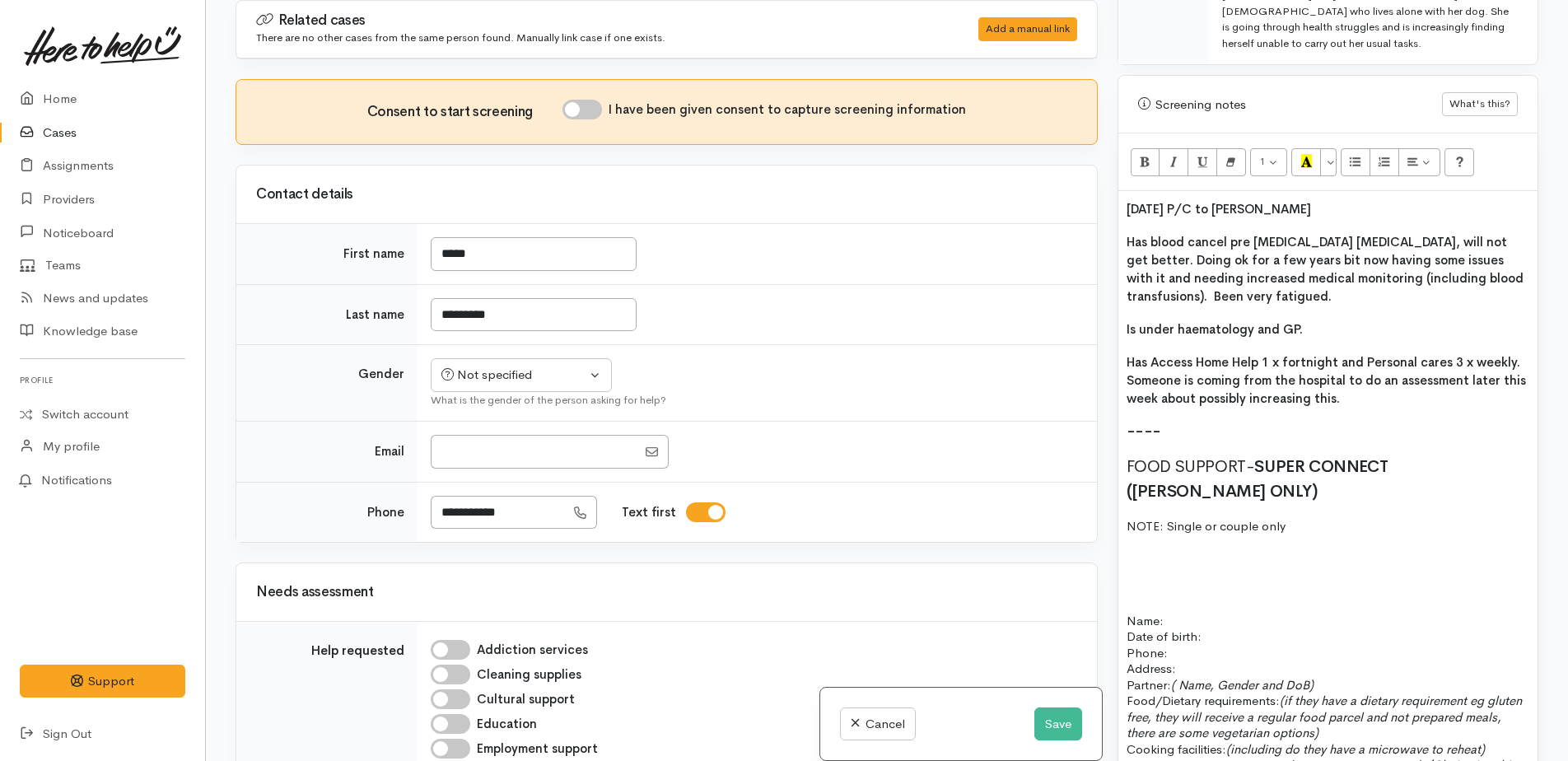
click at [1159, 543] on div "15/9/25 P/C to Lynne Has blood cancel pre leukaemia cancer, will not get better…" at bounding box center [1328, 692] width 419 height 1003
click at [1177, 581] on p "Name:" at bounding box center [1328, 590] width 403 height 19
click at [1139, 550] on p at bounding box center [1328, 559] width 403 height 19
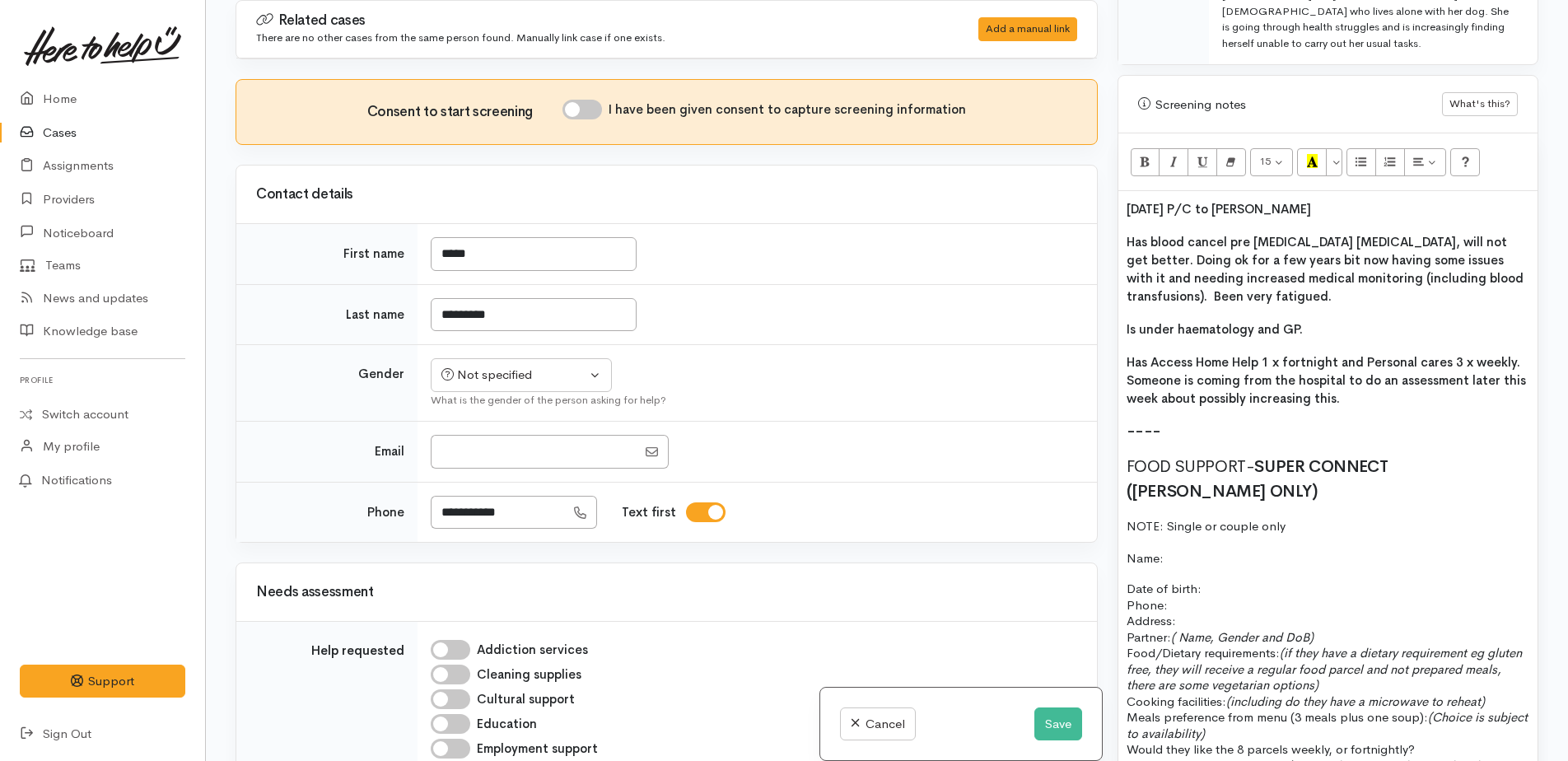
click at [1173, 550] on p "Name:" at bounding box center [1328, 559] width 403 height 19
click at [1202, 581] on span at bounding box center [1203, 588] width 4 height 15
click at [507, 374] on div "Not specified" at bounding box center [513, 375] width 145 height 19
click at [504, 462] on link "[DEMOGRAPHIC_DATA]" at bounding box center [529, 464] width 194 height 25
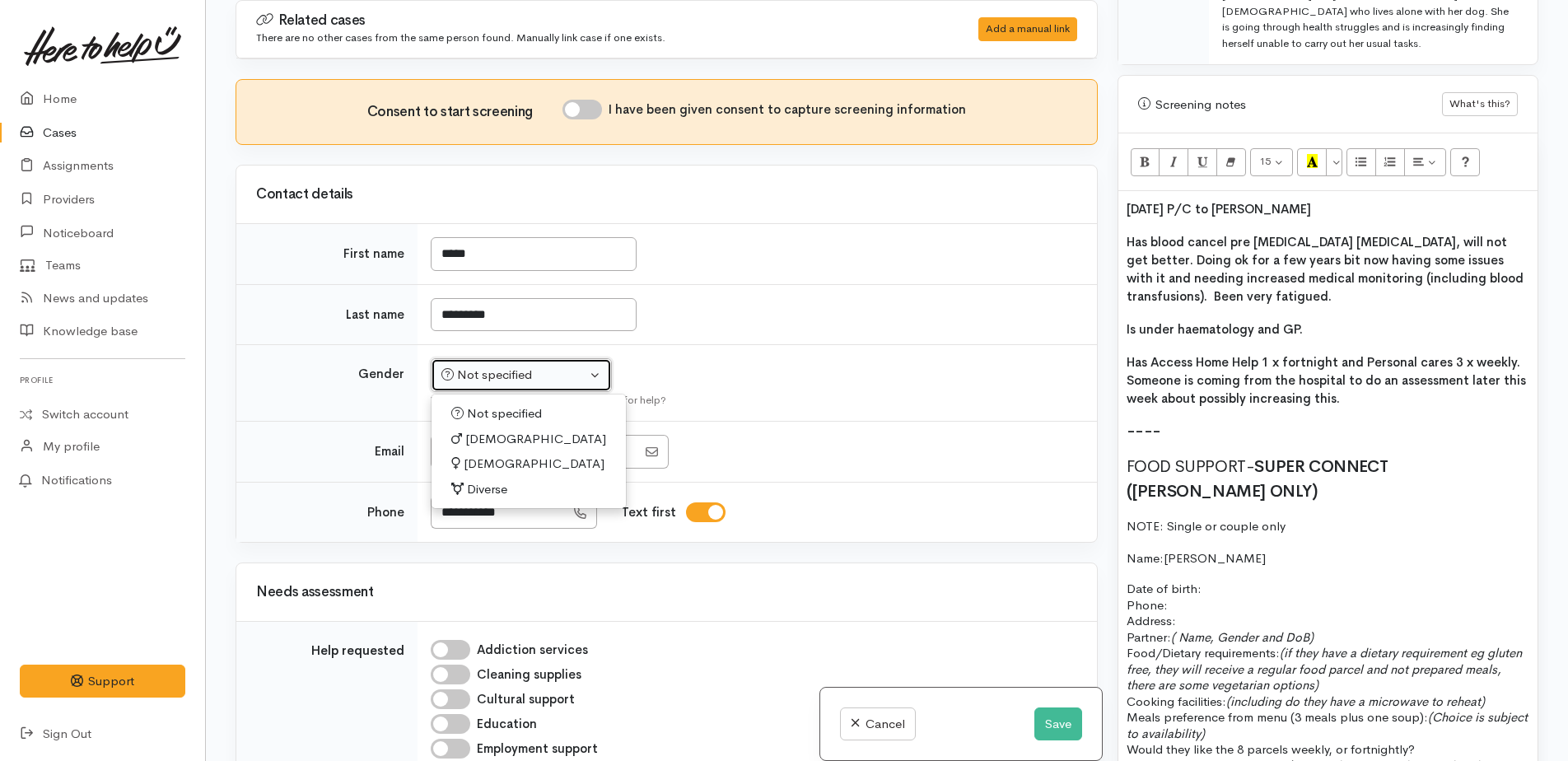
select select "[DEMOGRAPHIC_DATA]"
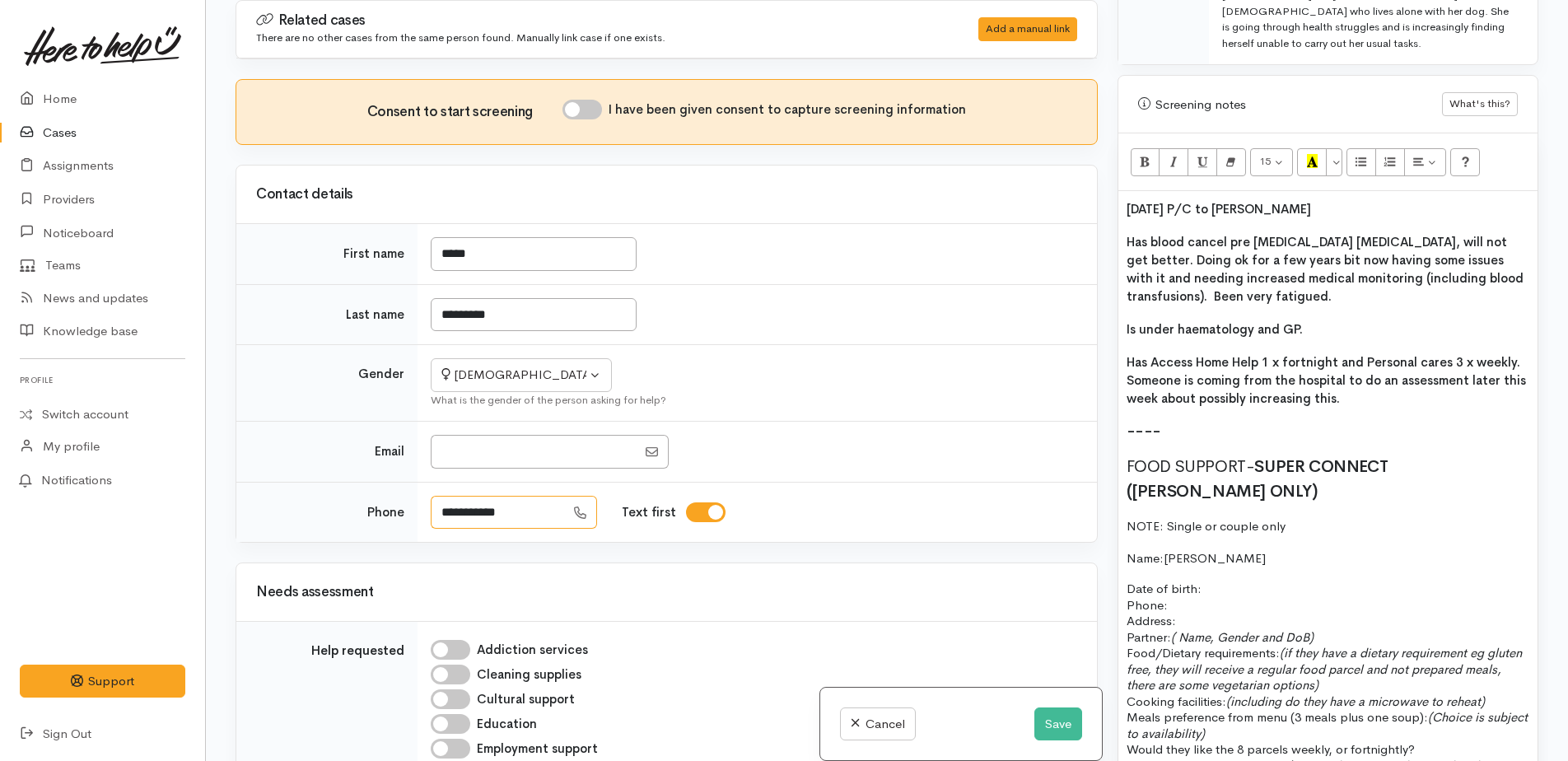
drag, startPoint x: 524, startPoint y: 511, endPoint x: 436, endPoint y: 511, distance: 88.0
click at [436, 511] on input "**********" at bounding box center [497, 513] width 134 height 34
click at [1235, 613] on p "Address:" at bounding box center [1328, 621] width 403 height 16
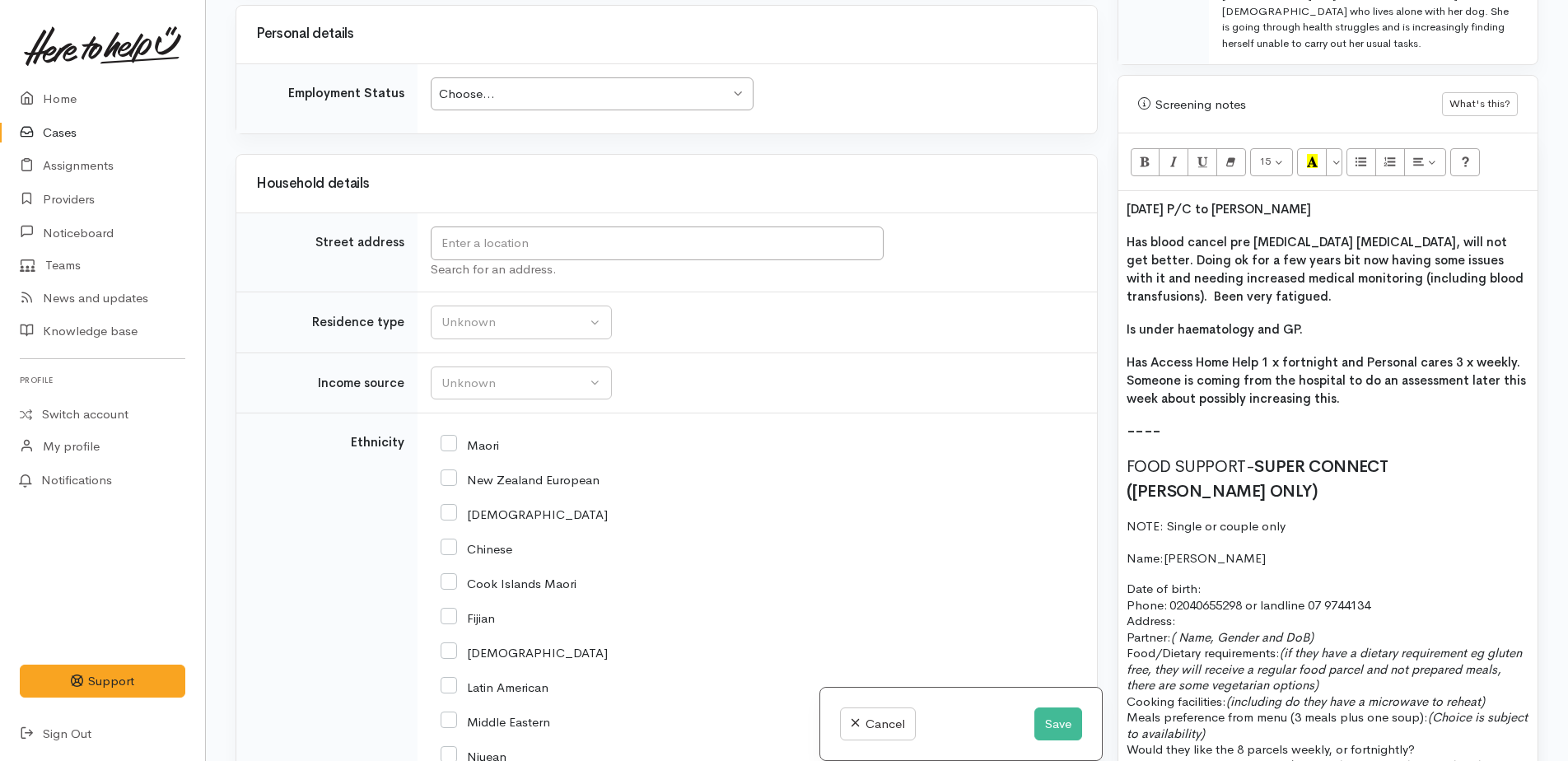
scroll to position [1415, 0]
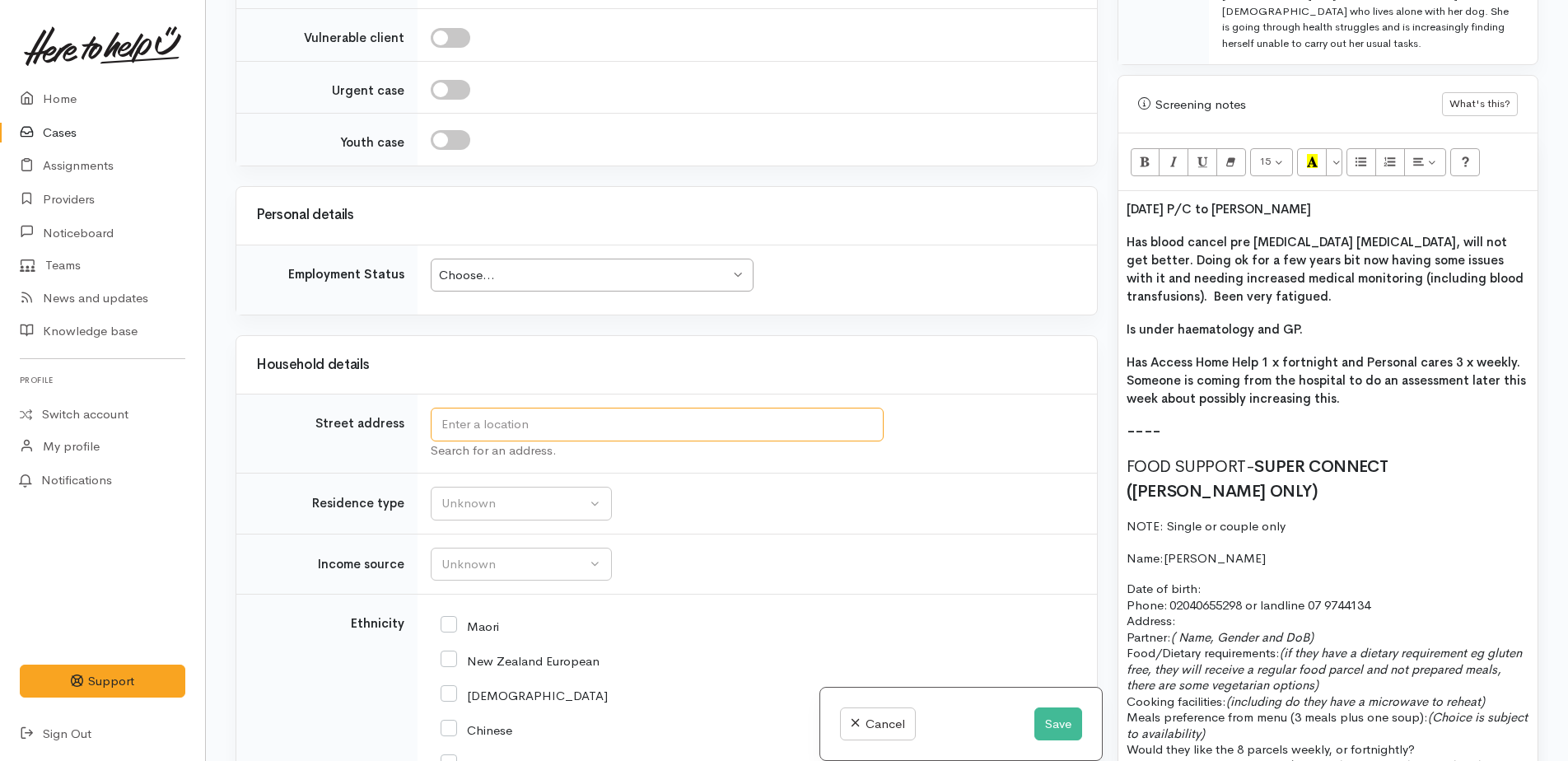
click at [473, 418] on input "text" at bounding box center [657, 425] width 453 height 34
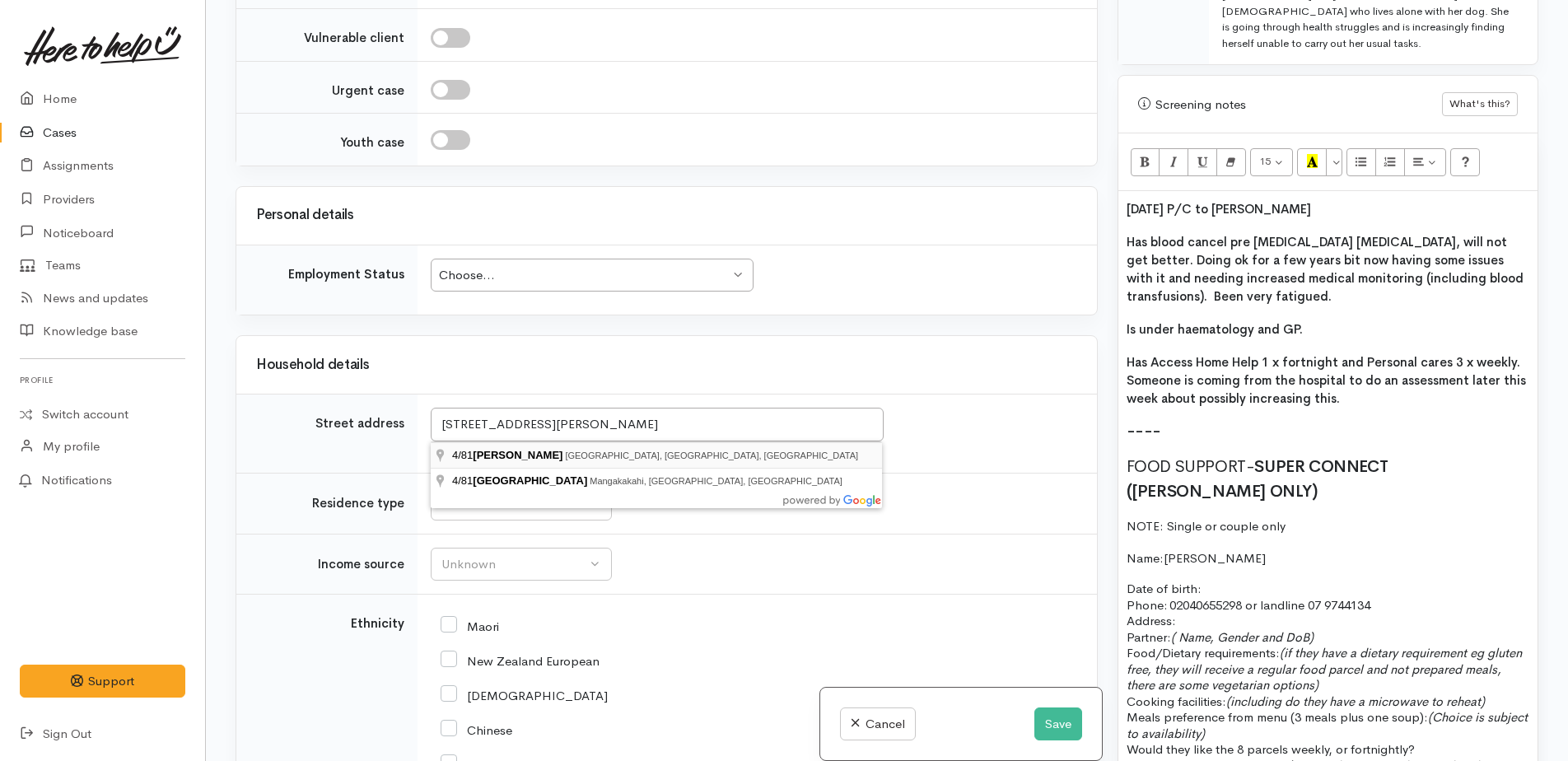
type input "4/81 Dinsdale Rd, Dinsdale, Hamilton, New Zealand"
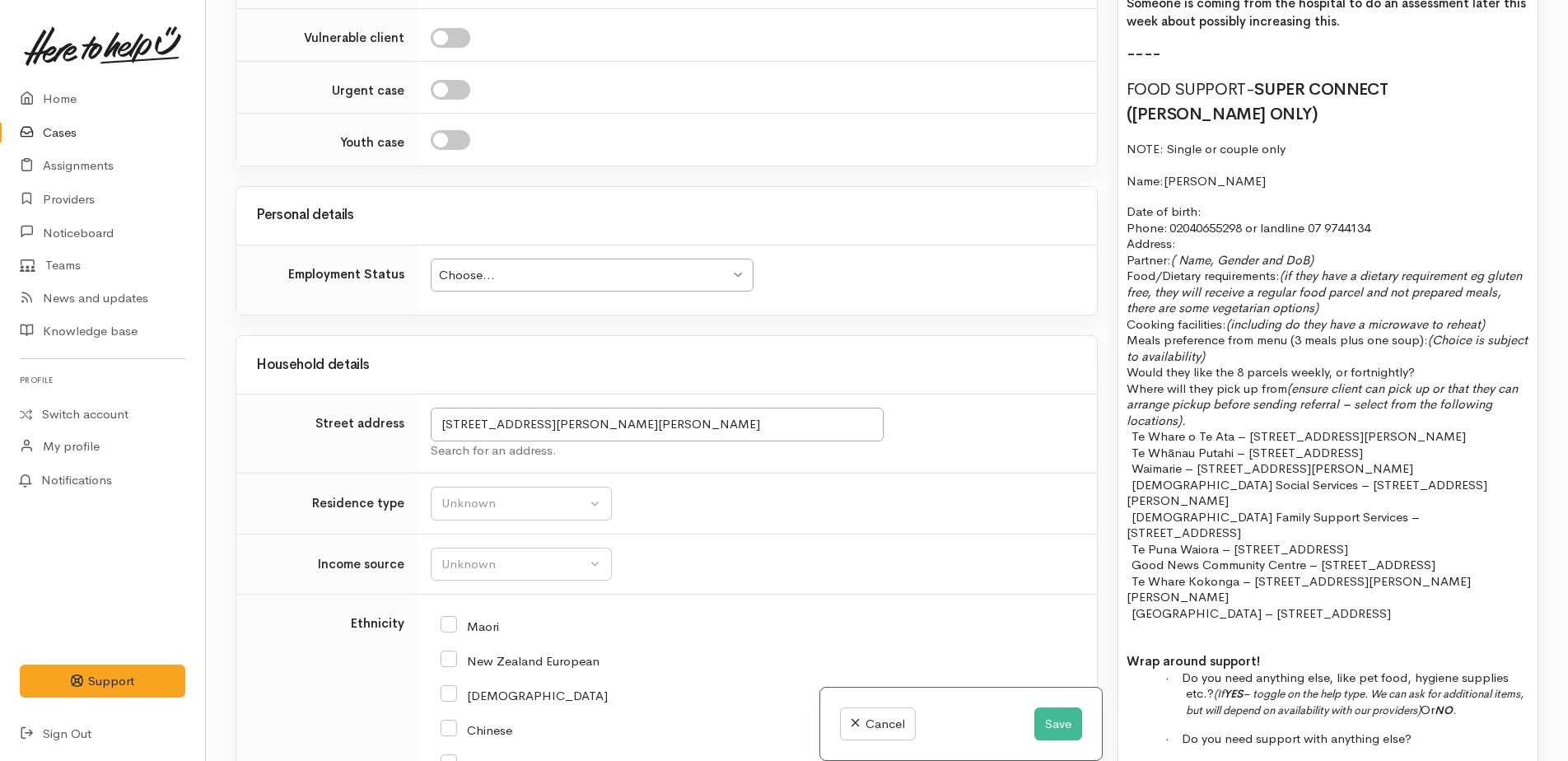
scroll to position [1347, 0]
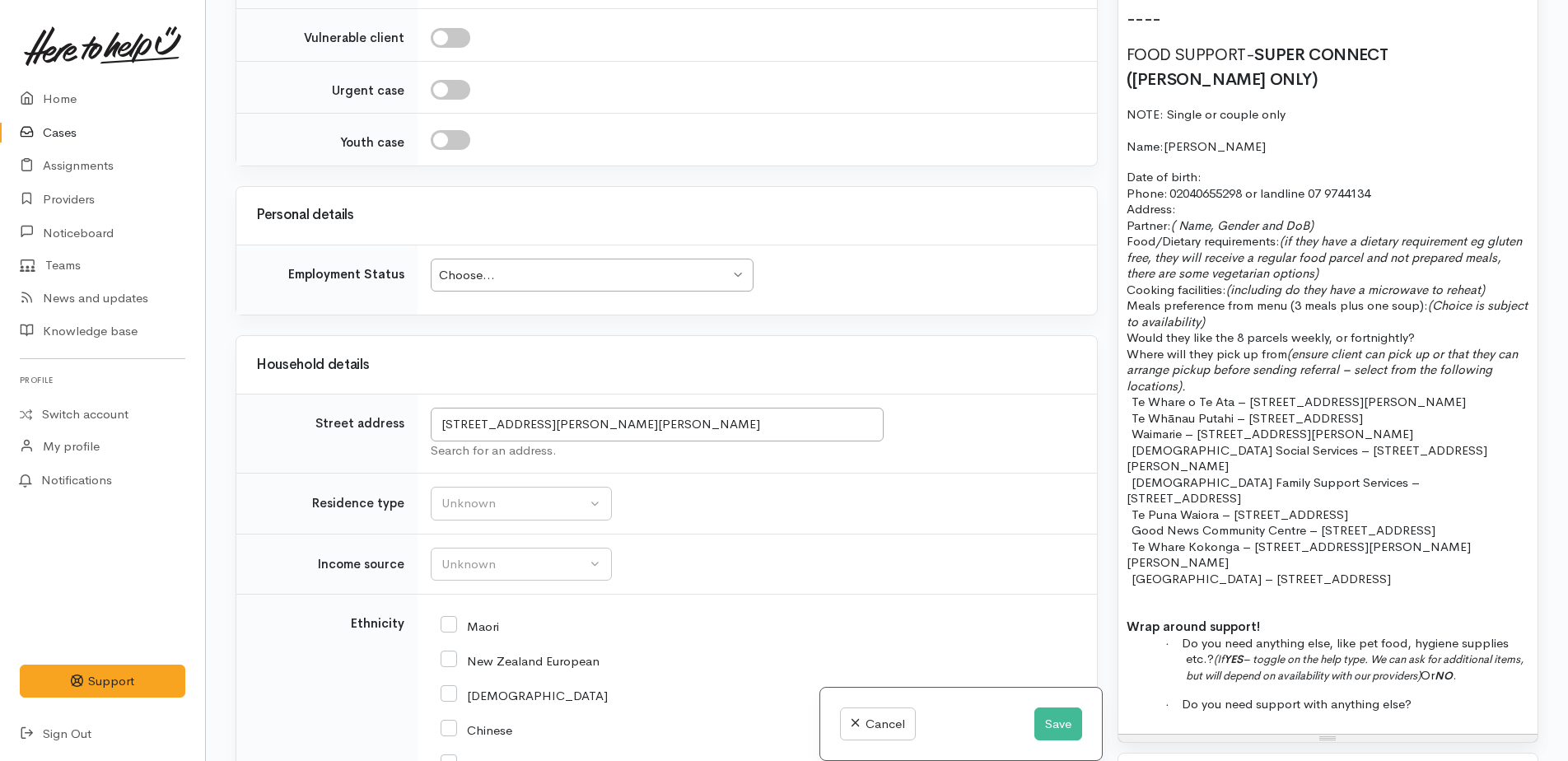
drag, startPoint x: 1125, startPoint y: 365, endPoint x: 1449, endPoint y: 443, distance: 333.3
click at [1449, 443] on div "15/9/25 P/C to Lynne Has blood cancel pre leukaemia cancer, will not get better…" at bounding box center [1328, 257] width 419 height 955
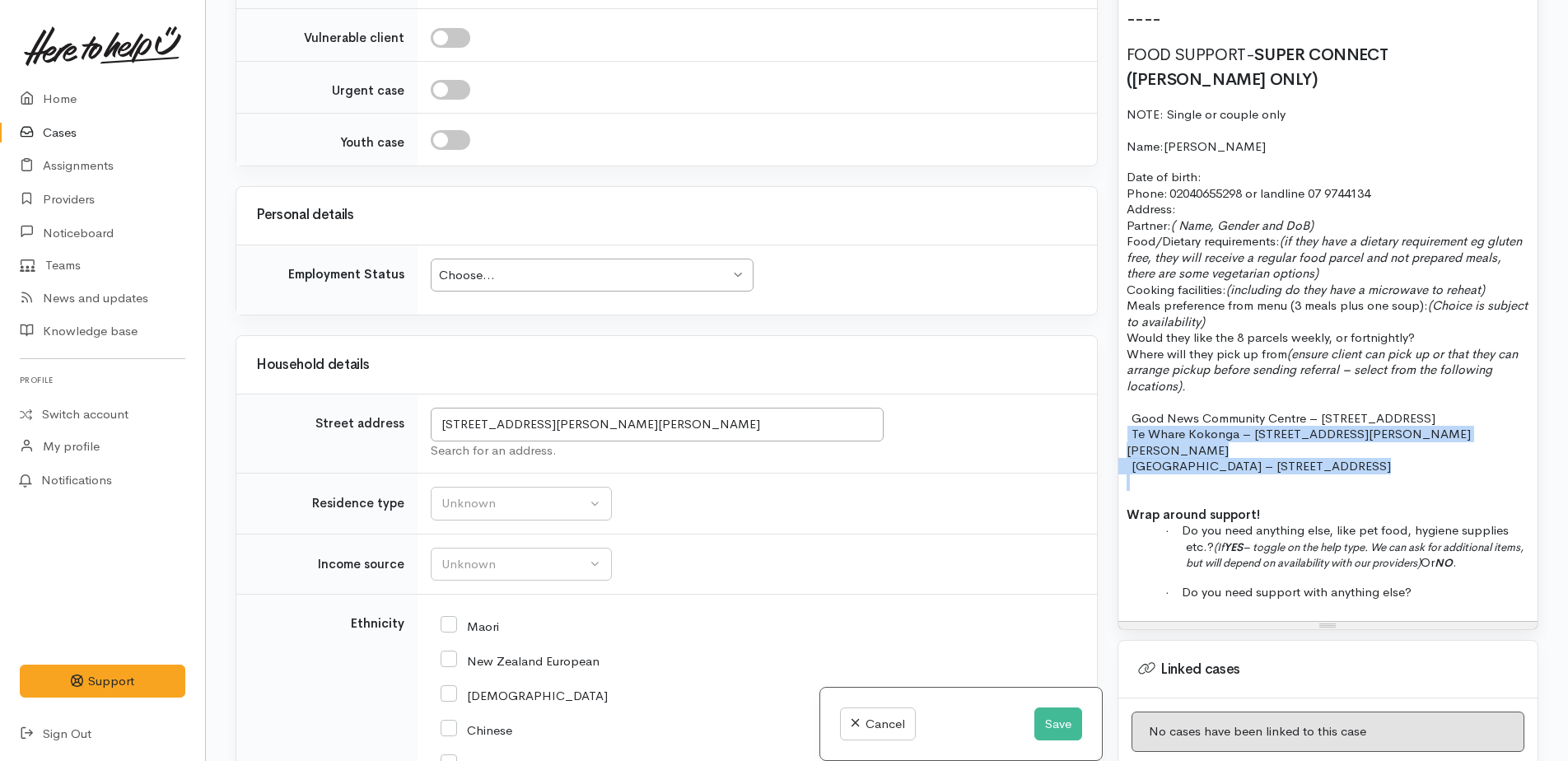
drag, startPoint x: 1129, startPoint y: 398, endPoint x: 1448, endPoint y: 428, distance: 320.4
click at [1448, 428] on div "15/9/25 P/C to Lynne Has blood cancel pre leukaemia cancer, will not get better…" at bounding box center [1328, 201] width 419 height 842
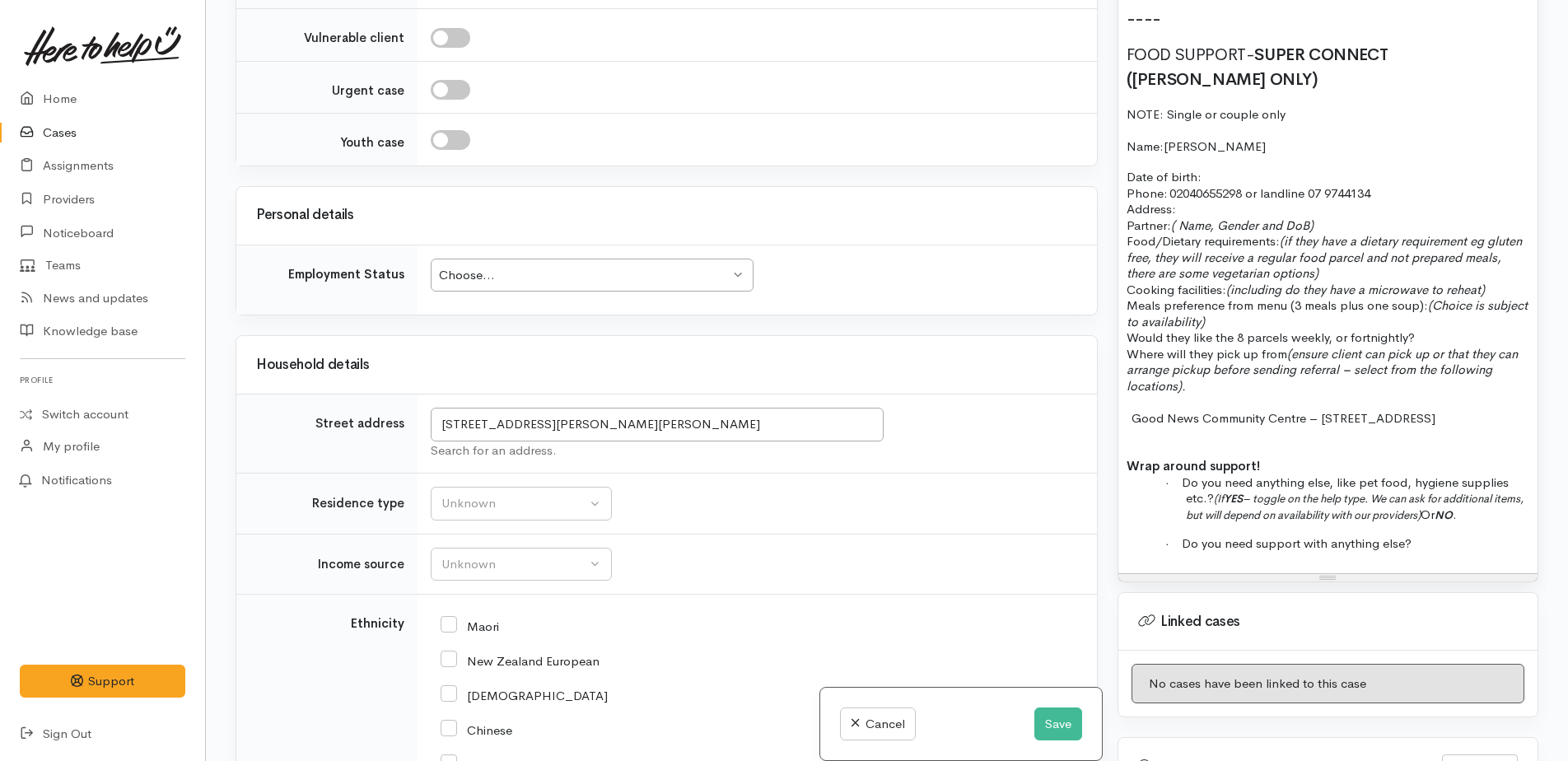
click at [1347, 329] on span "Would they like the 8 parcels weekly, or fortnightly?" at bounding box center [1270, 336] width 289 height 15
click at [1386, 329] on p "Would they like the 8 parcels fortnightly?" at bounding box center [1328, 337] width 403 height 16
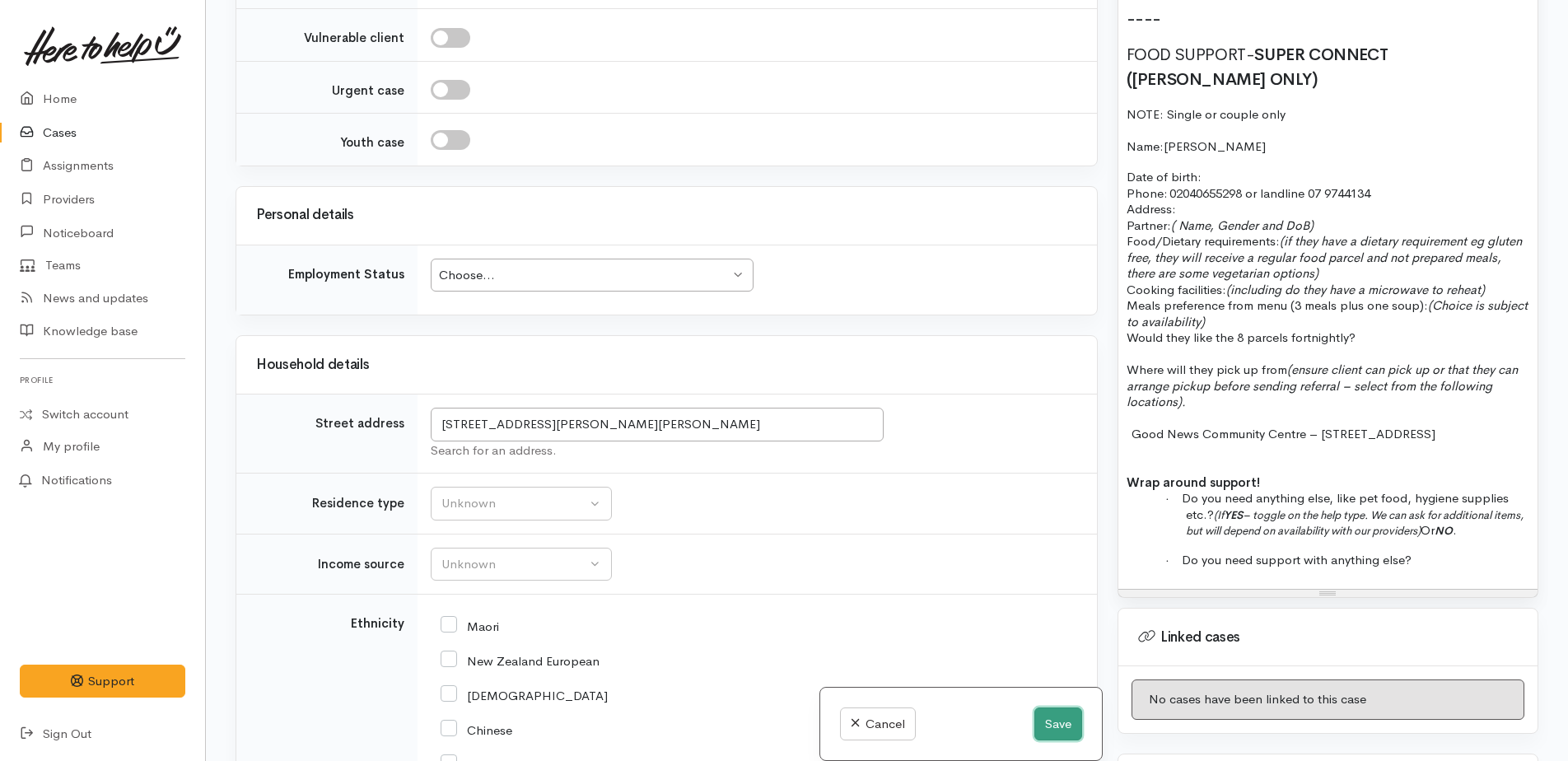
click at [1042, 722] on button "Save" at bounding box center [1057, 725] width 48 height 34
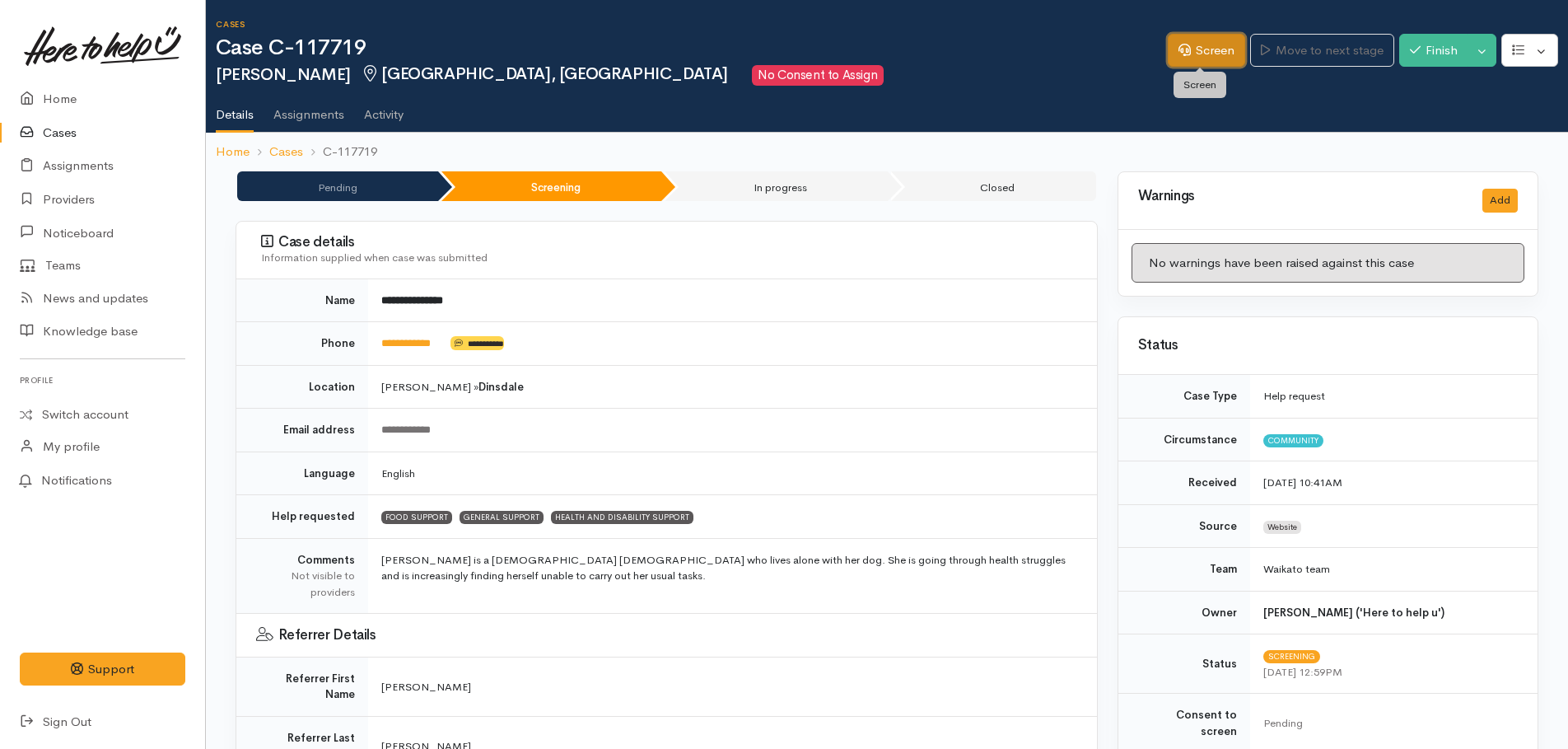
drag, startPoint x: 1193, startPoint y: 58, endPoint x: 1198, endPoint y: 67, distance: 10.3
click at [1193, 59] on link "Screen" at bounding box center [1207, 51] width 77 height 34
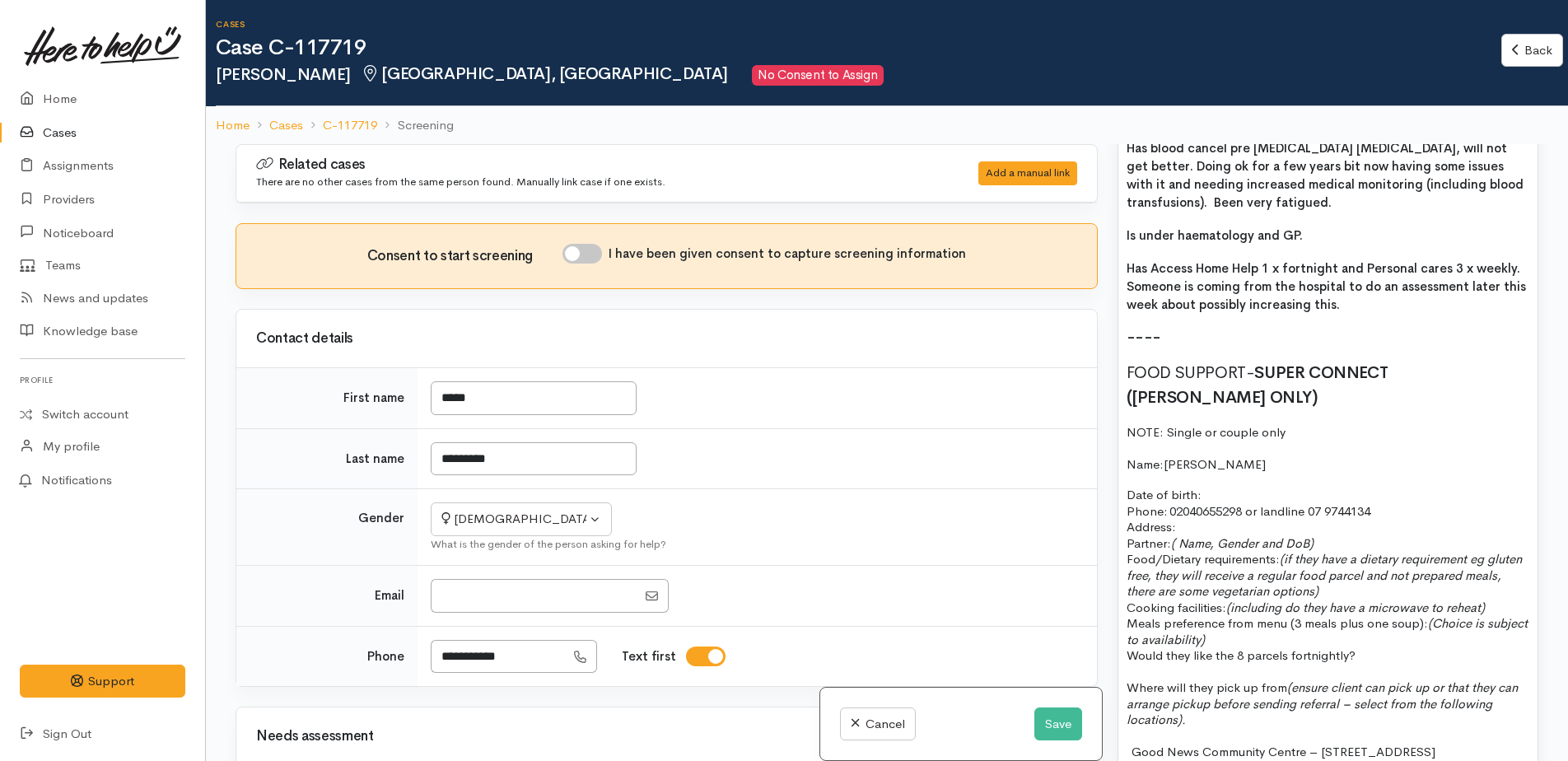
scroll to position [1324, 0]
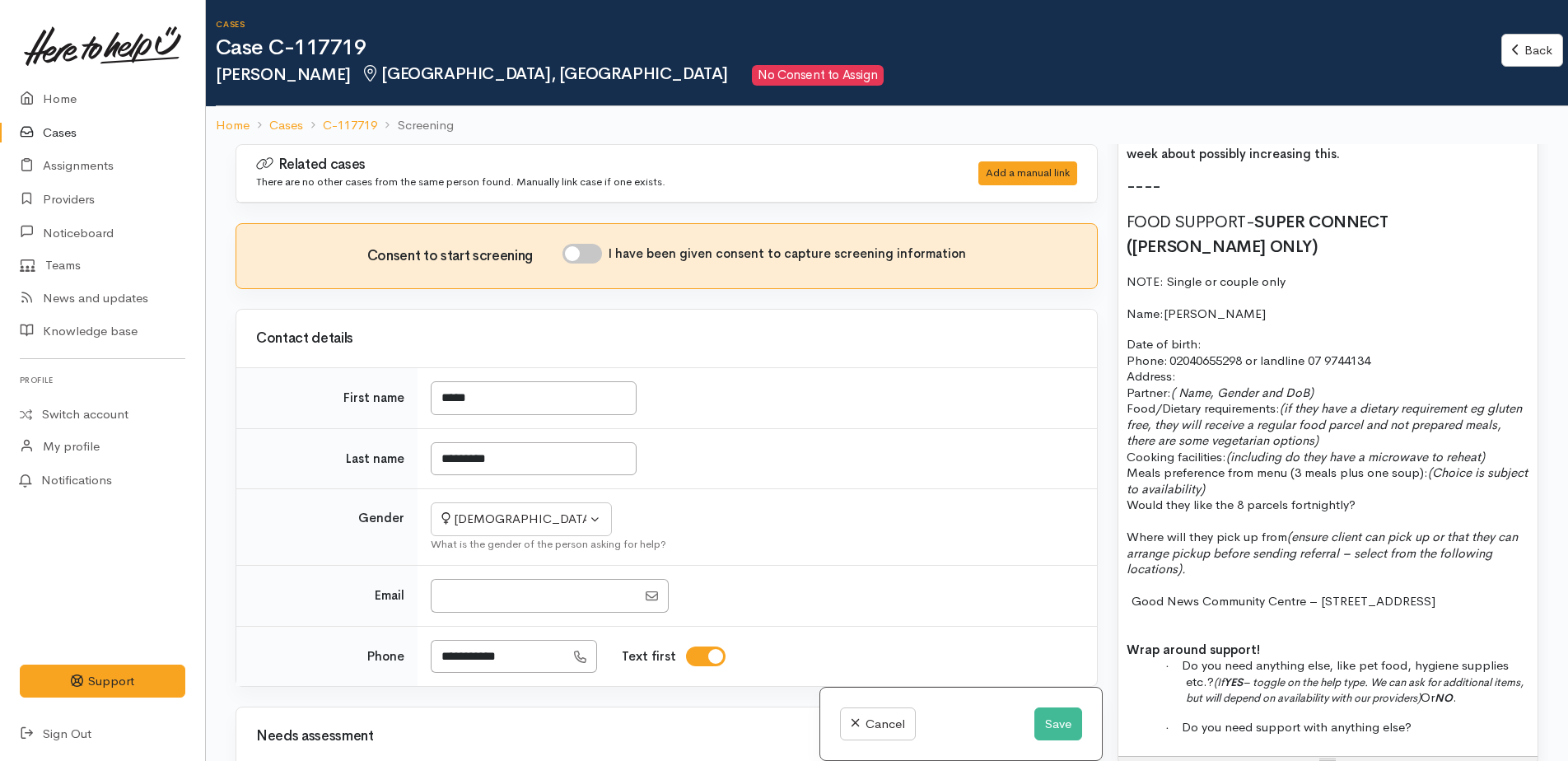
click at [1444, 497] on p "Would they like the 8 parcels fortnightly?" at bounding box center [1328, 505] width 403 height 16
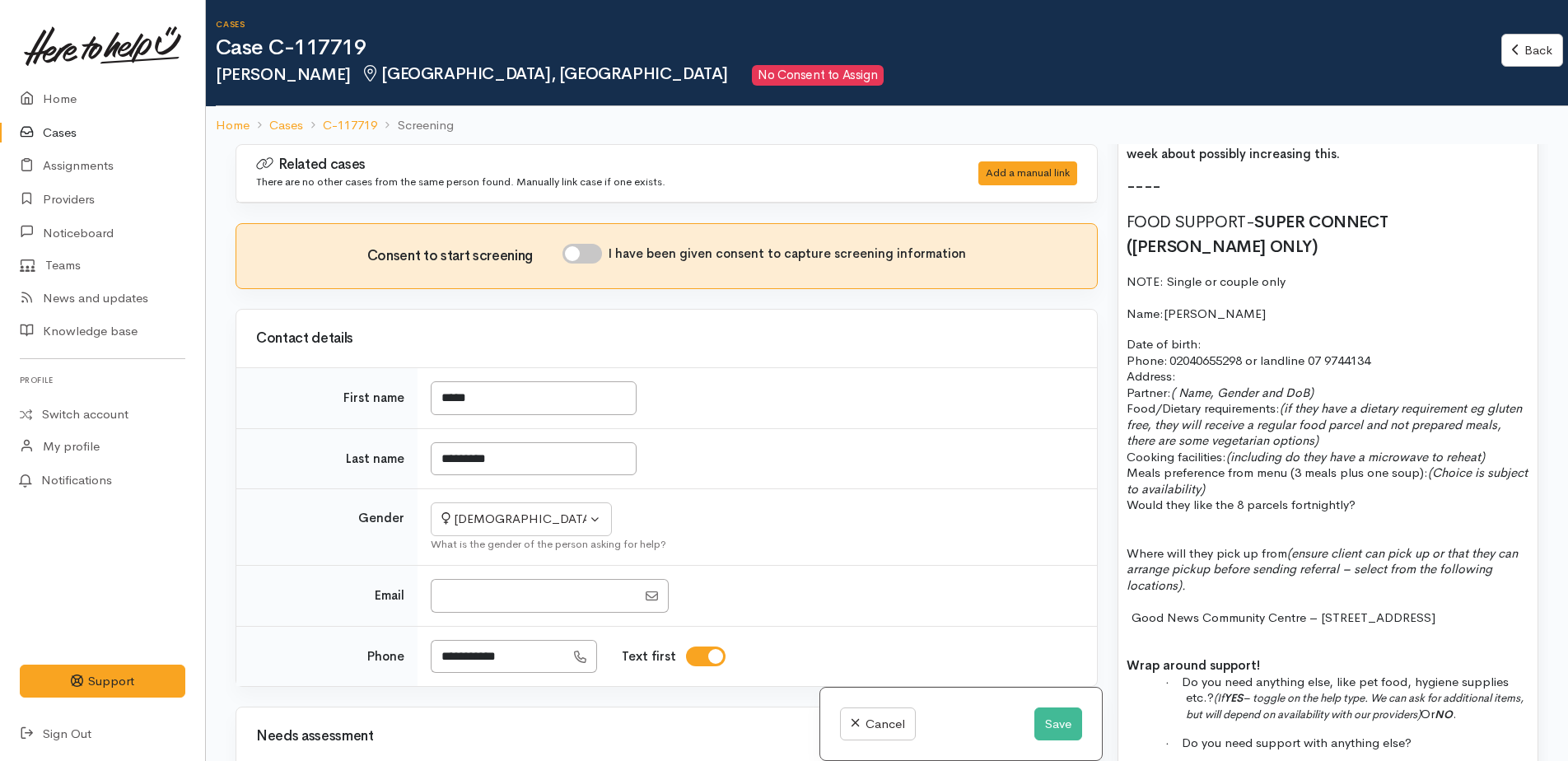
paste div
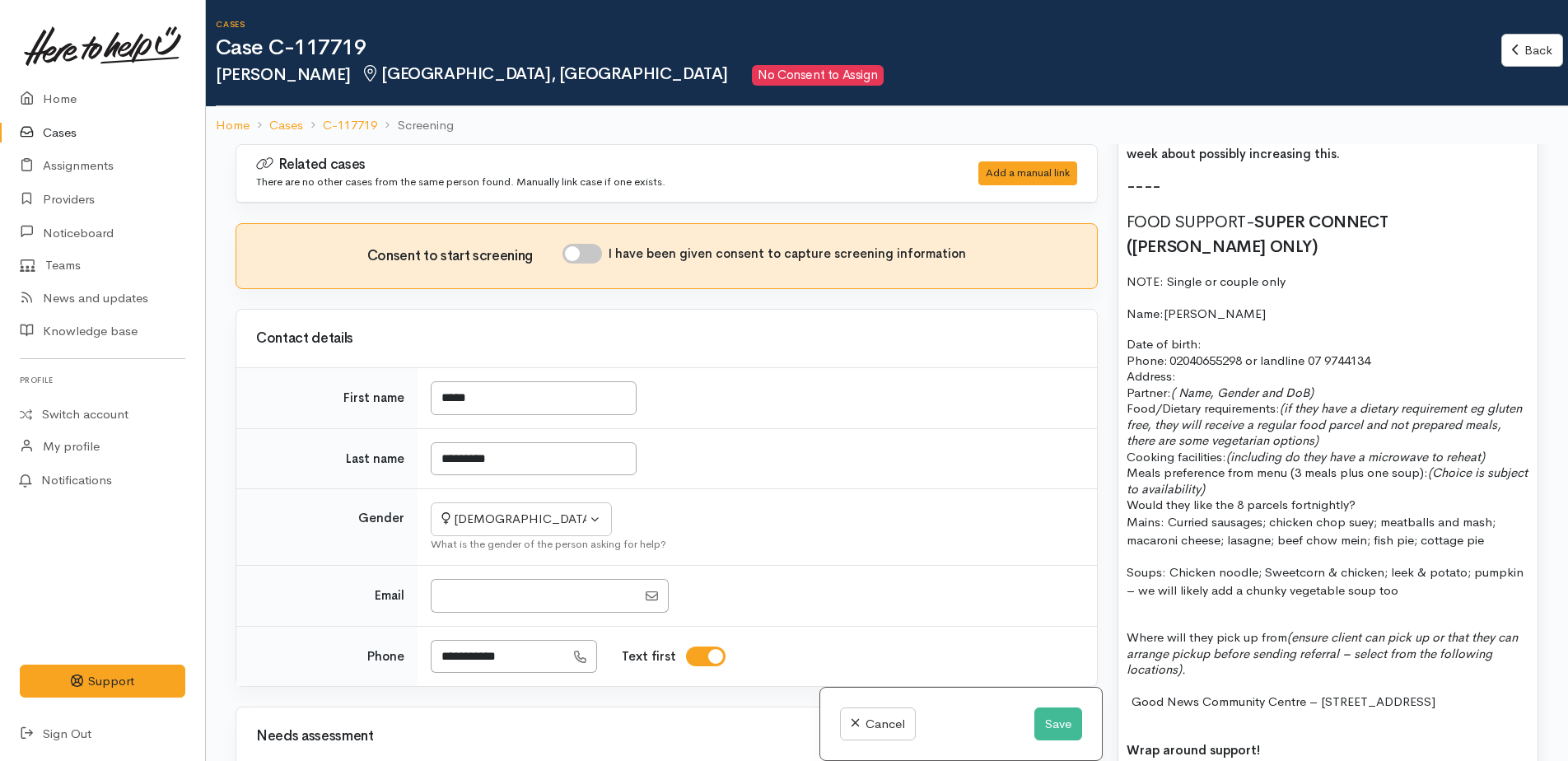
click at [1368, 465] on p "Meals preference from menu (3 meals plus one soup): (Choice is subject to avail…" at bounding box center [1328, 481] width 403 height 32
drag, startPoint x: 1470, startPoint y: 542, endPoint x: 1170, endPoint y: 539, distance: 300.0
click at [1170, 563] on p "Soups: Chicken noodle; Sweetcorn & chicken; leek & potato; pumpkin – we will li…" at bounding box center [1328, 581] width 403 height 37
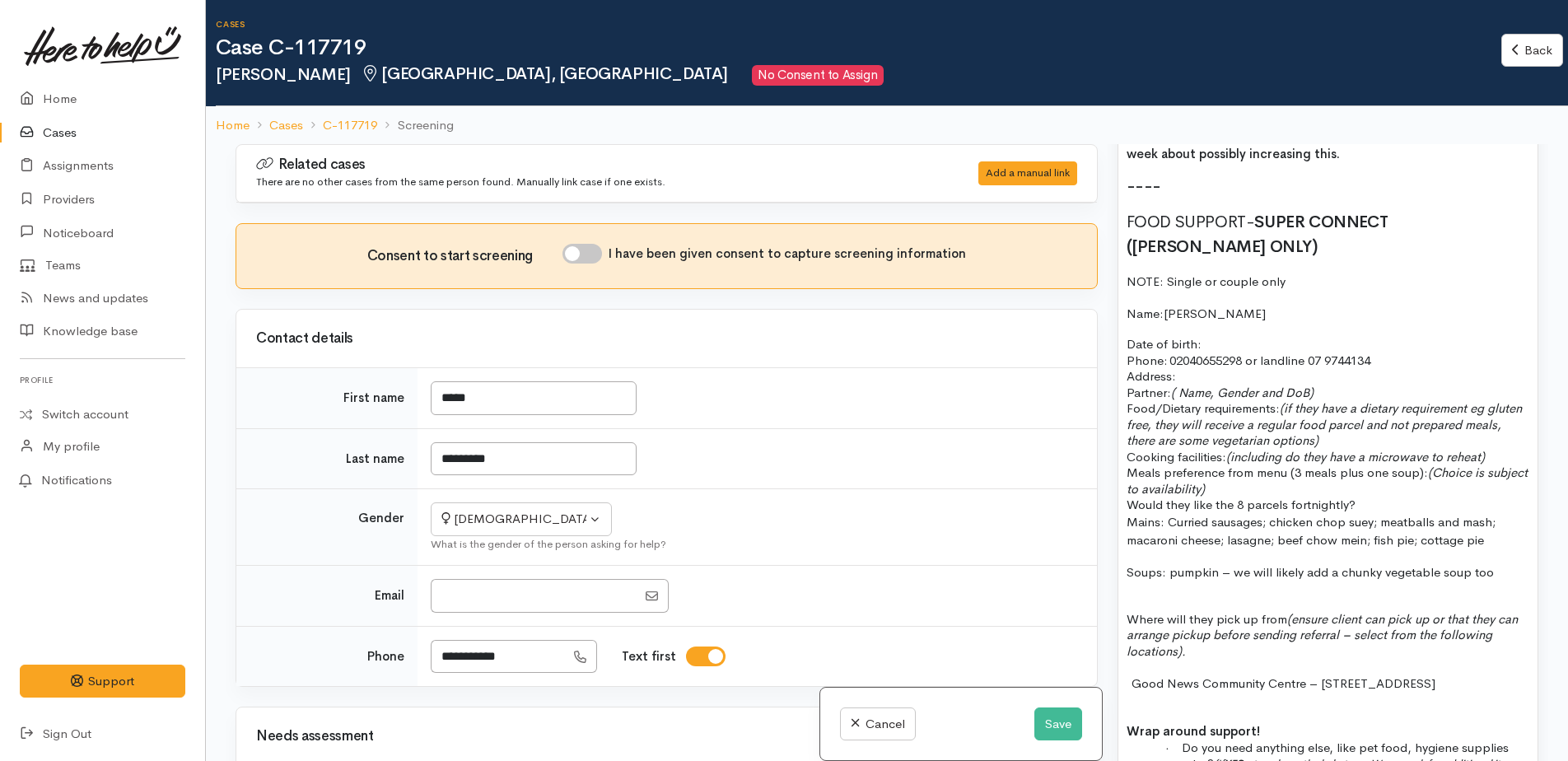
click at [1496, 563] on p "Soups: pumpkin – we will likely add a chunky vegetable soup too" at bounding box center [1328, 572] width 403 height 19
click at [1378, 497] on p "Would they like the 8 parcels fortnightly?" at bounding box center [1328, 505] width 403 height 16
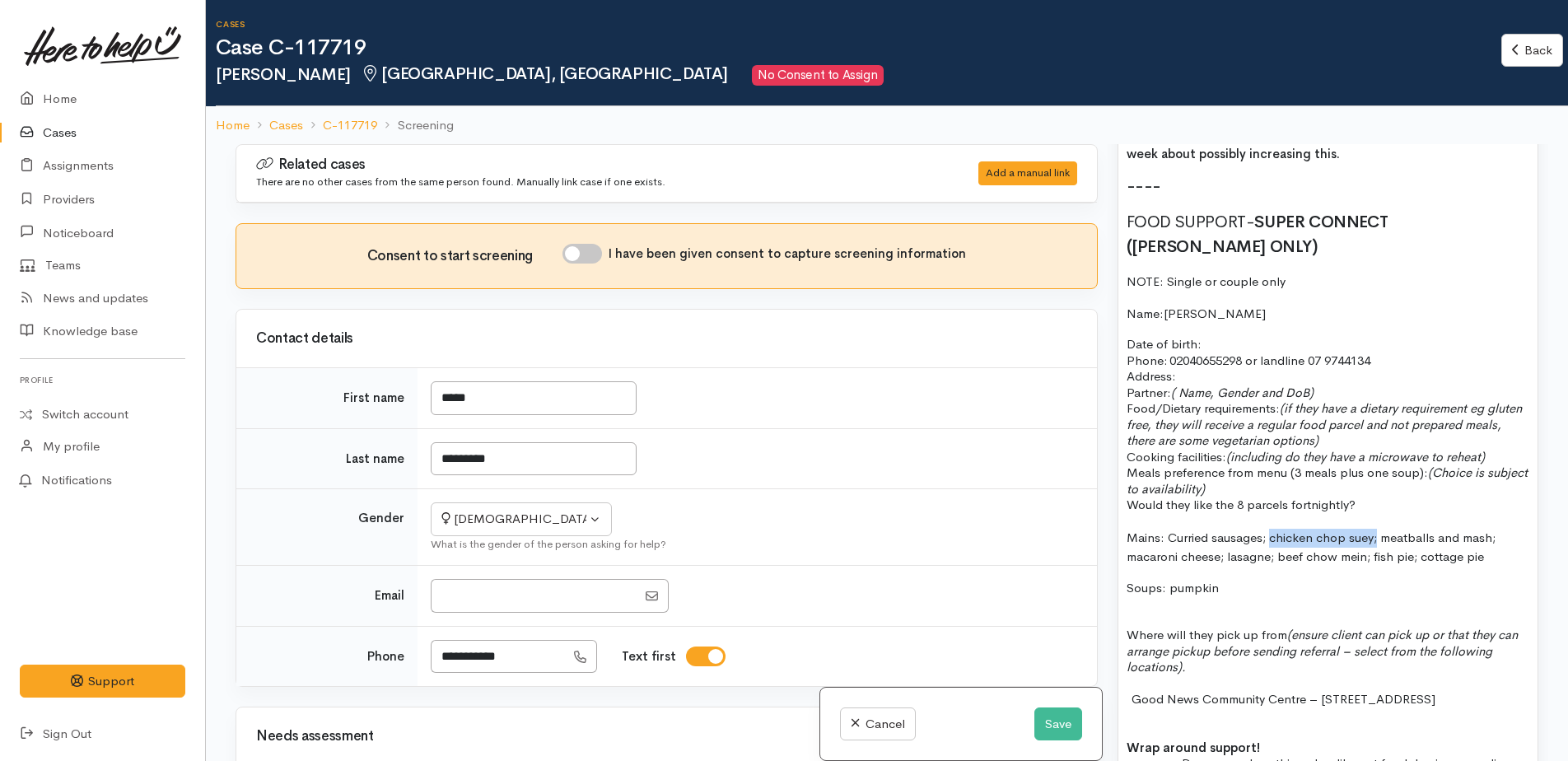
drag, startPoint x: 1270, startPoint y: 503, endPoint x: 1376, endPoint y: 503, distance: 106.0
click at [1376, 529] on p "Mains: Curried sausages; chicken chop suey; meatballs and mash; macaroni cheese…" at bounding box center [1328, 547] width 403 height 37
drag, startPoint x: 1123, startPoint y: 520, endPoint x: 1317, endPoint y: 529, distance: 194.2
click at [1317, 529] on div "[DATE] P/C to [PERSON_NAME] Has blood cancel pre [MEDICAL_DATA] [MEDICAL_DATA],…" at bounding box center [1328, 399] width 419 height 908
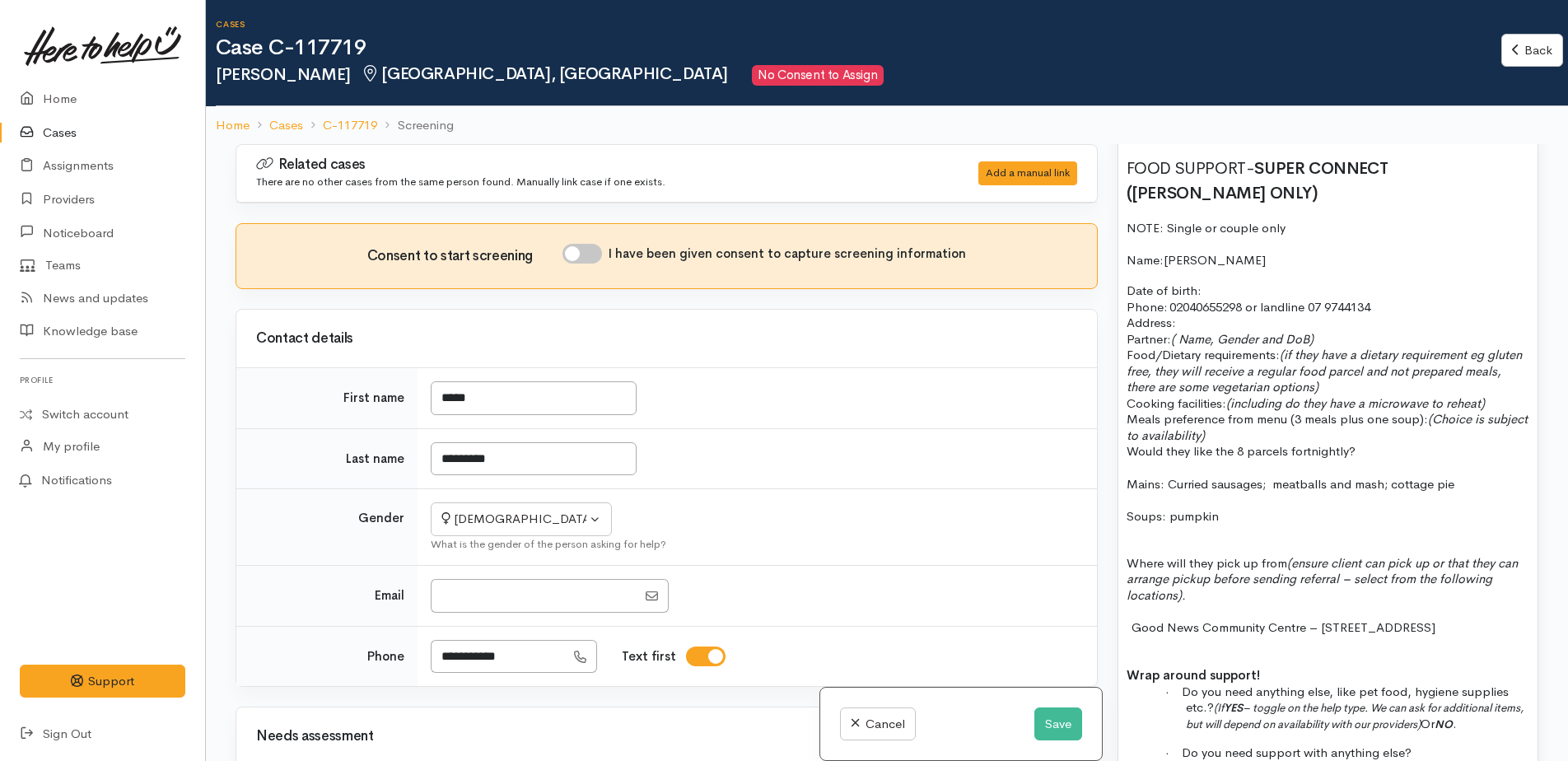
scroll to position [1406, 0]
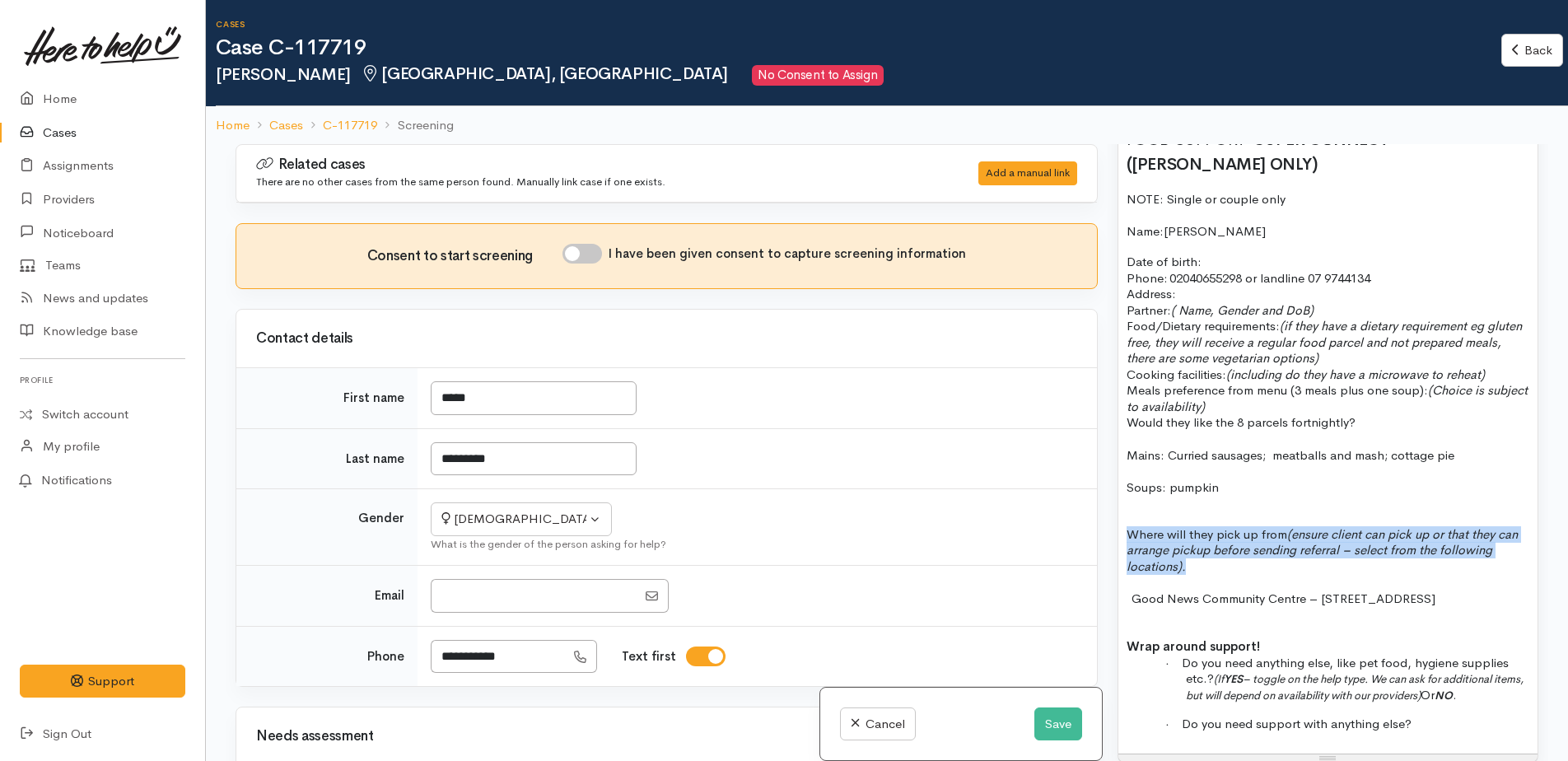
drag, startPoint x: 1121, startPoint y: 495, endPoint x: 1271, endPoint y: 537, distance: 155.8
click at [1271, 537] on div "[DATE] P/C to [PERSON_NAME] Has blood cancel pre [MEDICAL_DATA] [MEDICAL_DATA],…" at bounding box center [1328, 309] width 419 height 890
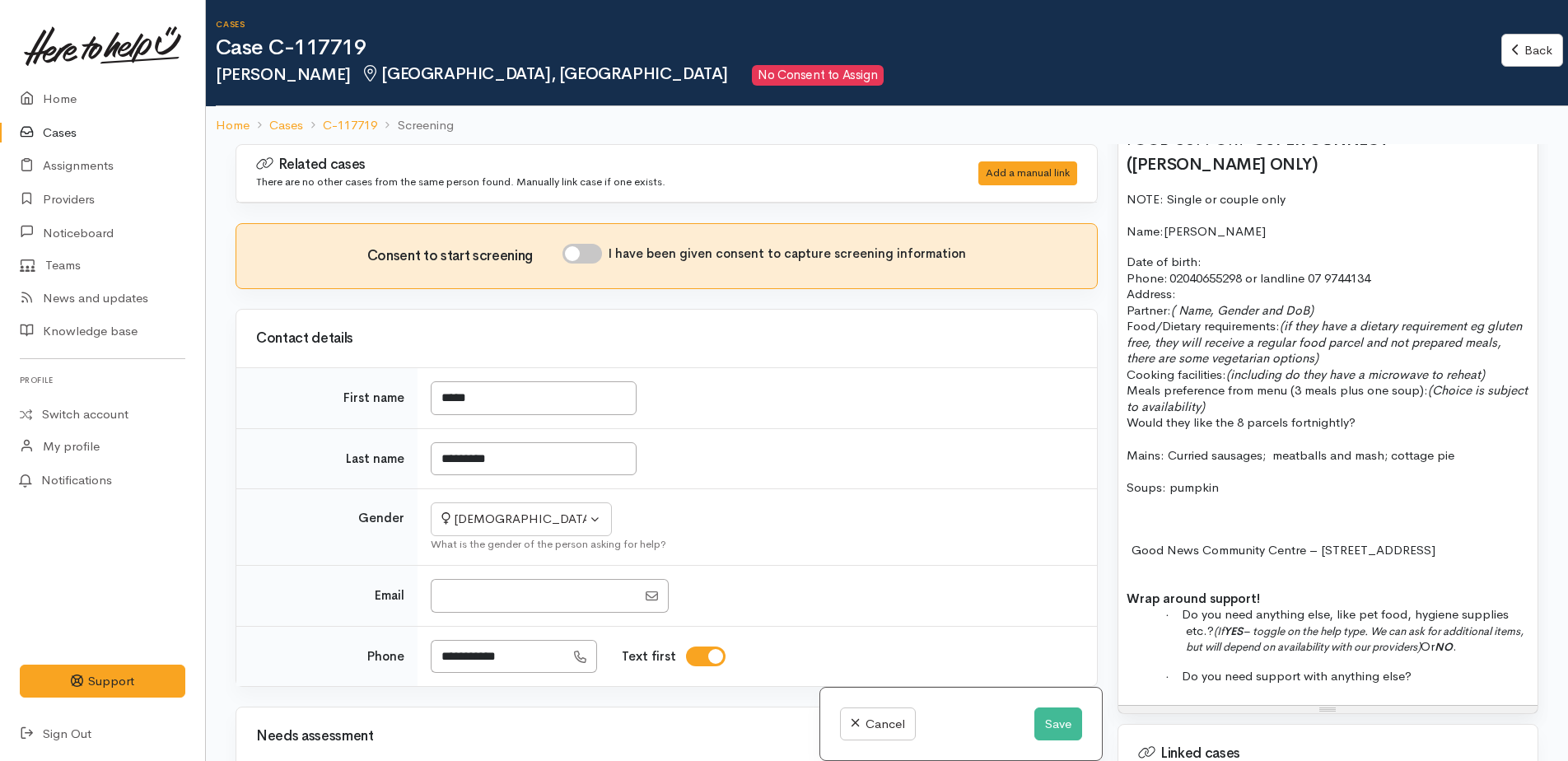
click at [1227, 220] on div "[DATE] P/C to [PERSON_NAME] Has blood cancel pre [MEDICAL_DATA] [MEDICAL_DATA],…" at bounding box center [1328, 284] width 419 height 841
click at [575, 257] on input "I have been given consent to capture screening information" at bounding box center [583, 254] width 40 height 20
checkbox input "true"
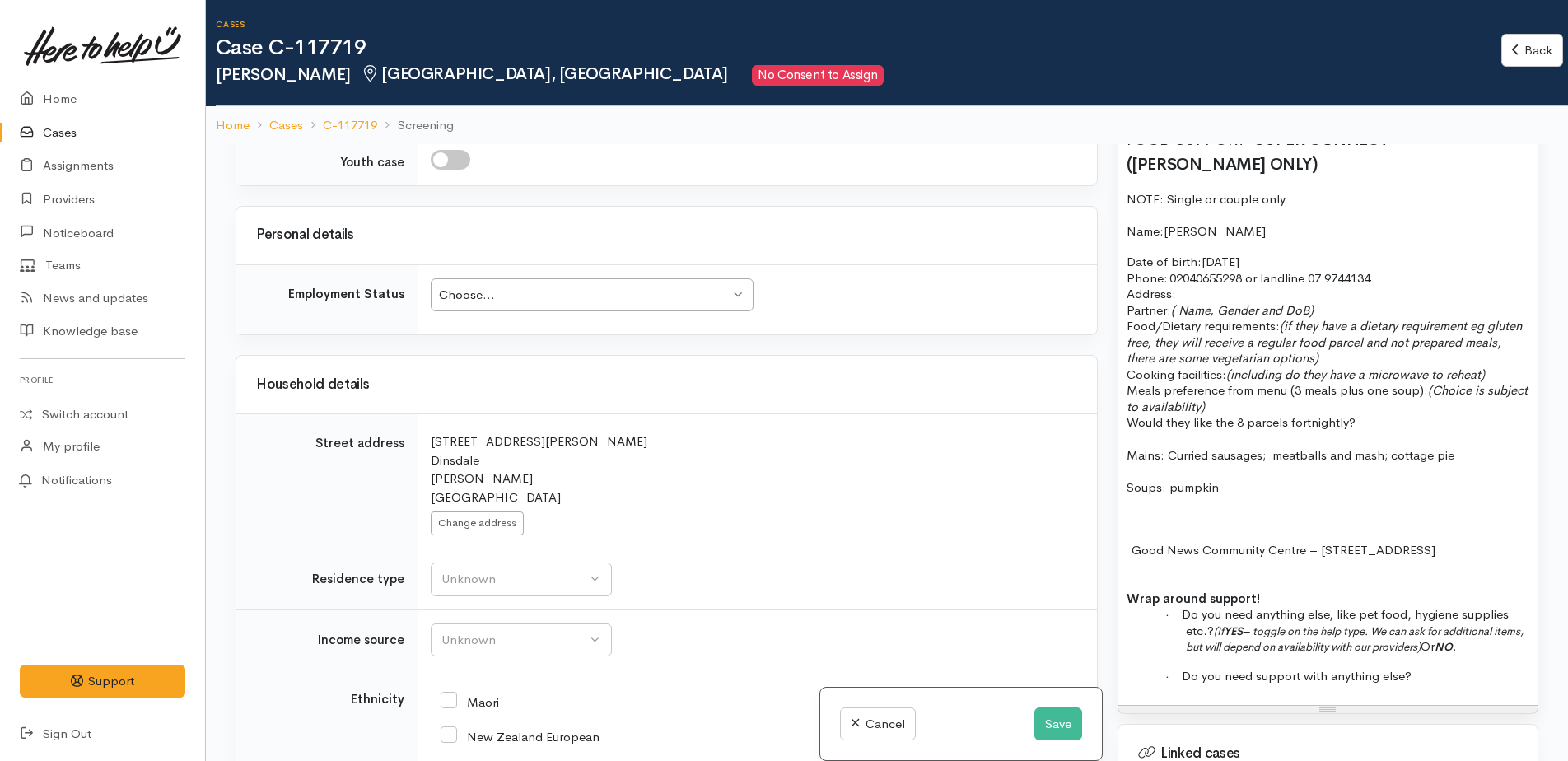
scroll to position [1565, 0]
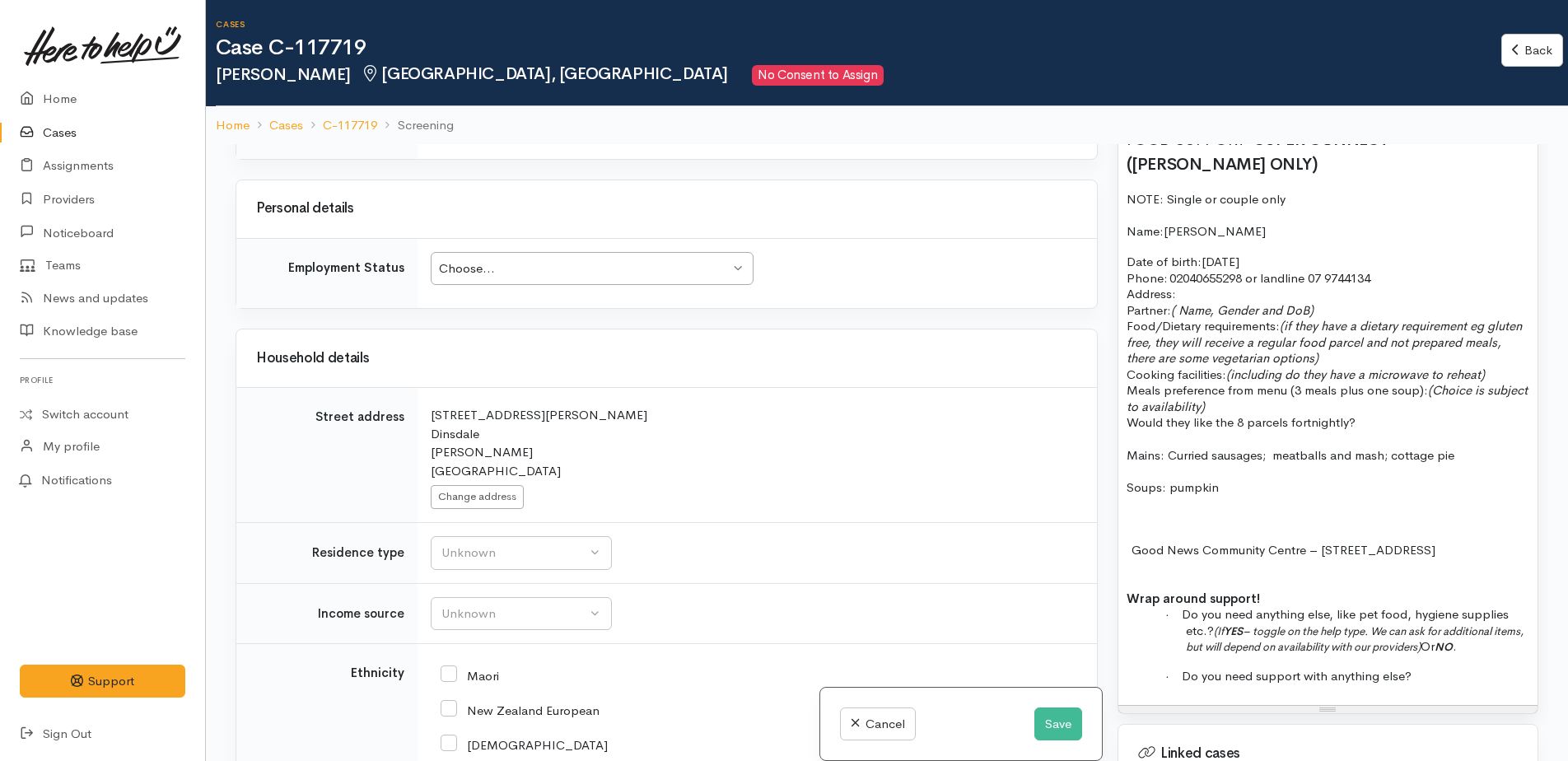
drag, startPoint x: 511, startPoint y: 269, endPoint x: 509, endPoint y: 293, distance: 24.1
click at [510, 269] on div "Choose..." at bounding box center [584, 269] width 290 height 19
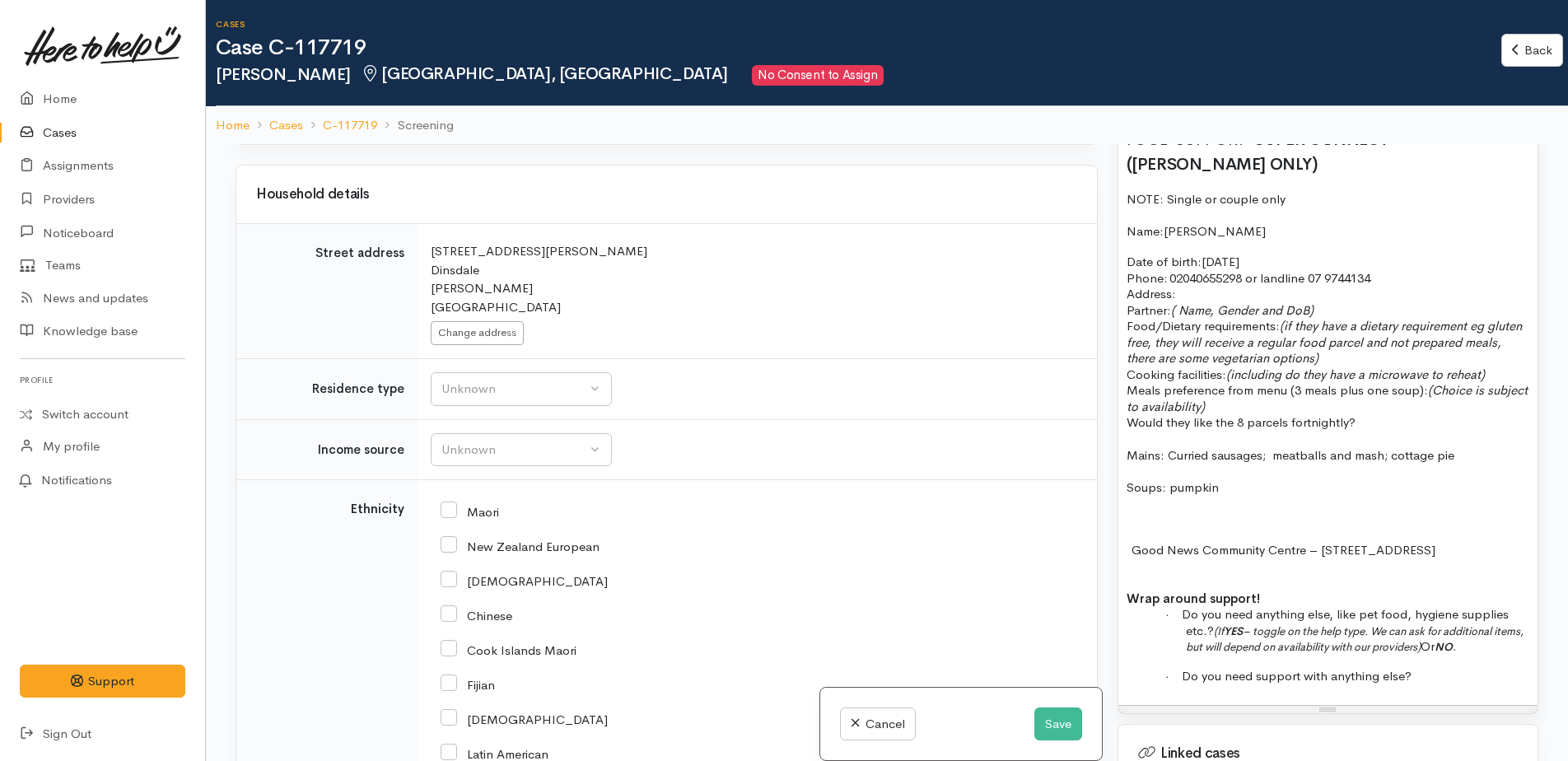
scroll to position [1730, 0]
click at [555, 392] on div "Unknown" at bounding box center [513, 388] width 145 height 19
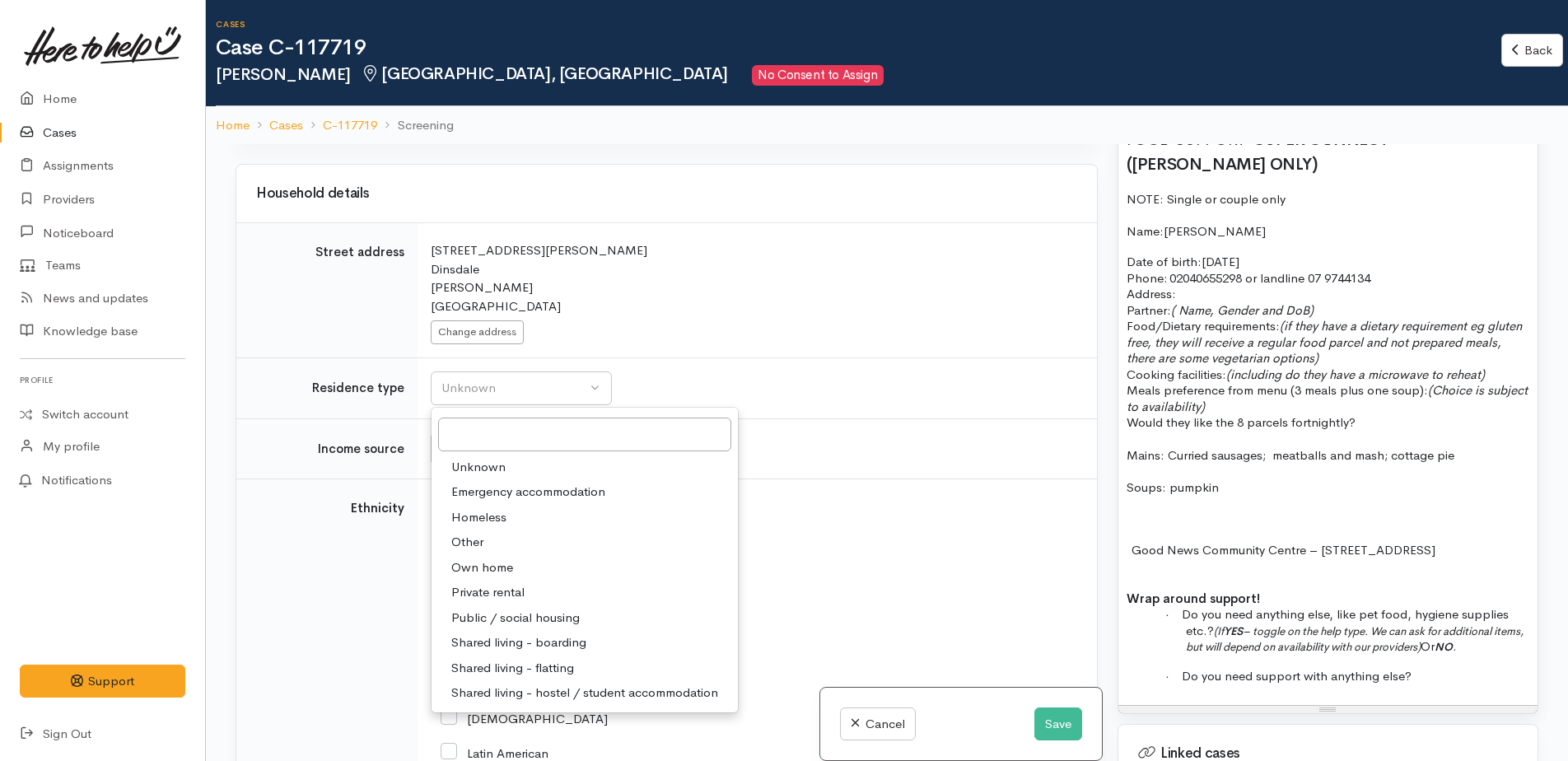
click at [495, 620] on span "Public / social housing" at bounding box center [515, 618] width 129 height 19
select select "3"
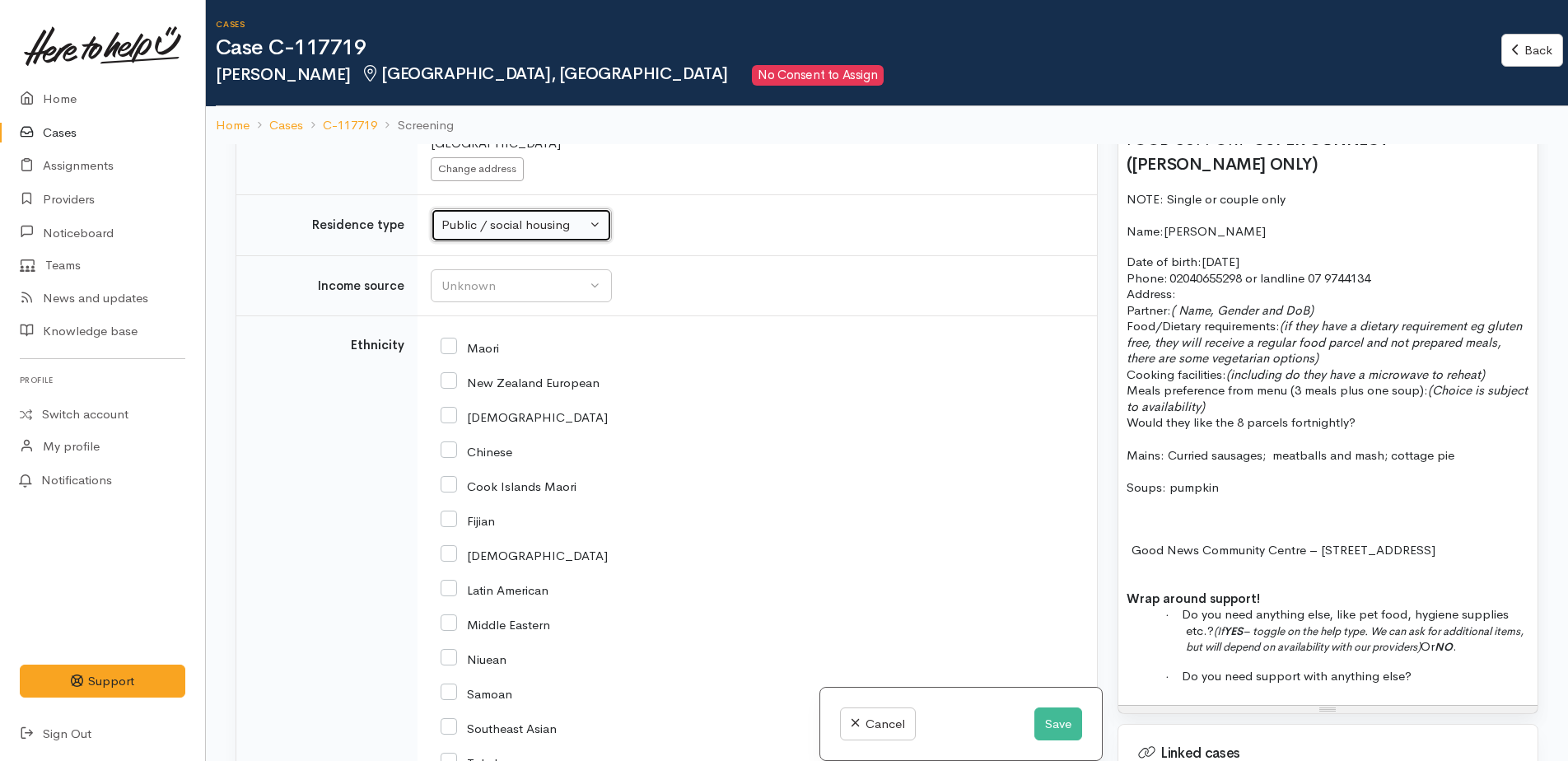
scroll to position [1895, 0]
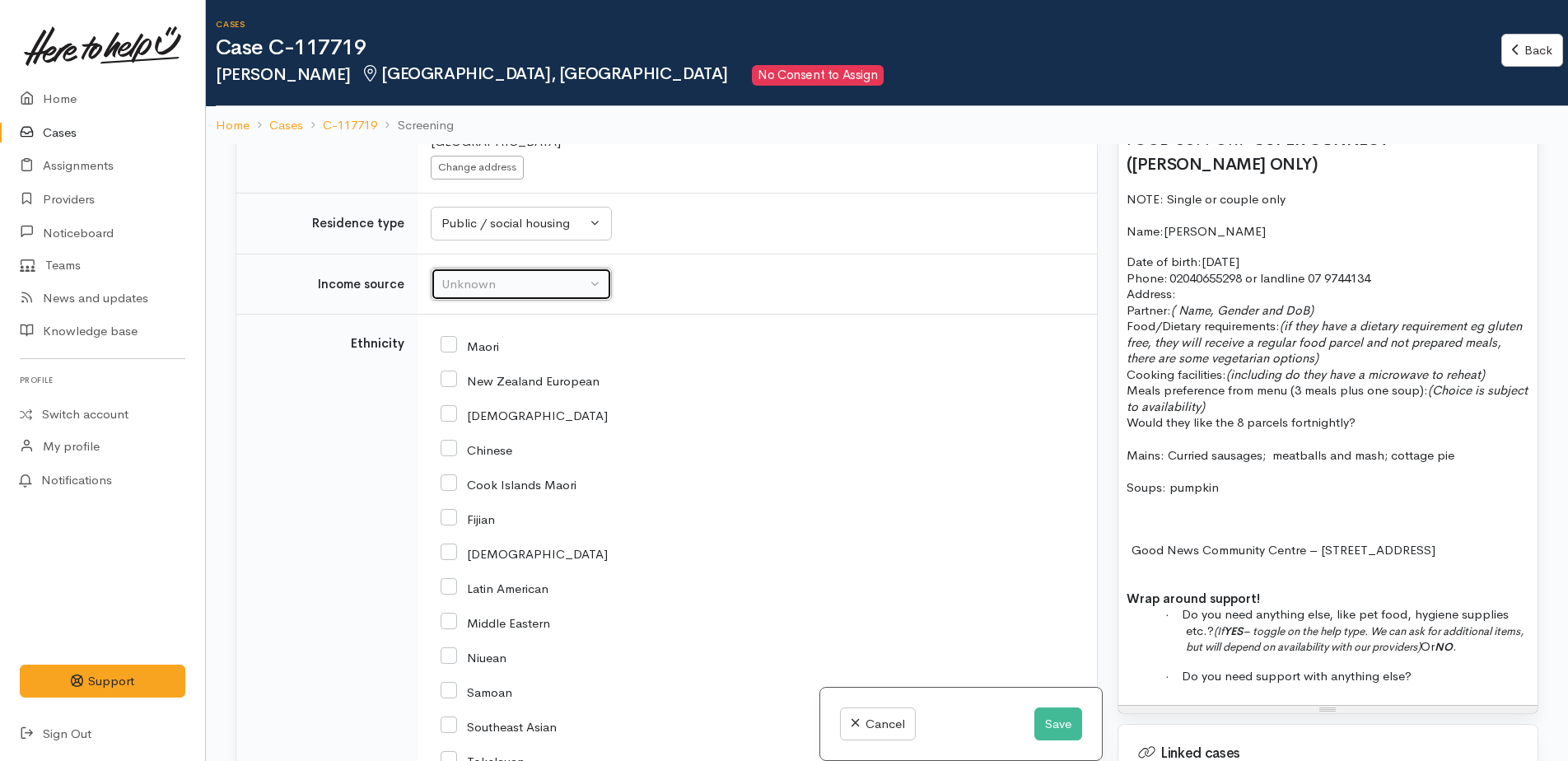
click at [463, 288] on div "Unknown" at bounding box center [513, 284] width 145 height 19
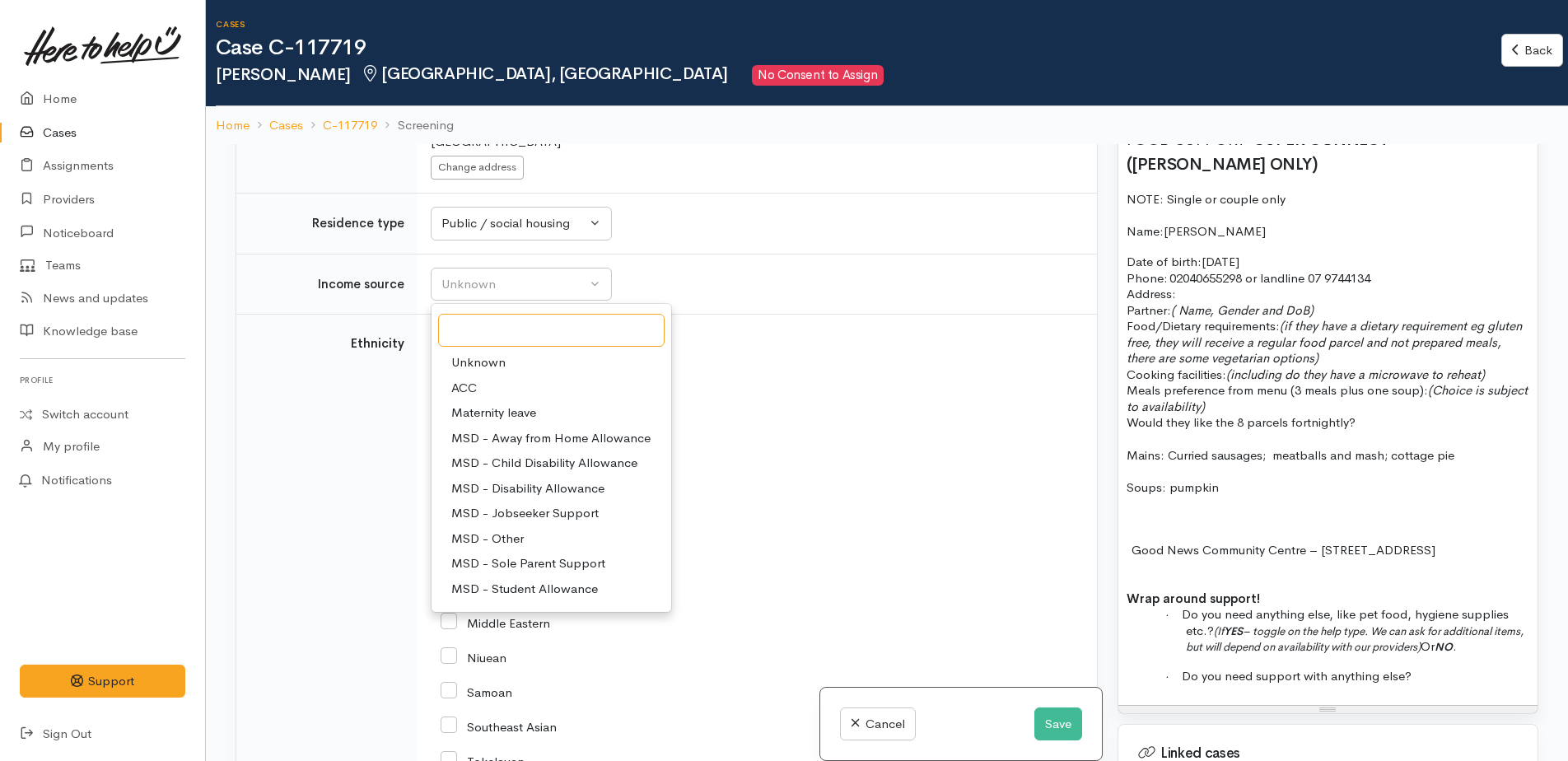
scroll to position [83, 0]
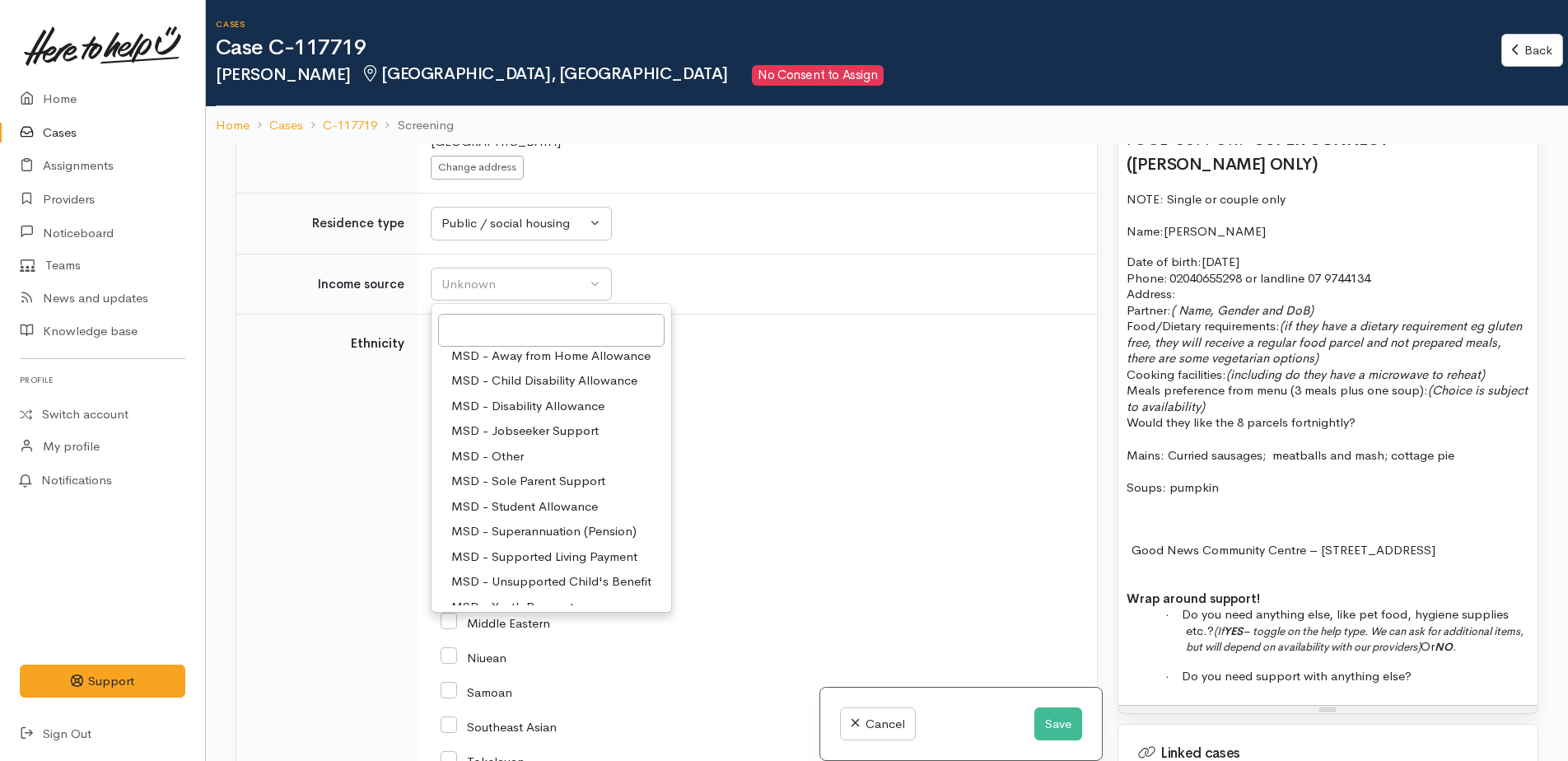
click at [523, 534] on span "MSD - Superannuation (Pension)" at bounding box center [544, 532] width 185 height 19
select select "2"
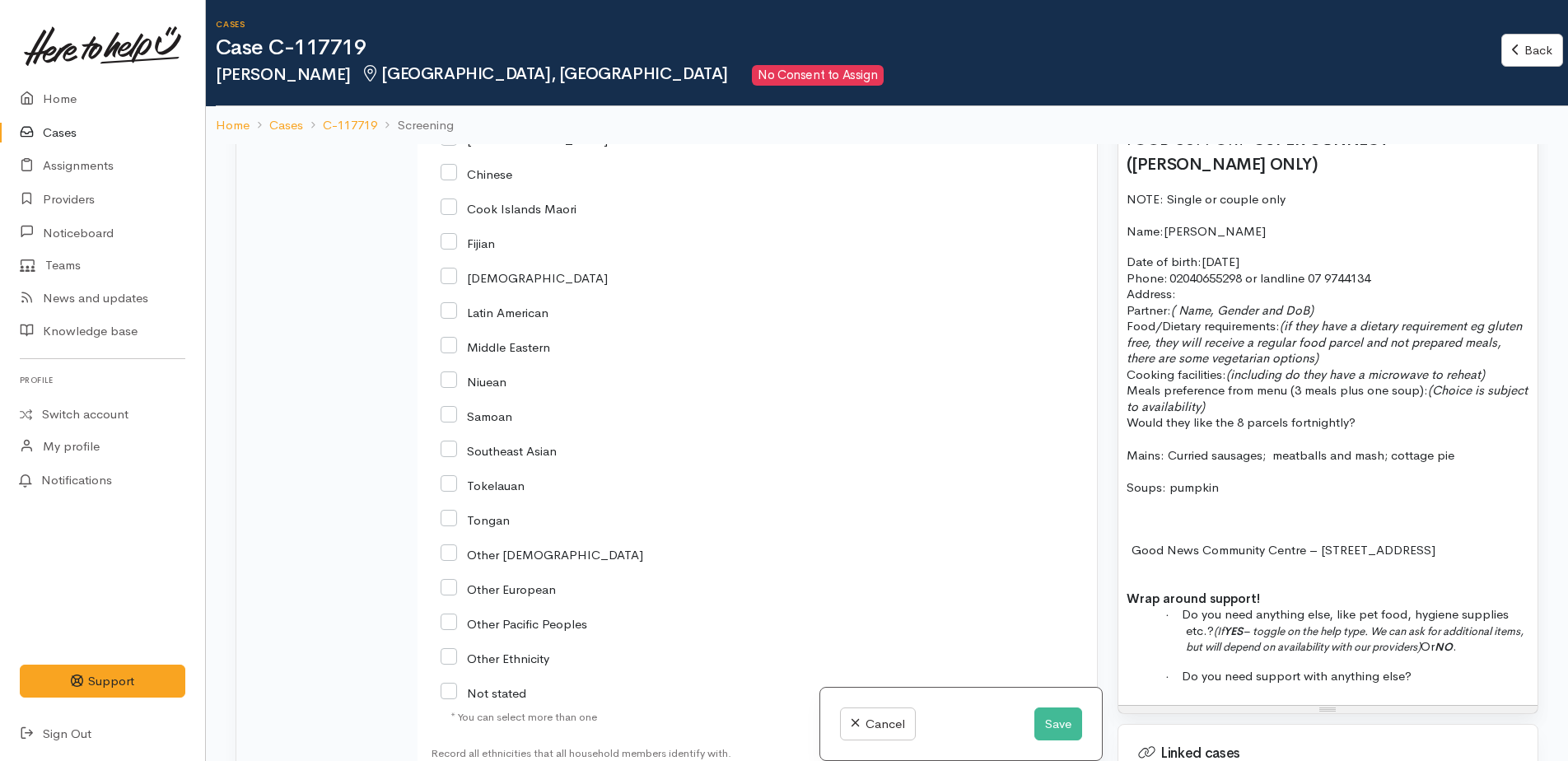
scroll to position [2060, 0]
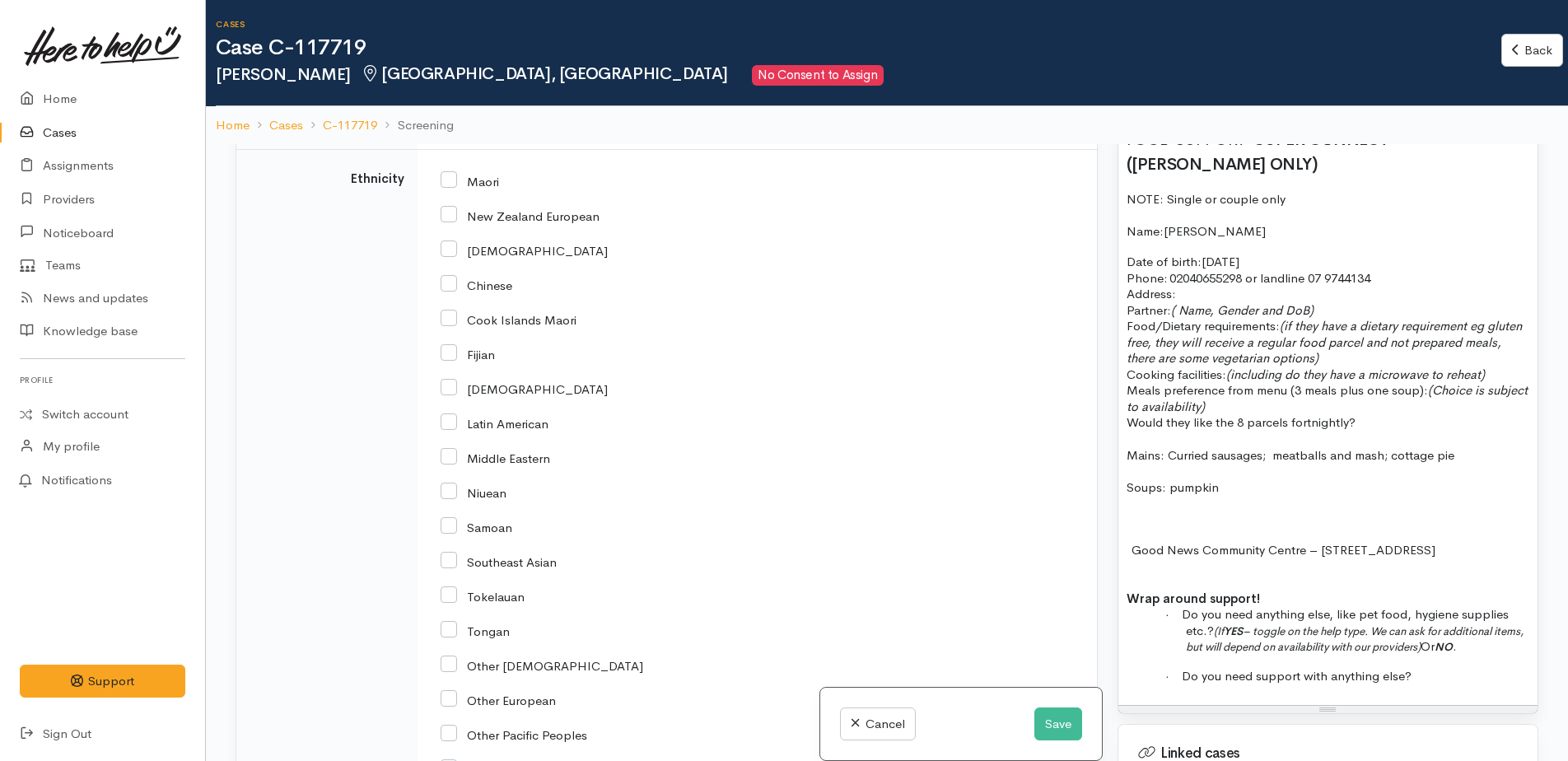
click at [447, 213] on input "New Zealand European" at bounding box center [520, 215] width 159 height 14
checkbox input "true"
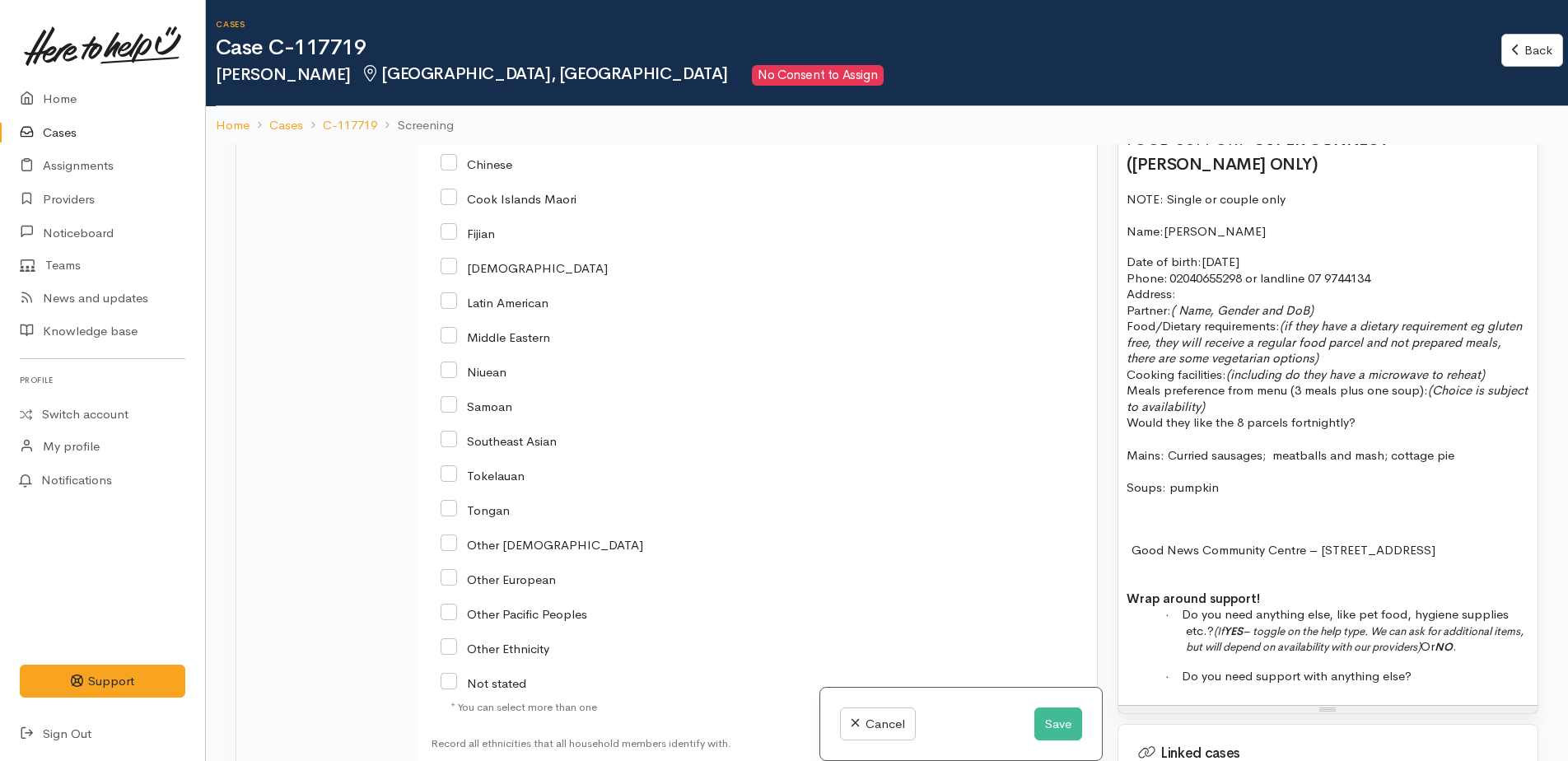
scroll to position [2225, 0]
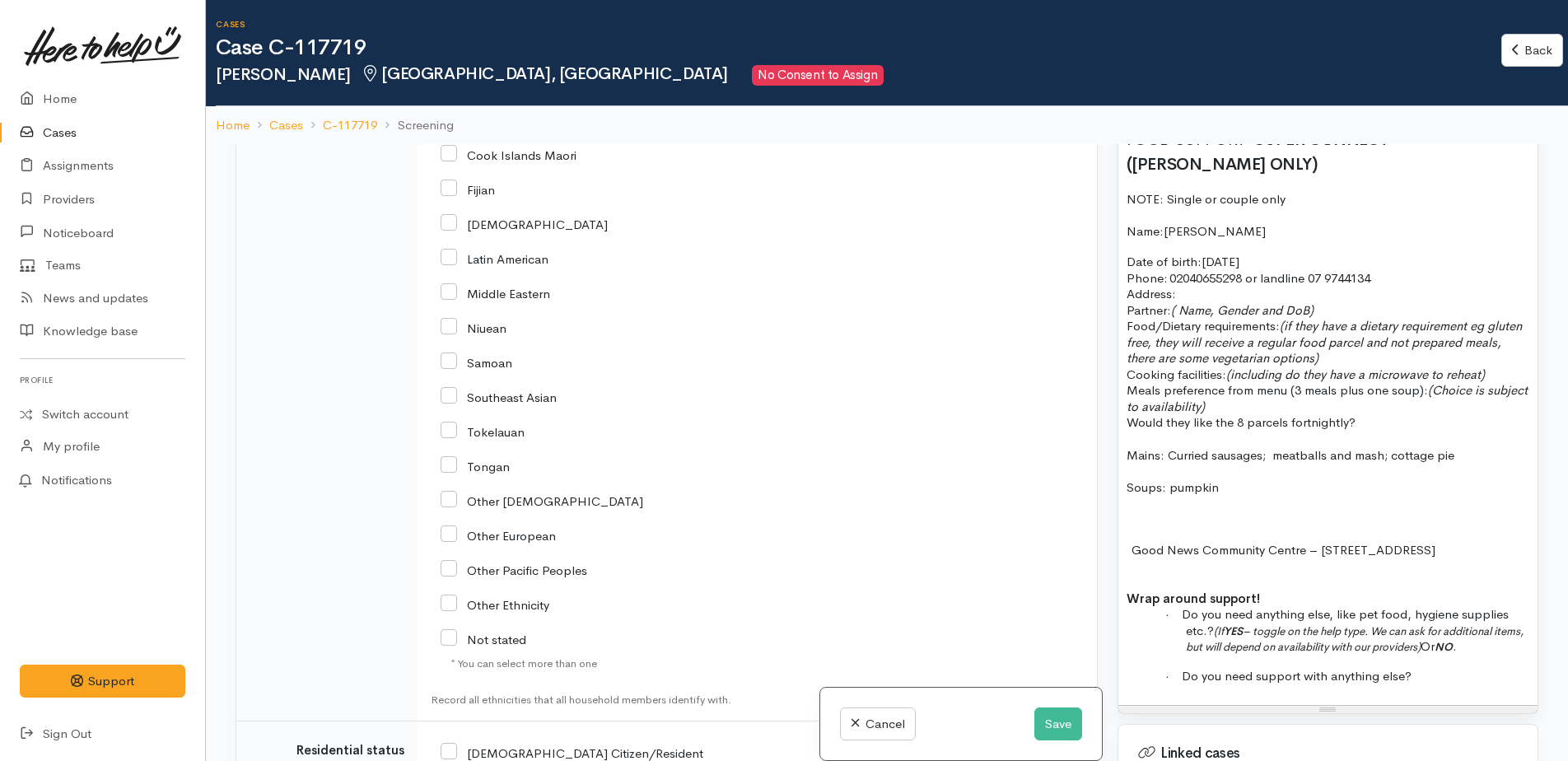
click at [445, 534] on input "Other European" at bounding box center [498, 534] width 115 height 14
checkbox input "true"
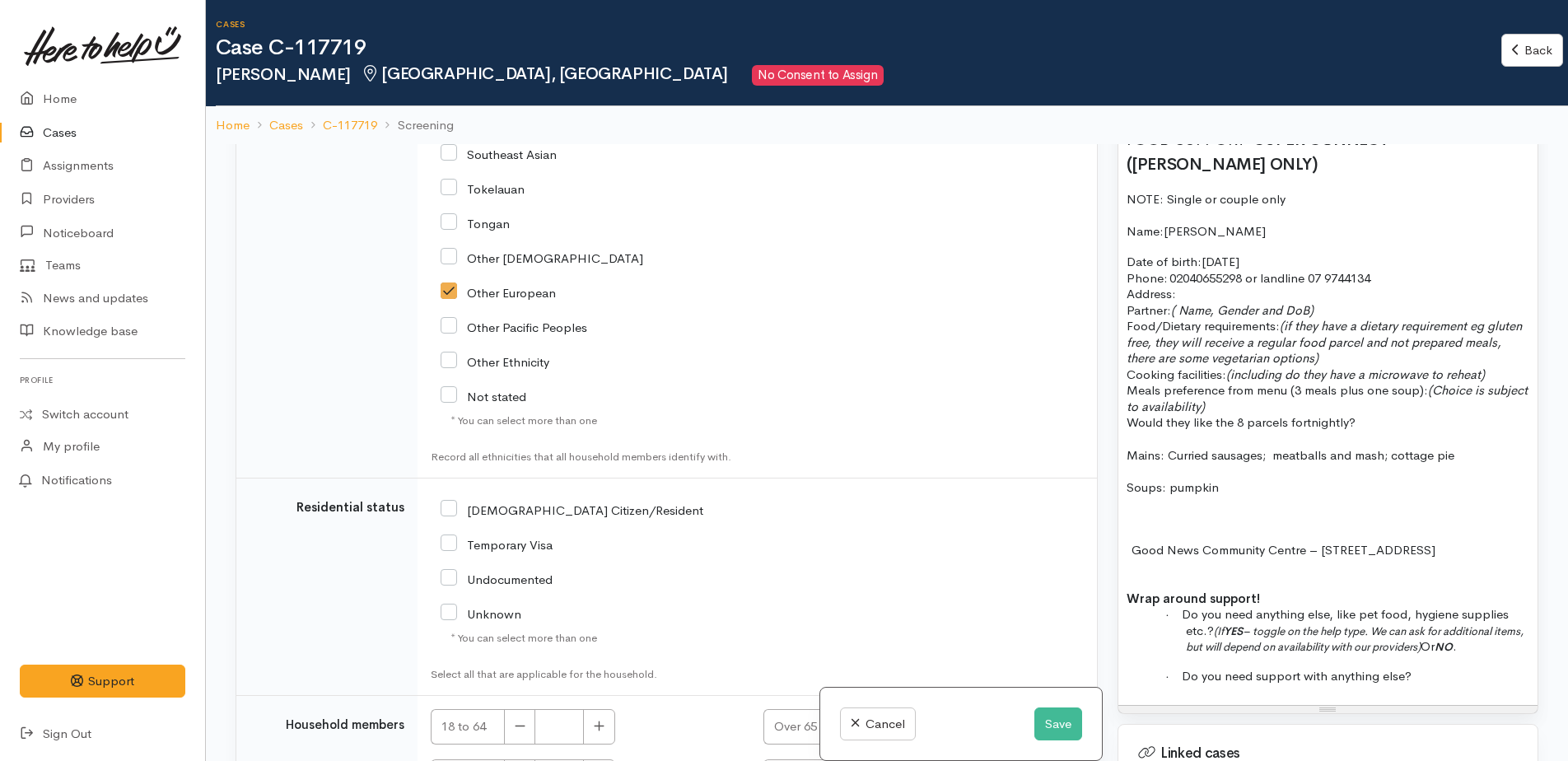
scroll to position [2472, 0]
click at [440, 509] on div "[DEMOGRAPHIC_DATA] Citizen/Resident" at bounding box center [646, 575] width 431 height 175
click at [450, 507] on input "[DEMOGRAPHIC_DATA] Citizen/Resident" at bounding box center [572, 505] width 263 height 14
checkbox input "true"
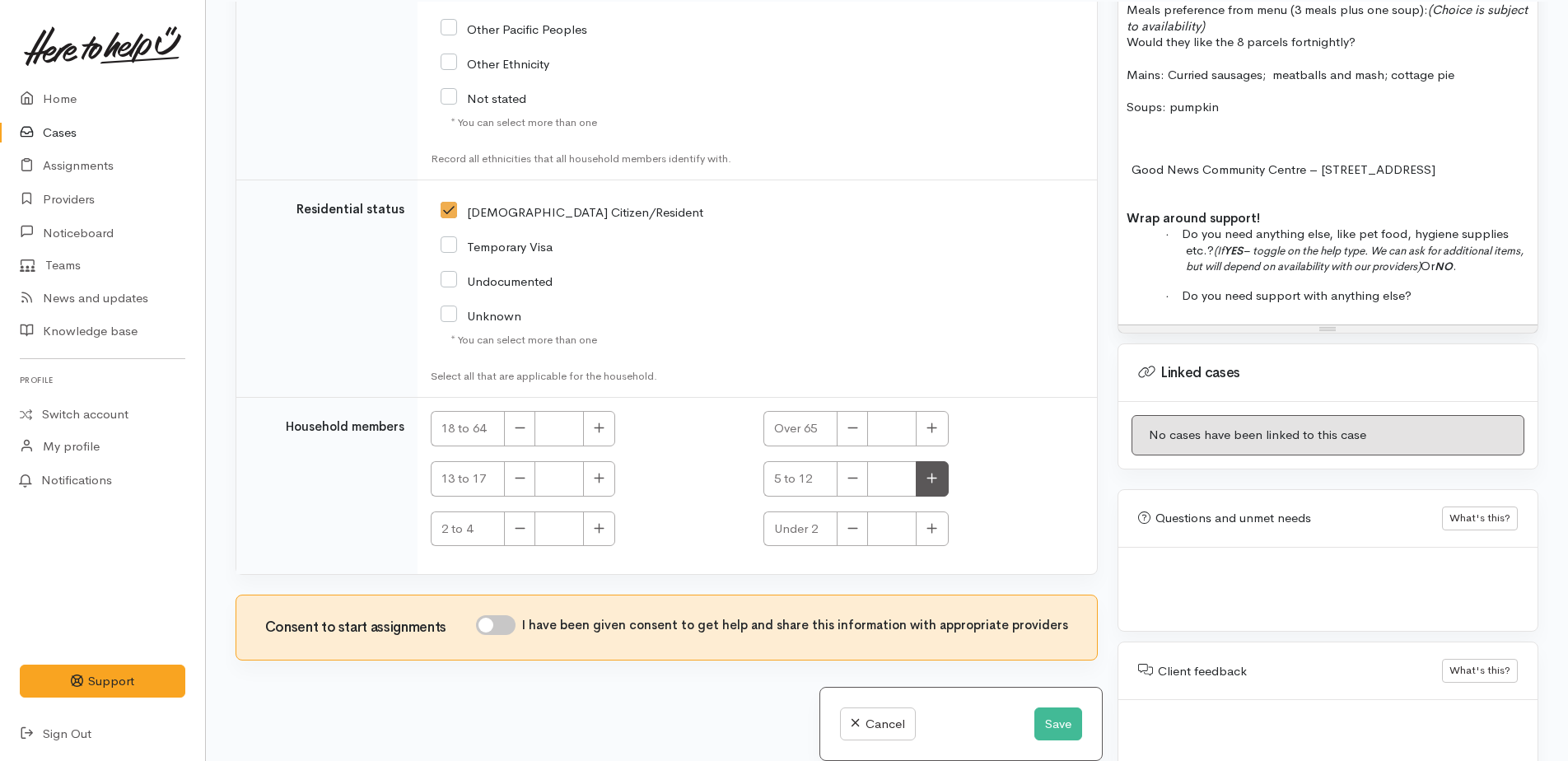
scroll to position [144, 0]
click at [928, 418] on button "button" at bounding box center [931, 426] width 32 height 35
type input "1"
click at [494, 621] on input "I have been given consent to get help and share this information with appropria…" at bounding box center [495, 623] width 40 height 20
checkbox input "true"
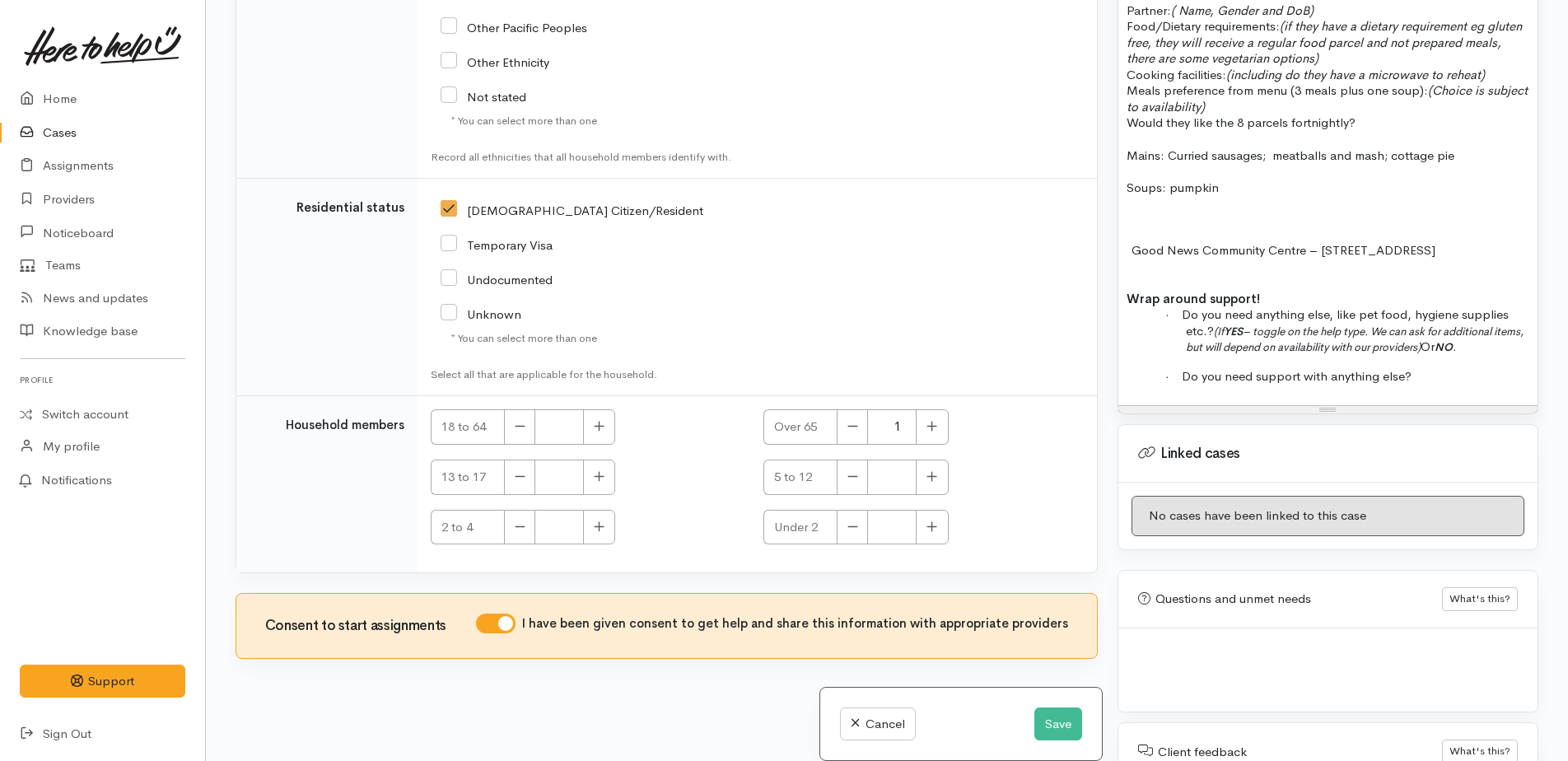
scroll to position [1480, 0]
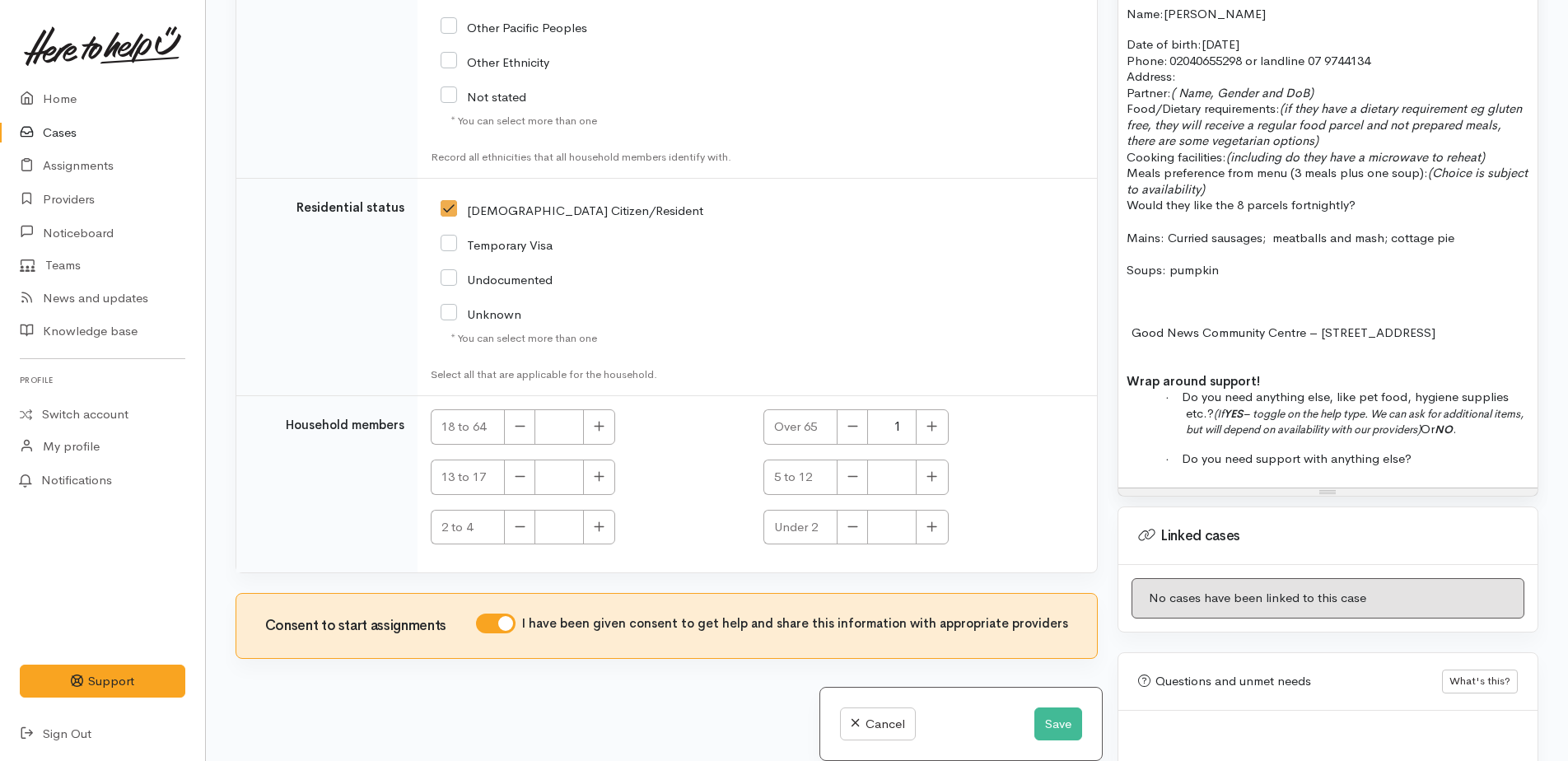
click at [1231, 407] on b "YES" at bounding box center [1233, 414] width 19 height 14
drag, startPoint x: 1240, startPoint y: 380, endPoint x: 1478, endPoint y: 391, distance: 238.3
click at [1478, 391] on p "· Do you need anything else, like pet food, hygiene supplies etc.? YES – toggle…" at bounding box center [1358, 413] width 343 height 49
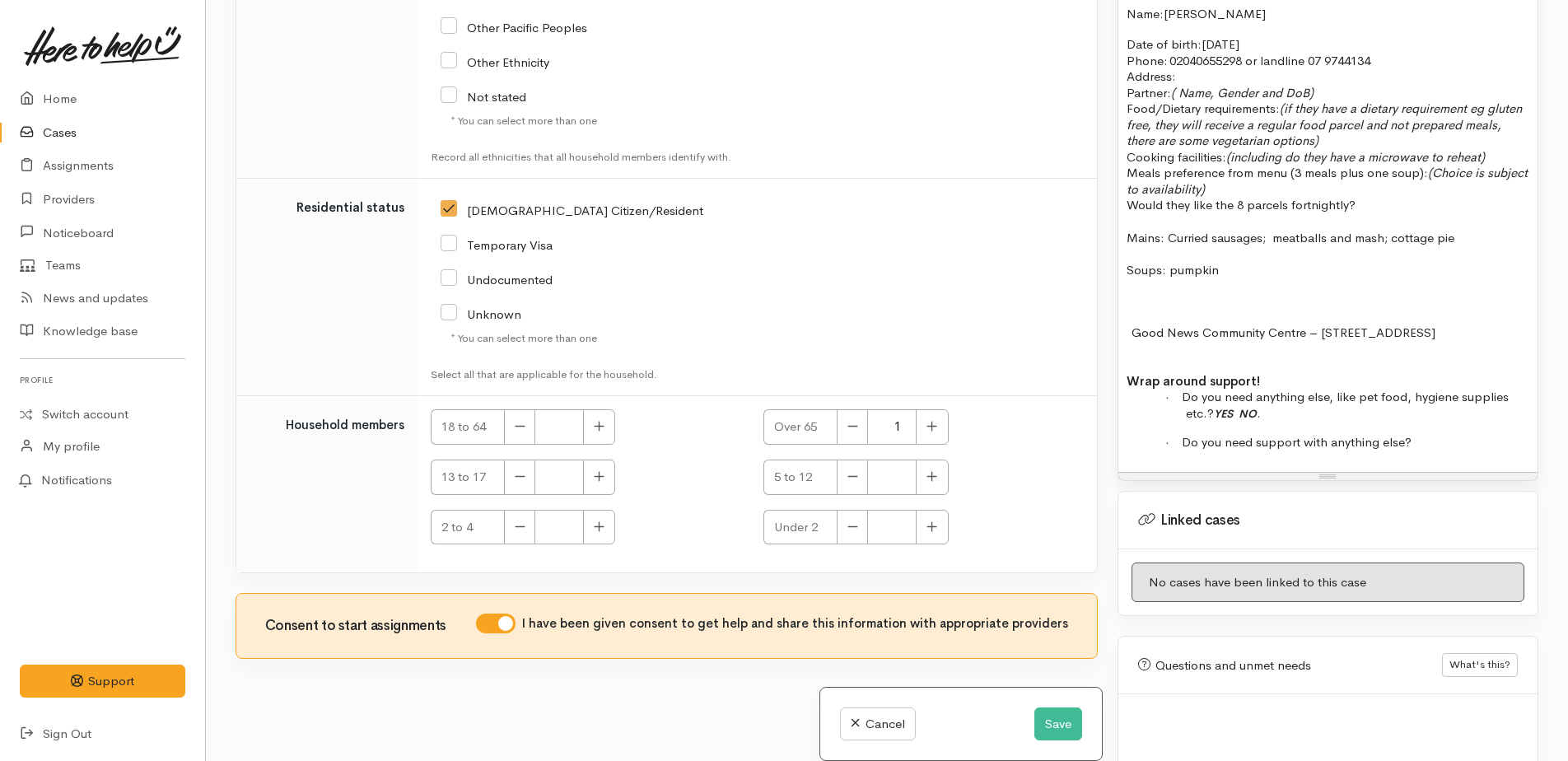
click at [1520, 389] on p "· Do you need anything else, like pet food, hygiene supplies etc.? YES NO ." at bounding box center [1358, 405] width 343 height 32
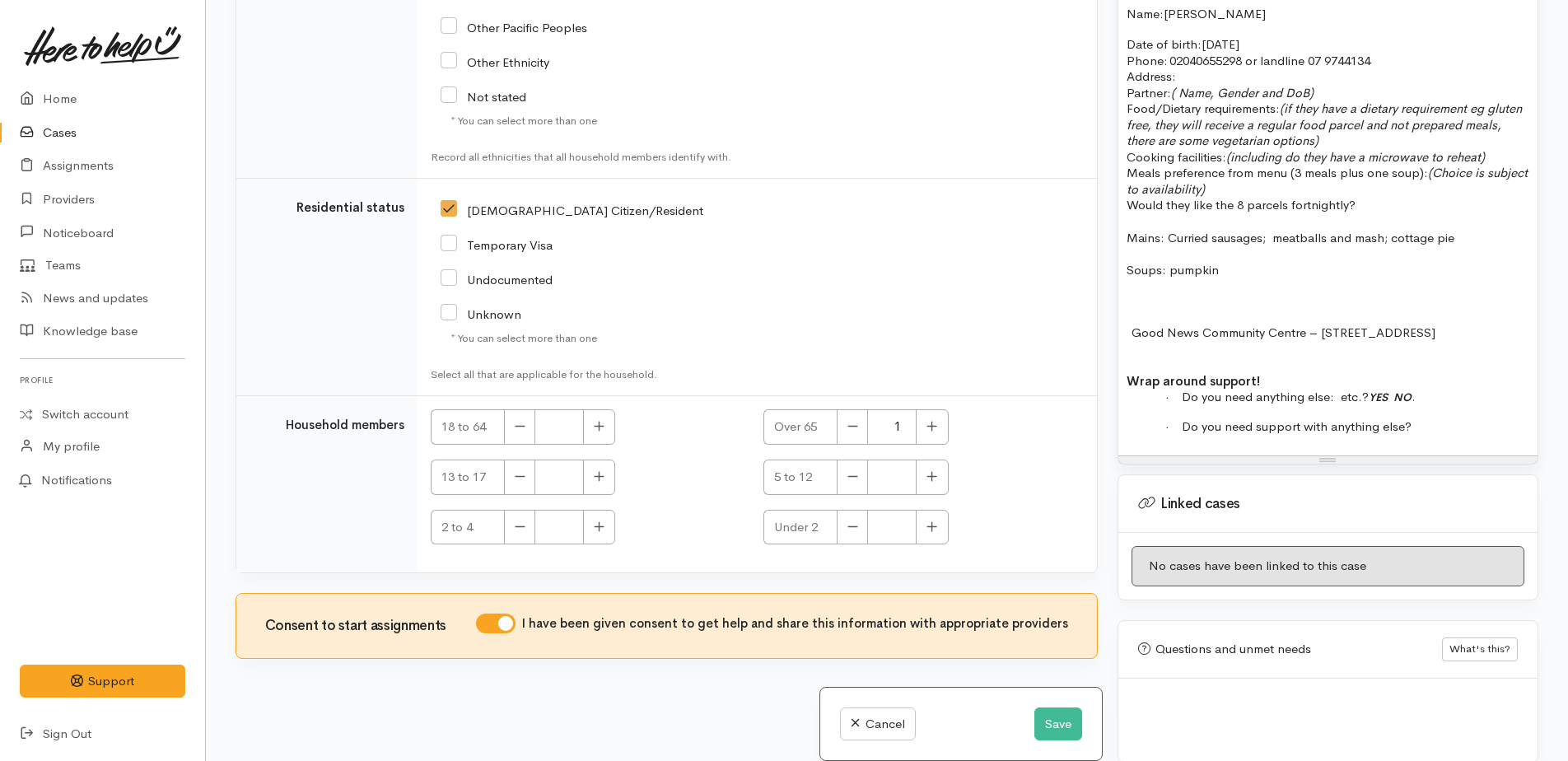
click at [1368, 389] on span "Do you need anything else: etc.?" at bounding box center [1275, 396] width 187 height 15
click at [1425, 373] on p "Wrap around support!" at bounding box center [1328, 381] width 403 height 16
click at [1446, 373] on p "Wrap around support!" at bounding box center [1328, 381] width 403 height 16
click at [1412, 357] on p at bounding box center [1328, 365] width 403 height 16
click at [1381, 389] on span "." at bounding box center [1378, 396] width 4 height 15
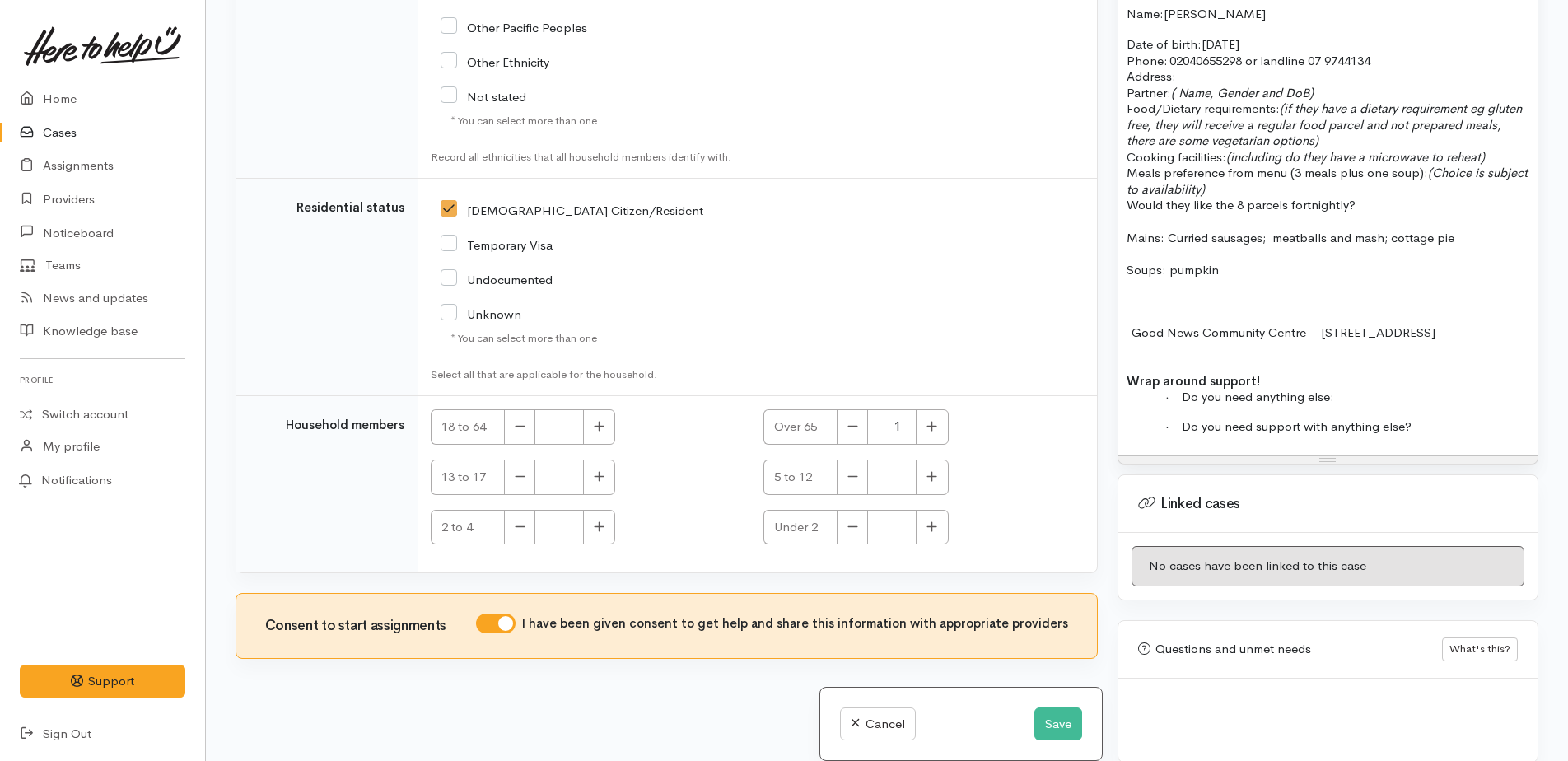
click at [1152, 292] on p at bounding box center [1328, 300] width 403 height 16
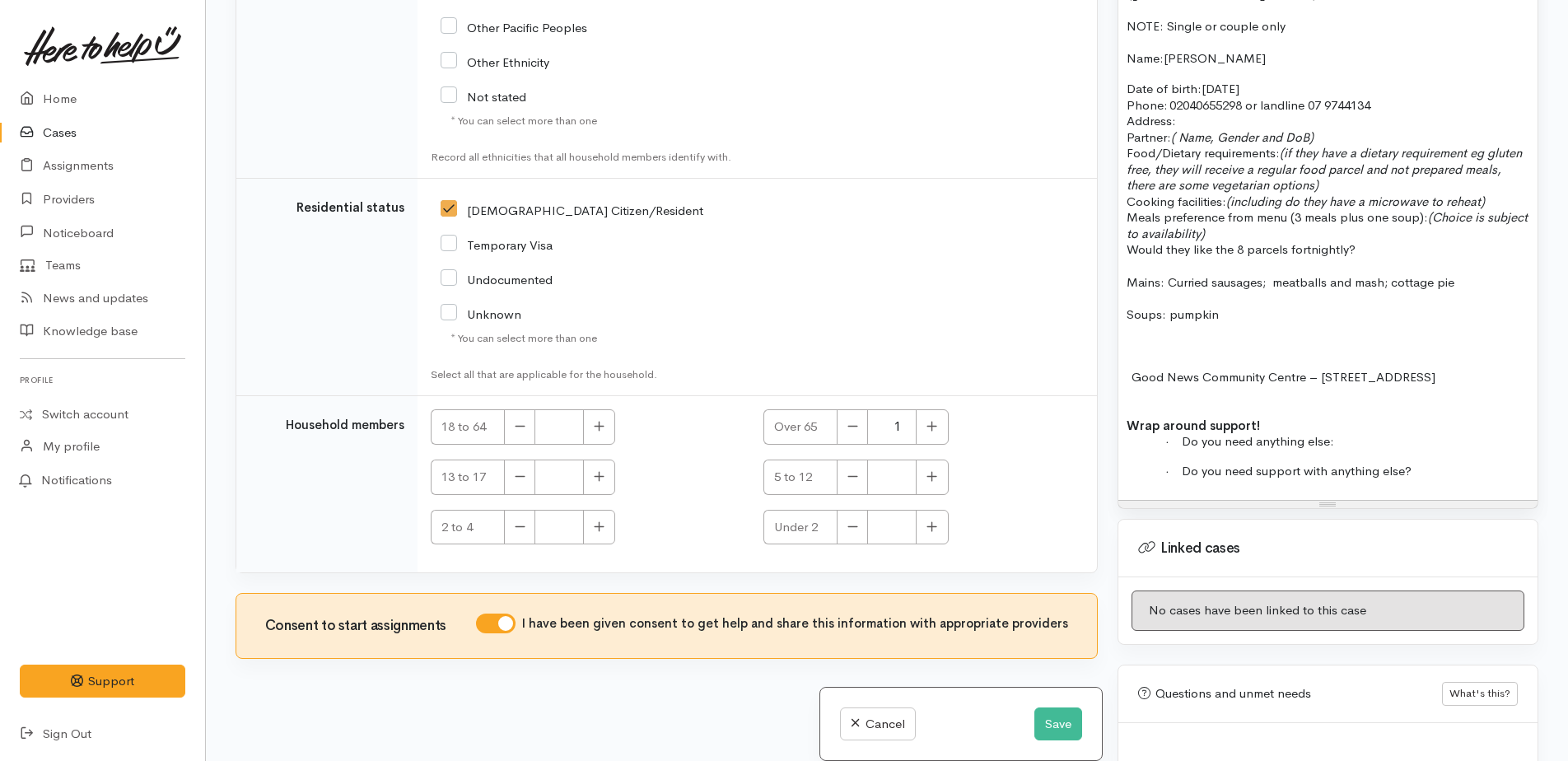
scroll to position [1397, 0]
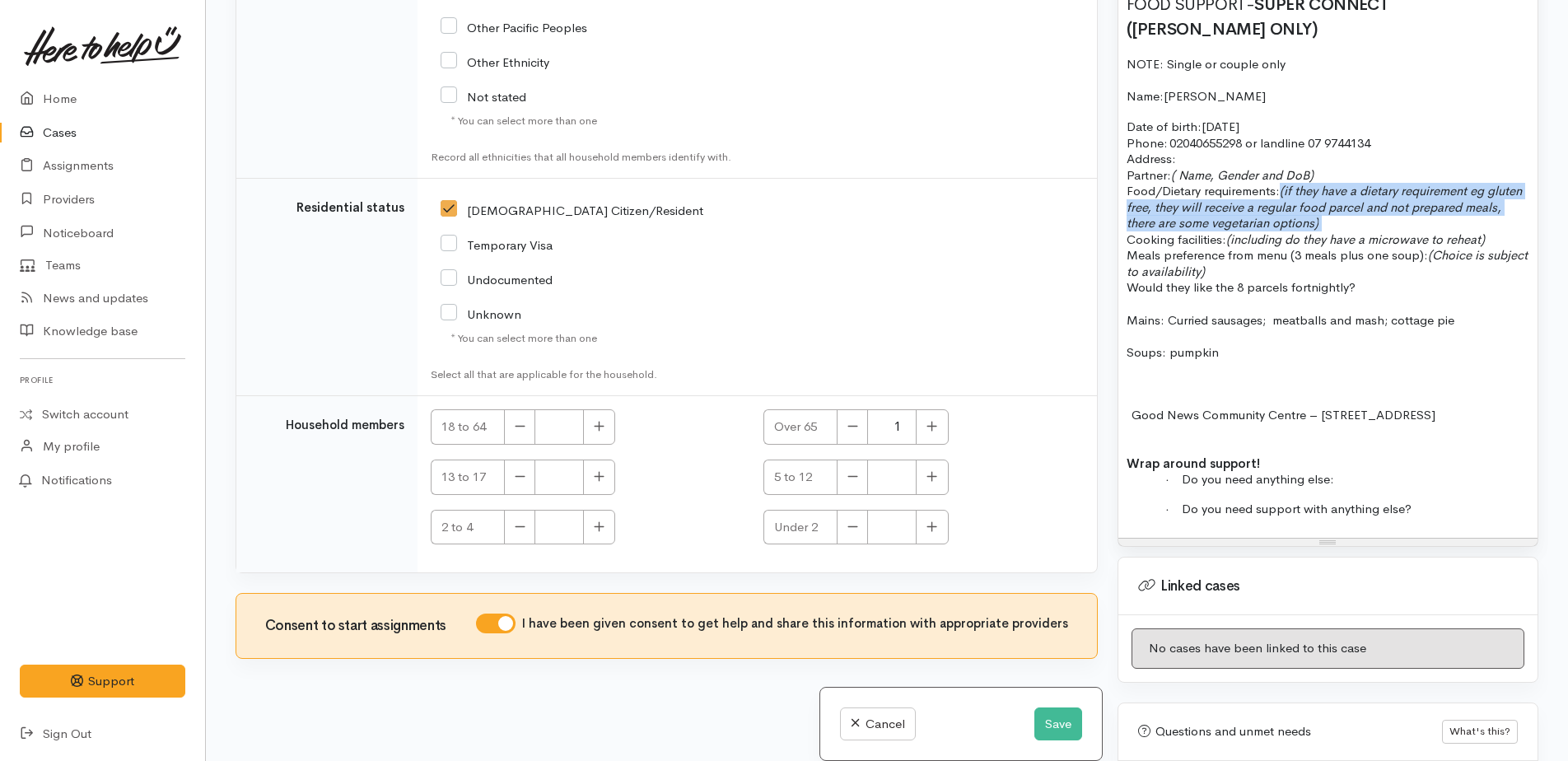
drag, startPoint x: 1278, startPoint y: 161, endPoint x: 1384, endPoint y: 187, distance: 109.1
click at [1384, 187] on p "Partner: ( Name, Gender and DoB) Food/Dietary requirements: (if they have a die…" at bounding box center [1328, 208] width 403 height 81
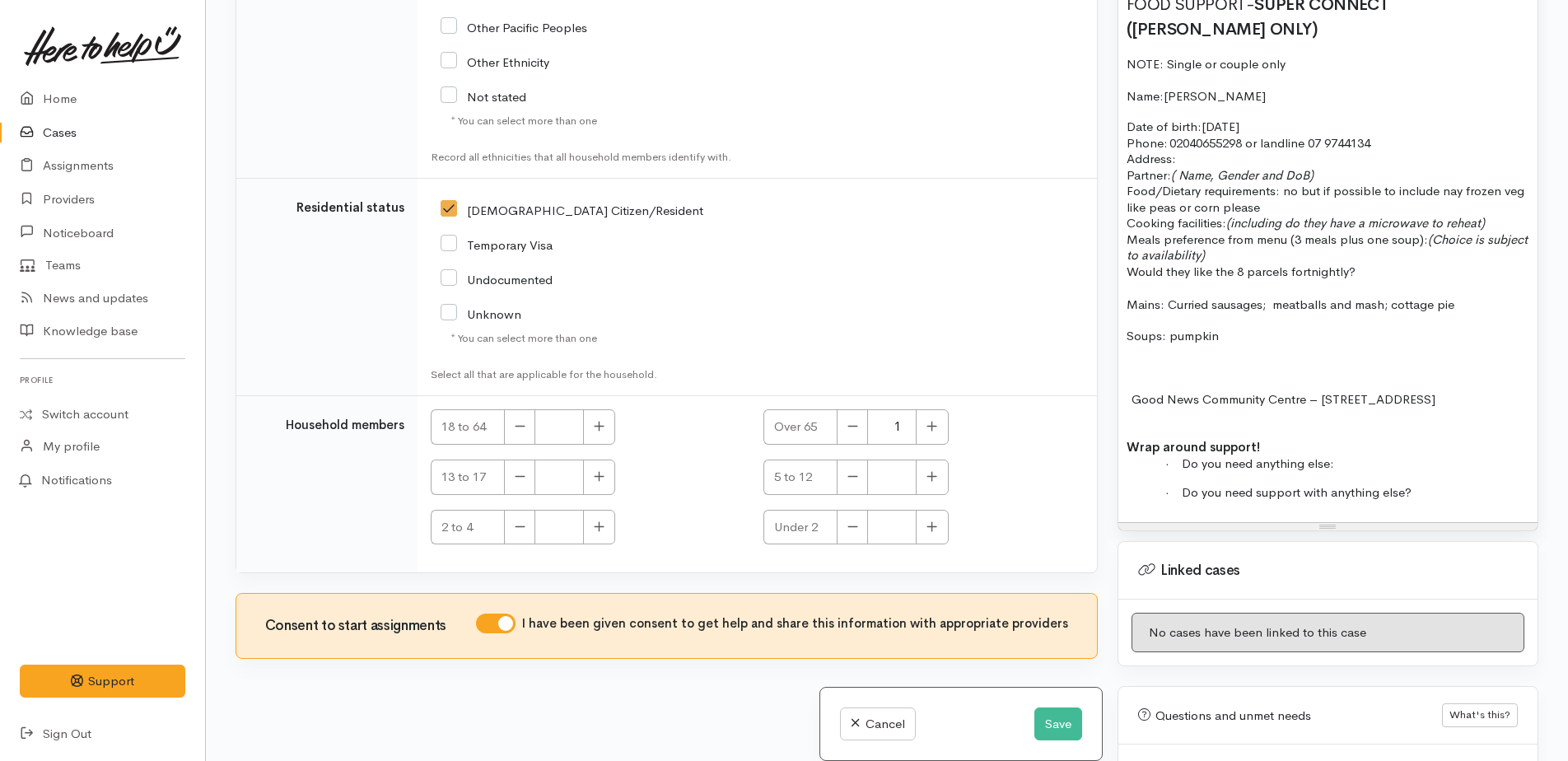
click at [1488, 215] on icon at bounding box center [1486, 222] width 4 height 15
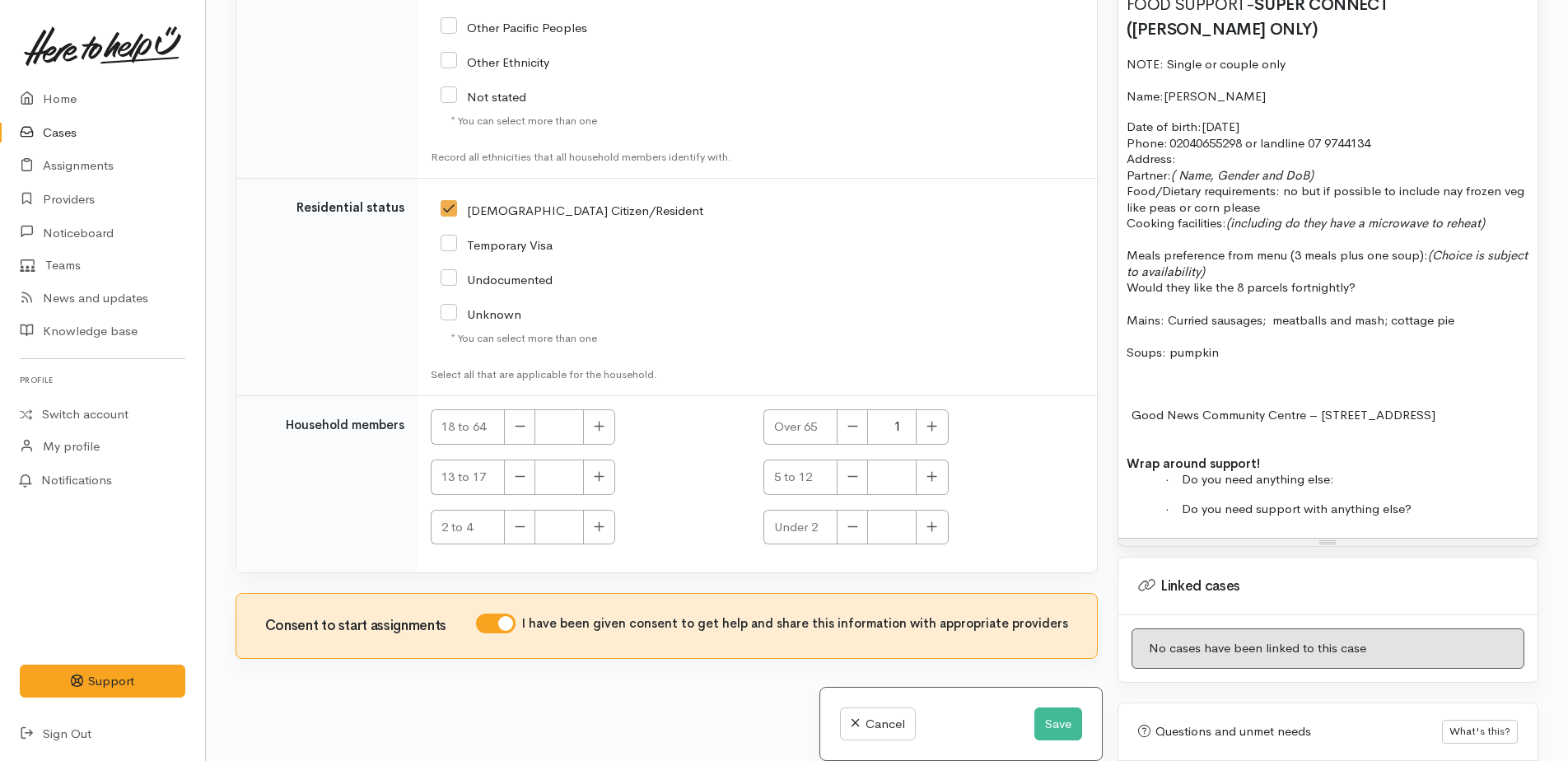
click at [1504, 192] on p "Partner: ( Name, Gender and DoB) Food/Dietary requirements: no but if possible …" at bounding box center [1328, 199] width 403 height 64
drag, startPoint x: 1495, startPoint y: 192, endPoint x: 1464, endPoint y: 187, distance: 31.4
click at [1456, 215] on icon "no but will put in a container and heat in the airfruer" at bounding box center [1369, 222] width 286 height 15
click at [1522, 183] on p "Partner: ( Name, Gender and DoB) Food/Dietary requirements: no but if possible …" at bounding box center [1328, 199] width 403 height 64
click at [1522, 189] on div "15/9/25 P/C to Lynne Has blood cancel pre leukaemia cancer, will not get better…" at bounding box center [1328, 133] width 419 height 809
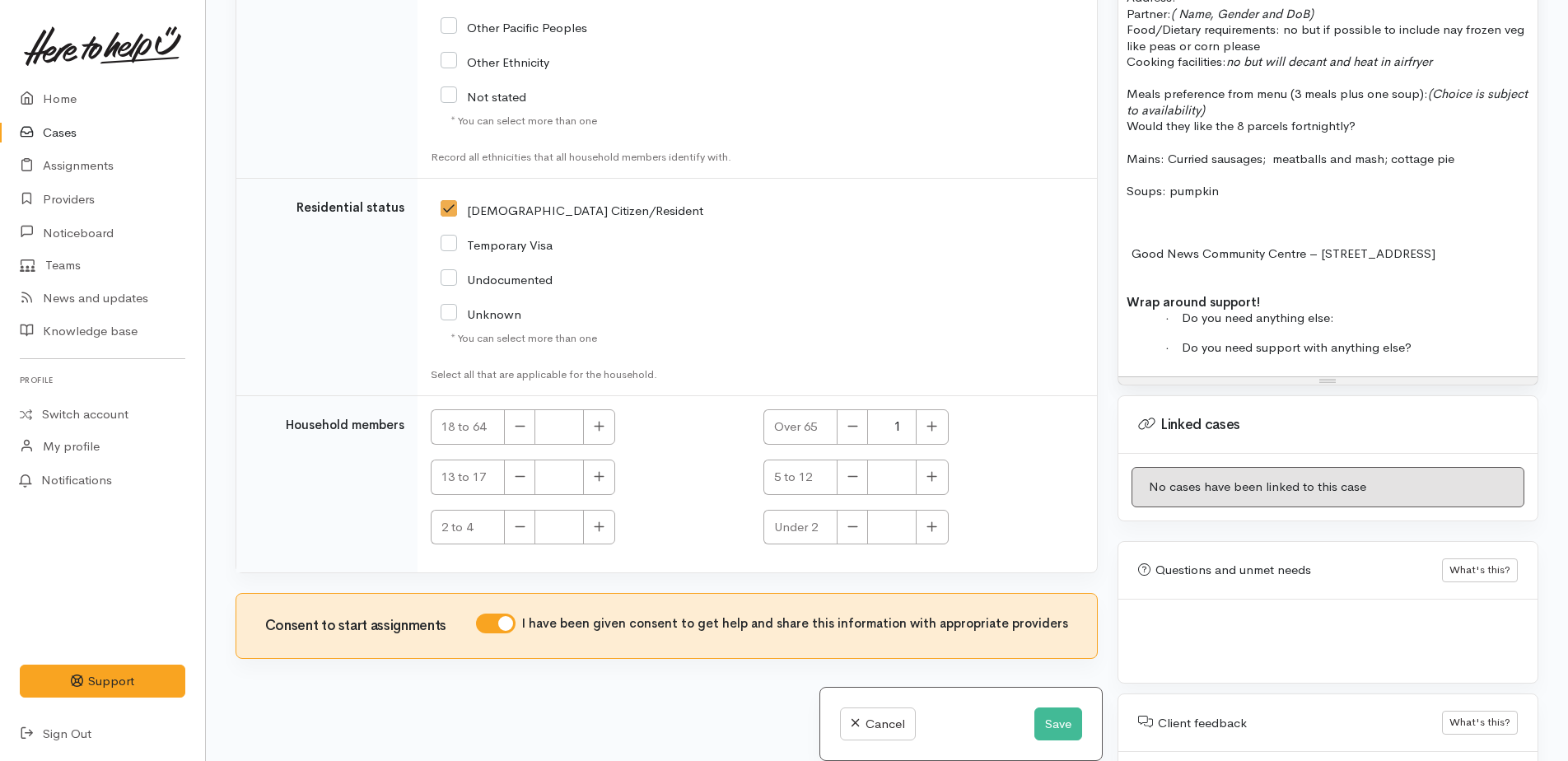
scroll to position [1562, 0]
click at [1053, 720] on button "Save" at bounding box center [1057, 725] width 48 height 34
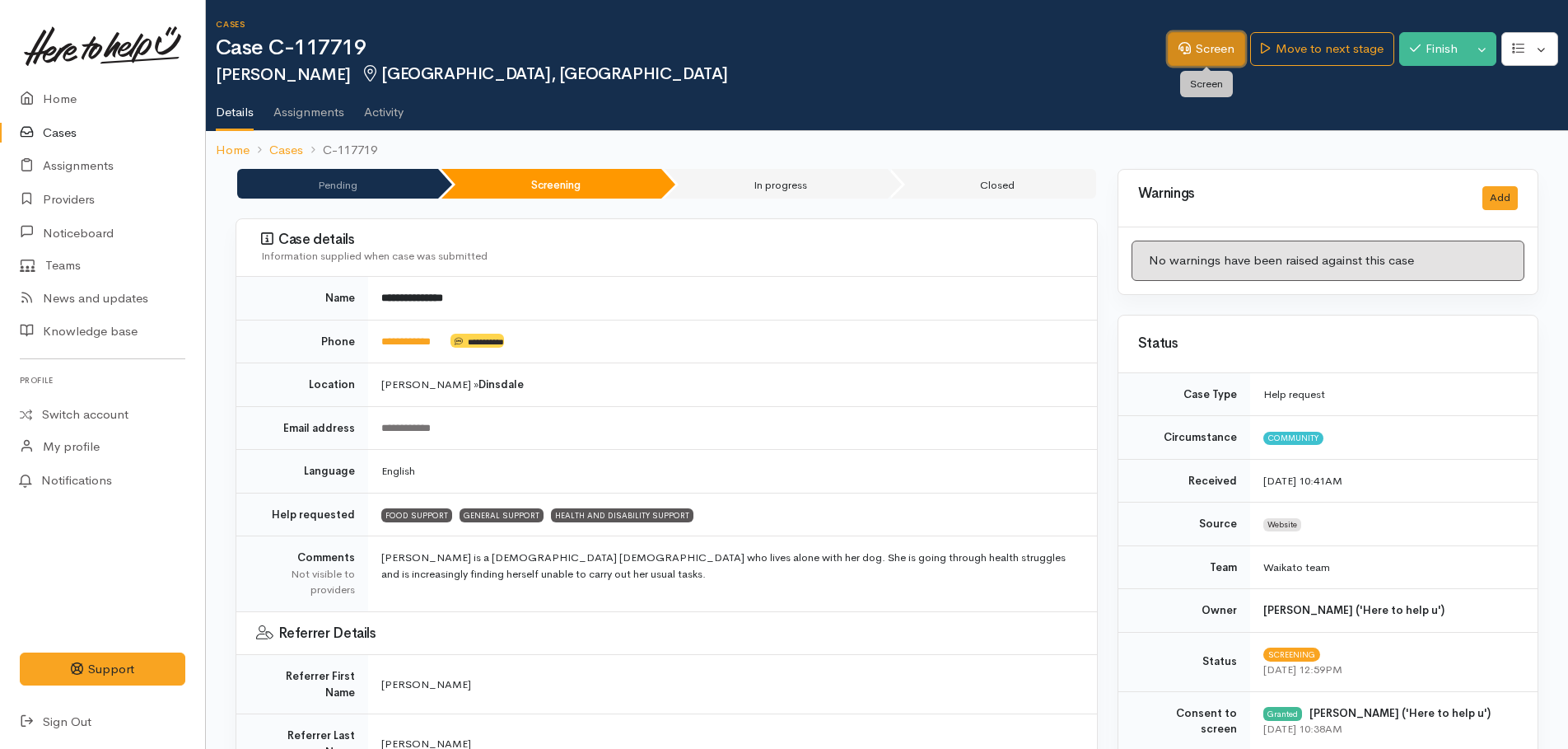
click at [1207, 50] on link "Screen" at bounding box center [1207, 49] width 77 height 34
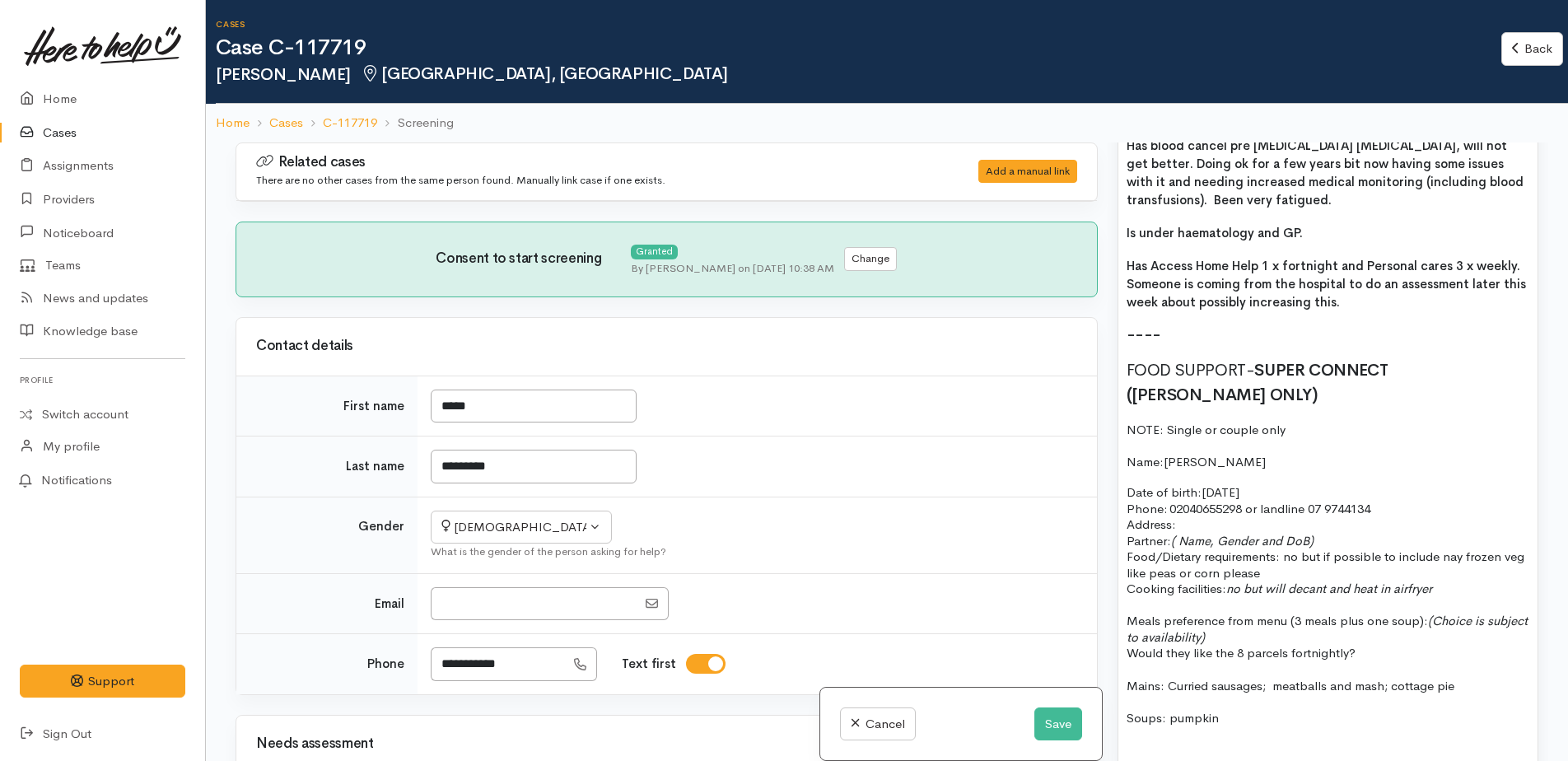
scroll to position [1401, 0]
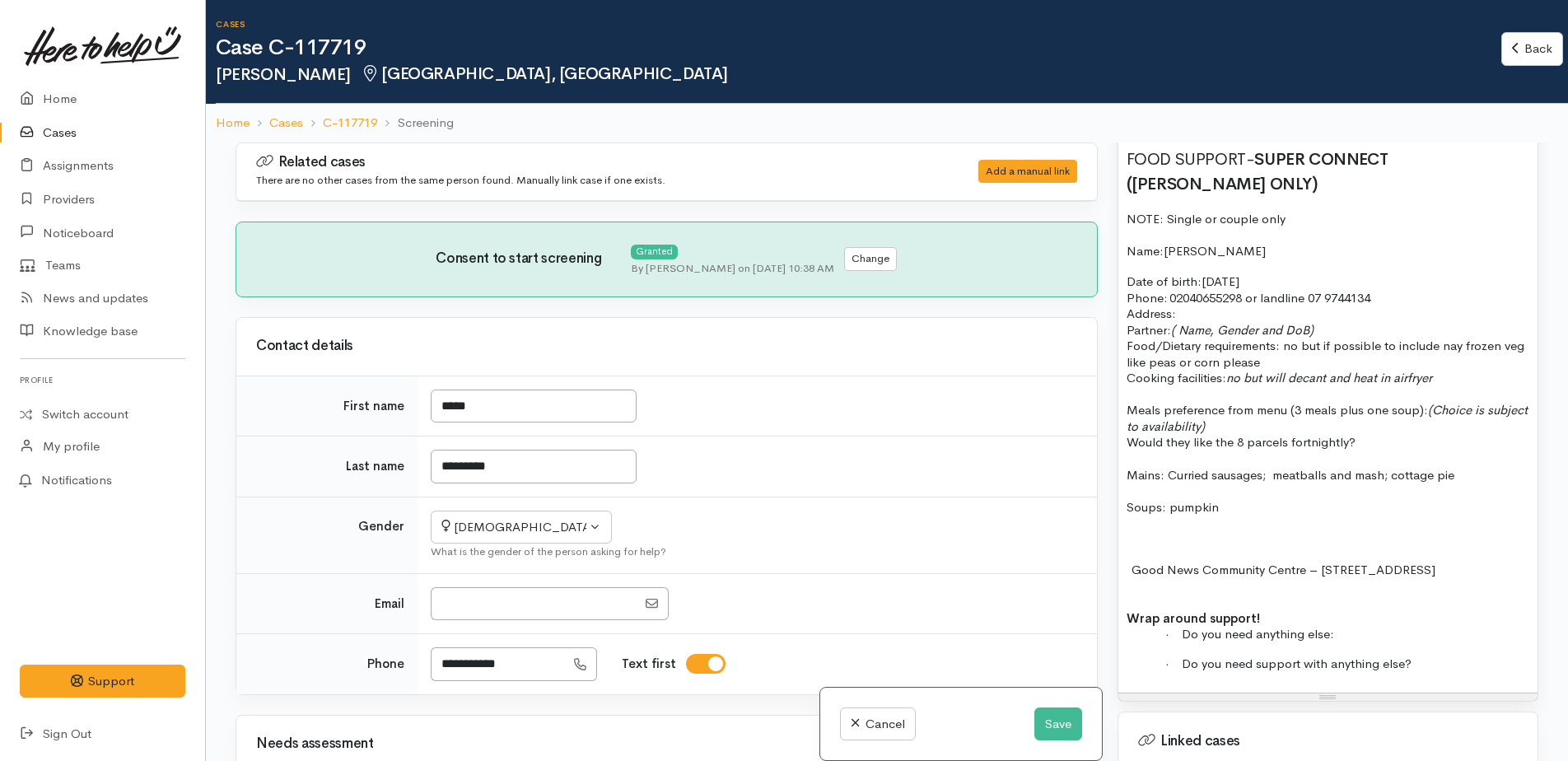
click at [1444, 656] on p "· Do you need support with anything else?" at bounding box center [1358, 664] width 343 height 16
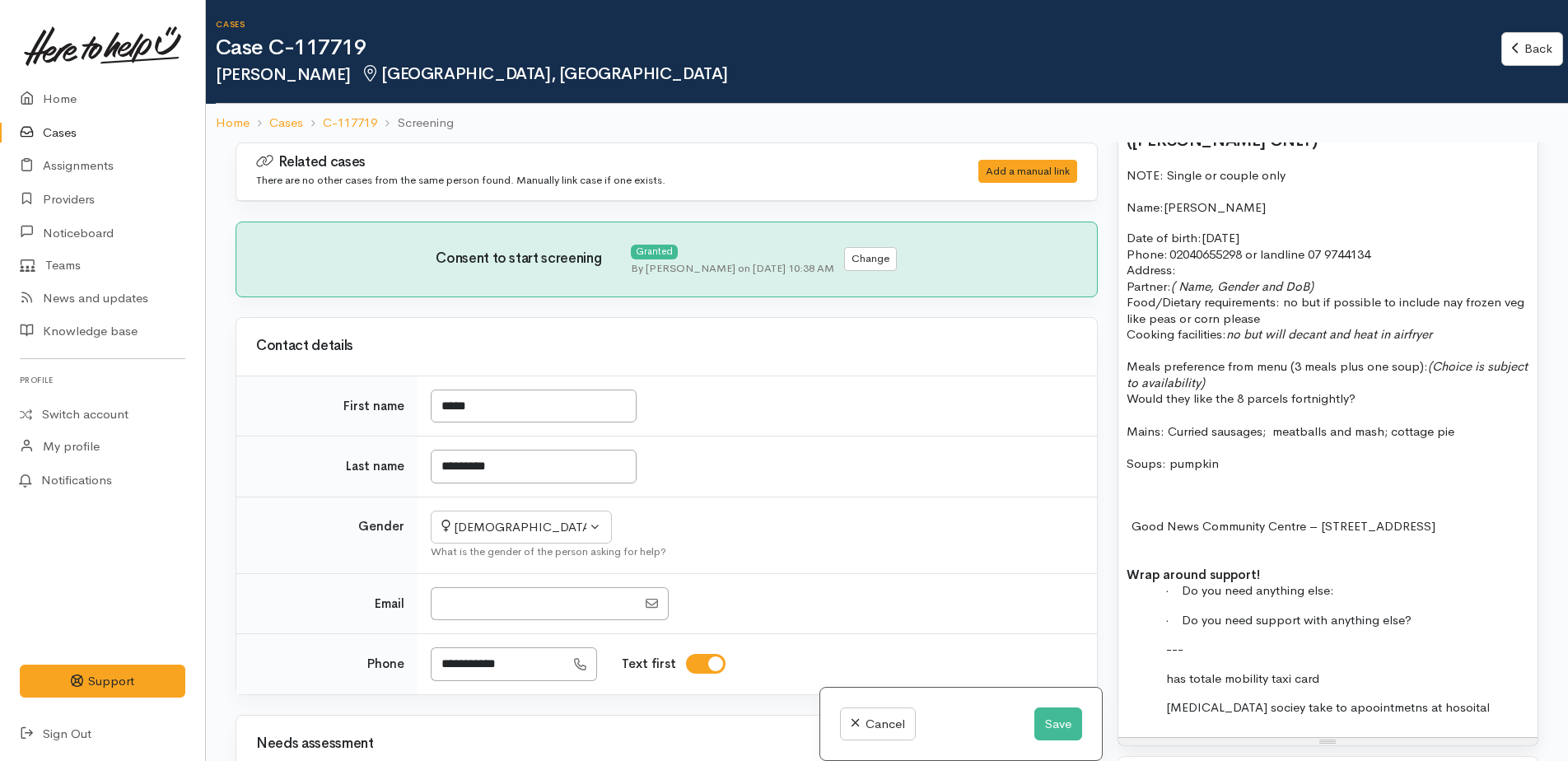
scroll to position [1483, 0]
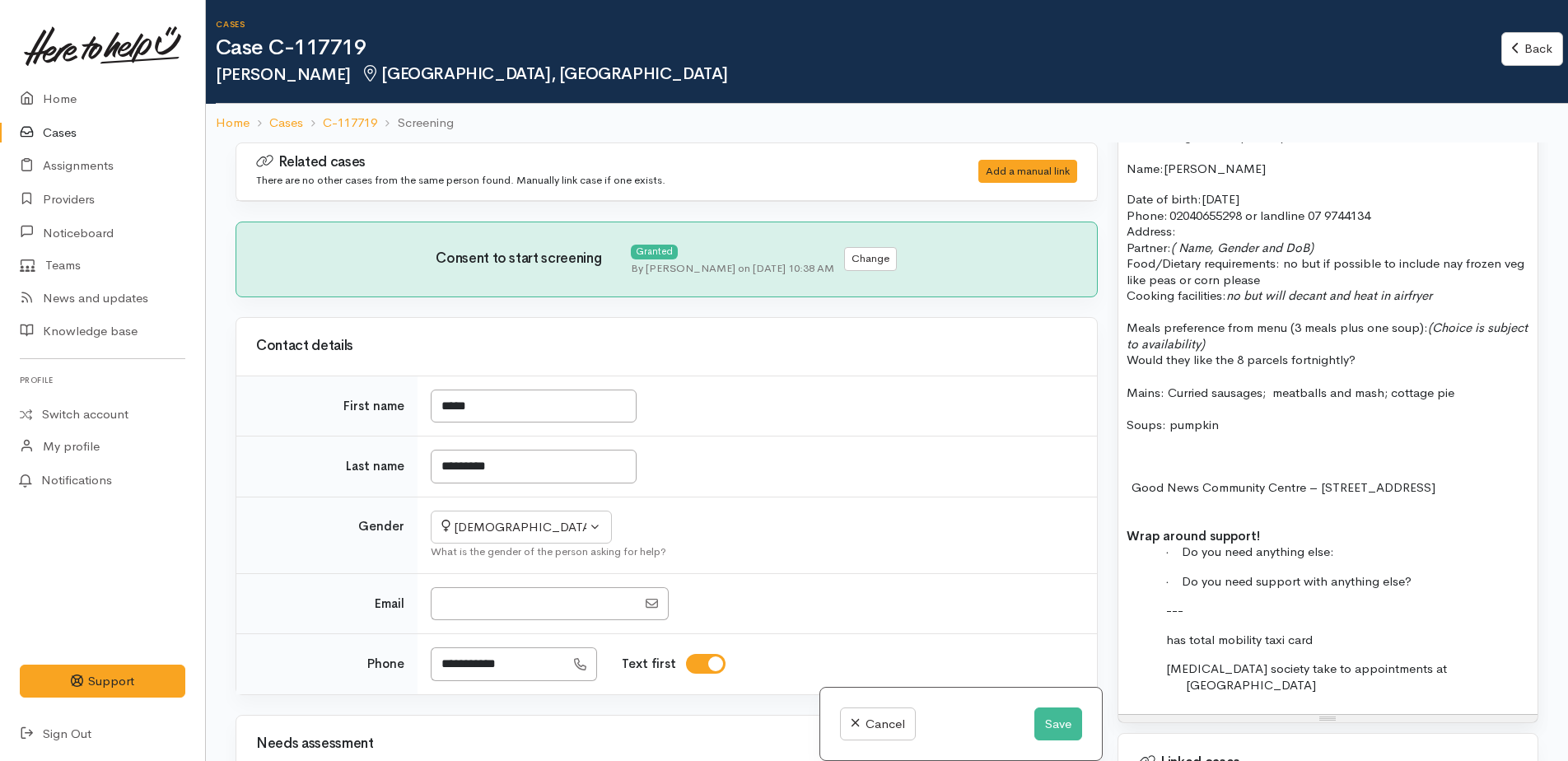
click at [1448, 661] on p "[MEDICAL_DATA] society take to appointments at [GEOGRAPHIC_DATA]" at bounding box center [1358, 677] width 343 height 32
click at [1189, 603] on p "---" at bounding box center [1358, 611] width 343 height 16
click at [1448, 661] on p "[MEDICAL_DATA] society take to appointments at [GEOGRAPHIC_DATA]" at bounding box center [1358, 677] width 343 height 32
click at [1299, 706] on p "has a mobility scooter - not going at the mo. but Age Concern are helping" at bounding box center [1358, 722] width 343 height 32
drag, startPoint x: 1445, startPoint y: 691, endPoint x: 1346, endPoint y: 705, distance: 100.0
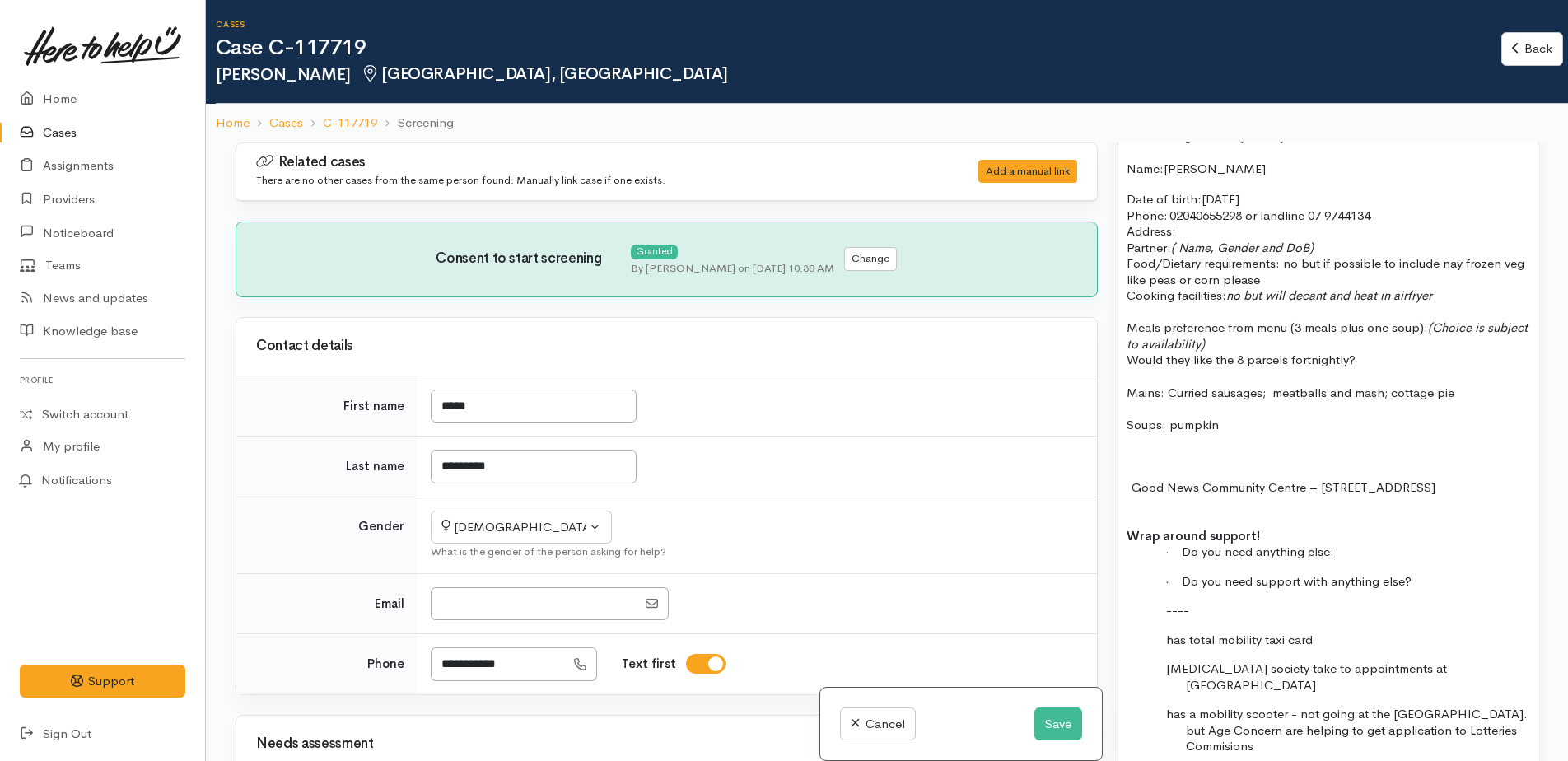
click at [1326, 706] on span "has a mobility scooter - not going at the mo. but Age Concern are helping to ge…" at bounding box center [1347, 730] width 361 height 48
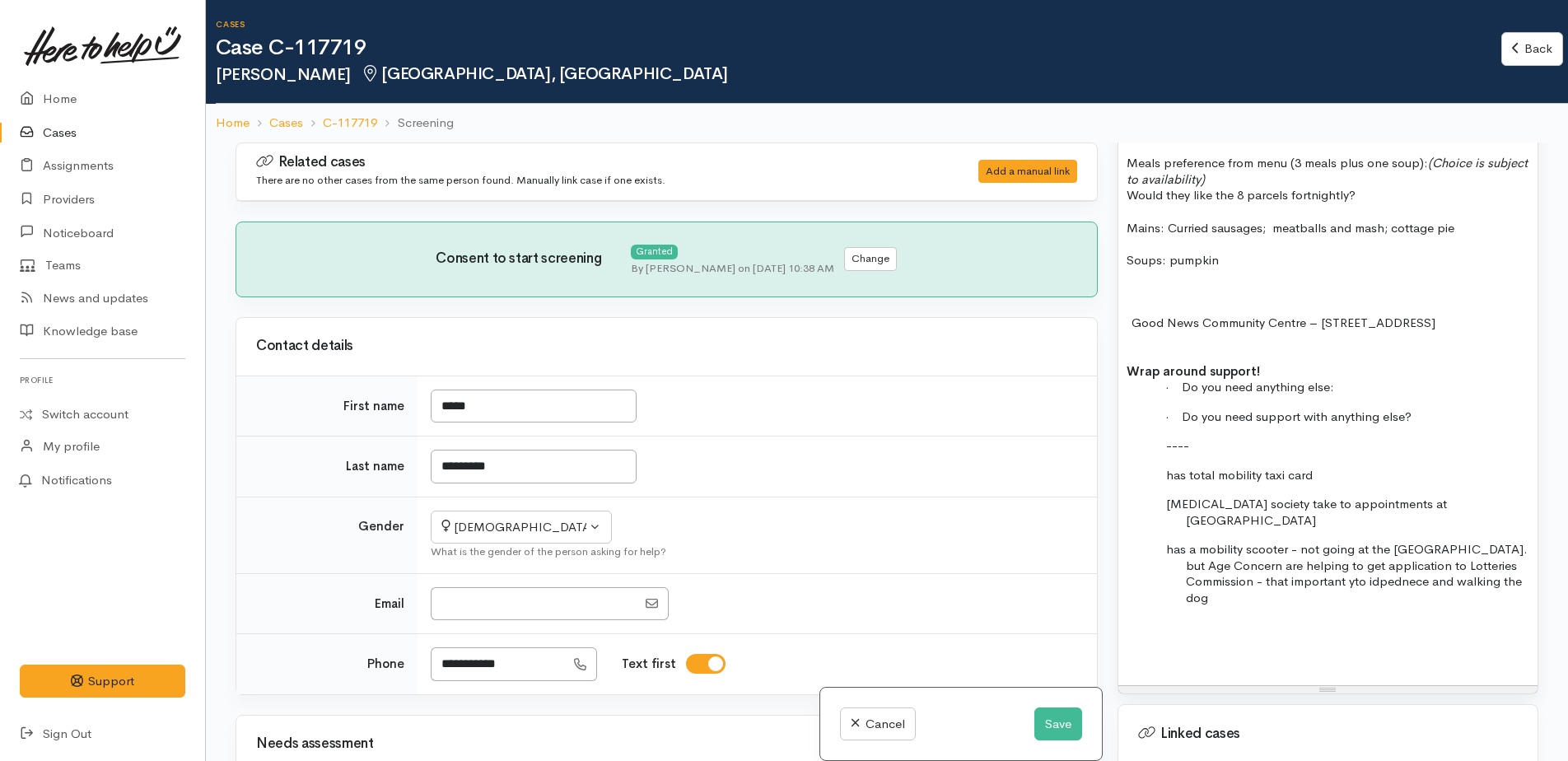
drag, startPoint x: 1278, startPoint y: 558, endPoint x: 1221, endPoint y: 562, distance: 57.1
click at [1221, 562] on div "15/9/25 P/C to Lynne Has blood cancel pre leukaemia cancer, will not get better…" at bounding box center [1328, 161] width 419 height 1049
click at [1327, 551] on span "has a mobility scooter - not going at the mo. but Age Concern are helping to ge…" at bounding box center [1347, 573] width 361 height 64
click at [1492, 545] on p "has a mobility scooter - not going at the [GEOGRAPHIC_DATA]. but Age Concern ar…" at bounding box center [1358, 573] width 343 height 64
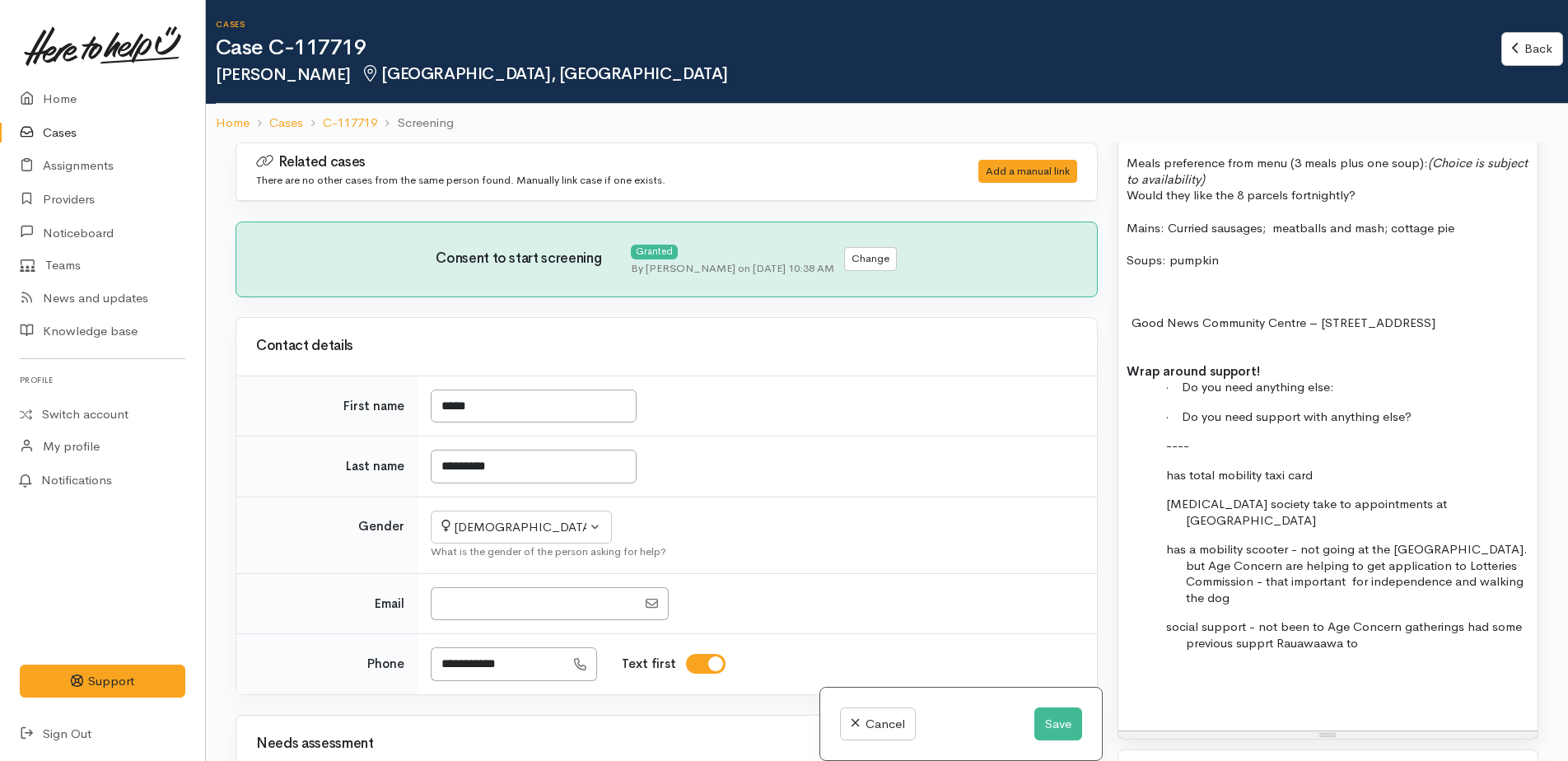
drag, startPoint x: 1320, startPoint y: 603, endPoint x: 1251, endPoint y: 679, distance: 102.6
click at [1251, 679] on div "[DATE] P/C to [PERSON_NAME] Has blood cancel pre [MEDICAL_DATA] [MEDICAL_DATA],…" at bounding box center [1328, 184] width 419 height 1094
click at [1366, 619] on p "social support - not been to Age Concern gatherings had some previous supprt Ra…" at bounding box center [1358, 635] width 343 height 32
click at [1403, 649] on p "Rauawaa previous contact - know about" at bounding box center [1358, 657] width 343 height 16
click at [1444, 619] on p "social support - not been to Age Concern." at bounding box center [1358, 627] width 343 height 16
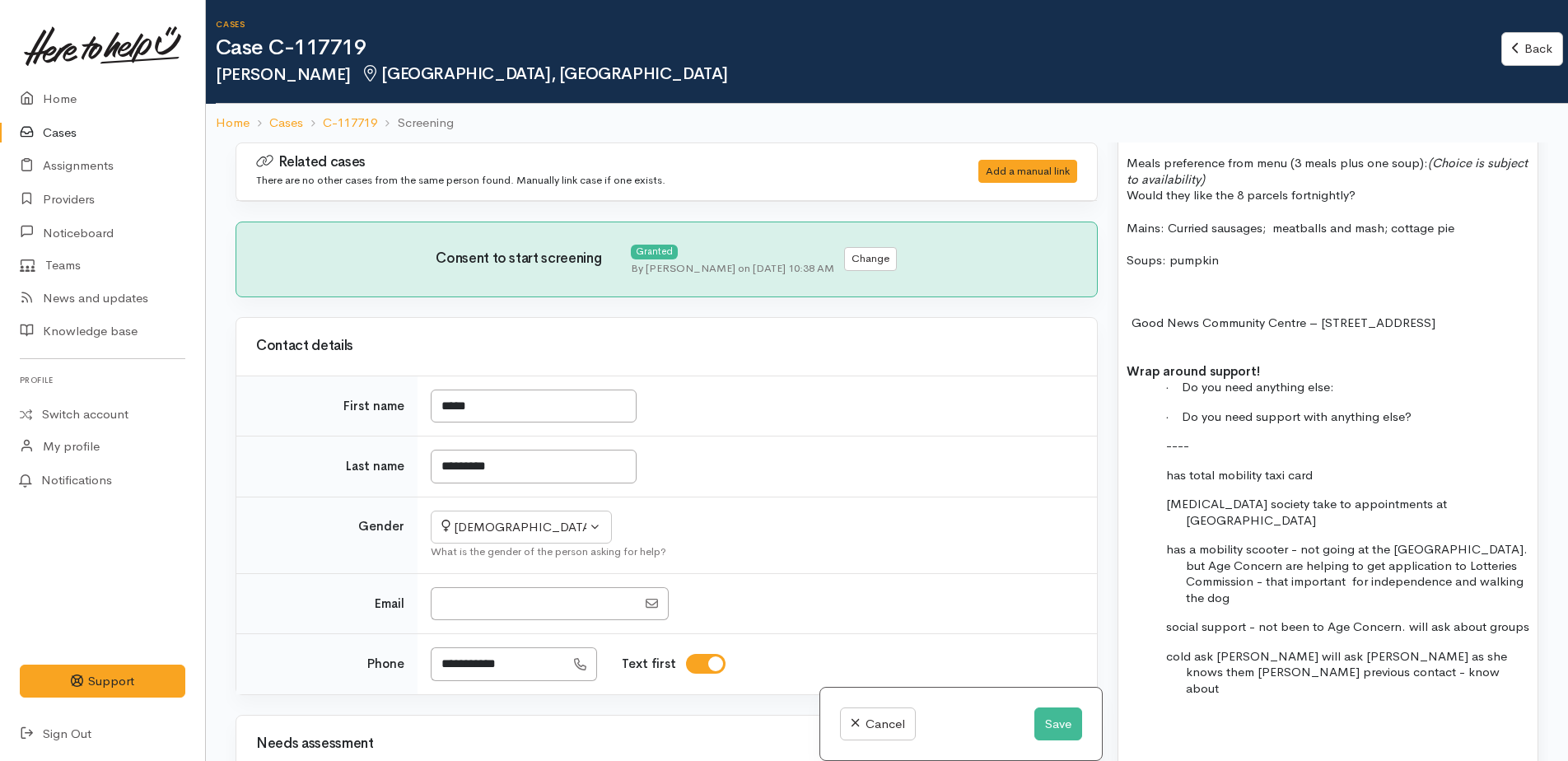
click at [1167, 665] on div "[DATE] P/C to [PERSON_NAME] Has blood cancel pre [MEDICAL_DATA] [MEDICAL_DATA],…" at bounding box center [1328, 221] width 419 height 1169
click at [1064, 721] on button "Save" at bounding box center [1057, 725] width 48 height 34
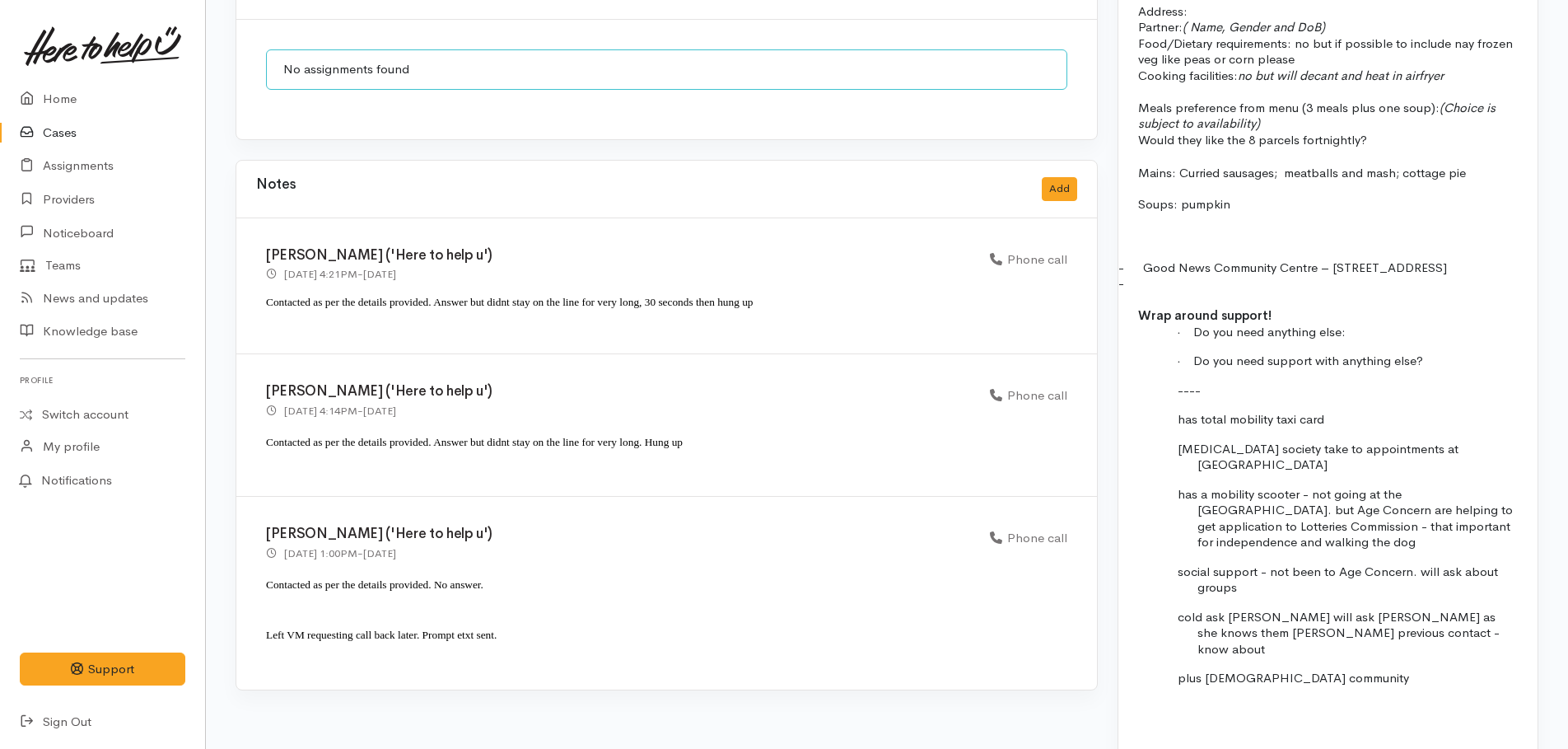
scroll to position [1797, 0]
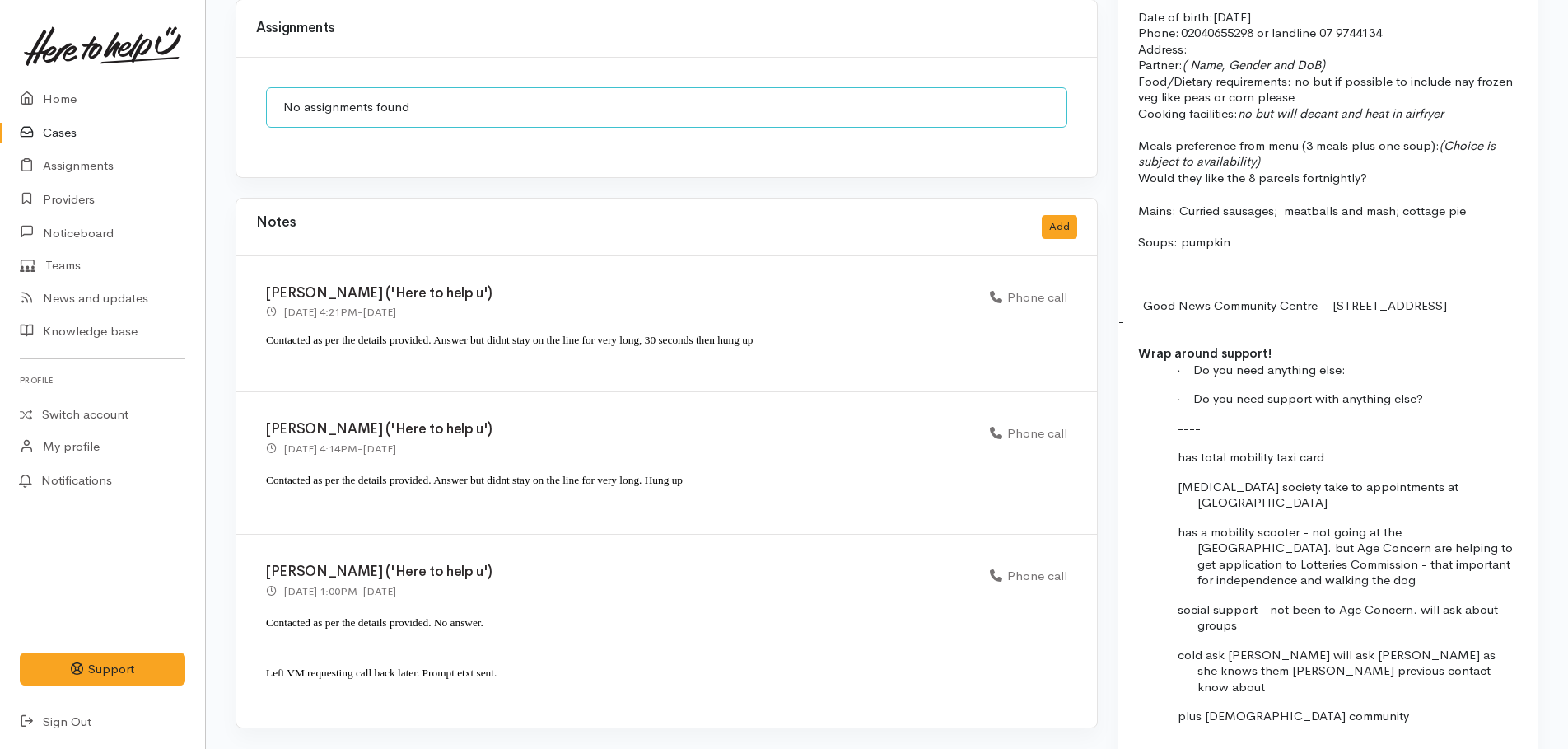
click at [1159, 326] on p "-" at bounding box center [1328, 321] width 379 height 16
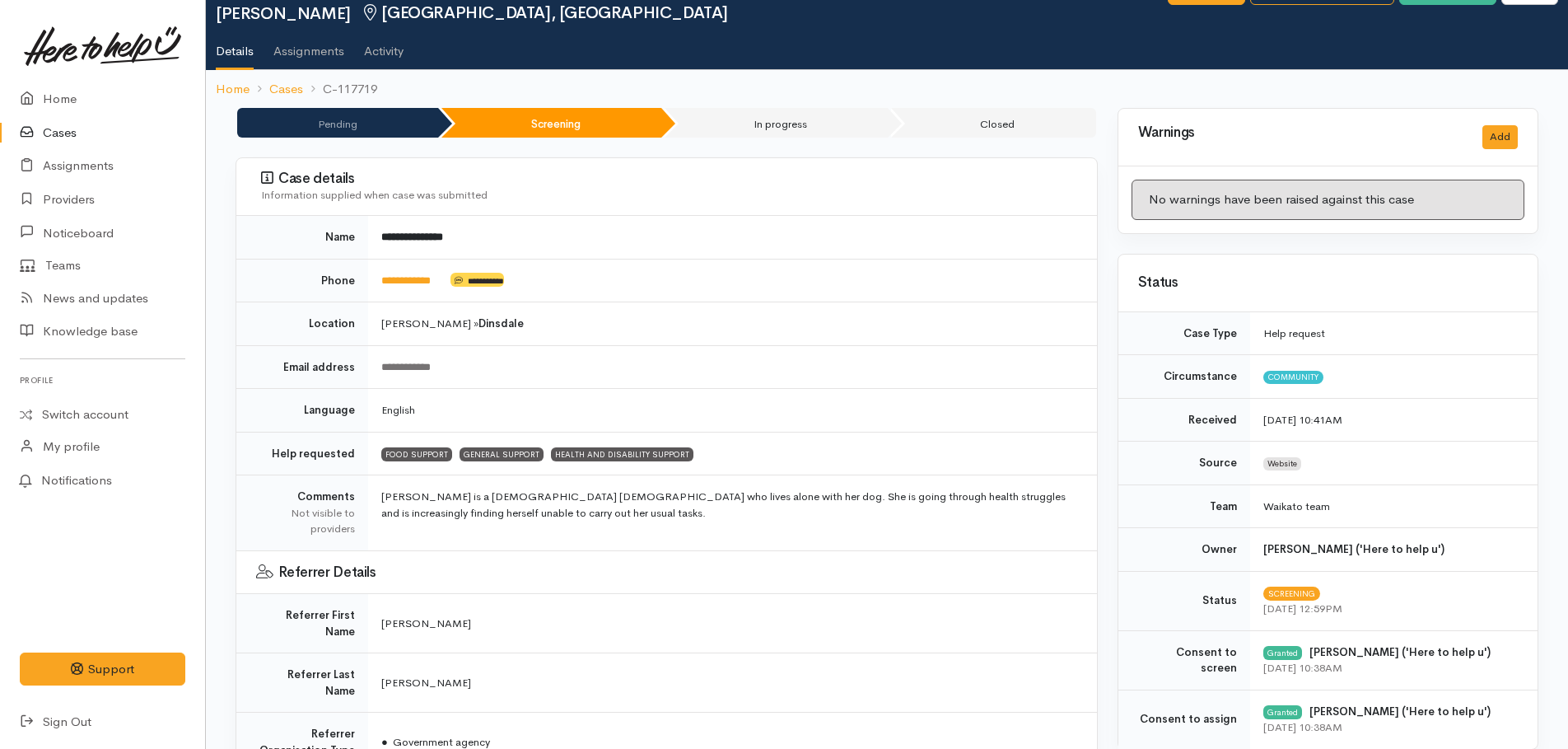
scroll to position [0, 0]
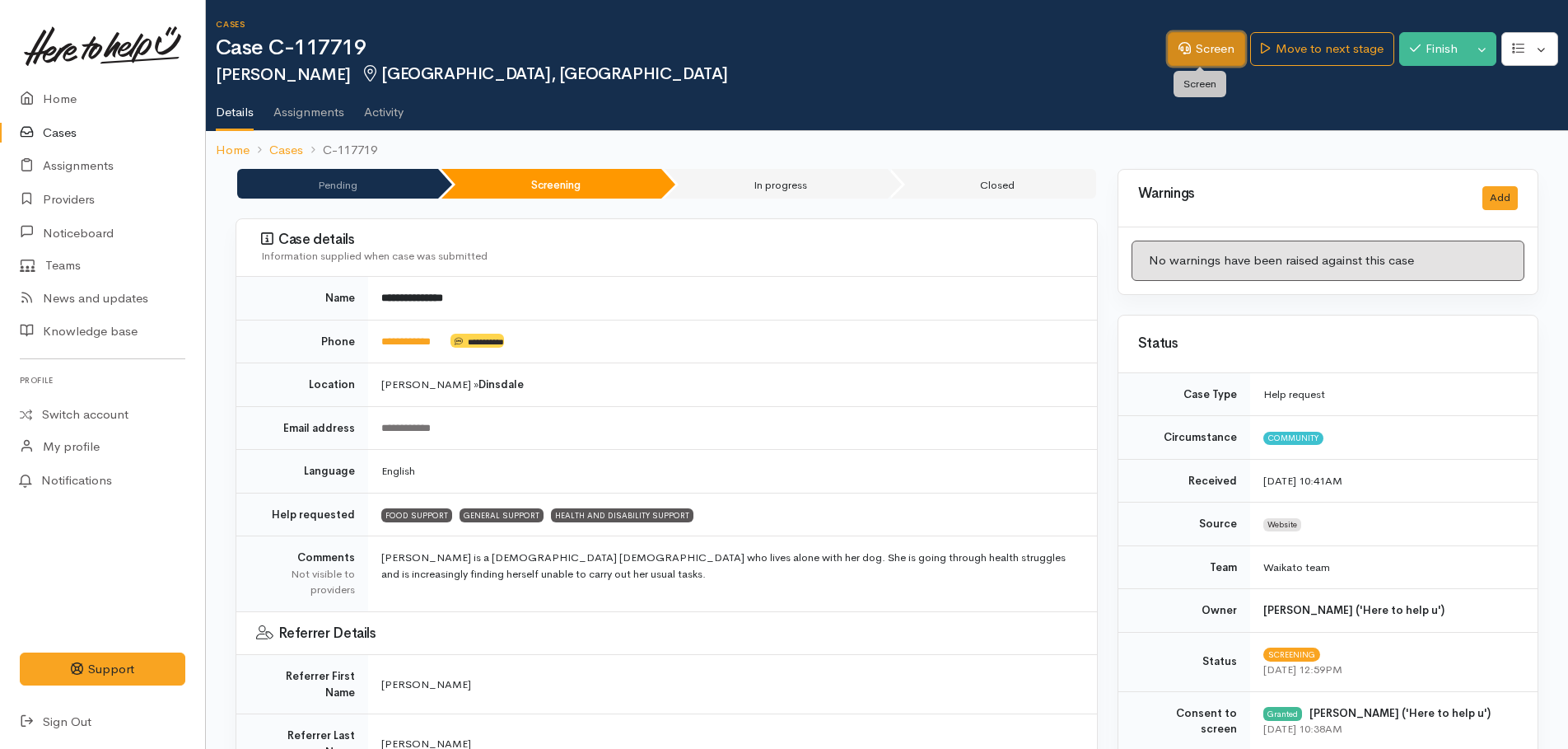
click at [1210, 53] on link "Screen" at bounding box center [1207, 49] width 77 height 34
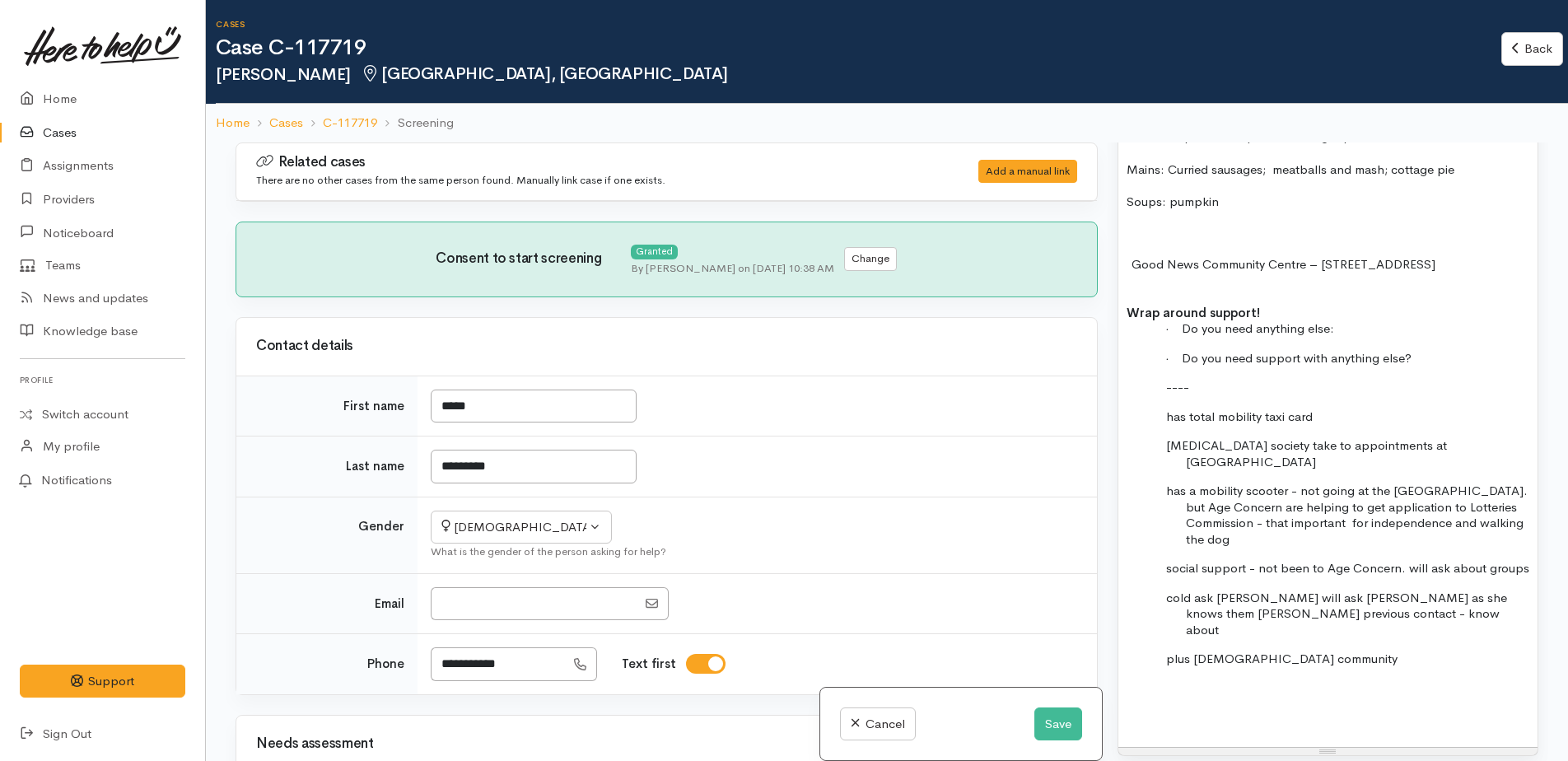
scroll to position [1934, 0]
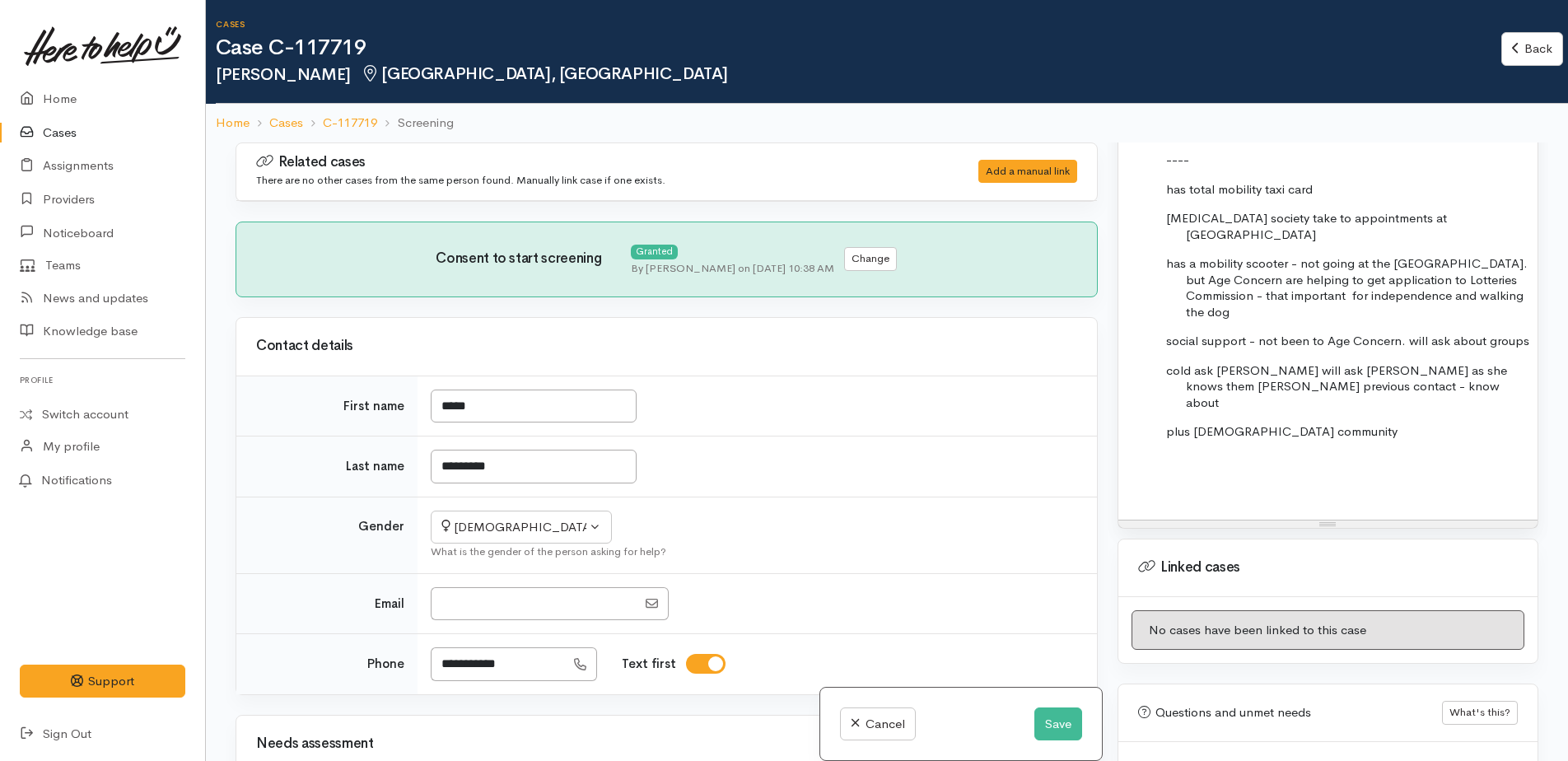
click at [1062, 723] on button "Save" at bounding box center [1057, 725] width 48 height 34
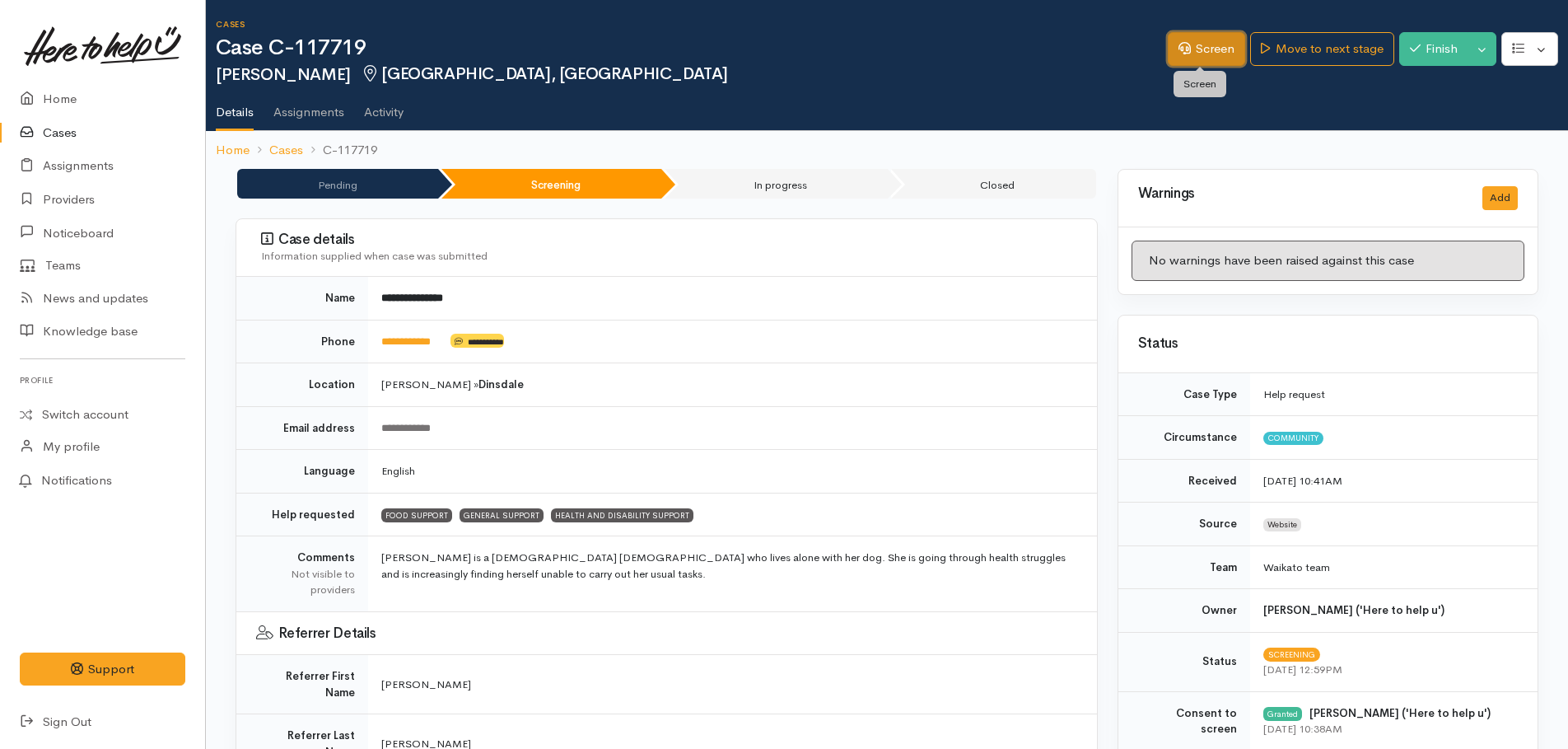
click at [1192, 40] on link "Screen" at bounding box center [1207, 49] width 77 height 34
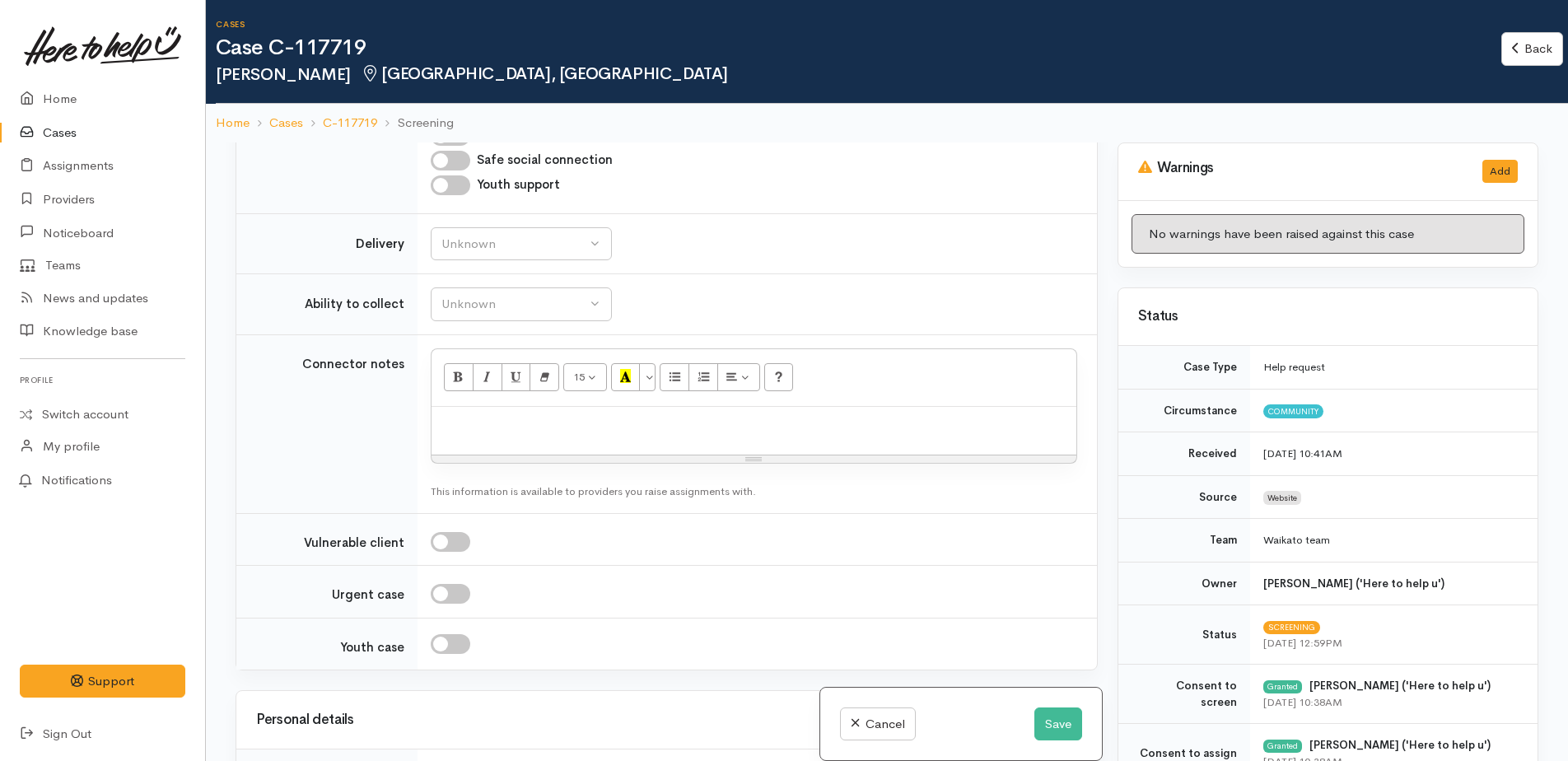
scroll to position [1071, 0]
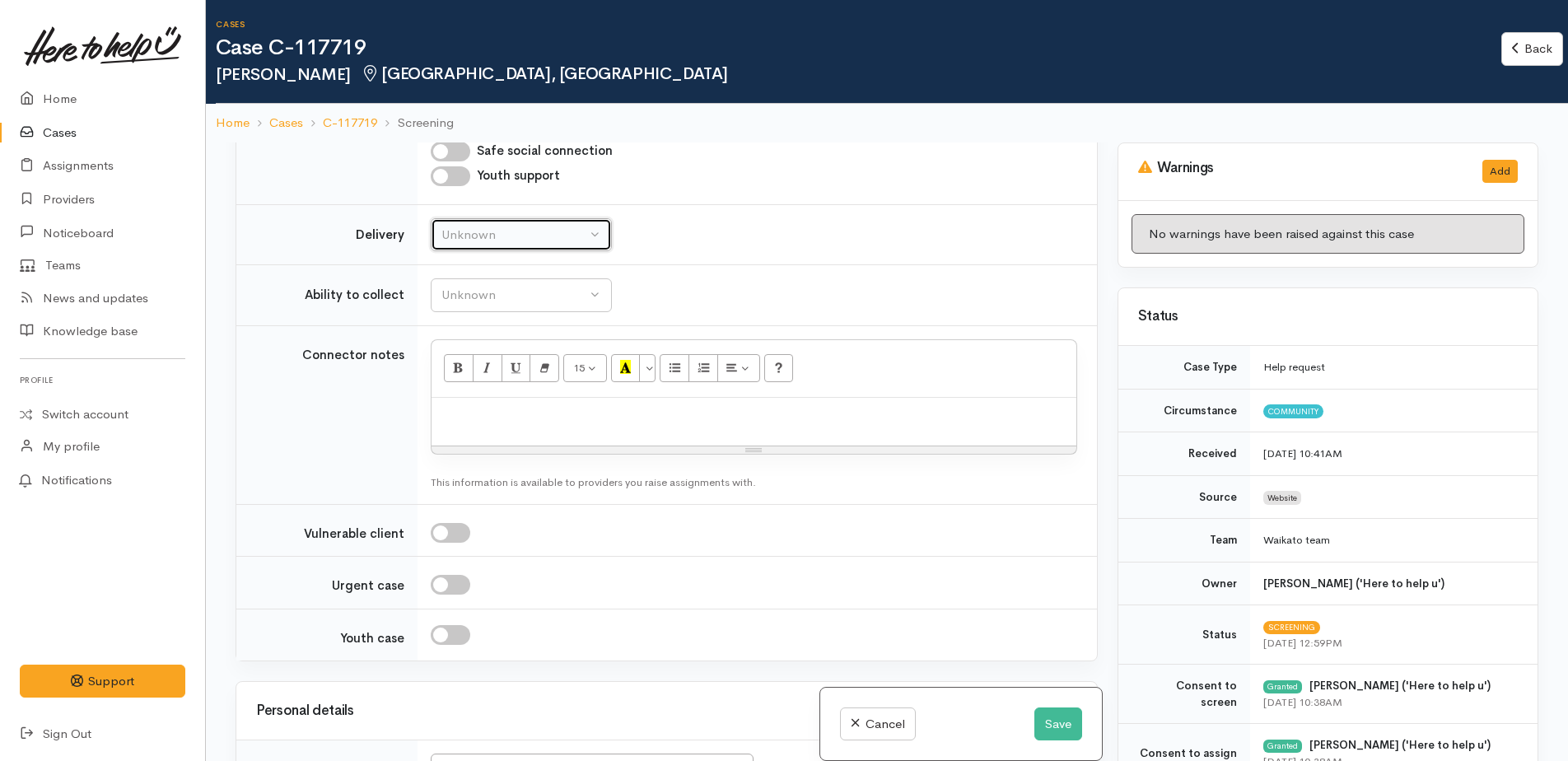
click at [502, 240] on div "Unknown" at bounding box center [513, 235] width 145 height 19
click at [465, 381] on span "No" at bounding box center [459, 389] width 17 height 19
select select "1"
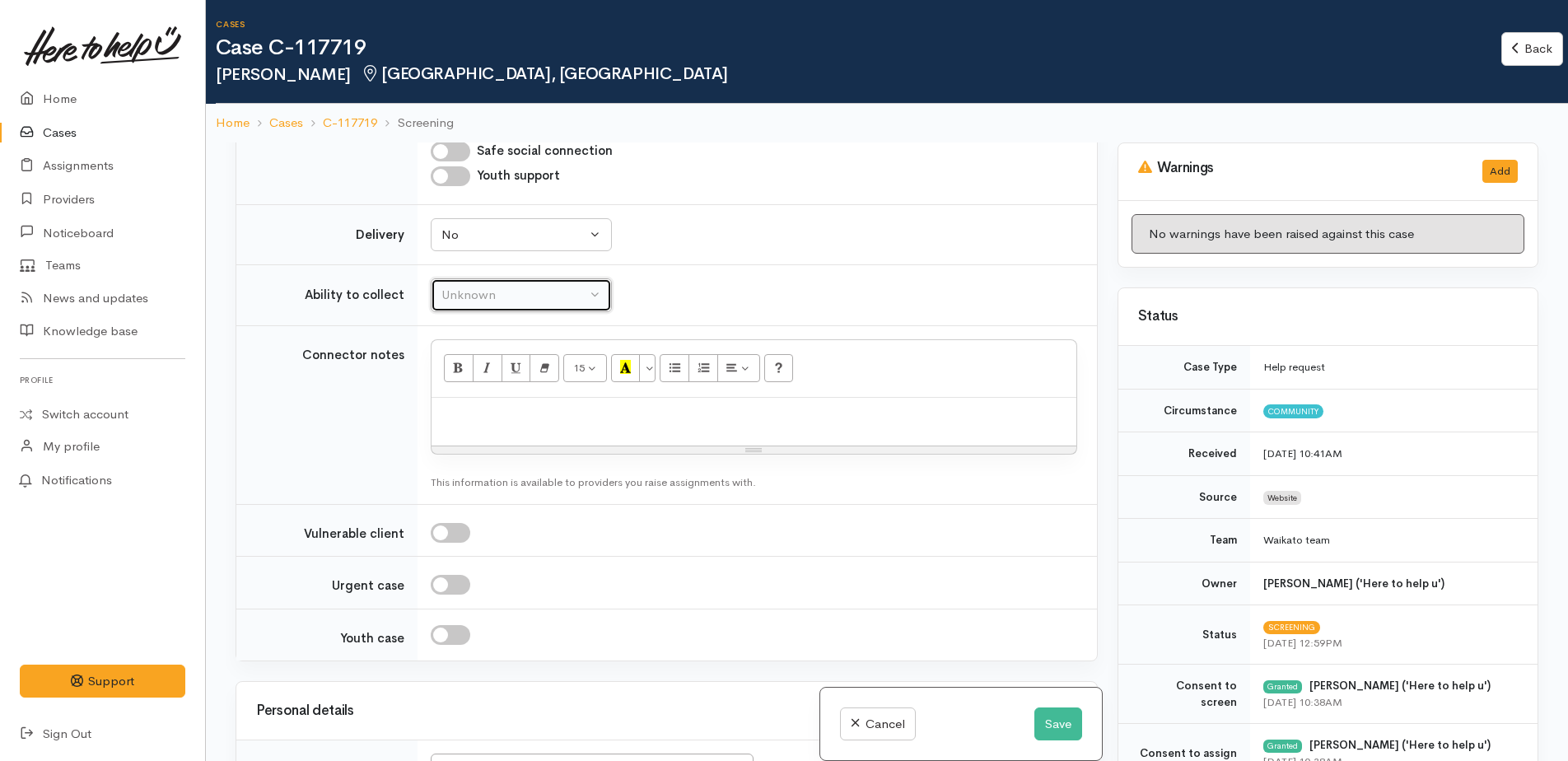
click at [474, 300] on div "Unknown" at bounding box center [513, 295] width 145 height 19
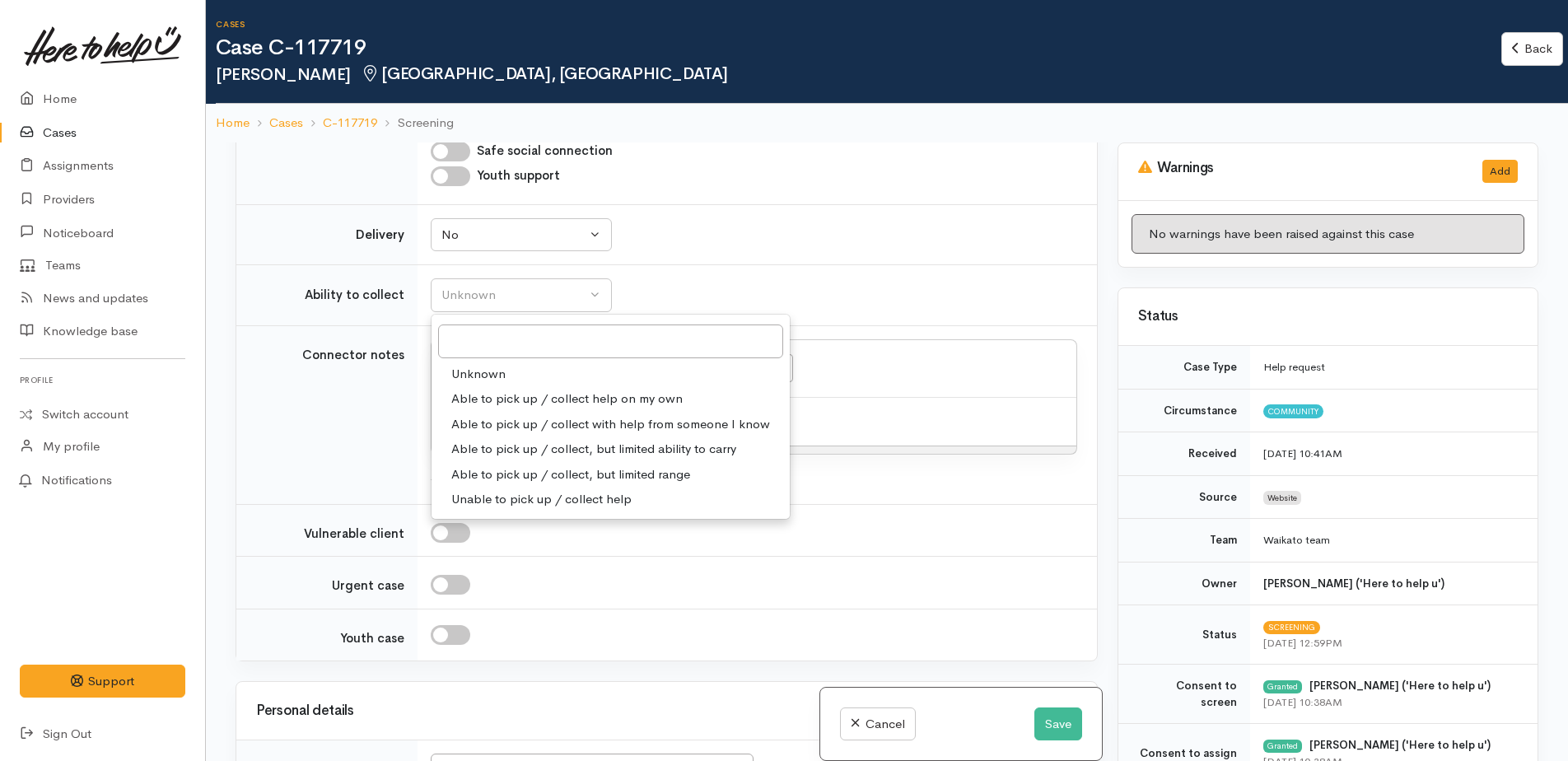
click at [528, 424] on span "Able to pick up / collect with help from someone I know" at bounding box center [610, 425] width 318 height 19
select select "5"
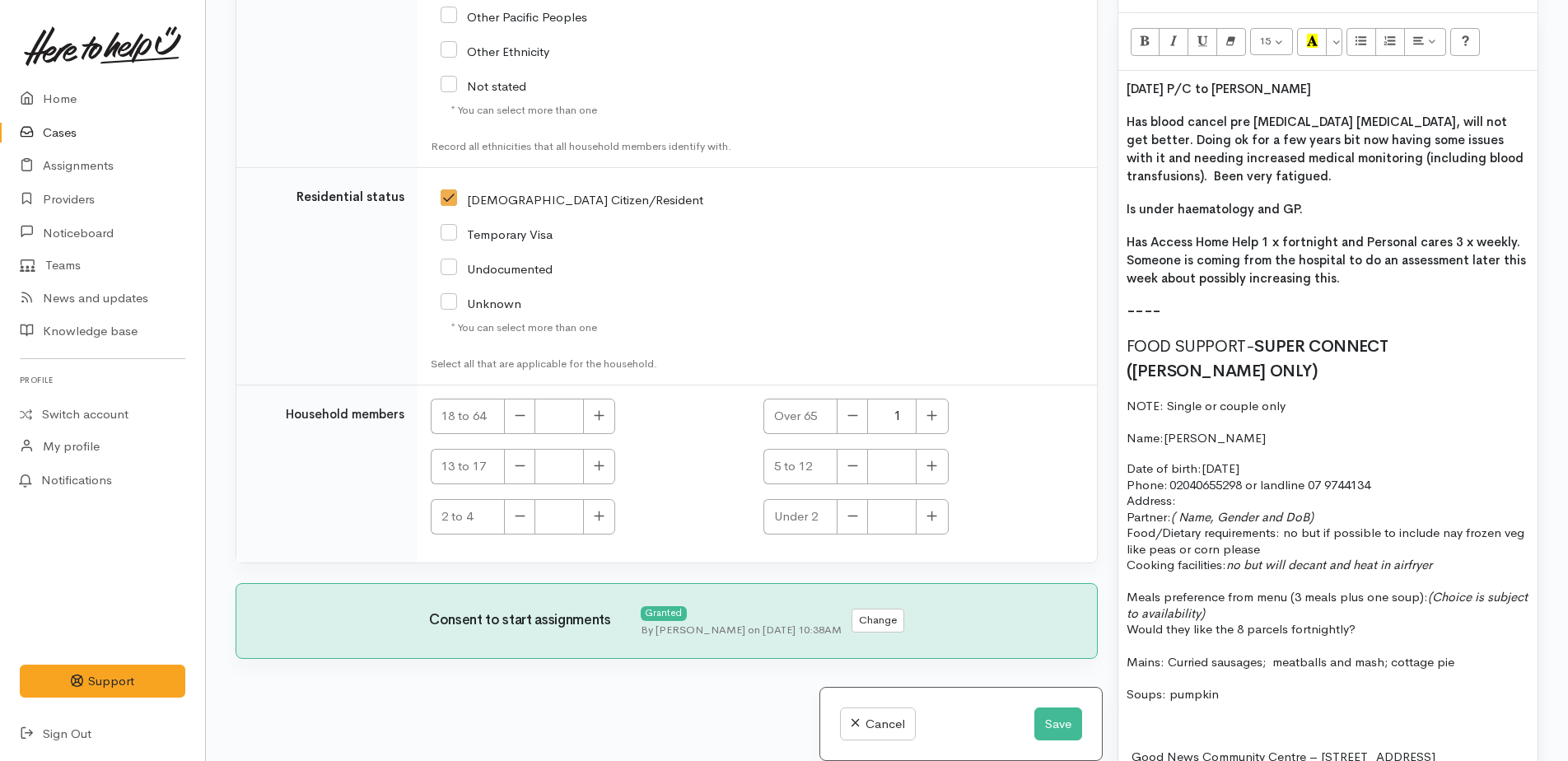
scroll to position [1153, 0]
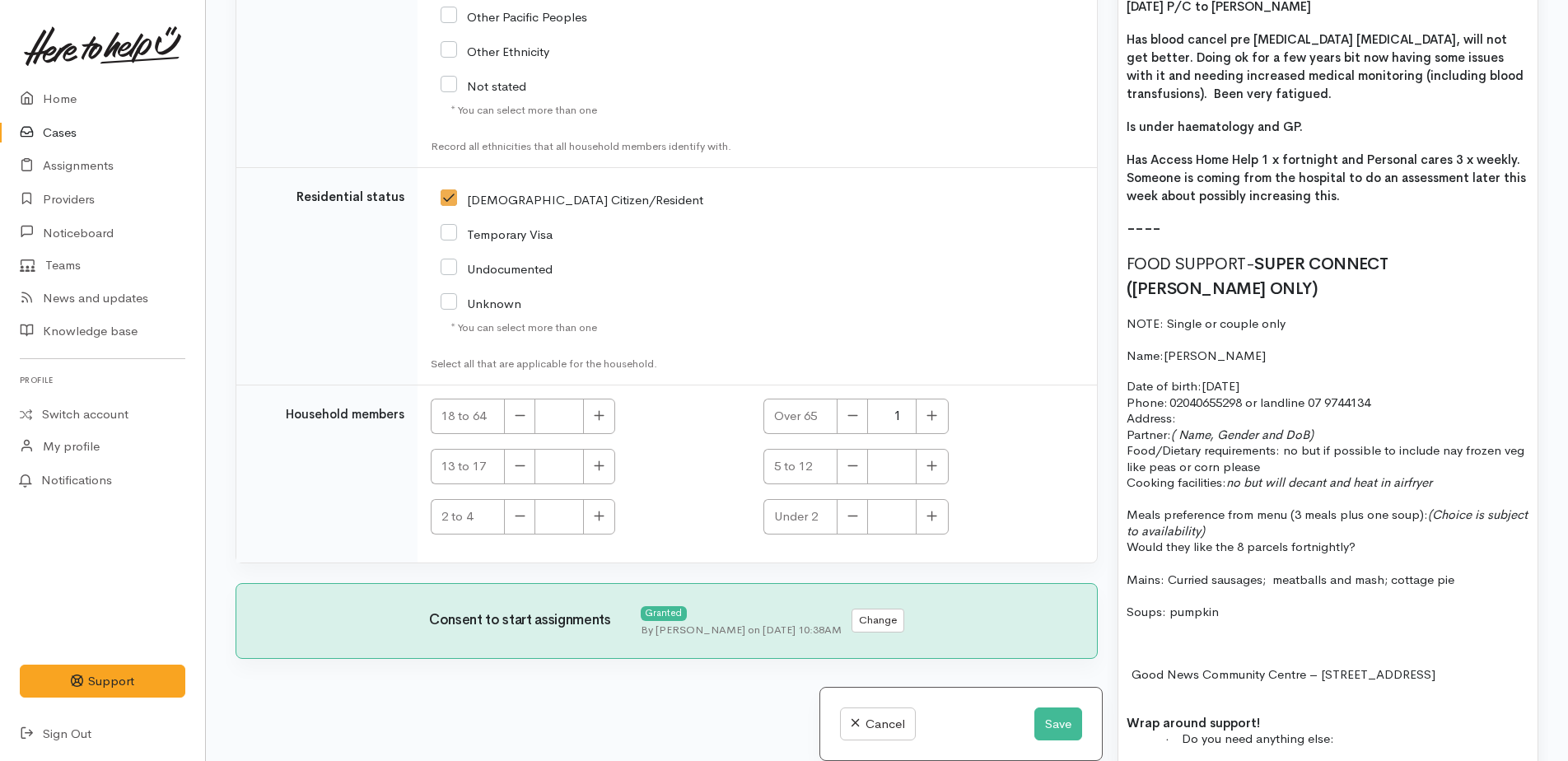
click at [1230, 410] on p "Address:" at bounding box center [1328, 418] width 403 height 16
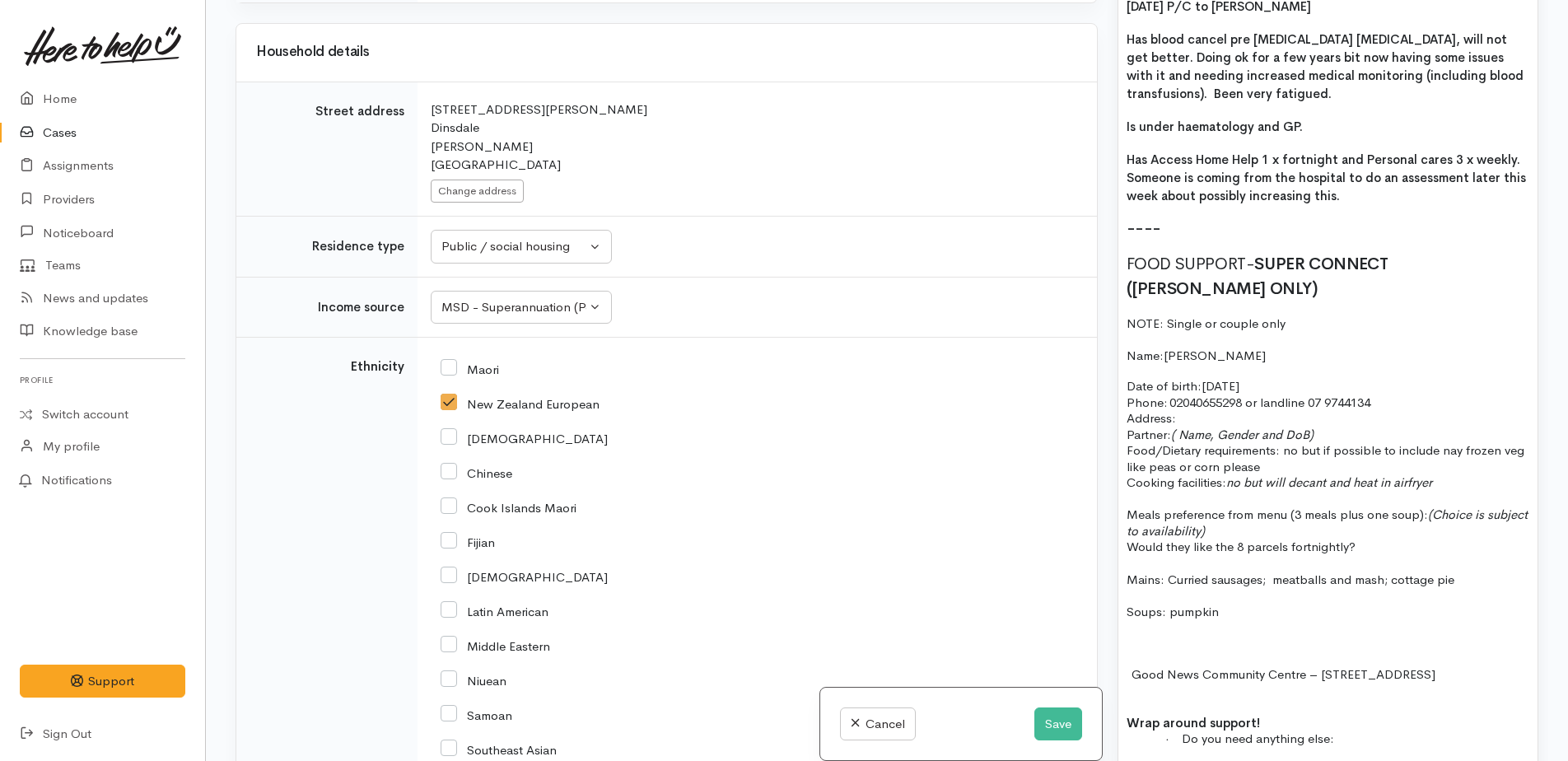
scroll to position [1490, 0]
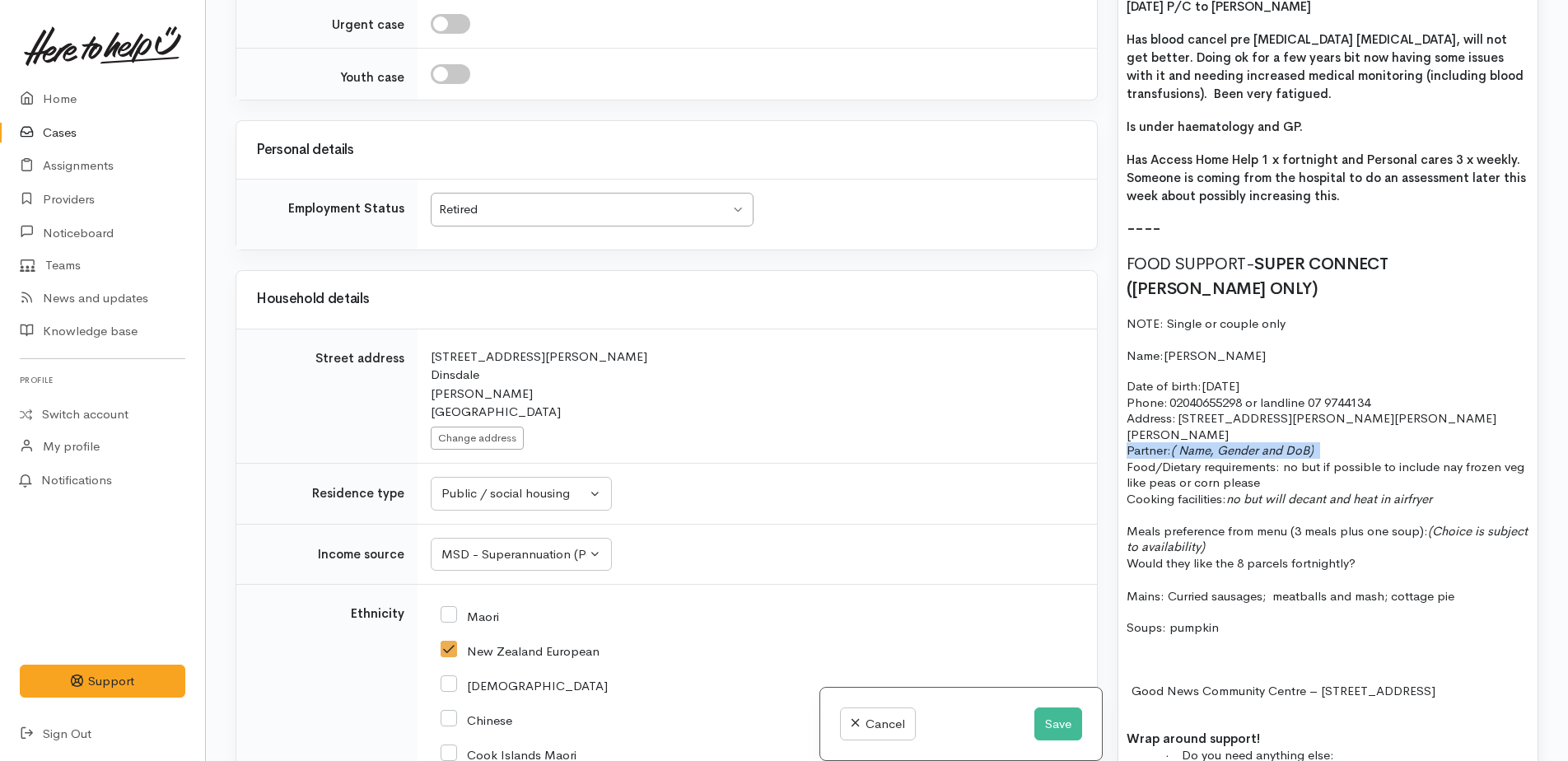
drag, startPoint x: 1124, startPoint y: 416, endPoint x: 1334, endPoint y: 417, distance: 210.0
click at [1334, 417] on div "15/9/25 P/C to Lynne Has blood cancel pre leukaemia cancer, will not get better…" at bounding box center [1328, 580] width 419 height 1185
click at [1462, 459] on span "Food/Dietary requirements: no but if possible to include nay frozen veg like pe…" at bounding box center [1325, 475] width 397 height 32
click at [1310, 447] on p "Food/Dietary requirements: no but if possible to include any frozen veg like pe…" at bounding box center [1328, 474] width 403 height 64
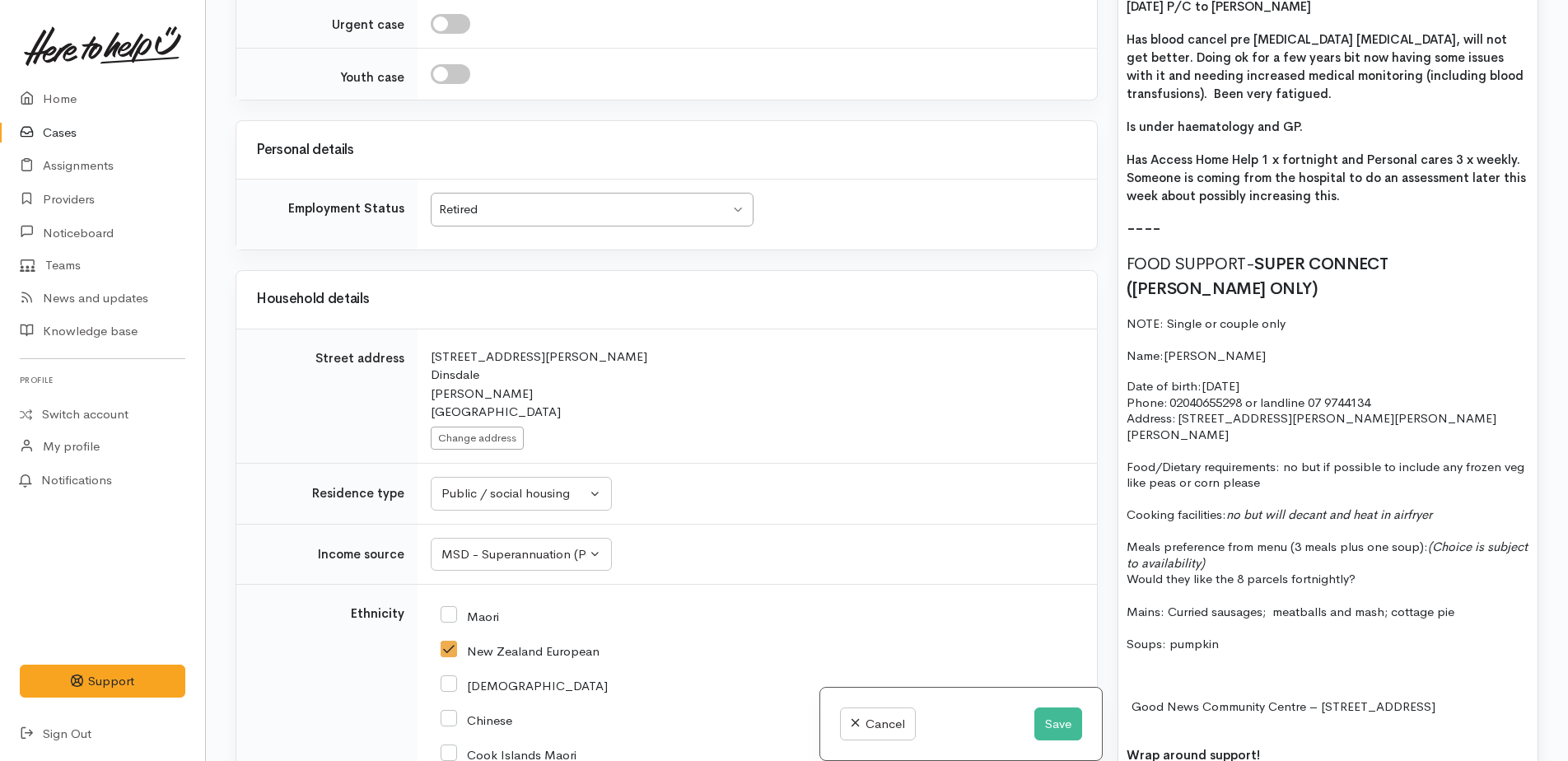
click at [1246, 506] on icon "no but will decant and heat in airfryer" at bounding box center [1329, 514] width 206 height 15
drag, startPoint x: 1288, startPoint y: 514, endPoint x: 1299, endPoint y: 524, distance: 14.9
click at [1299, 539] on p "Meals preference from menu (3 meals plus one soup): (Choice is subject to avail…" at bounding box center [1328, 555] width 403 height 32
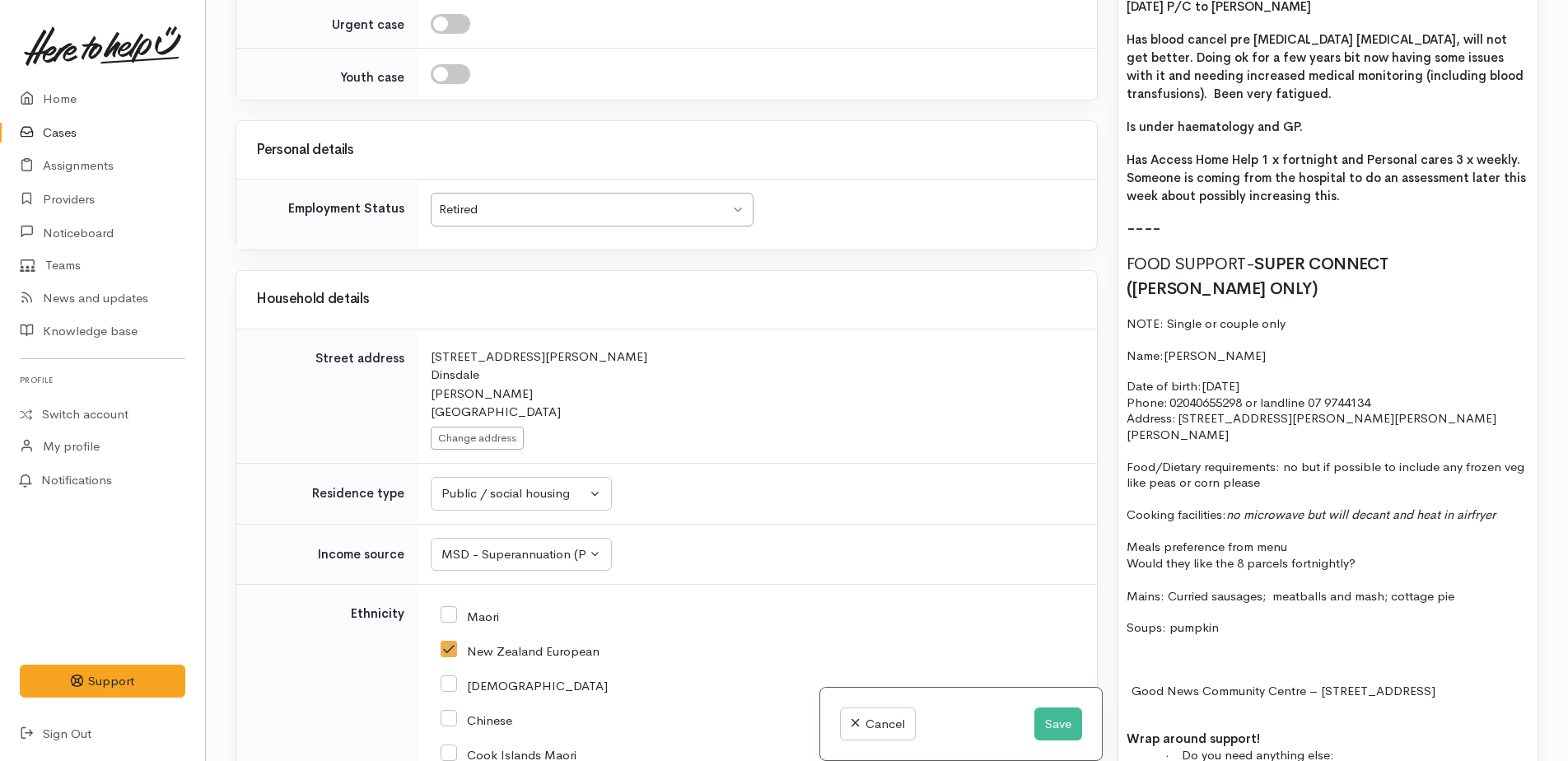
drag, startPoint x: 1126, startPoint y: 512, endPoint x: 1292, endPoint y: 511, distance: 166.0
click at [1292, 539] on p "Meals preference from menu" at bounding box center [1328, 547] width 403 height 16
drag, startPoint x: 1129, startPoint y: 563, endPoint x: 1181, endPoint y: 566, distance: 52.1
click at [1258, 613] on div "15/9/25 P/C to Lynne Has blood cancel pre leukaemia cancer, will not get better…" at bounding box center [1328, 580] width 419 height 1185
drag, startPoint x: 1162, startPoint y: 551, endPoint x: 1252, endPoint y: 591, distance: 98.5
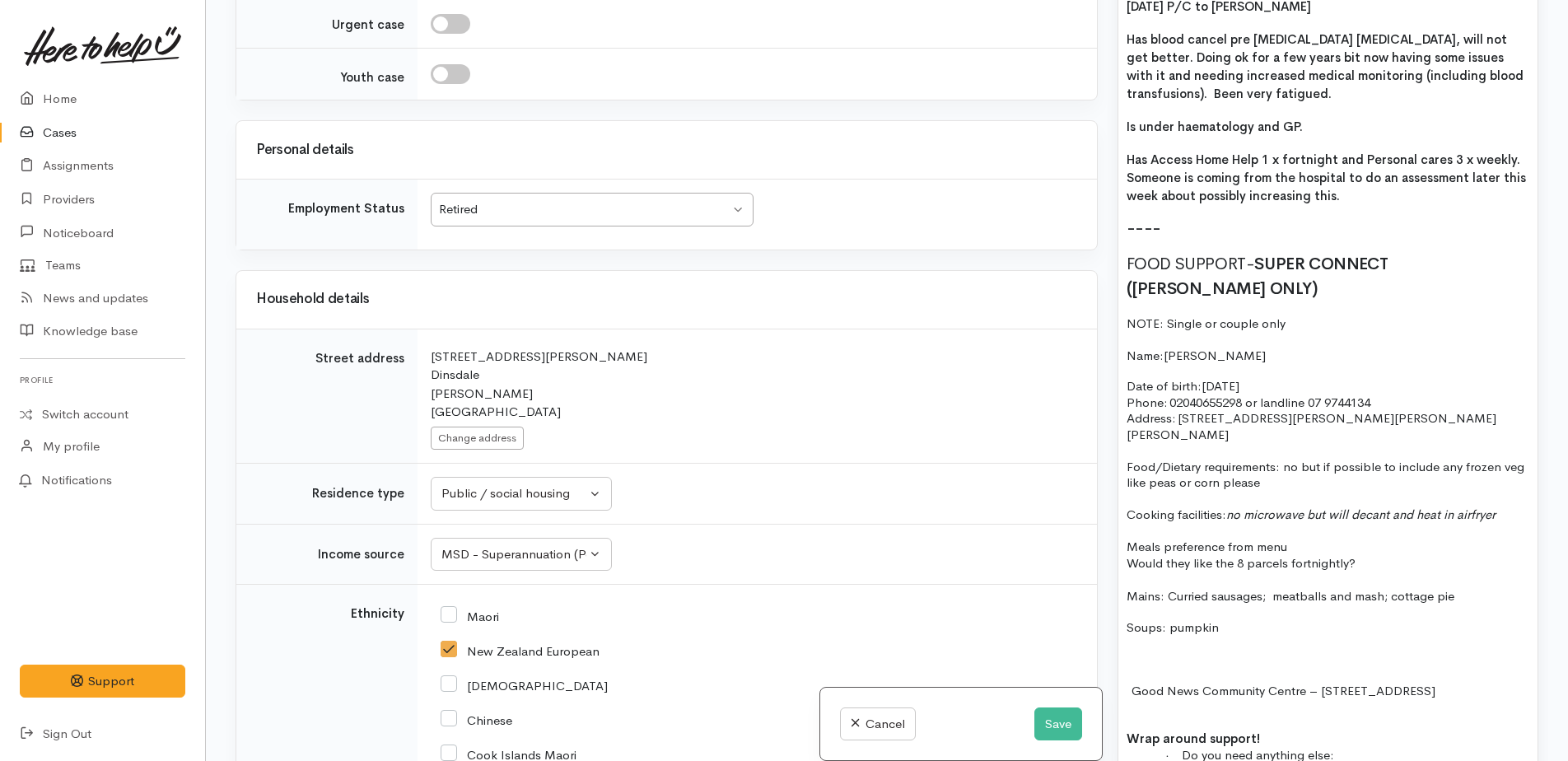
click at [1295, 610] on div "15/9/25 P/C to Lynne Has blood cancel pre leukaemia cancer, will not get better…" at bounding box center [1328, 580] width 419 height 1185
click at [1130, 587] on p "Mains: Curried sausages; meatballs and mash; cottage pie" at bounding box center [1328, 596] width 403 height 19
drag, startPoint x: 1129, startPoint y: 560, endPoint x: 1243, endPoint y: 597, distance: 119.9
click at [1243, 597] on div "15/9/25 P/C to Lynne Has blood cancel pre leukaemia cancer, will not get better…" at bounding box center [1328, 580] width 419 height 1185
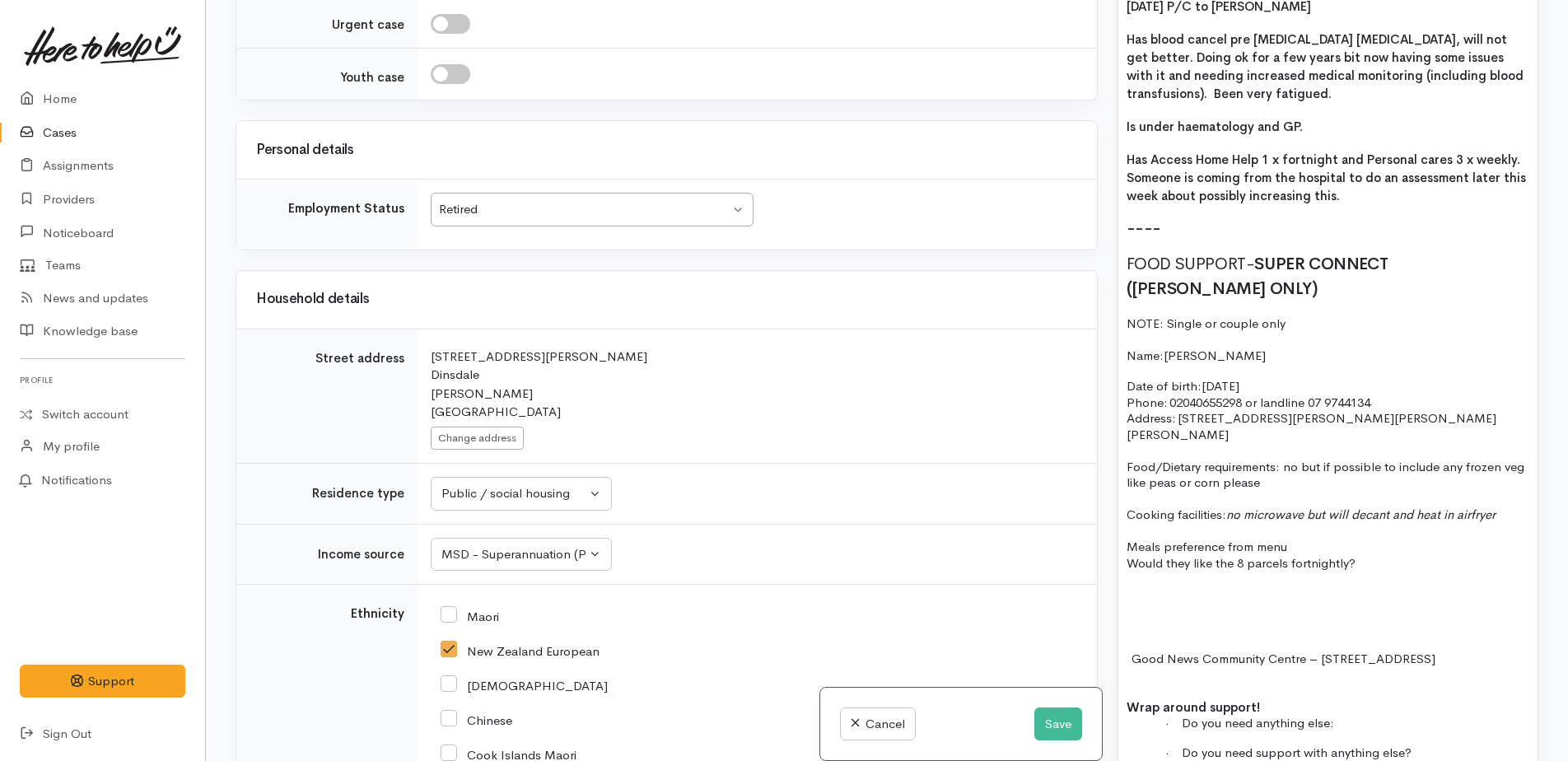
click at [1306, 539] on p "Meals preference from menu" at bounding box center [1328, 547] width 403 height 16
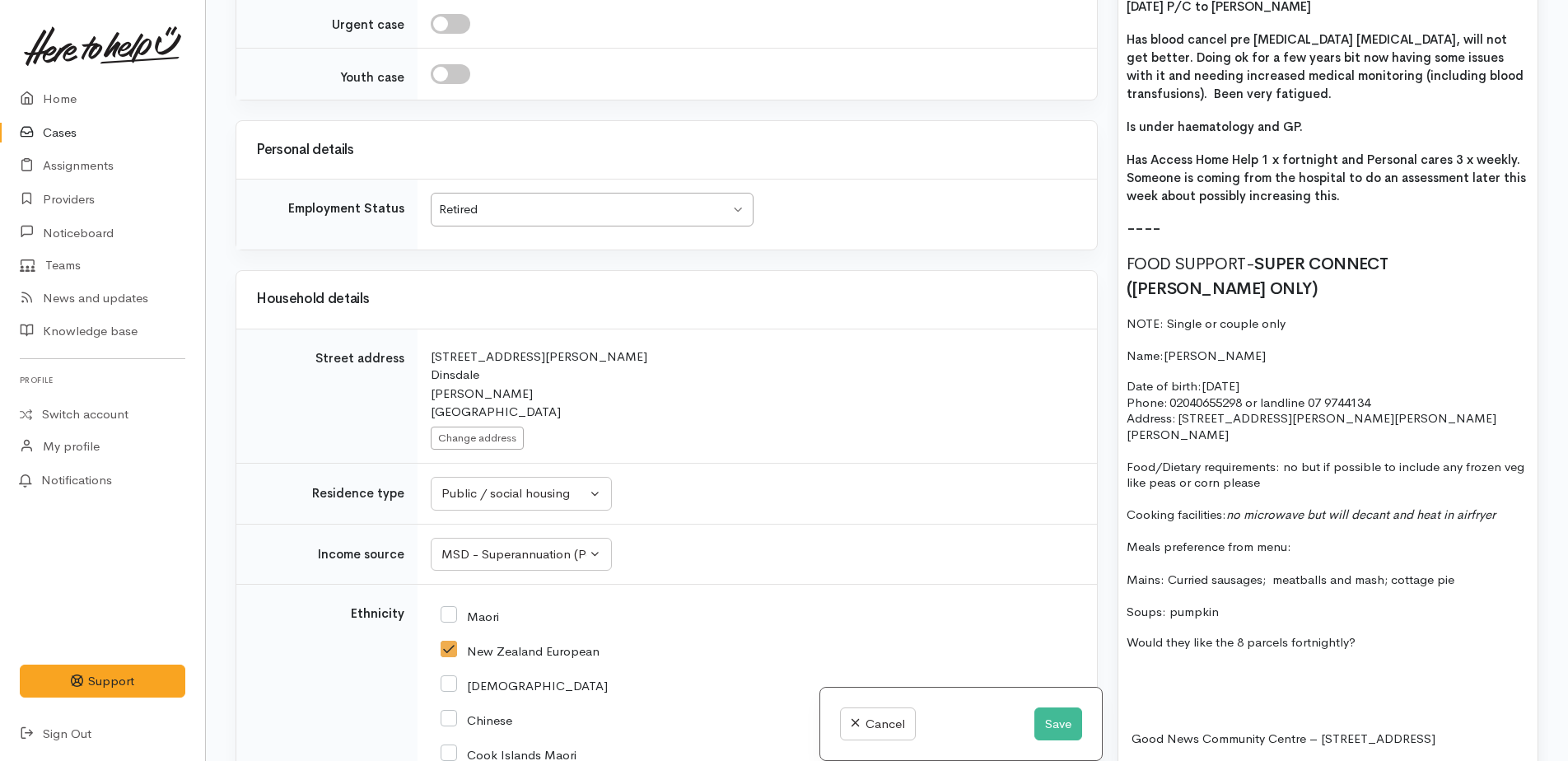
click at [1168, 571] on p "Mains: Curried sausages; meatballs and mash; cottage pie" at bounding box center [1328, 580] width 403 height 19
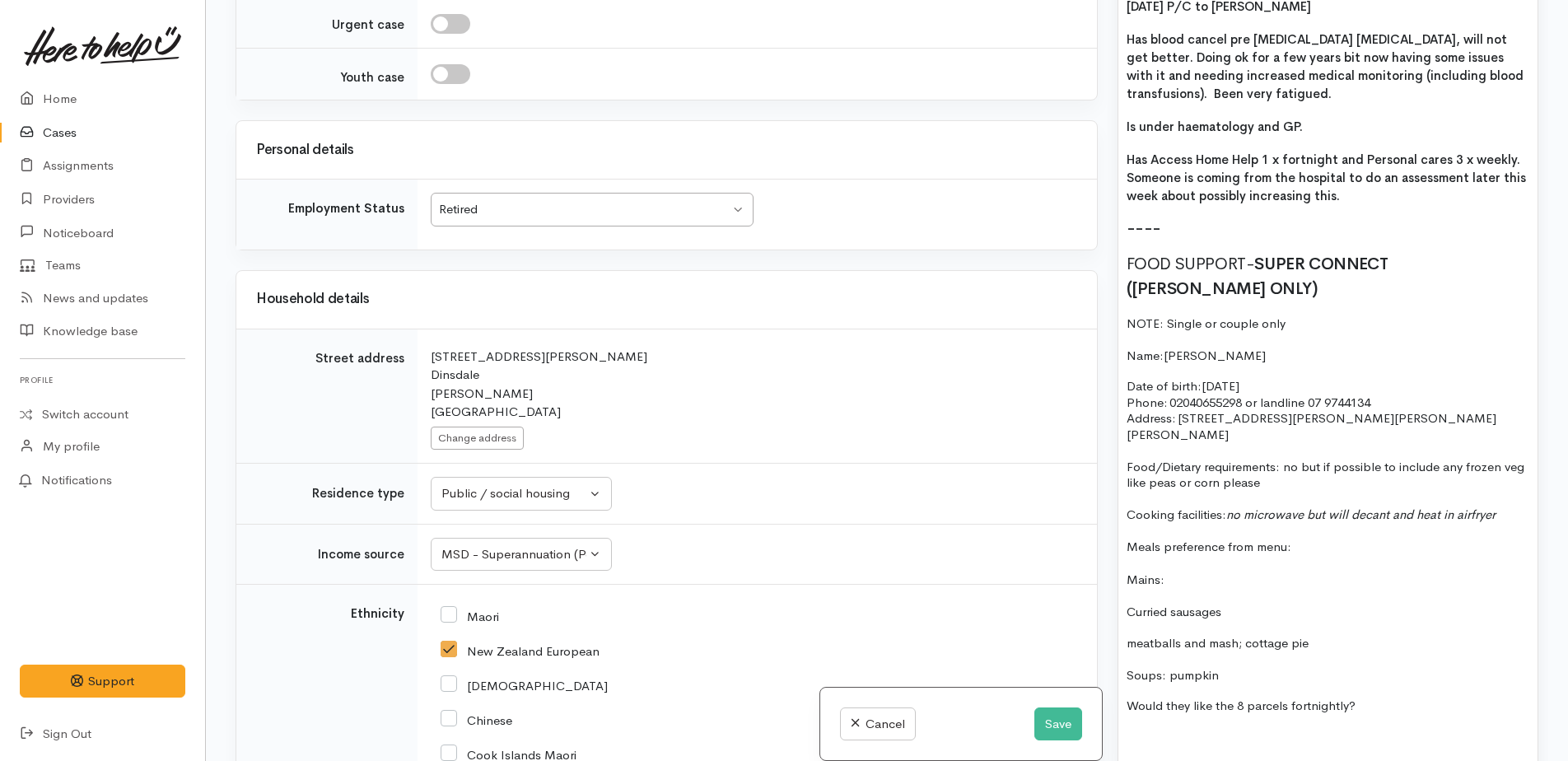
click at [1242, 634] on p "meatballs and mash; cottage pie" at bounding box center [1328, 643] width 403 height 19
drag, startPoint x: 1123, startPoint y: 543, endPoint x: 1189, endPoint y: 537, distance: 66.3
click at [1189, 537] on div "15/9/25 P/C to Lynne Has blood cancel pre leukaemia cancer, will not get better…" at bounding box center [1328, 652] width 419 height 1328
click at [1218, 571] on p "Mains:" at bounding box center [1328, 580] width 403 height 19
click at [1233, 667] on p "cottage pie" at bounding box center [1328, 676] width 403 height 19
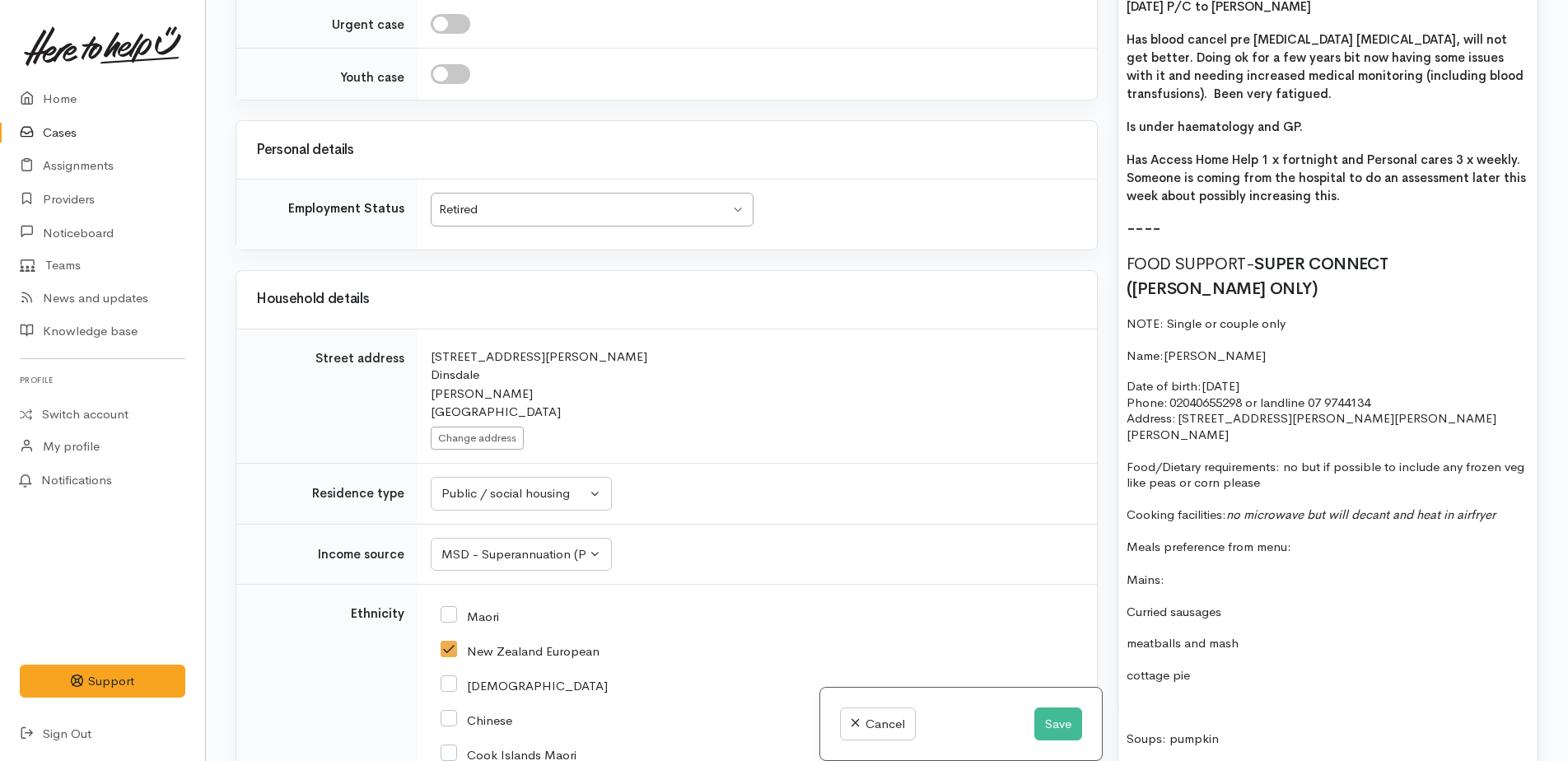
click at [1168, 730] on p "Soups: pumpkin" at bounding box center [1328, 739] width 403 height 19
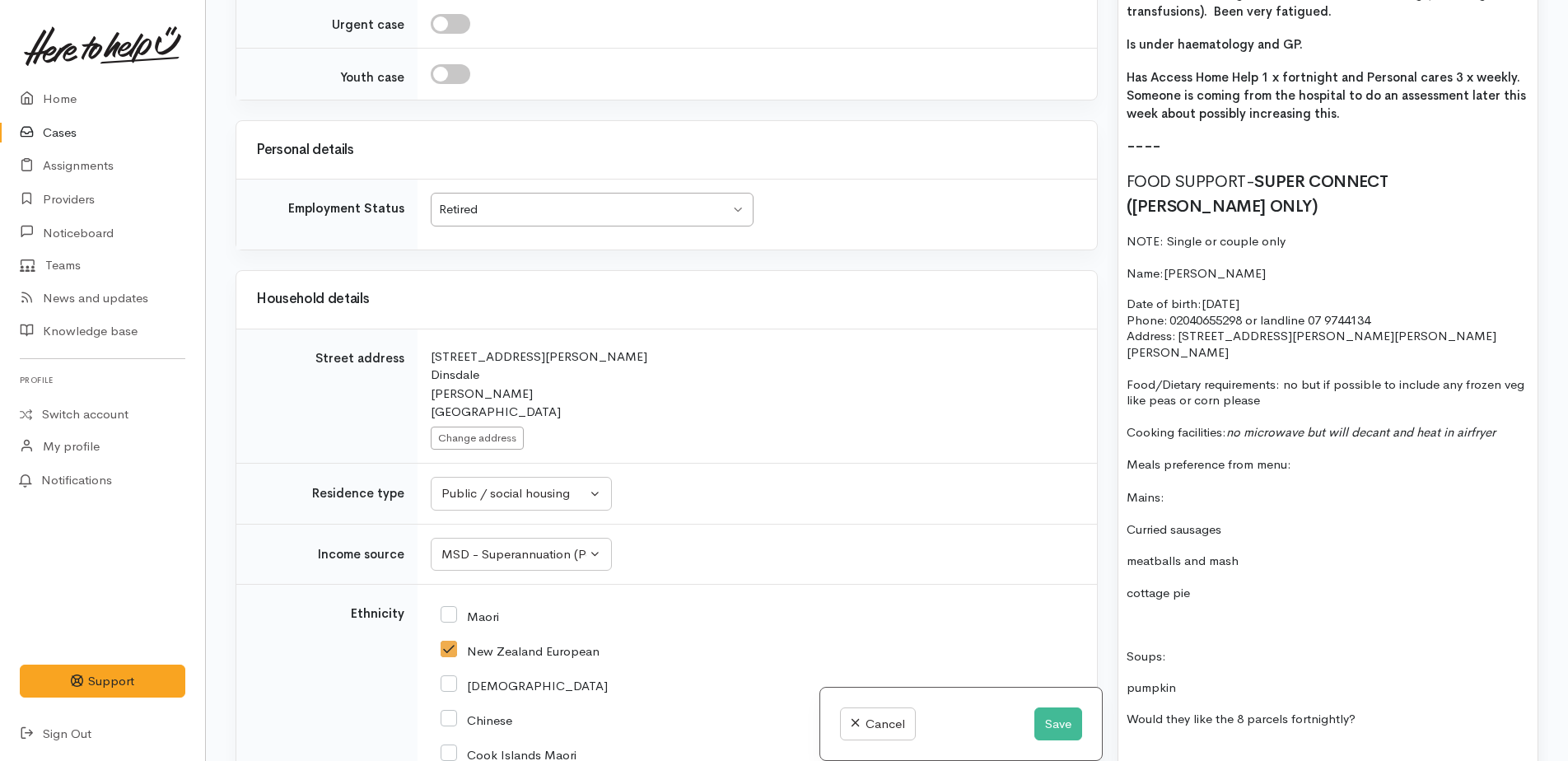
click at [1204, 666] on div "15/9/25 P/C to Lynne Has blood cancel pre leukaemia cancer, will not get better…" at bounding box center [1328, 602] width 419 height 1392
click at [1196, 679] on p "pumpkin" at bounding box center [1328, 688] width 403 height 19
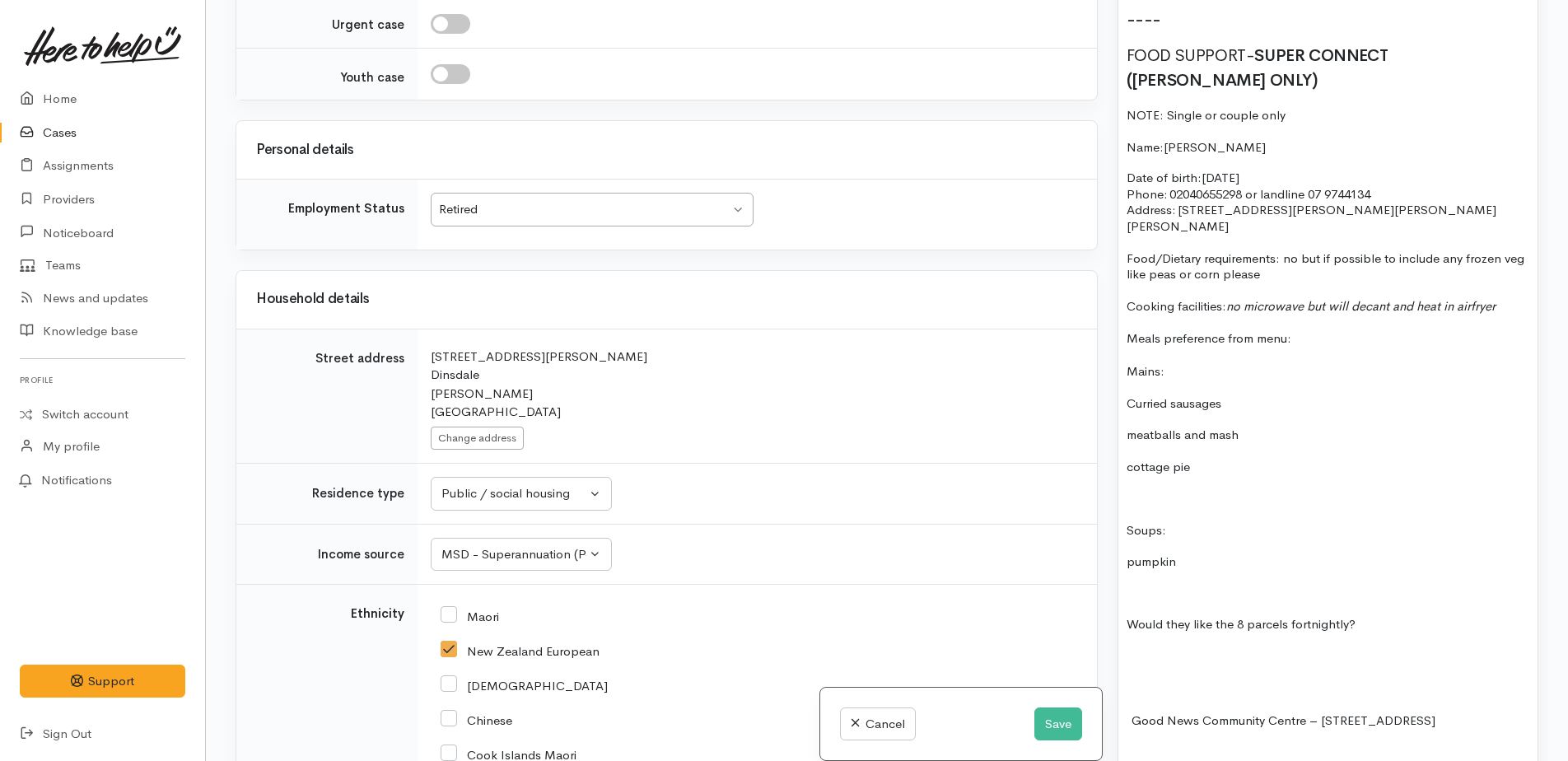
scroll to position [1401, 0]
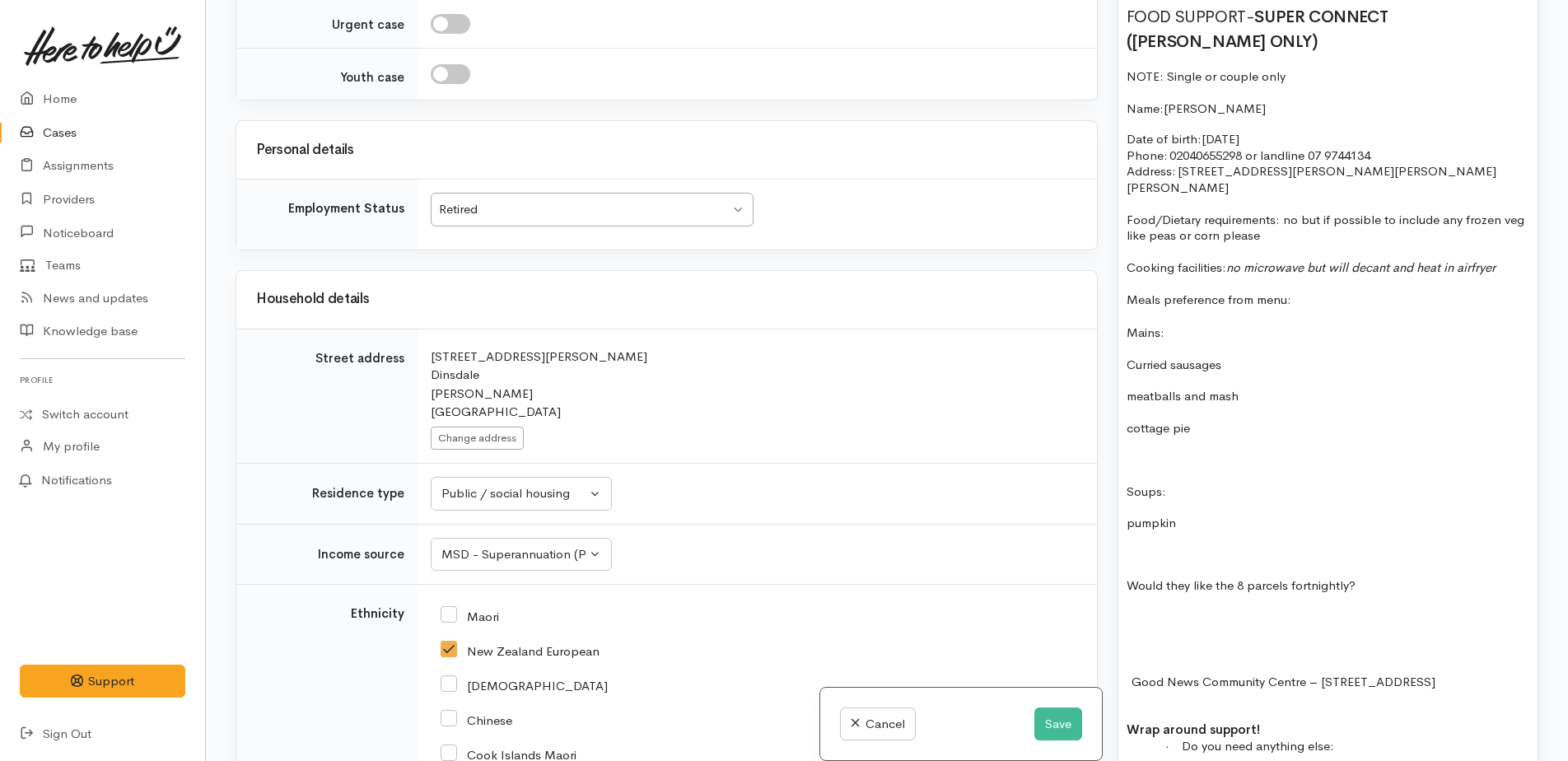
drag, startPoint x: 1148, startPoint y: 613, endPoint x: 1136, endPoint y: 595, distance: 21.6
click at [1147, 641] on p at bounding box center [1328, 649] width 403 height 16
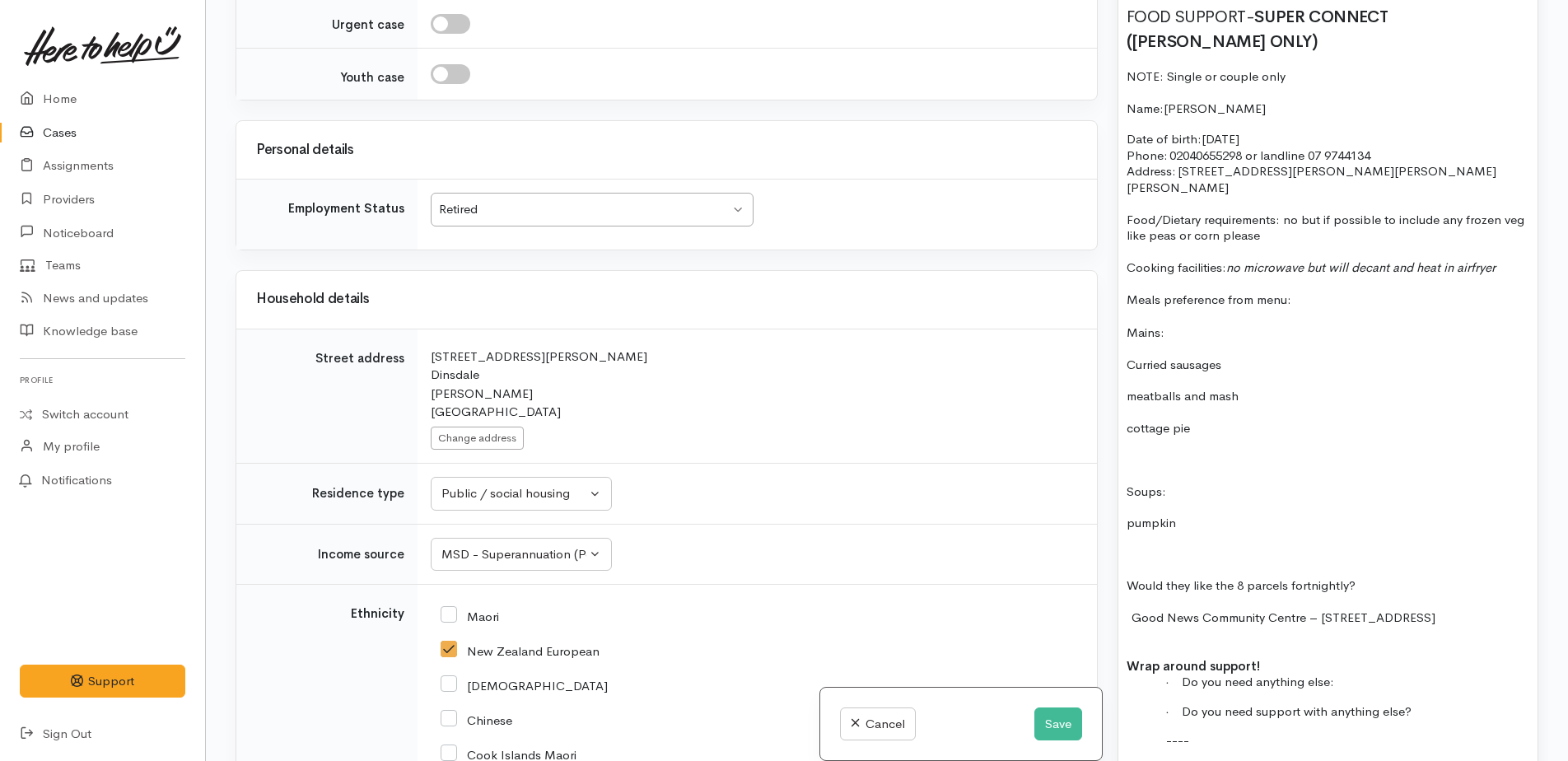
click at [1129, 594] on p at bounding box center [1328, 602] width 403 height 16
click at [1178, 626] on p "-" at bounding box center [1328, 634] width 403 height 16
click at [1136, 610] on span "Pick up from Good News Community Centre – 78 Breckons Ave, Nawton" at bounding box center [1322, 617] width 378 height 15
click at [1138, 610] on span "Pick up from Good News Community Centre – 78 Breckons Ave, Nawton" at bounding box center [1322, 617] width 378 height 15
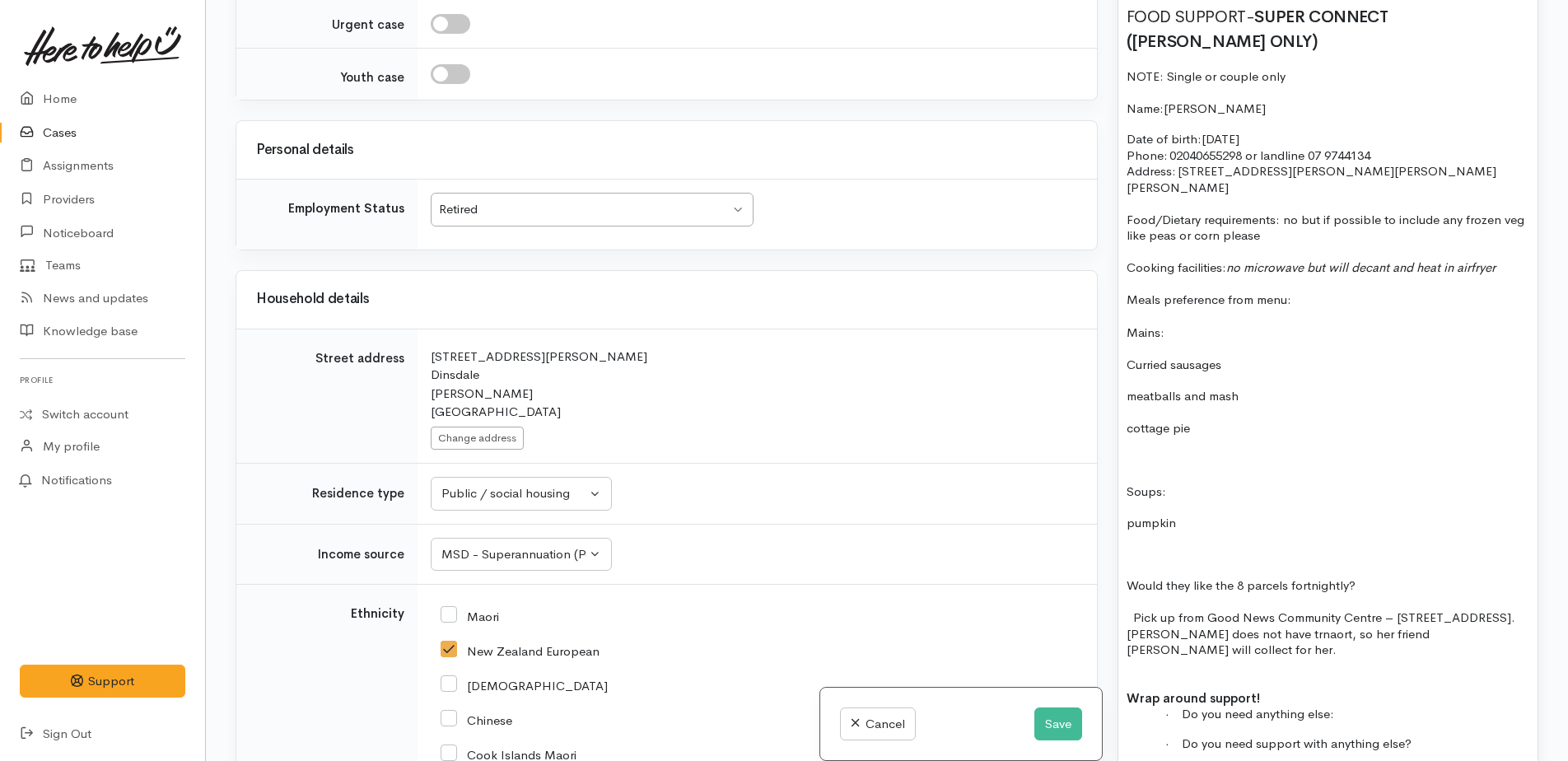
drag, startPoint x: 1306, startPoint y: 608, endPoint x: 1353, endPoint y: 601, distance: 47.5
click at [1377, 614] on p "- Pick up from Good News Community Centre – 78 Breckons Ave, Nawton. Lynne does…" at bounding box center [1328, 634] width 403 height 49
click at [1340, 624] on p "- Pick up from Good News Community Centre – 78 Breckons Ave, Nawton. Lynne does…" at bounding box center [1328, 634] width 403 height 49
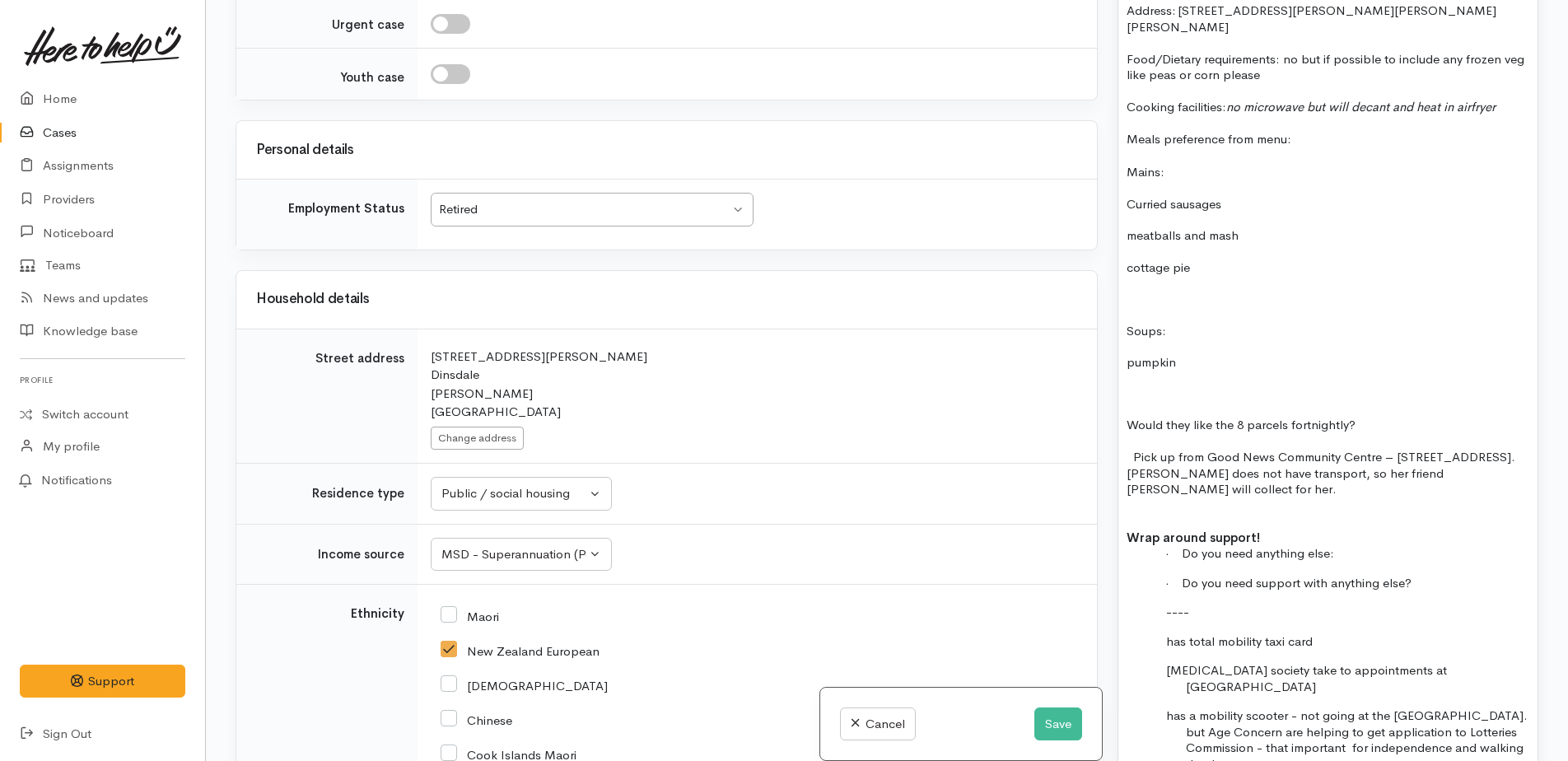
scroll to position [1565, 0]
click at [1359, 542] on p "· Do you need anything else:" at bounding box center [1358, 550] width 343 height 16
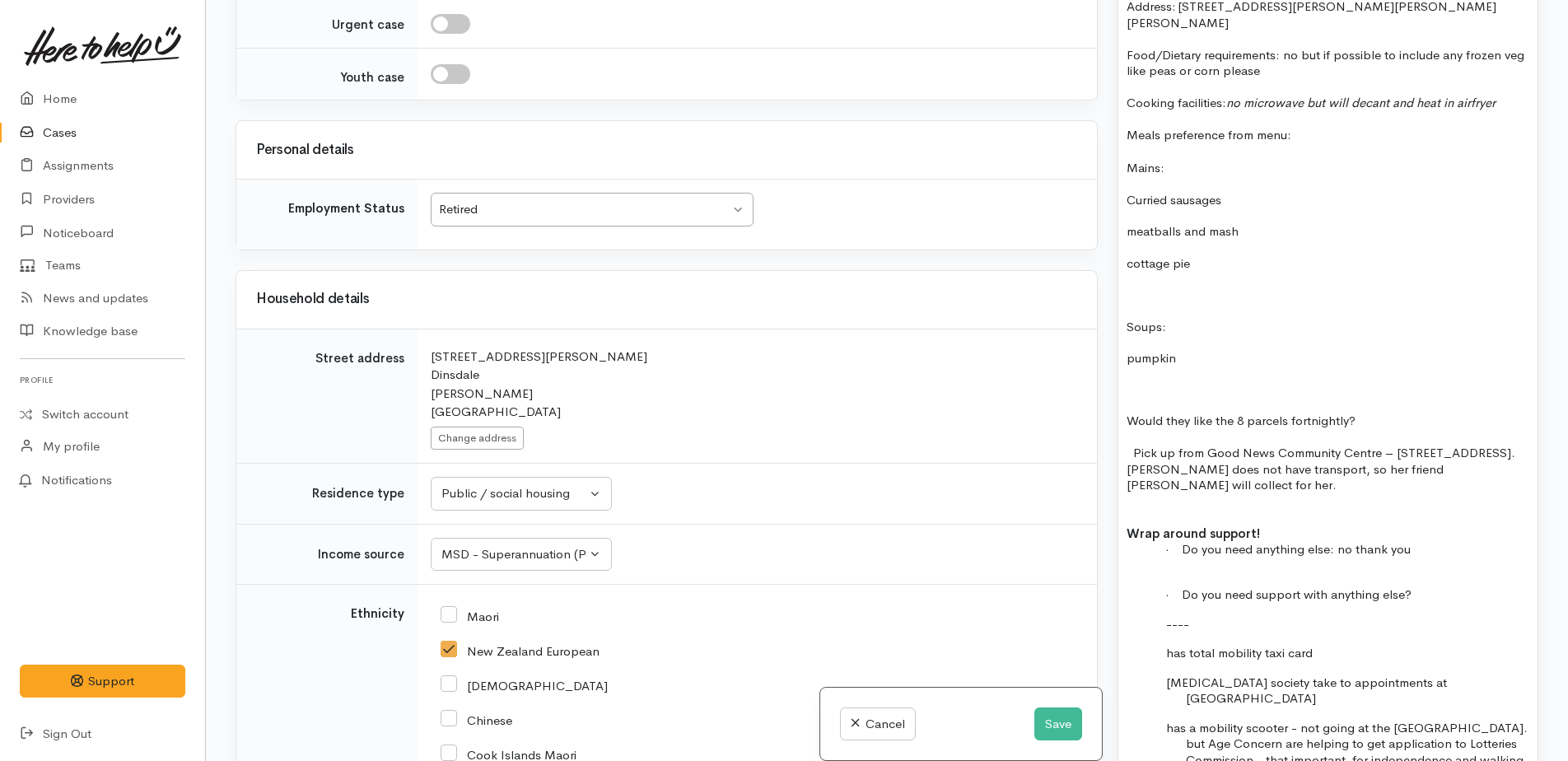
click at [1423, 586] on p "· Do you need support with anything else?" at bounding box center [1358, 595] width 343 height 16
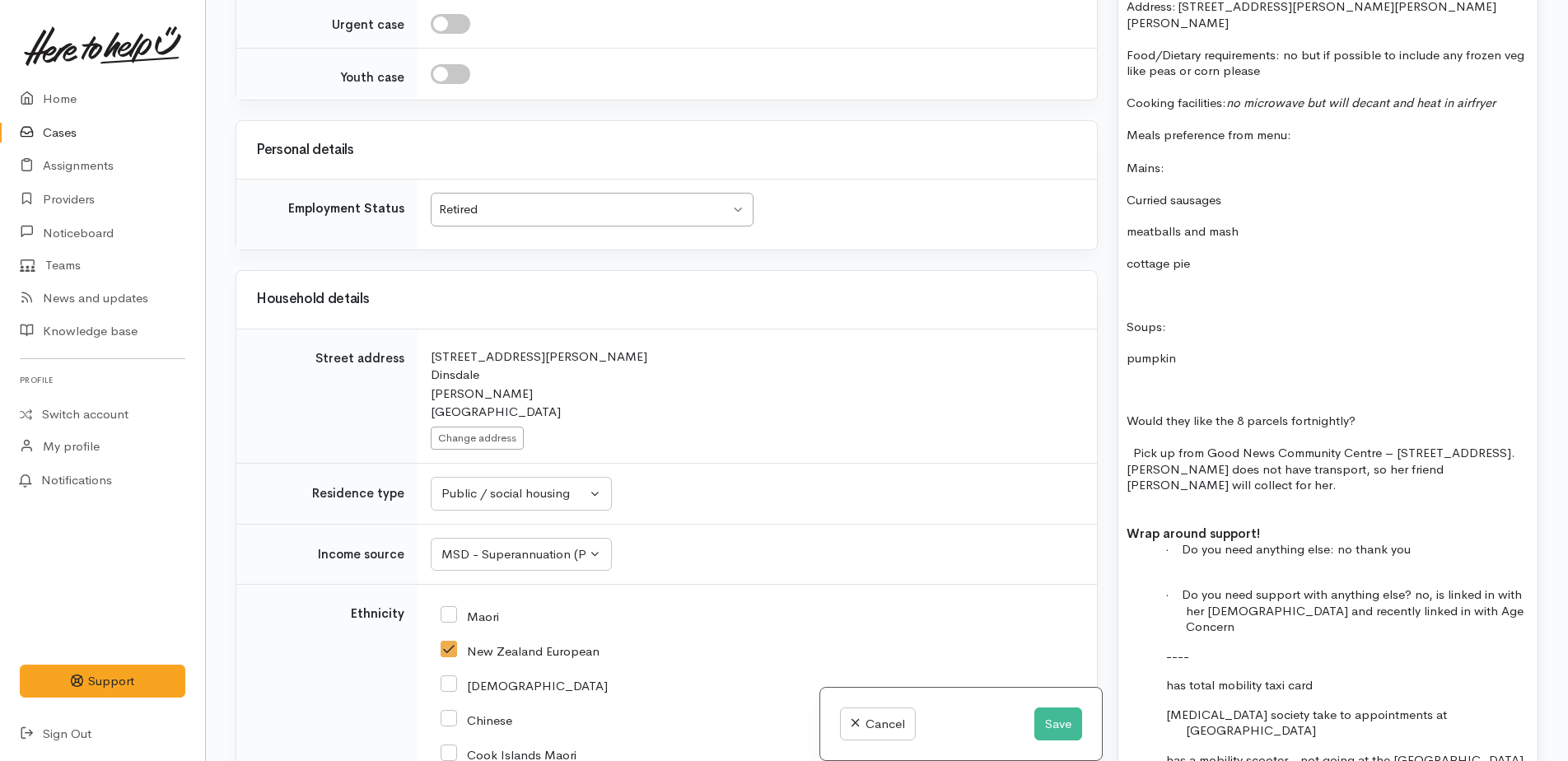
click at [1477, 586] on p "· Do you need support with anything else? no, is linked in with her church and …" at bounding box center [1358, 611] width 343 height 49
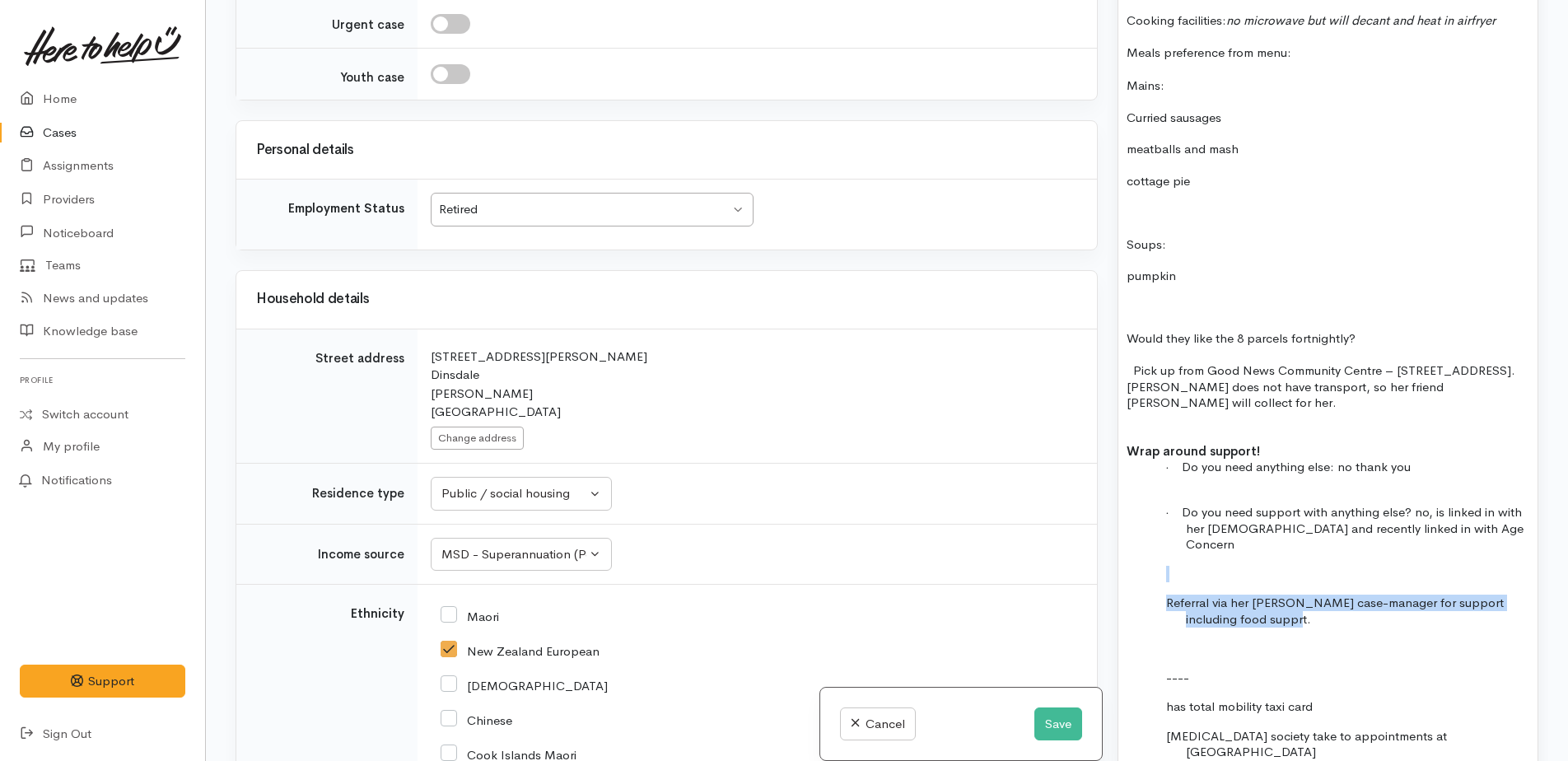
drag, startPoint x: 1286, startPoint y: 572, endPoint x: 1243, endPoint y: 574, distance: 43.0
click at [1154, 524] on div "15/9/25 P/C to Lynne Has blood cancel pre leukaemia cancer, will not get better…" at bounding box center [1328, 265] width 419 height 1543
click at [1276, 640] on p at bounding box center [1358, 649] width 343 height 16
click at [1242, 595] on span "Referral via her Kianga Ora case-manager for support including food supprt." at bounding box center [1335, 611] width 338 height 32
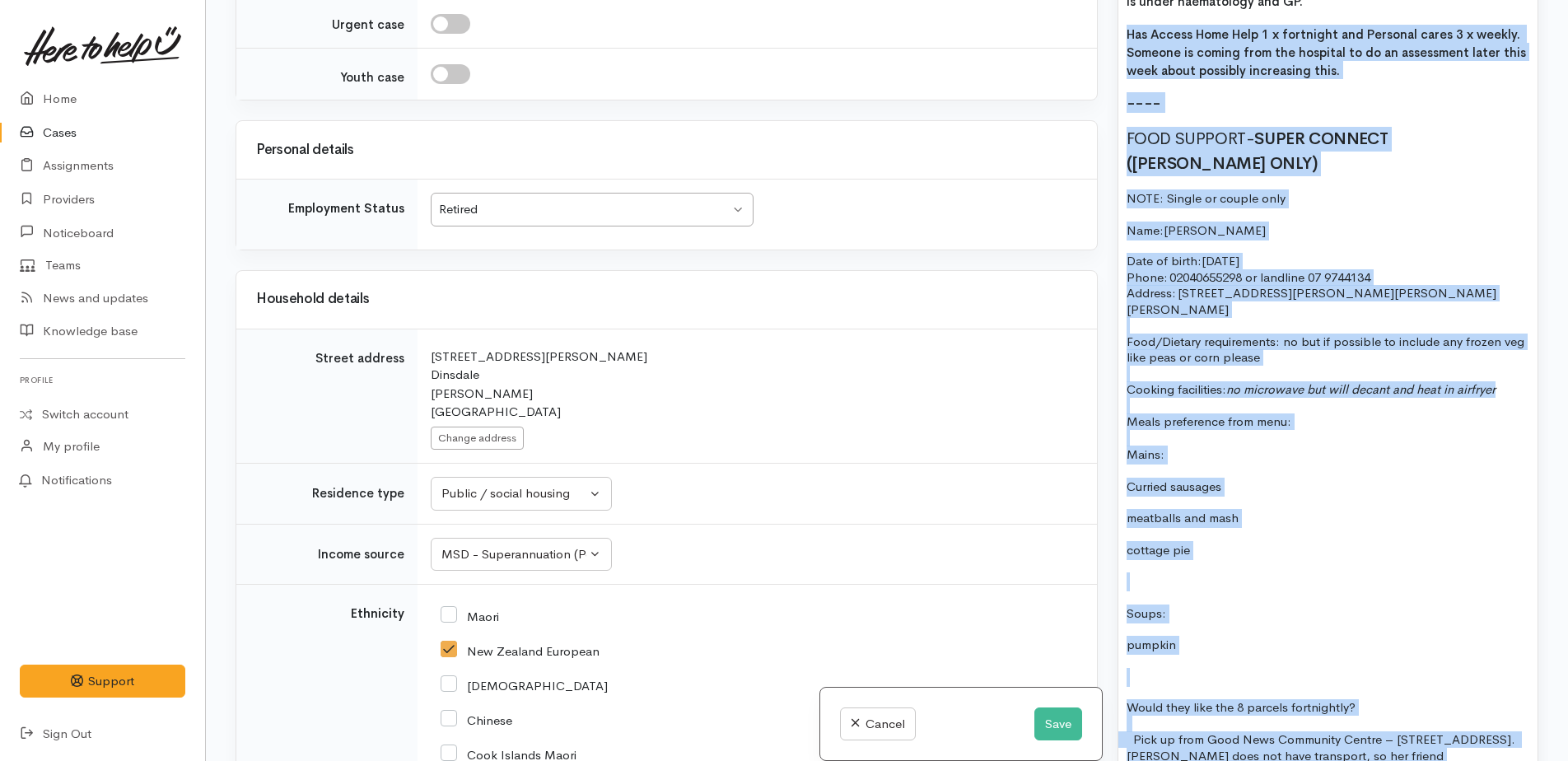
scroll to position [1221, 0]
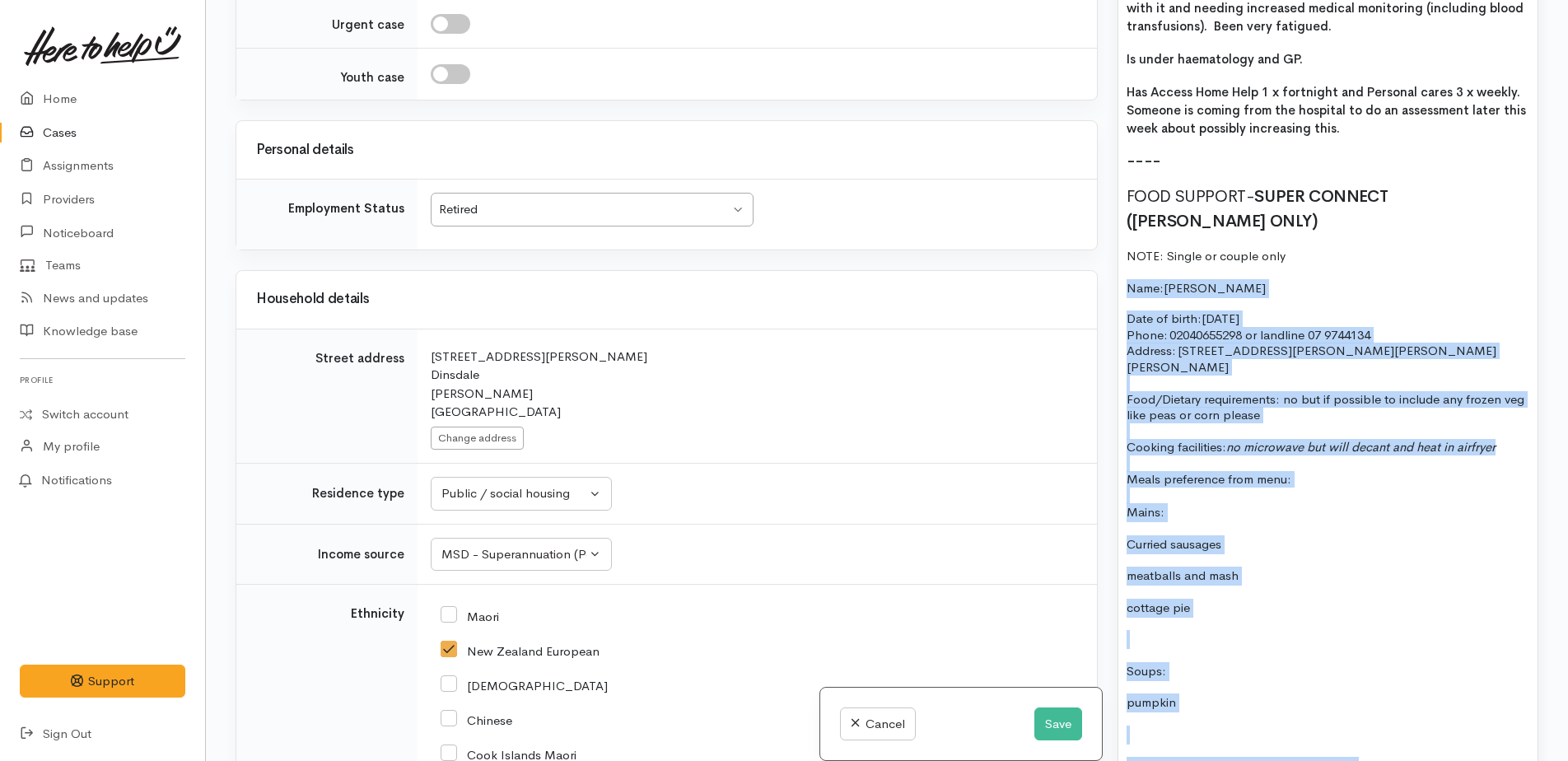
drag, startPoint x: 1277, startPoint y: 573, endPoint x: 1126, endPoint y: 261, distance: 346.6
click at [1126, 261] on div "15/9/25 P/C to Lynne Has blood cancel pre leukaemia cancer, will not get better…" at bounding box center [1328, 692] width 419 height 1543
copy div "Name: Lynne Henderson Date of birth: 3/11/1947 Phone:   02040655298 or landline…"
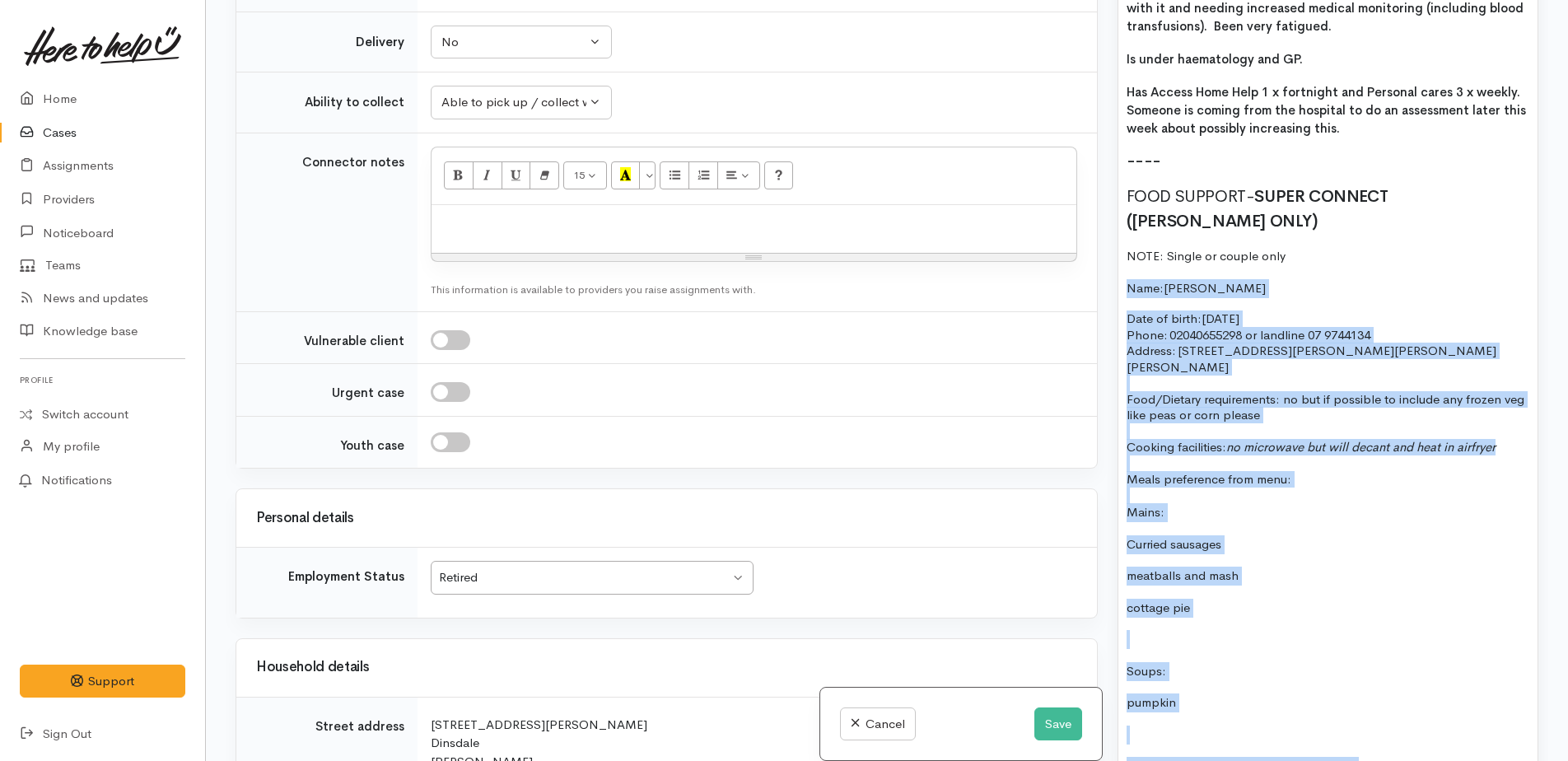
scroll to position [1078, 0]
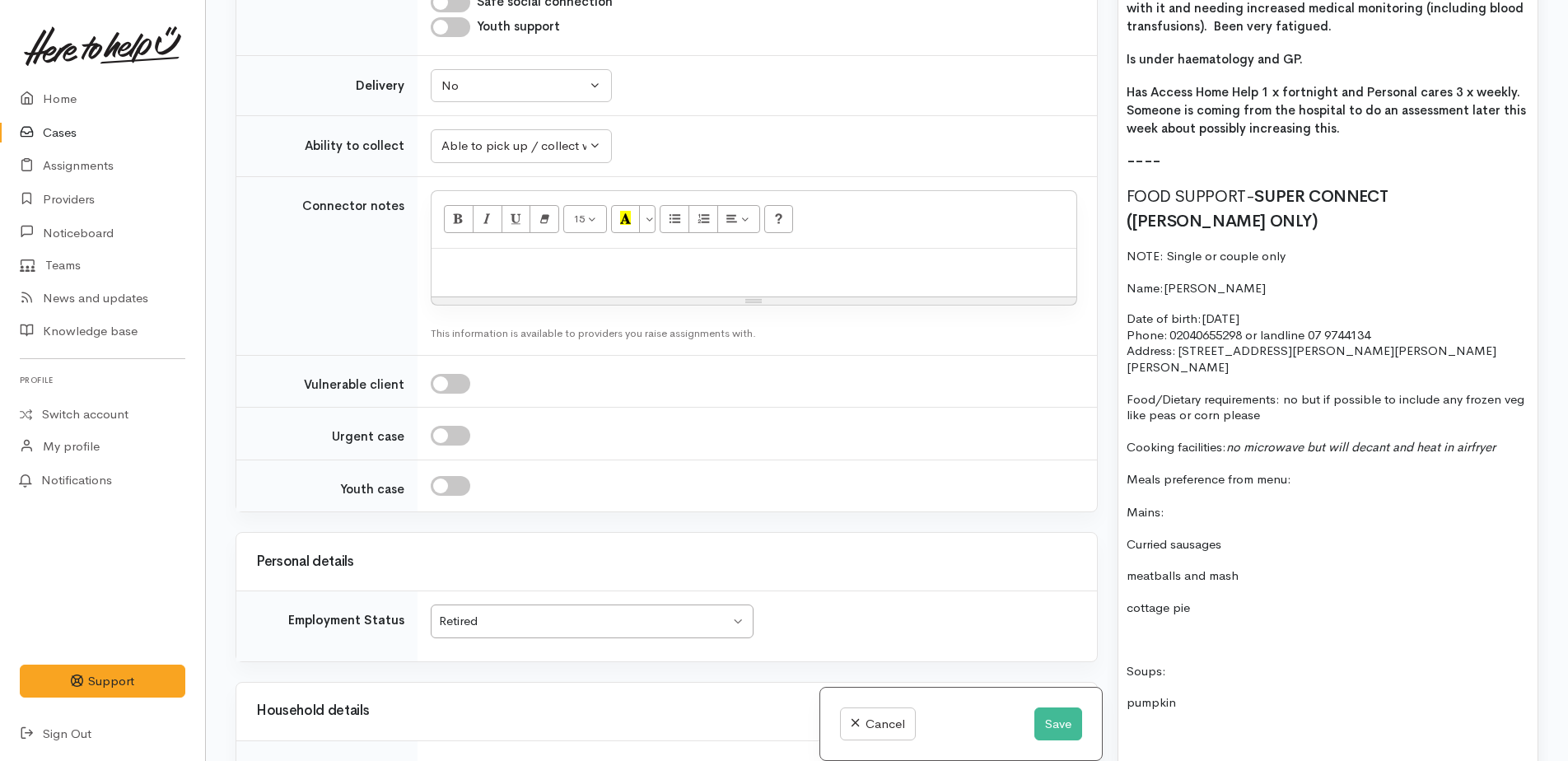
paste div
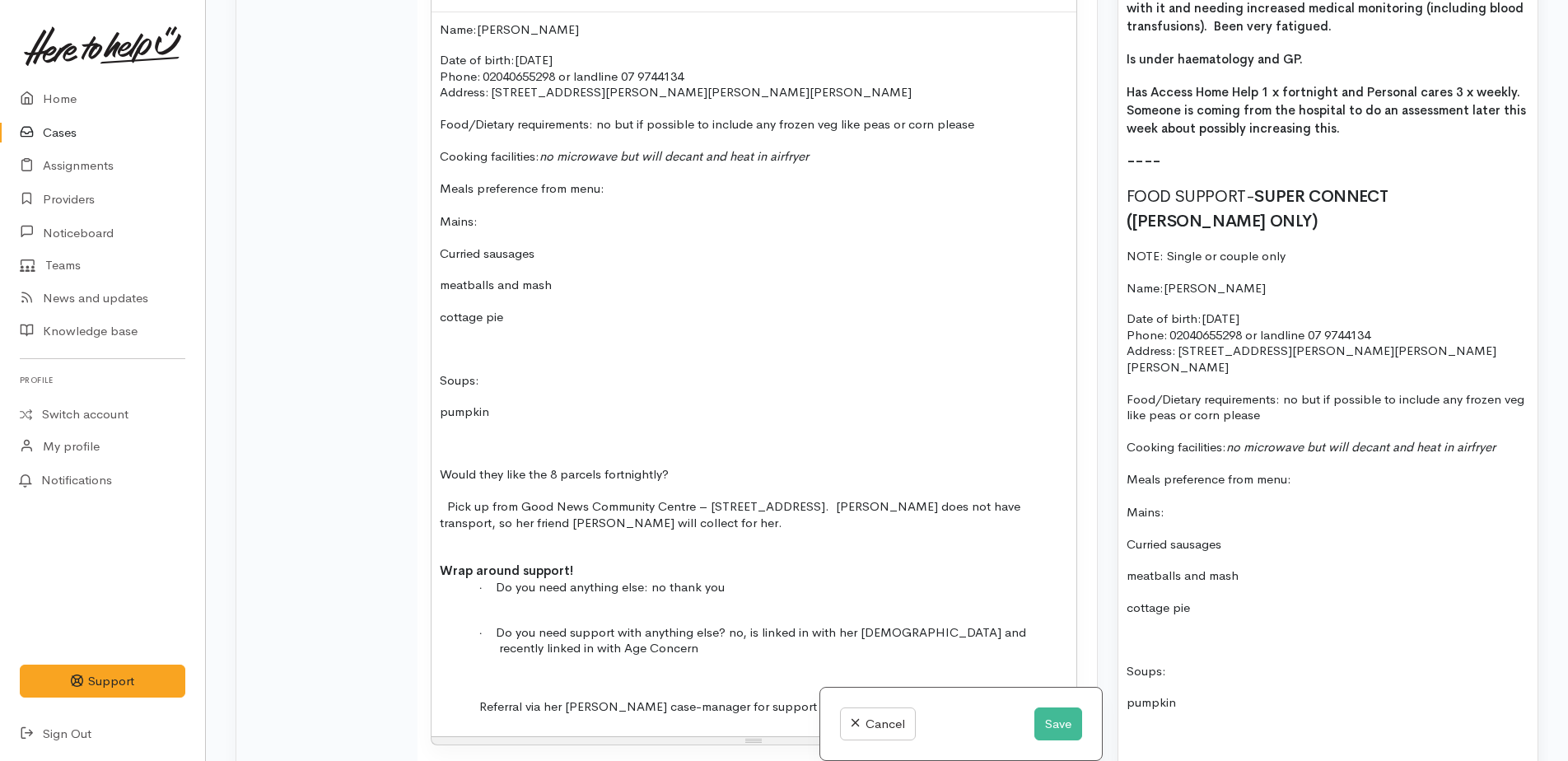
scroll to position [1350, 0]
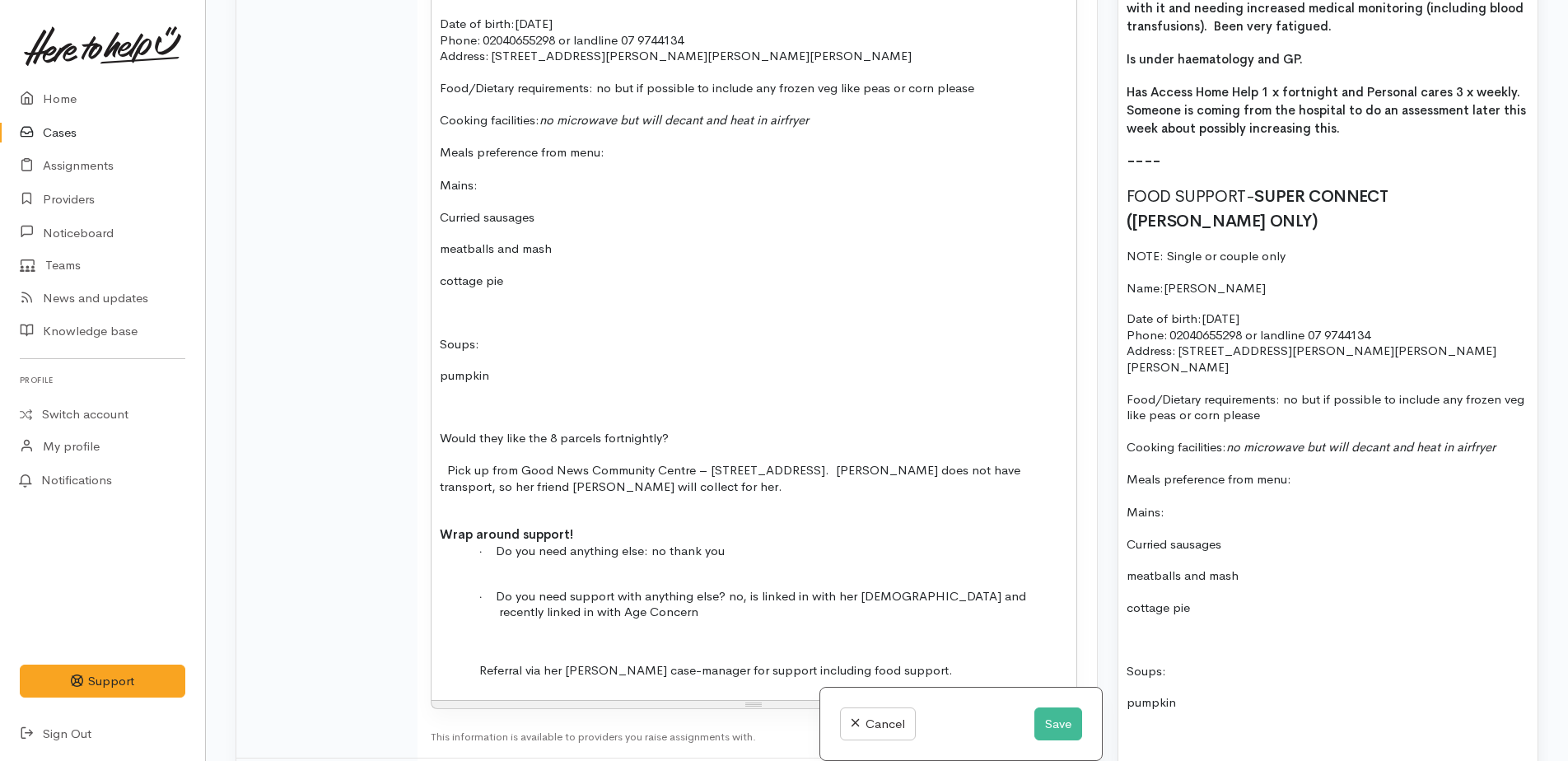
click at [509, 440] on span "Would they like the 8 parcels fortnightly?" at bounding box center [554, 437] width 229 height 15
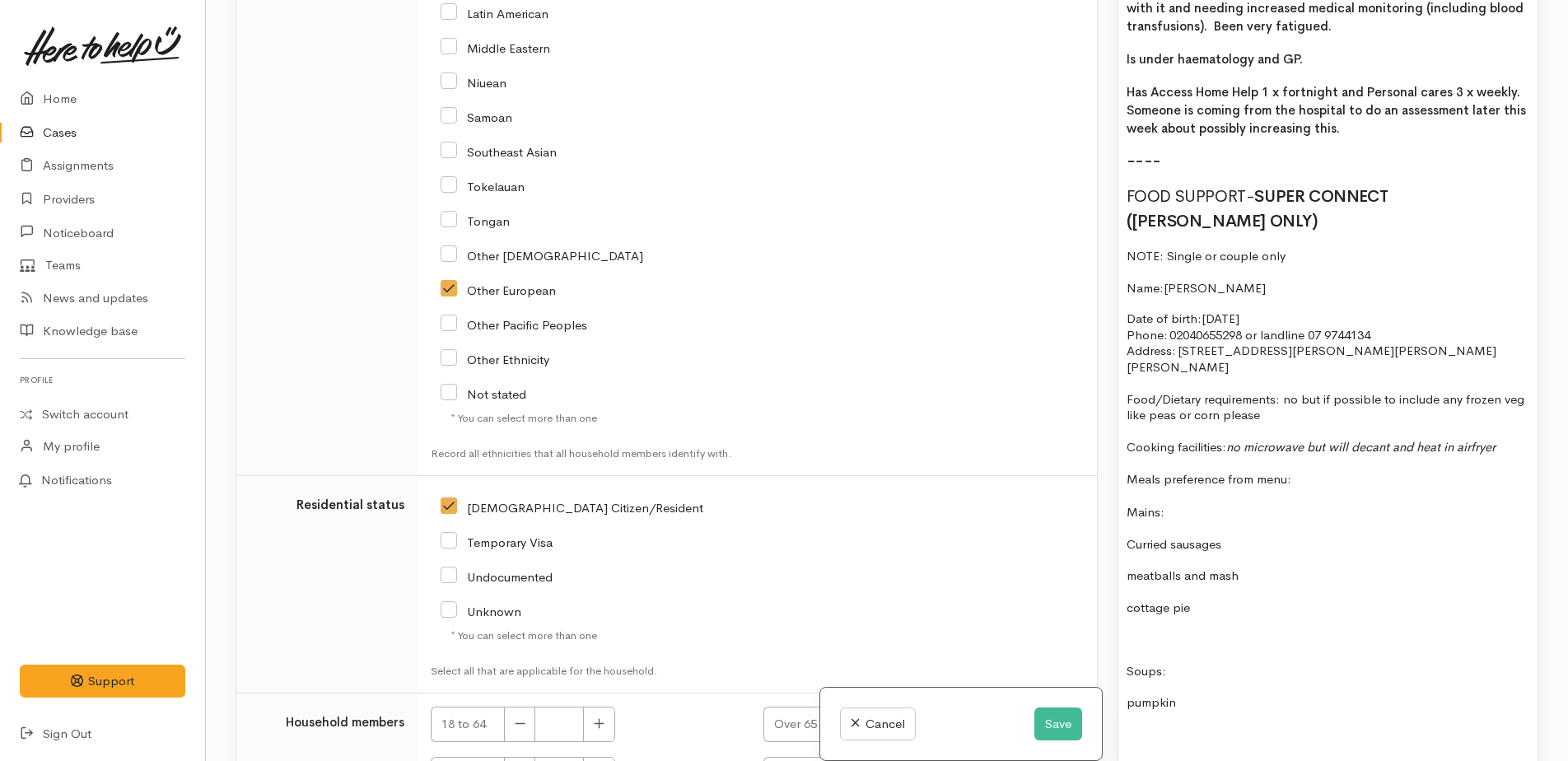
scroll to position [3318, 0]
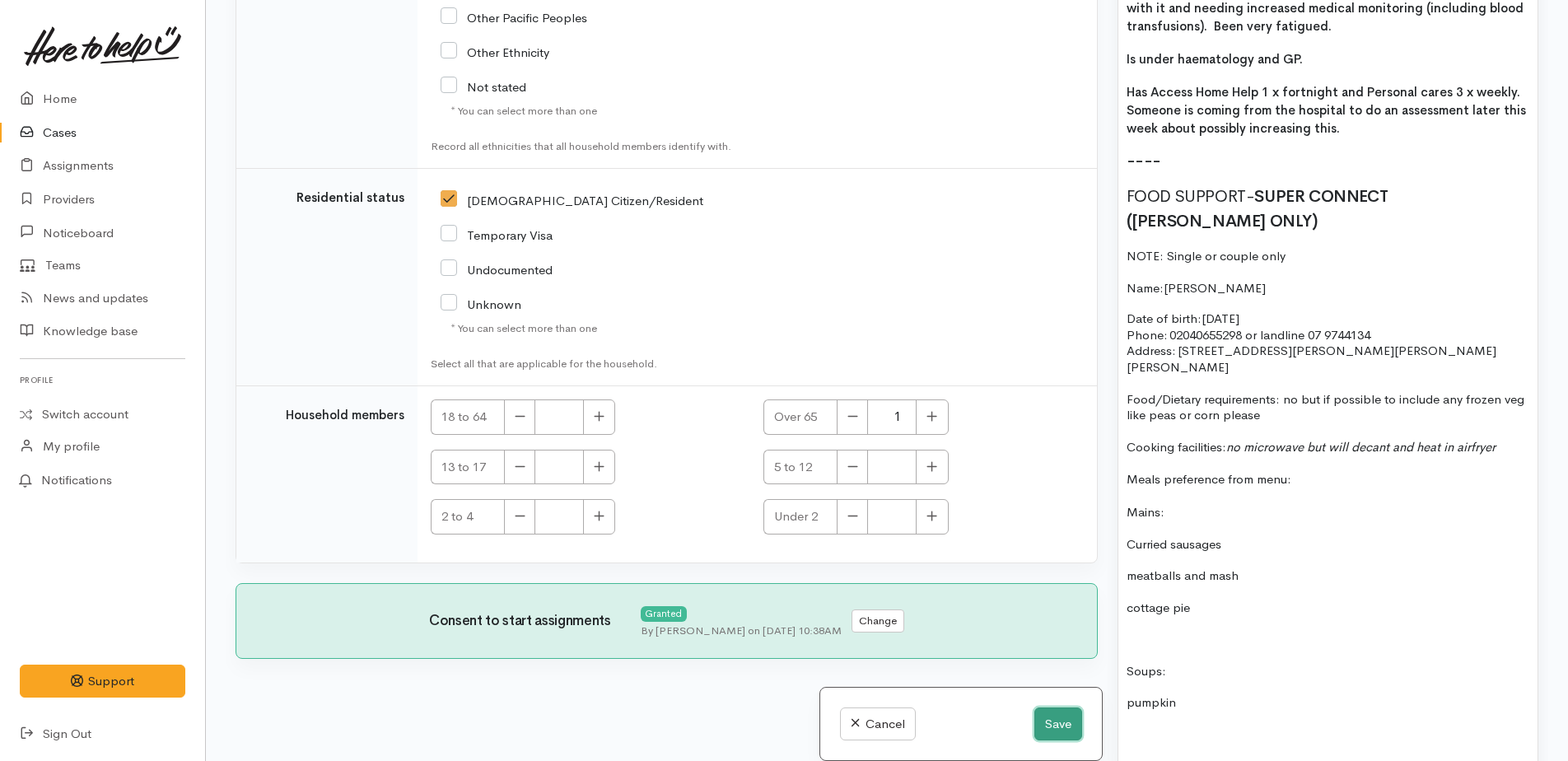
click at [1039, 727] on button "Save" at bounding box center [1057, 725] width 48 height 34
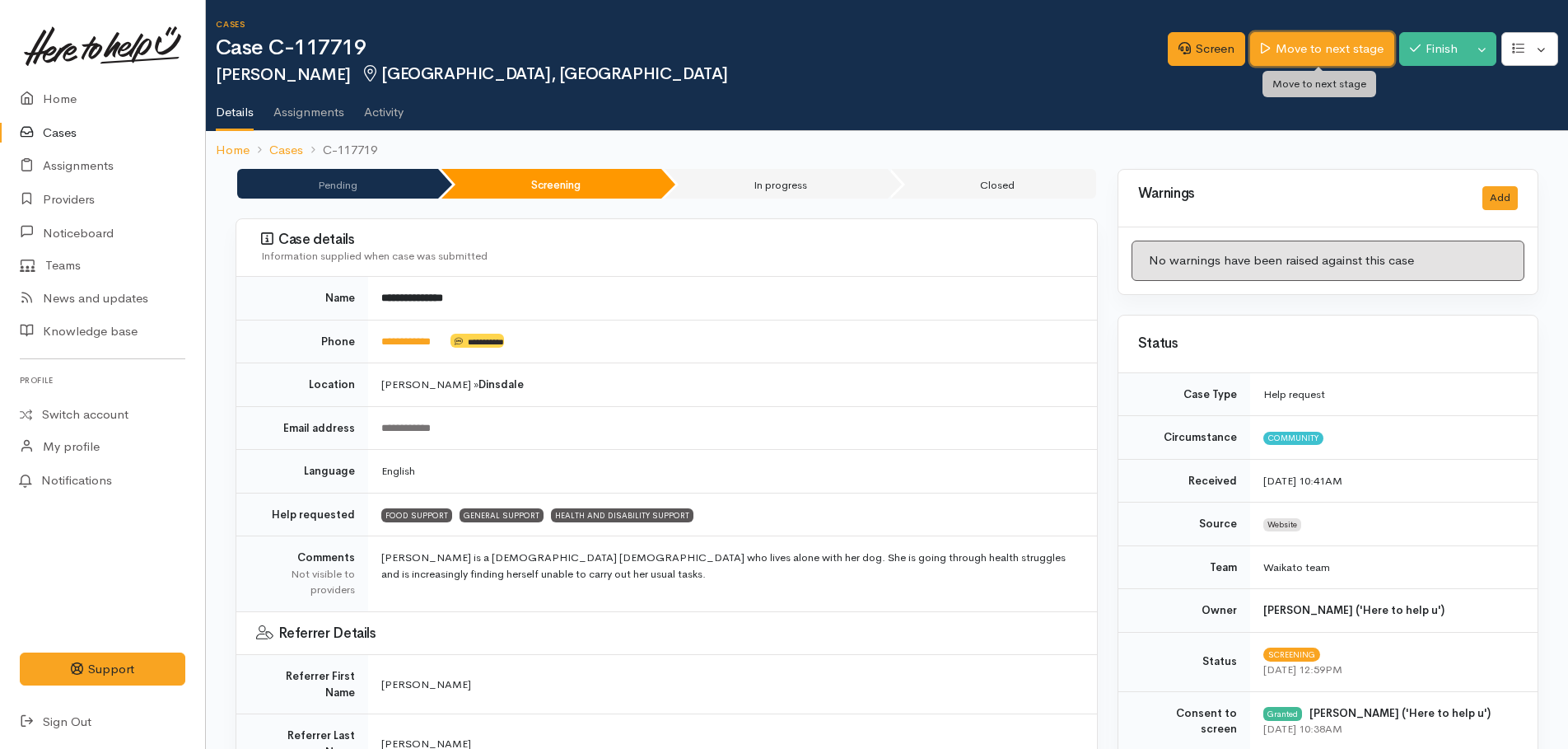
click at [1370, 52] on link "Move to next stage" at bounding box center [1321, 49] width 143 height 34
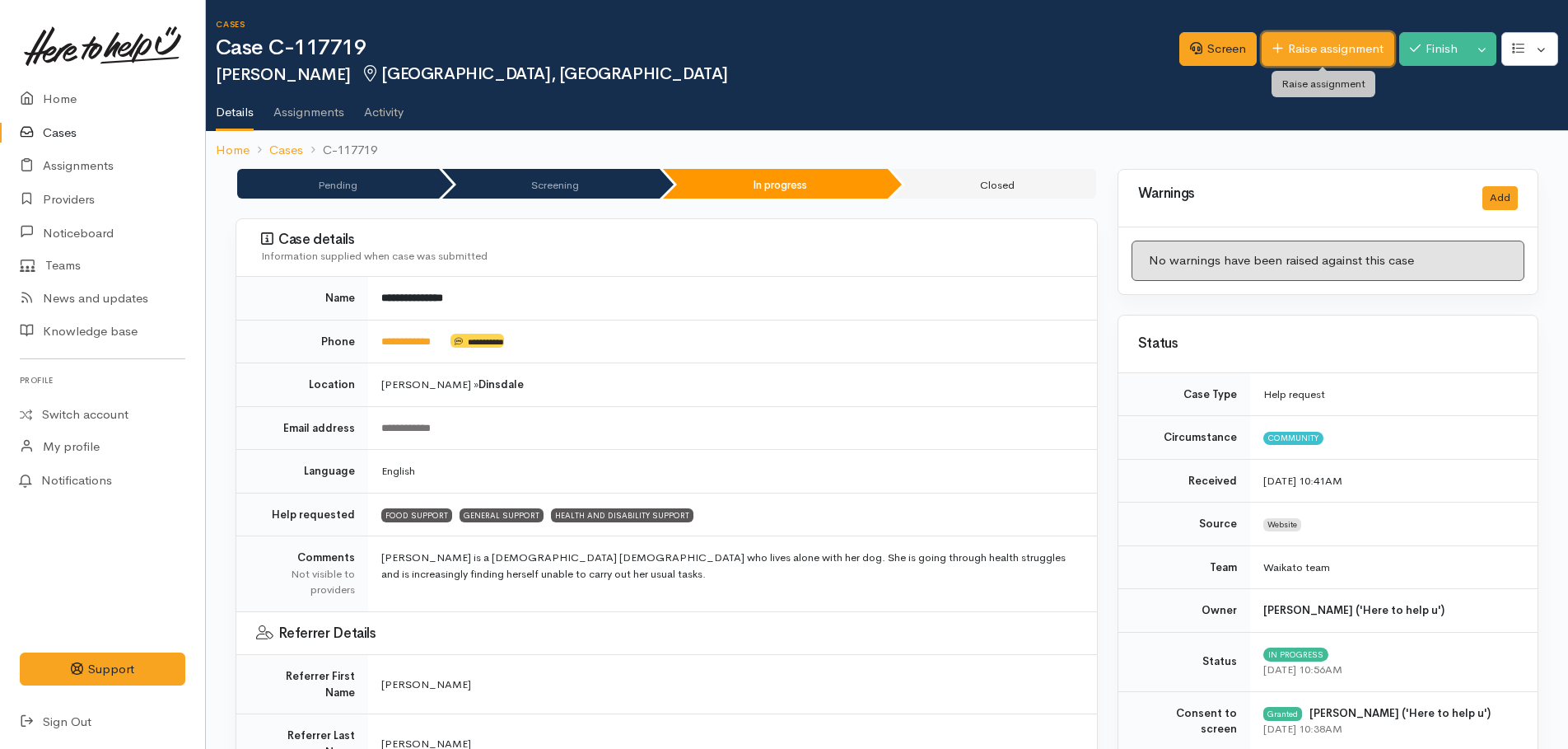
click at [1305, 54] on link "Raise assignment" at bounding box center [1327, 49] width 132 height 34
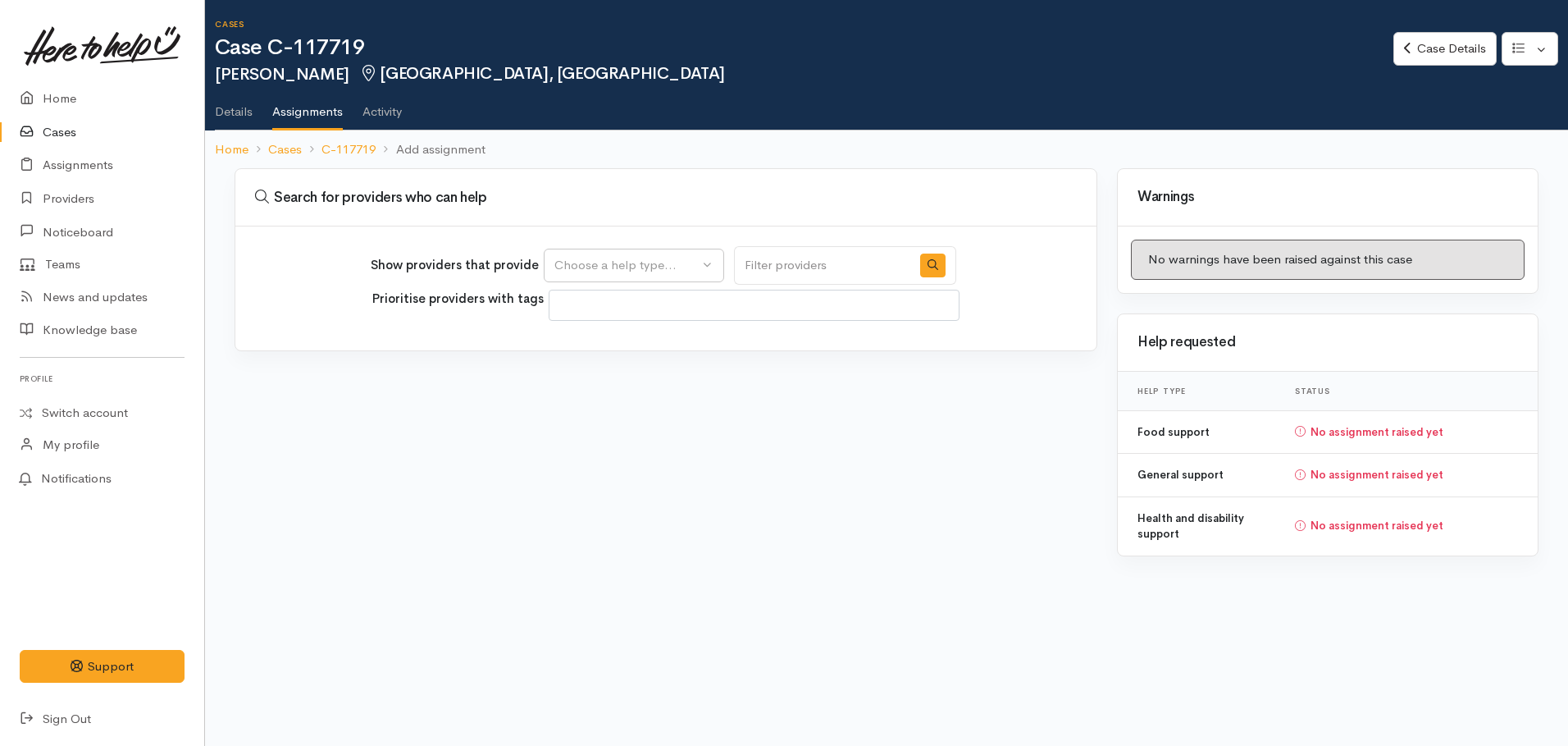
select select
click at [658, 268] on div "Choose a help type..." at bounding box center [626, 265] width 144 height 19
click at [593, 347] on span "Food support" at bounding box center [602, 344] width 76 height 19
select select "3"
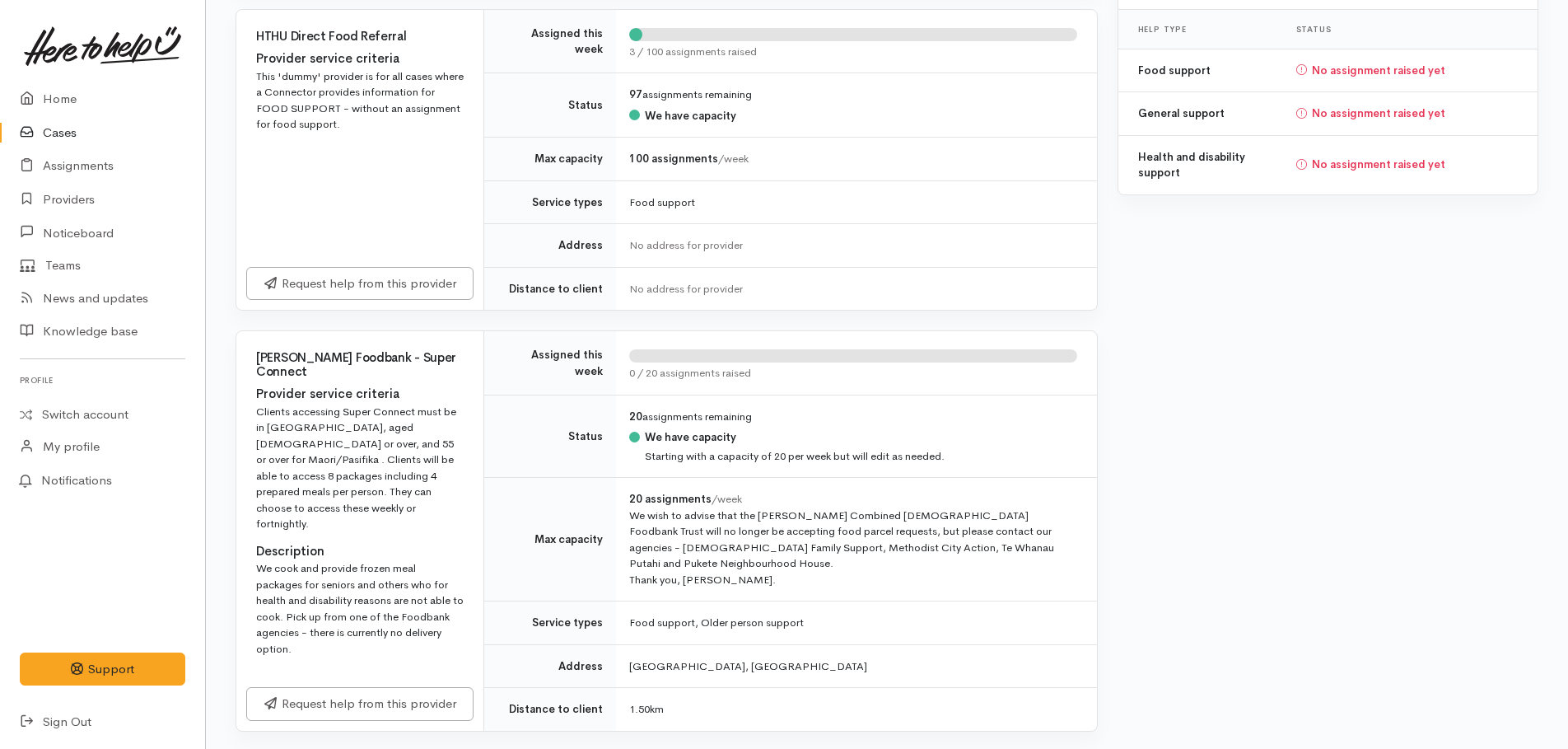
scroll to position [412, 0]
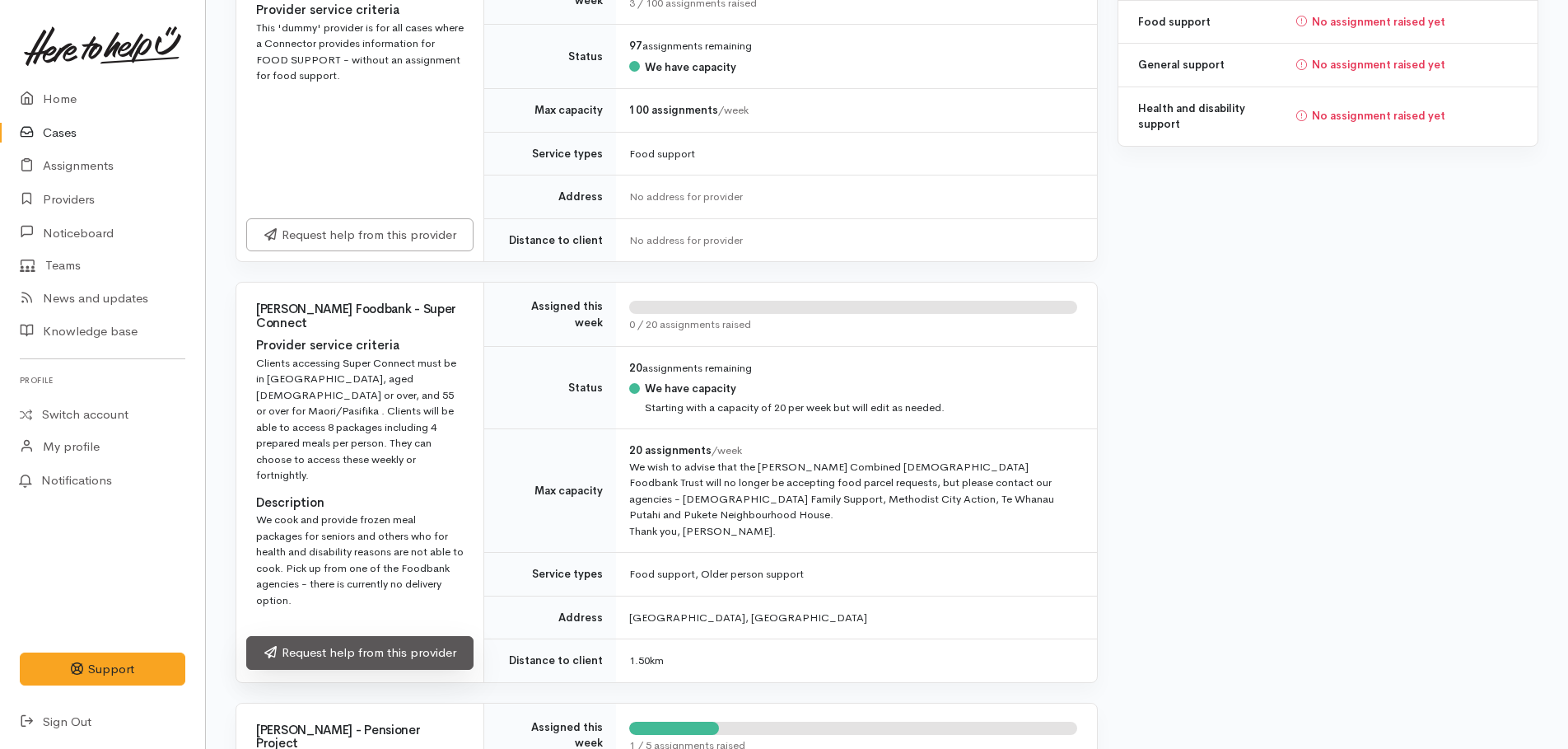
click at [372, 636] on link "Request help from this provider" at bounding box center [360, 653] width 227 height 34
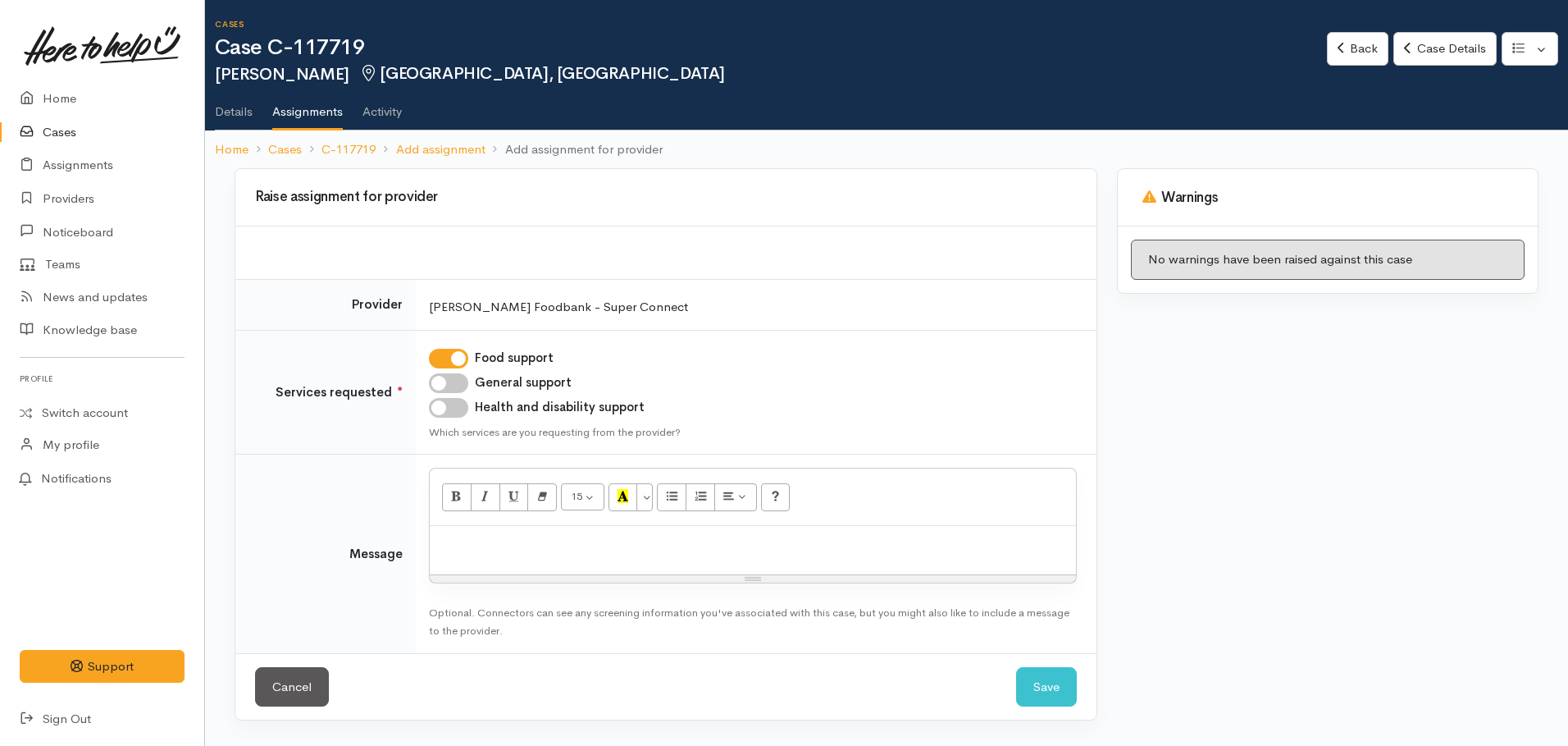
click at [480, 533] on div at bounding box center [753, 550] width 647 height 48
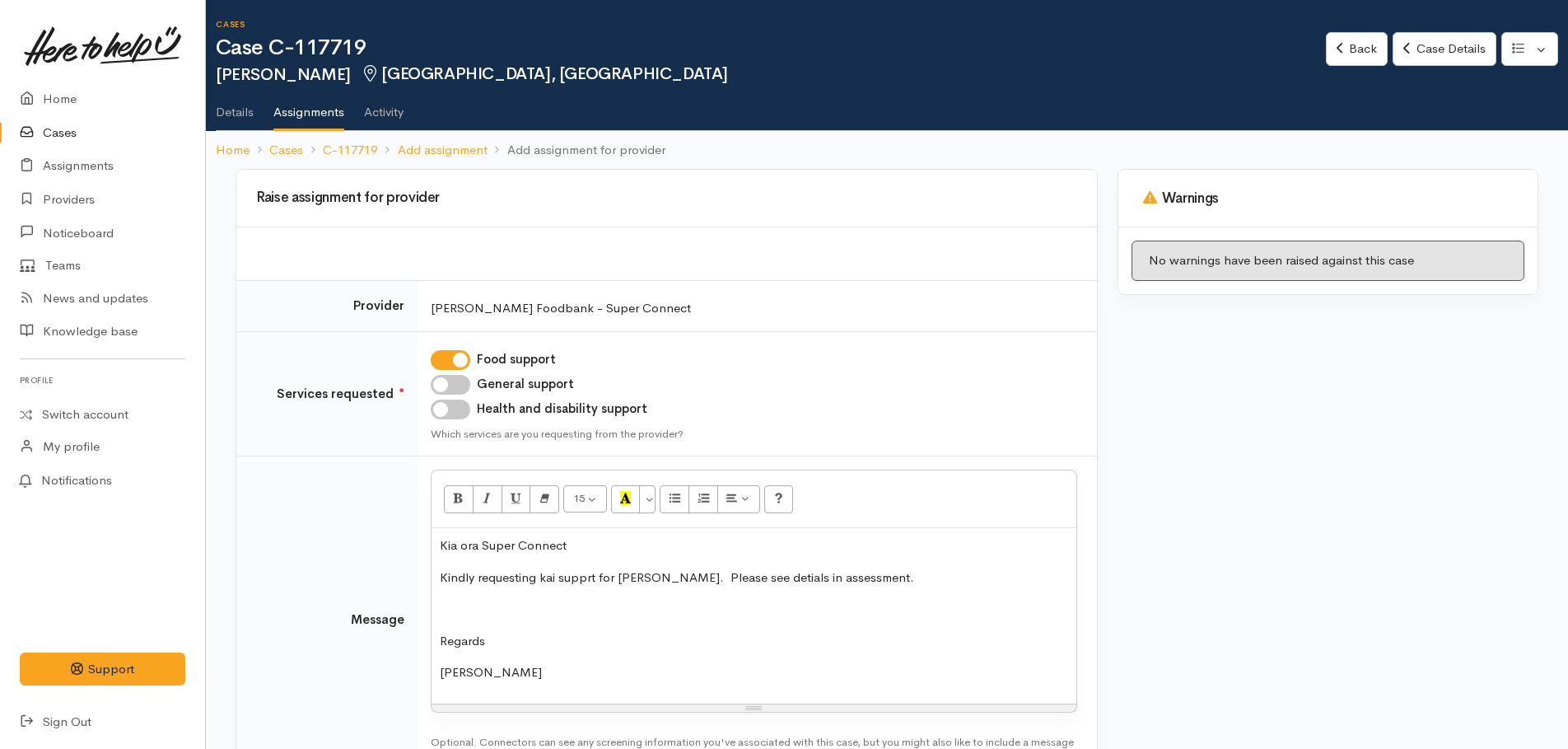
click at [450, 614] on p at bounding box center [753, 609] width 628 height 19
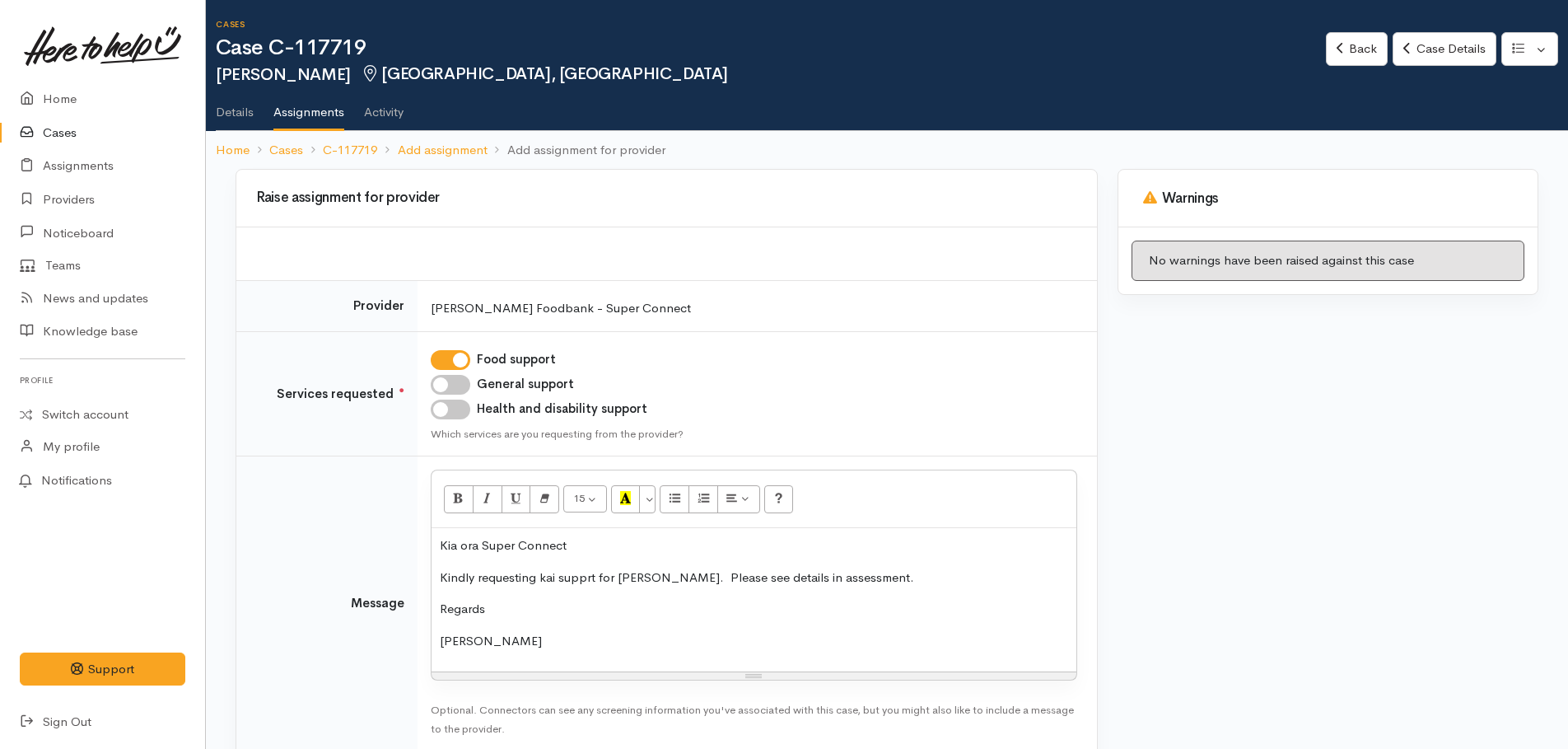
click at [587, 574] on p "Kindly requesting kai supprt for Lynne. Please see details in assessment." at bounding box center [753, 577] width 628 height 19
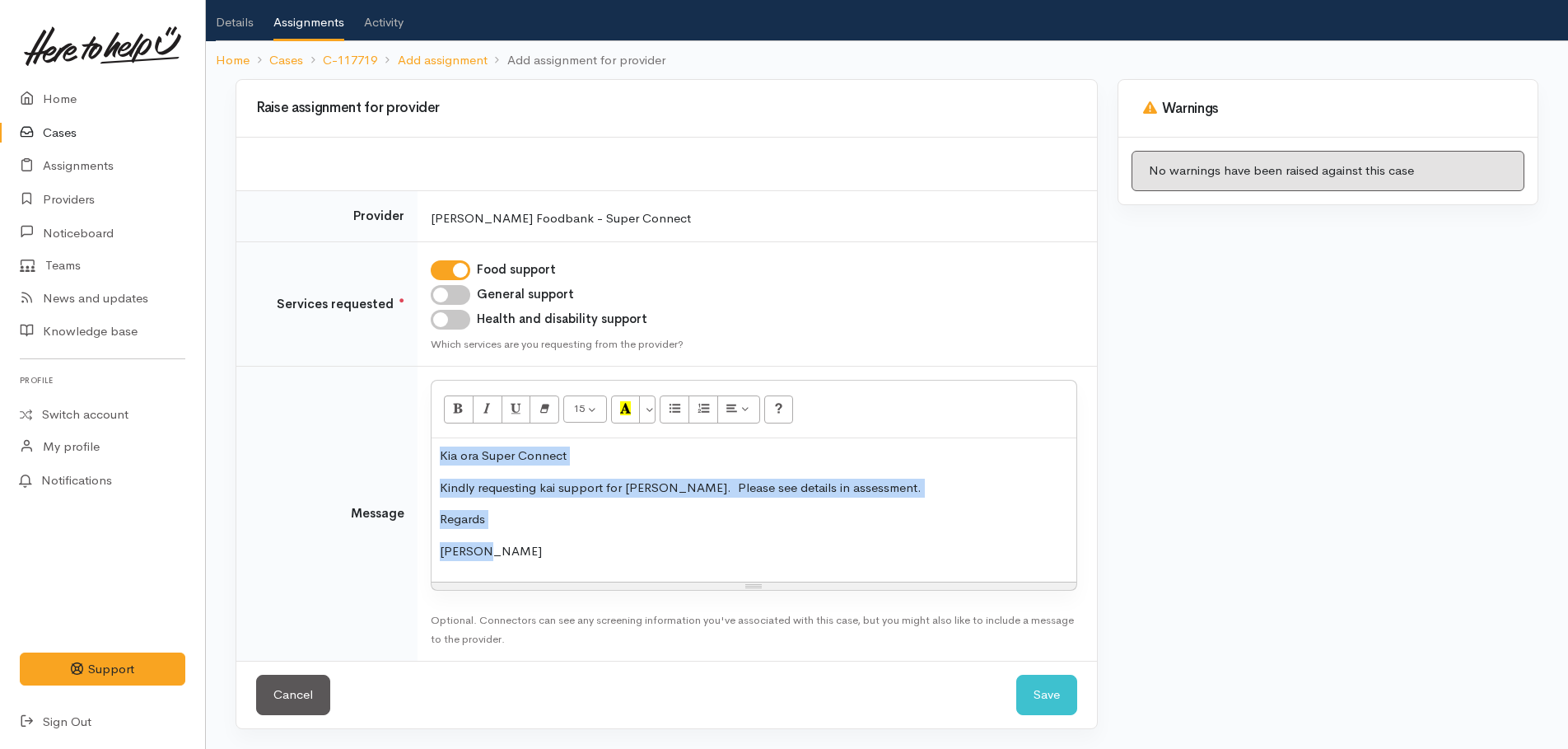
drag, startPoint x: 439, startPoint y: 455, endPoint x: 493, endPoint y: 563, distance: 120.7
click at [493, 563] on div "Kia ora Super Connect Kindly requesting kai support for Lynne. Please see detai…" at bounding box center [753, 509] width 645 height 143
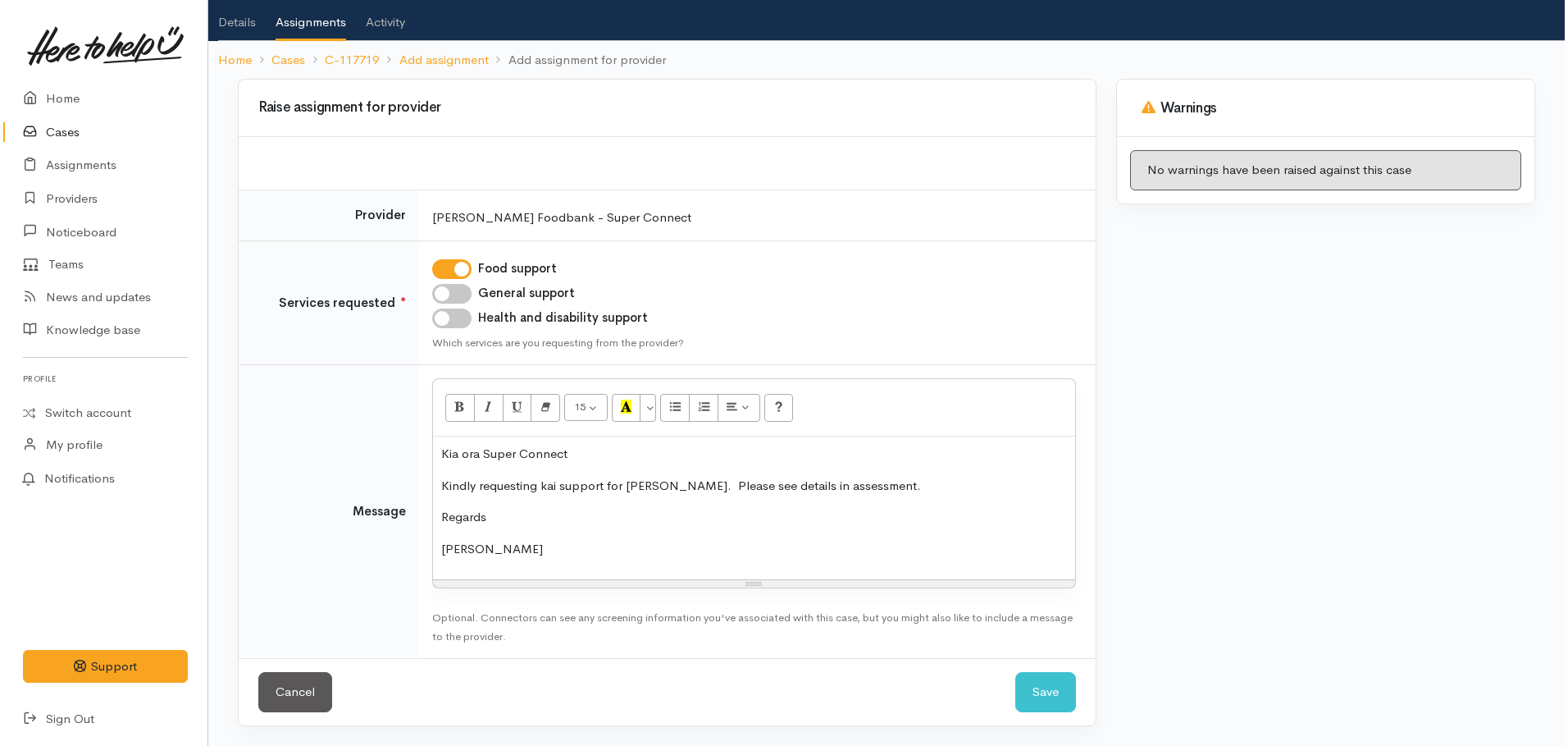
scroll to position [0, 0]
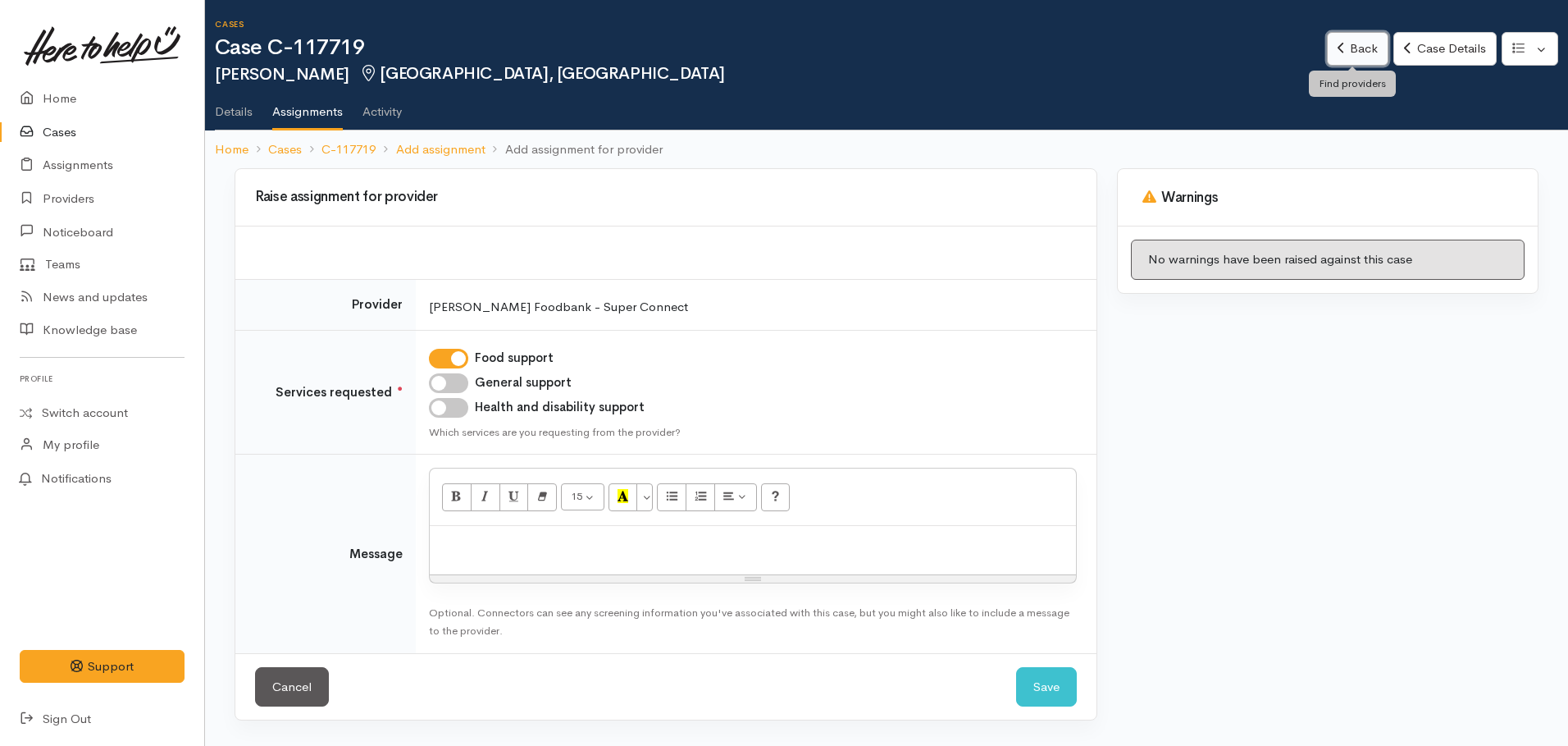
click at [1347, 52] on link "Back" at bounding box center [1358, 49] width 62 height 34
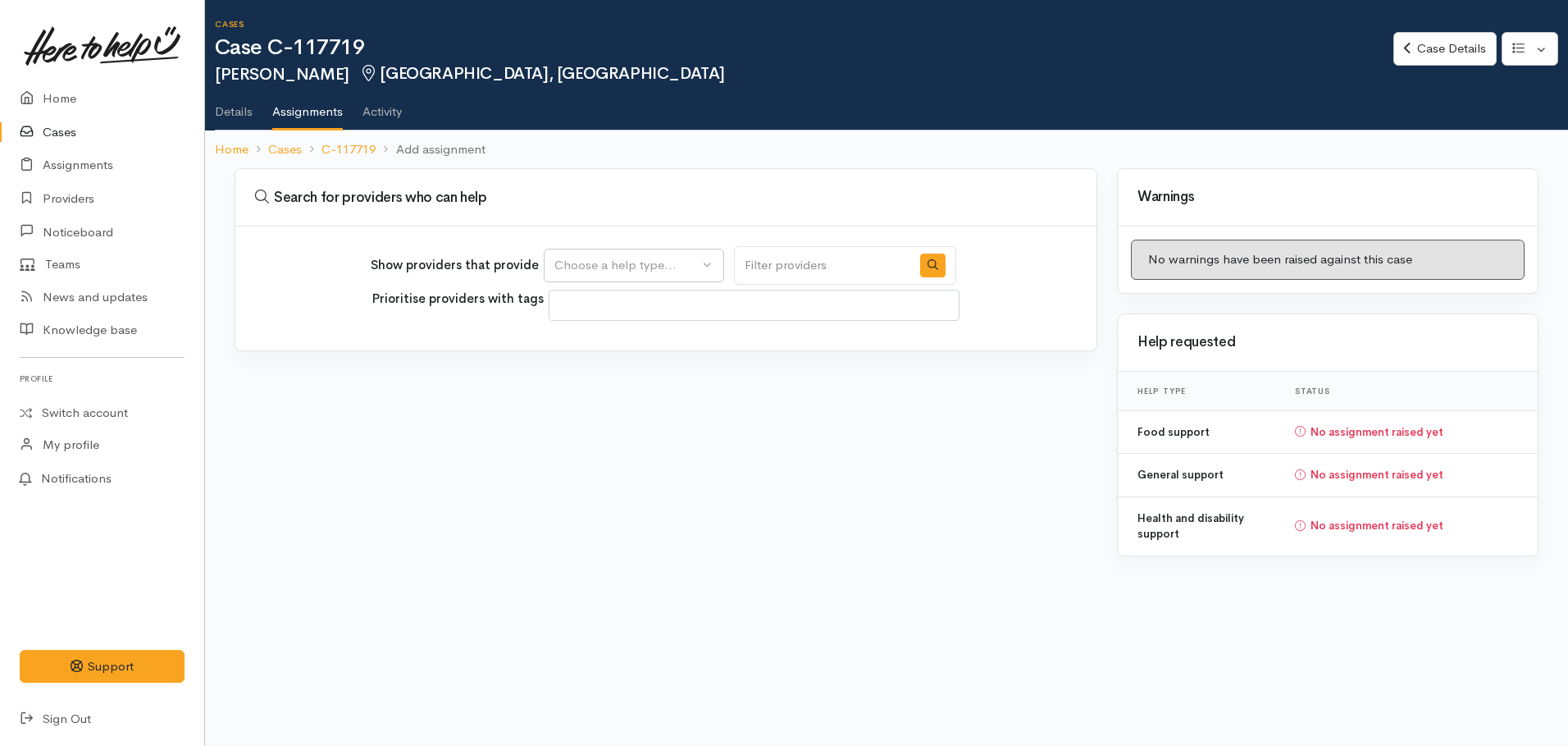
select select
click at [1394, 57] on link "Case Details" at bounding box center [1444, 49] width 102 height 34
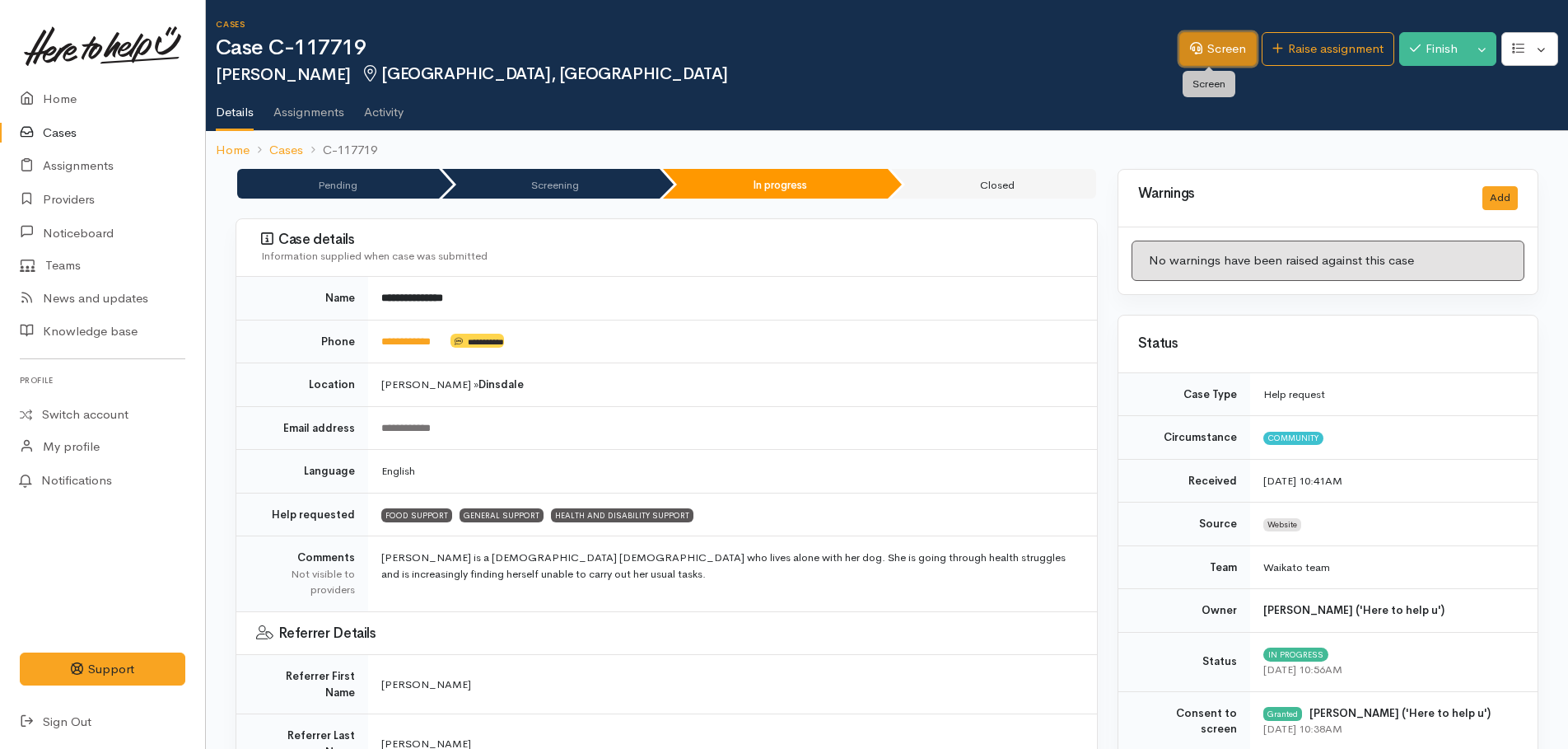
click at [1213, 54] on link "Screen" at bounding box center [1218, 49] width 77 height 34
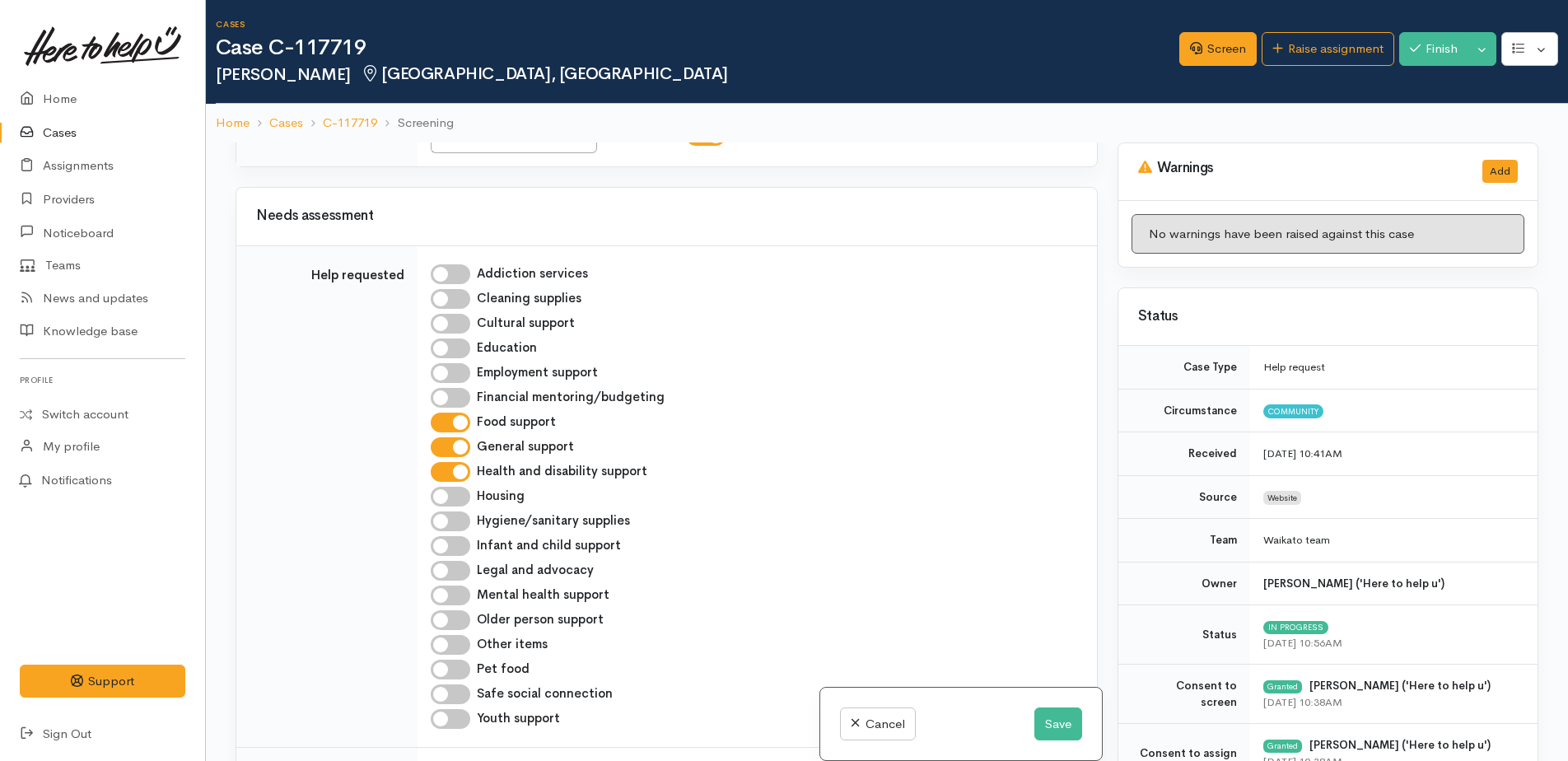
scroll to position [969, 0]
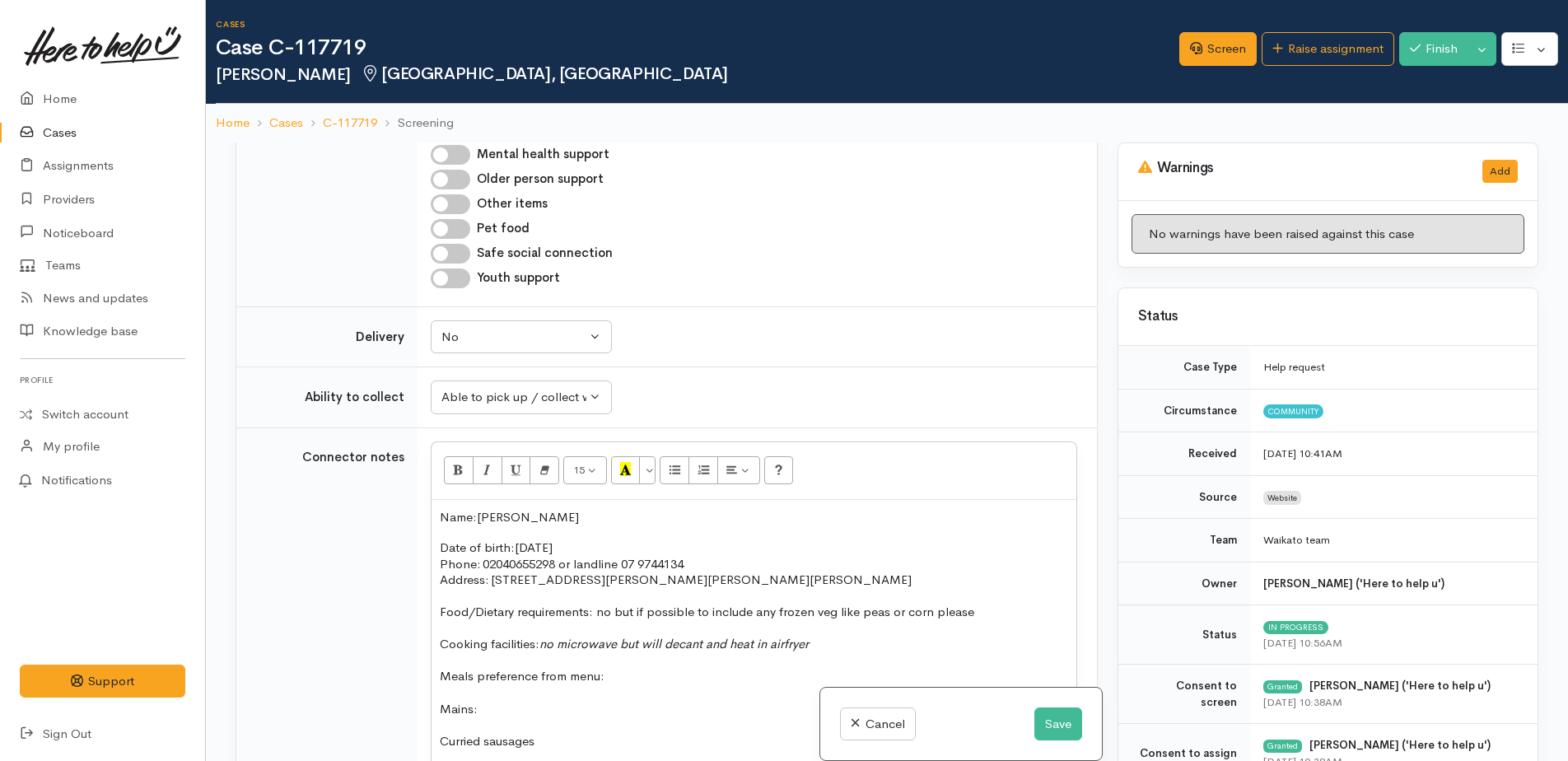
click at [441, 181] on input "Older person support" at bounding box center [450, 180] width 40 height 20
checkbox input "true"
click at [1042, 730] on button "Save" at bounding box center [1057, 725] width 48 height 34
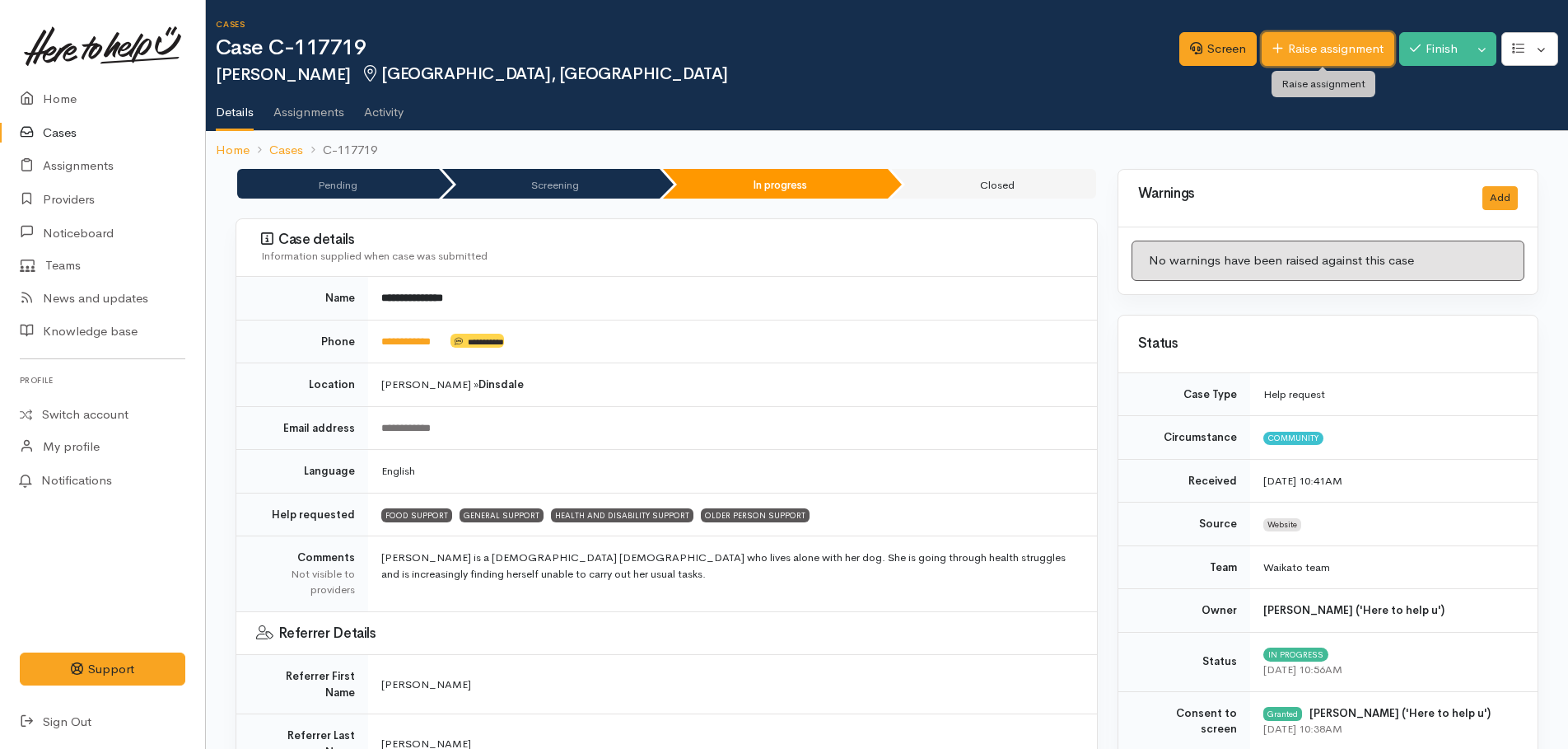
click at [1331, 54] on link "Raise assignment" at bounding box center [1327, 49] width 132 height 34
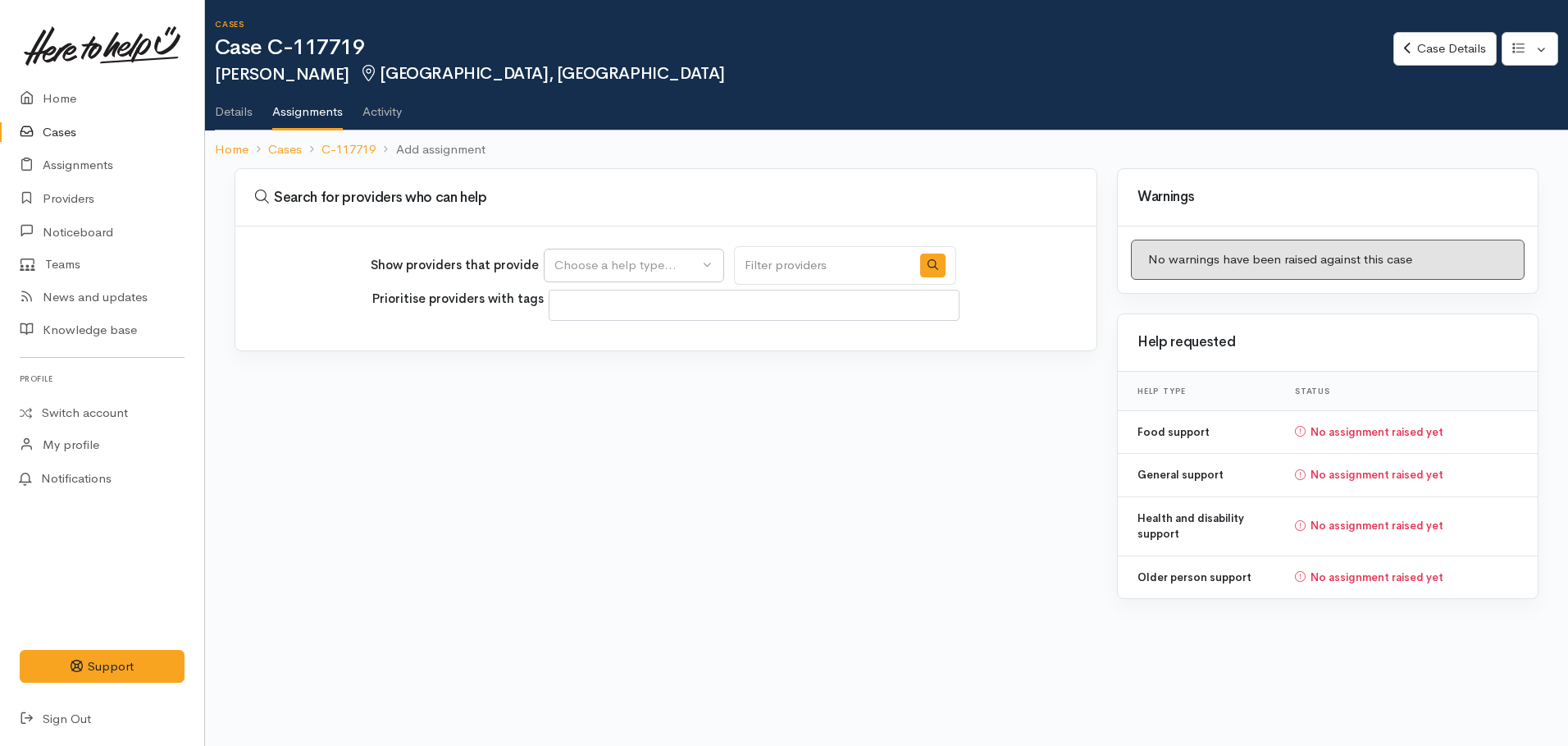
select select
click at [604, 275] on button "Choose a help type..." at bounding box center [633, 266] width 180 height 34
click at [585, 343] on span "Food support" at bounding box center [602, 344] width 76 height 19
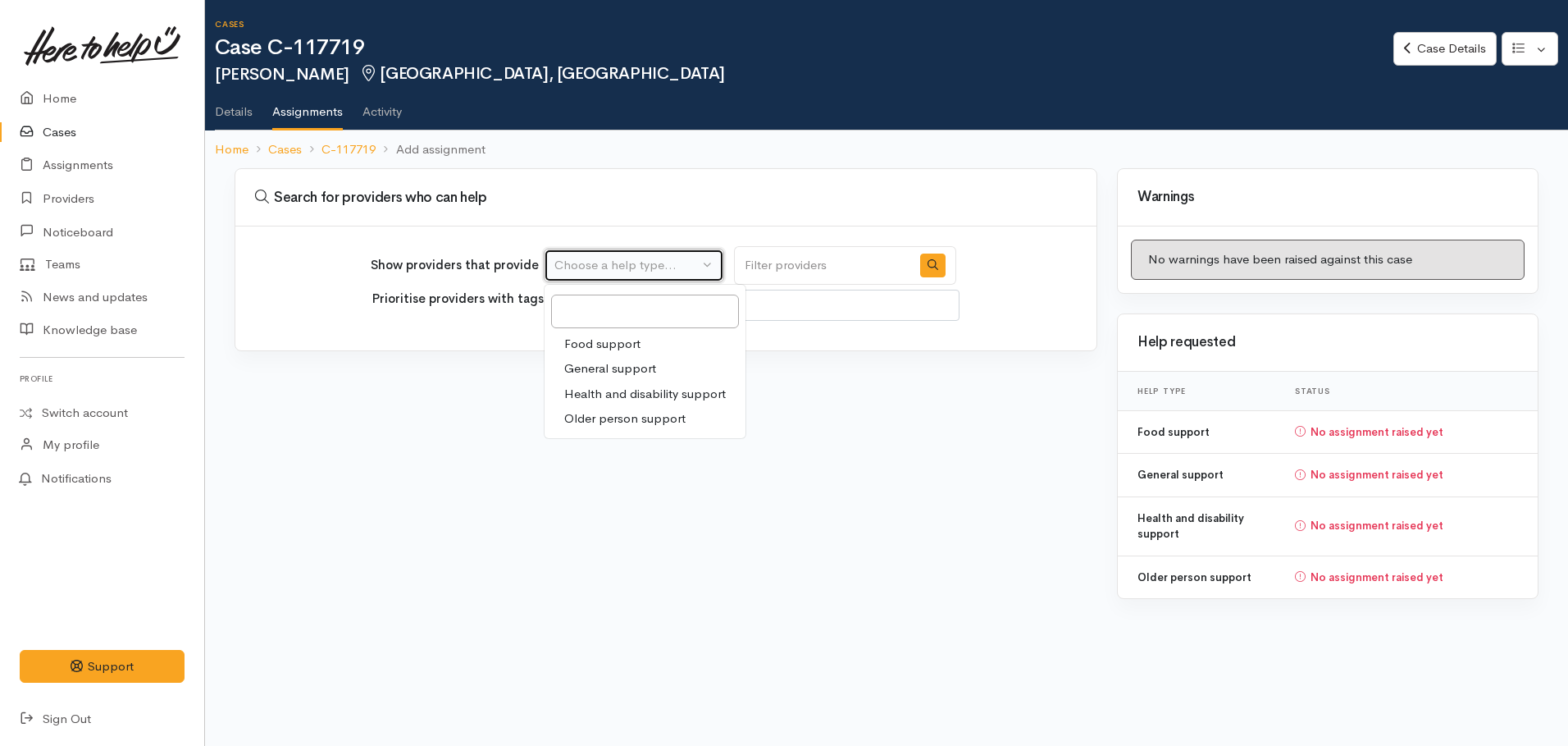
select select "3"
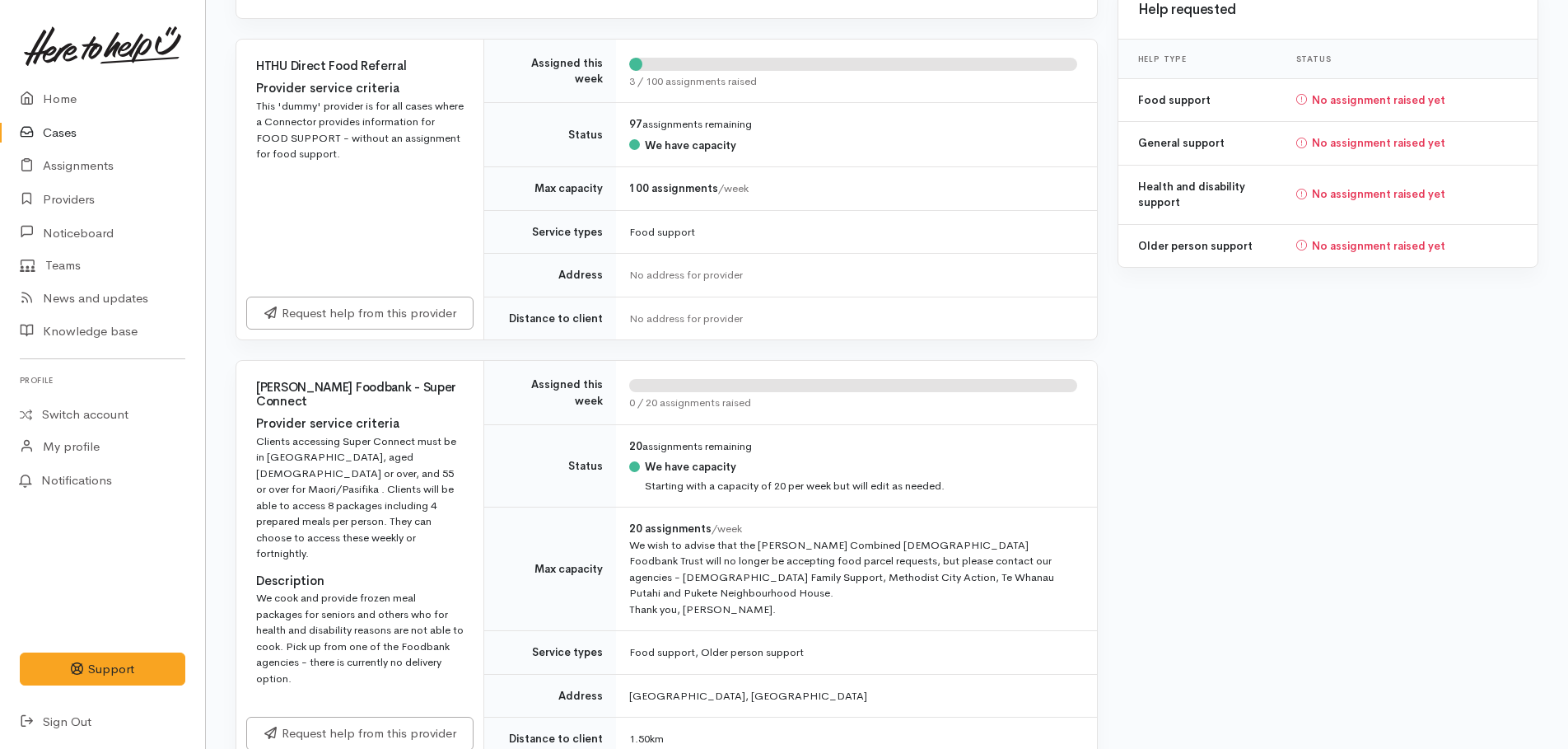
scroll to position [495, 0]
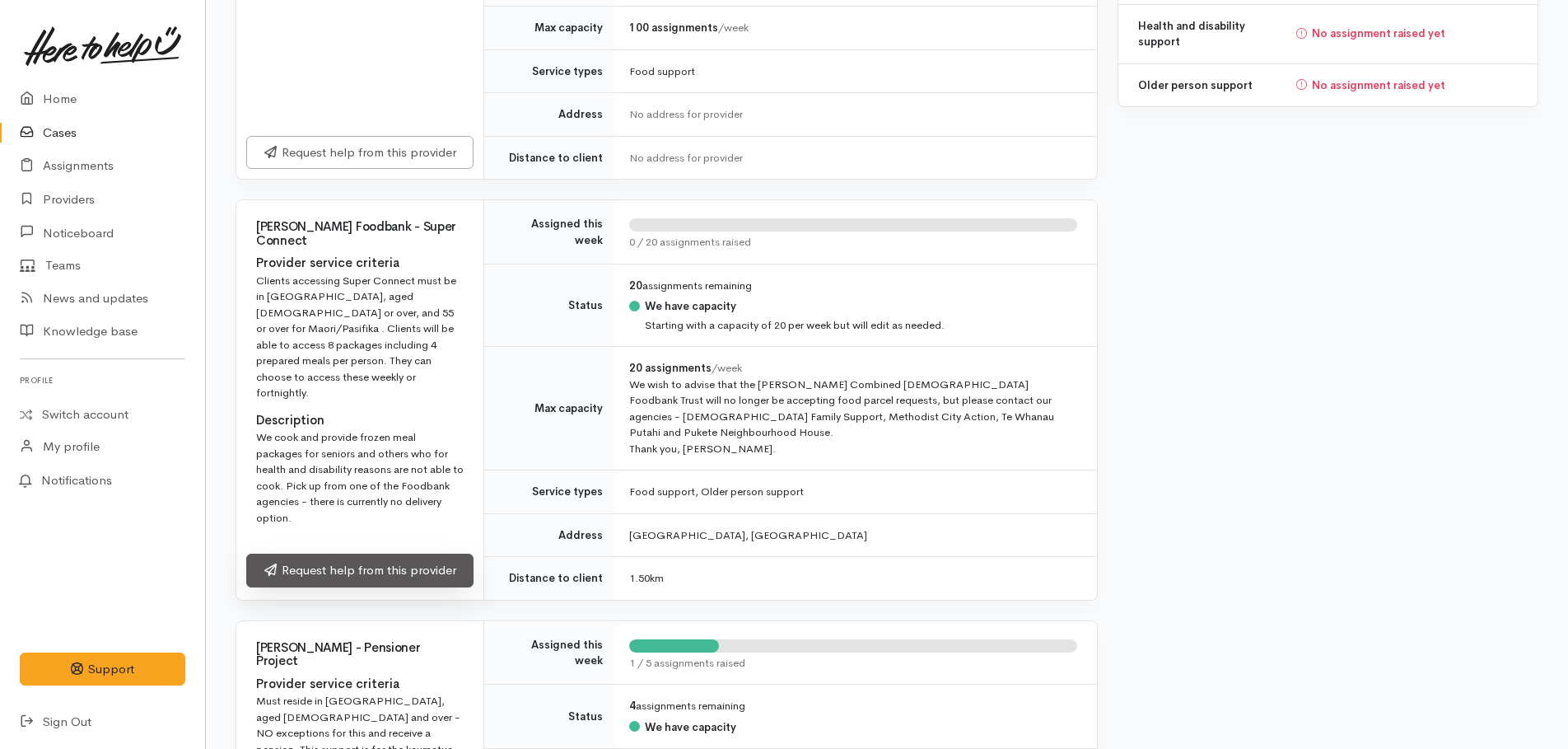
click at [390, 562] on link "Request help from this provider" at bounding box center [360, 570] width 227 height 34
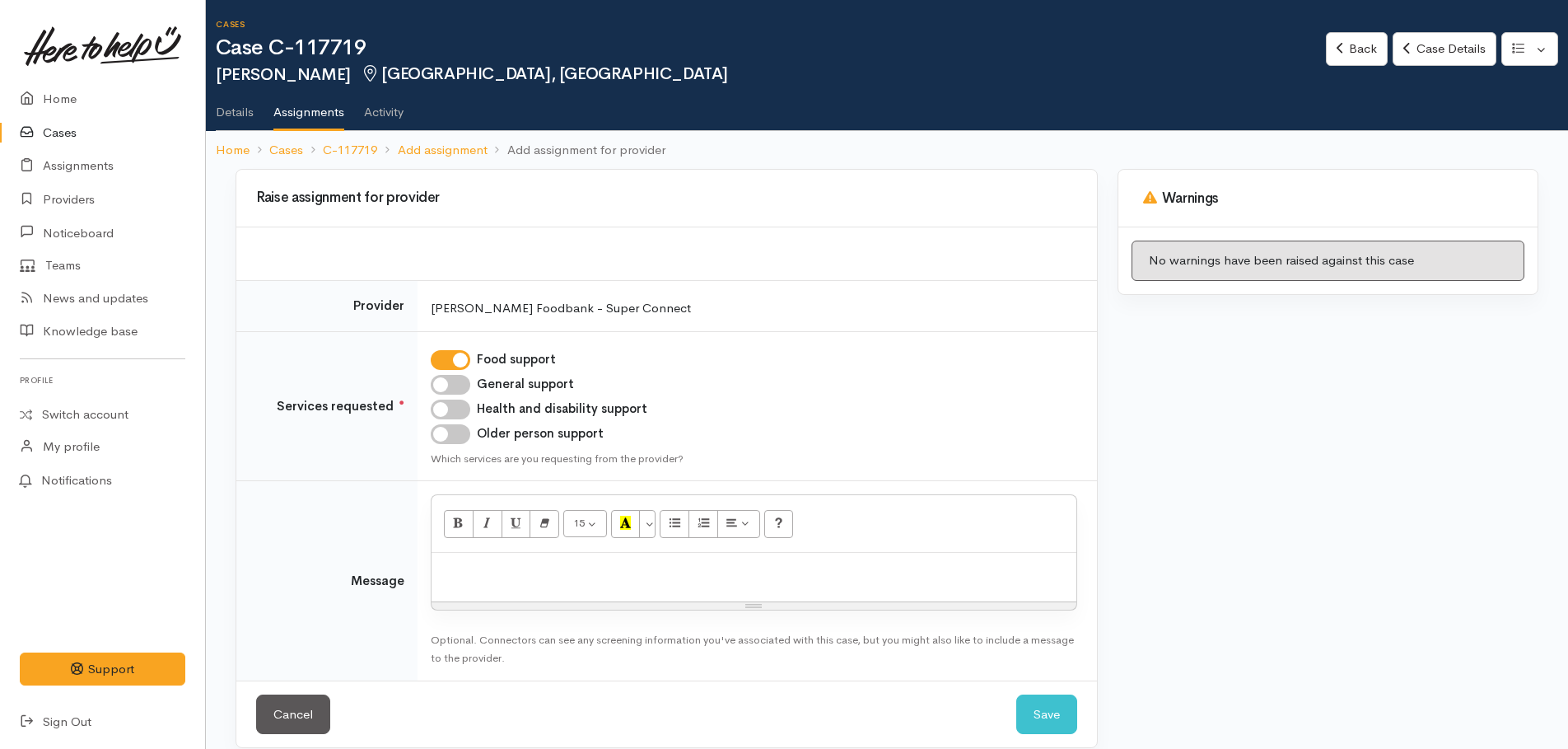
click at [435, 429] on input "Older person support" at bounding box center [450, 434] width 40 height 20
checkbox input "true"
paste div
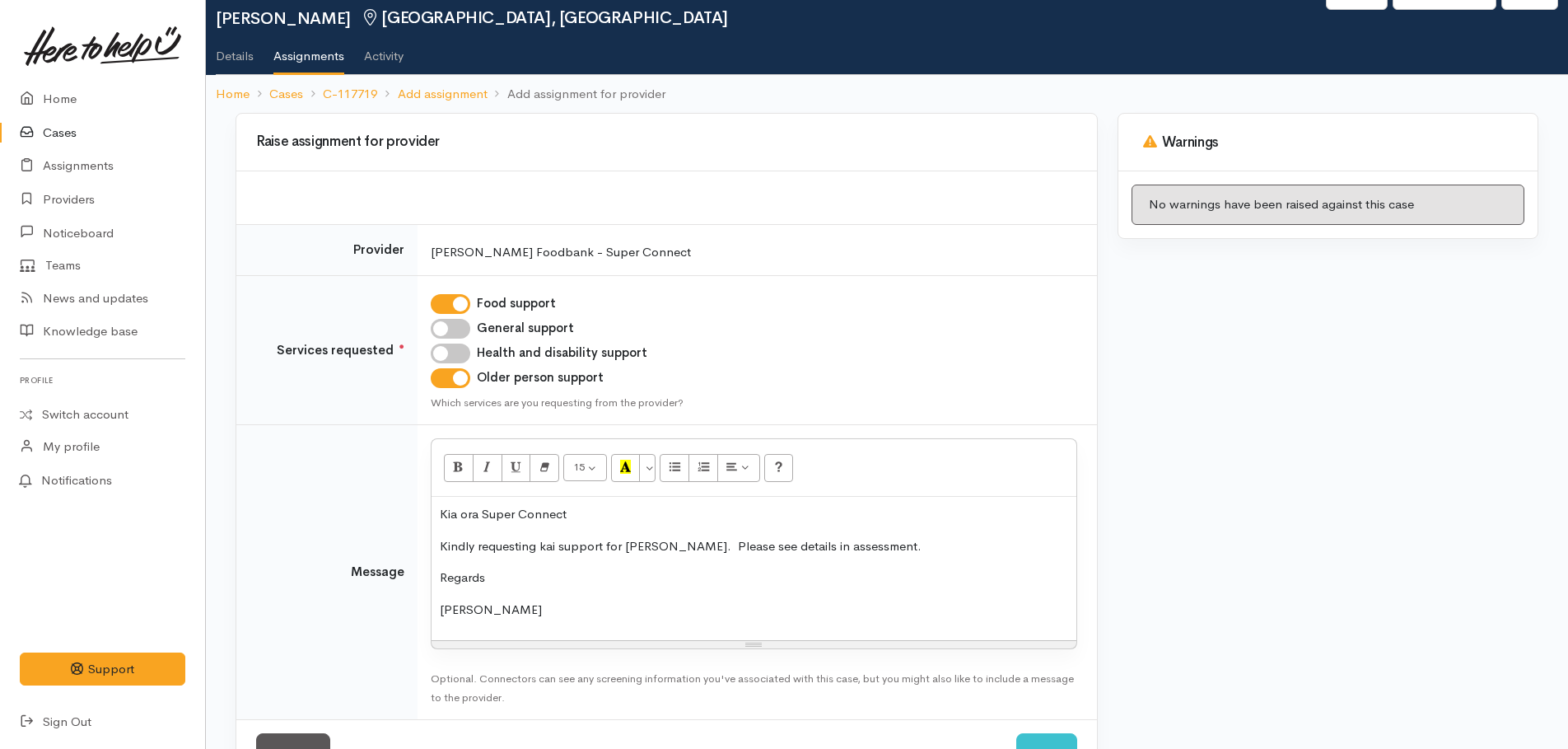
scroll to position [114, 0]
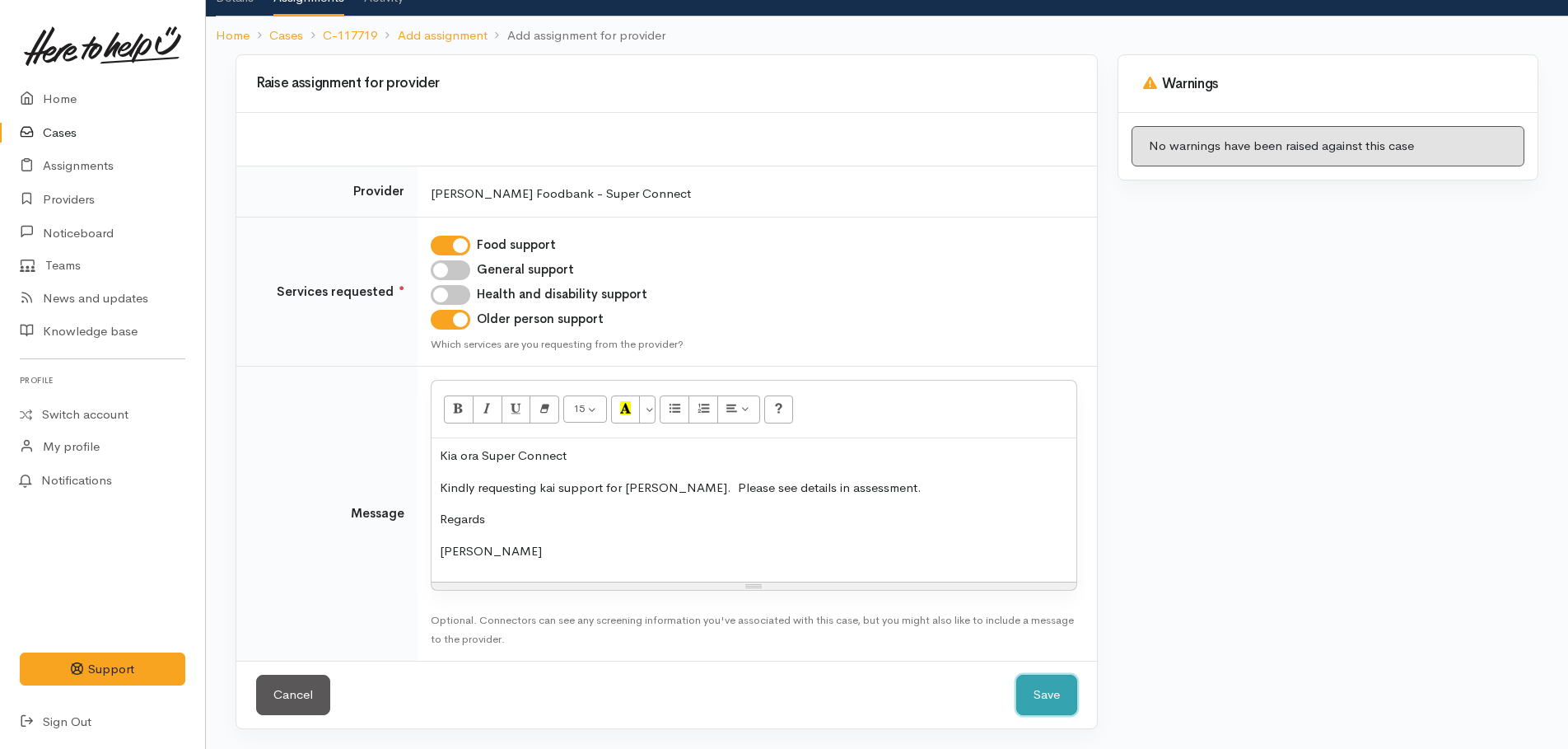
click at [1041, 695] on button "Save" at bounding box center [1047, 694] width 61 height 40
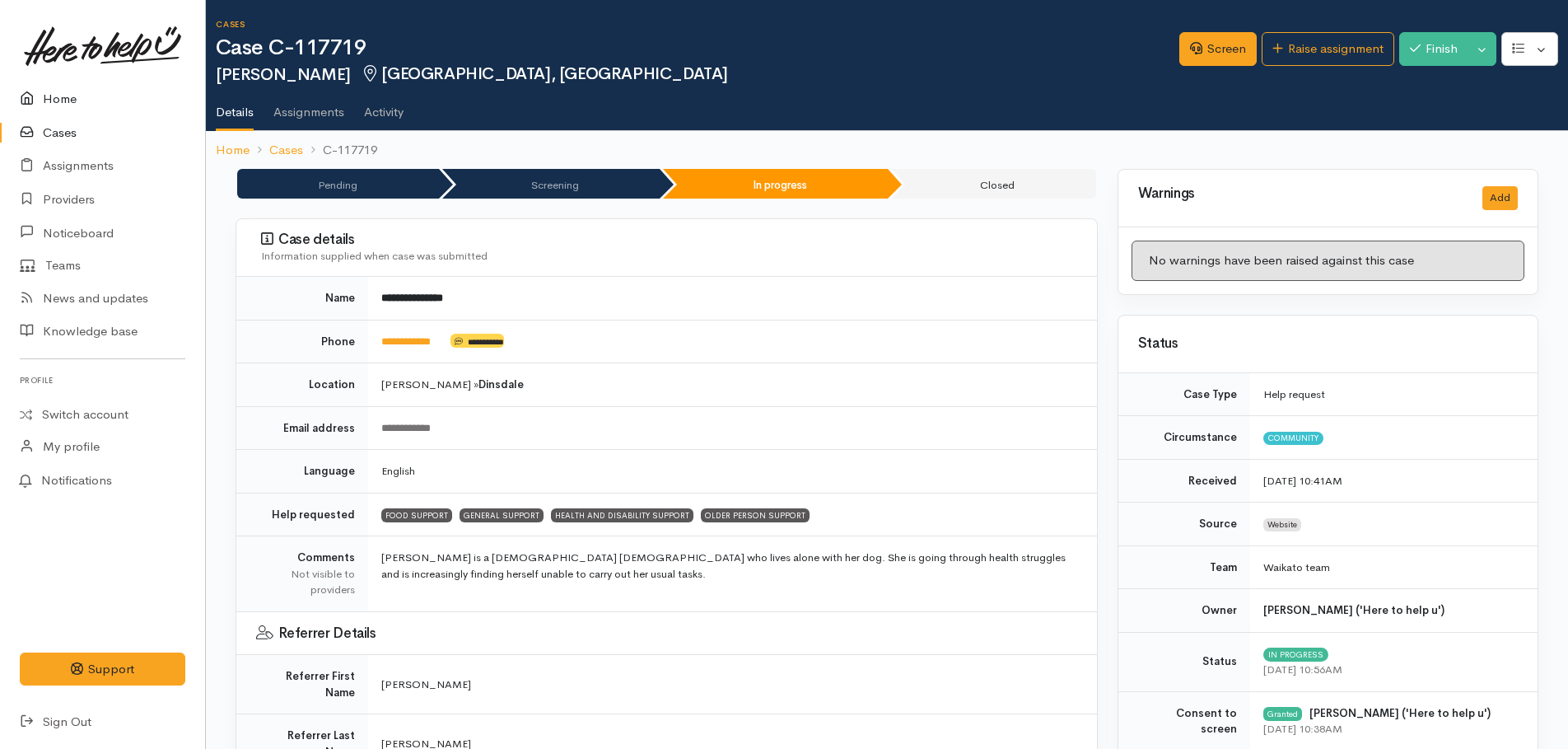
click at [65, 103] on link "Home" at bounding box center [102, 100] width 205 height 34
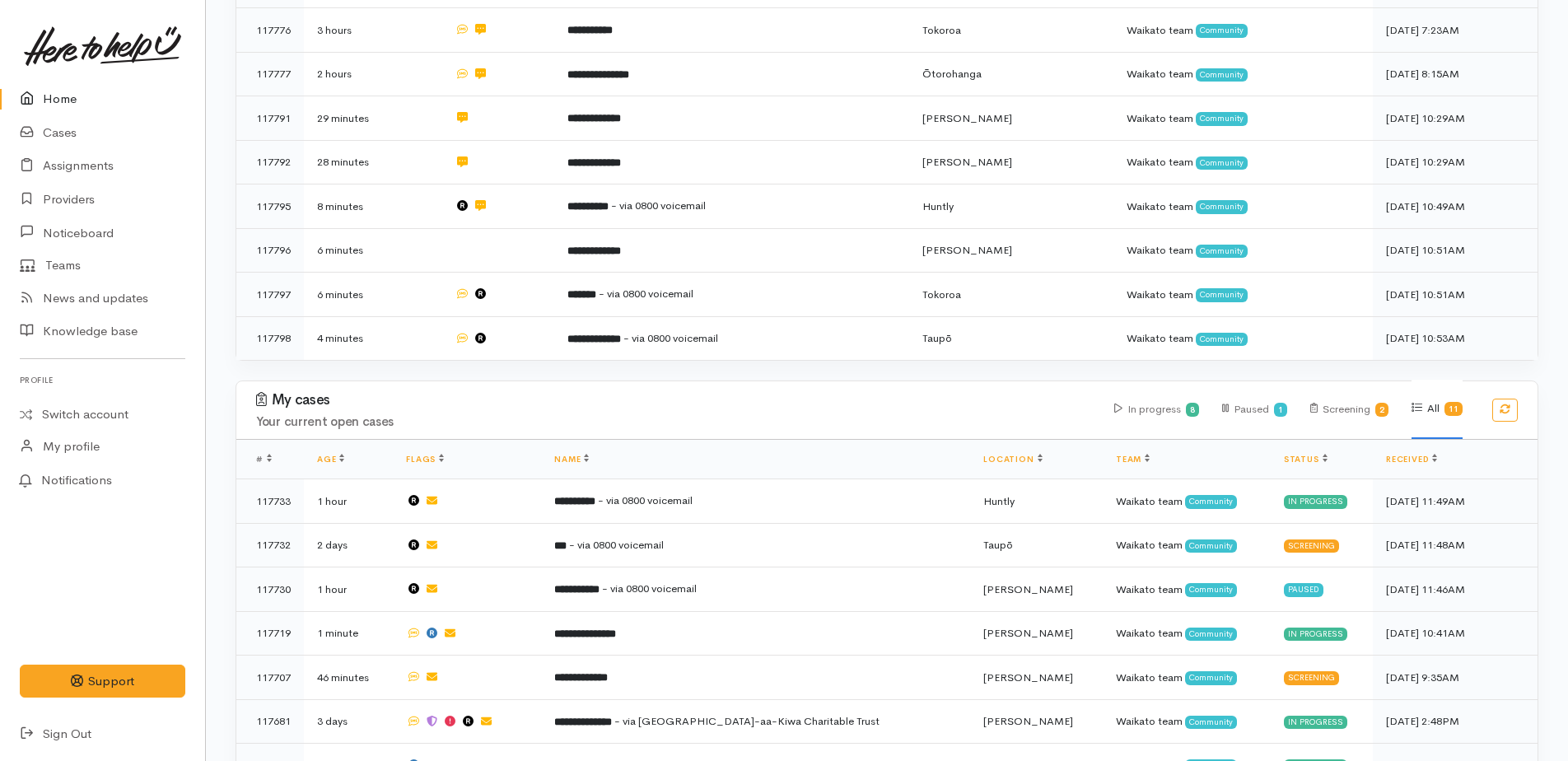
scroll to position [329, 0]
